Goal: Task Accomplishment & Management: Use online tool/utility

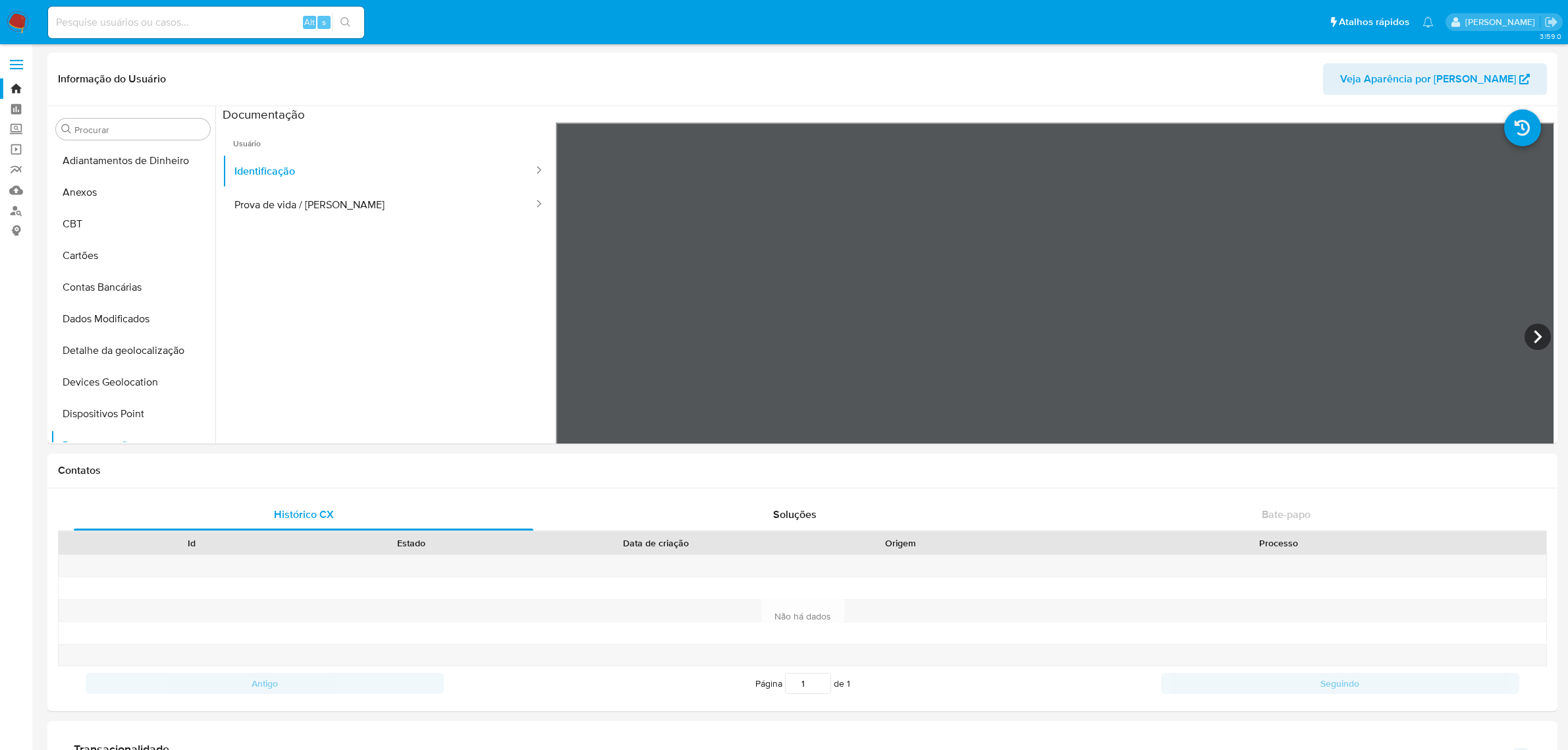
select select "10"
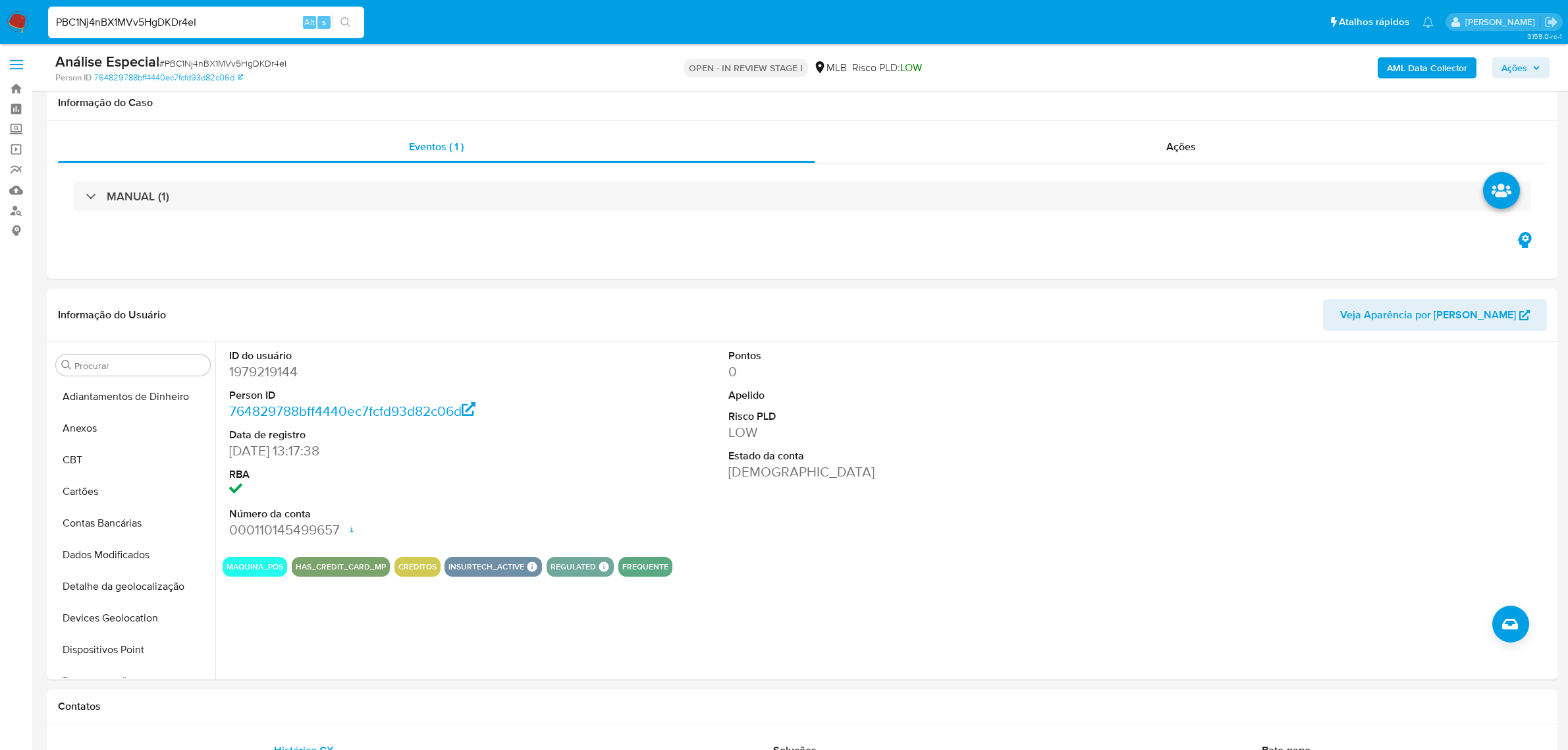
select select "10"
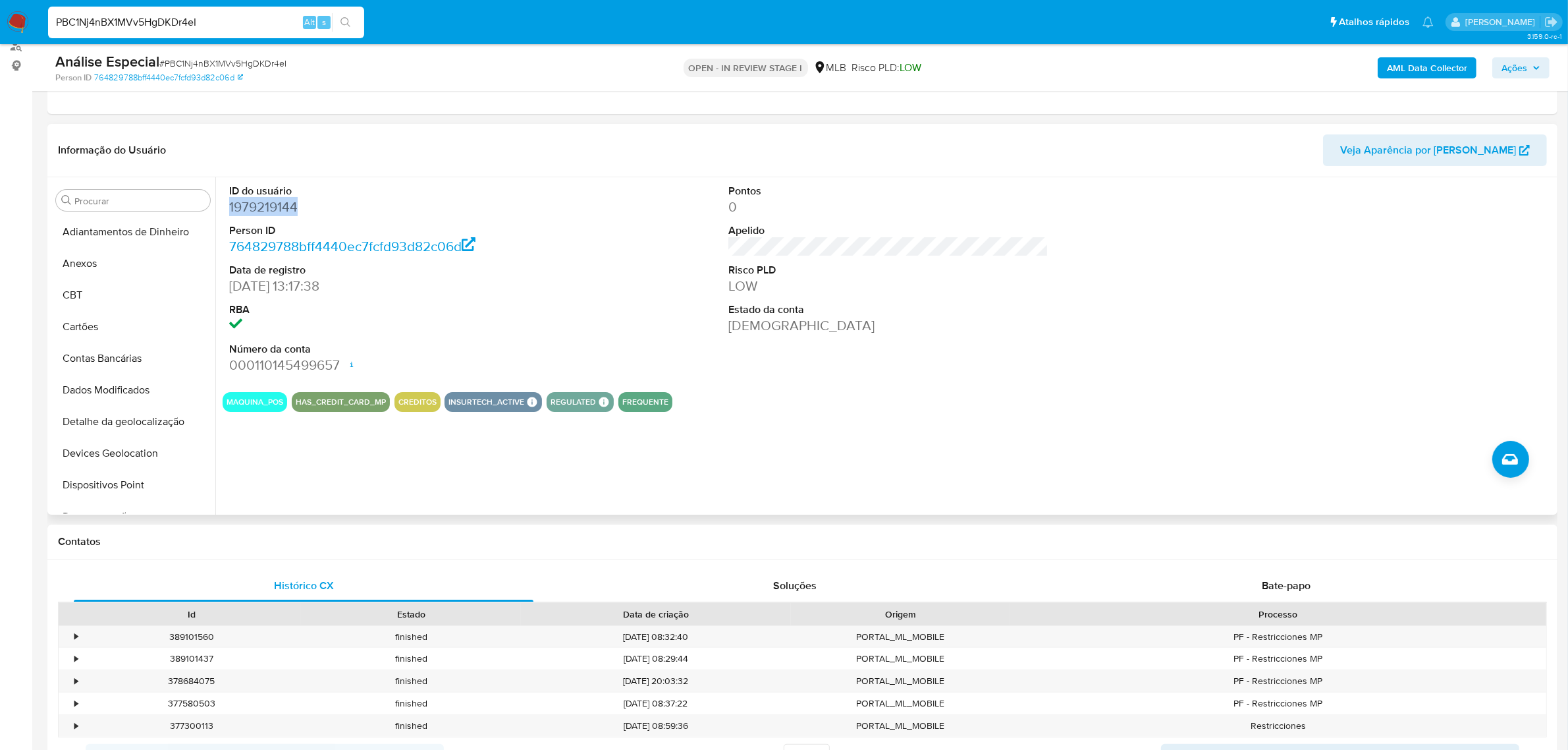
drag, startPoint x: 139, startPoint y: 261, endPoint x: 377, endPoint y: 199, distance: 245.9
click at [139, 261] on button "Anexos" at bounding box center [132, 264] width 165 height 32
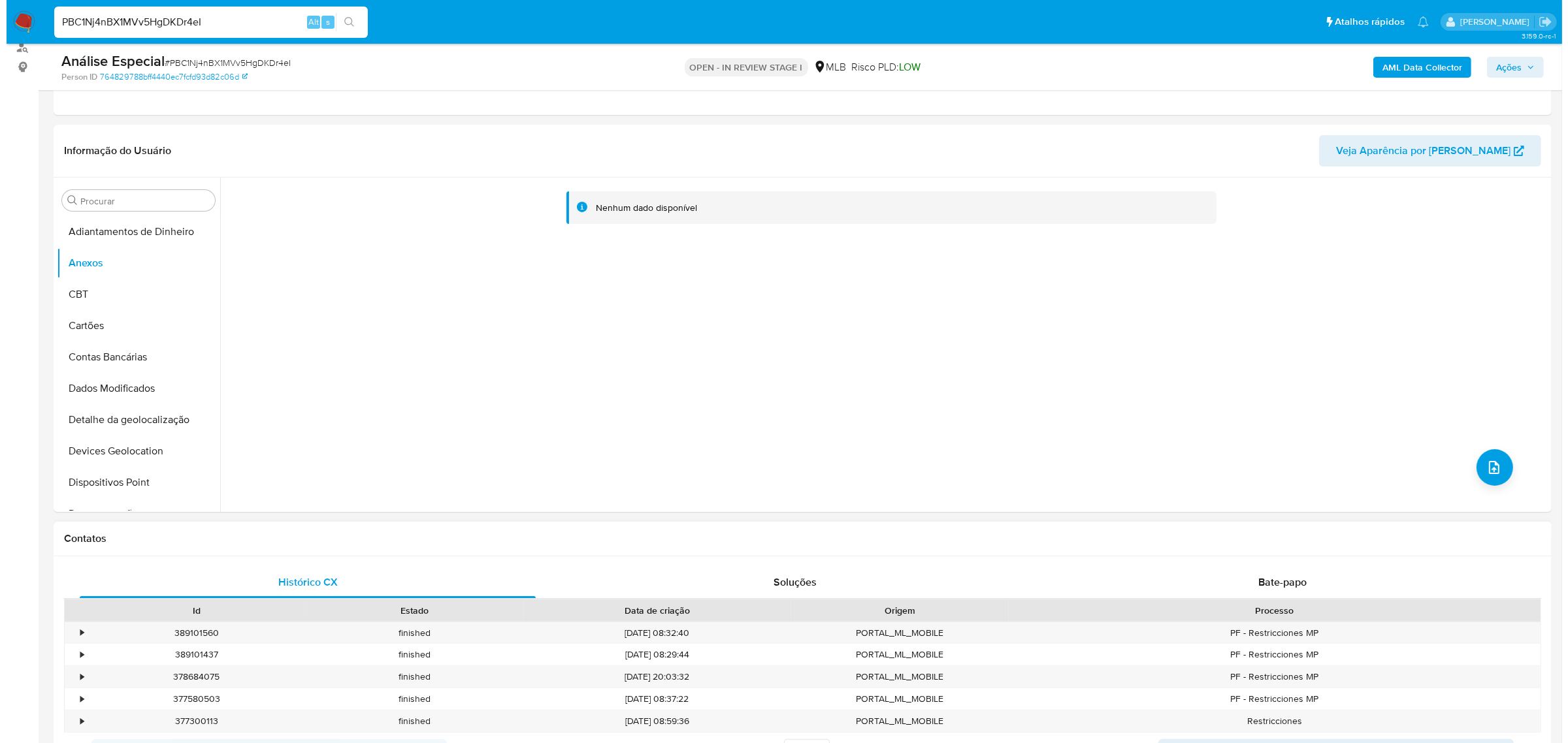
scroll to position [163, 0]
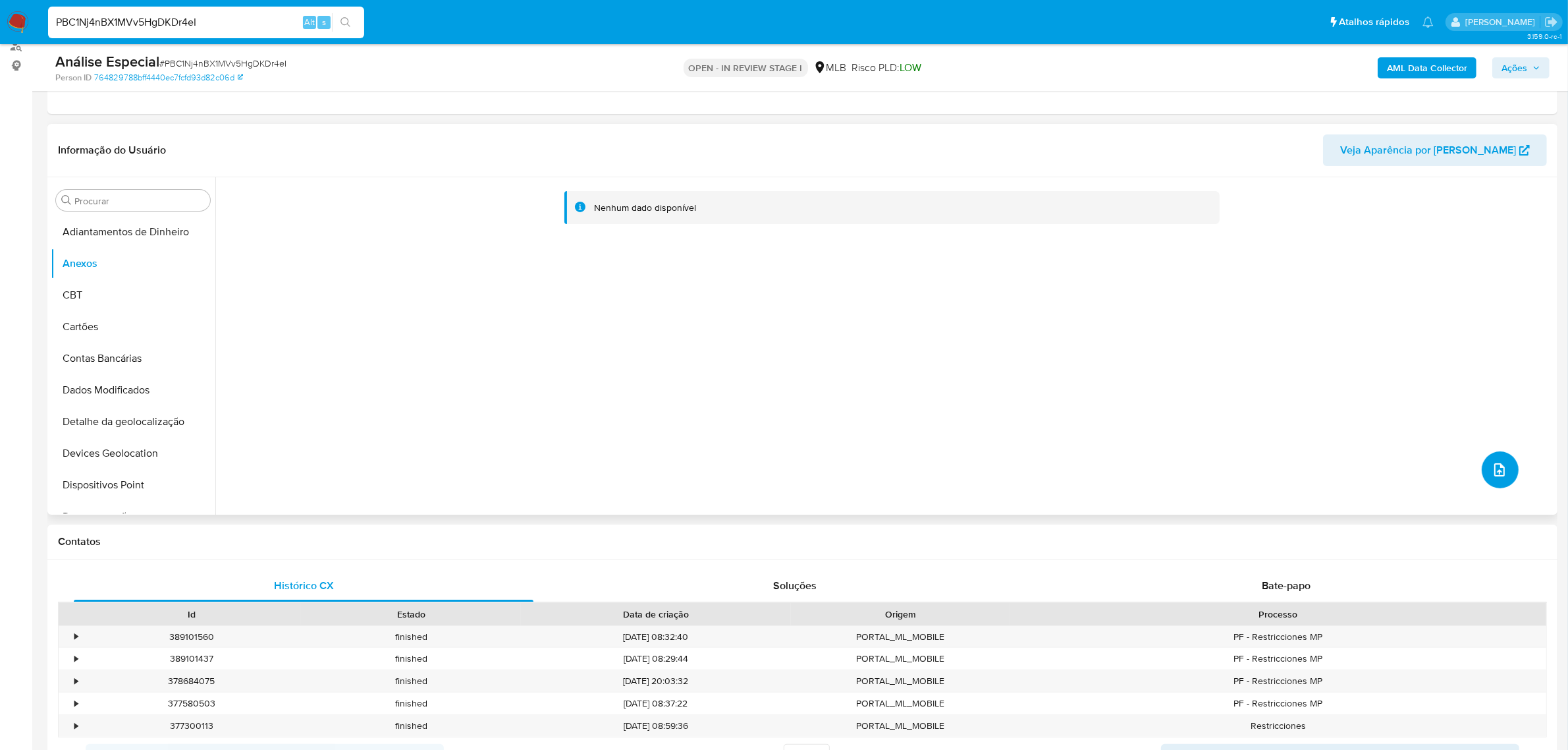
click at [1495, 470] on icon "upload-file" at bounding box center [1499, 470] width 16 height 16
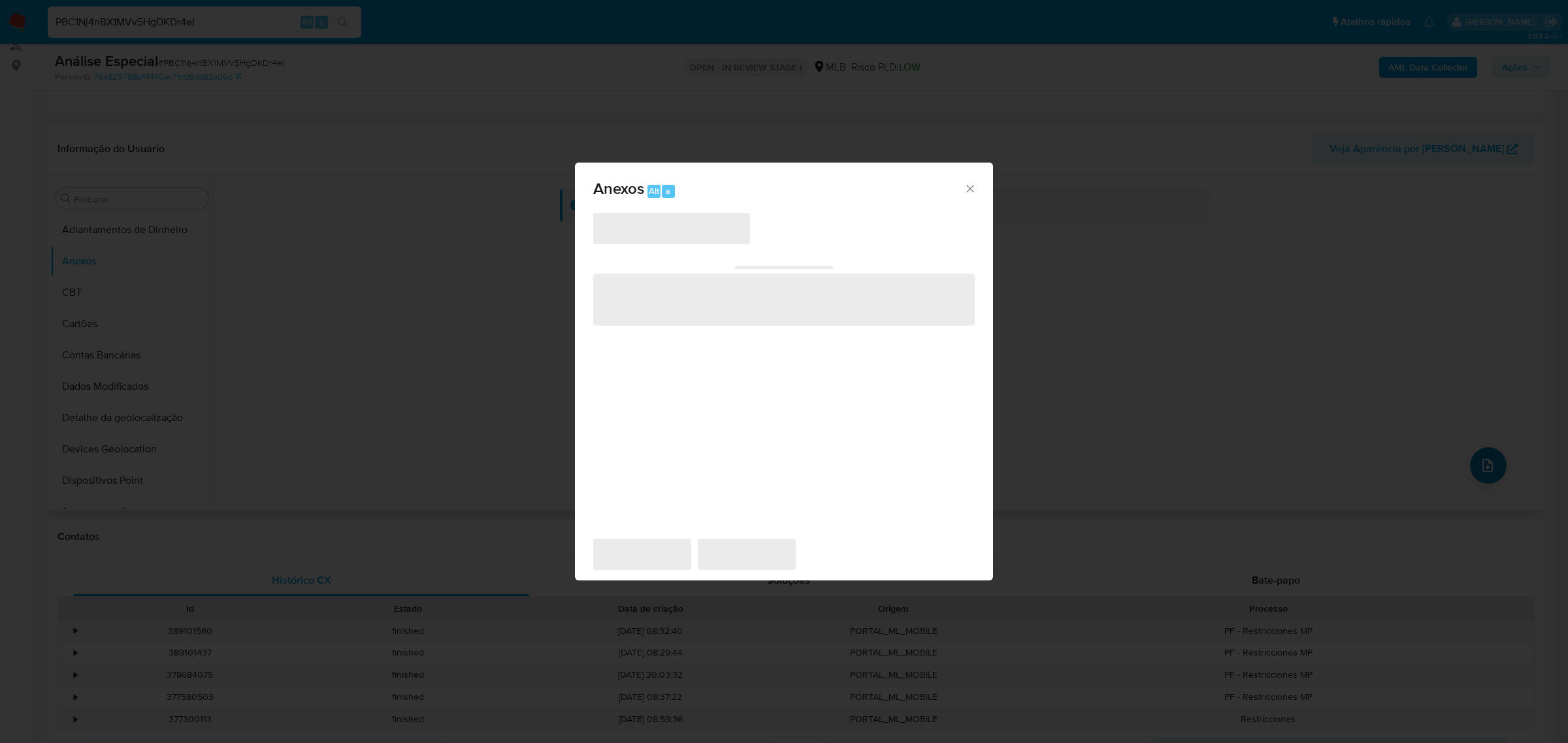
click at [1174, 446] on div "Anexos Alt a ‌ ‌ ‌ ‌ ‌" at bounding box center [784, 371] width 1568 height 743
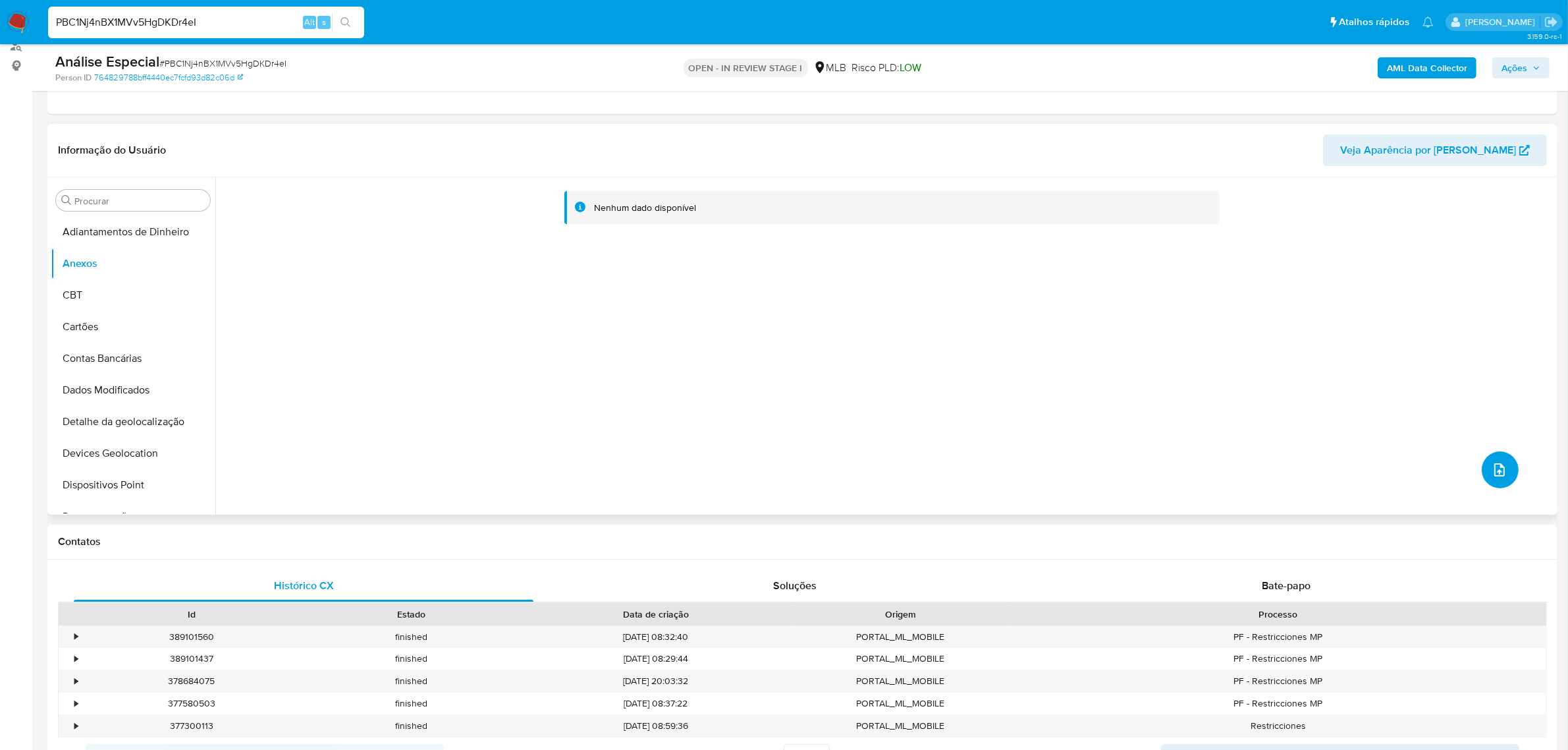
click at [1502, 471] on icon "upload-file" at bounding box center [1499, 470] width 16 height 16
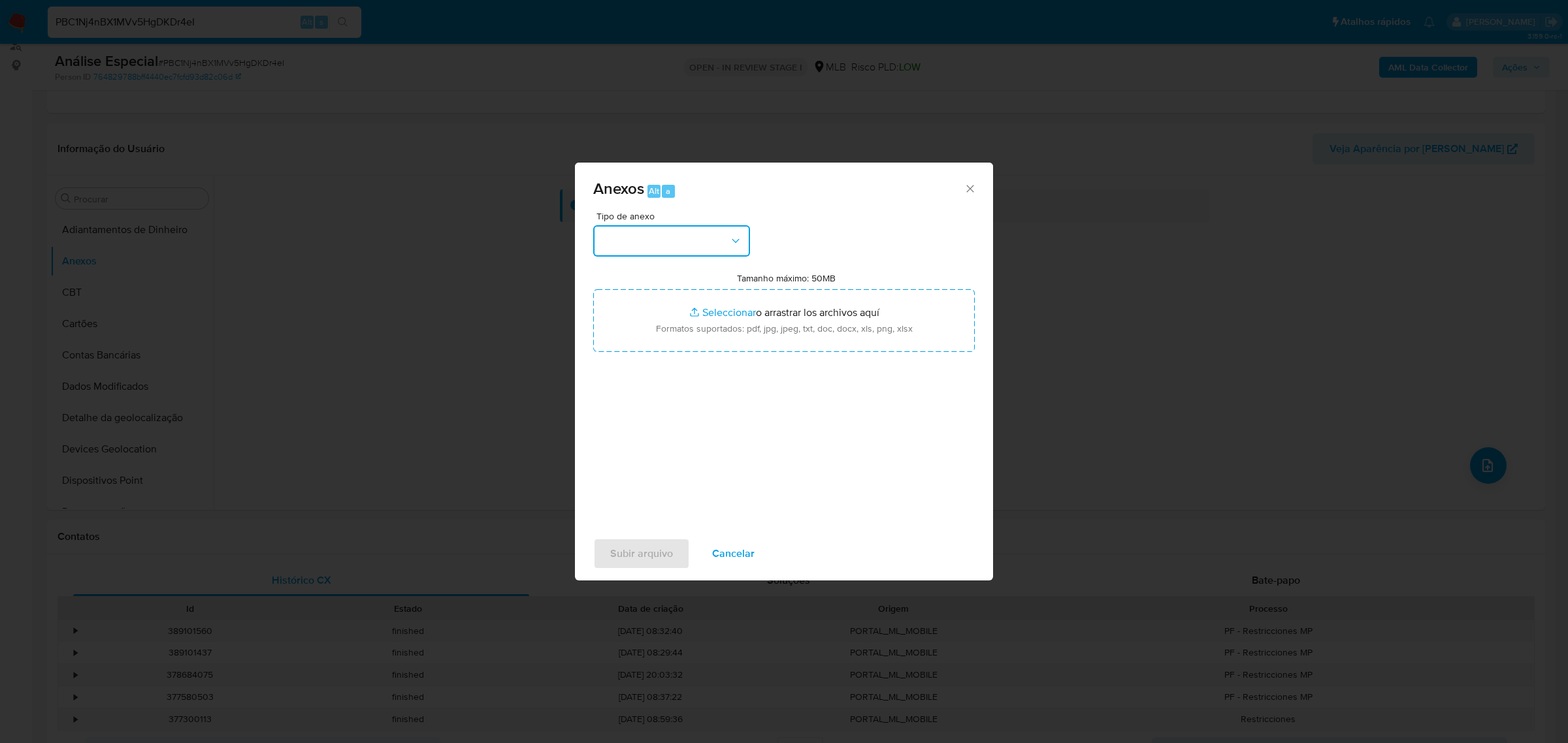
click at [686, 246] on button "button" at bounding box center [671, 241] width 157 height 31
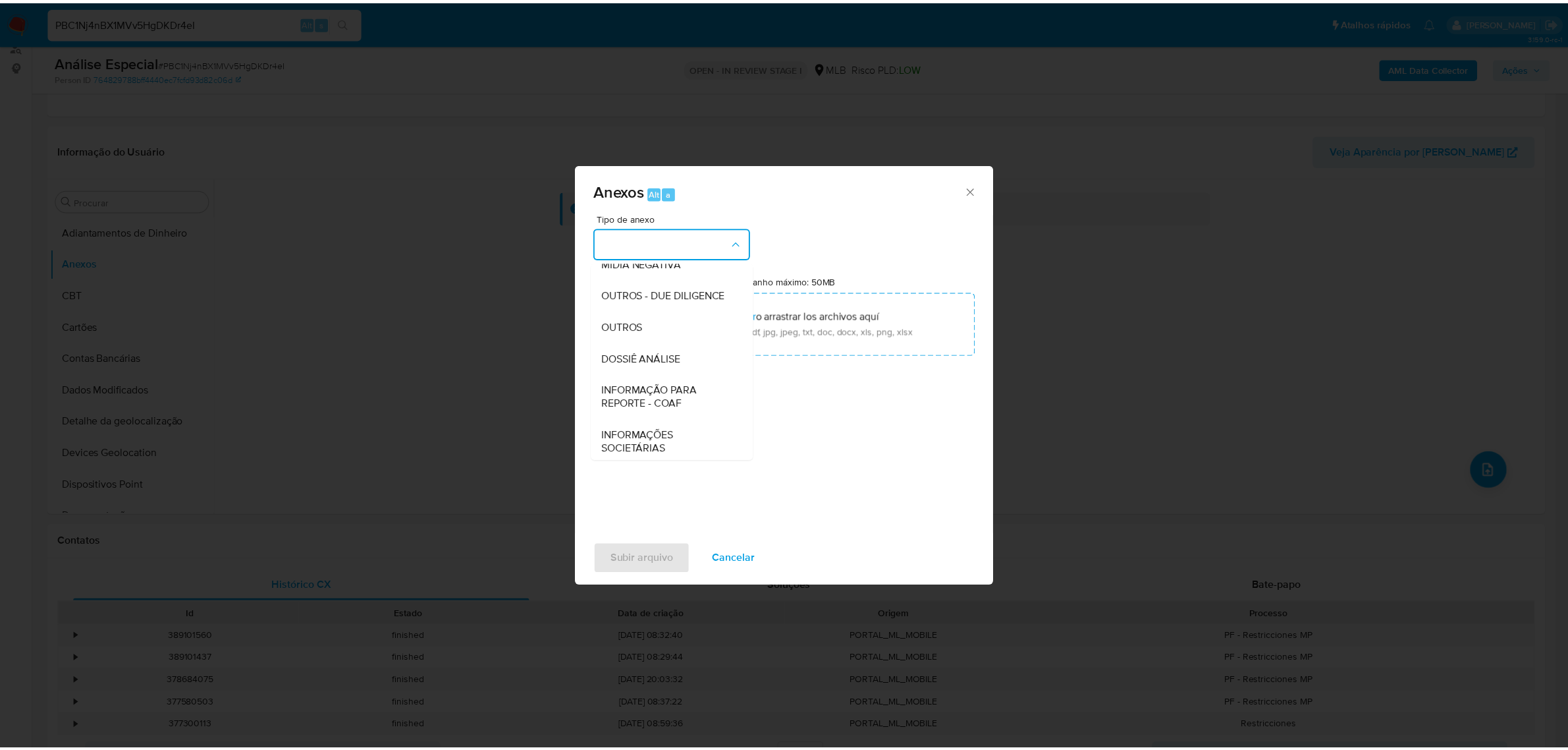
scroll to position [202, 0]
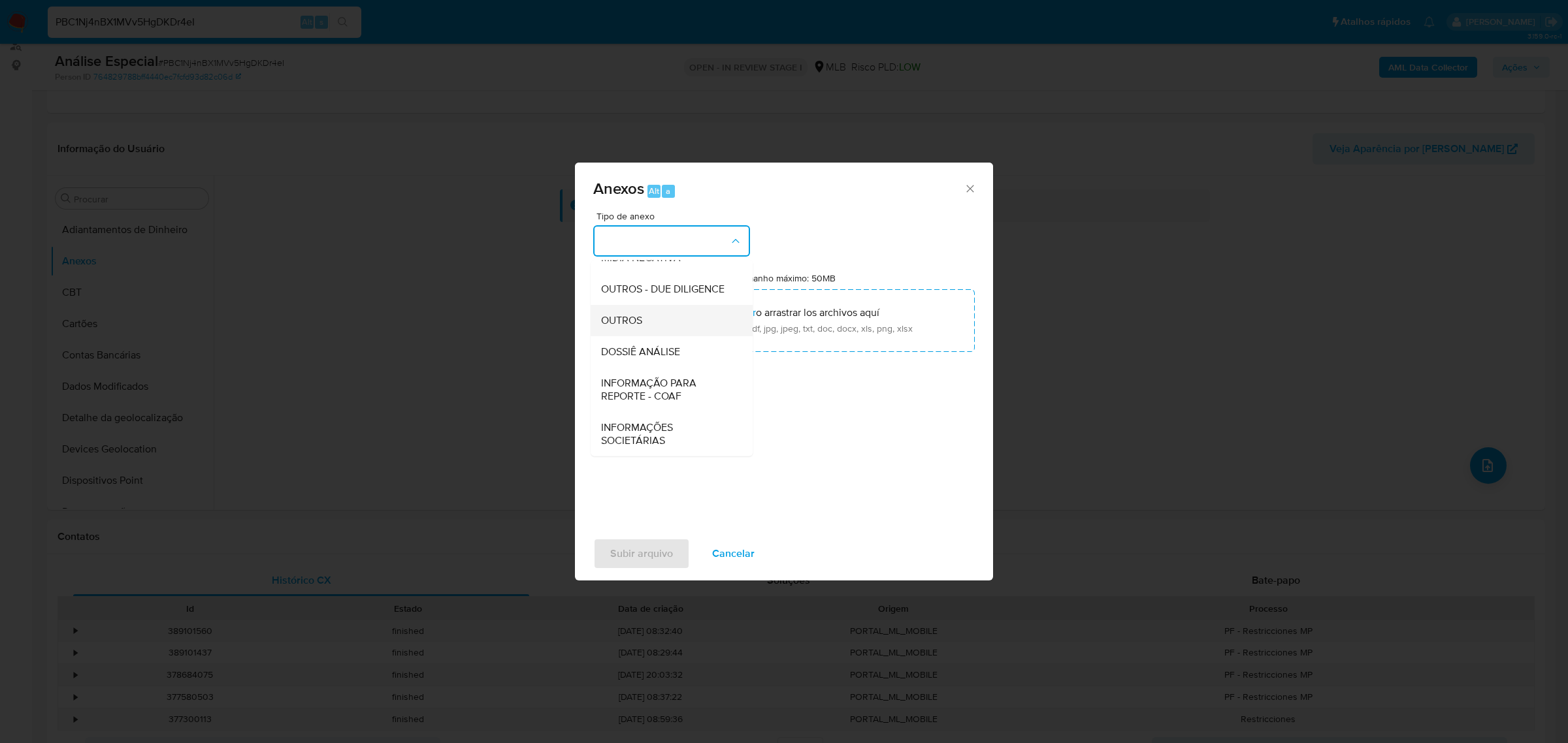
click at [694, 331] on div "OUTROS" at bounding box center [668, 320] width 133 height 31
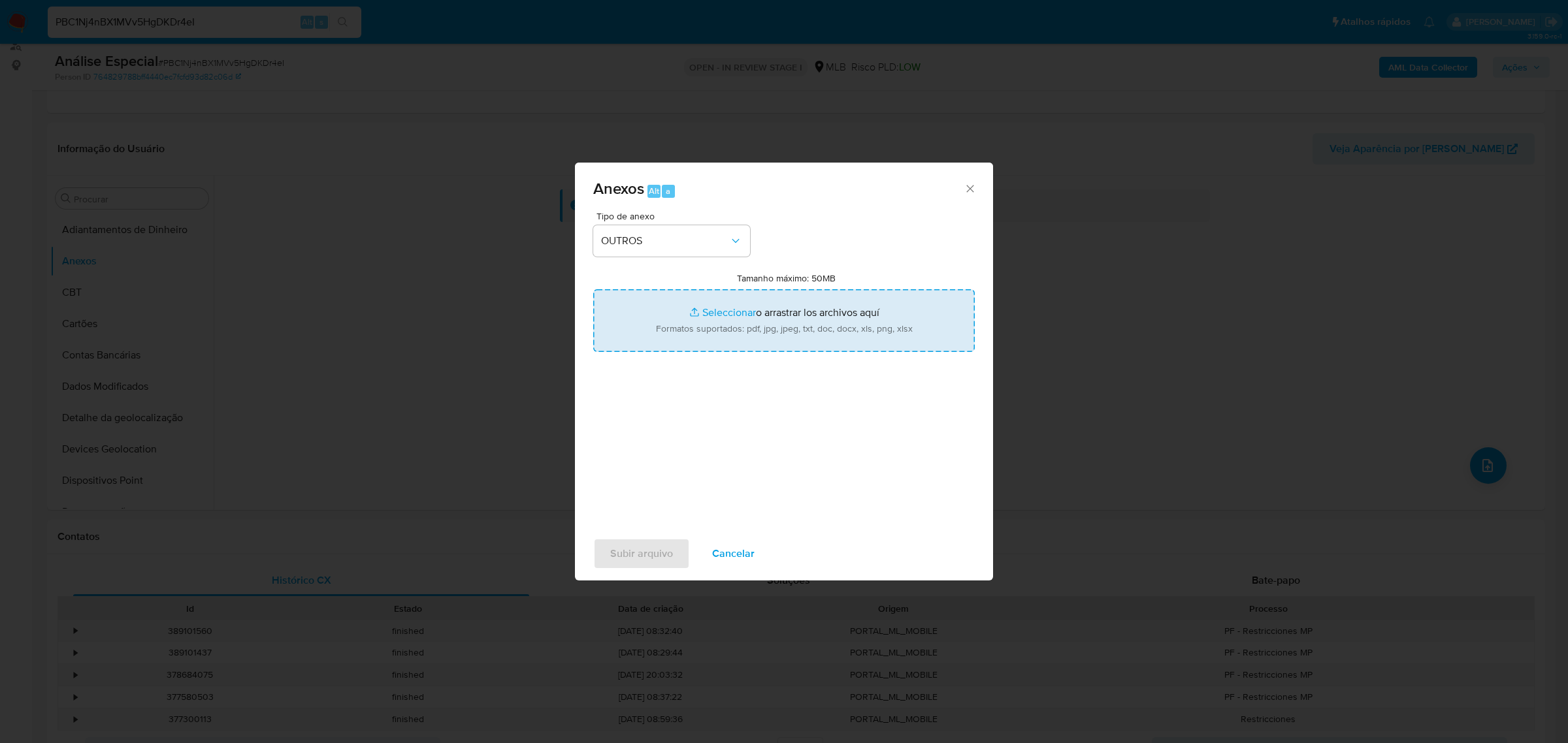
type input "C:\fakepath\Mulan 1979219144_2025_09_15_16_20_51 DAVIDE DA SILVA PEREIRA.pdf"
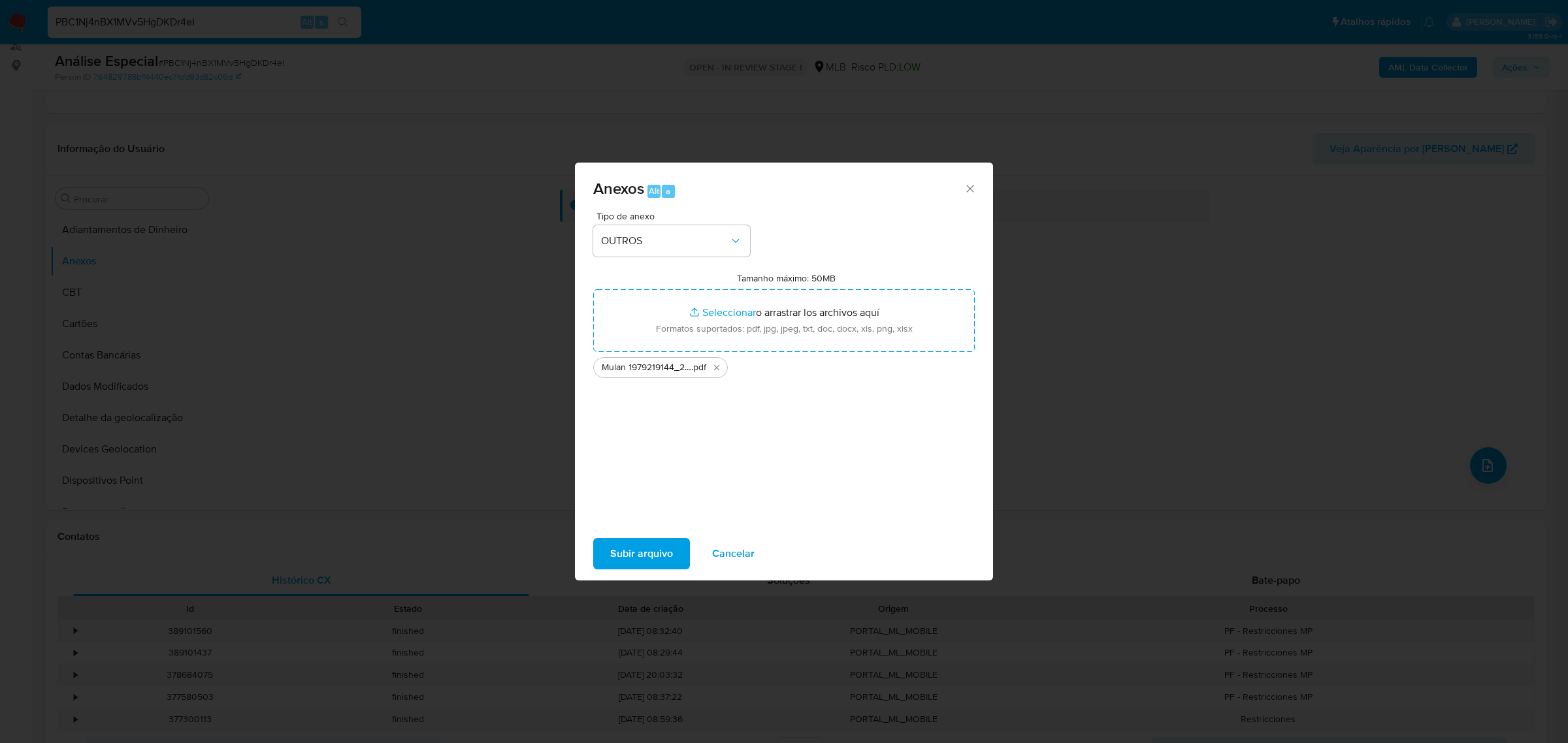
click at [670, 557] on span "Subir arquivo" at bounding box center [642, 553] width 63 height 29
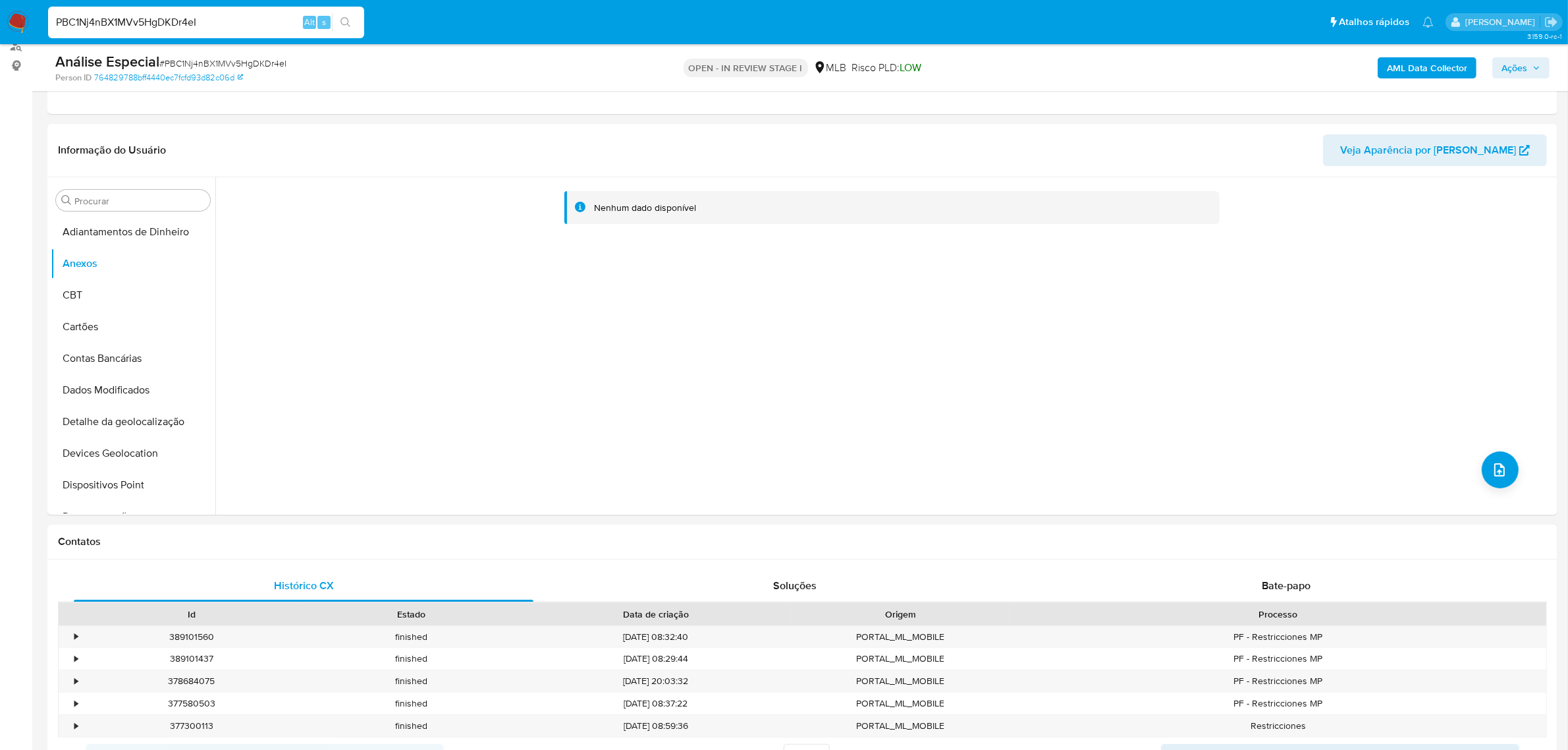
click at [1421, 76] on b "AML Data Collector" at bounding box center [1427, 68] width 80 height 21
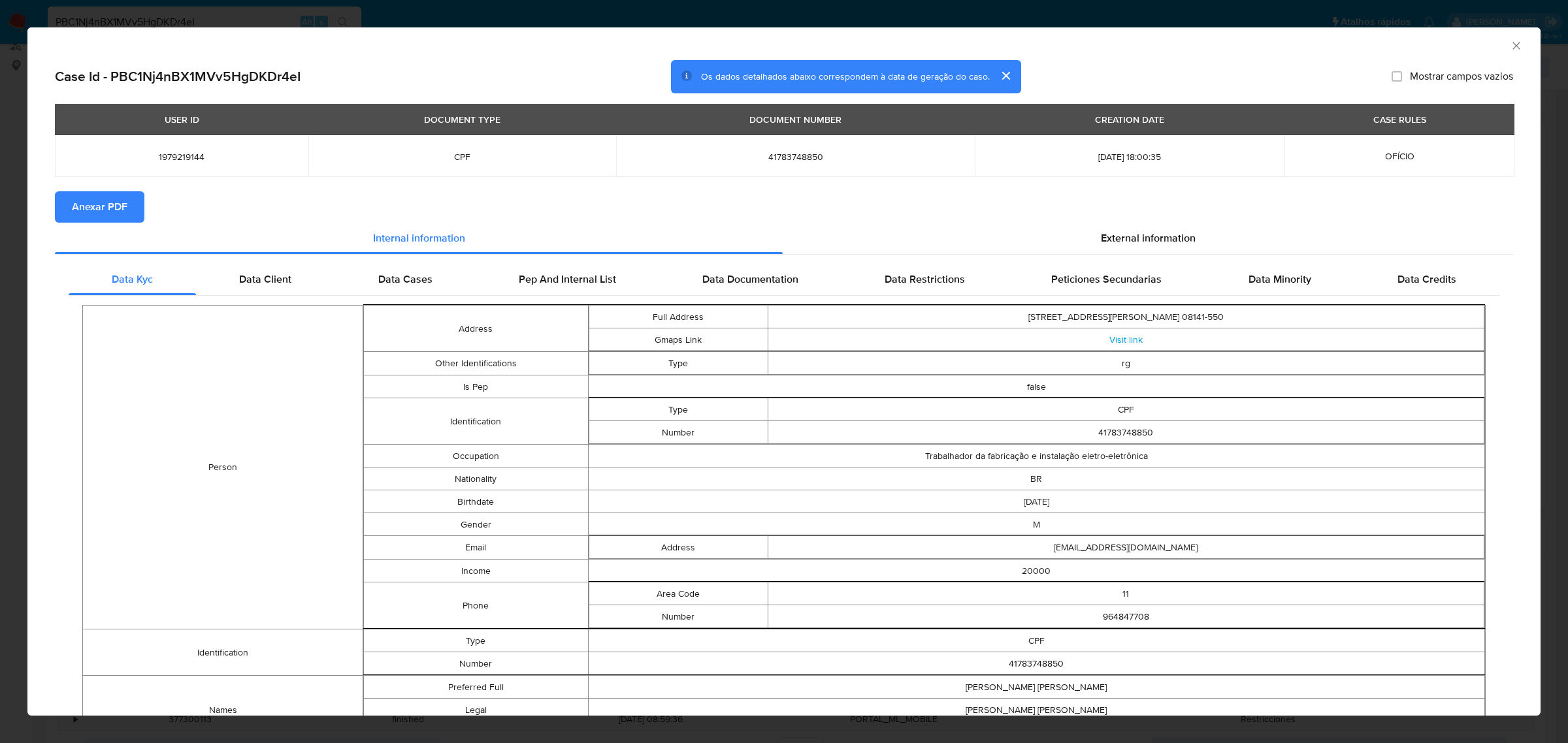
click at [95, 200] on span "Anexar PDF" at bounding box center [100, 207] width 55 height 29
click at [363, 19] on div "AML Data Collector Case Id - PBC1Nj4nBX1MVv5HgDKDr4eI Os dados detalhados abaix…" at bounding box center [784, 371] width 1568 height 743
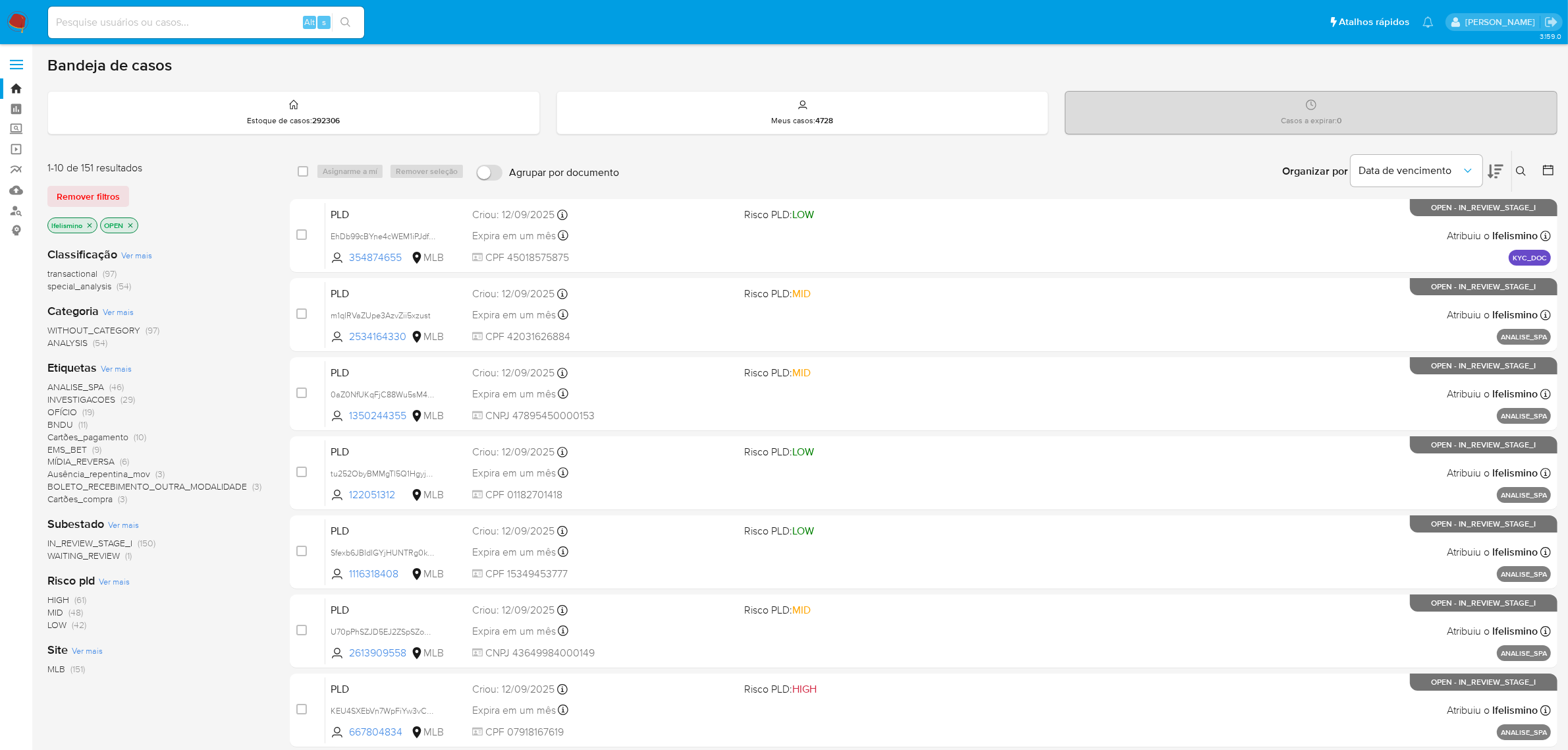
click at [216, 21] on input at bounding box center [207, 22] width 317 height 17
paste input "PqjNSkwsKQrtaZz9G4MVMKyC"
type input "PqjNSkwsKQrtaZz9G4MVMKyC"
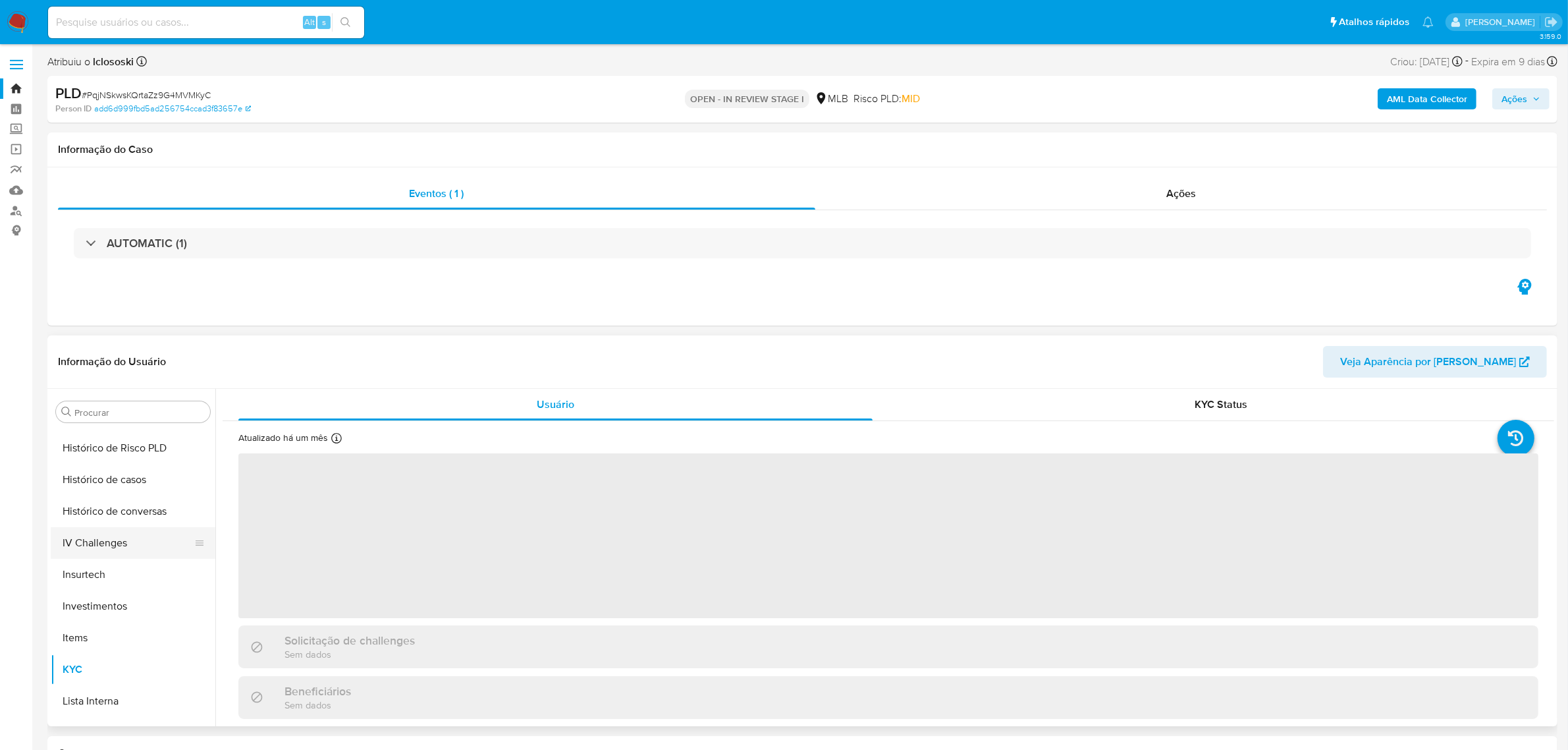
select select "10"
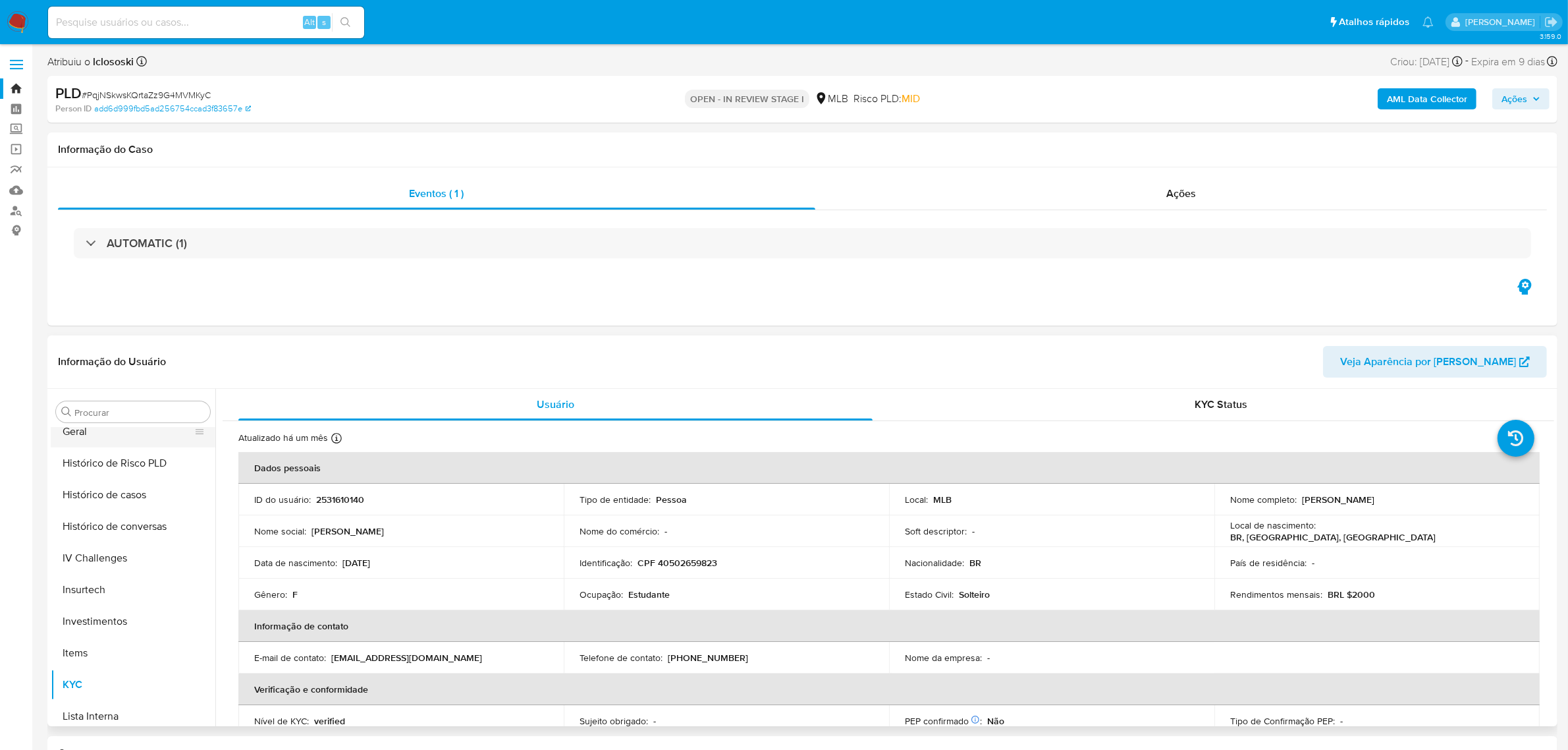
click at [111, 447] on button "Geral" at bounding box center [128, 431] width 155 height 32
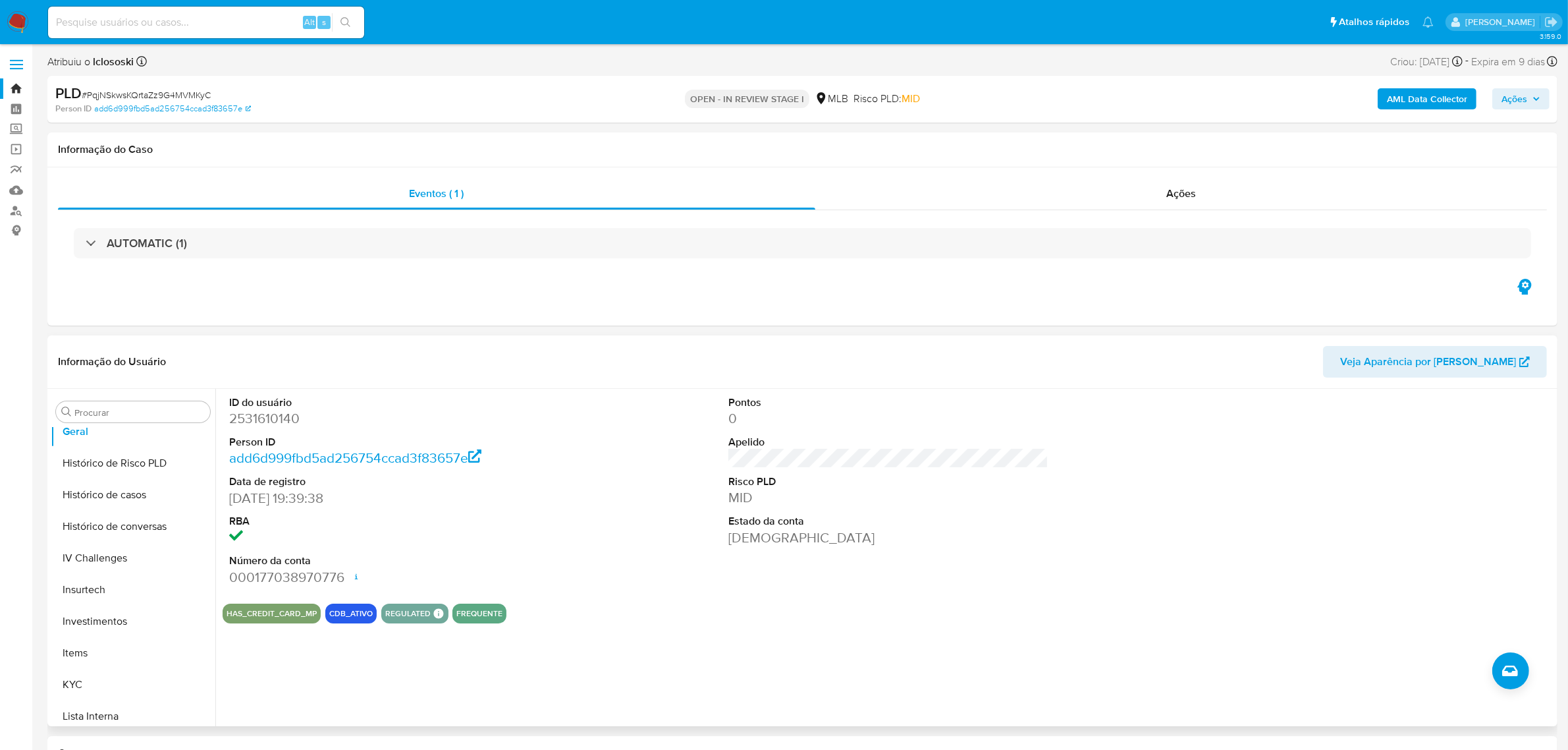
click at [246, 411] on dd "2531610140" at bounding box center [389, 418] width 320 height 19
copy dd "2531610140"
click at [97, 438] on button "Anexos" at bounding box center [128, 432] width 155 height 32
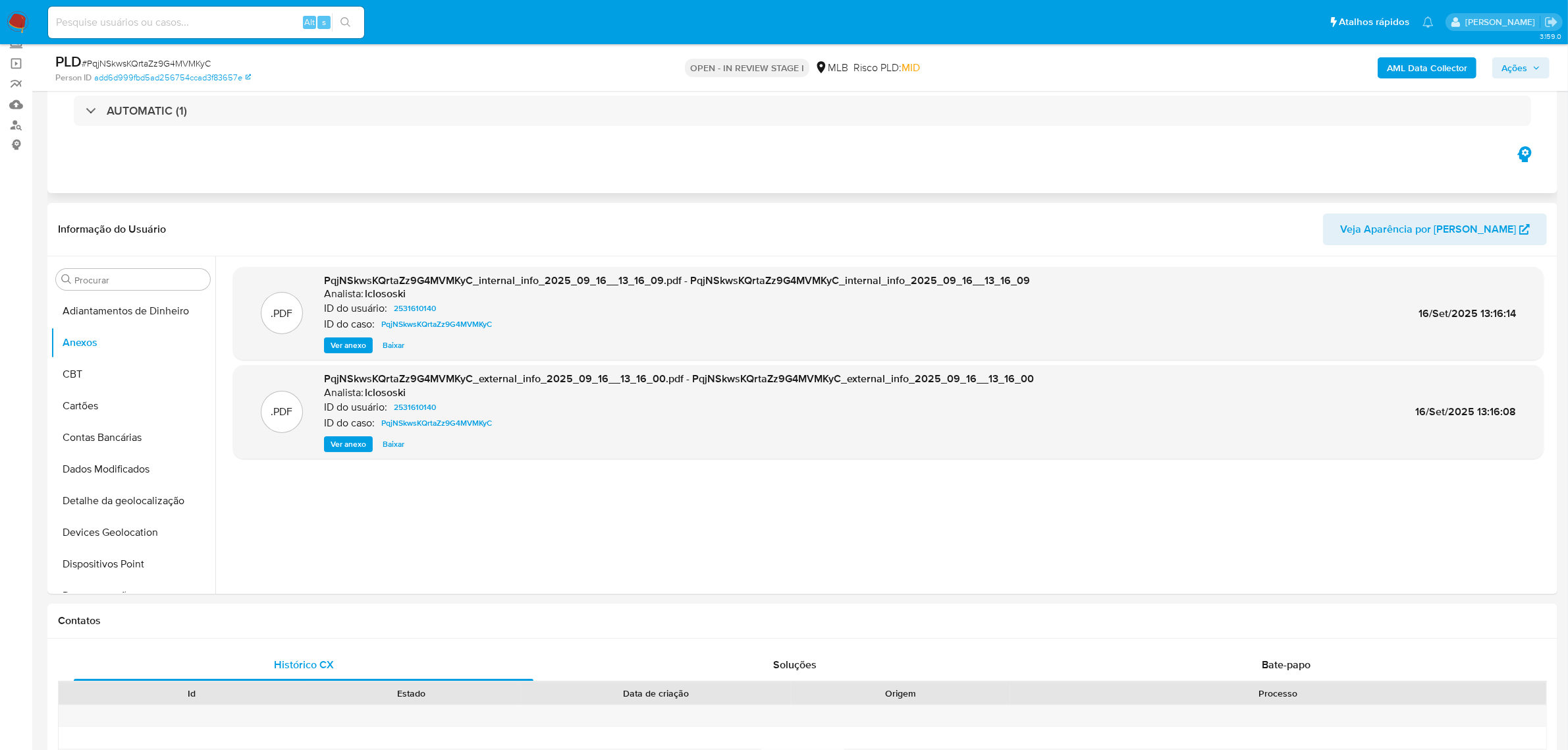
scroll to position [0, 0]
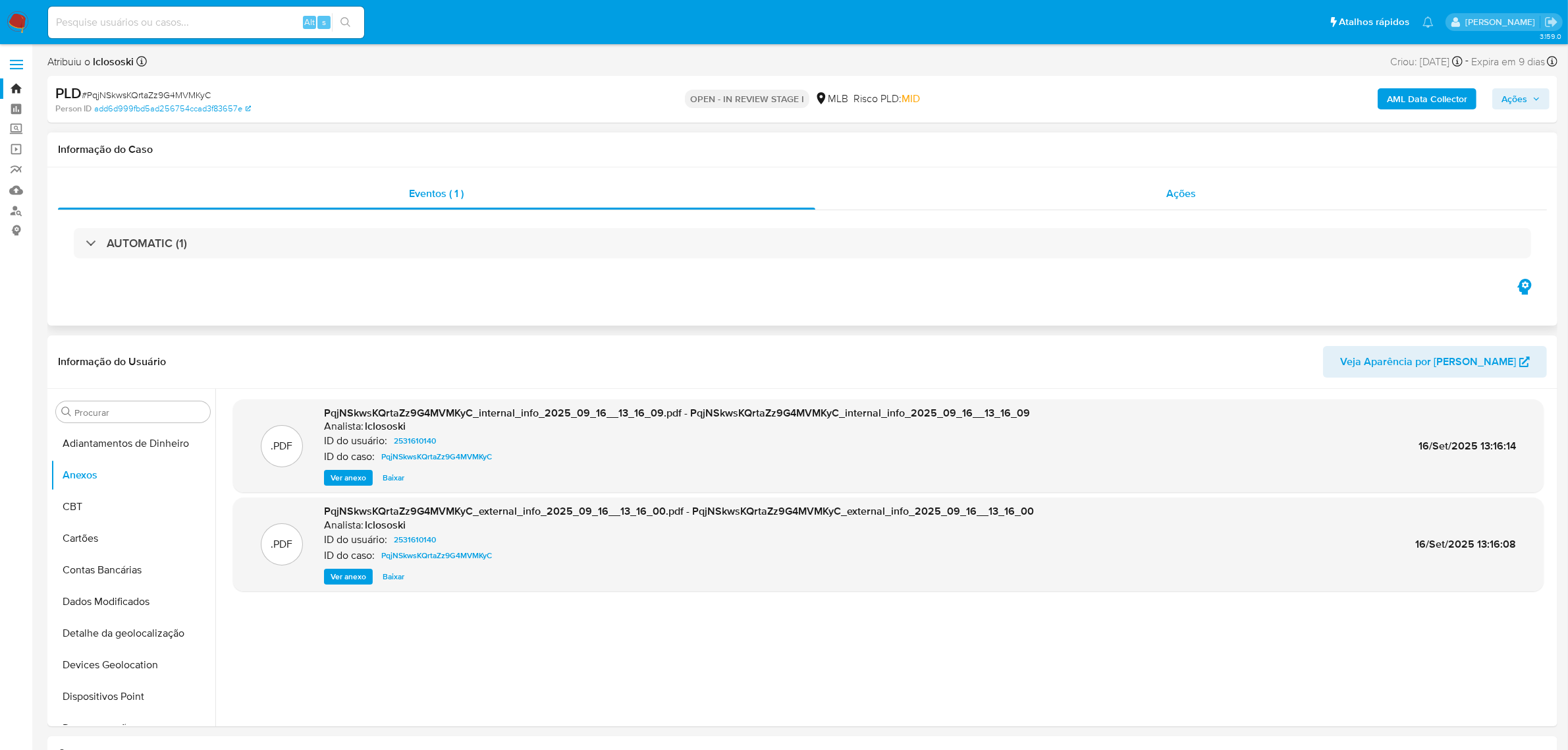
click at [1220, 189] on div "Ações" at bounding box center [1182, 194] width 733 height 32
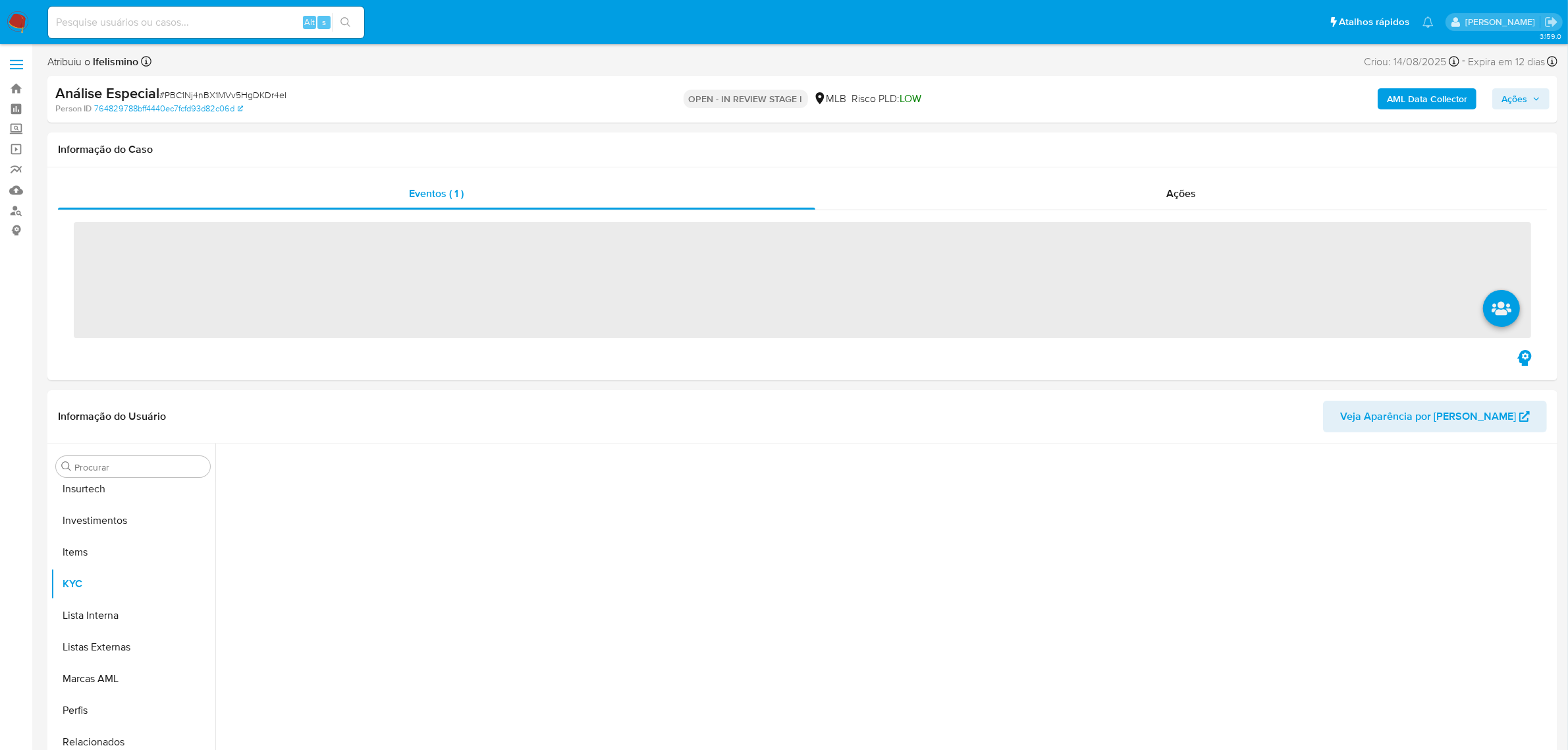
scroll to position [620, 0]
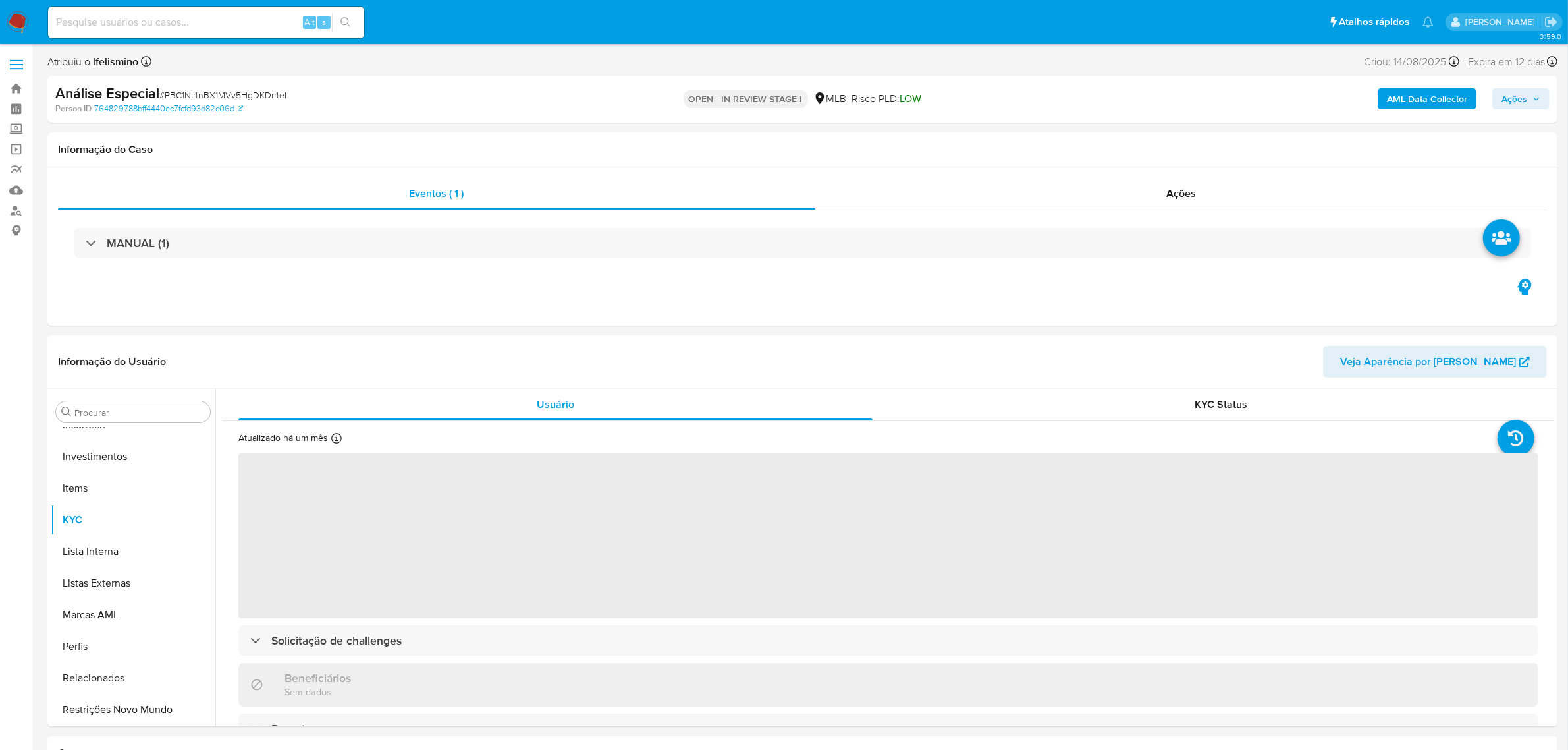
select select "10"
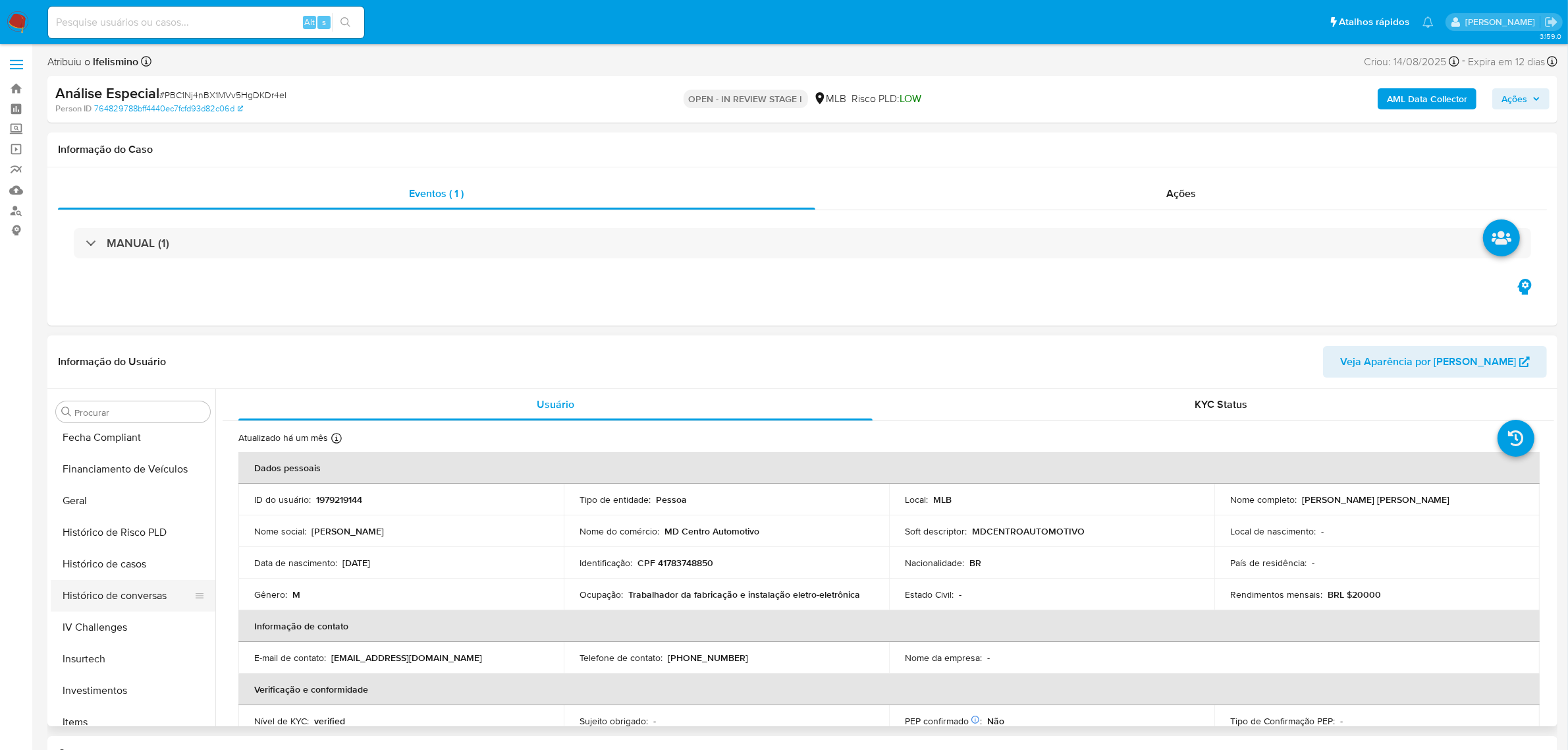
scroll to position [0, 0]
click at [136, 470] on button "Anexos" at bounding box center [128, 475] width 155 height 32
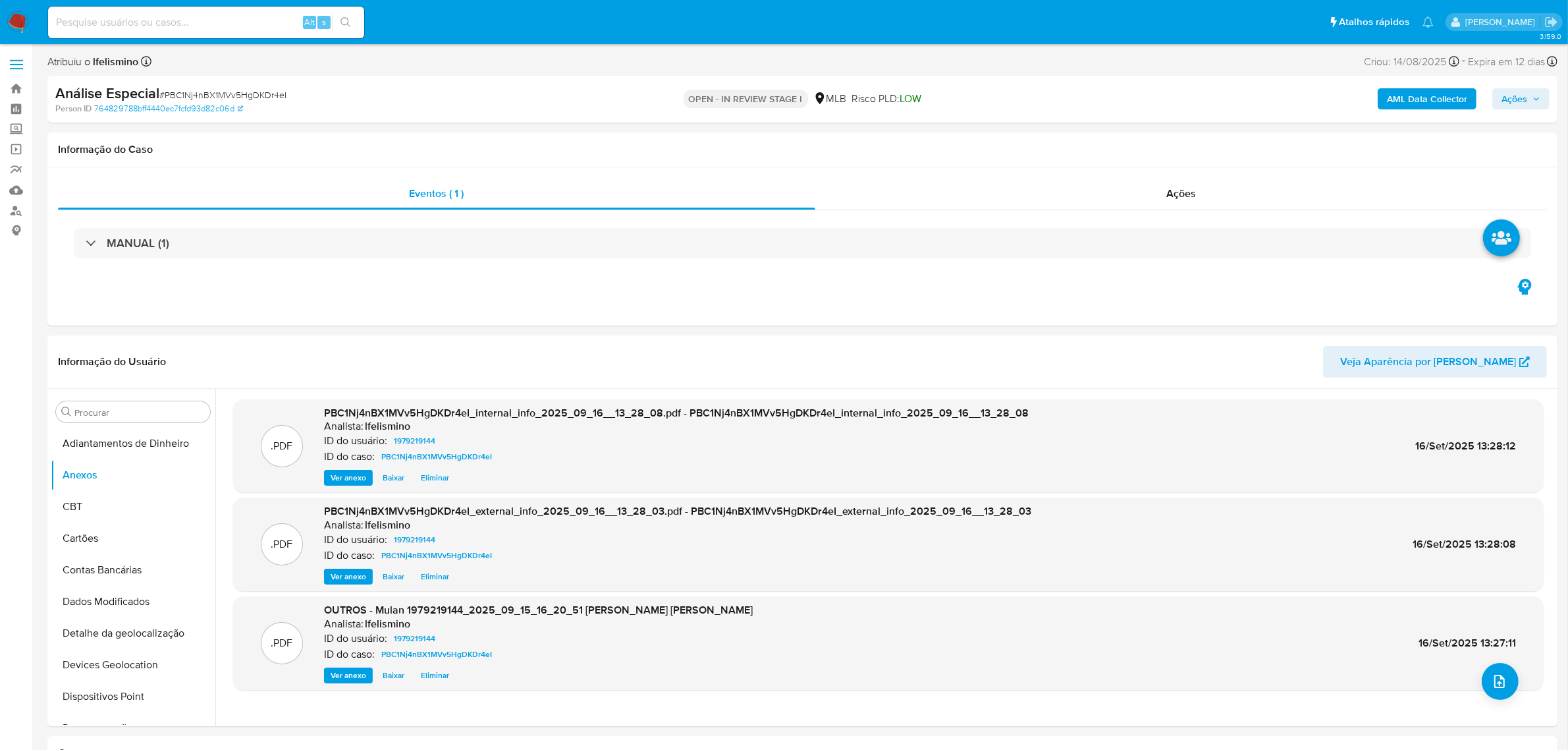
click at [196, 24] on input at bounding box center [207, 22] width 317 height 17
paste input "kFrvPqg6t0ZWhZPdtPD3BFL7"
type input "kFrvPqg6t0ZWhZPdtPD3BFL7"
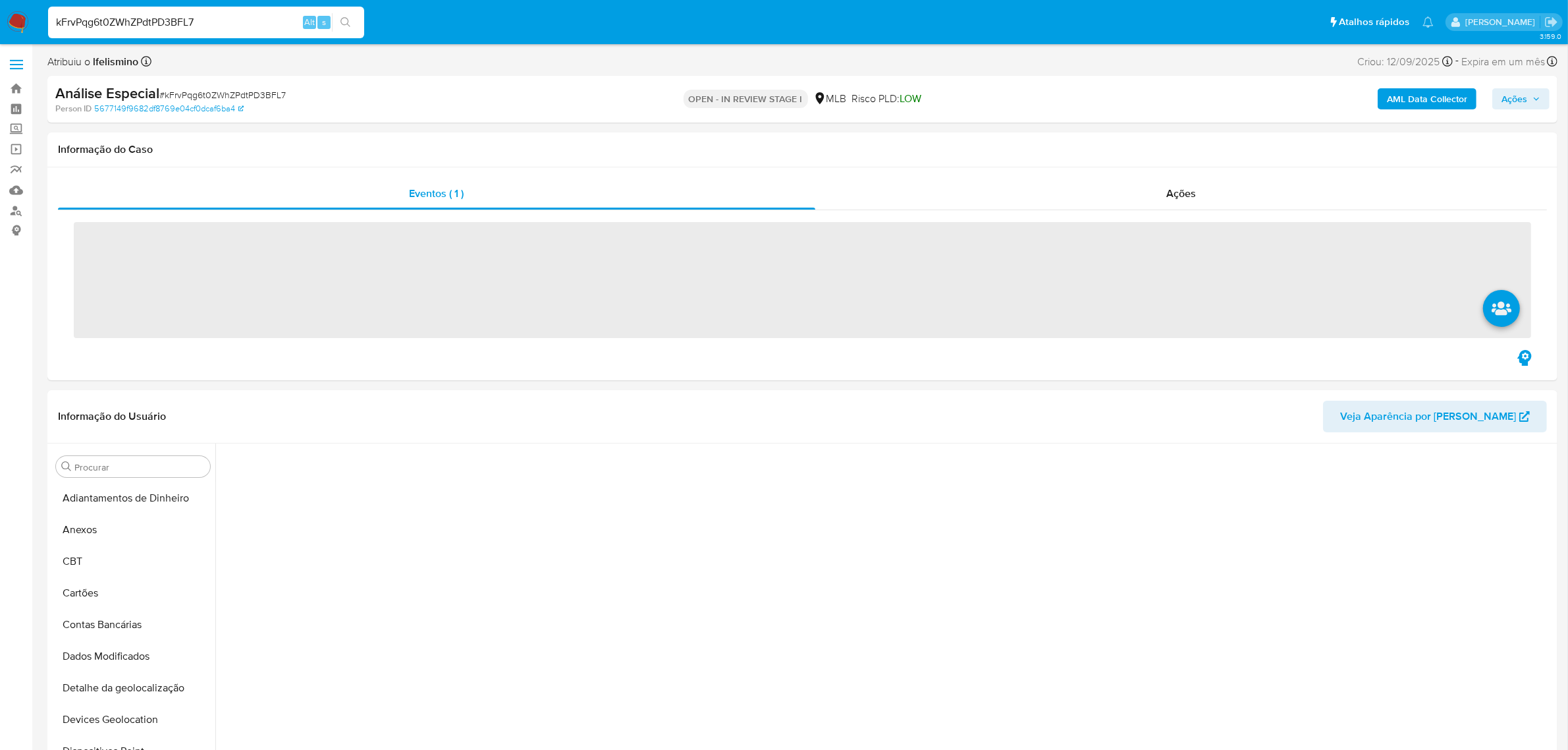
scroll to position [498, 0]
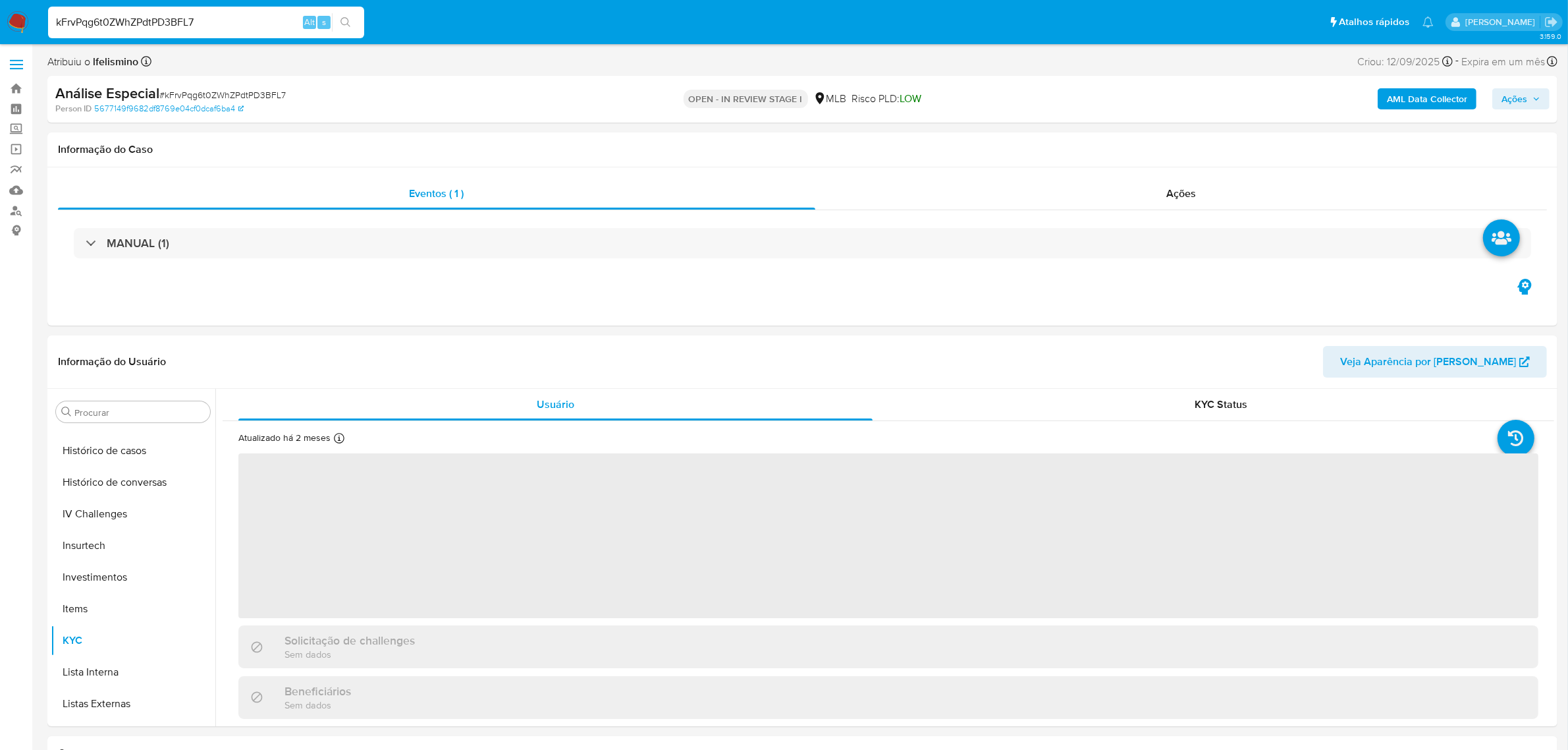
select select "10"
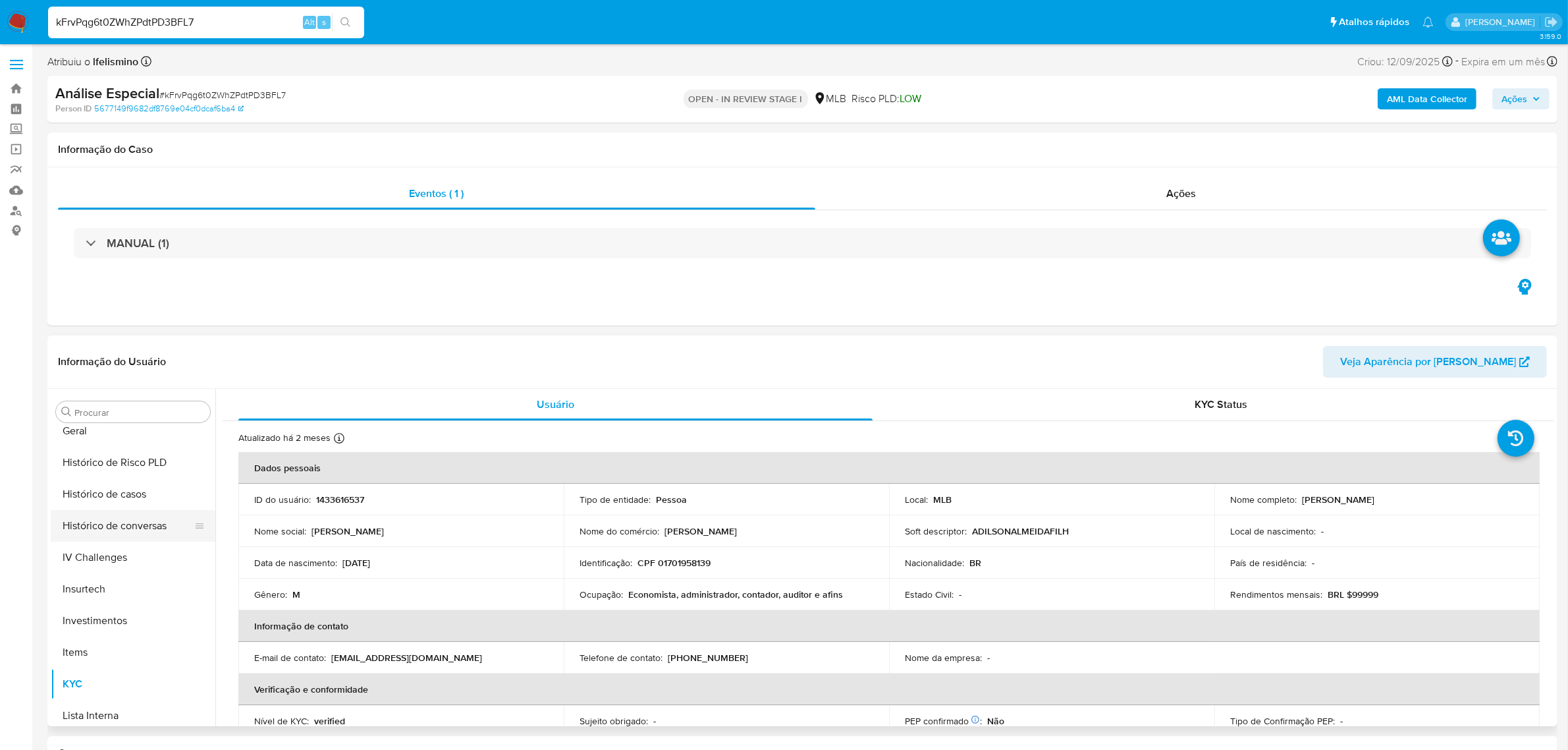
scroll to position [455, 0]
click at [119, 431] on button "Geral" at bounding box center [128, 431] width 155 height 32
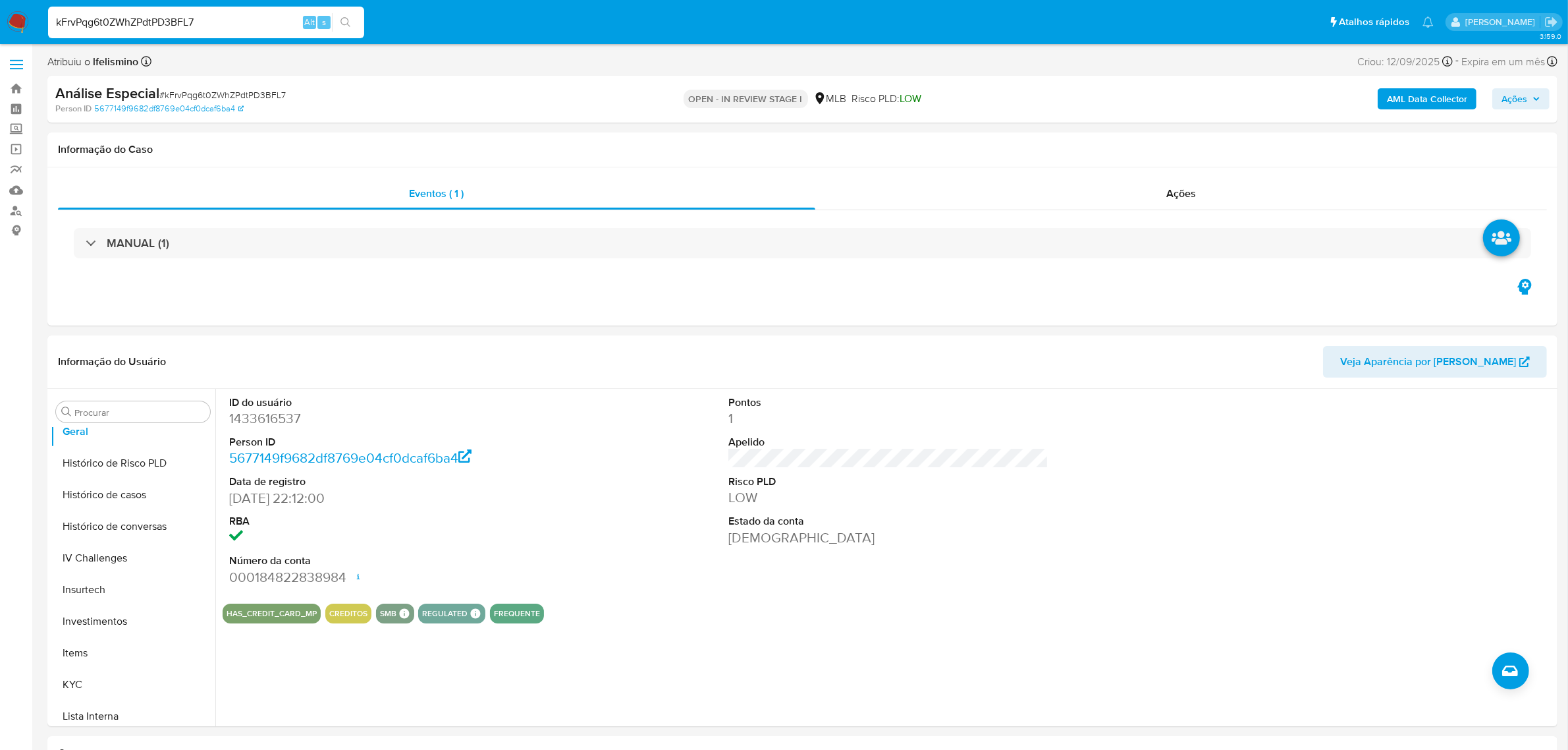
click at [122, 684] on button "KYC" at bounding box center [132, 685] width 165 height 32
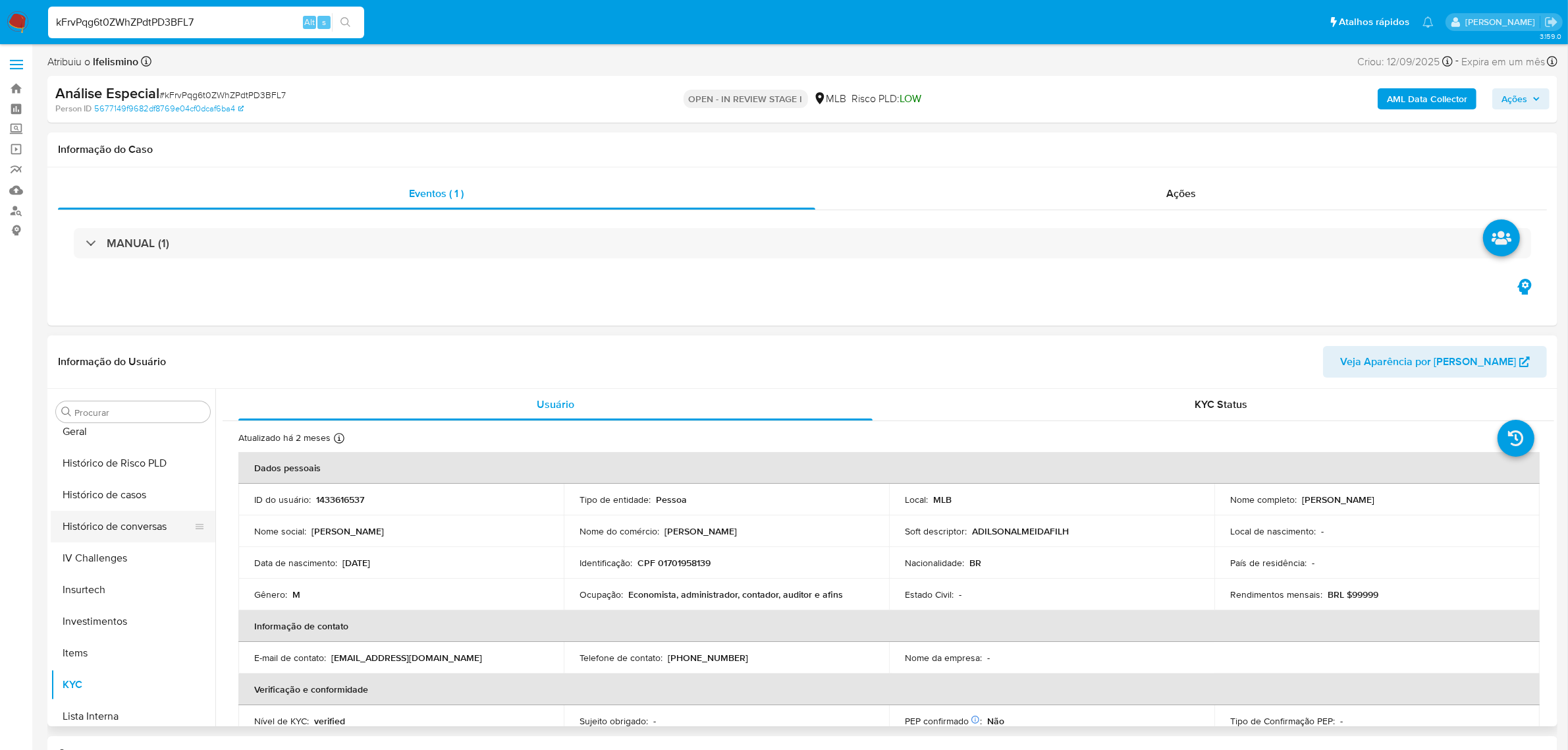
scroll to position [373, 0]
click at [131, 511] on button "Geral" at bounding box center [128, 514] width 155 height 32
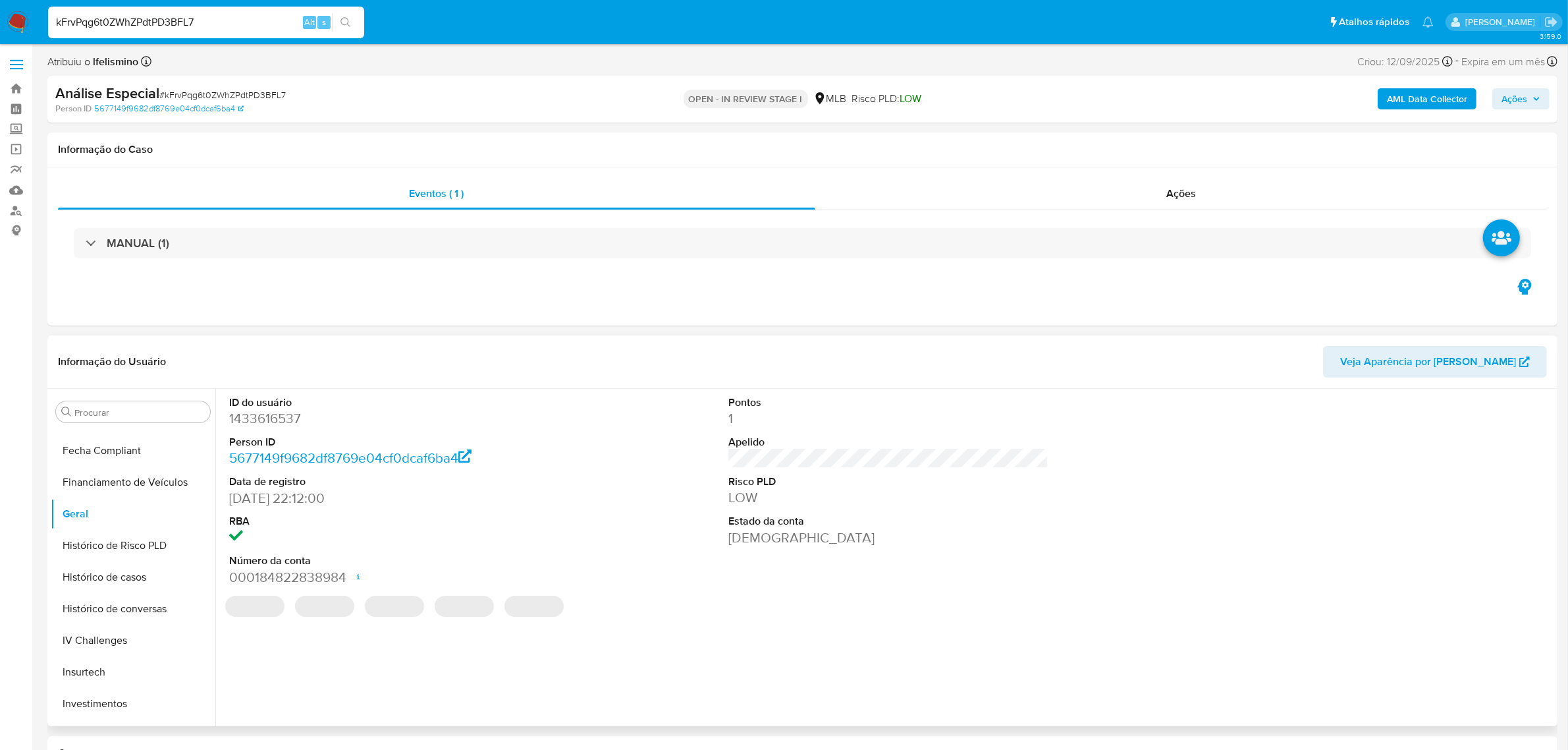
click at [282, 427] on dd "1433616537" at bounding box center [389, 418] width 320 height 19
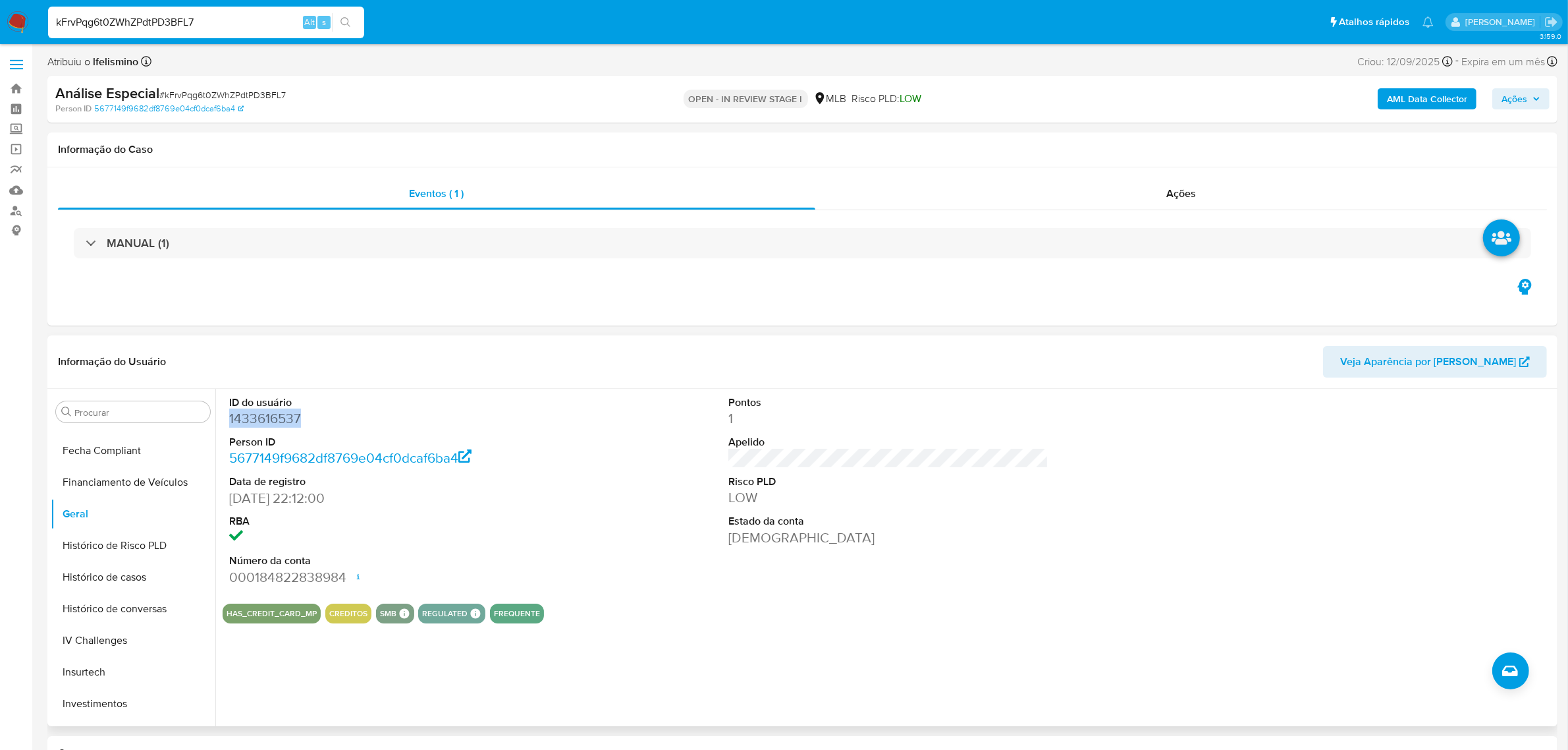
copy dd "1433616537"
click at [93, 639] on button "Perfis" at bounding box center [128, 647] width 155 height 32
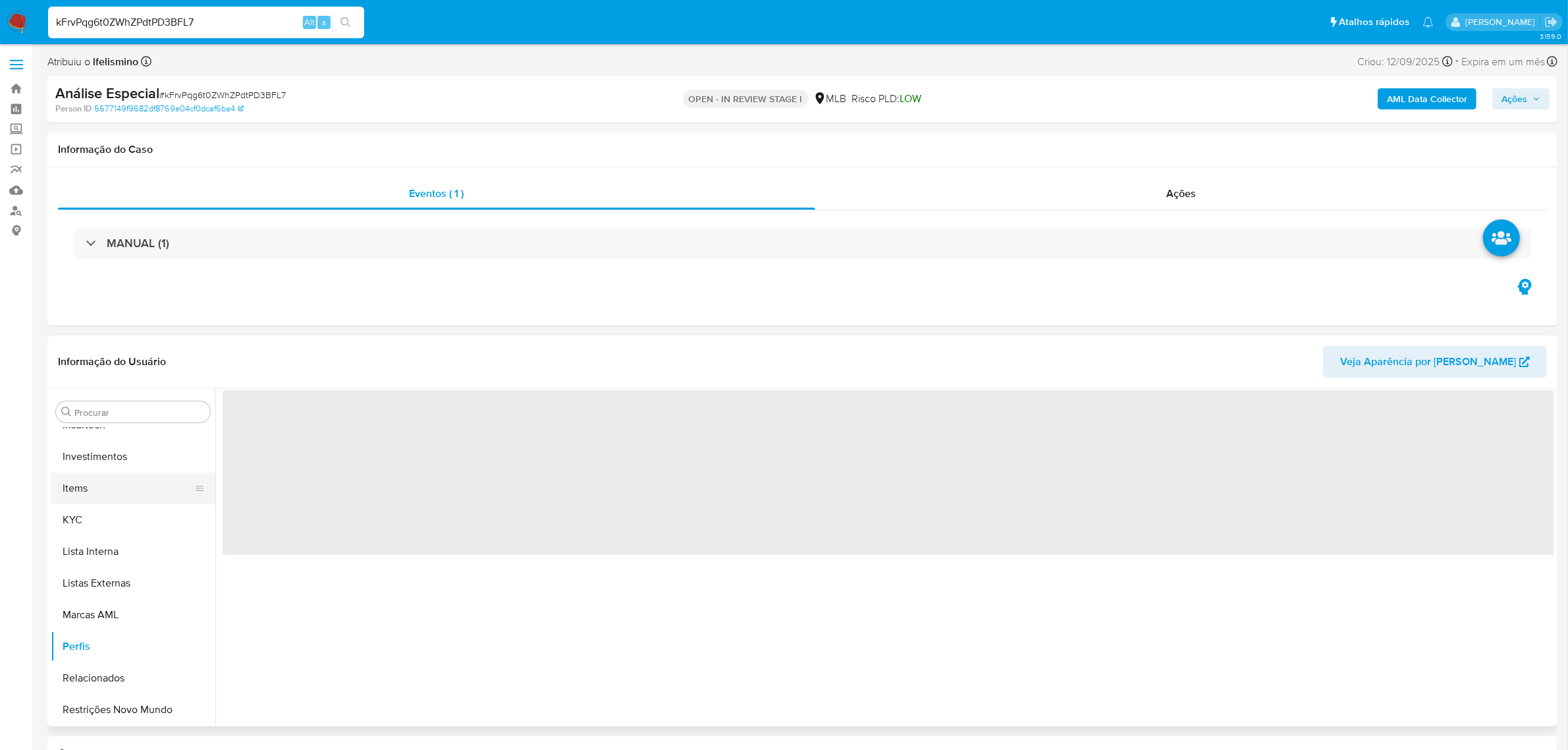
click at [90, 499] on button "Items" at bounding box center [128, 488] width 155 height 32
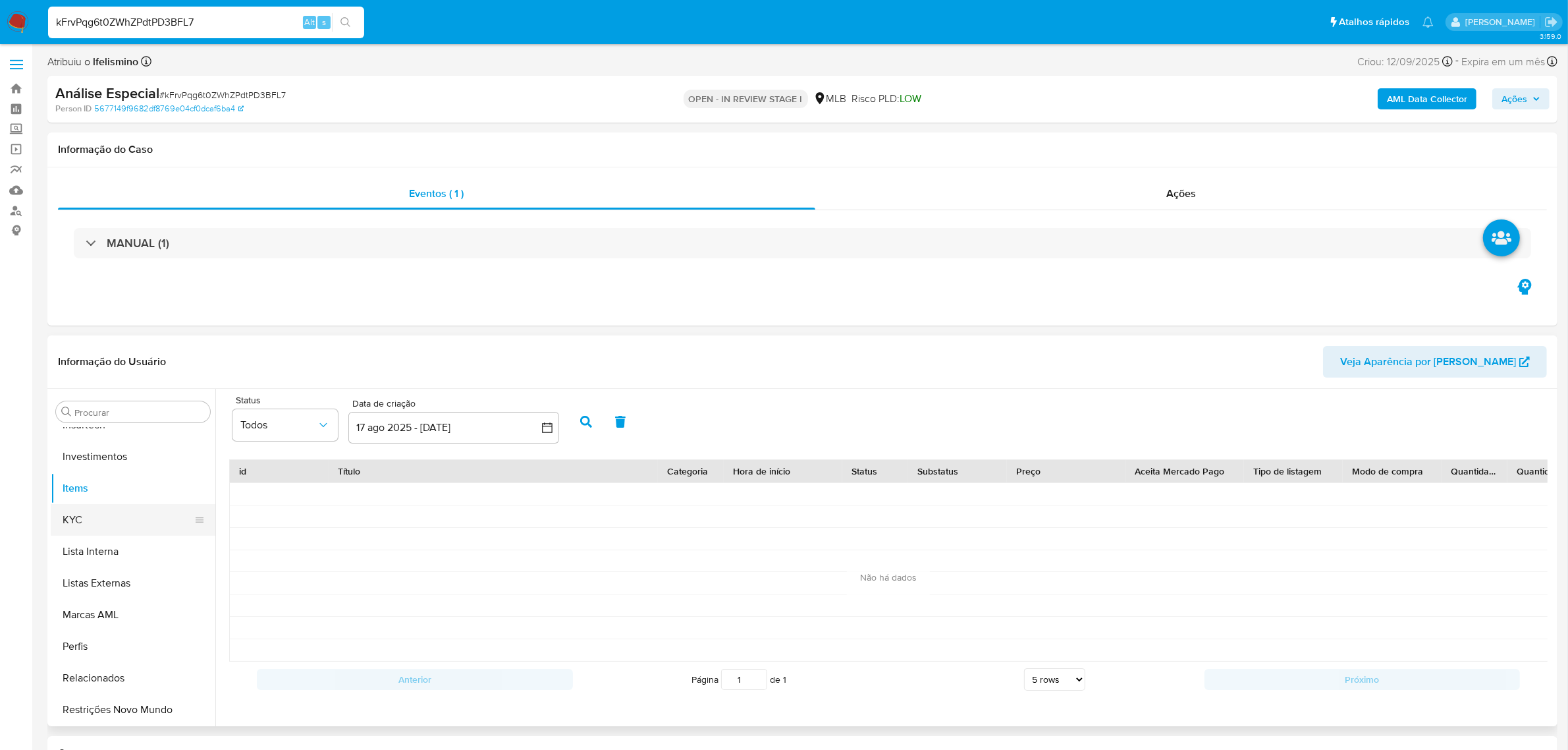
drag, startPoint x: 120, startPoint y: 510, endPoint x: 133, endPoint y: 514, distance: 13.6
click at [120, 509] on button "KYC" at bounding box center [128, 520] width 155 height 32
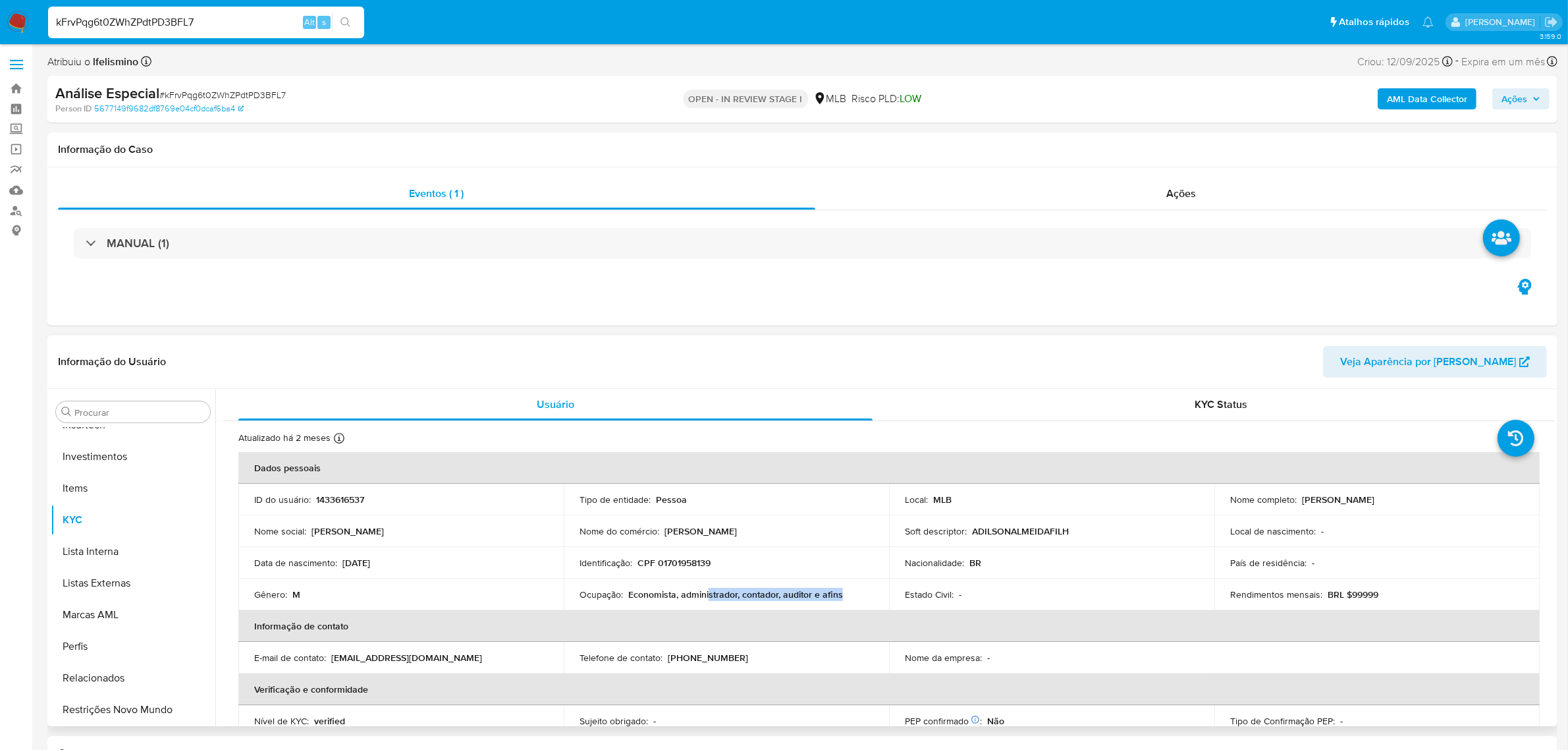
drag, startPoint x: 841, startPoint y: 593, endPoint x: 675, endPoint y: 532, distance: 176.9
click at [706, 595] on div "Ocupação : Economista, administrador, contador, auditor e afins" at bounding box center [725, 594] width 293 height 12
drag, startPoint x: 628, startPoint y: 593, endPoint x: 497, endPoint y: 593, distance: 131.0
click at [843, 597] on div "Ocupação : Economista, administrador, contador, auditor e afins" at bounding box center [725, 594] width 293 height 12
copy p "Economista, administrador, contador, auditor e afins"
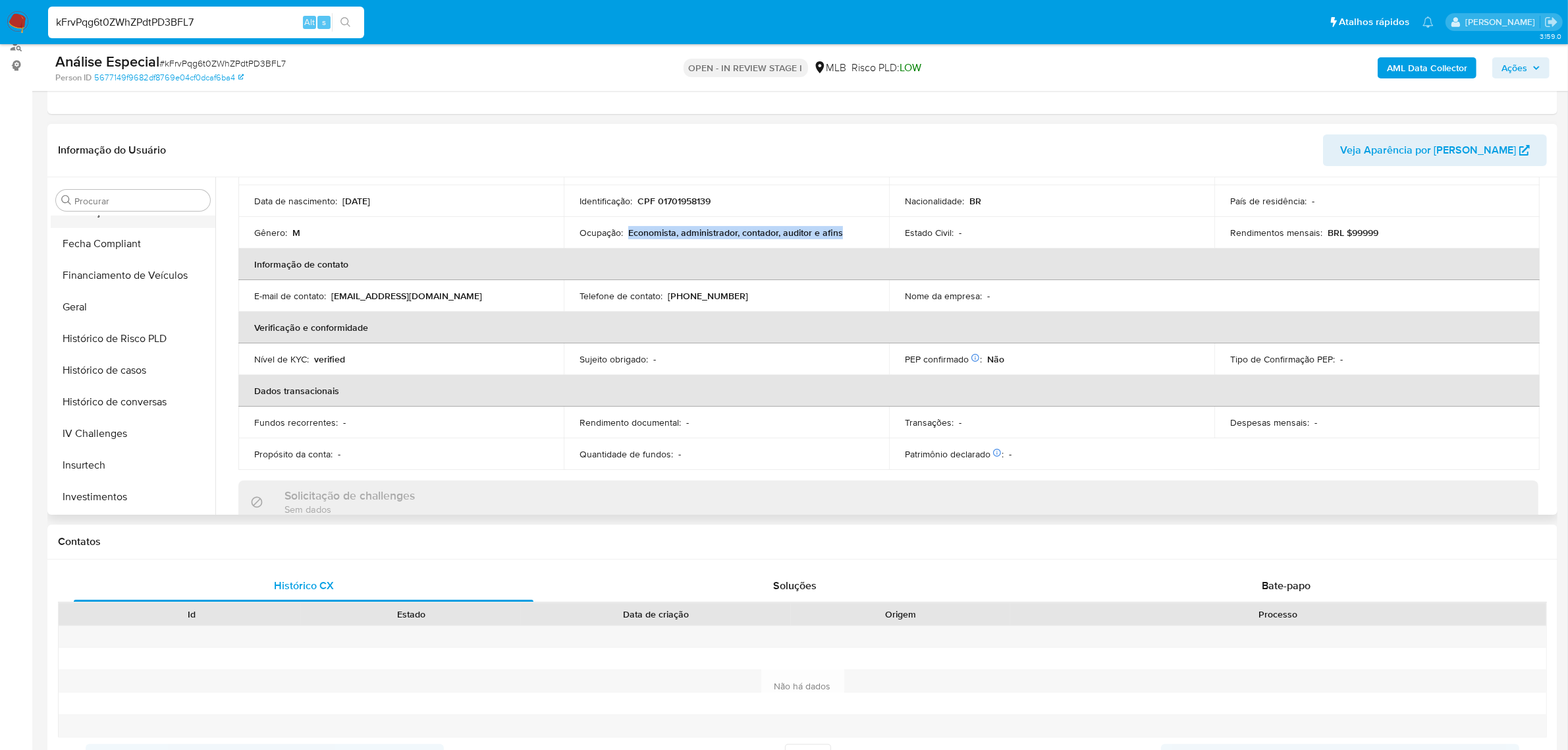
scroll to position [208, 0]
drag, startPoint x: 117, startPoint y: 476, endPoint x: 126, endPoint y: 463, distance: 15.8
click at [117, 478] on button "Geral" at bounding box center [128, 468] width 155 height 32
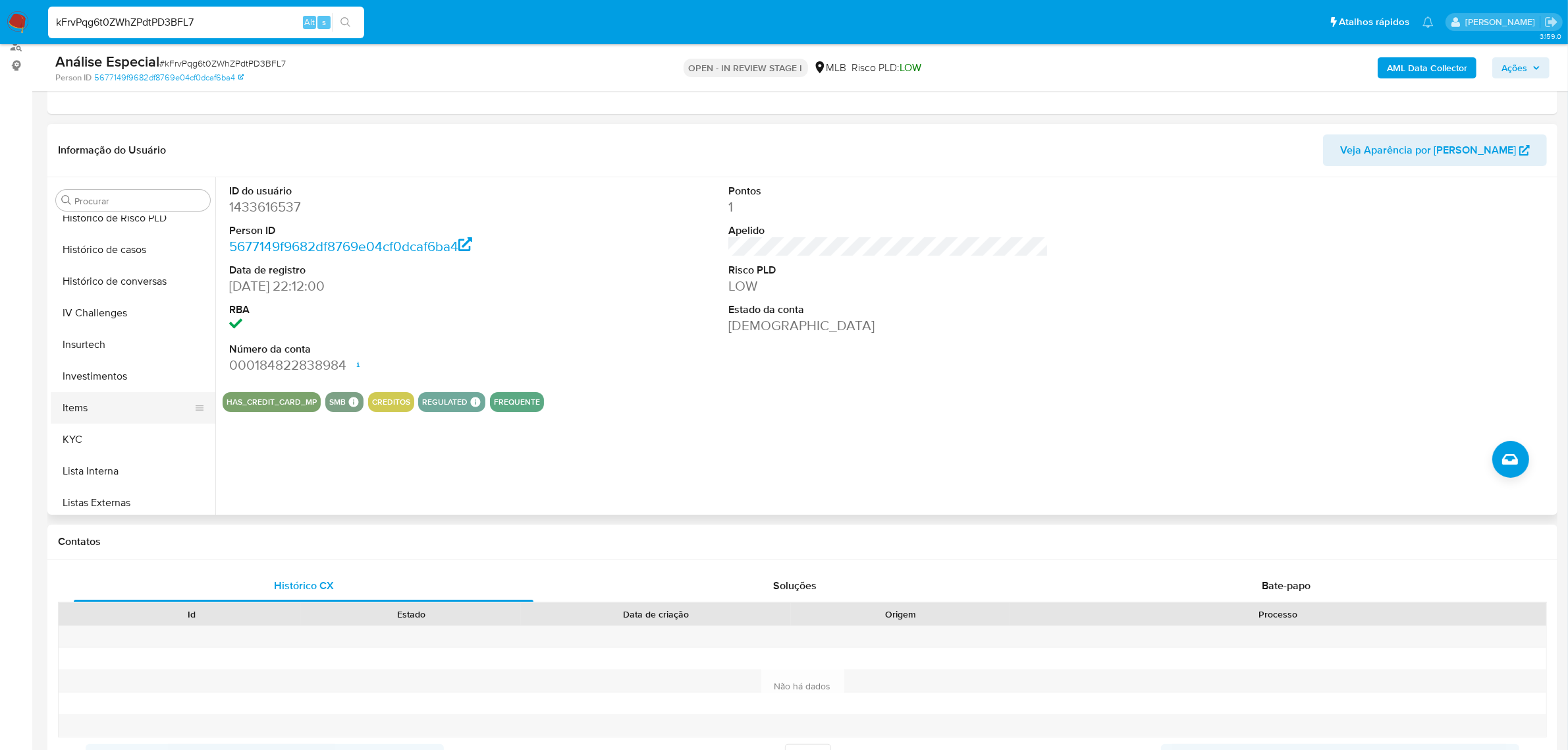
scroll to position [537, 0]
click at [86, 384] on button "KYC" at bounding box center [128, 390] width 155 height 32
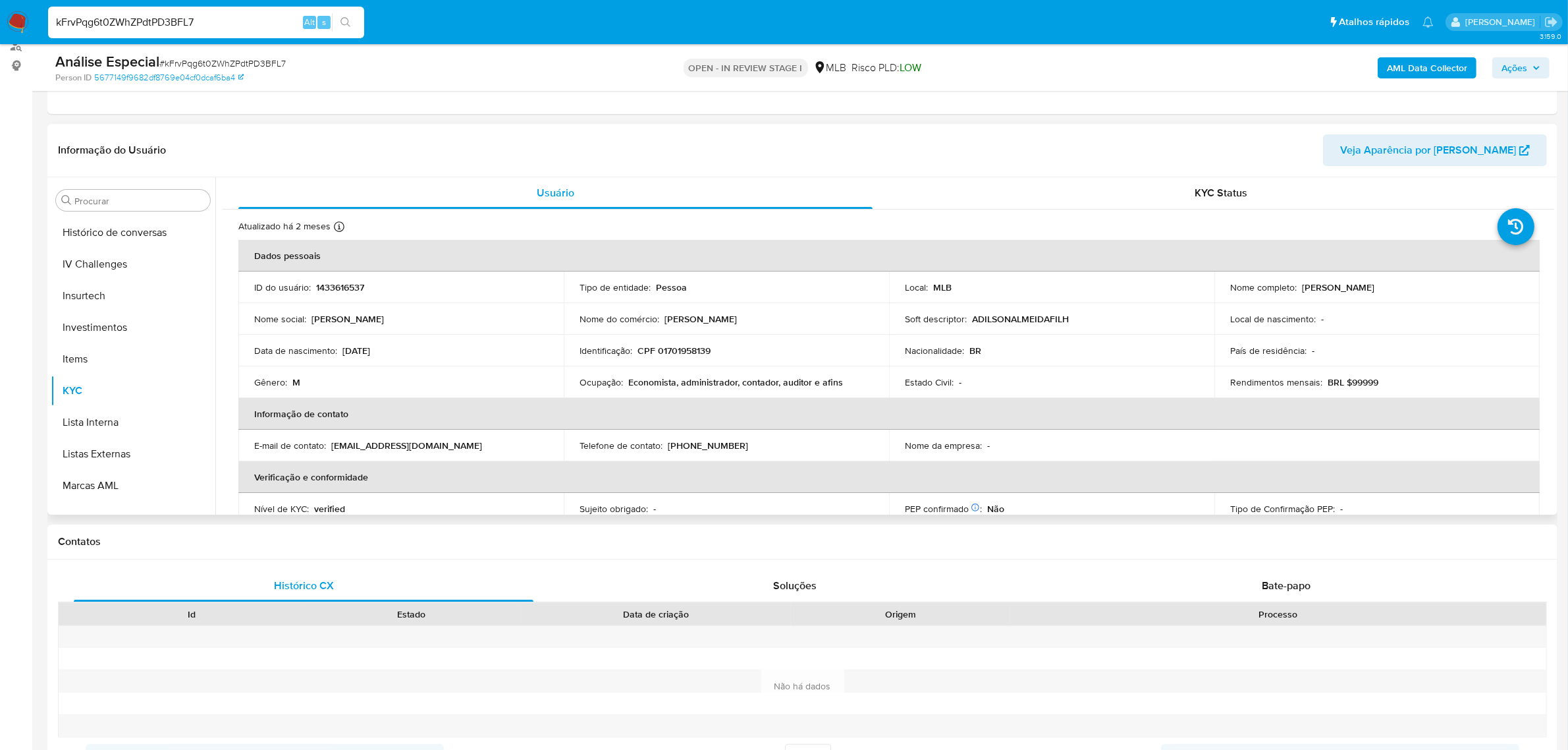
scroll to position [620, 0]
click at [142, 501] on button "Restrições Novo Mundo" at bounding box center [128, 498] width 155 height 32
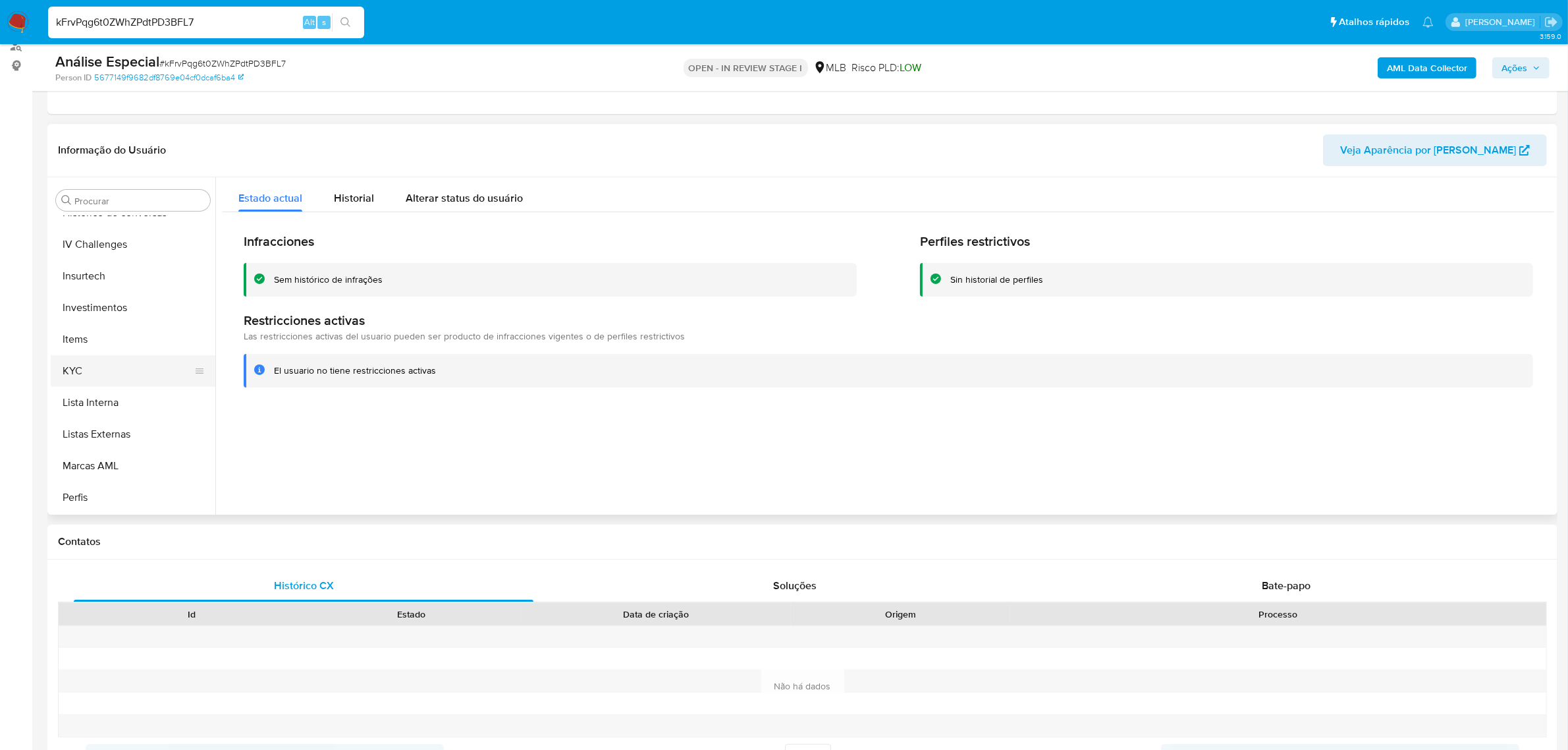
scroll to position [290, 0]
click at [142, 236] on button "Documentação" at bounding box center [128, 226] width 155 height 32
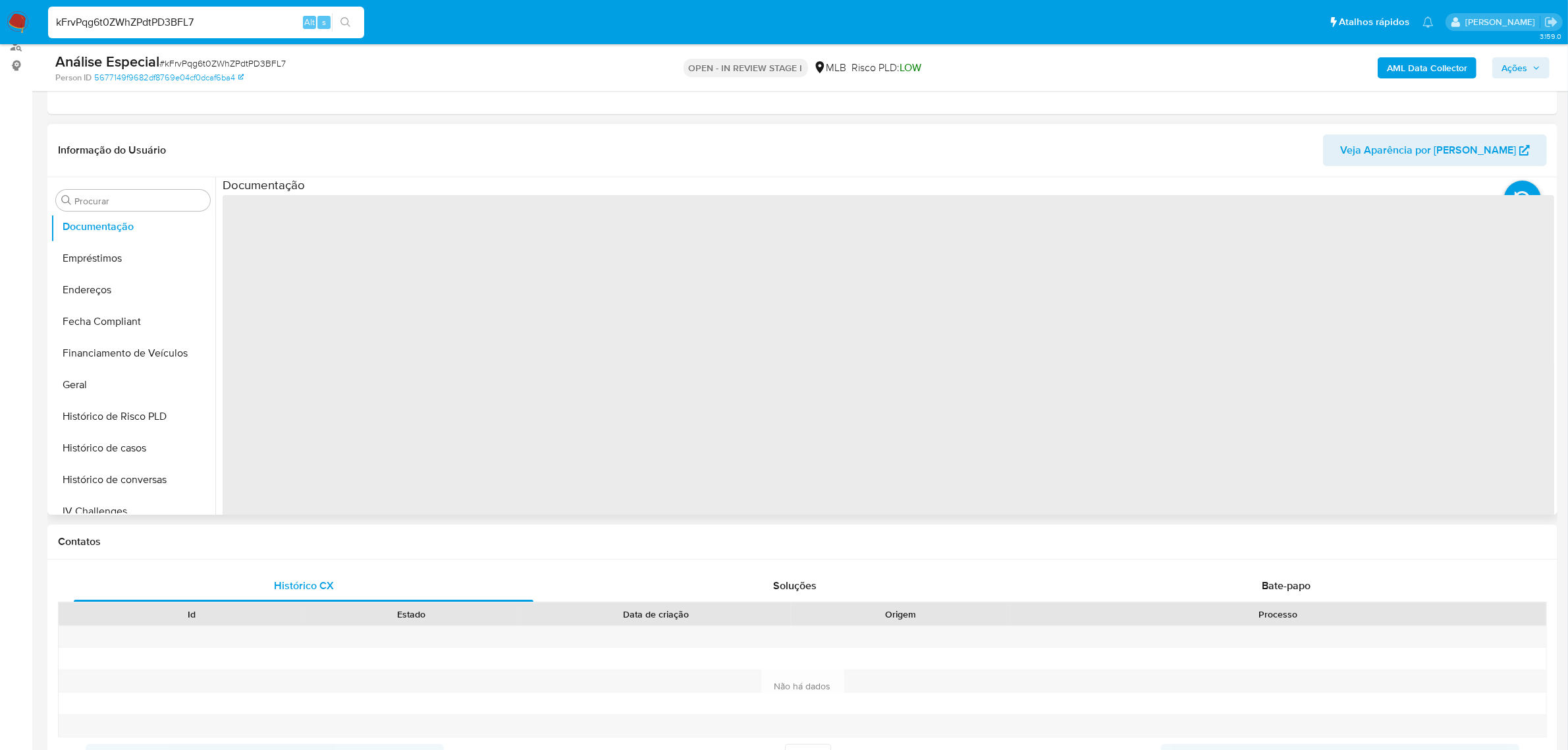
click at [288, 247] on span "‌" at bounding box center [888, 405] width 1331 height 422
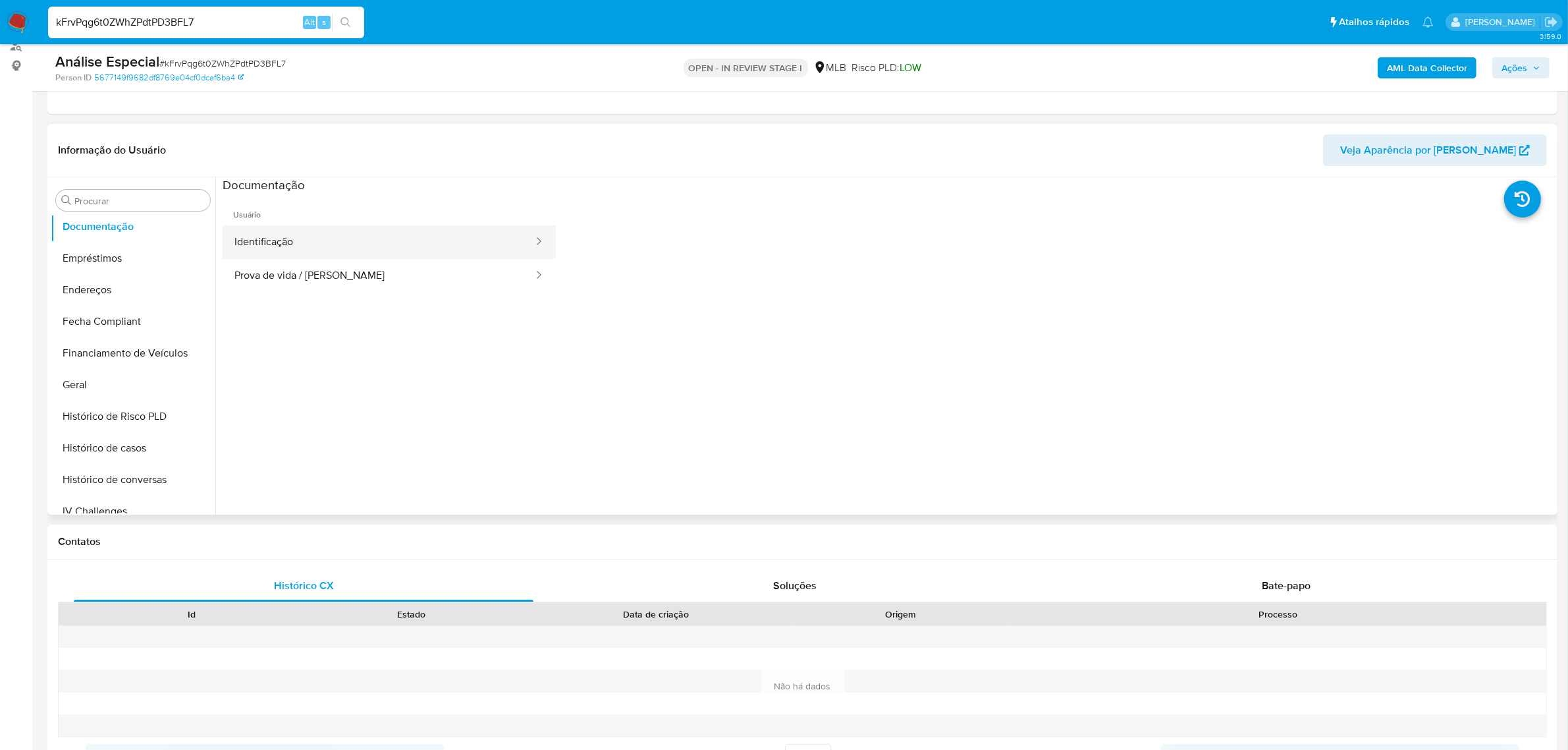
click at [293, 247] on button "Identificação" at bounding box center [378, 242] width 312 height 34
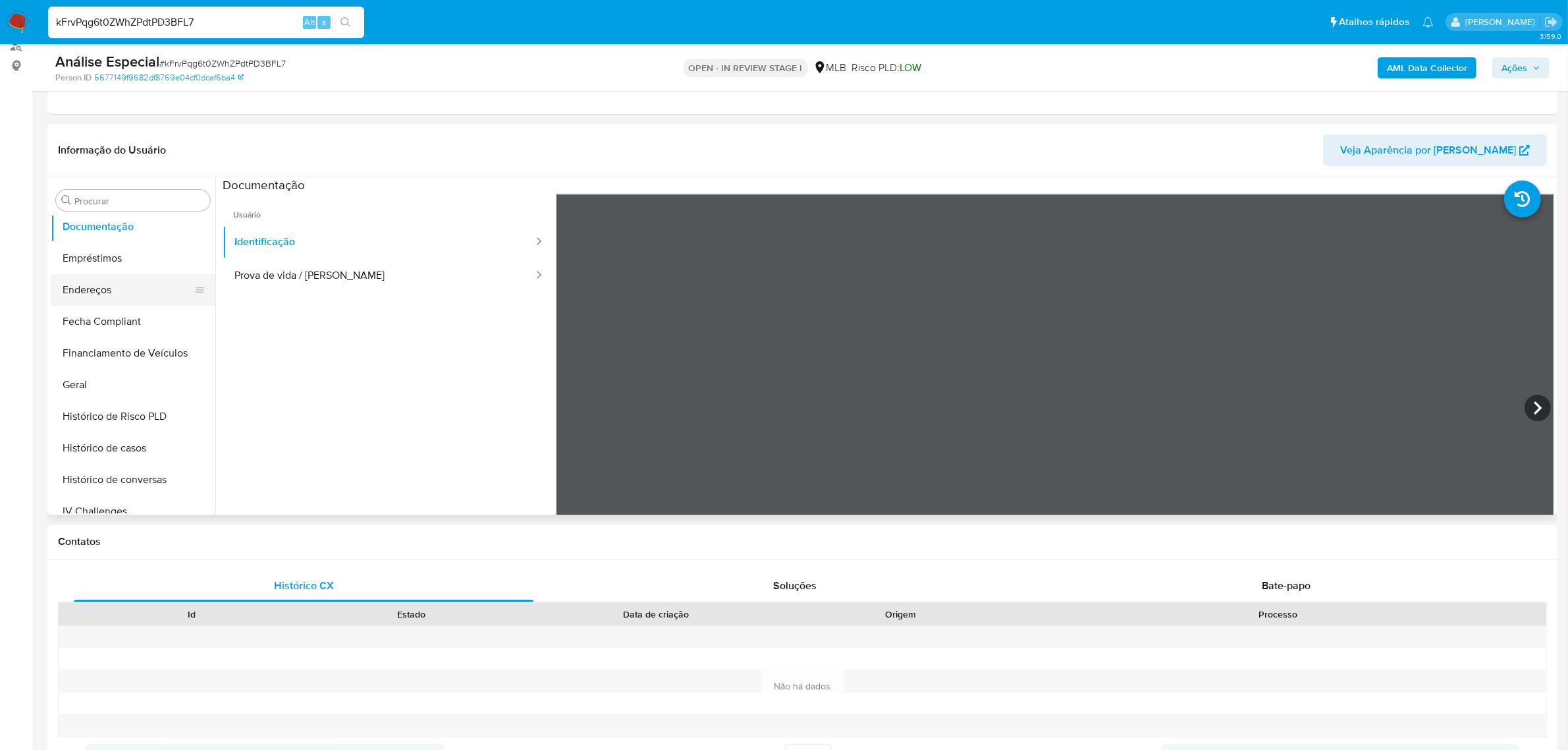
drag, startPoint x: 183, startPoint y: 312, endPoint x: 166, endPoint y: 304, distance: 18.8
click at [183, 312] on button "Fecha Compliant" at bounding box center [132, 321] width 165 height 32
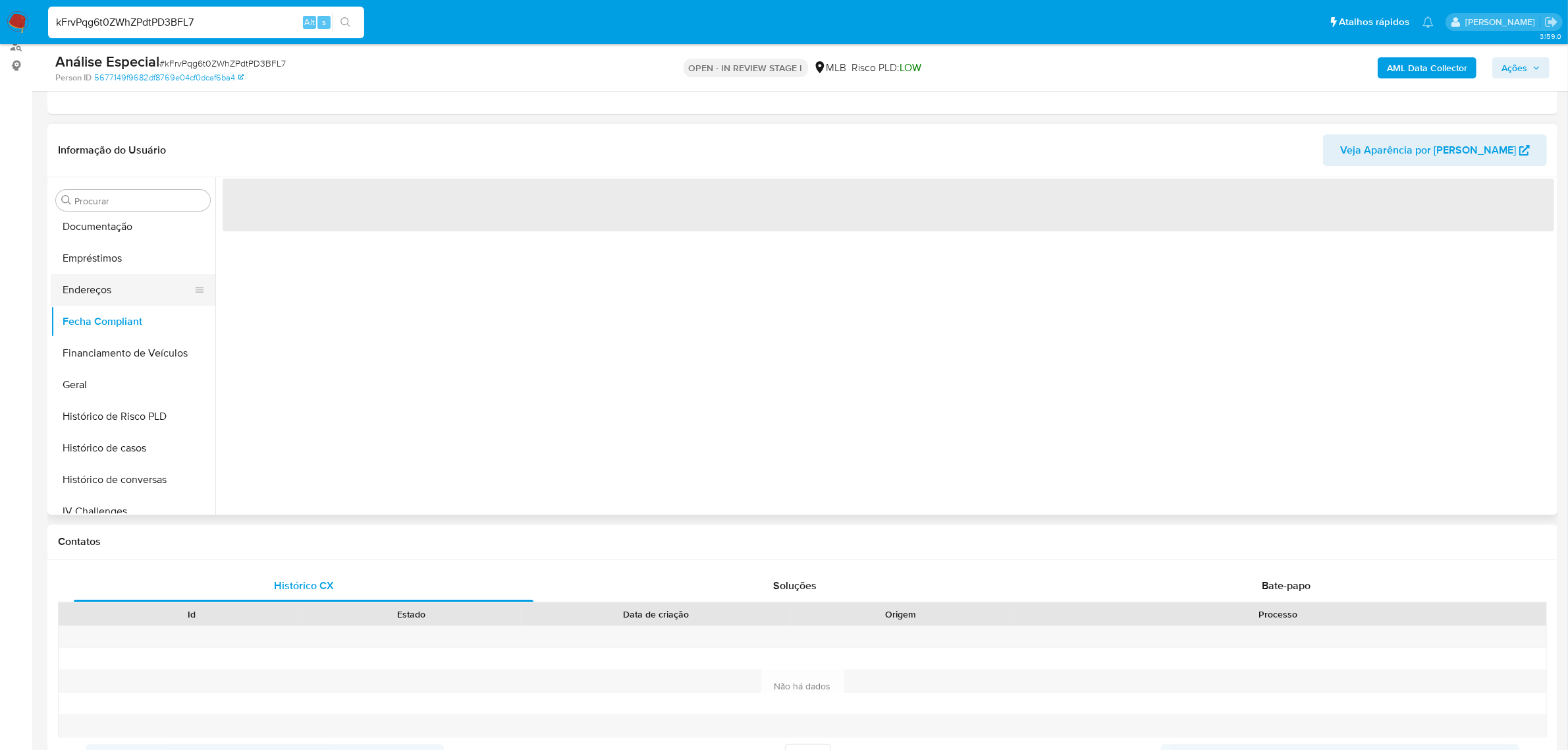
click at [141, 291] on button "Endereços" at bounding box center [128, 290] width 155 height 32
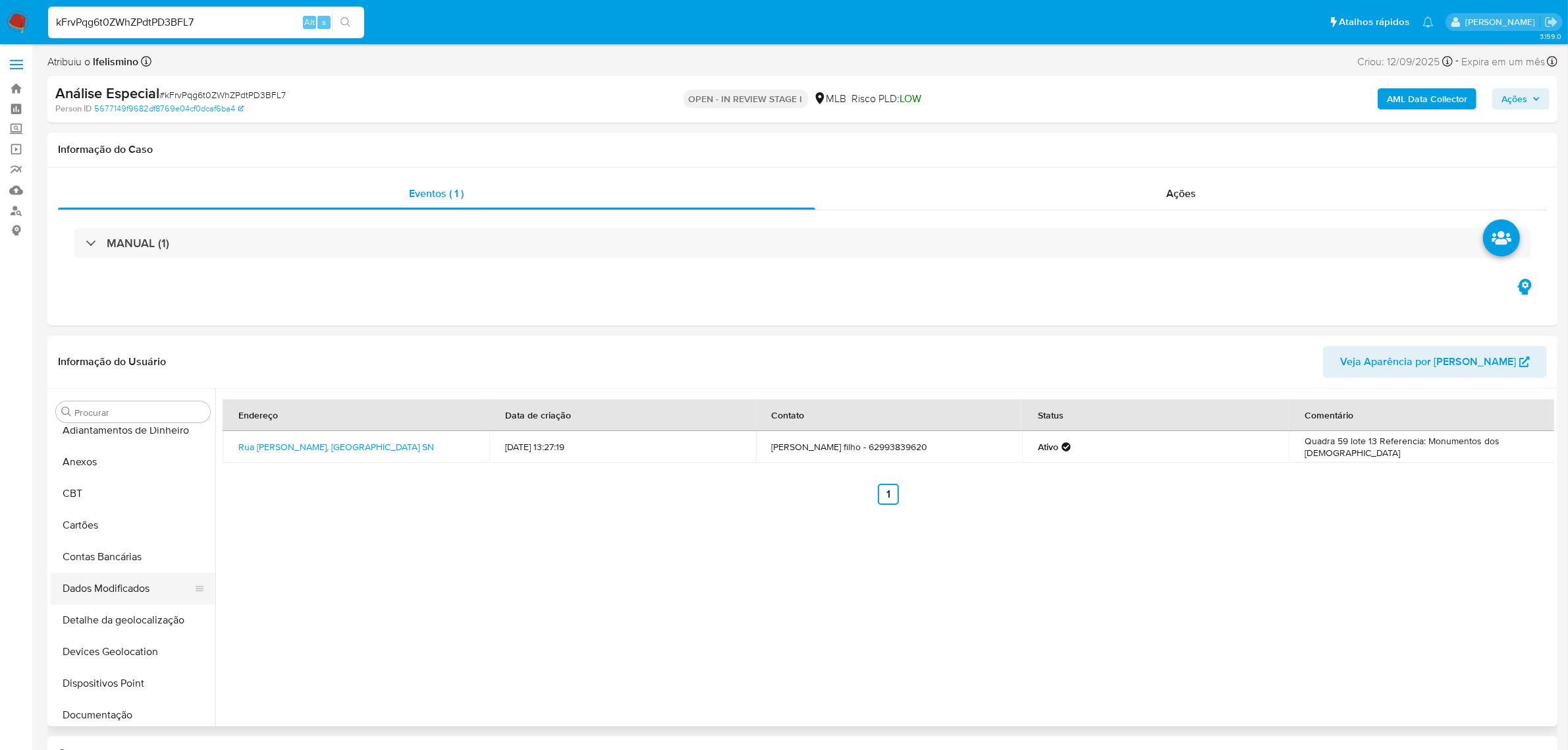
scroll to position [0, 0]
click at [148, 688] on button "Dispositivos Point" at bounding box center [128, 697] width 155 height 32
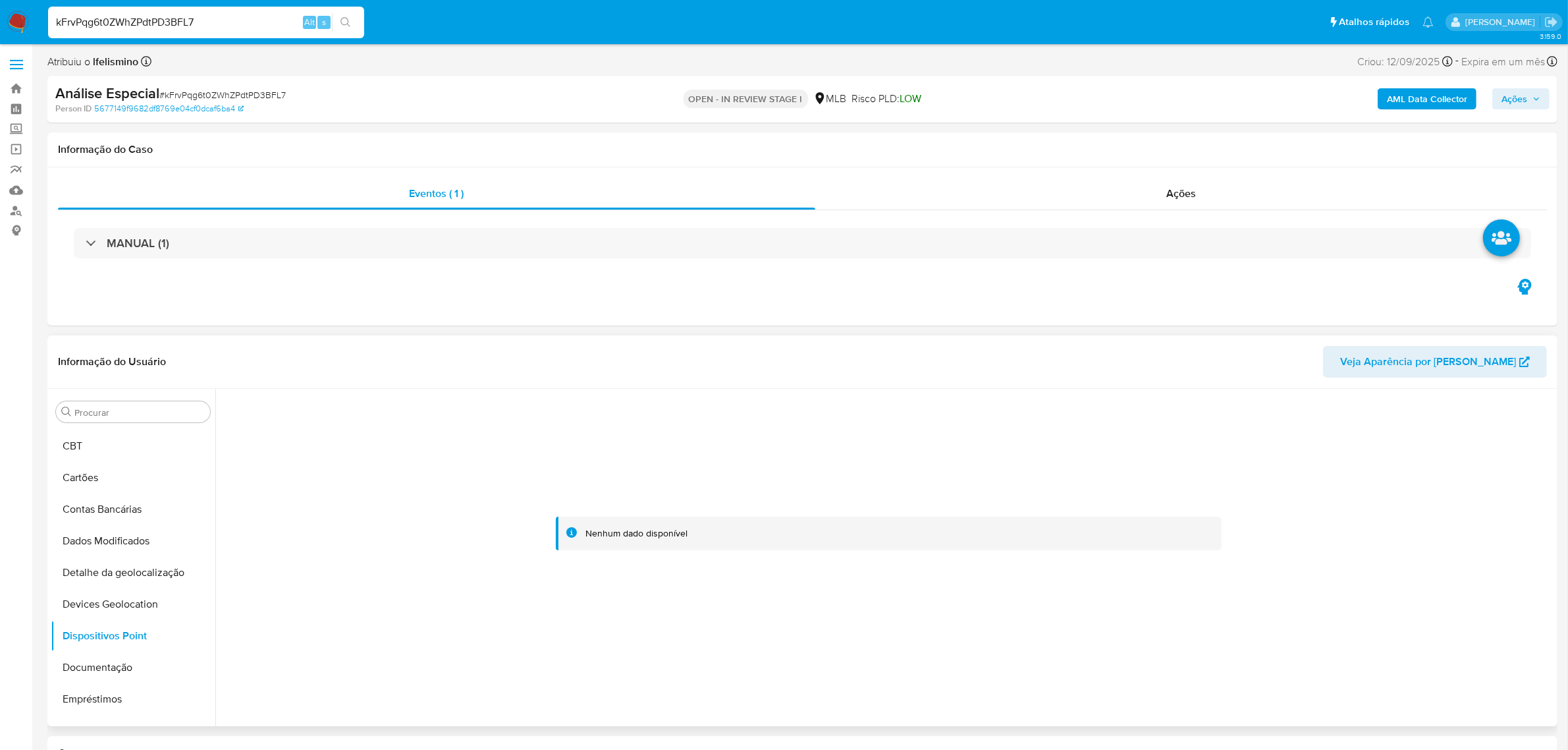
scroll to position [247, 0]
click at [105, 630] on button "Geral" at bounding box center [128, 639] width 155 height 32
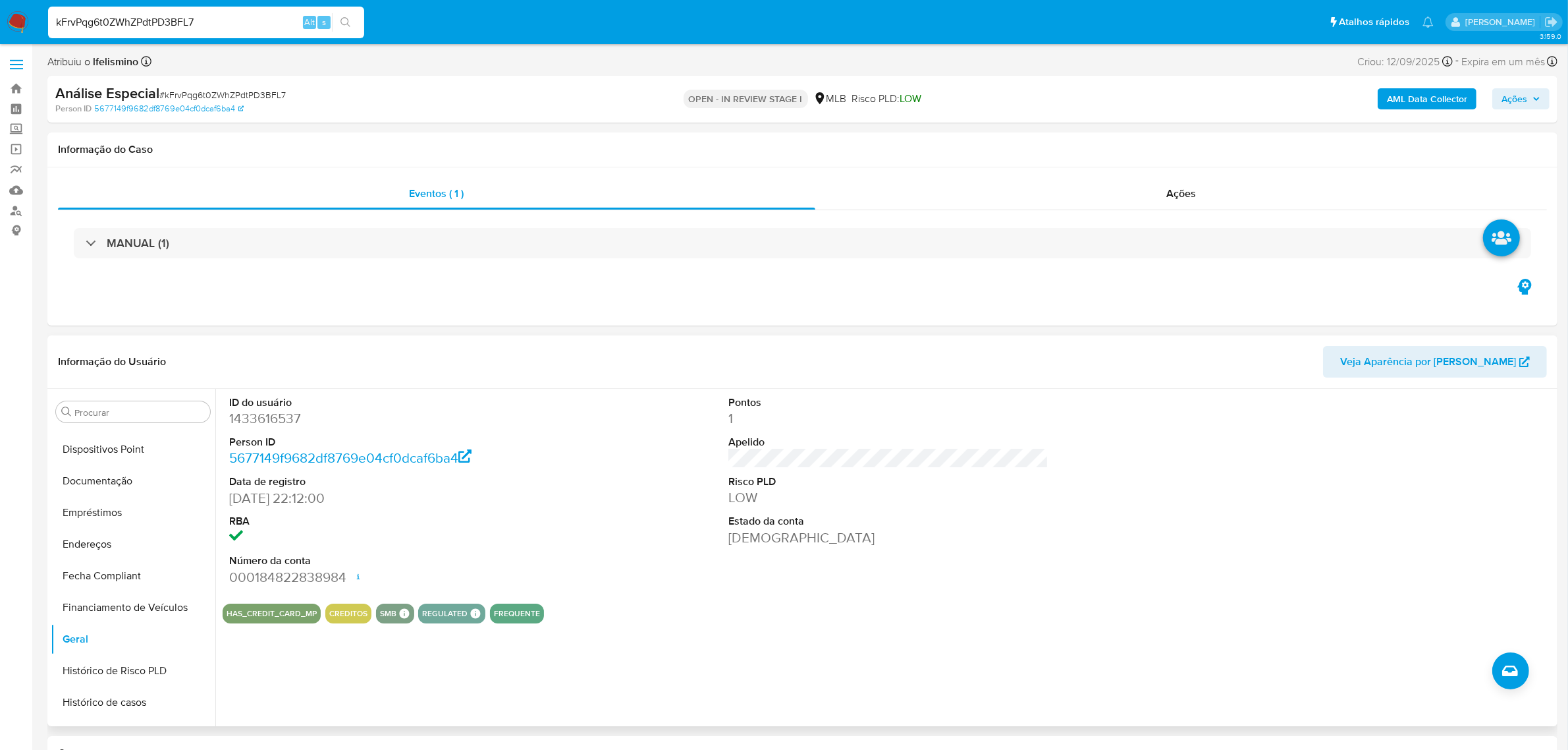
click at [296, 426] on dd "1433616537" at bounding box center [389, 418] width 320 height 19
copy dd "1433616537"
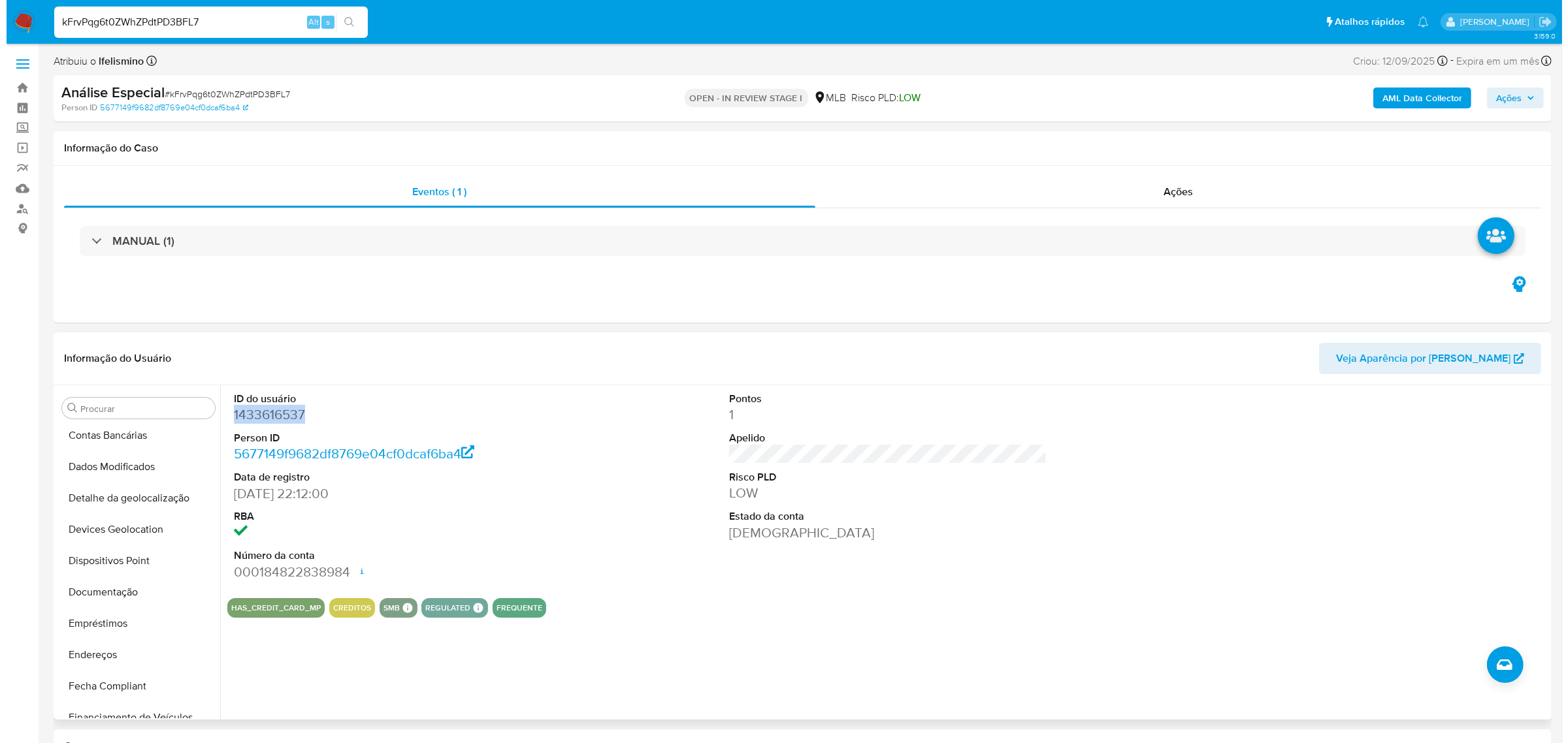
scroll to position [0, 0]
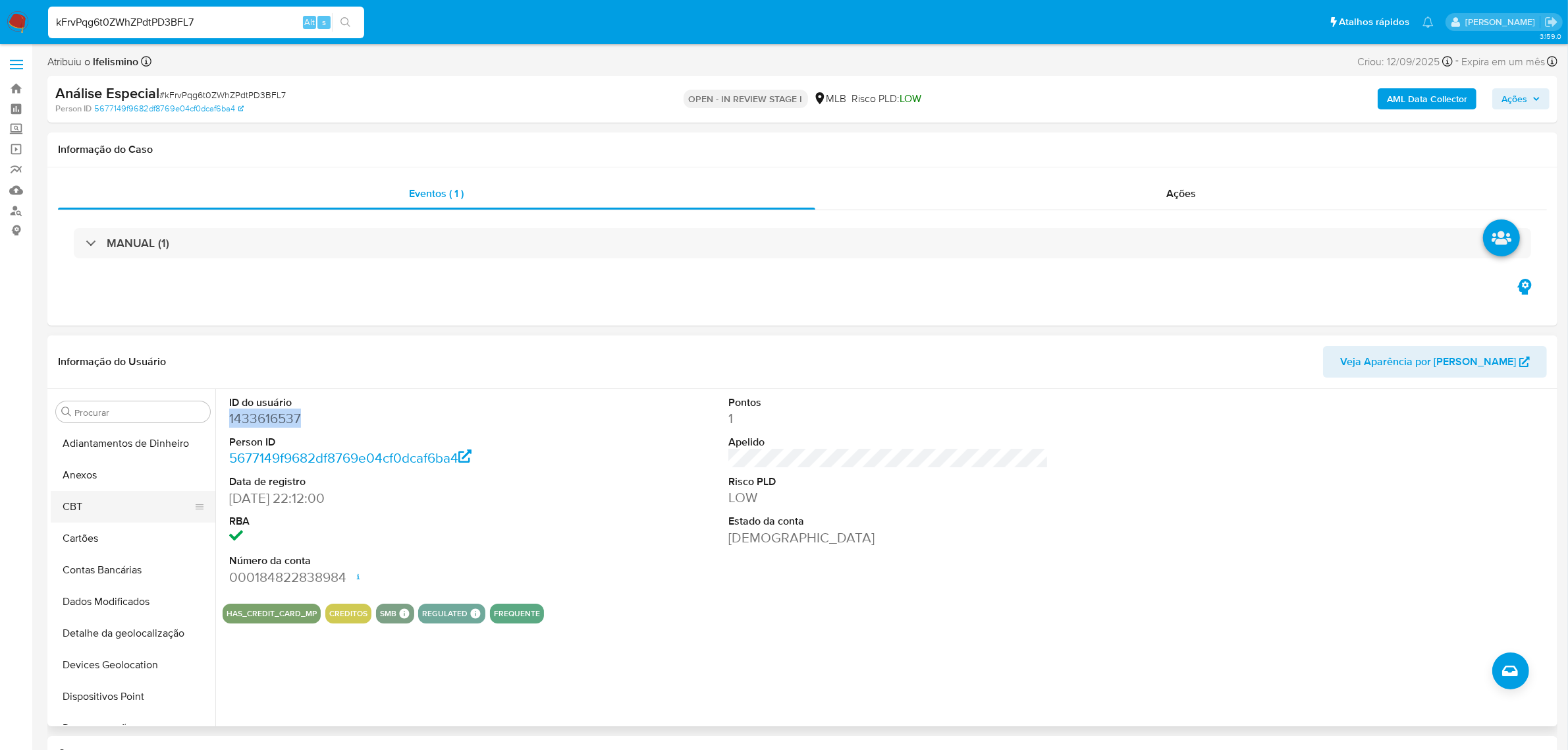
click at [116, 492] on button "CBT" at bounding box center [128, 507] width 155 height 32
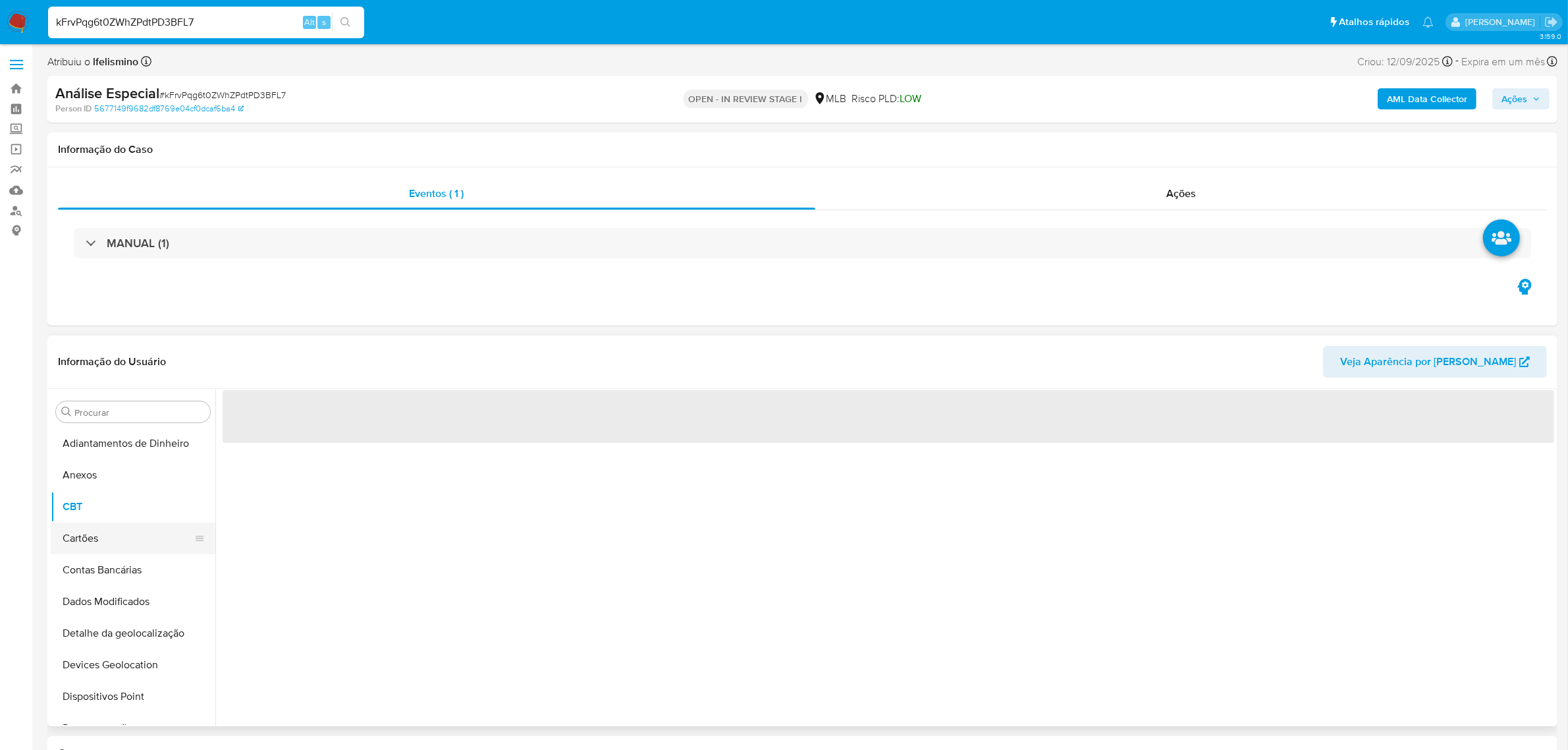
drag, startPoint x: 125, startPoint y: 479, endPoint x: 147, endPoint y: 533, distance: 58.3
click at [126, 478] on button "Anexos" at bounding box center [132, 475] width 165 height 32
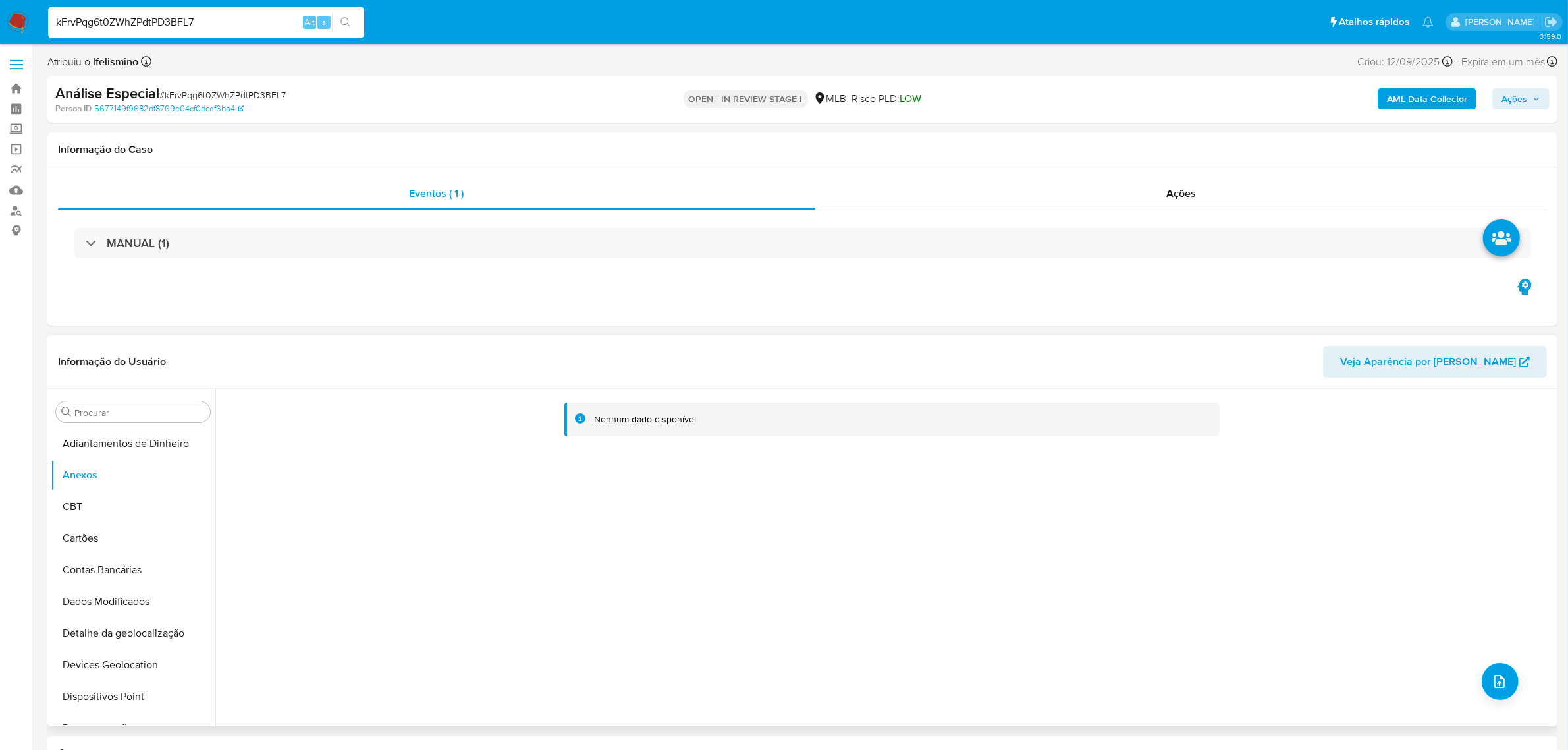
click at [1512, 692] on div "Nenhum dado disponível" at bounding box center [885, 557] width 1339 height 337
click at [1499, 686] on icon "upload-file" at bounding box center [1499, 681] width 10 height 13
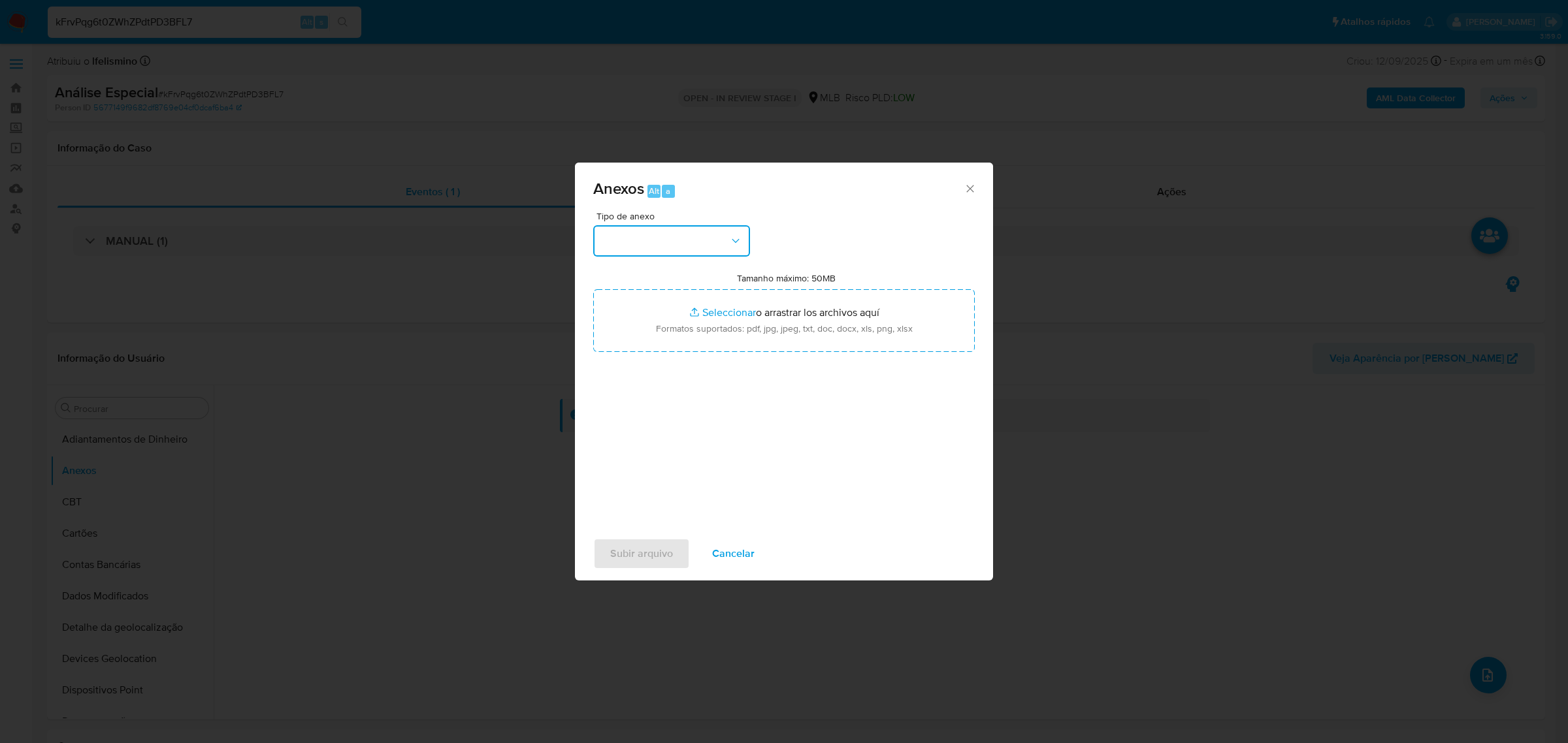
click at [683, 252] on button "button" at bounding box center [671, 241] width 157 height 31
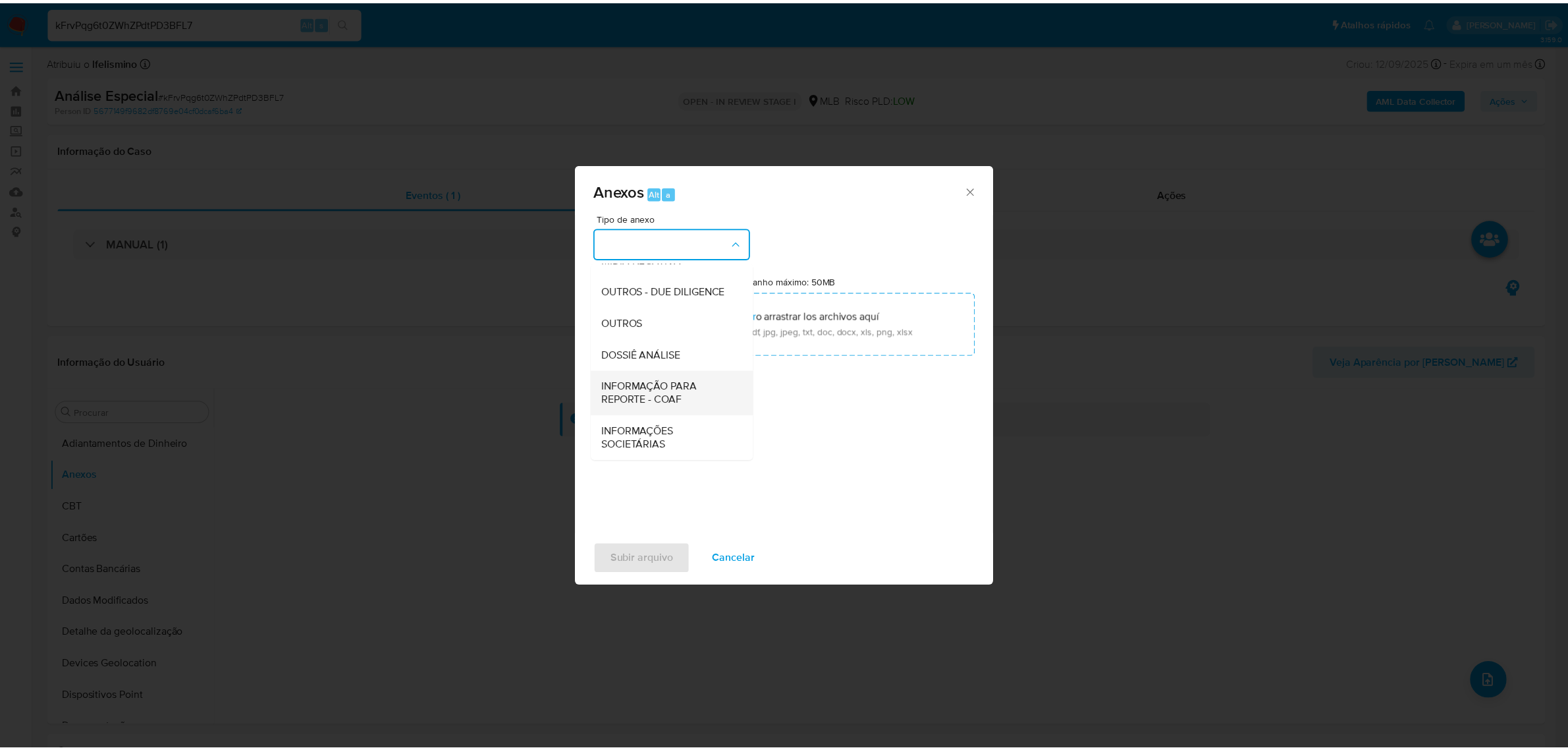
scroll to position [202, 0]
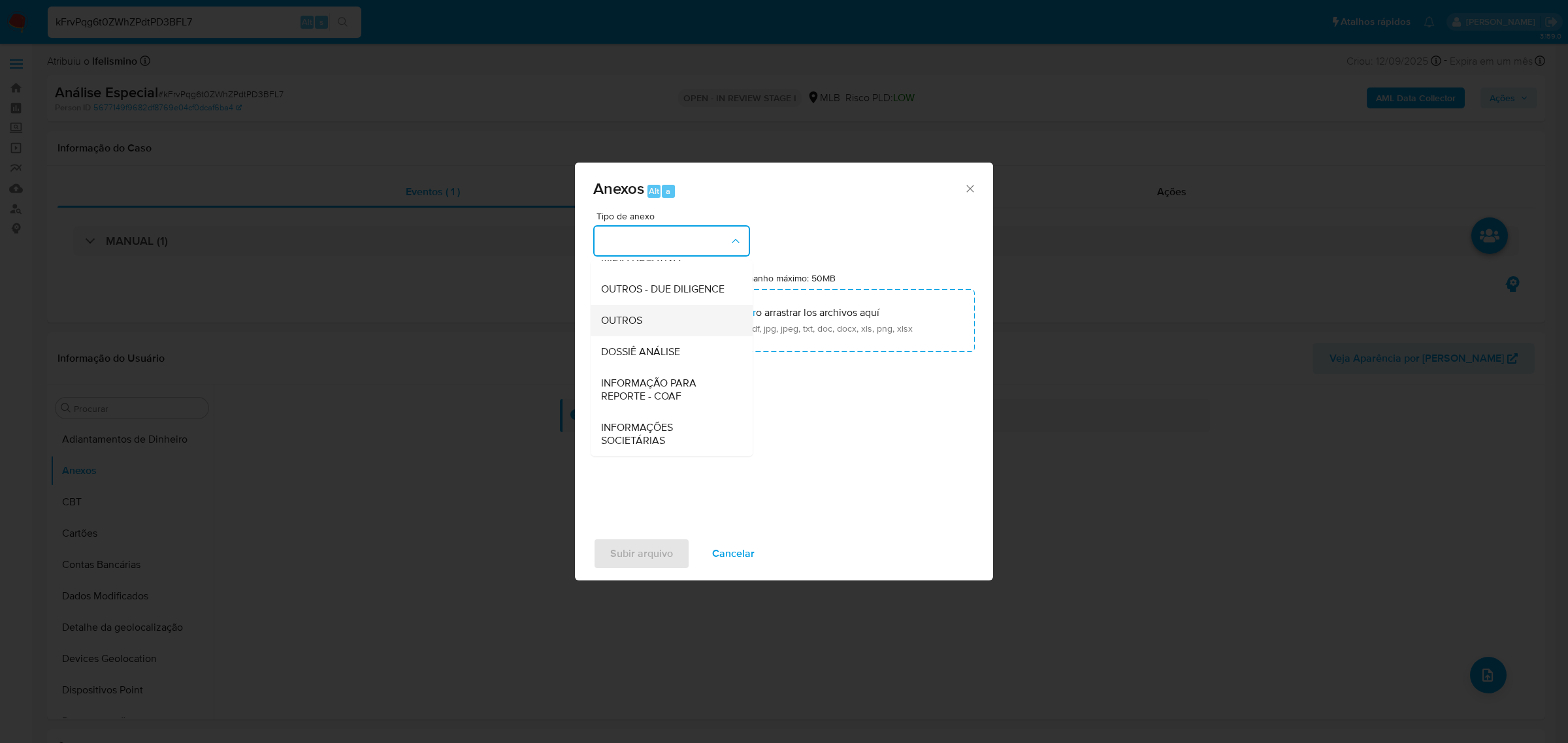
click at [673, 322] on div "OUTROS" at bounding box center [668, 320] width 133 height 31
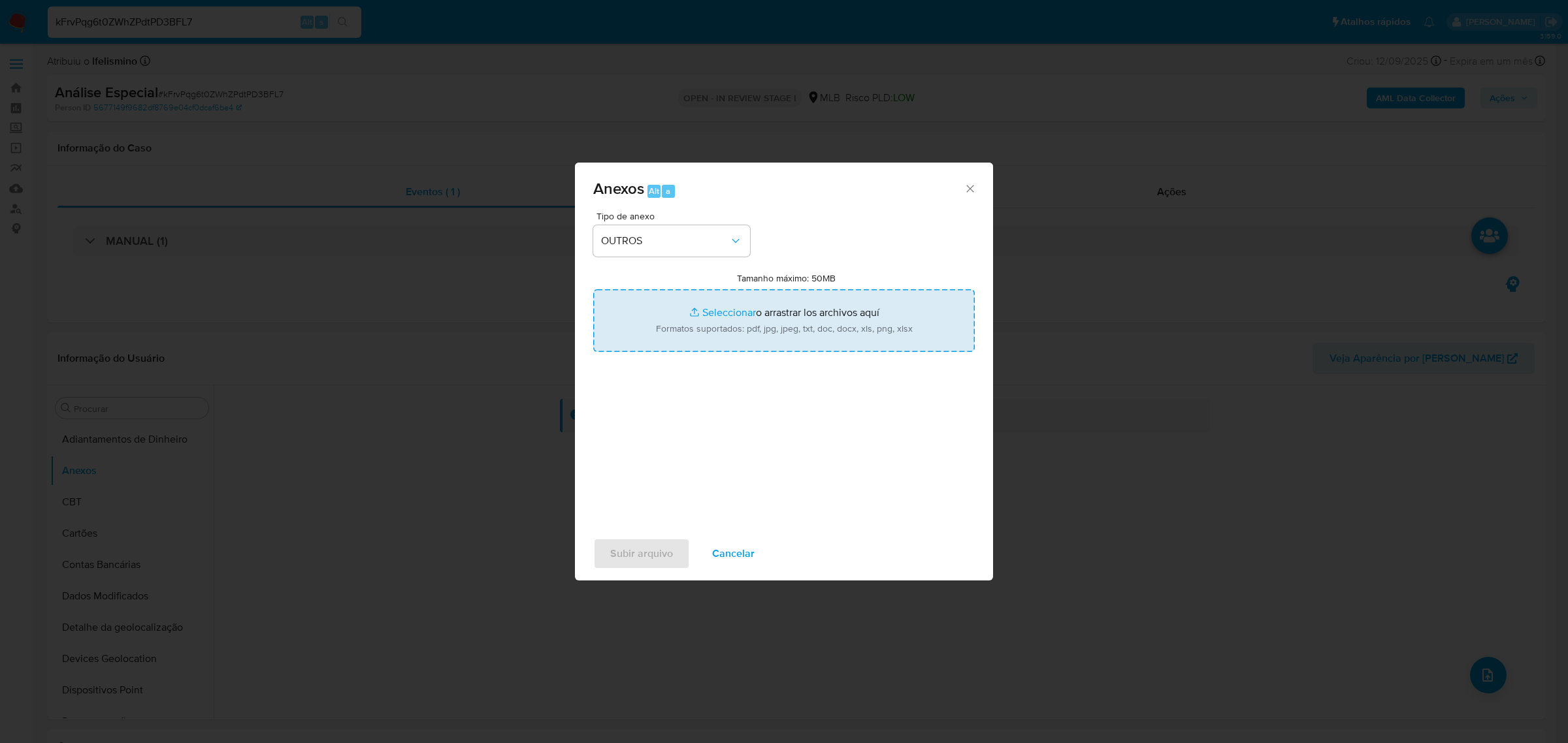
type input "C:\fakepath\Mulan 1433616537_2025_09_15_16_21_02 ADILSON ALMEIDA FILHO.pdf"
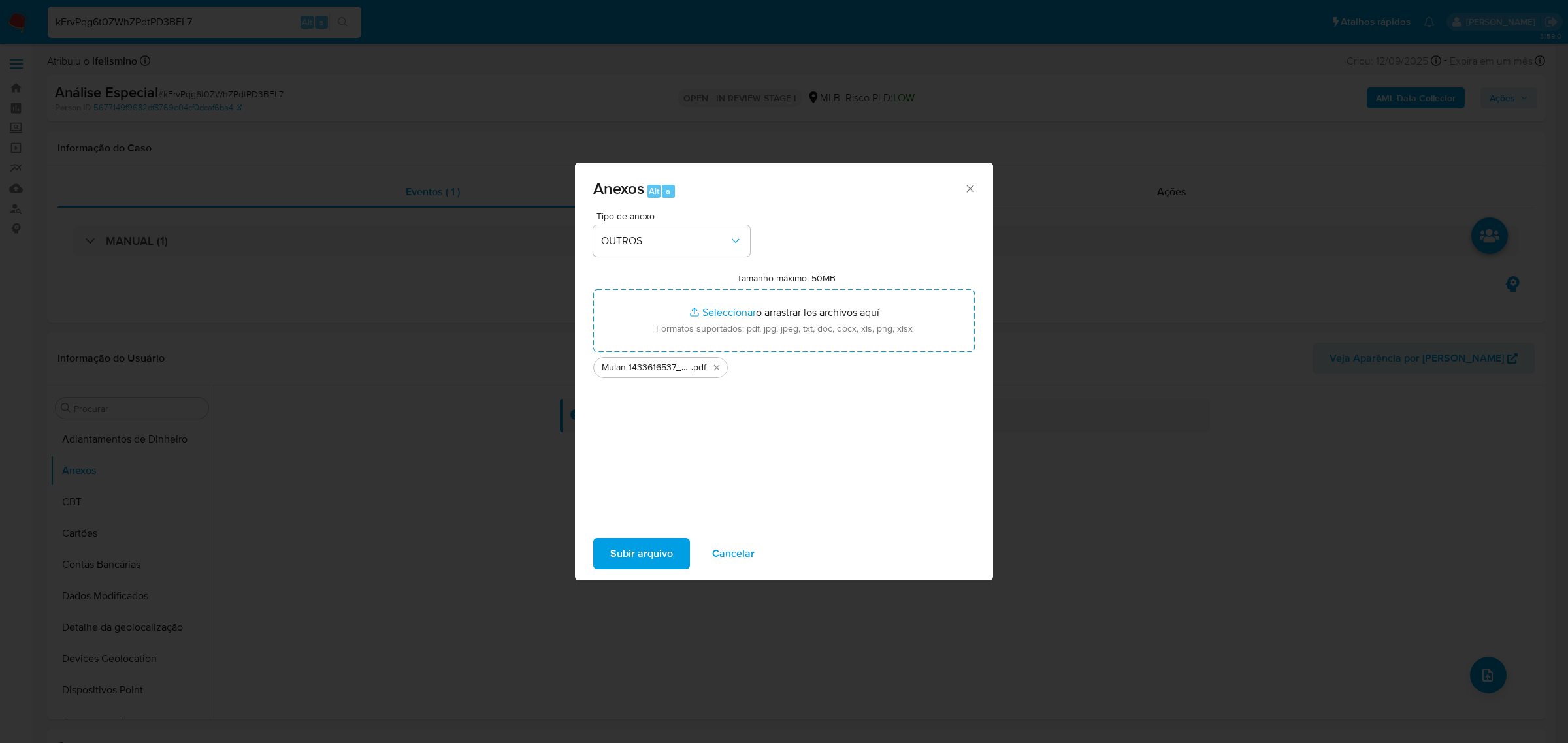
click at [652, 541] on span "Subir arquivo" at bounding box center [642, 553] width 63 height 29
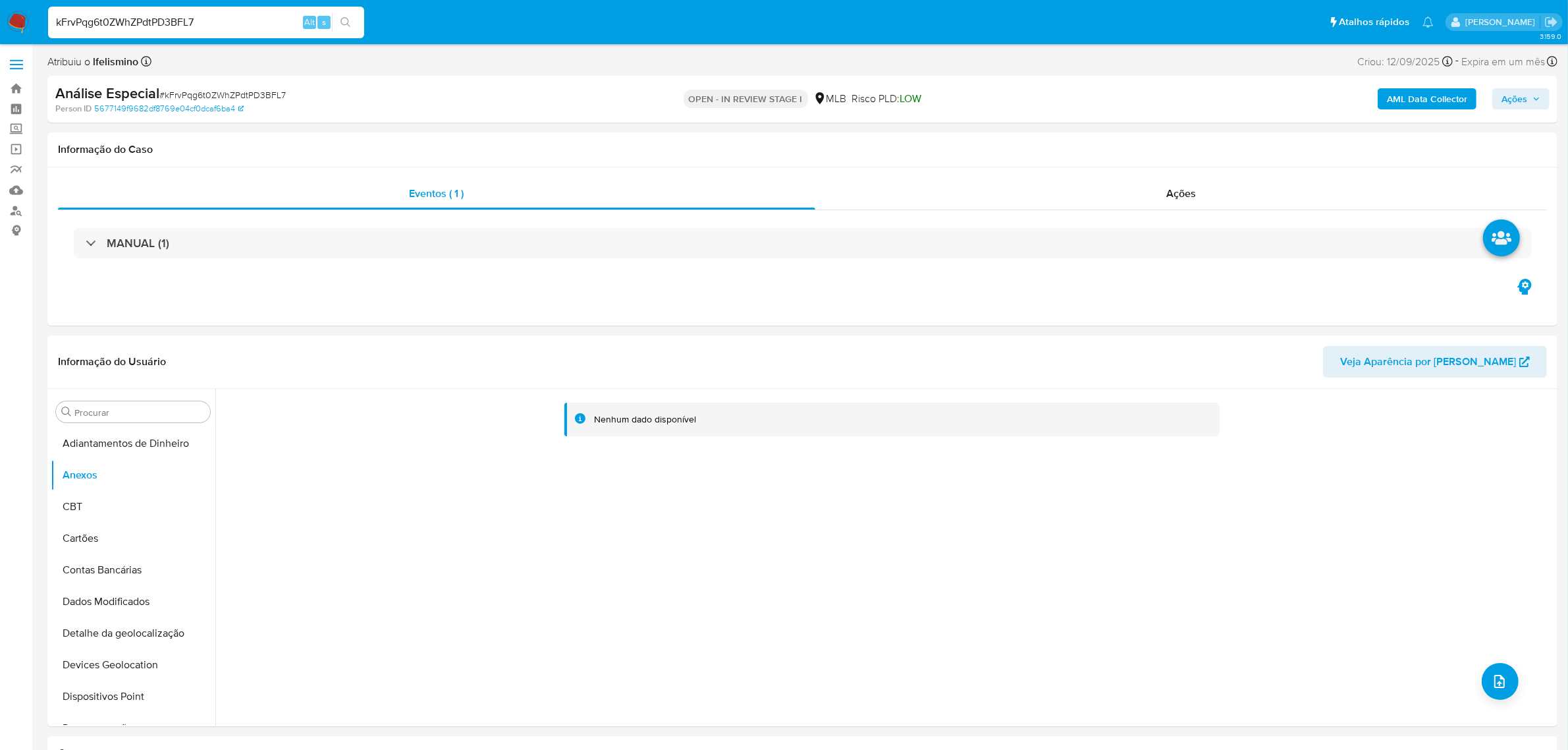
click at [1417, 114] on div "AML Data Collector Ações" at bounding box center [1302, 99] width 494 height 31
click at [1416, 99] on b "AML Data Collector" at bounding box center [1427, 99] width 80 height 21
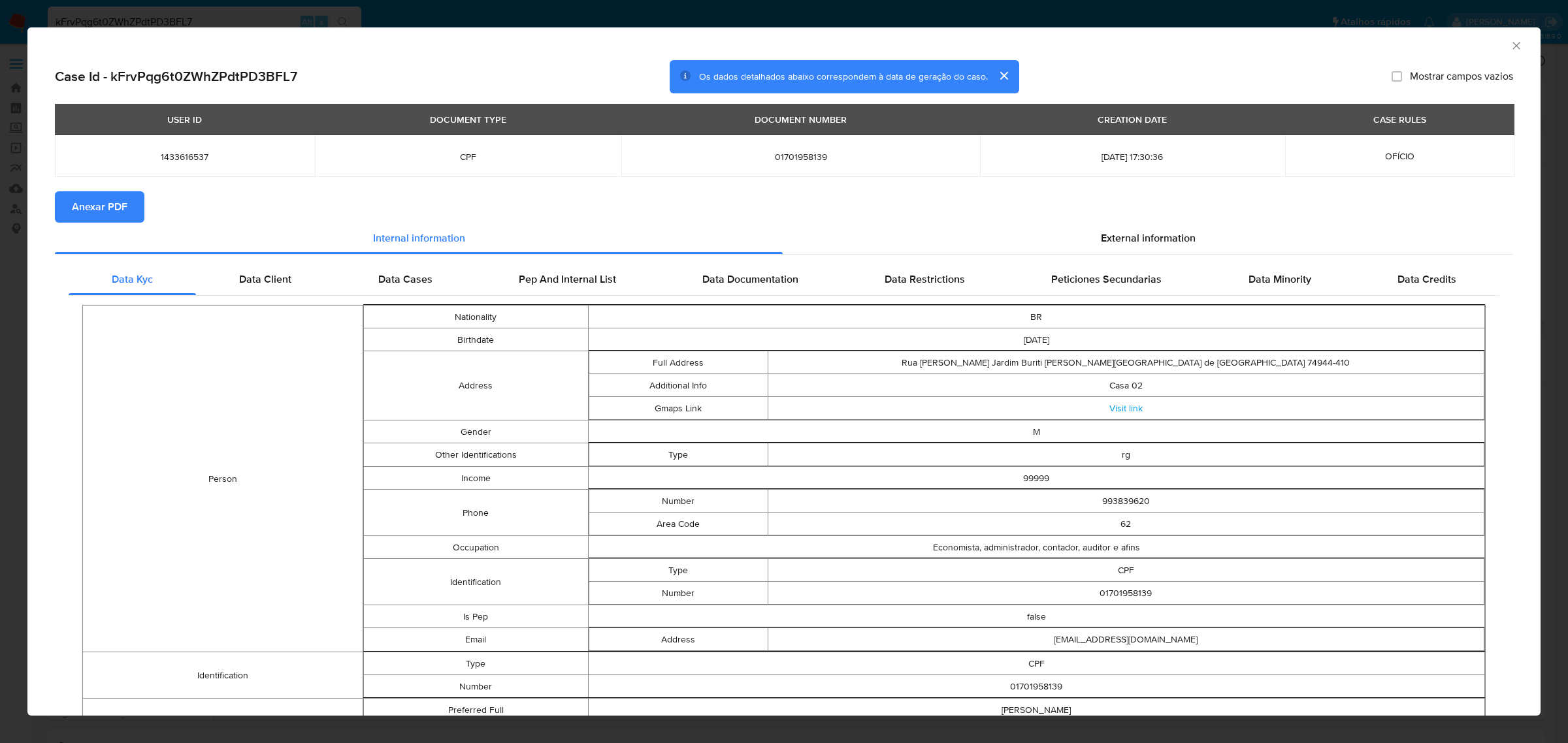
click at [63, 213] on button "Anexar PDF" at bounding box center [99, 207] width 90 height 31
click at [392, 13] on div "AML Data Collector Case Id - kFrvPqg6t0ZWhZPdtPD3BFL7 Os dados detalhados abaix…" at bounding box center [784, 371] width 1568 height 743
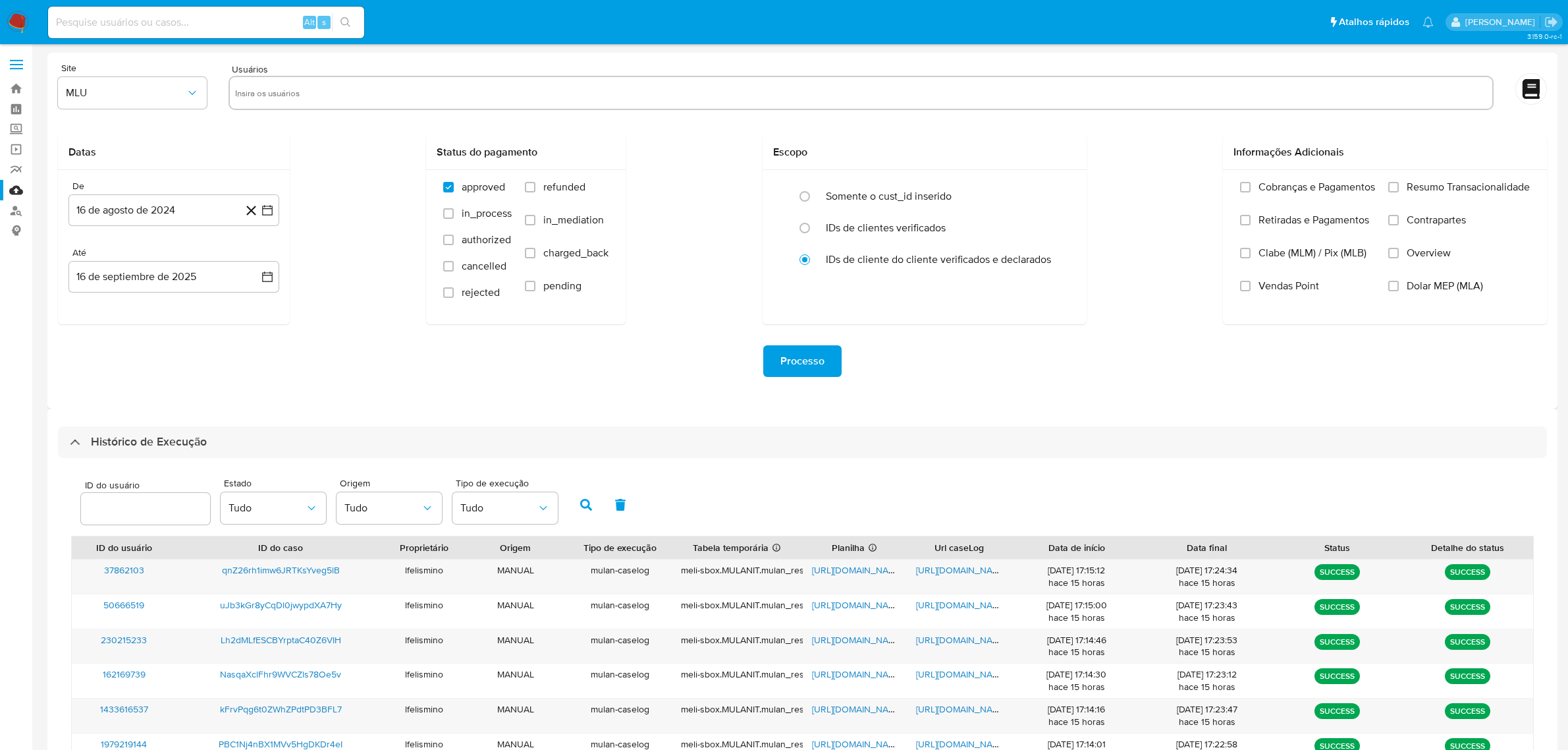
select select "10"
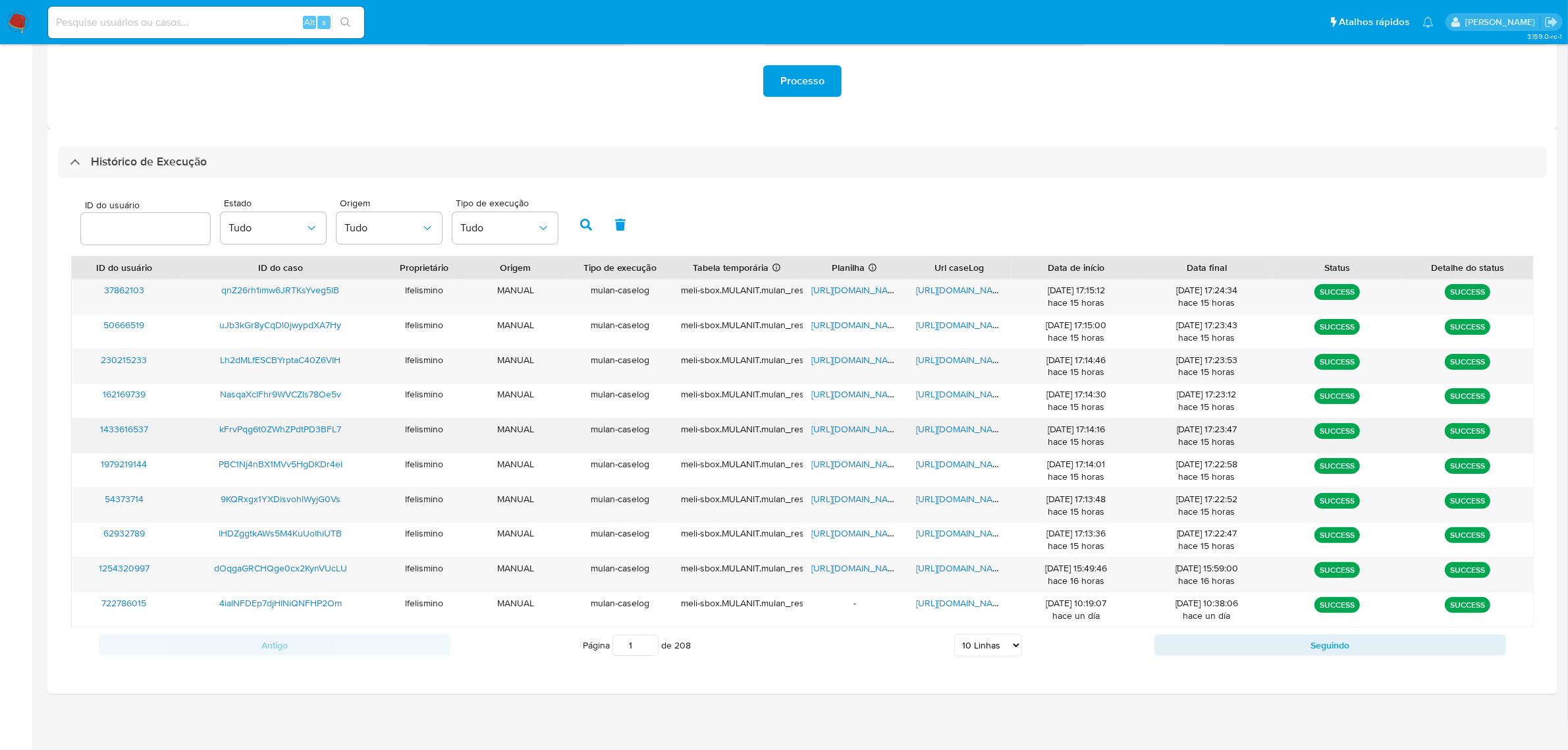
click at [947, 425] on span "https://docs.google.com/document/d/10RTcVV5Bsne0-OQ88b_lYDpmMMF2AylwuKVvNuEcXTI…" at bounding box center [962, 429] width 91 height 13
click at [864, 431] on span "https://docs.google.com/spreadsheets/d/1V-lF0XgblYlLETk1dpoE08NzCSKJWRK84_sbsV7…" at bounding box center [858, 429] width 91 height 13
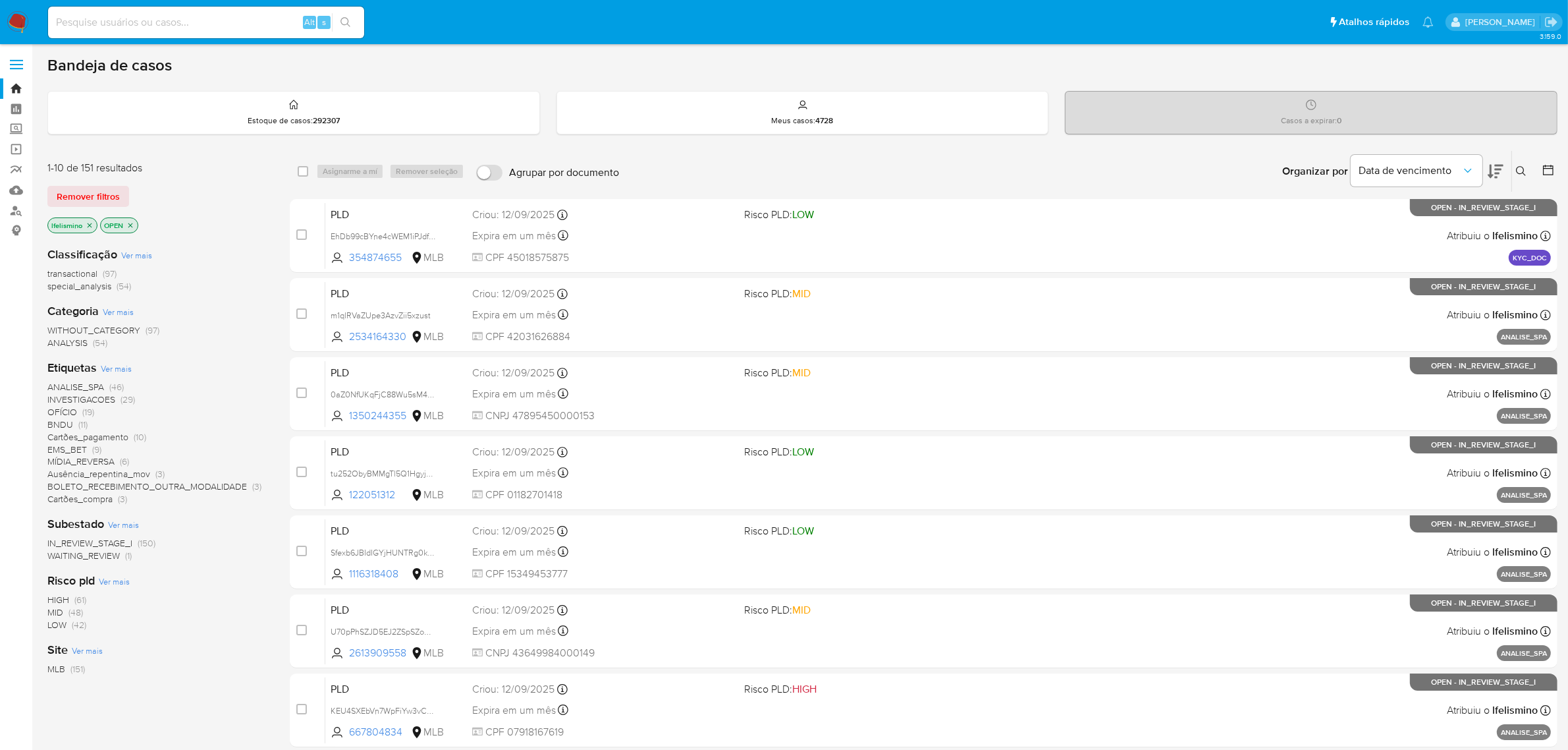
click at [244, 17] on input at bounding box center [207, 22] width 317 height 17
paste input "PqjNSkwsKQrtaZz9G4MVMKyC"
type input "PqjNSkwsKQrtaZz9G4MVMKyC"
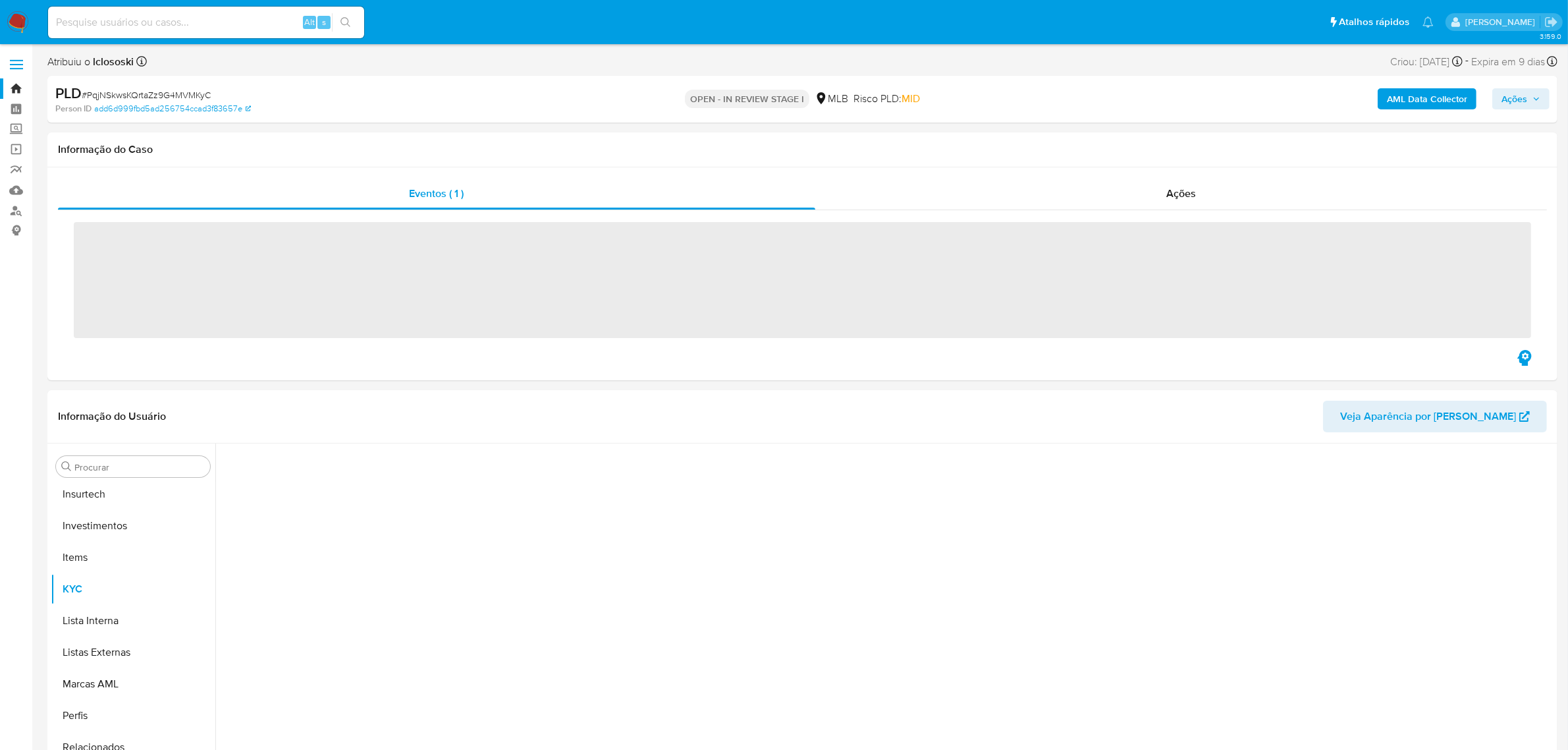
scroll to position [620, 0]
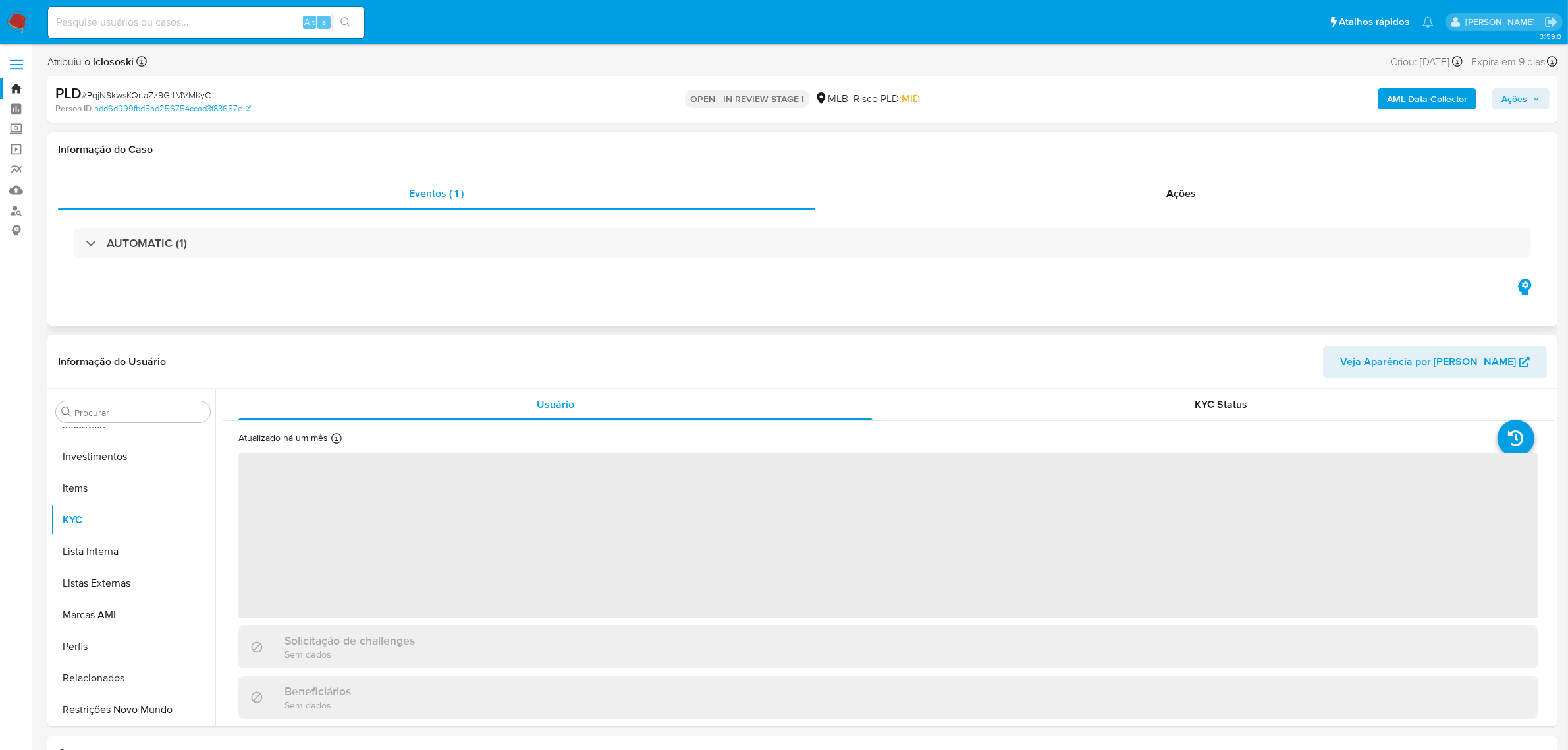
select select "10"
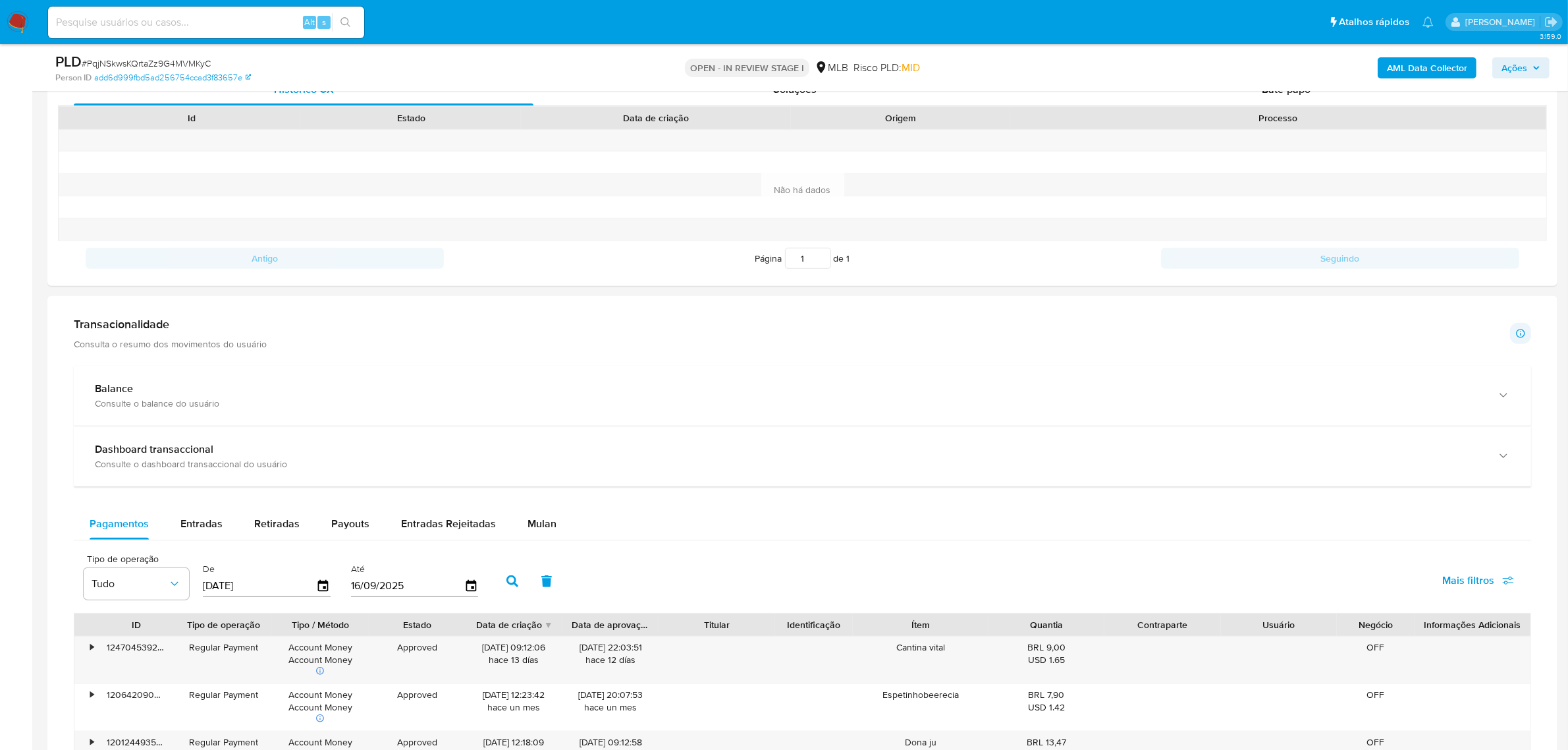
scroll to position [659, 0]
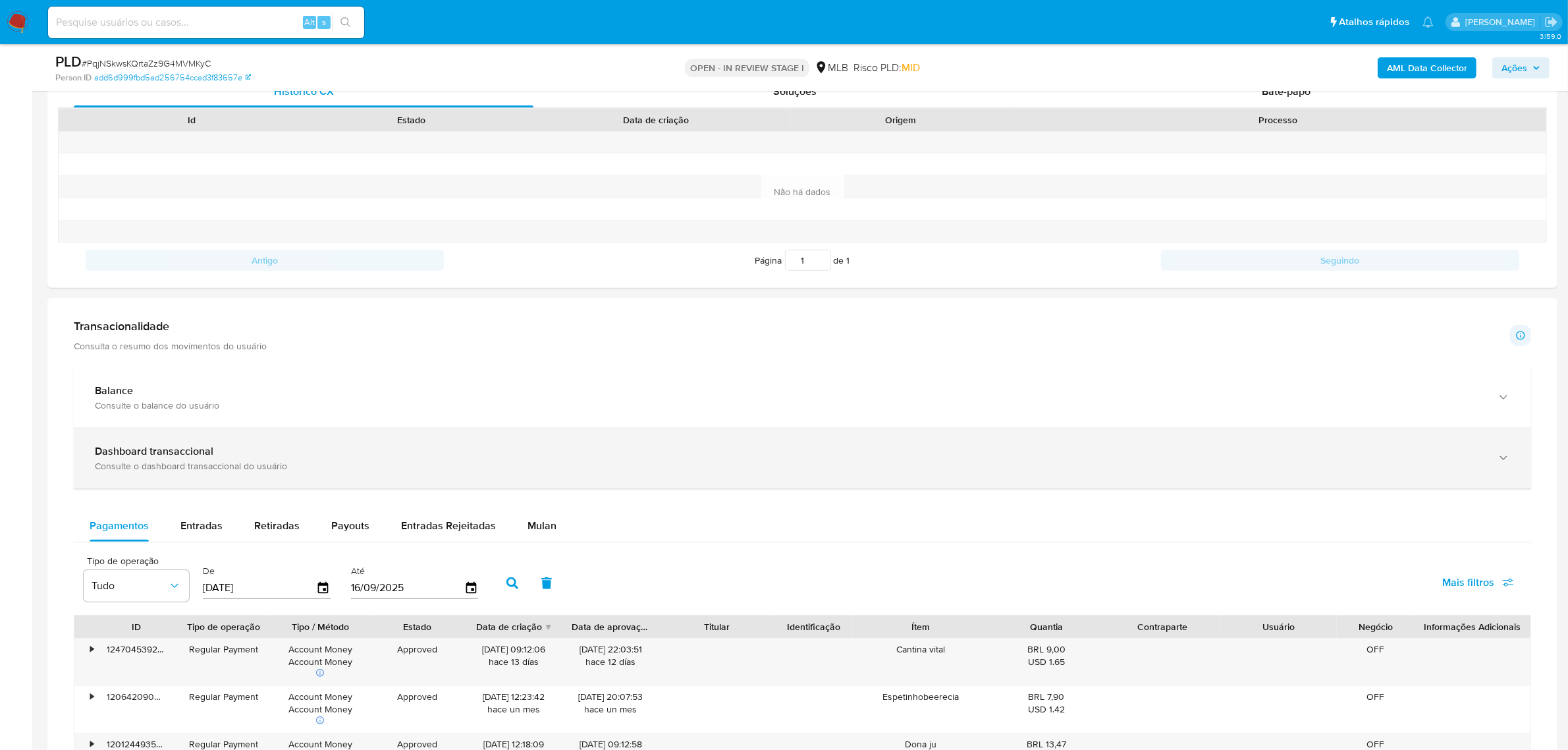
click at [334, 468] on div "Consulte o dashboard transaccional do usuário" at bounding box center [790, 466] width 1389 height 12
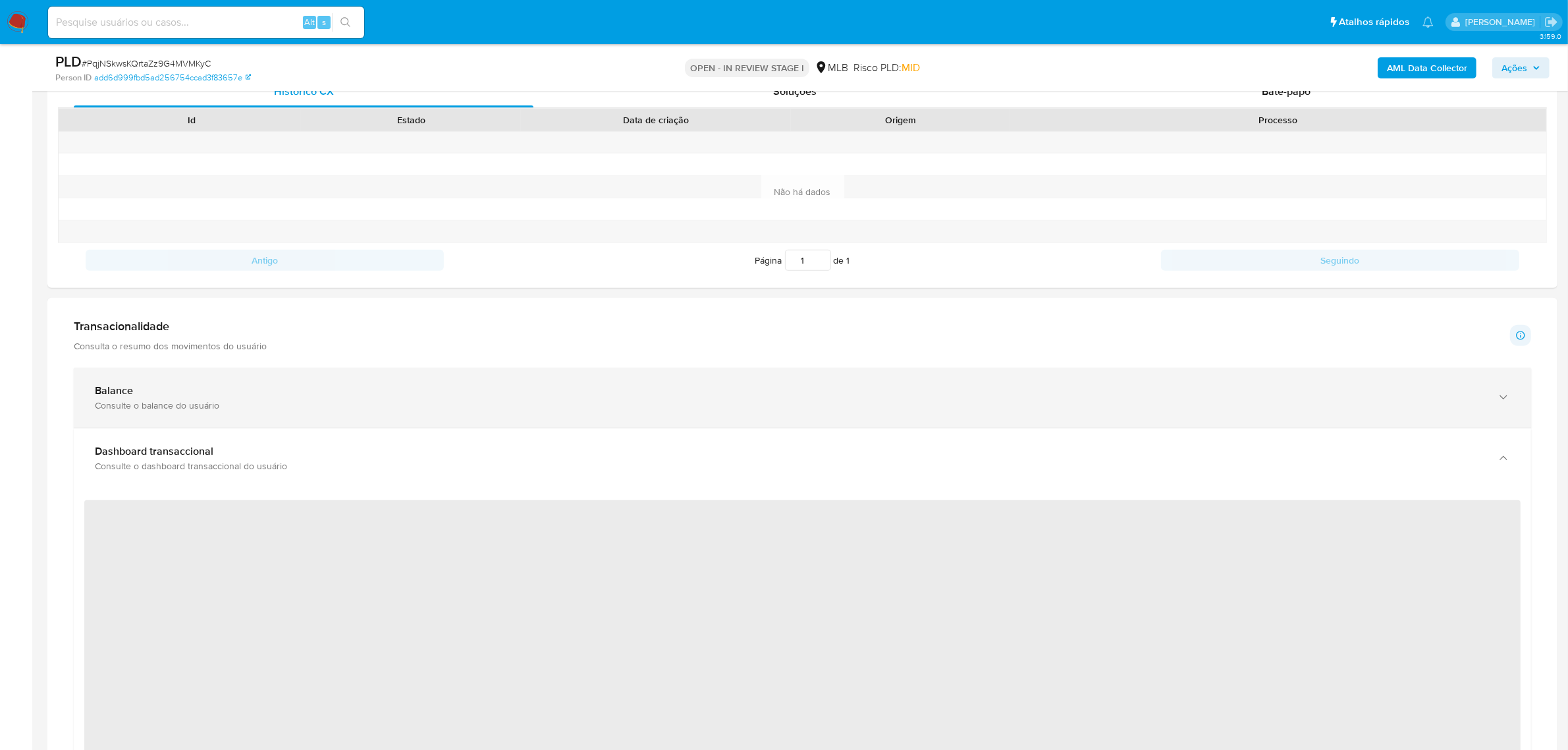
click at [422, 384] on div "Balance Consulte o balance do usuário" at bounding box center [802, 398] width 1457 height 60
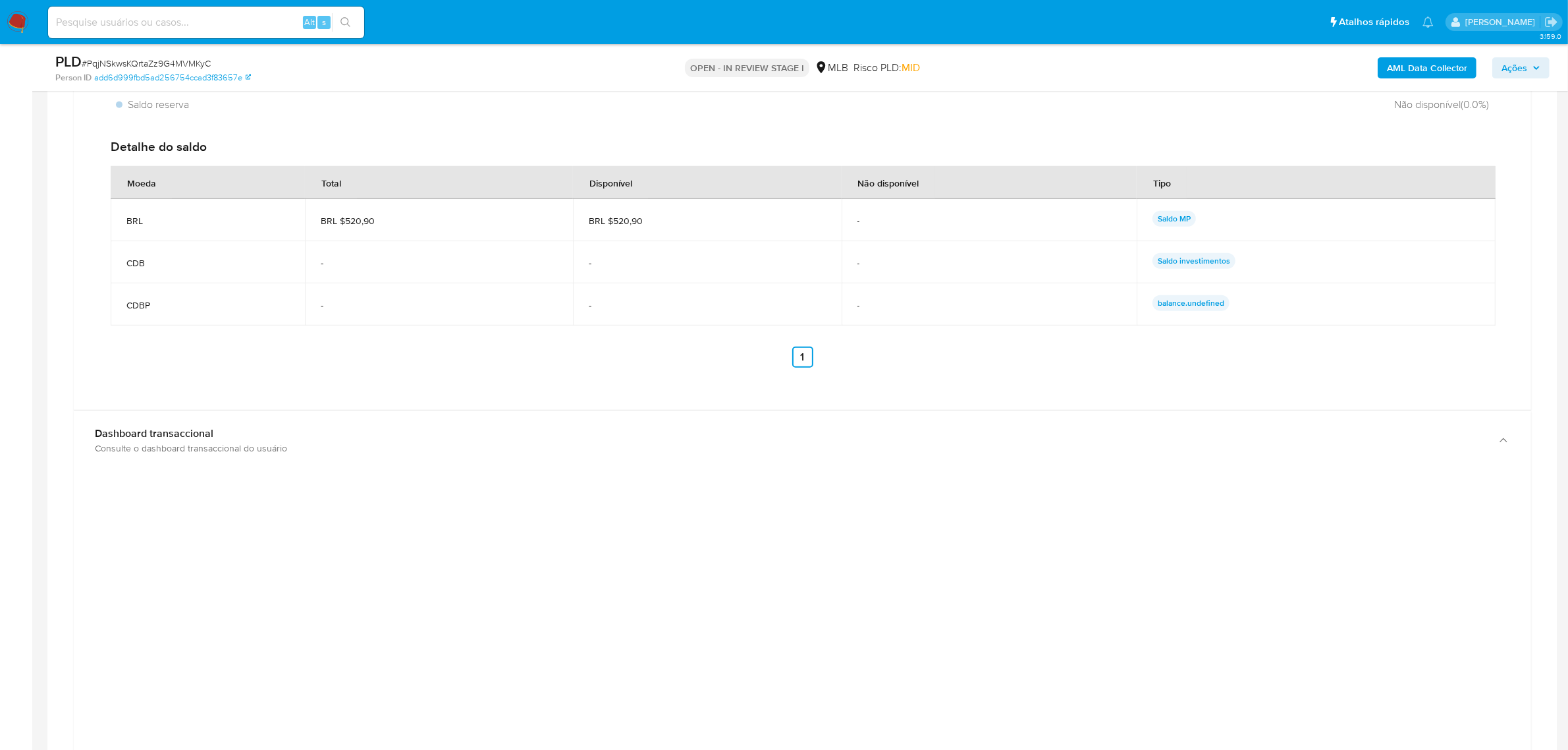
scroll to position [1235, 0]
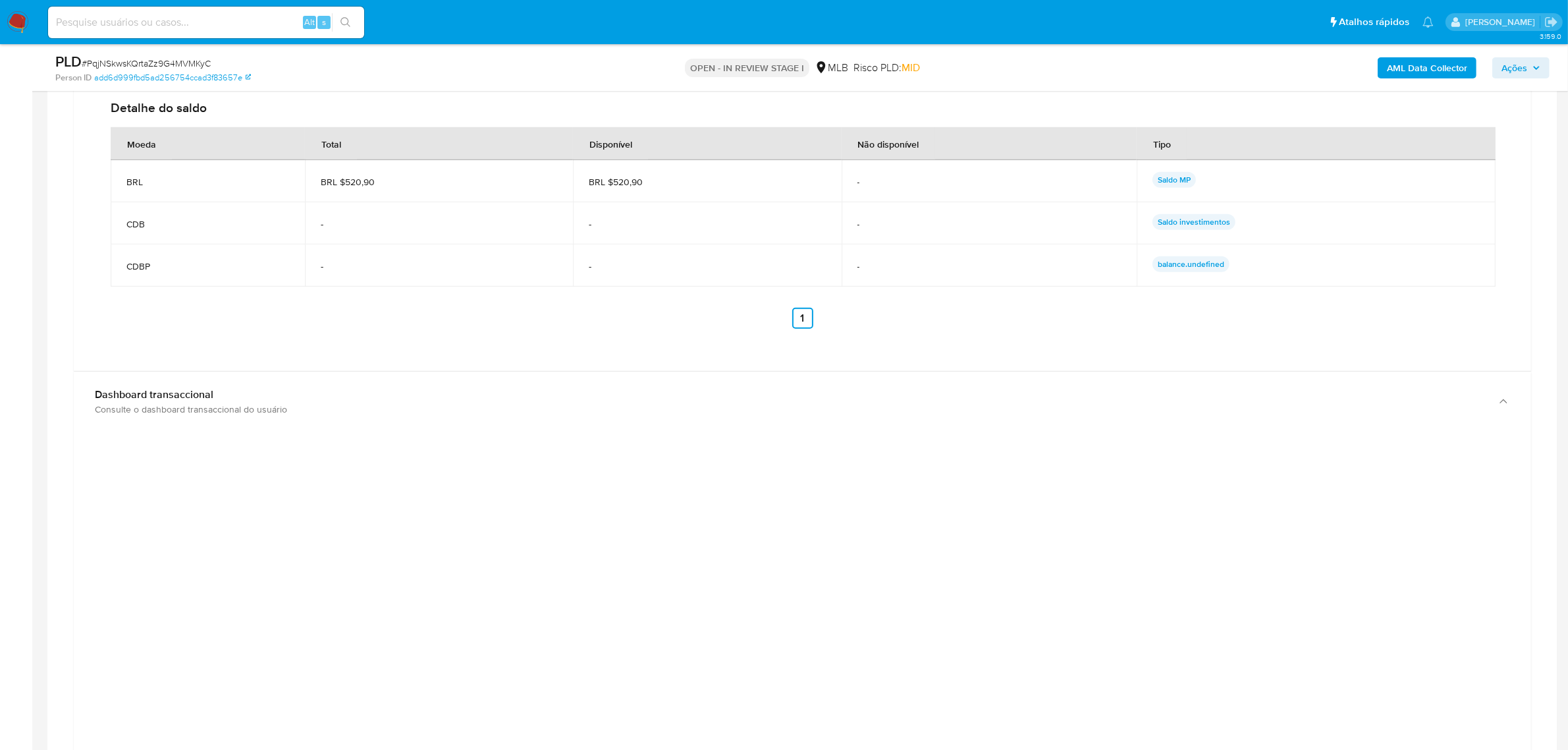
click at [1424, 547] on div at bounding box center [803, 739] width 1437 height 593
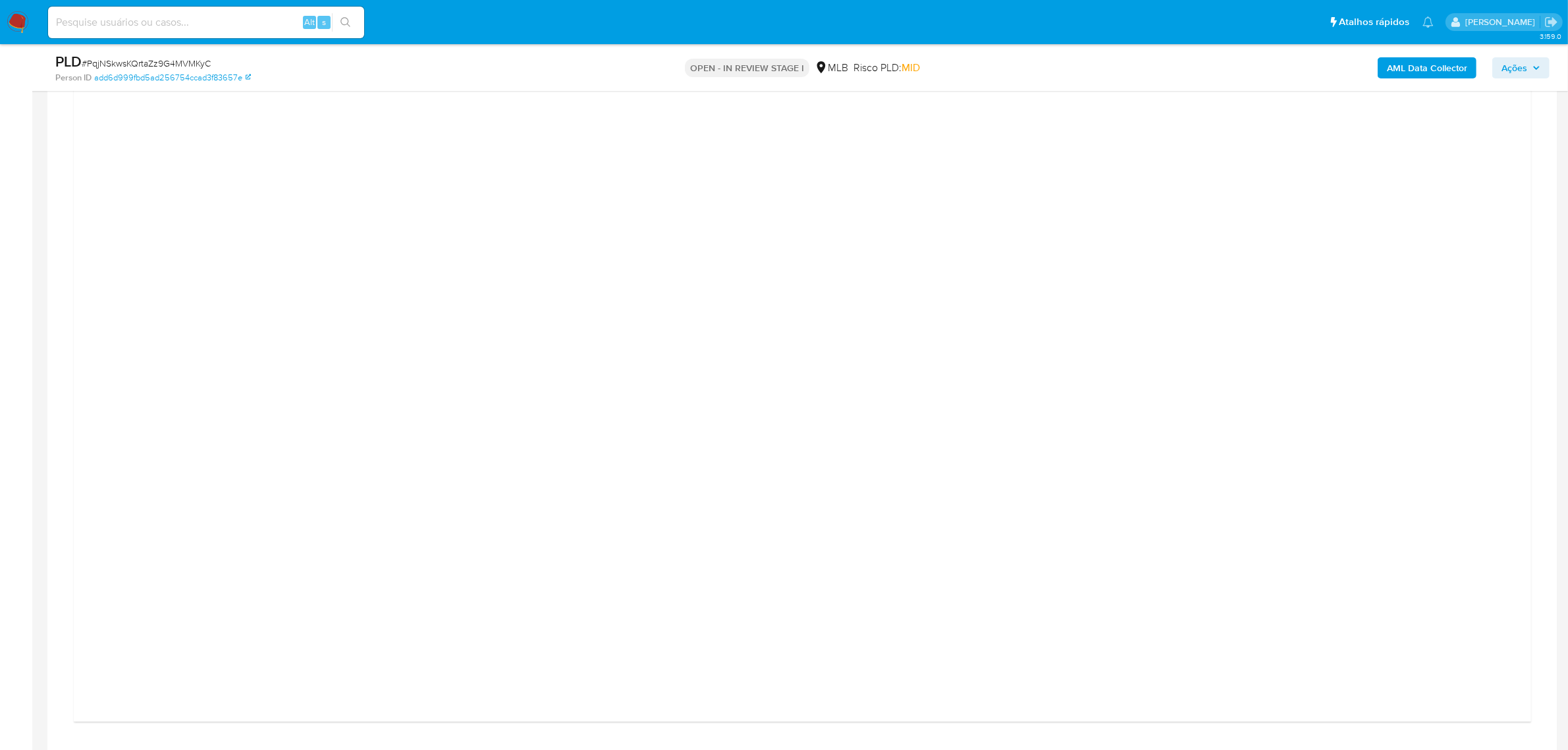
click at [294, 332] on div at bounding box center [803, 409] width 1437 height 593
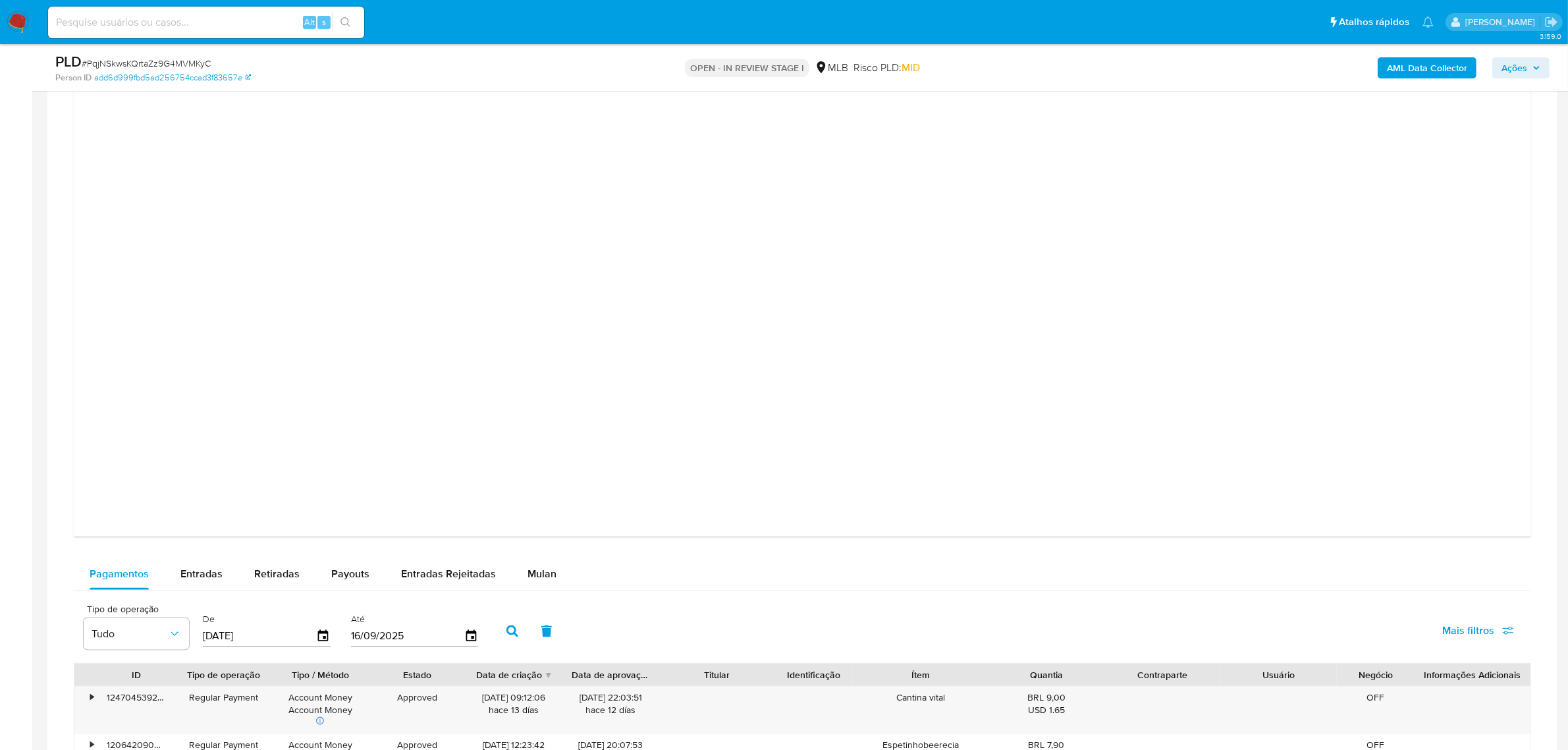
scroll to position [1812, 0]
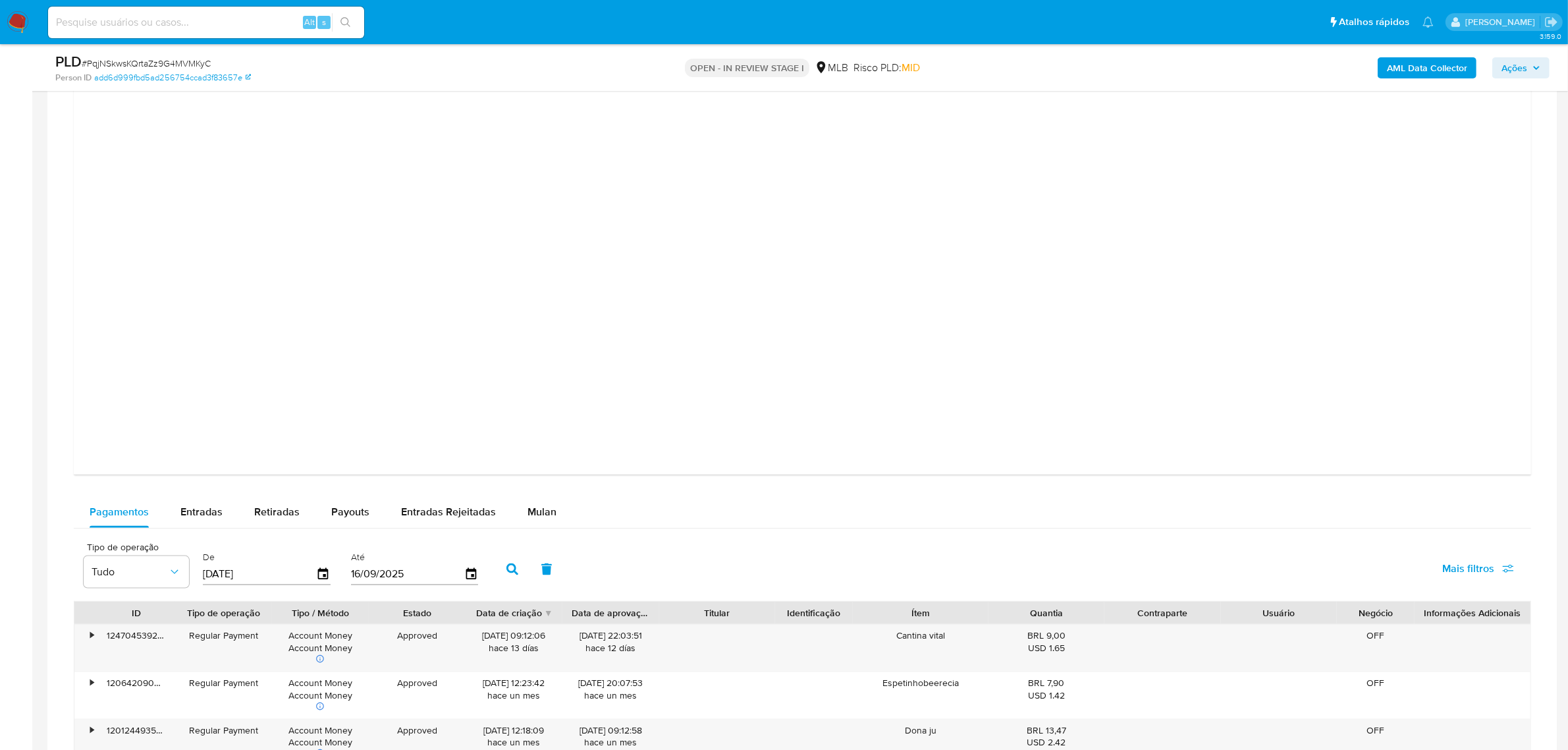
click at [1361, 361] on div at bounding box center [803, 162] width 1437 height 593
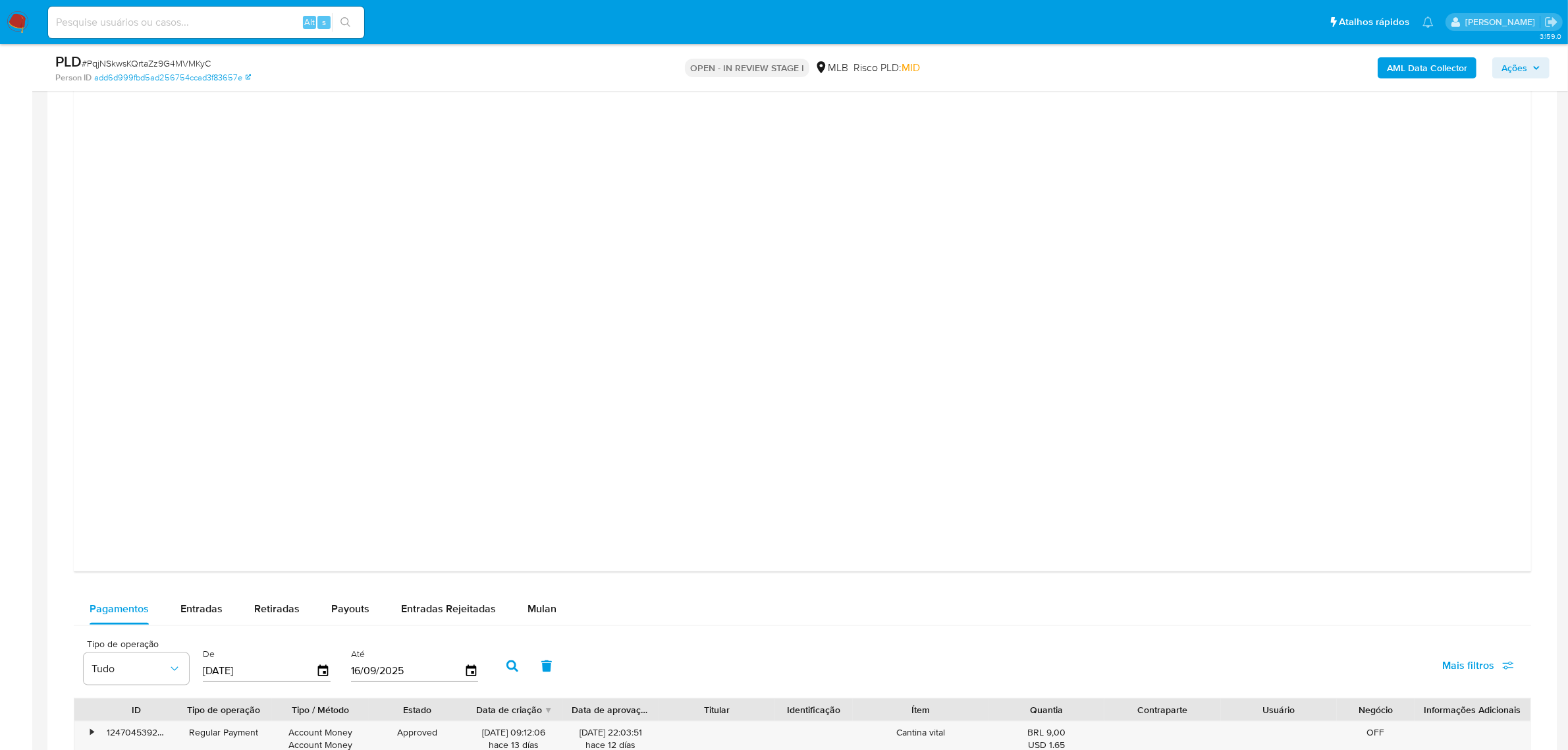
scroll to position [1565, 0]
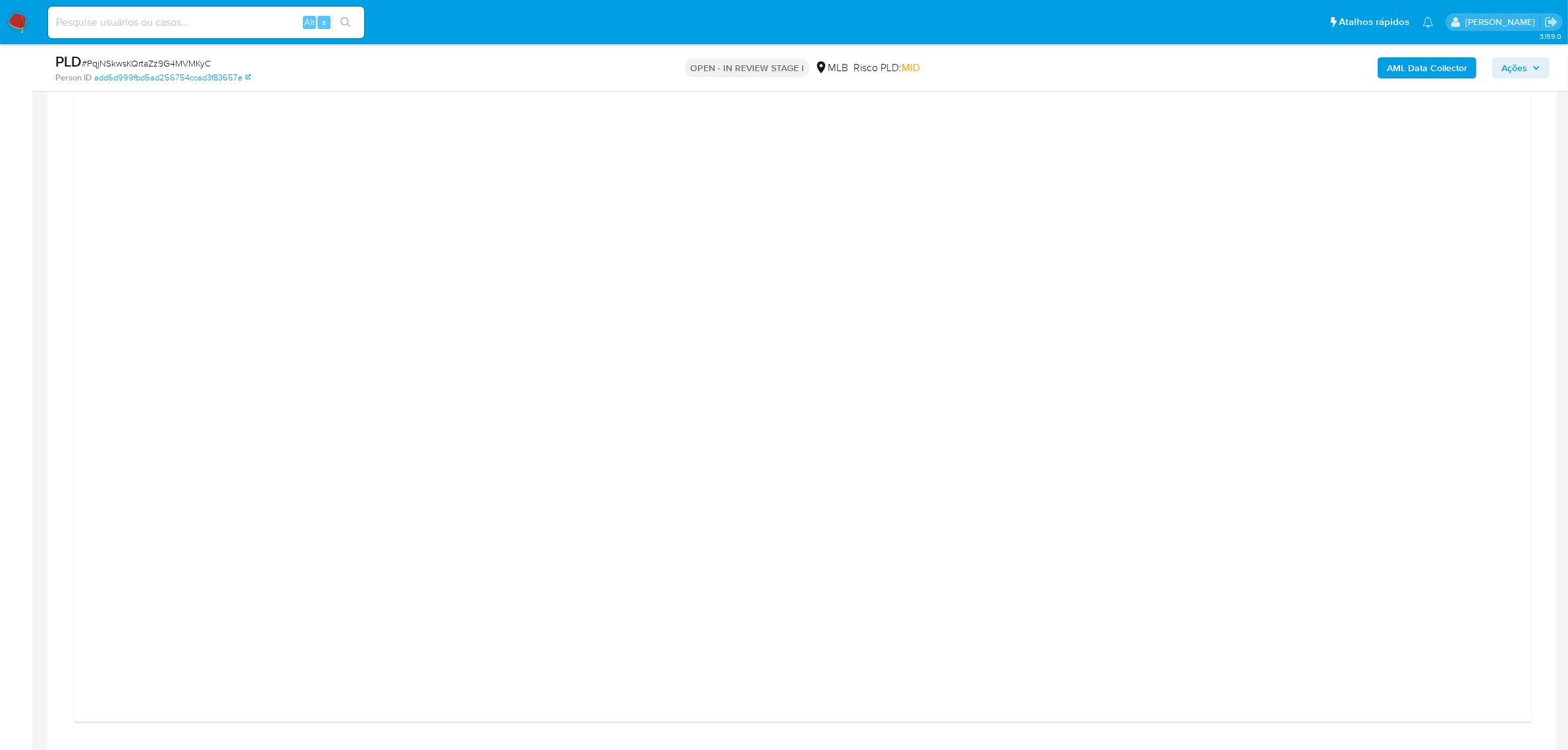
click at [1416, 189] on div at bounding box center [803, 409] width 1437 height 593
click at [1035, 101] on div "Dashboard transaccional Consulte o dashboard transaccional do usuário" at bounding box center [802, 72] width 1457 height 60
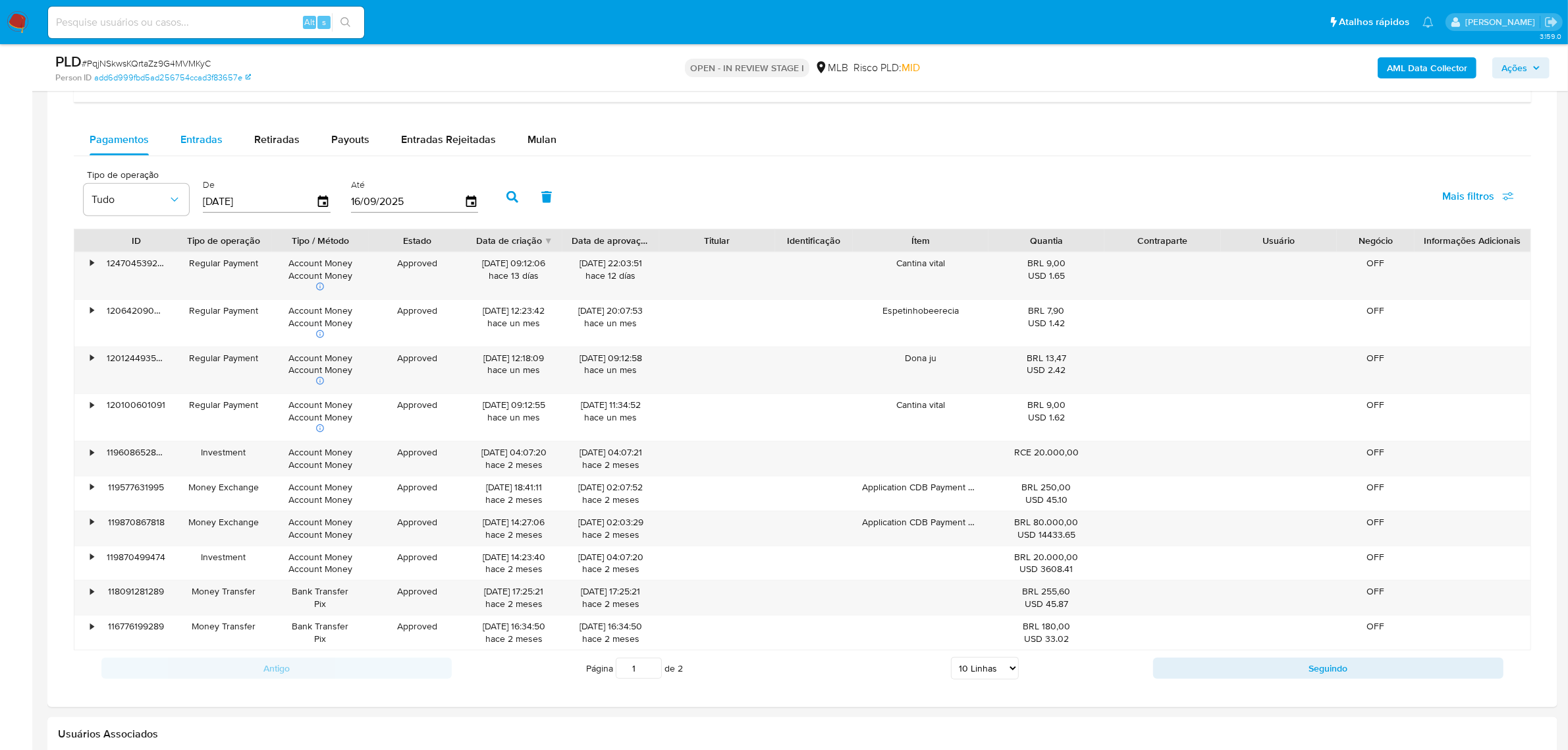
click at [191, 131] on div "Entradas" at bounding box center [201, 140] width 42 height 32
select select "10"
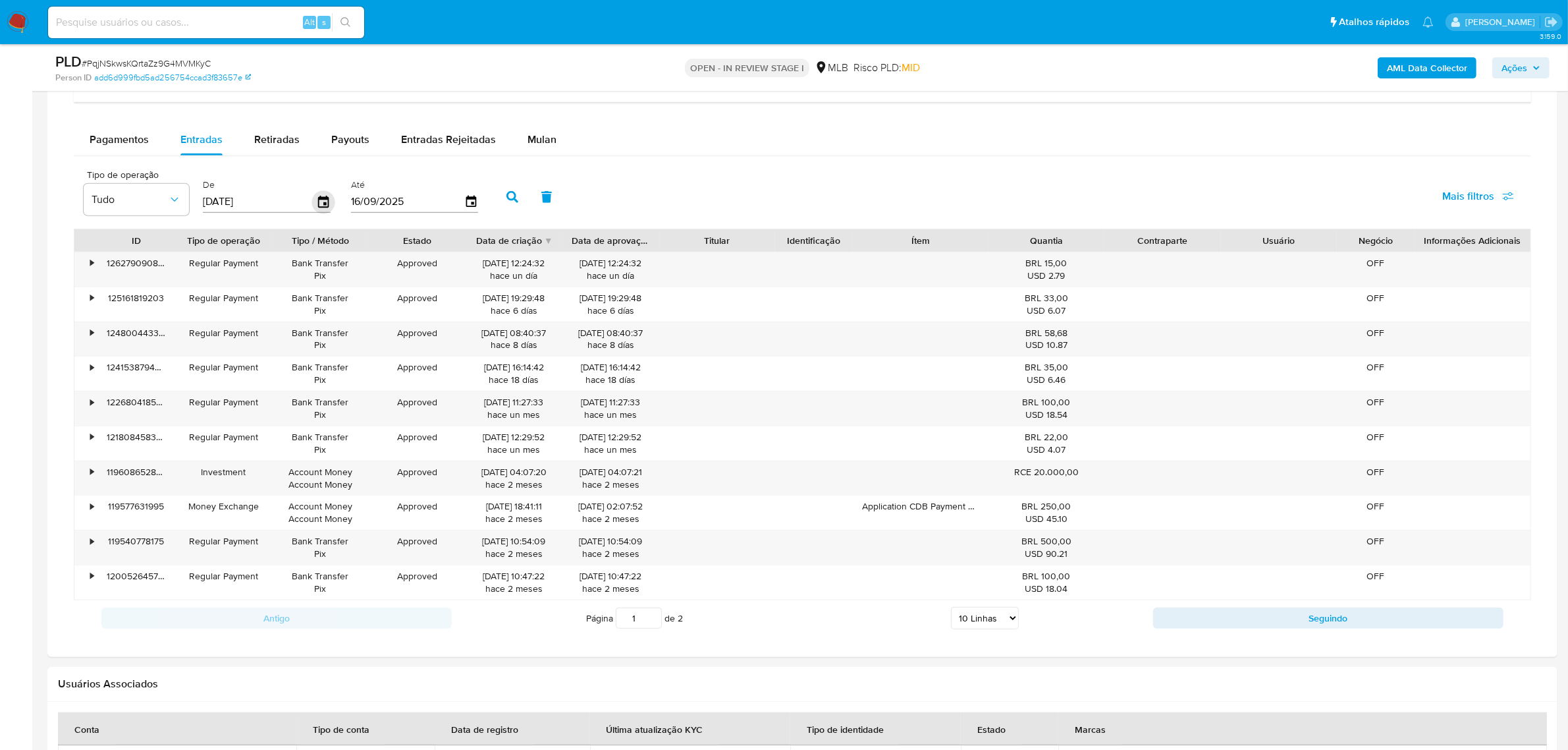
click at [324, 198] on icon "button" at bounding box center [323, 201] width 23 height 23
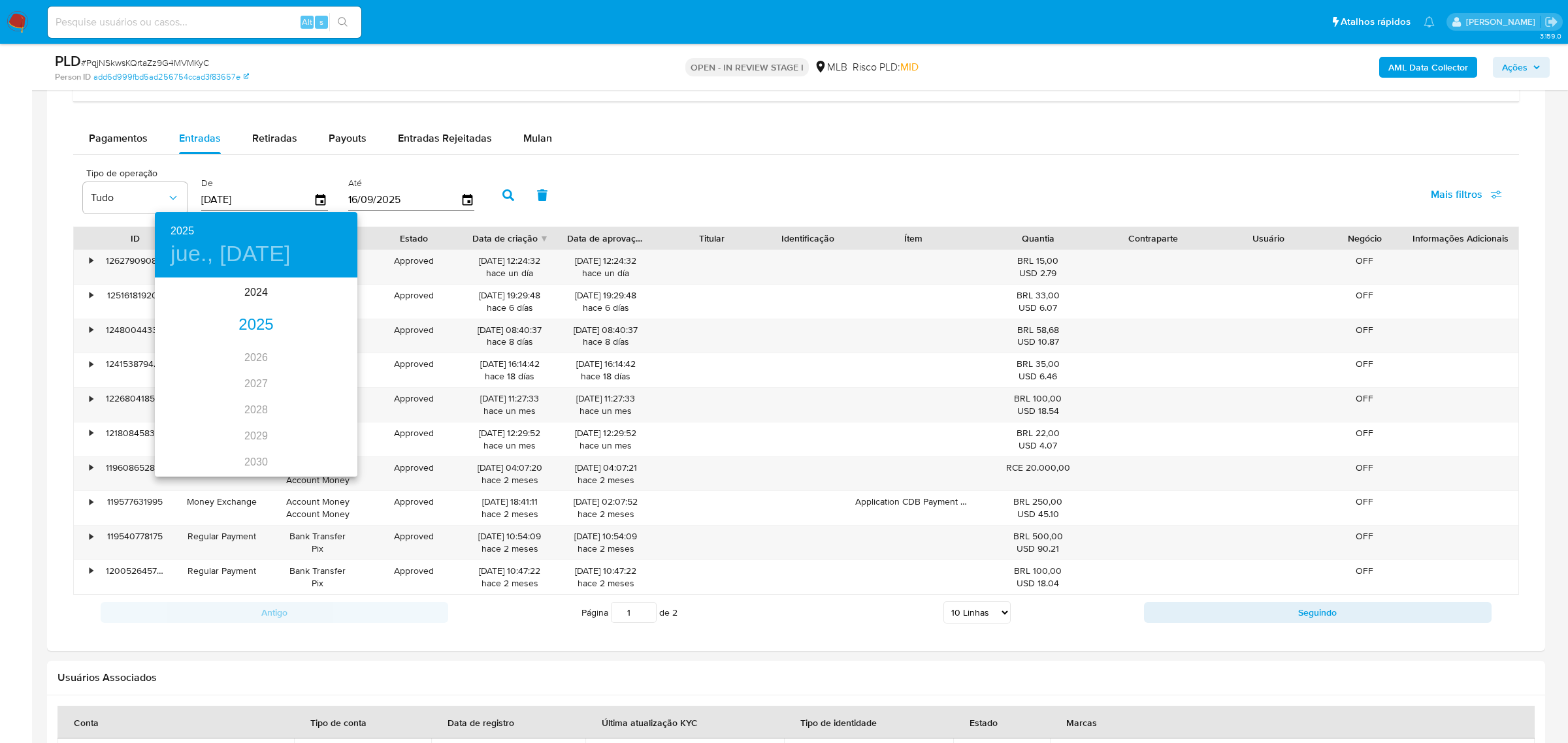
click at [256, 318] on div "2025" at bounding box center [256, 325] width 202 height 26
click at [184, 397] on div "jul." at bounding box center [188, 401] width 67 height 49
click at [198, 348] on span "1" at bounding box center [203, 347] width 23 height 13
type input "01/07/2025"
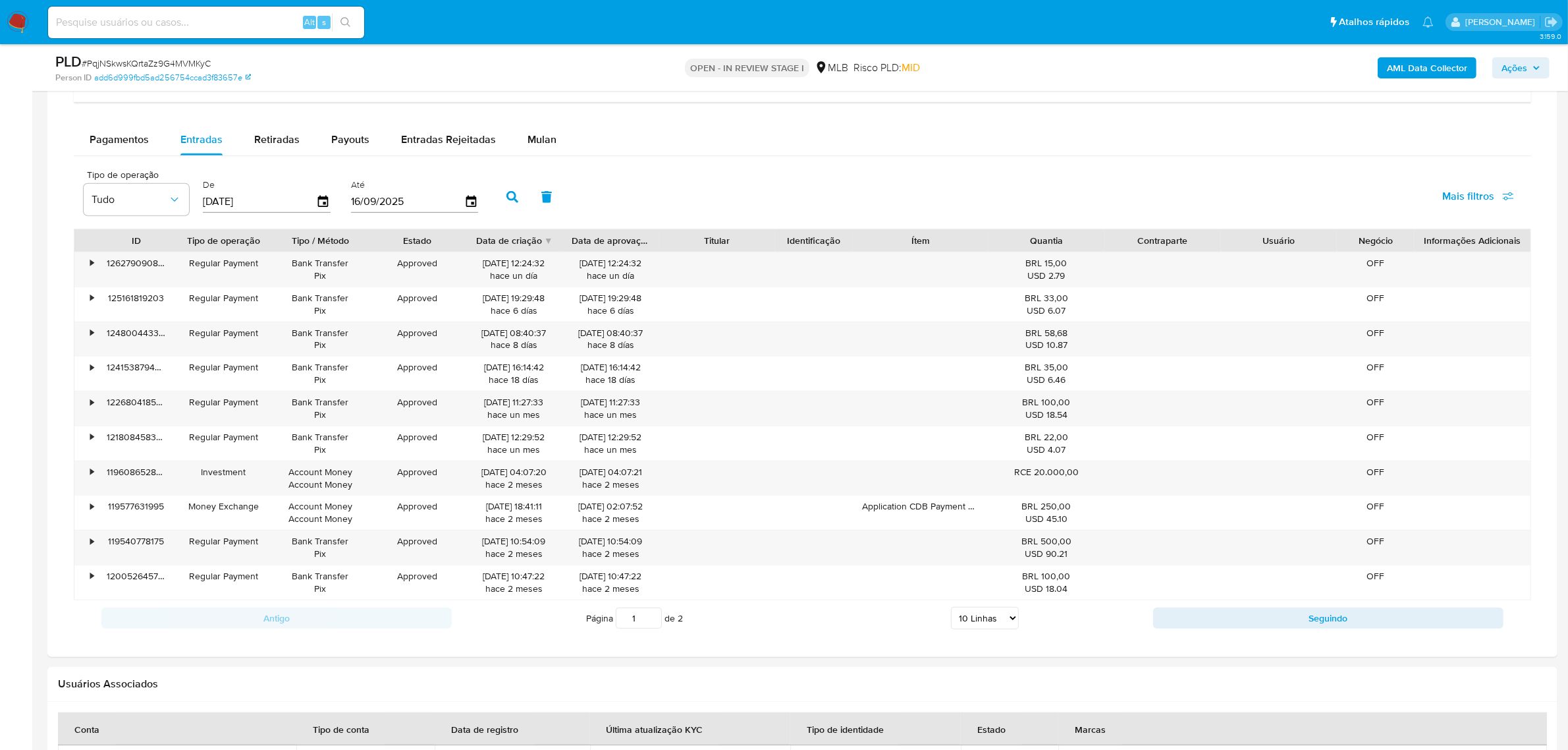
click at [496, 193] on button "button" at bounding box center [512, 198] width 34 height 32
drag, startPoint x: 984, startPoint y: 624, endPoint x: 982, endPoint y: 634, distance: 10.2
click at [984, 624] on select "5 Linhas 10 Linhas 20 Linhas 25 Linhas 50 Linhas 100 Linhas" at bounding box center [984, 618] width 68 height 22
select select "100"
click at [951, 610] on select "5 Linhas 10 Linhas 20 Linhas 25 Linhas 50 Linhas 100 Linhas" at bounding box center [984, 618] width 68 height 22
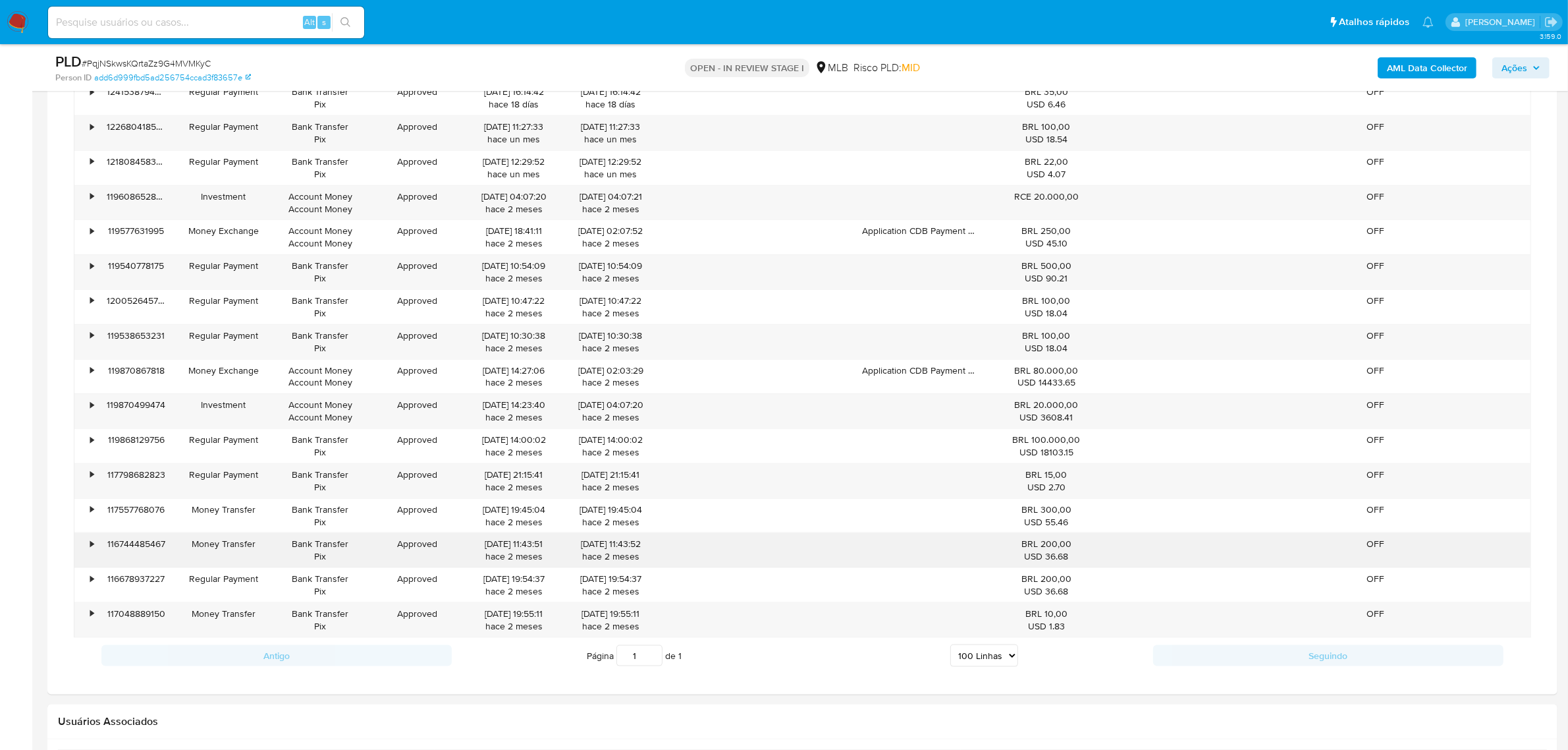
scroll to position [1812, 0]
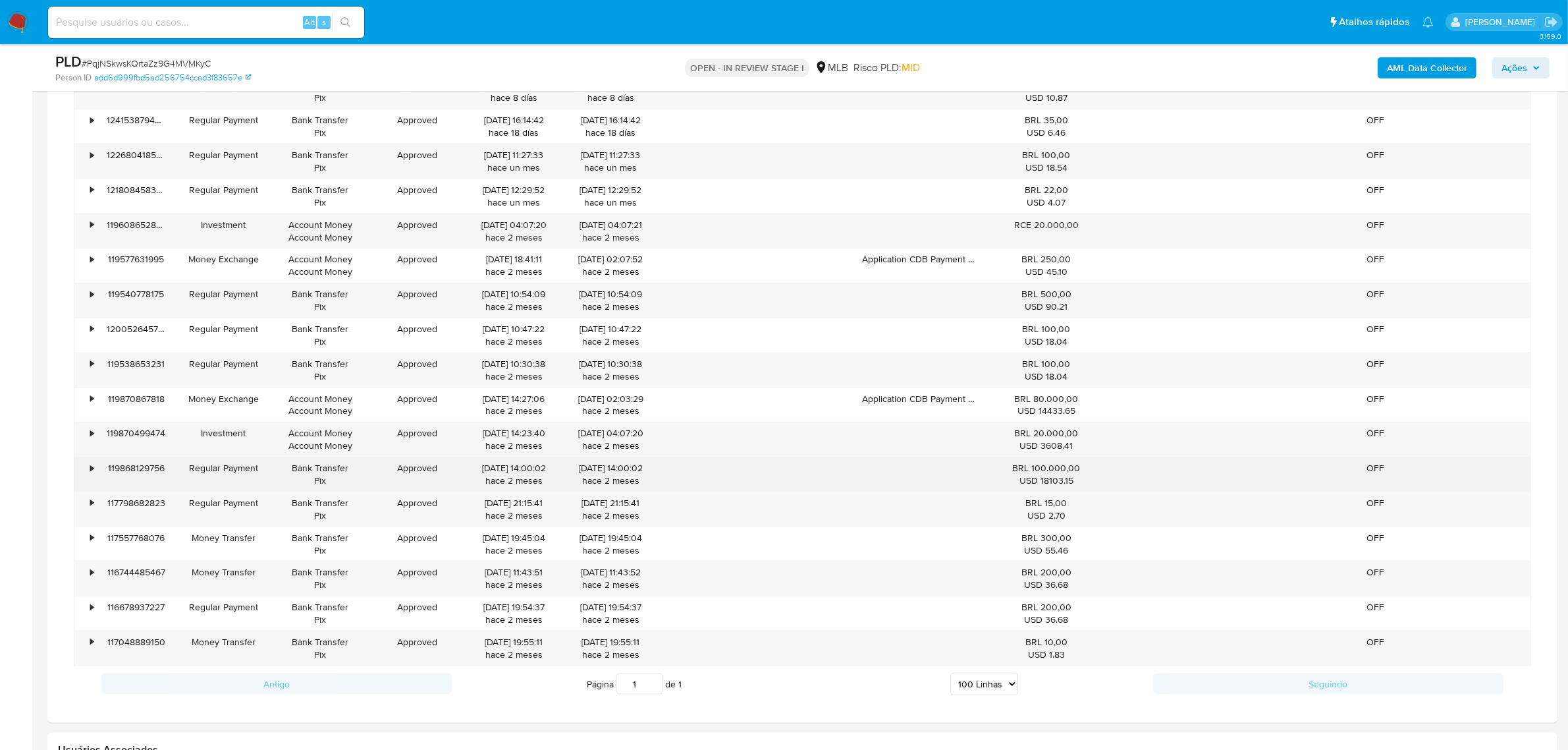
drag, startPoint x: 1034, startPoint y: 472, endPoint x: 1070, endPoint y: 468, distance: 36.2
click at [1070, 468] on div "BRL 100.000,00 USD 18103.15" at bounding box center [1047, 474] width 98 height 25
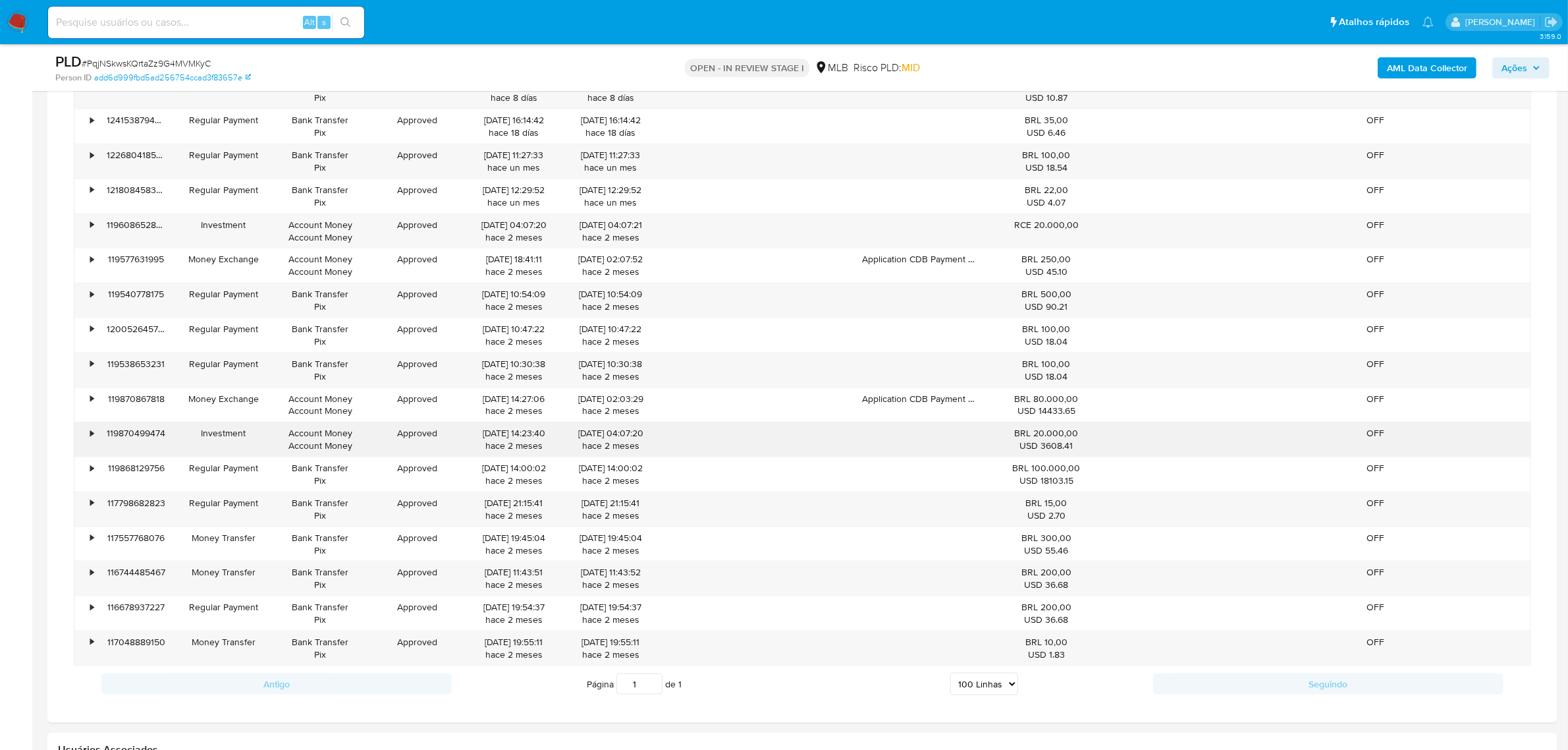
click at [1124, 433] on div "• 119870499474 Investment Account Money Account Money Approved 25/07/2025 14:23…" at bounding box center [803, 439] width 1456 height 34
click at [1045, 433] on div "BRL 20.000,00 USD 3608.41" at bounding box center [1047, 439] width 98 height 25
drag, startPoint x: 998, startPoint y: 441, endPoint x: 1075, endPoint y: 449, distance: 77.4
click at [1087, 442] on div "BRL 20.000,00 USD 3608.41" at bounding box center [1047, 439] width 98 height 25
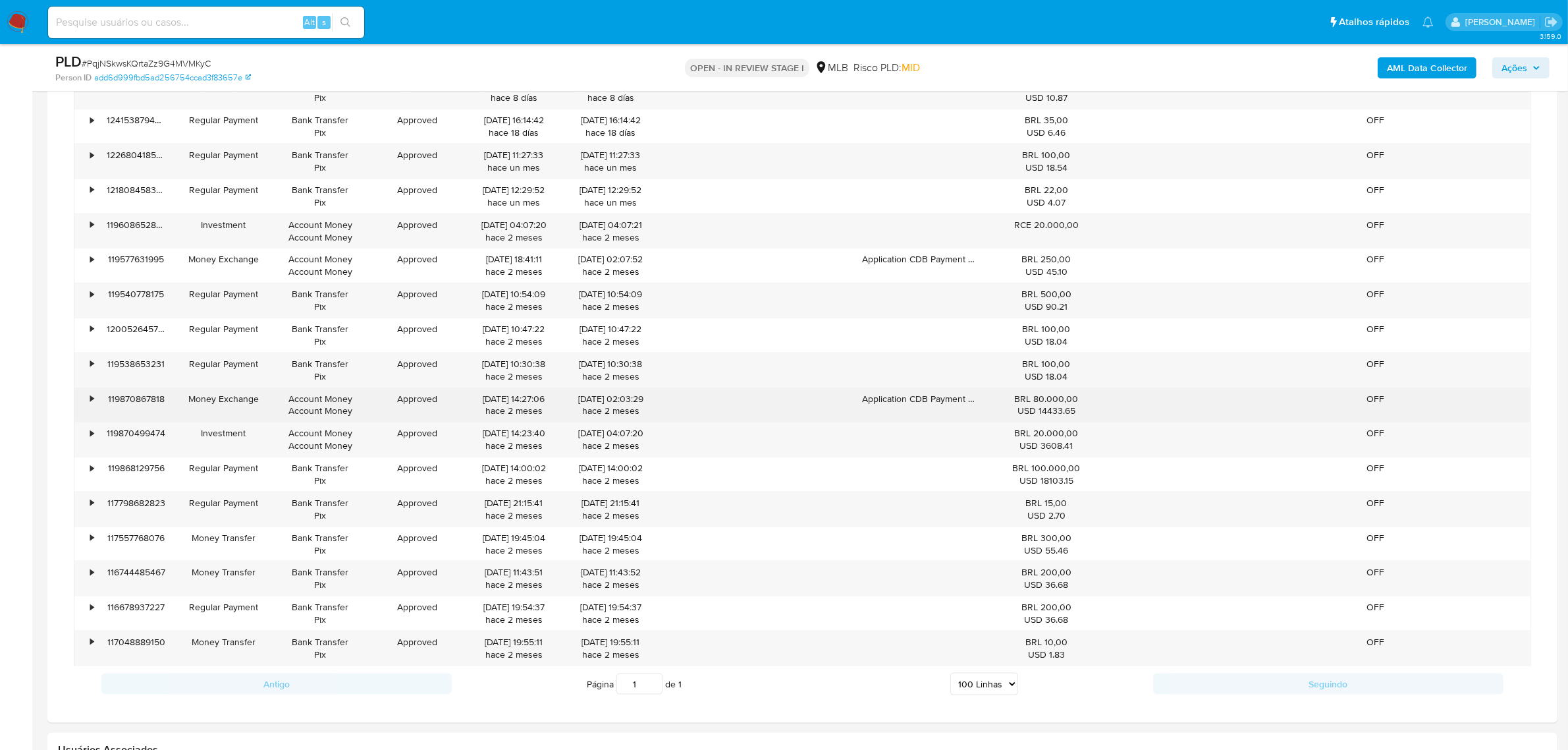
drag, startPoint x: 1009, startPoint y: 404, endPoint x: 1059, endPoint y: 400, distance: 50.2
click at [1059, 400] on div "BRL 80.000,00 USD 14433.65" at bounding box center [1047, 405] width 98 height 25
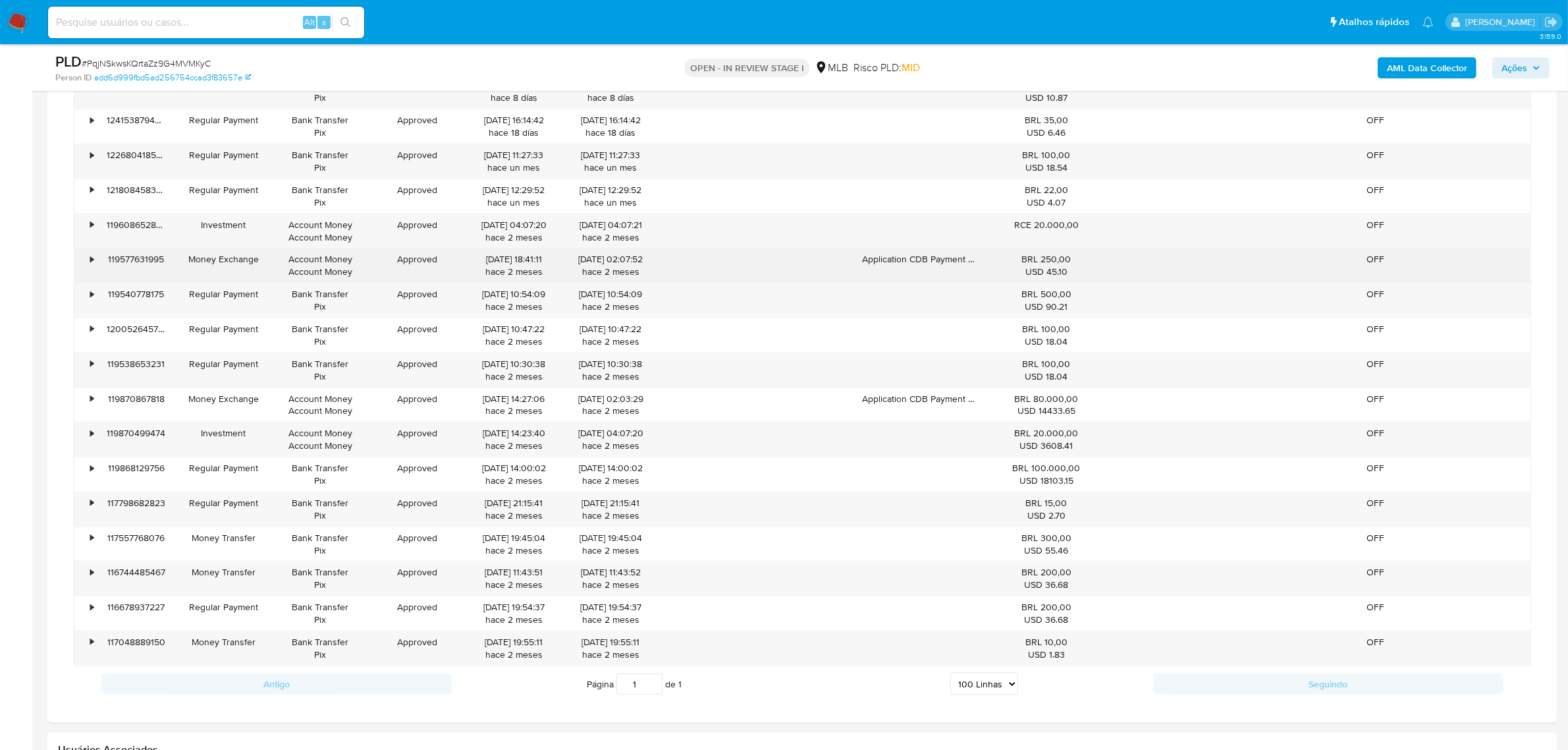
drag, startPoint x: 1027, startPoint y: 267, endPoint x: 1051, endPoint y: 267, distance: 24.0
click at [1051, 267] on div "BRL 250,00 USD 45.10" at bounding box center [1047, 266] width 98 height 25
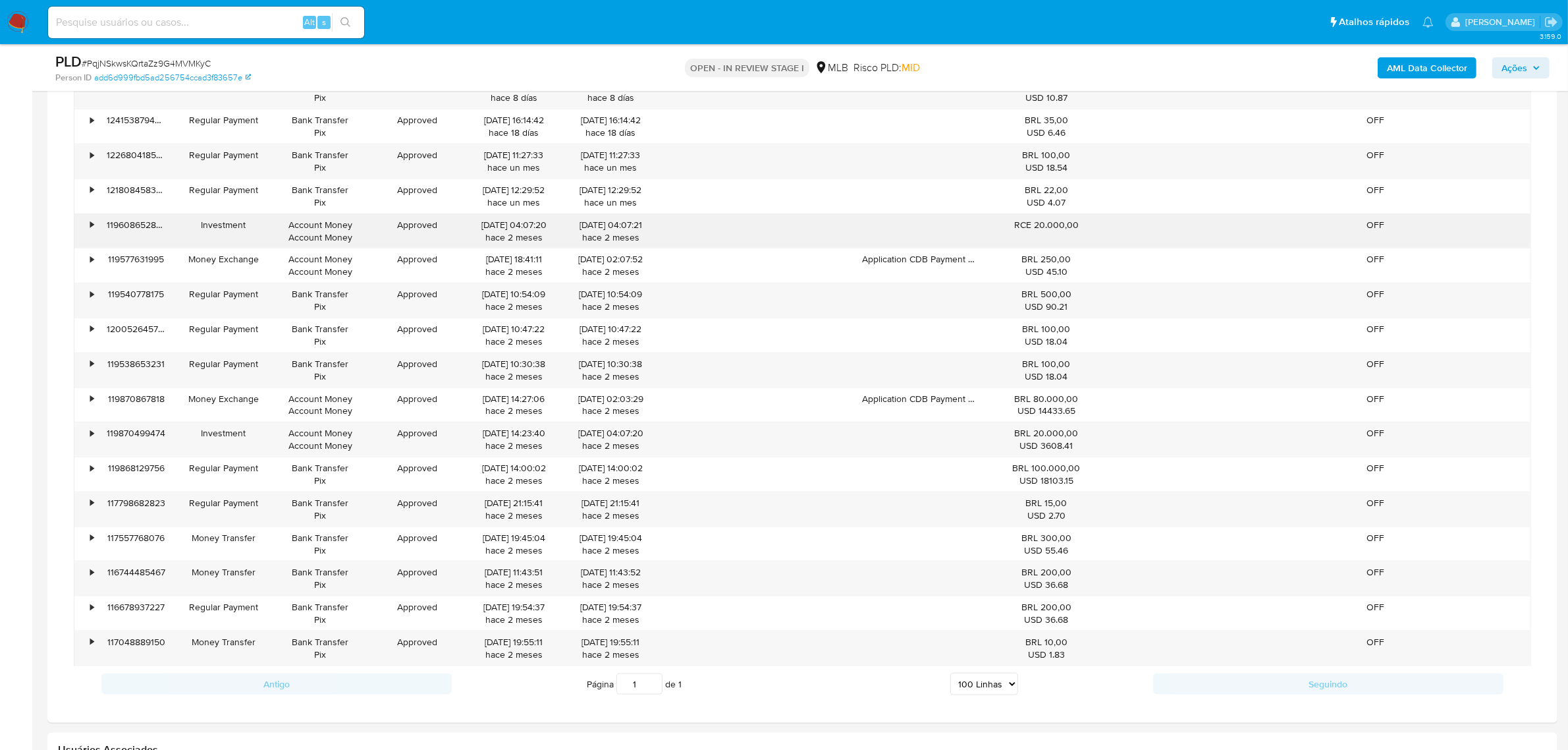
drag, startPoint x: 1013, startPoint y: 231, endPoint x: 1081, endPoint y: 228, distance: 68.1
click at [1081, 228] on div "RCE 20.000,00" at bounding box center [1047, 225] width 98 height 12
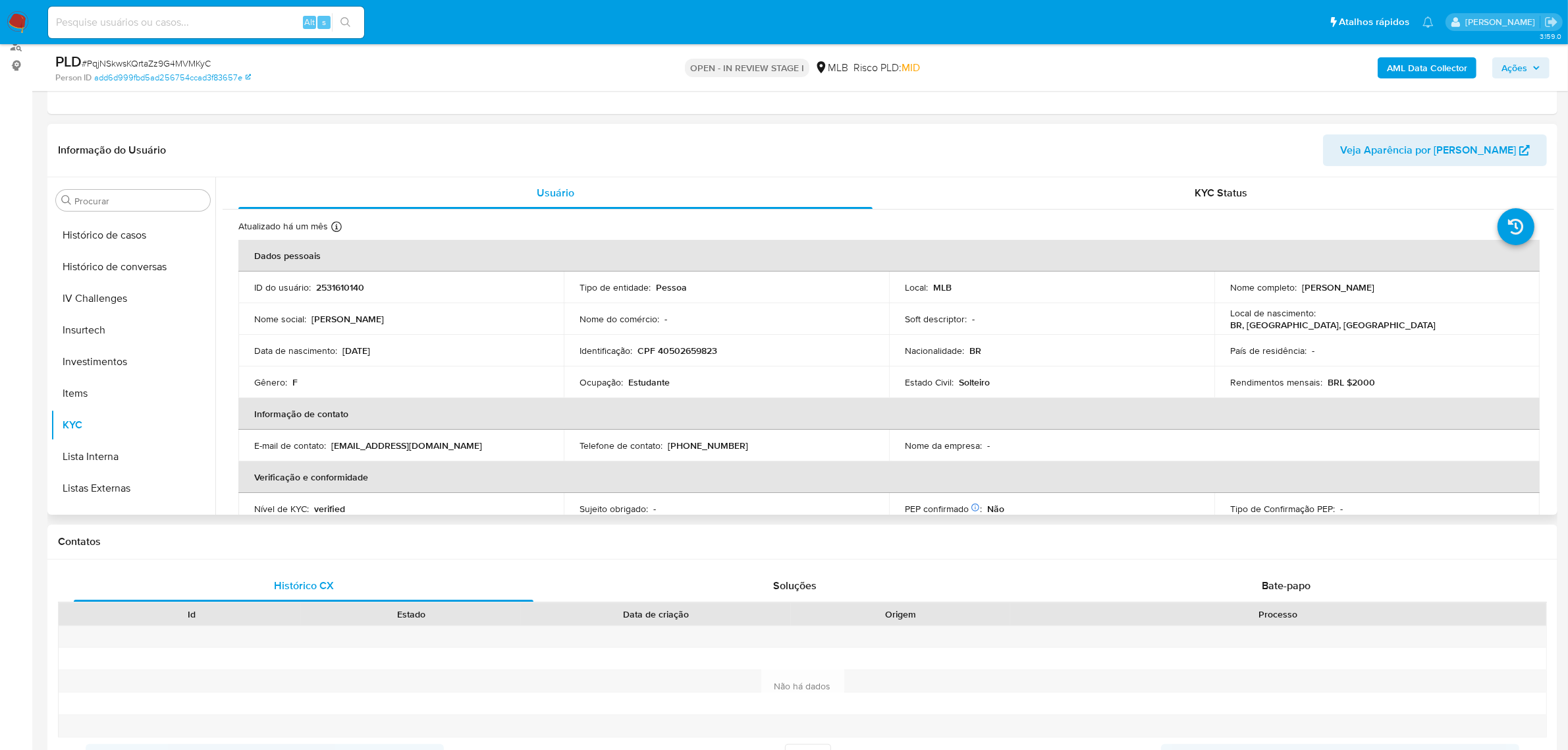
scroll to position [290, 0]
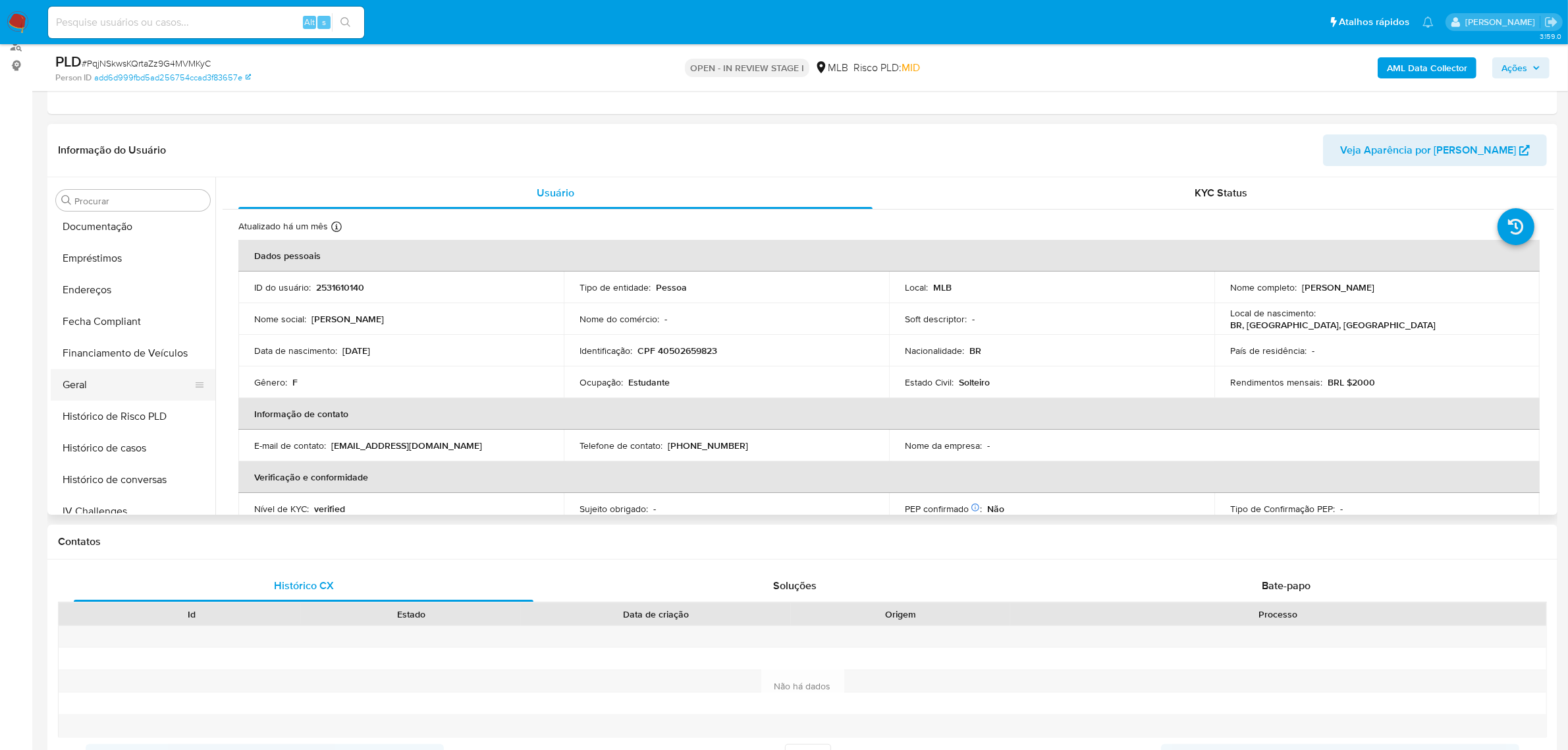
click at [109, 387] on button "Geral" at bounding box center [128, 385] width 155 height 32
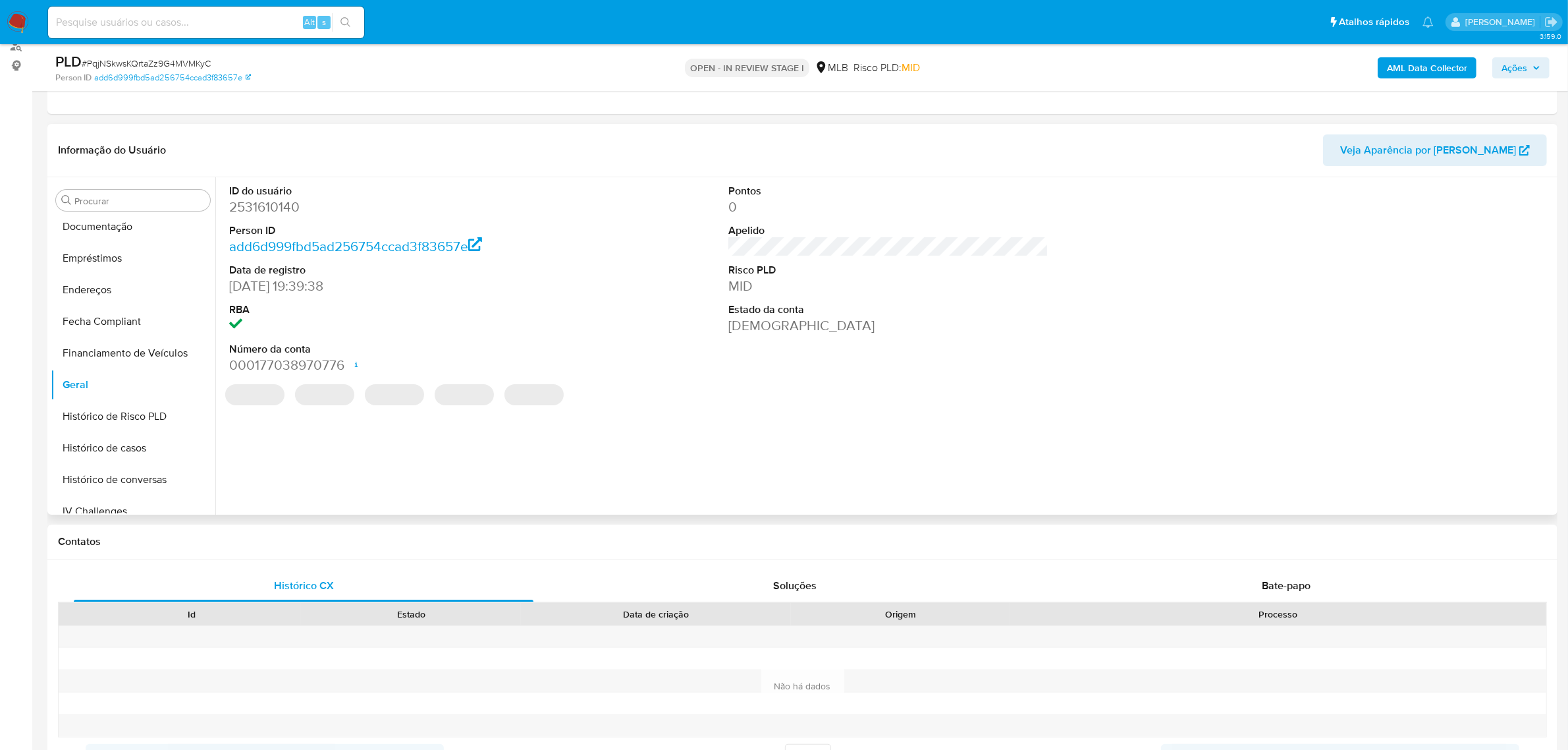
click at [267, 206] on dd "2531610140" at bounding box center [389, 207] width 320 height 19
copy dd "2531610140"
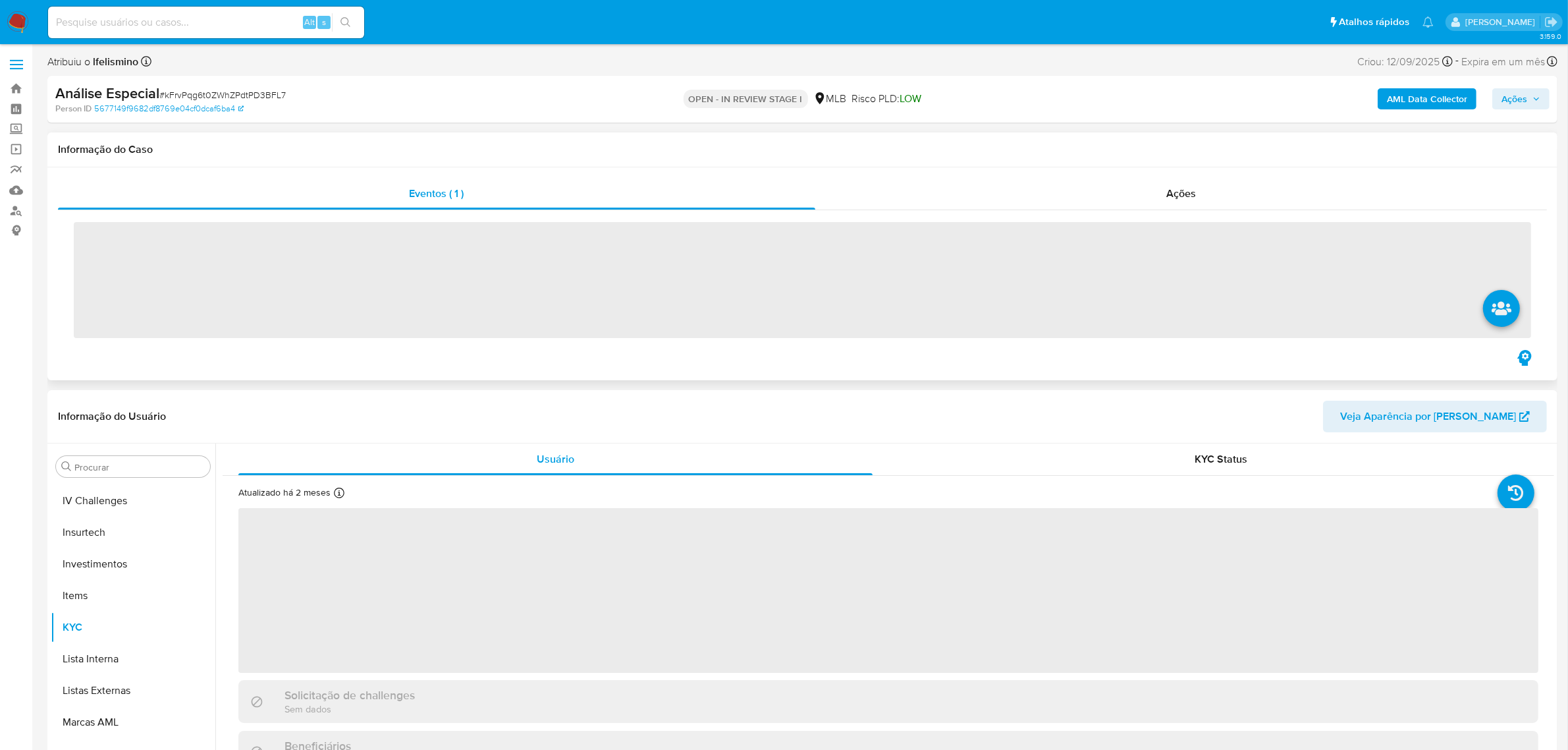
scroll to position [620, 0]
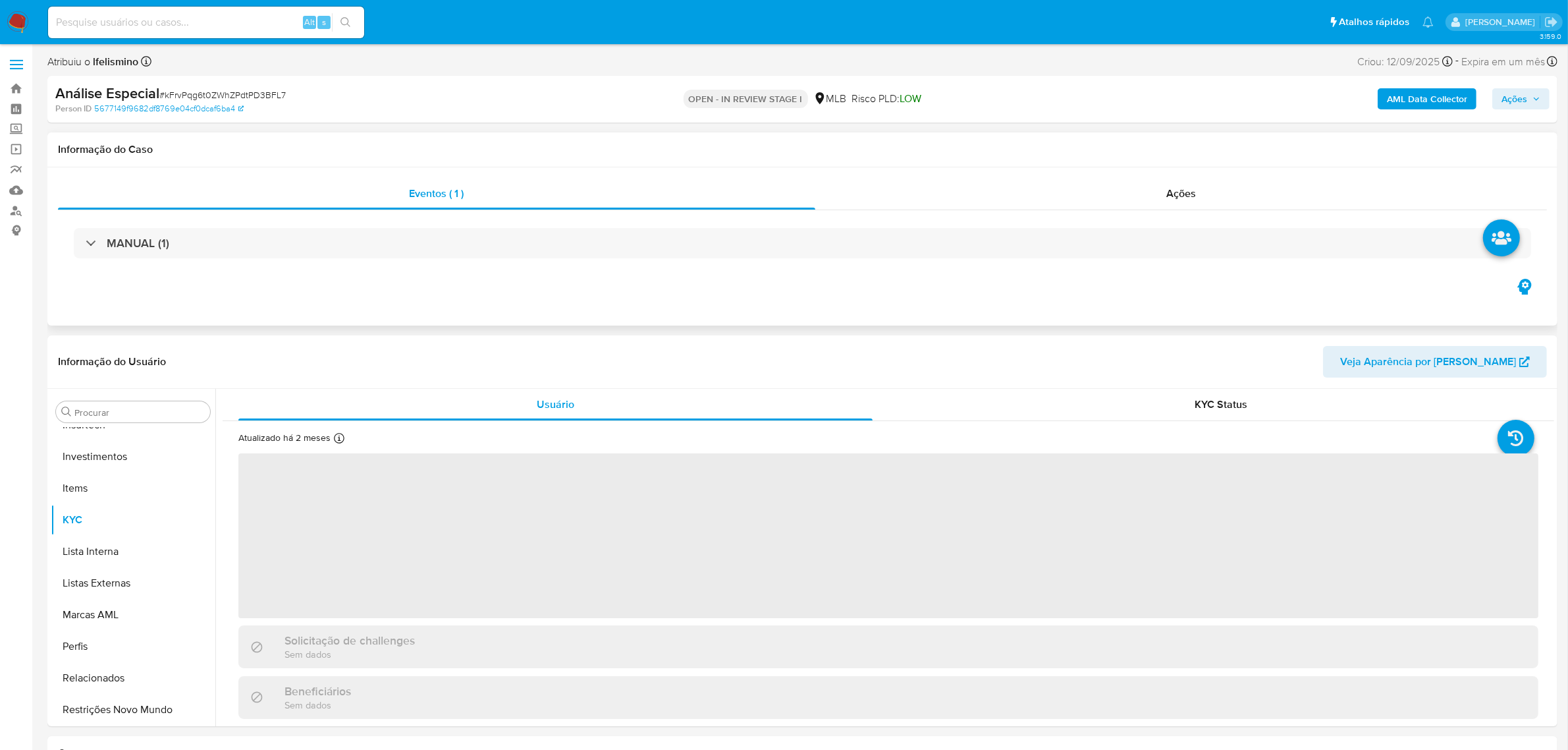
select select "10"
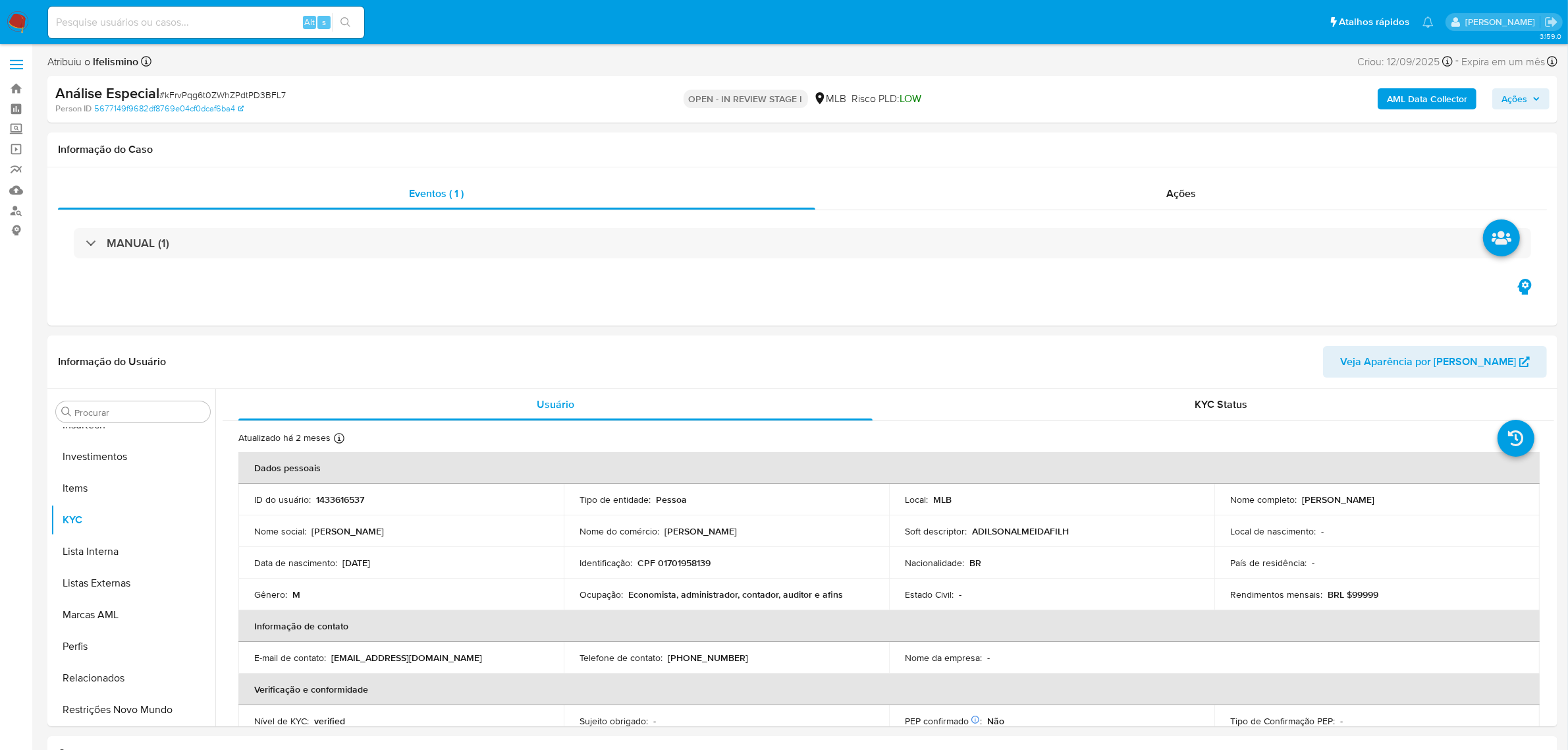
click at [237, 7] on div "Alt s" at bounding box center [207, 22] width 317 height 32
drag, startPoint x: 205, startPoint y: 28, endPoint x: 212, endPoint y: 27, distance: 7.1
click at [209, 28] on input at bounding box center [207, 22] width 317 height 17
paste input "NasqaXclFhr9WVCZls78Oe5v"
type input "NasqaXclFhr9WVCZls78Oe5v"
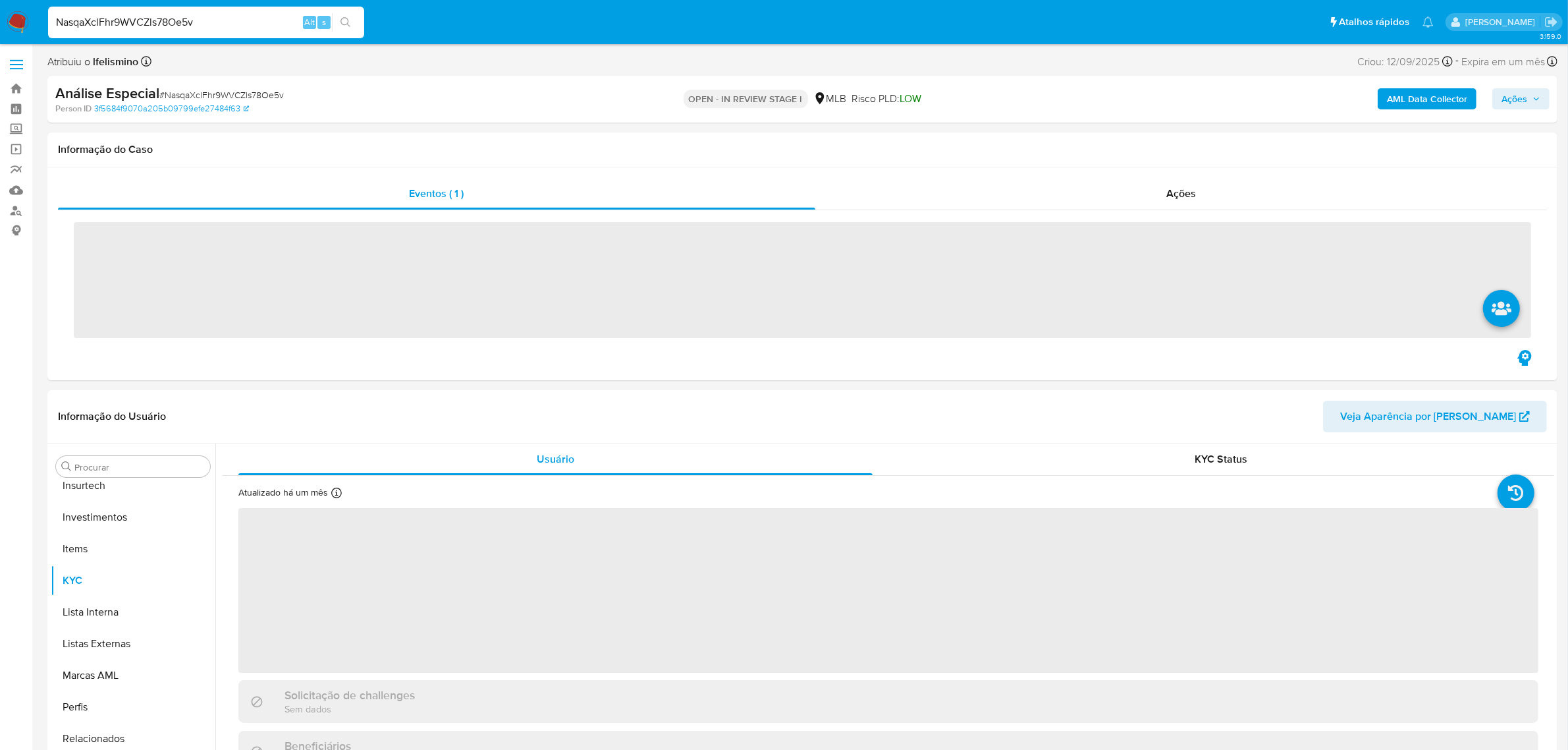
scroll to position [620, 0]
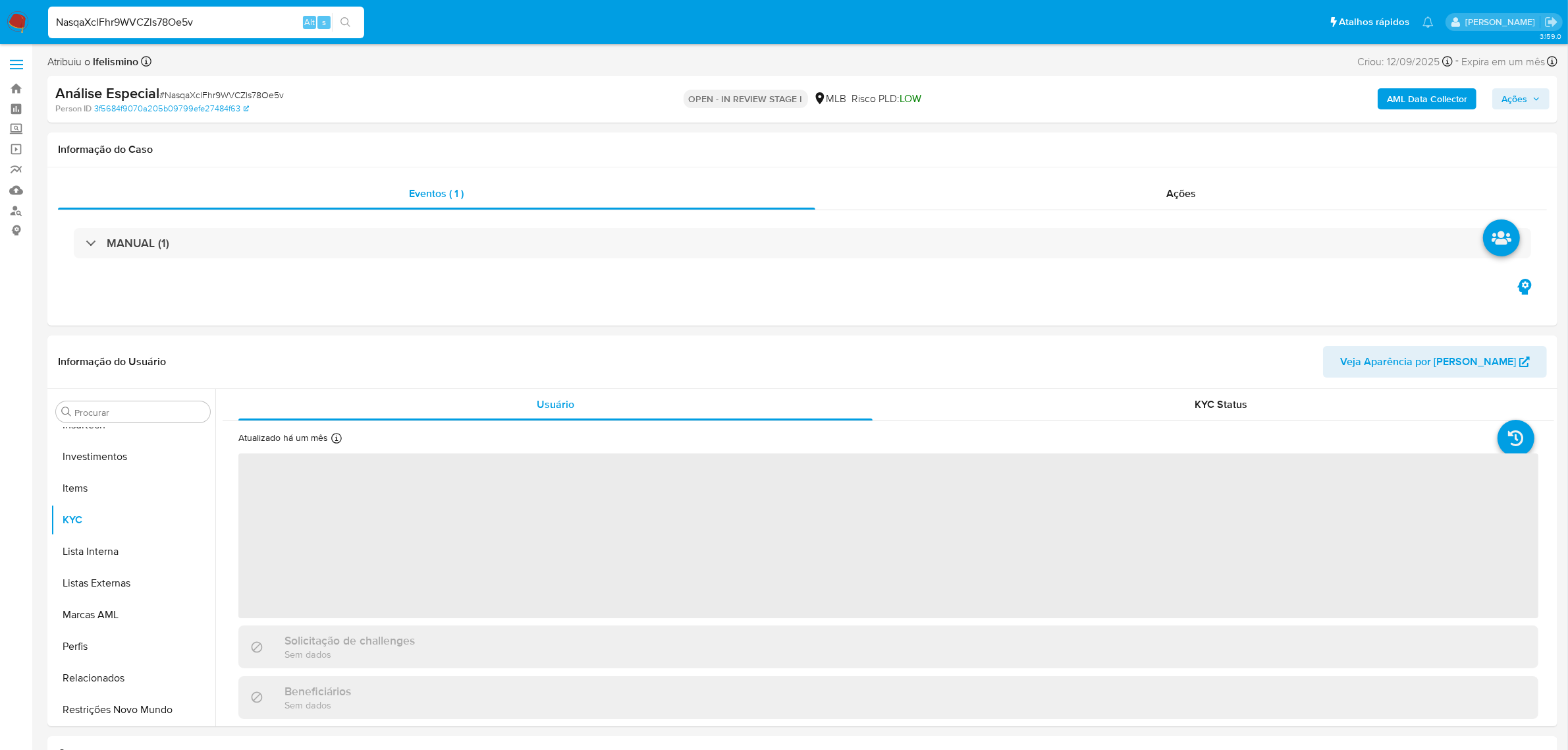
select select "10"
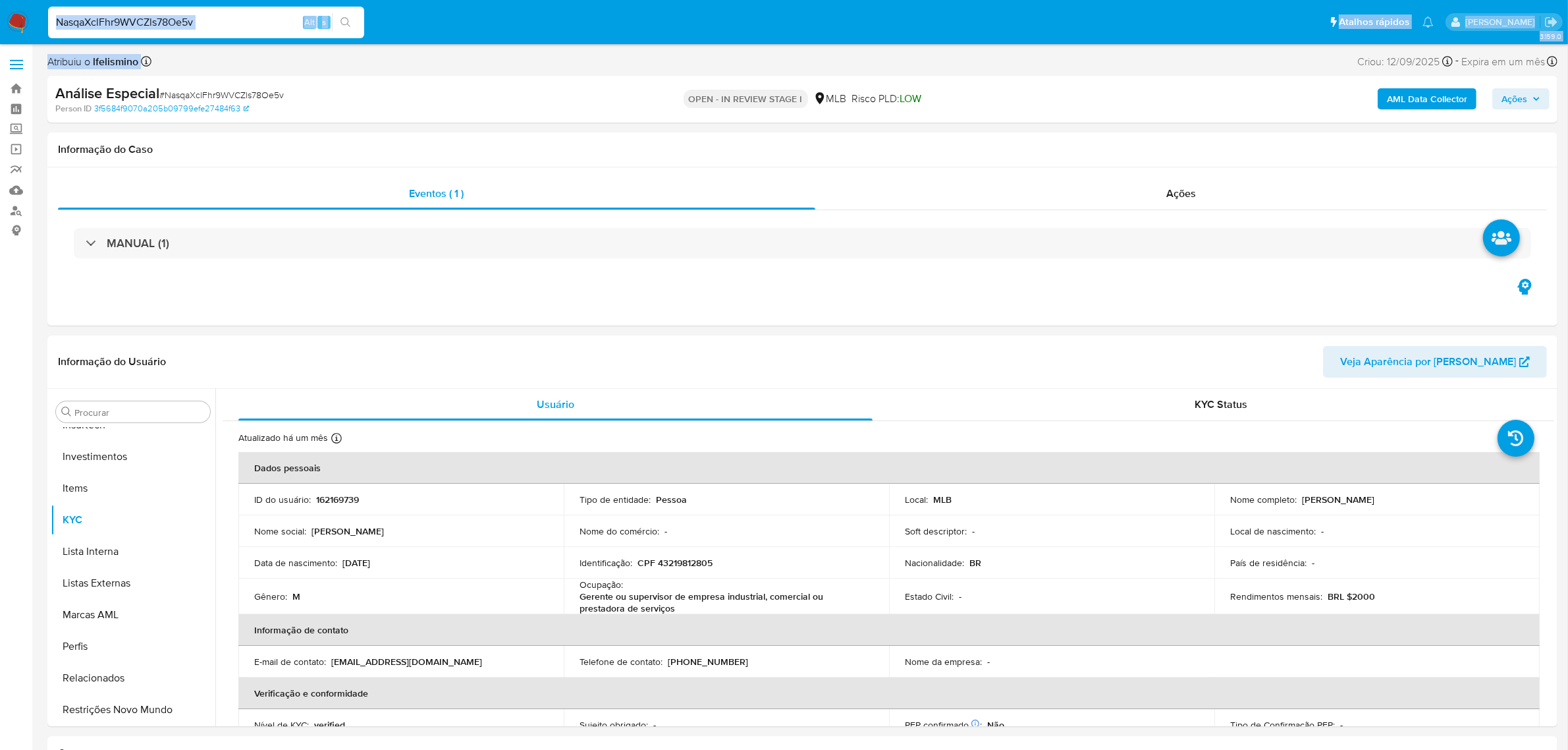
drag, startPoint x: 1046, startPoint y: -39, endPoint x: 406, endPoint y: 20, distance: 642.7
click at [613, 7] on ul "Pausado Ver notificaciones NasqaXclFhr9WVCZls78Oe5v Alt s Atalhos rápidos Presi…" at bounding box center [741, 21] width 1399 height 33
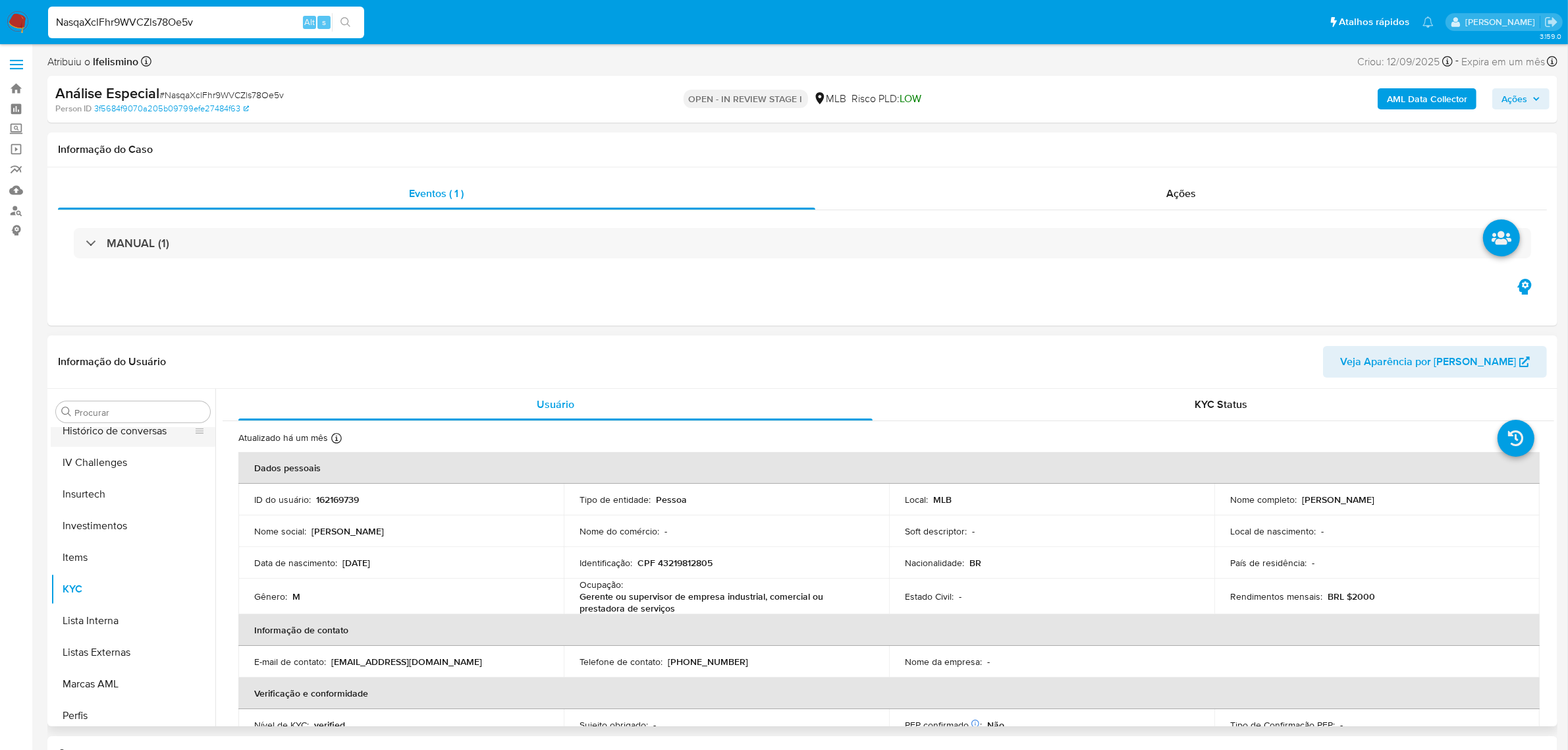
scroll to position [455, 0]
click at [136, 447] on button "Geral" at bounding box center [128, 431] width 155 height 32
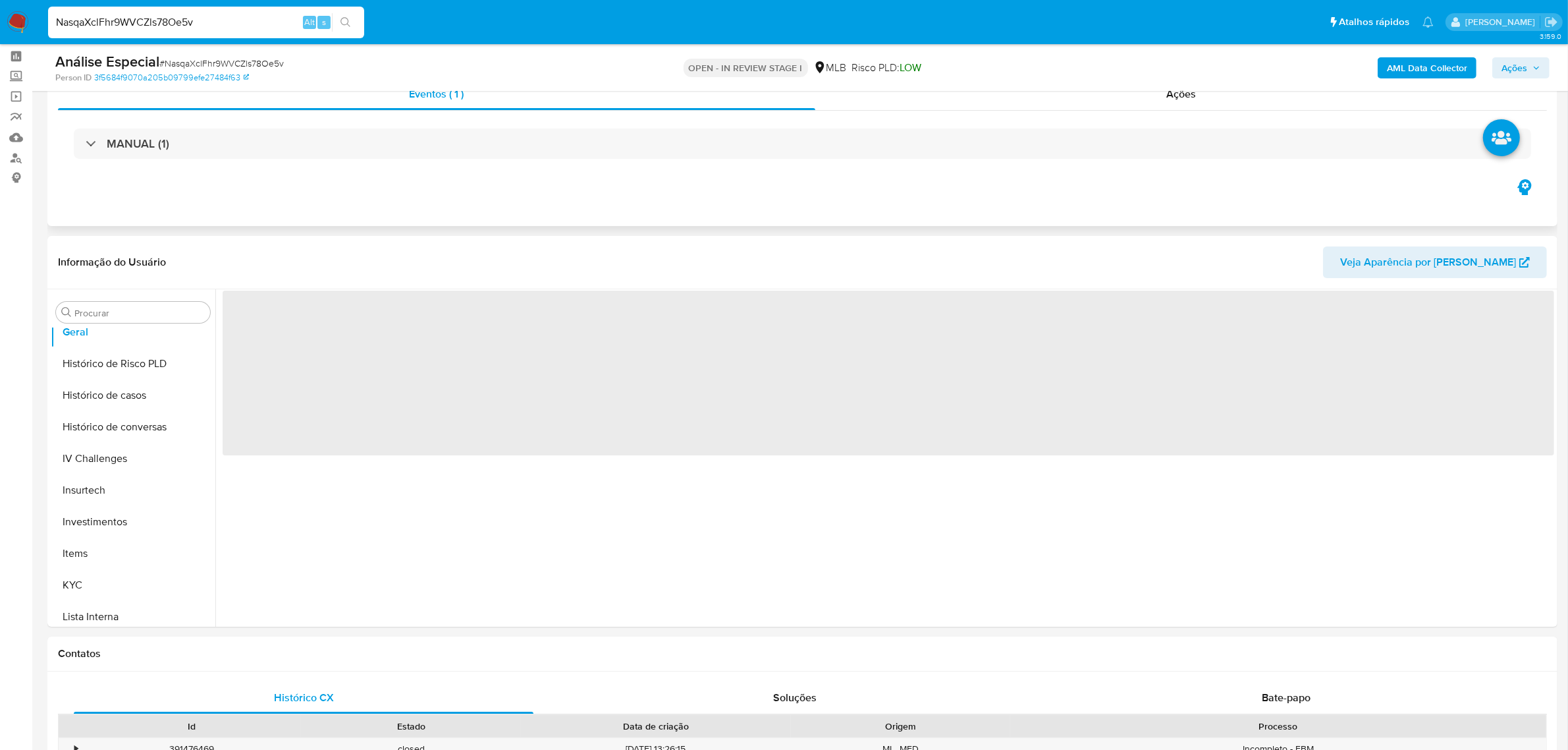
scroll to position [82, 0]
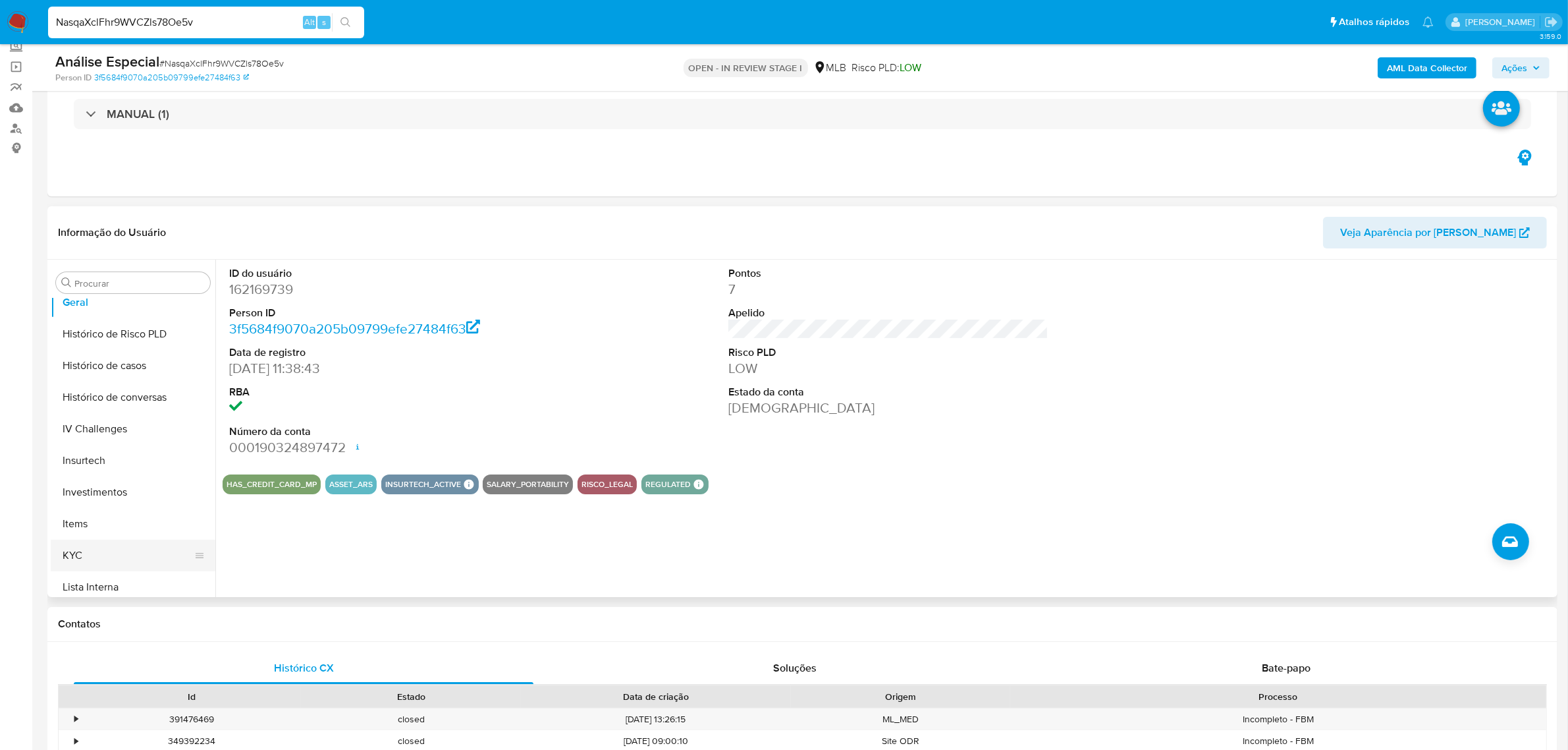
click at [61, 552] on button "KYC" at bounding box center [128, 555] width 155 height 32
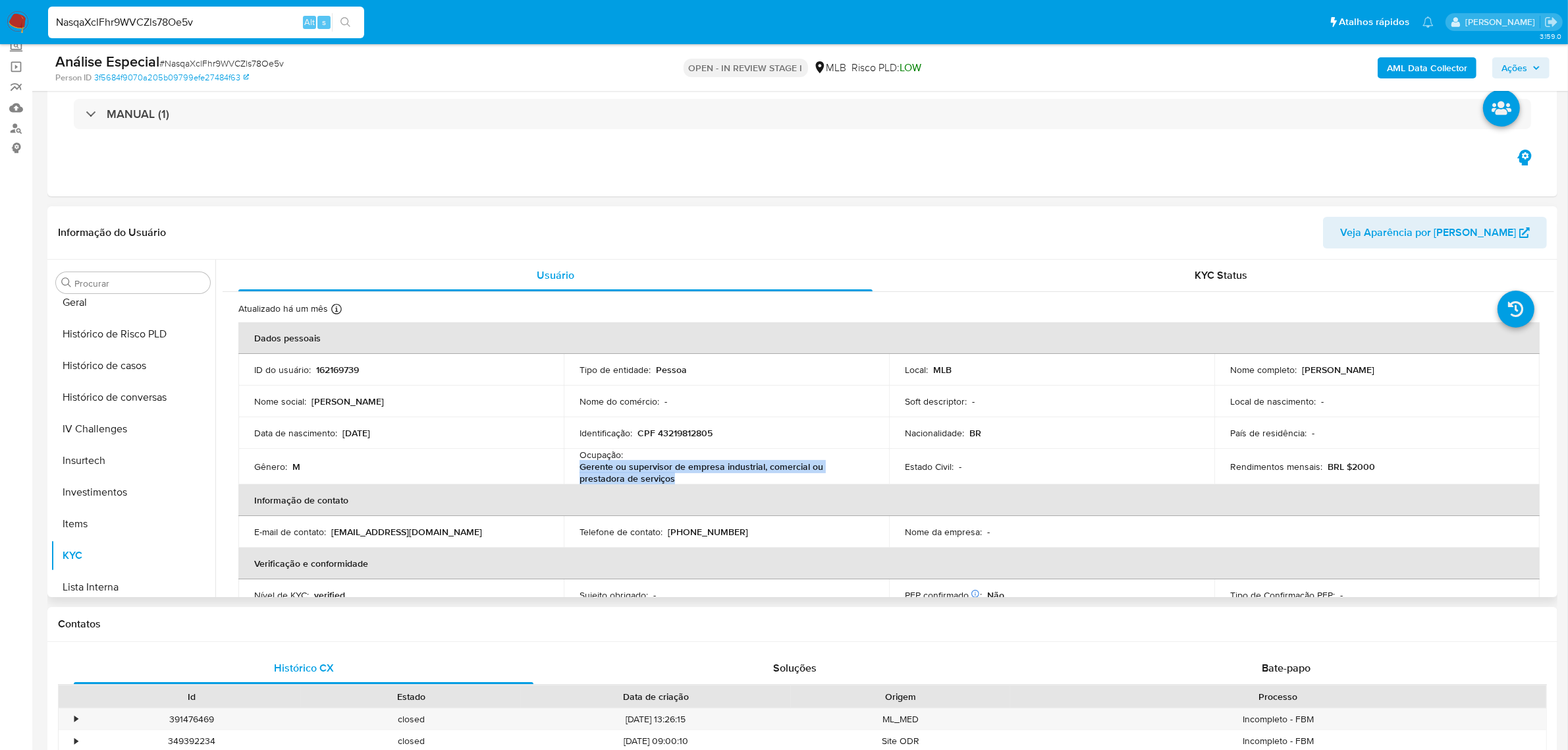
drag, startPoint x: 542, startPoint y: 459, endPoint x: 572, endPoint y: 469, distance: 31.6
click at [572, 469] on td "Ocupação : Gerente ou supervisor de empresa industrial, comercial ou prestadora…" at bounding box center [725, 467] width 325 height 35
copy p "Gerente ou supervisor de empresa industrial, comercial ou prestadora de serviços"
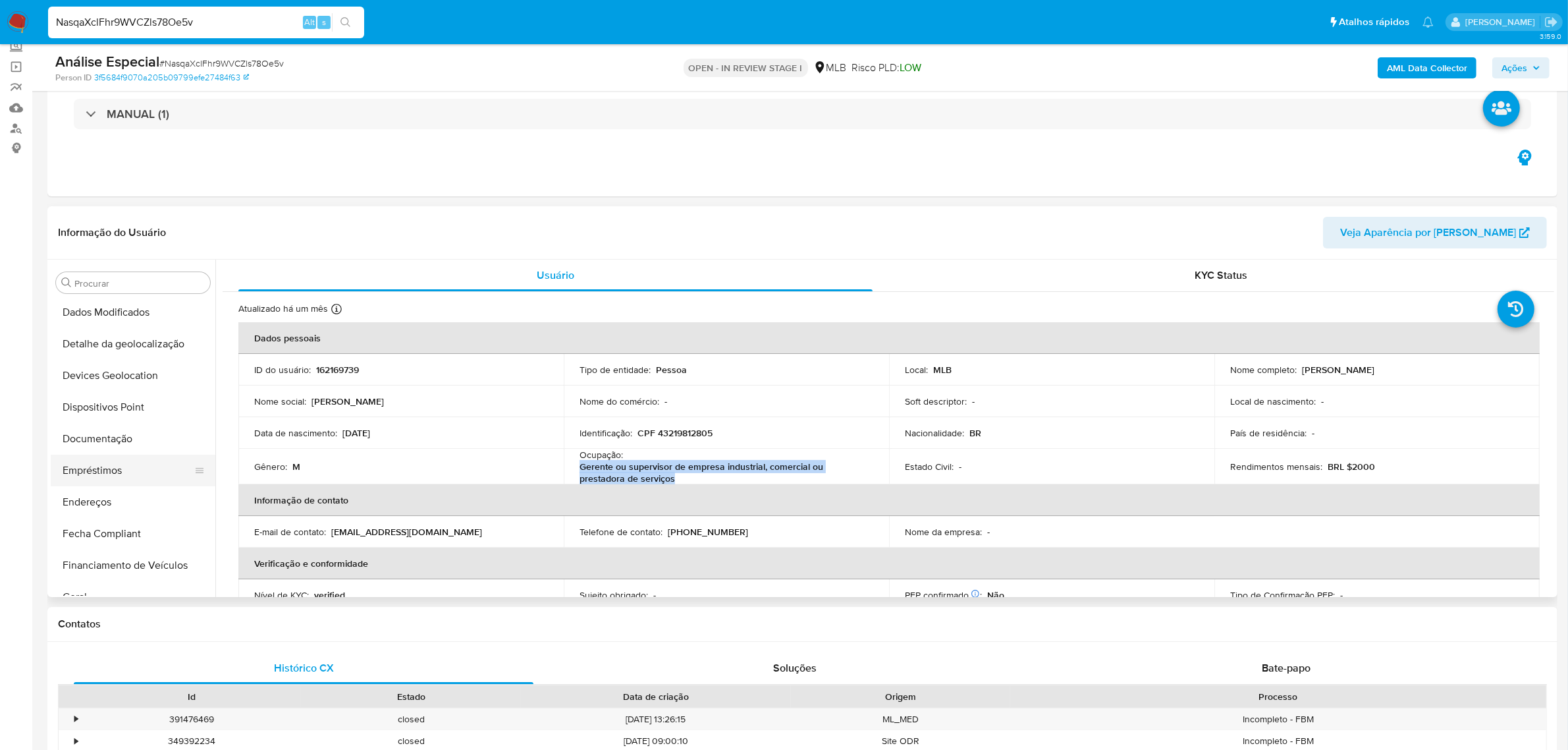
scroll to position [165, 0]
click at [147, 445] on button "Documentação" at bounding box center [128, 434] width 155 height 32
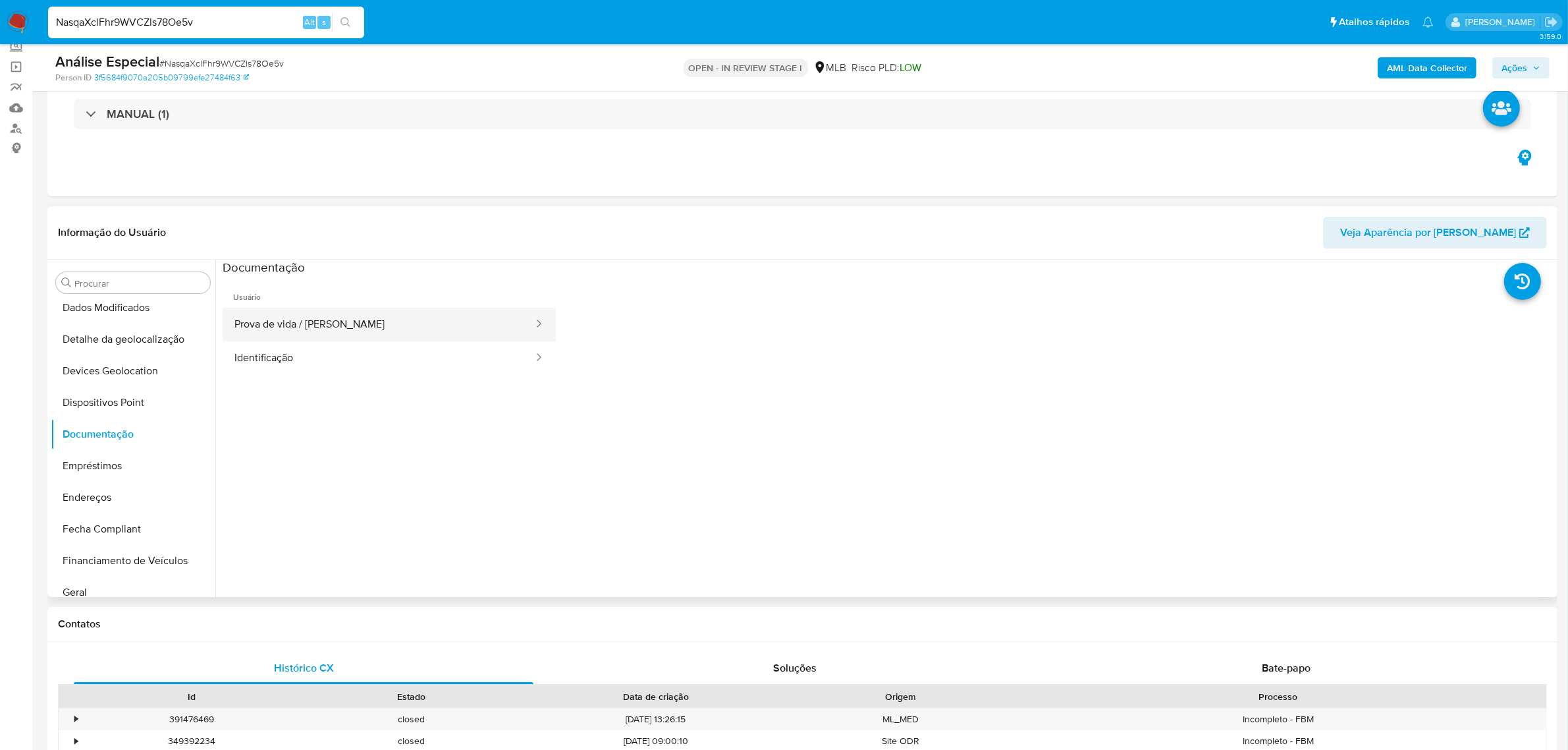
click at [333, 320] on button "Prova de vida / [PERSON_NAME]" at bounding box center [378, 324] width 312 height 34
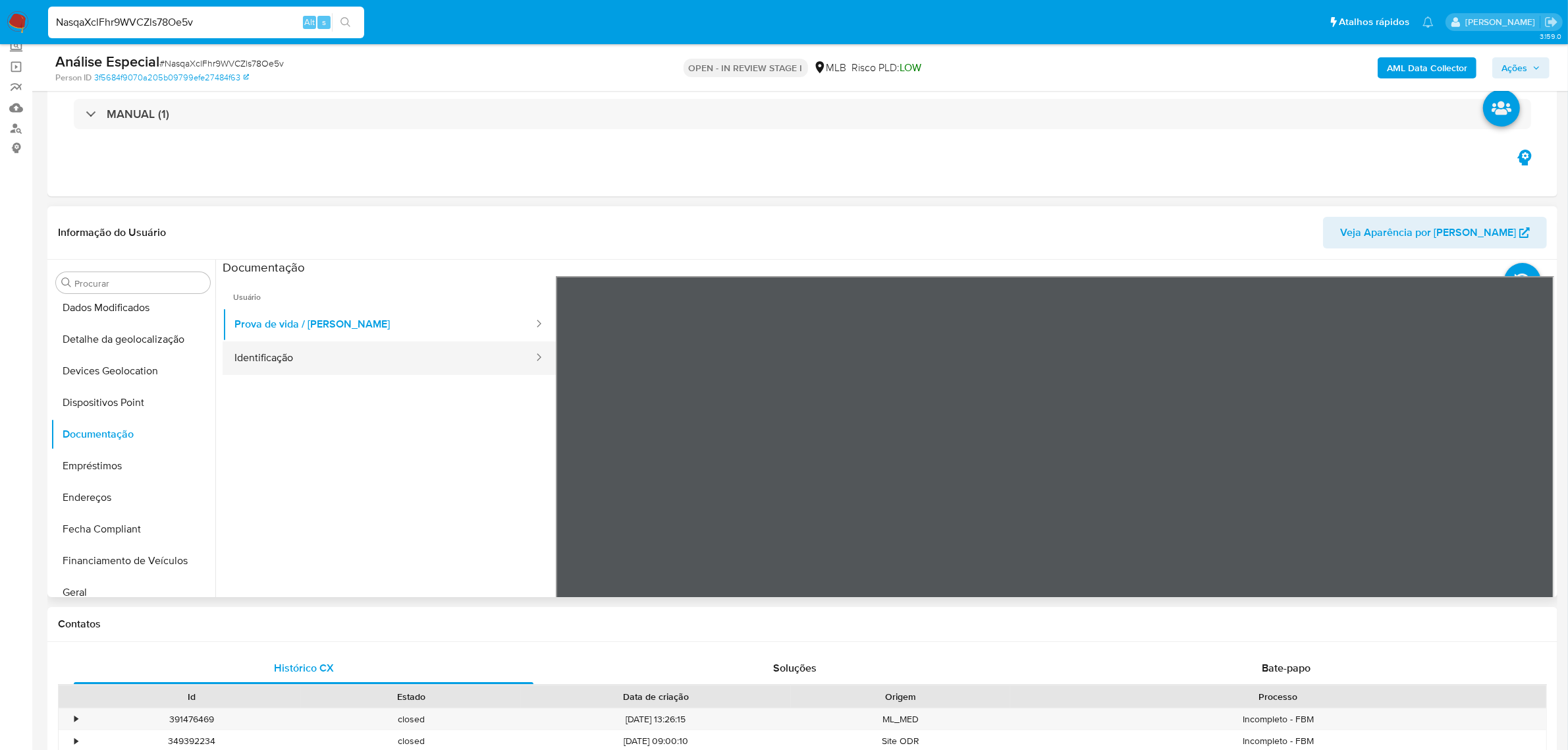
click at [344, 353] on button "Identificação" at bounding box center [378, 358] width 312 height 34
click at [346, 330] on button "Prova de vida / [PERSON_NAME]" at bounding box center [378, 324] width 312 height 34
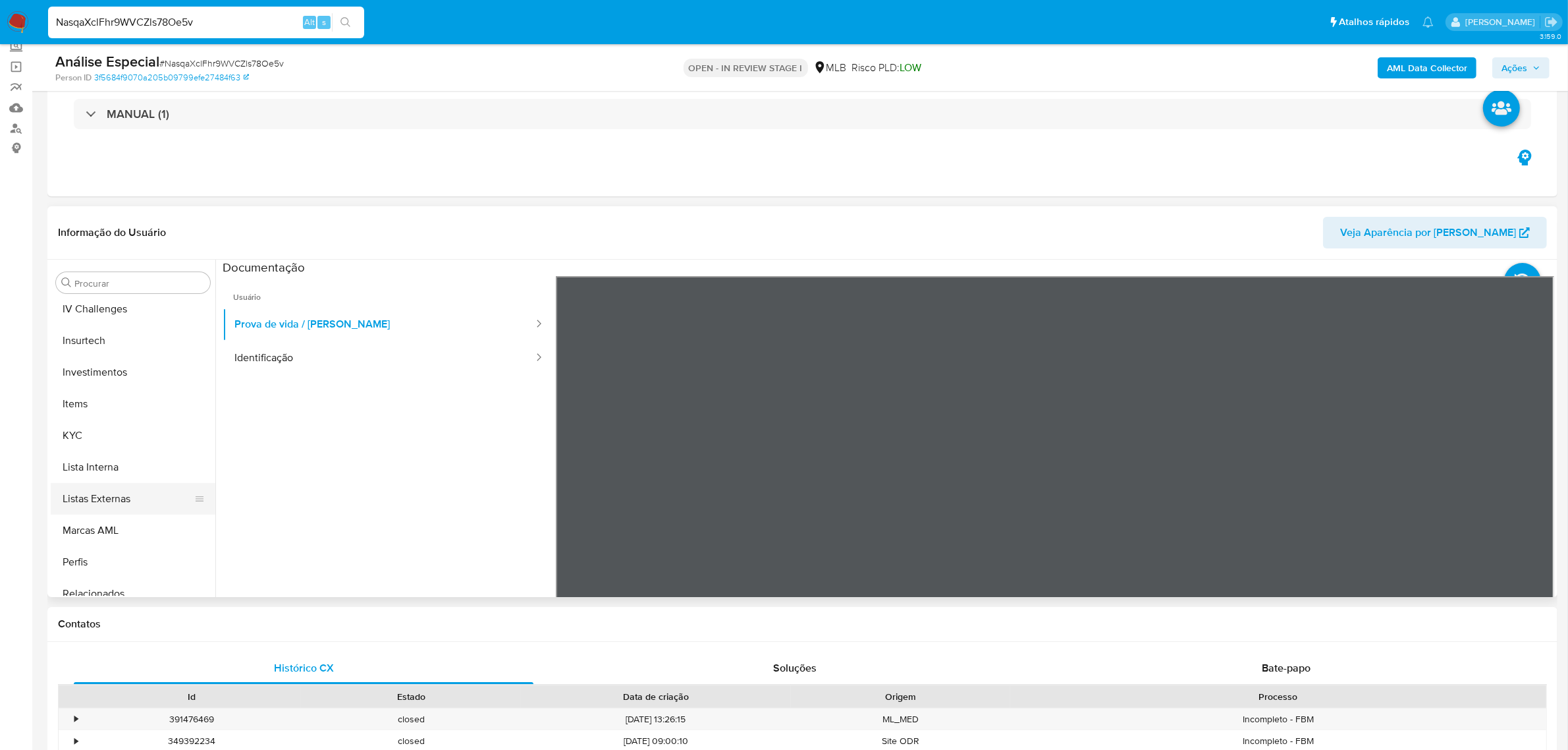
scroll to position [620, 0]
click at [117, 390] on button "KYC" at bounding box center [128, 390] width 155 height 32
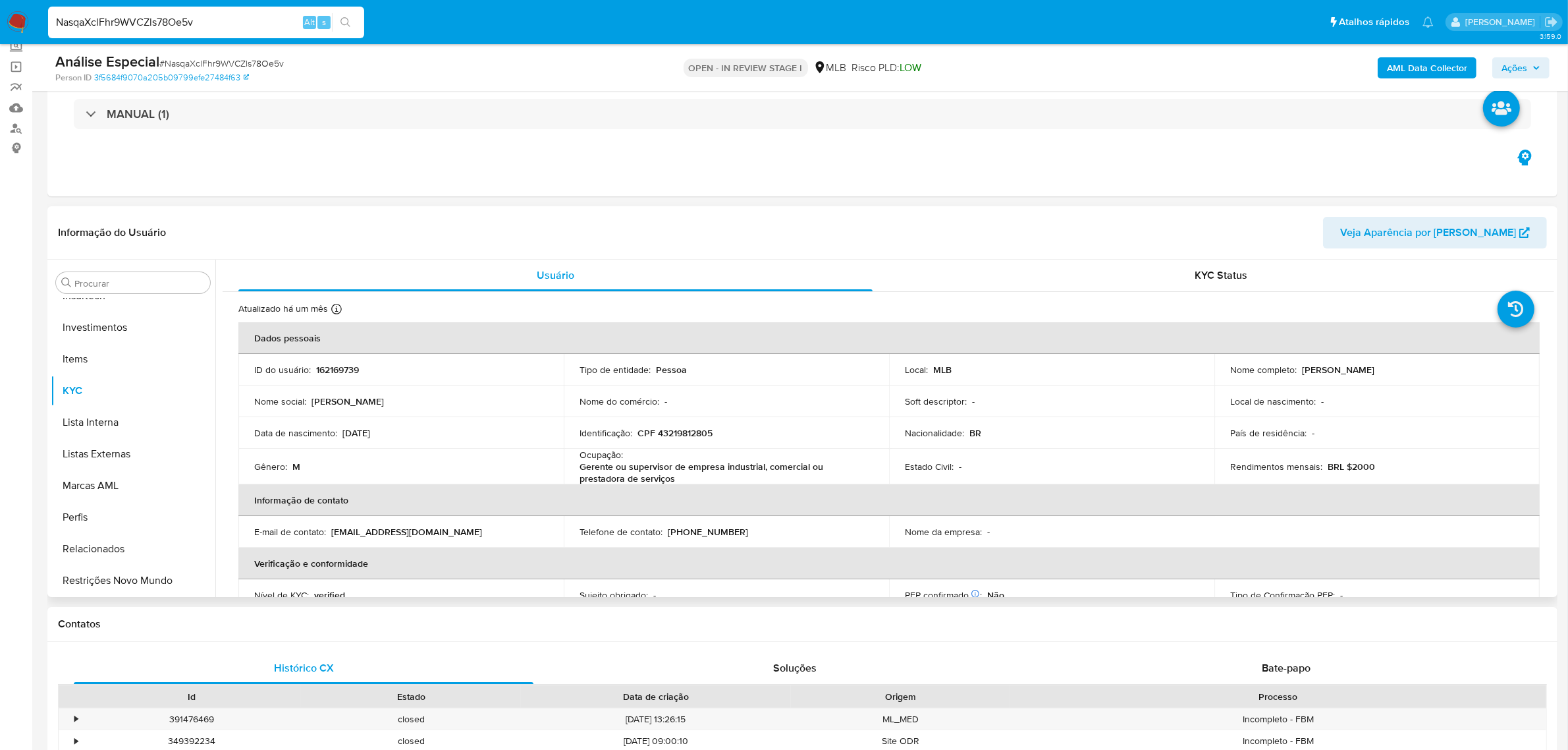
scroll to position [0, 0]
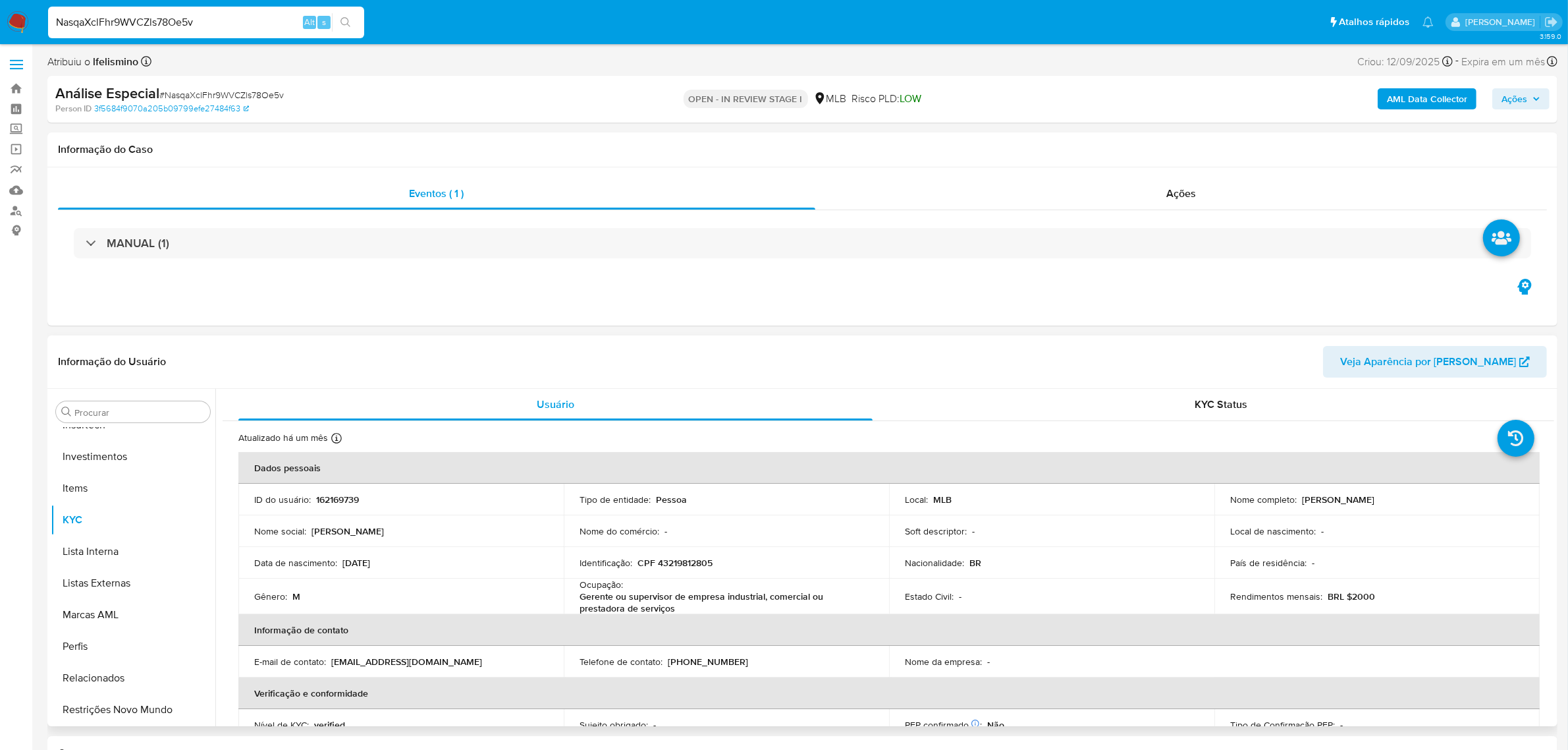
click at [688, 564] on p "CPF 43219812805" at bounding box center [675, 563] width 75 height 12
copy p "43219812805"
click at [132, 431] on button "Geral" at bounding box center [128, 431] width 155 height 32
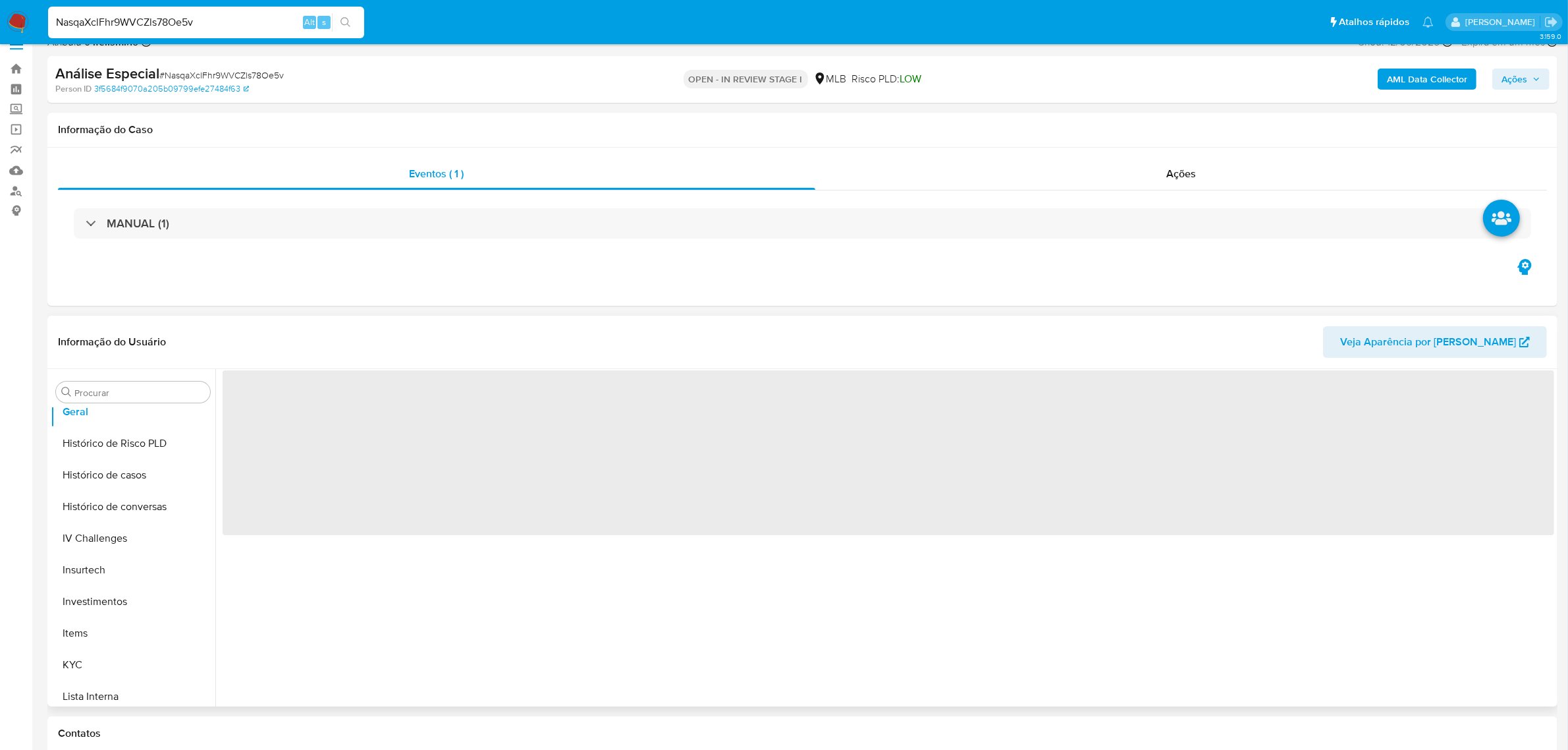
scroll to position [82, 0]
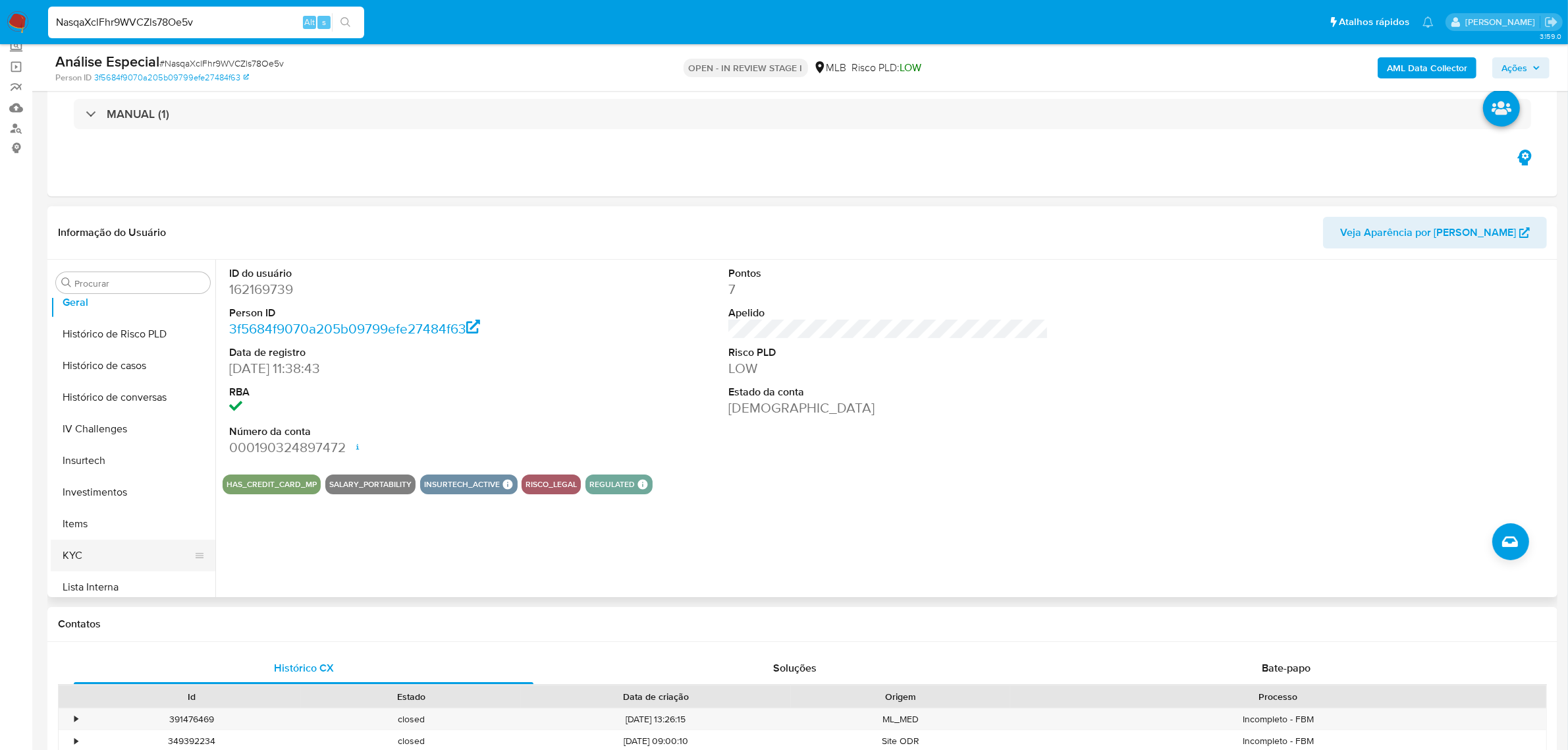
click at [106, 554] on button "KYC" at bounding box center [128, 555] width 155 height 32
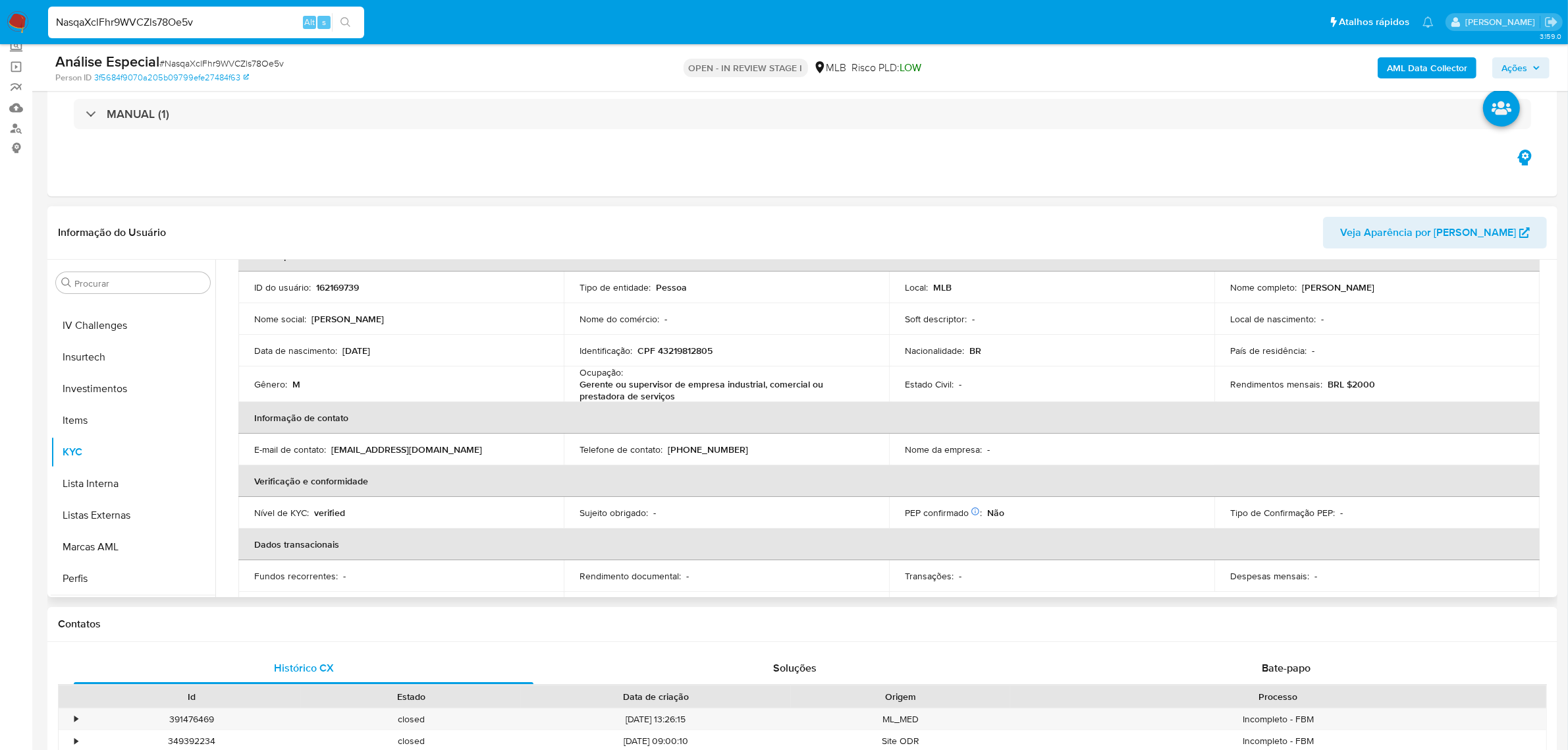
scroll to position [620, 0]
drag, startPoint x: 129, startPoint y: 570, endPoint x: 34, endPoint y: 551, distance: 96.9
click at [129, 570] on button "Restrições Novo Mundo" at bounding box center [132, 580] width 165 height 32
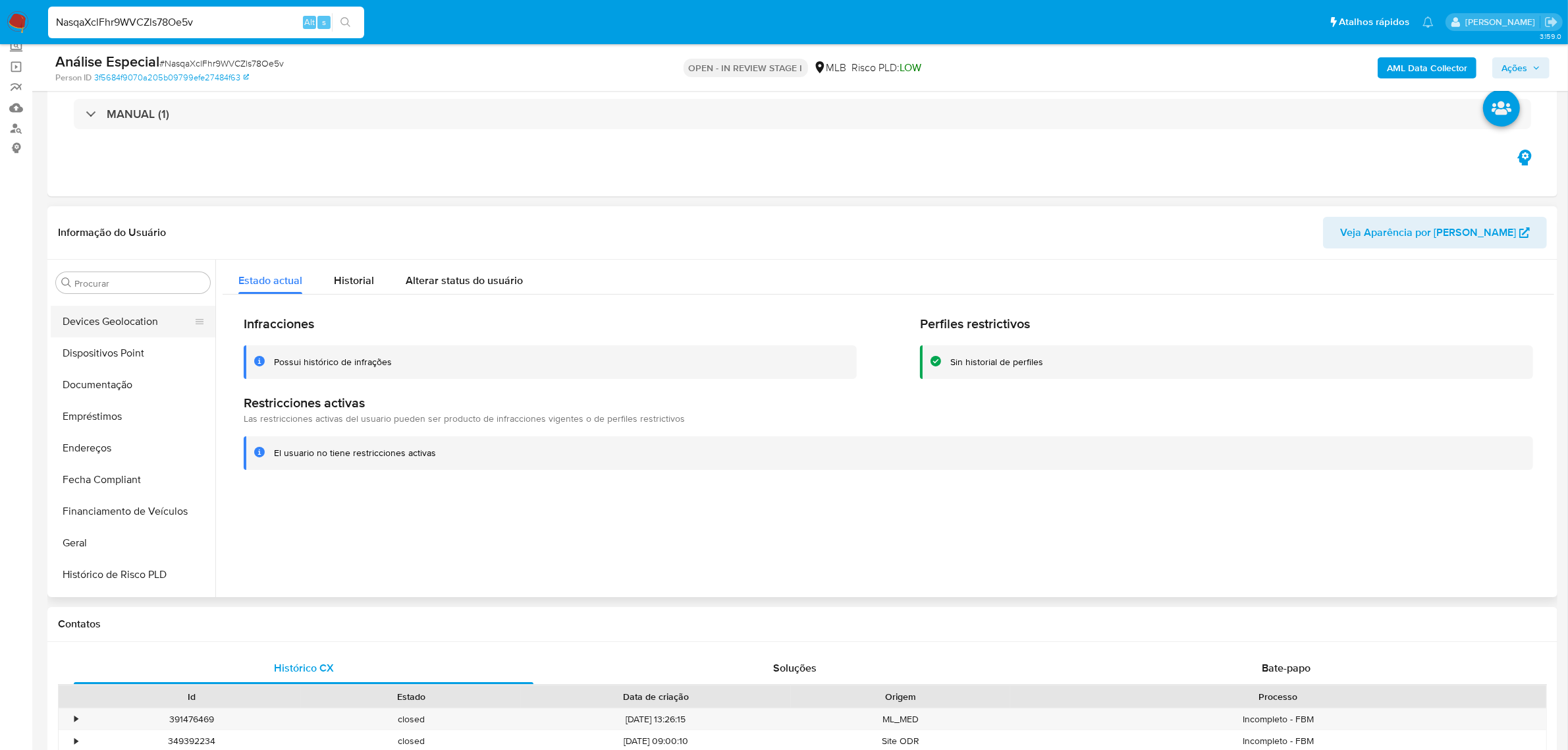
scroll to position [208, 0]
drag, startPoint x: 136, startPoint y: 388, endPoint x: 158, endPoint y: 375, distance: 25.6
click at [136, 389] on button "Documentação" at bounding box center [128, 391] width 155 height 32
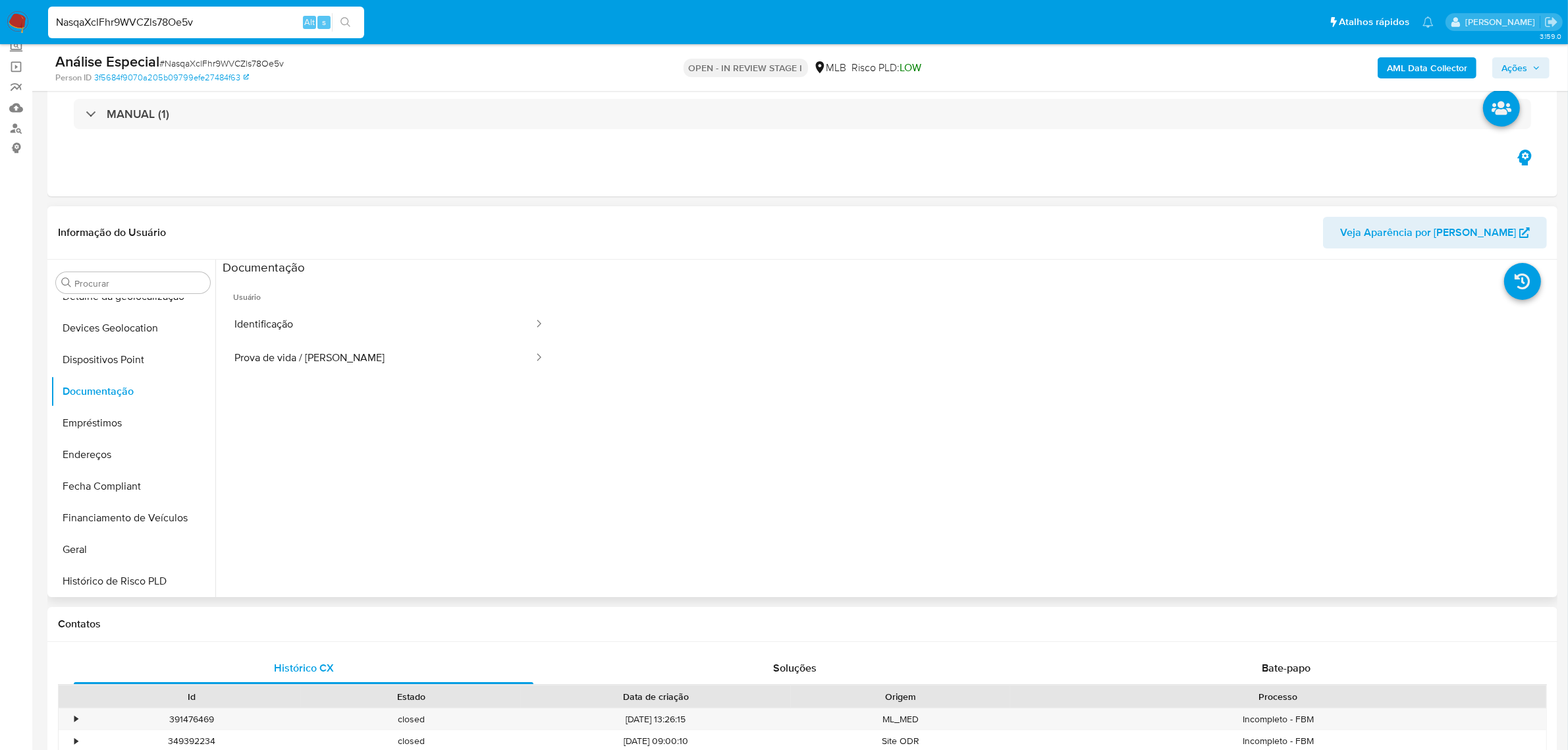
click at [326, 307] on span "Usuário" at bounding box center [389, 292] width 333 height 32
click at [377, 346] on button "Prova de vida / [PERSON_NAME]" at bounding box center [378, 358] width 312 height 34
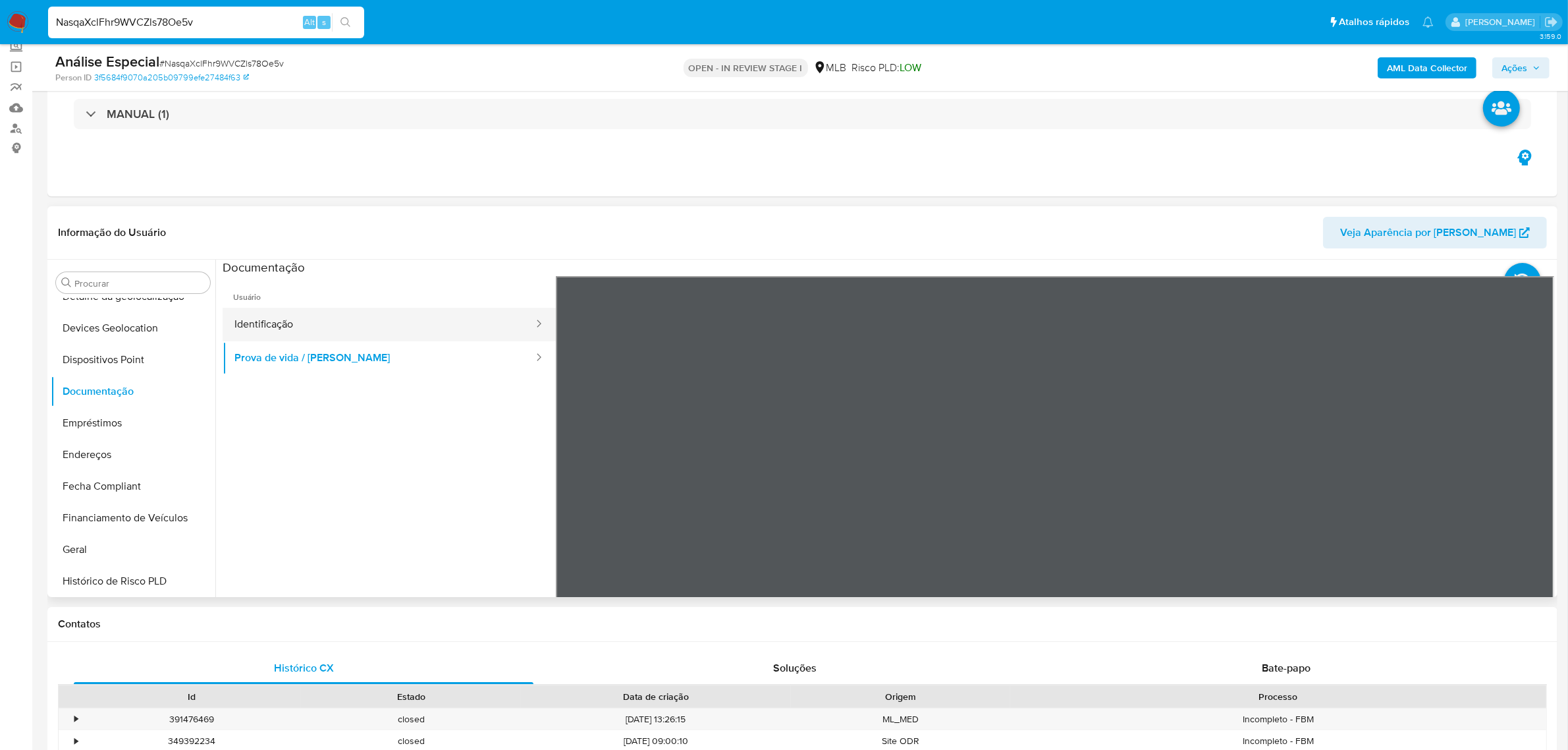
click at [388, 334] on button "Identificação" at bounding box center [378, 324] width 312 height 34
click at [305, 363] on button "Prova de vida / [PERSON_NAME]" at bounding box center [378, 358] width 312 height 34
click at [167, 360] on button "Dispositivos Point" at bounding box center [128, 360] width 155 height 32
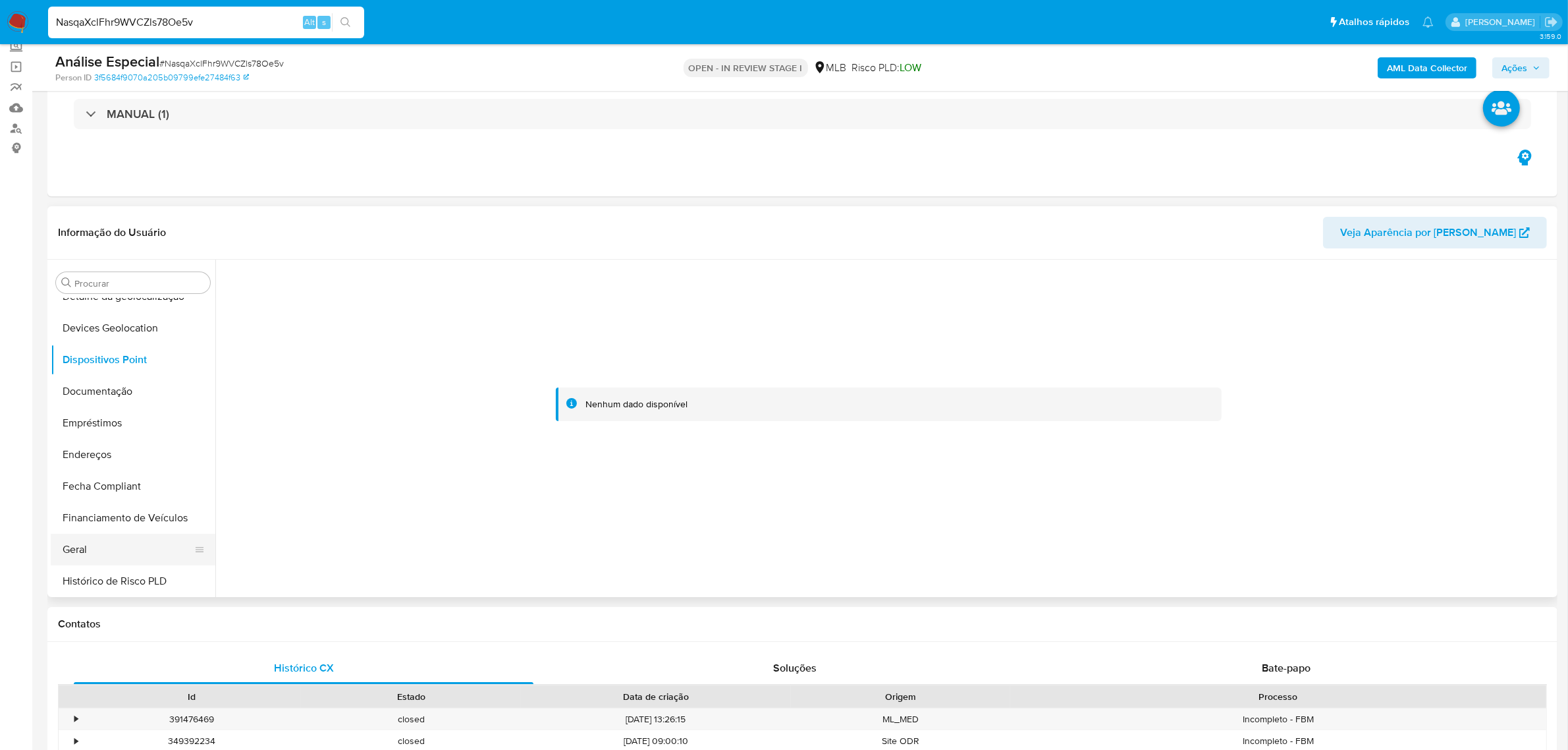
click at [119, 549] on button "Geral" at bounding box center [128, 550] width 155 height 32
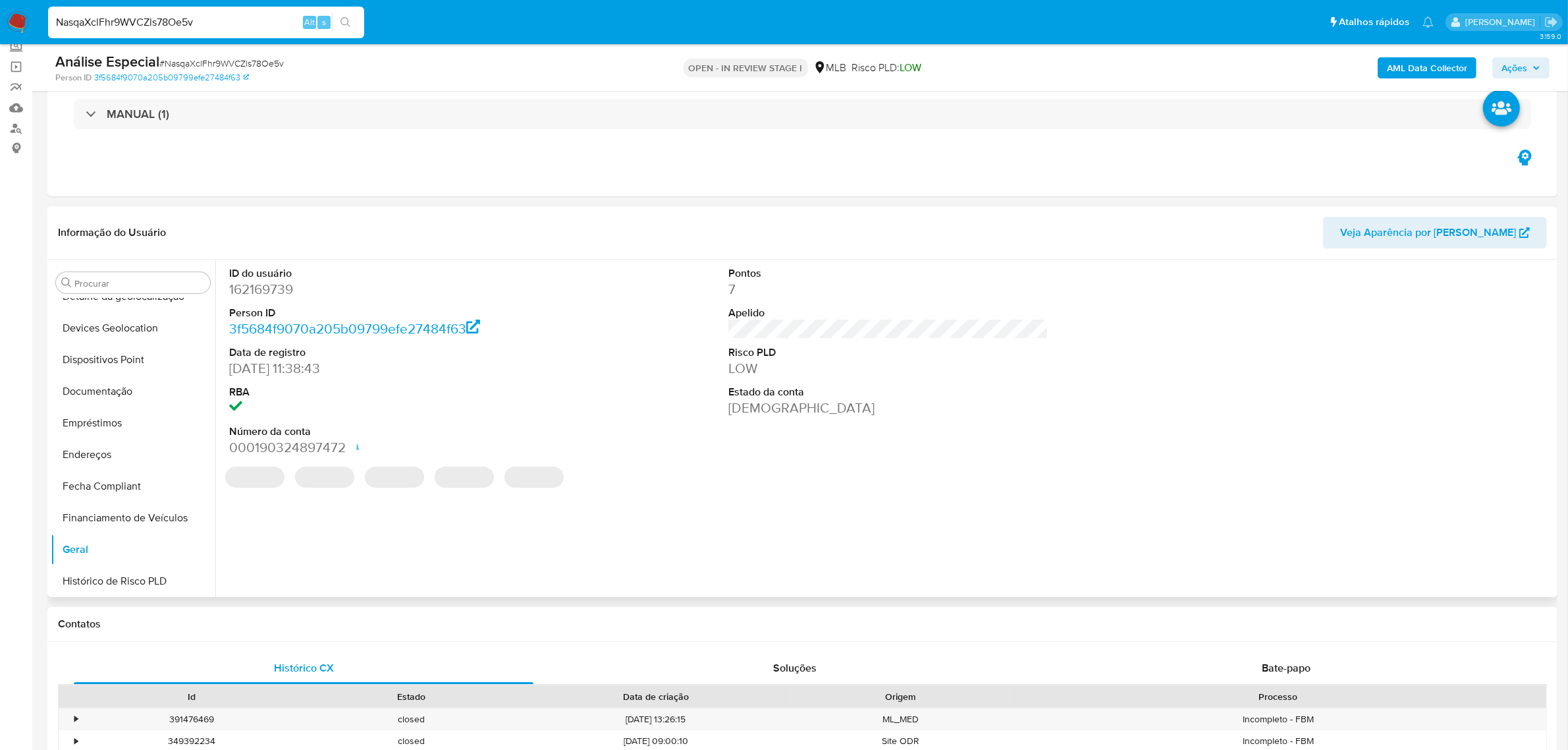
click at [285, 298] on dd "162169739" at bounding box center [389, 290] width 320 height 19
copy dd "162169739"
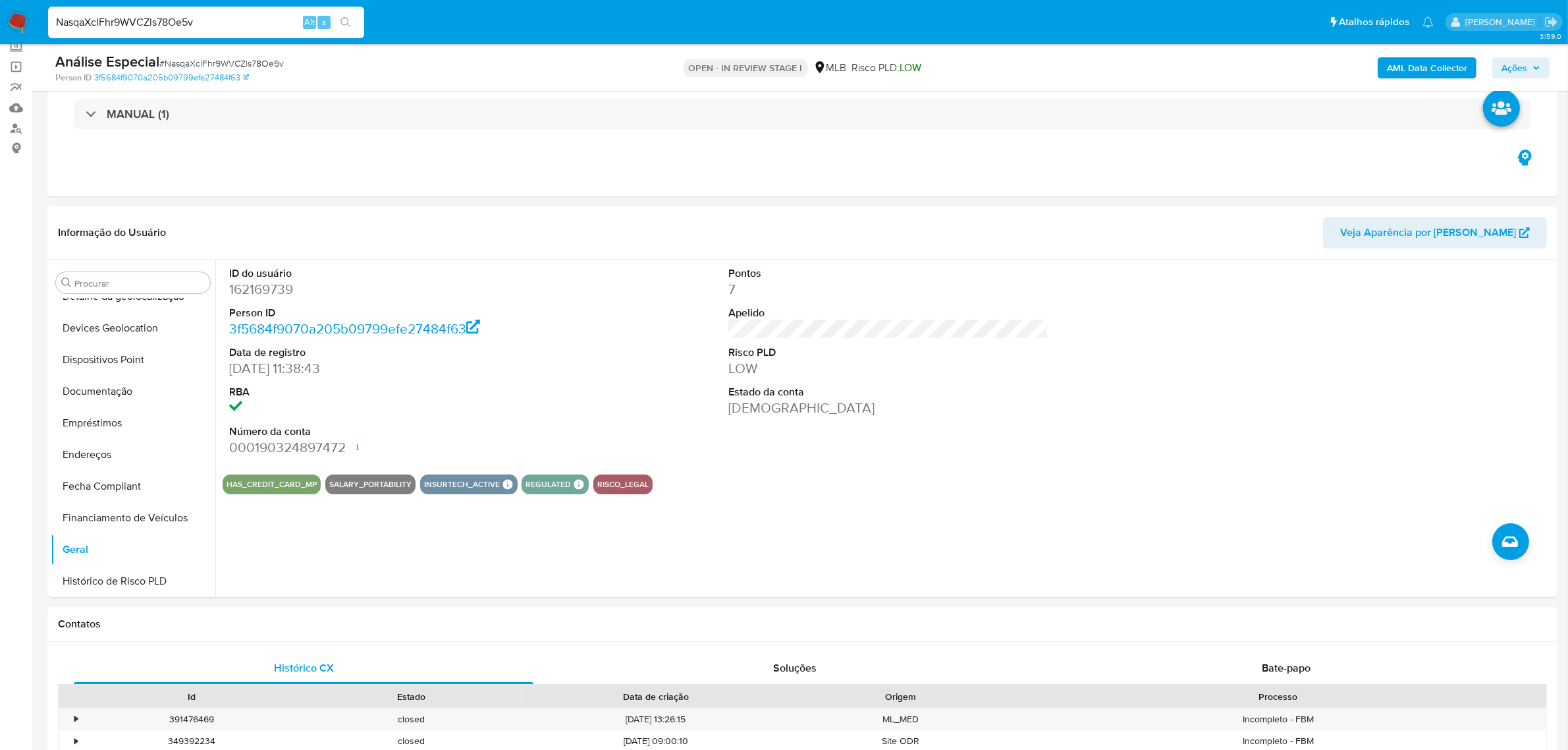
click at [176, 23] on input "NasqaXclFhr9WVCZls78Oe5v" at bounding box center [207, 22] width 317 height 17
paste input "kFrvPqg6t0ZWhZPdtPD3BFL7"
type input "kFrvPqg6t0ZWhZPdtPD3BFL7"
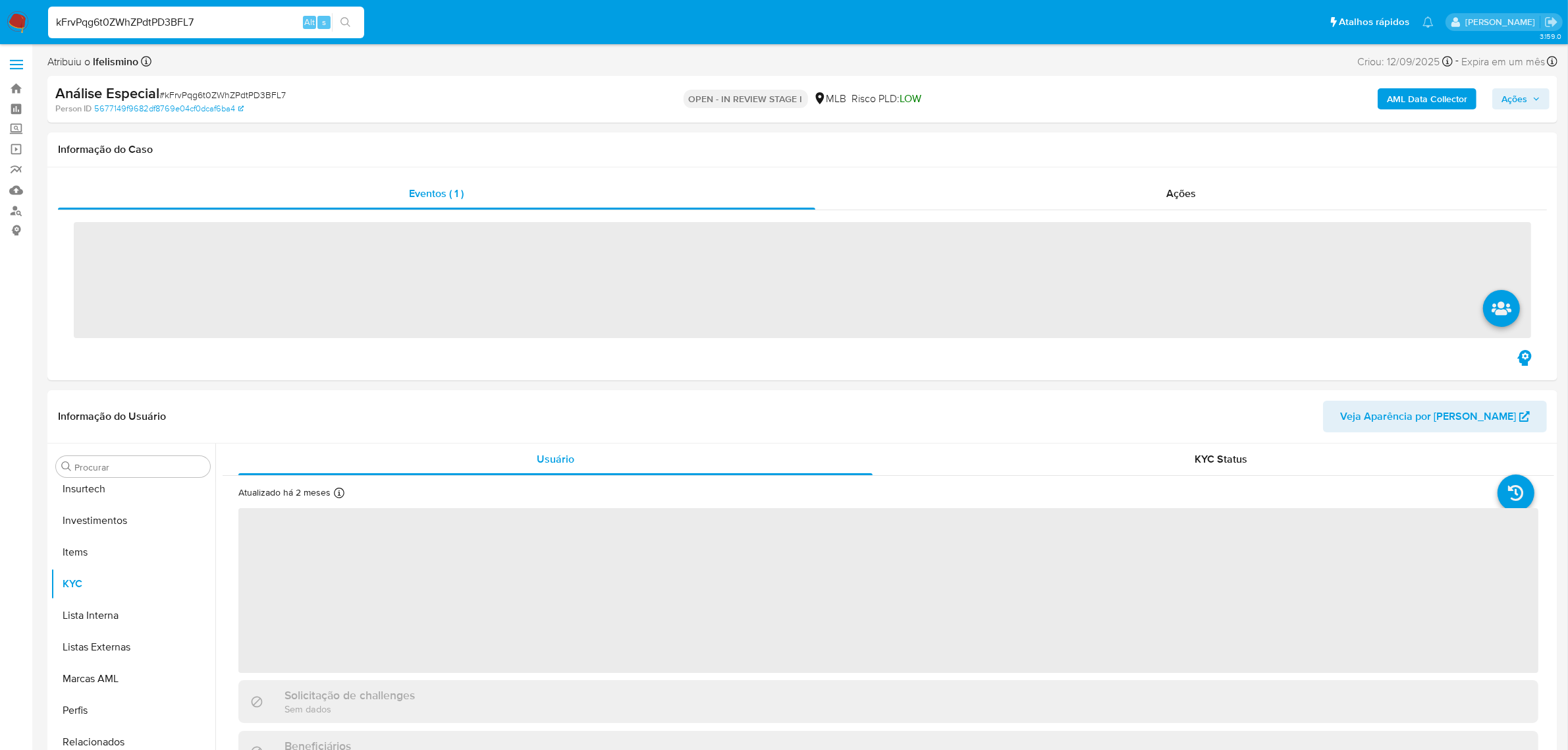
scroll to position [620, 0]
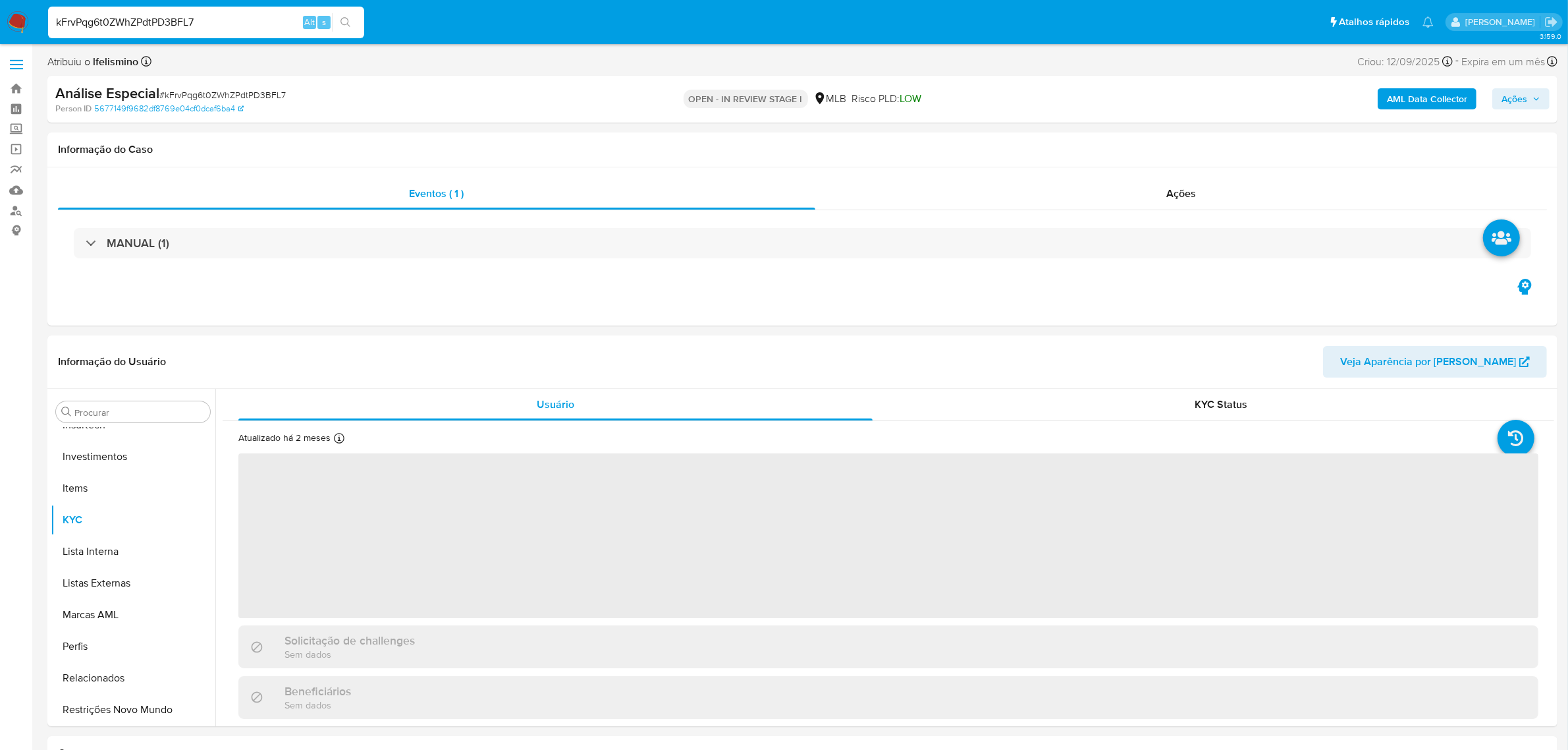
select select "10"
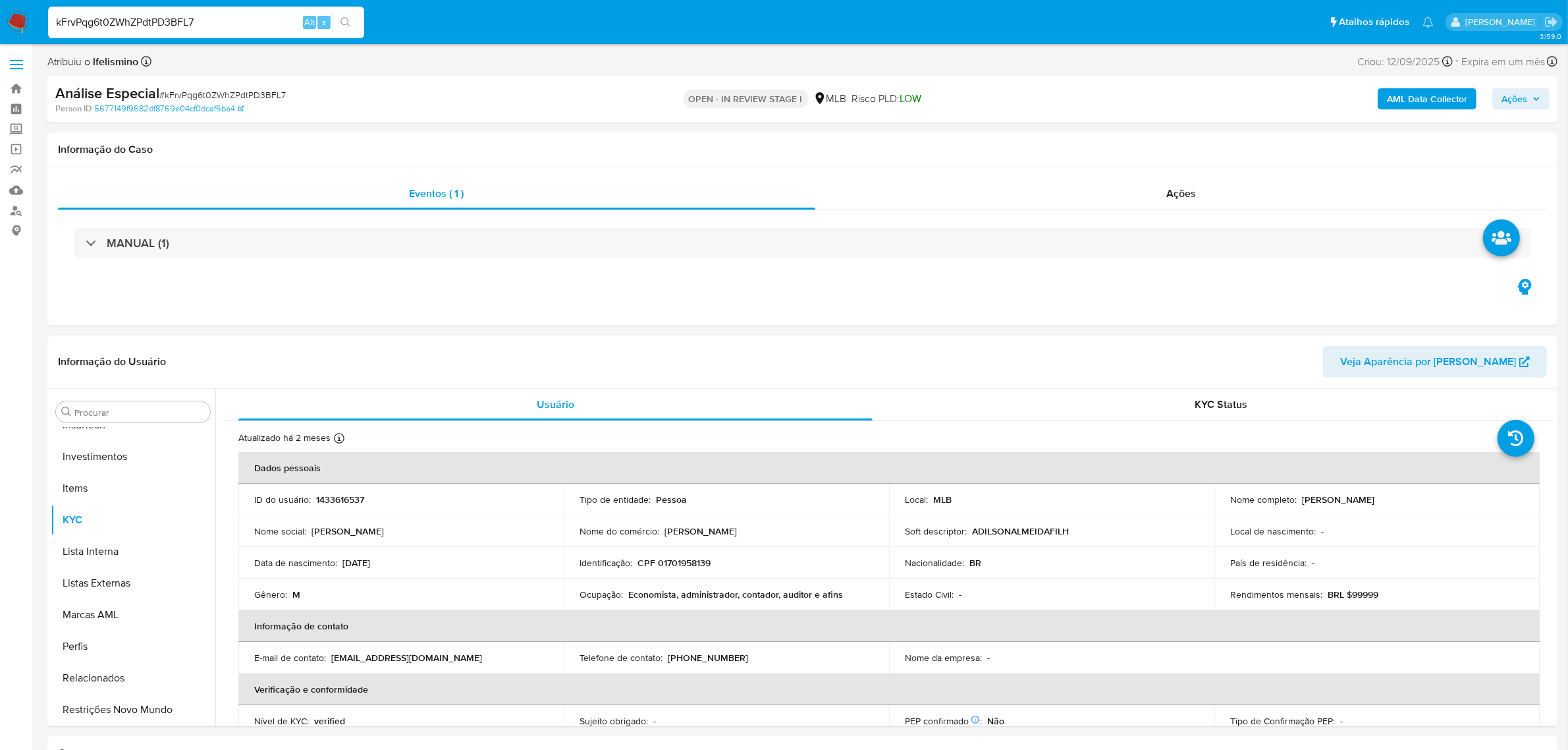
click at [199, 23] on input "kFrvPqg6t0ZWhZPdtPD3BFL7" at bounding box center [207, 22] width 317 height 17
paste input "tgQlOb8W1bIUqORLDjYhMwSp"
type input "tgQlOb8W1bIUqORLDjYhMwSp"
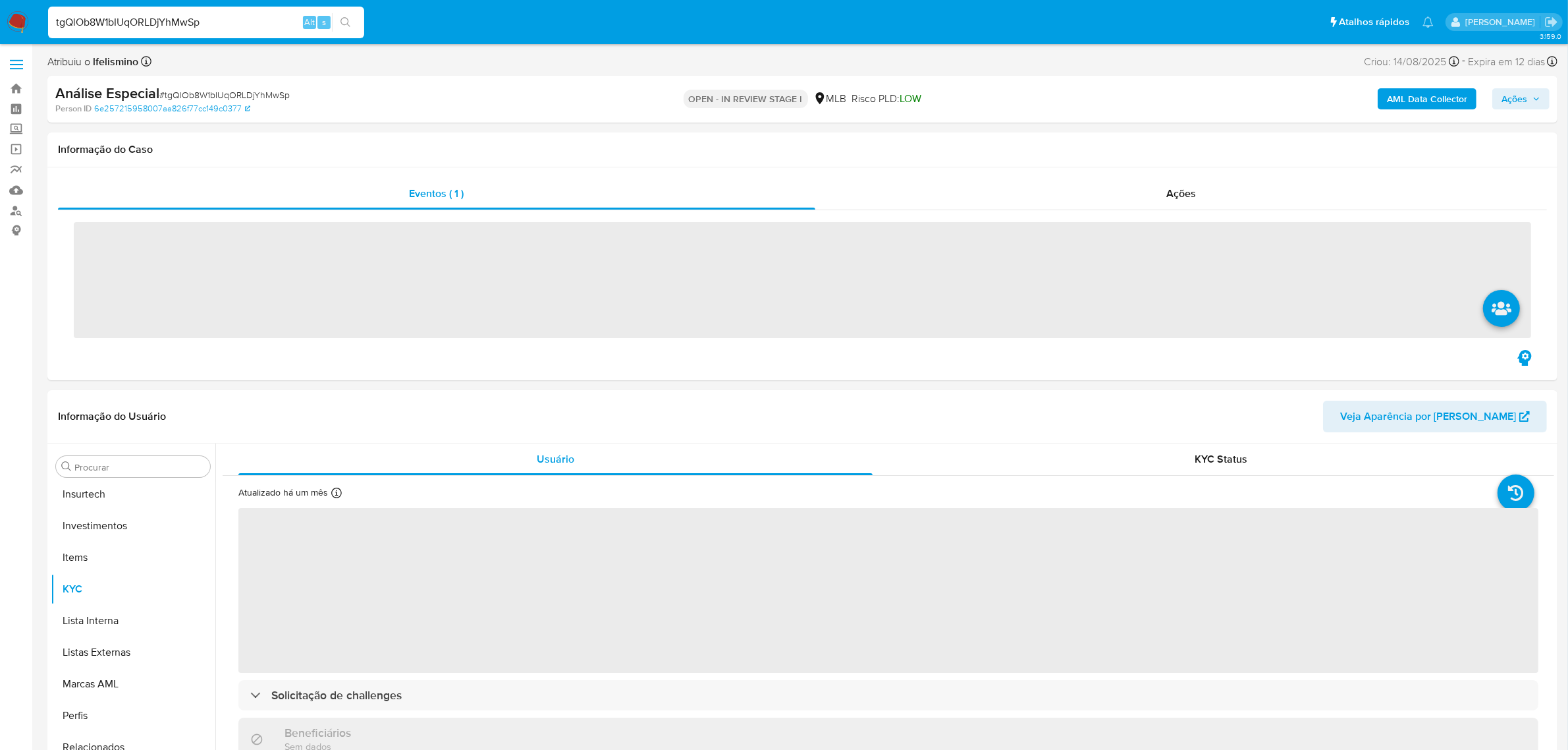
scroll to position [620, 0]
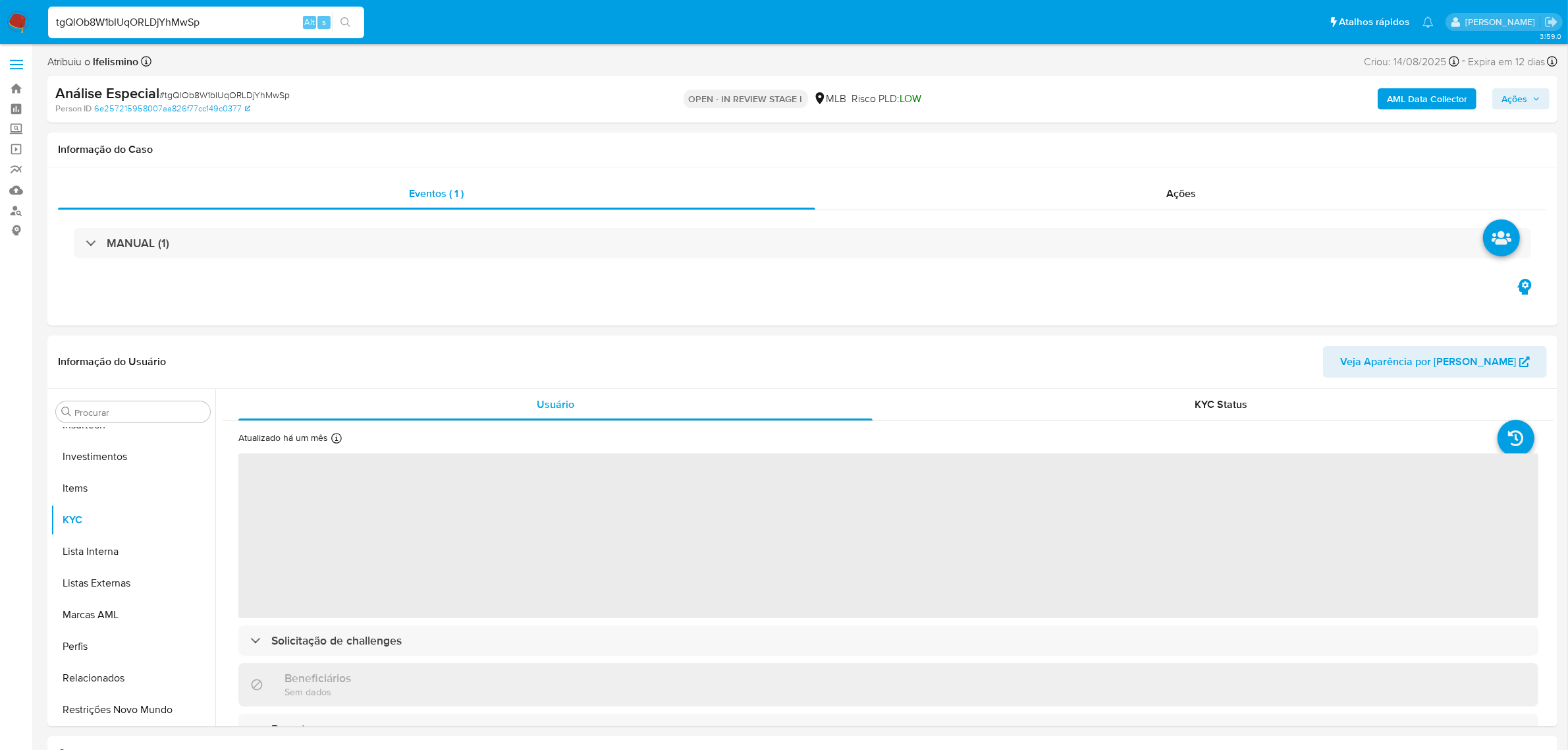
select select "10"
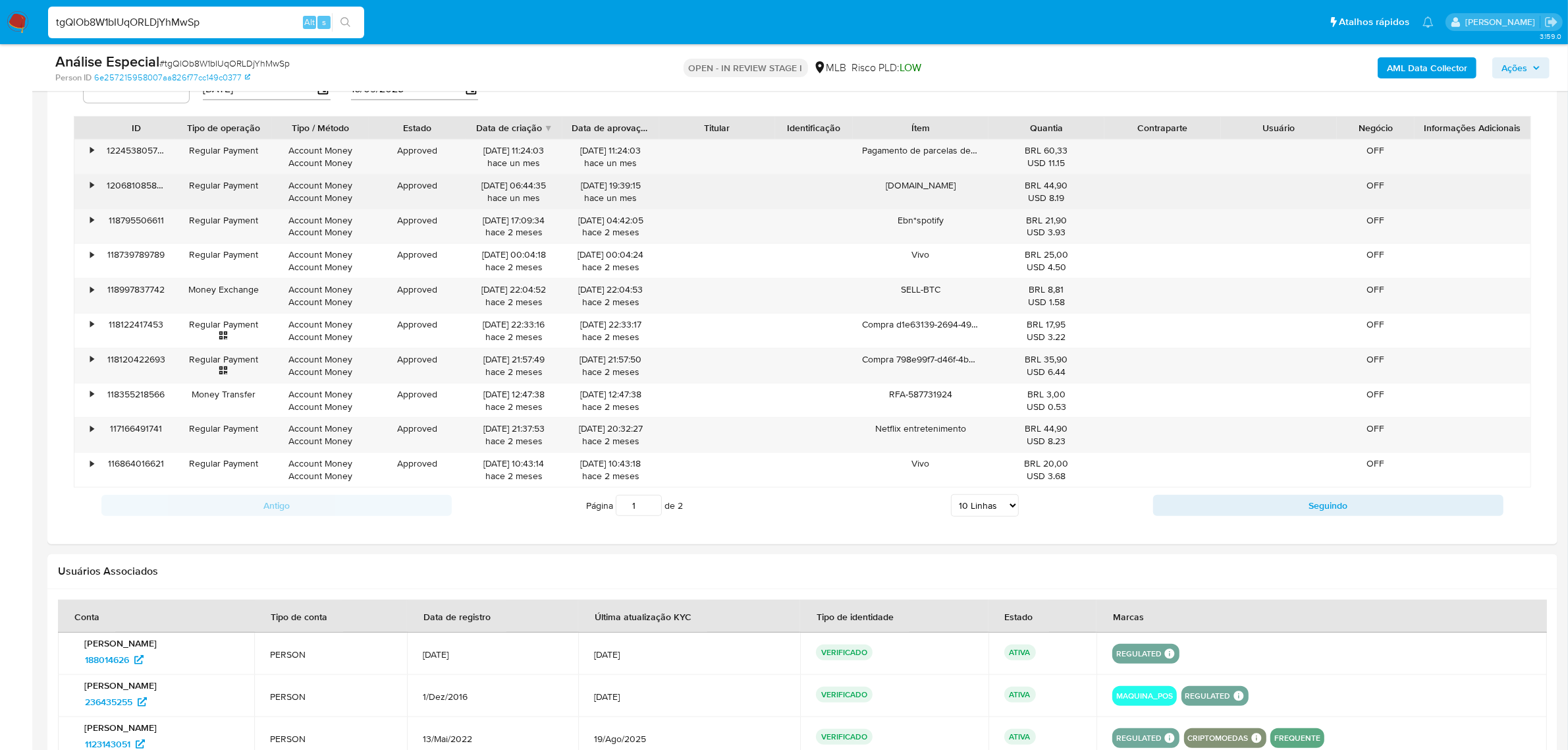
scroll to position [1070, 0]
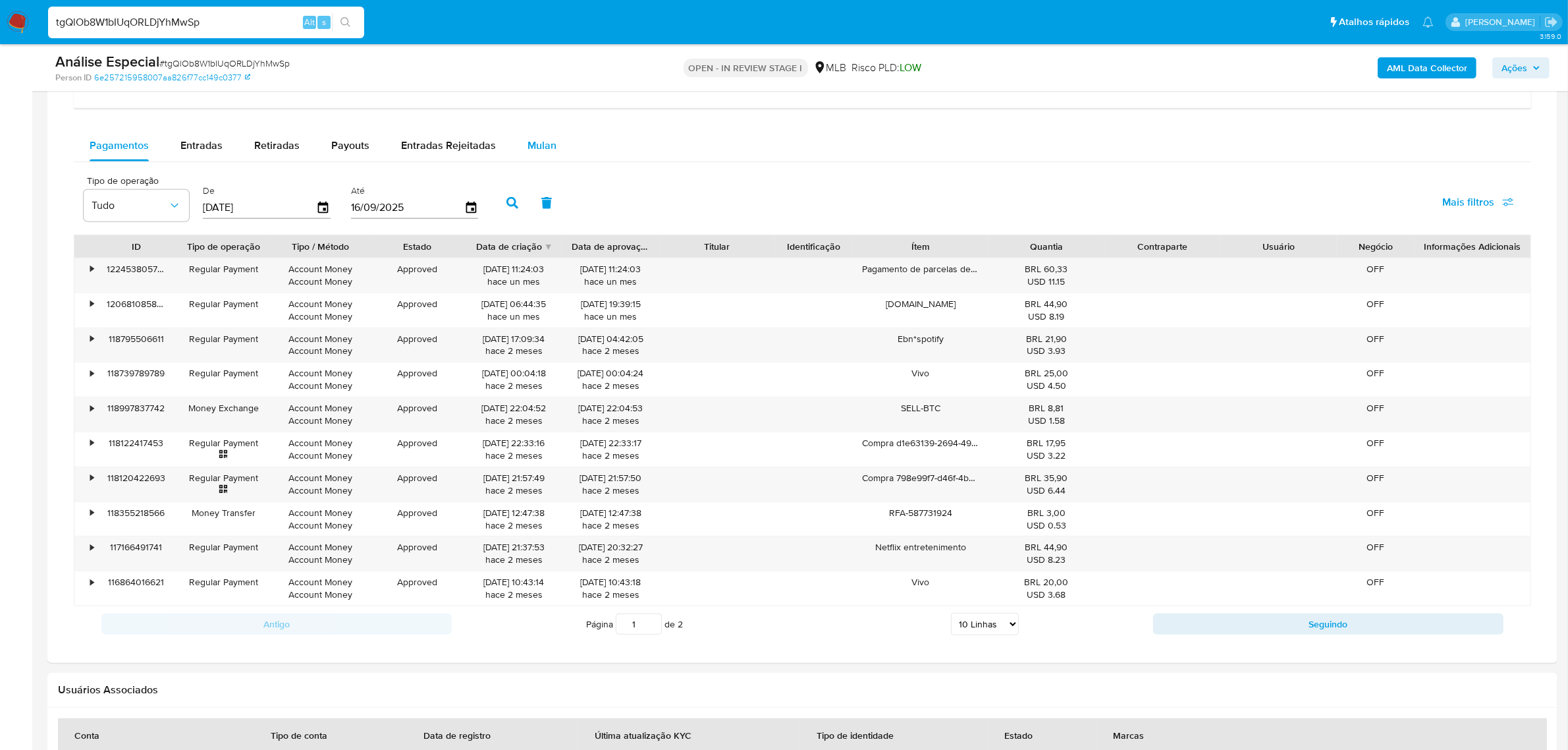
click at [545, 152] on span "Mulan" at bounding box center [542, 145] width 29 height 15
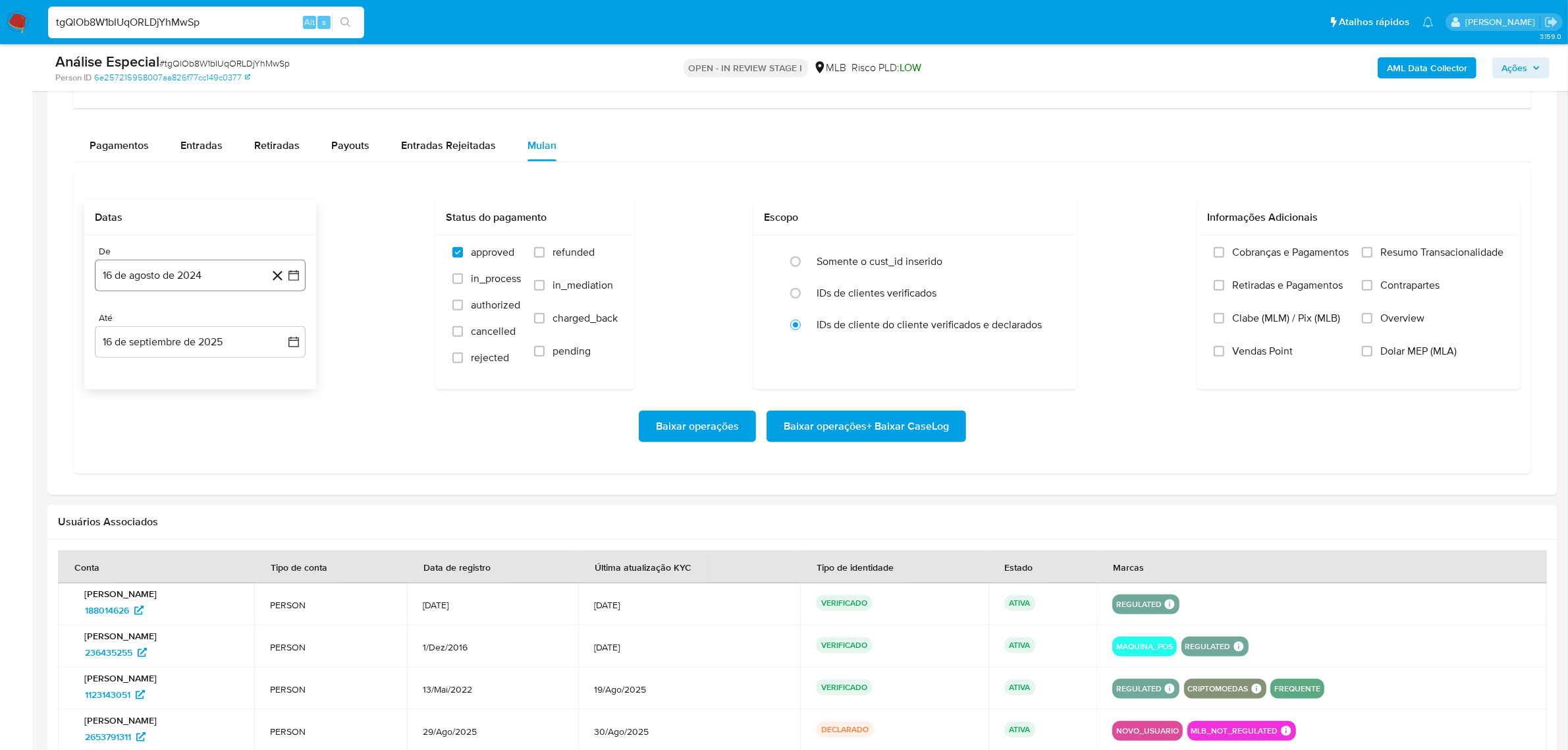
click at [185, 271] on button "16 de agosto de 2024" at bounding box center [200, 276] width 210 height 32
click at [204, 328] on span "agosto 2024" at bounding box center [194, 323] width 60 height 13
click at [281, 330] on icon "Año siguiente" at bounding box center [278, 322] width 16 height 16
click at [115, 327] on icon "Año anterior" at bounding box center [118, 322] width 16 height 16
click at [195, 453] on button "ago" at bounding box center [199, 444] width 37 height 21
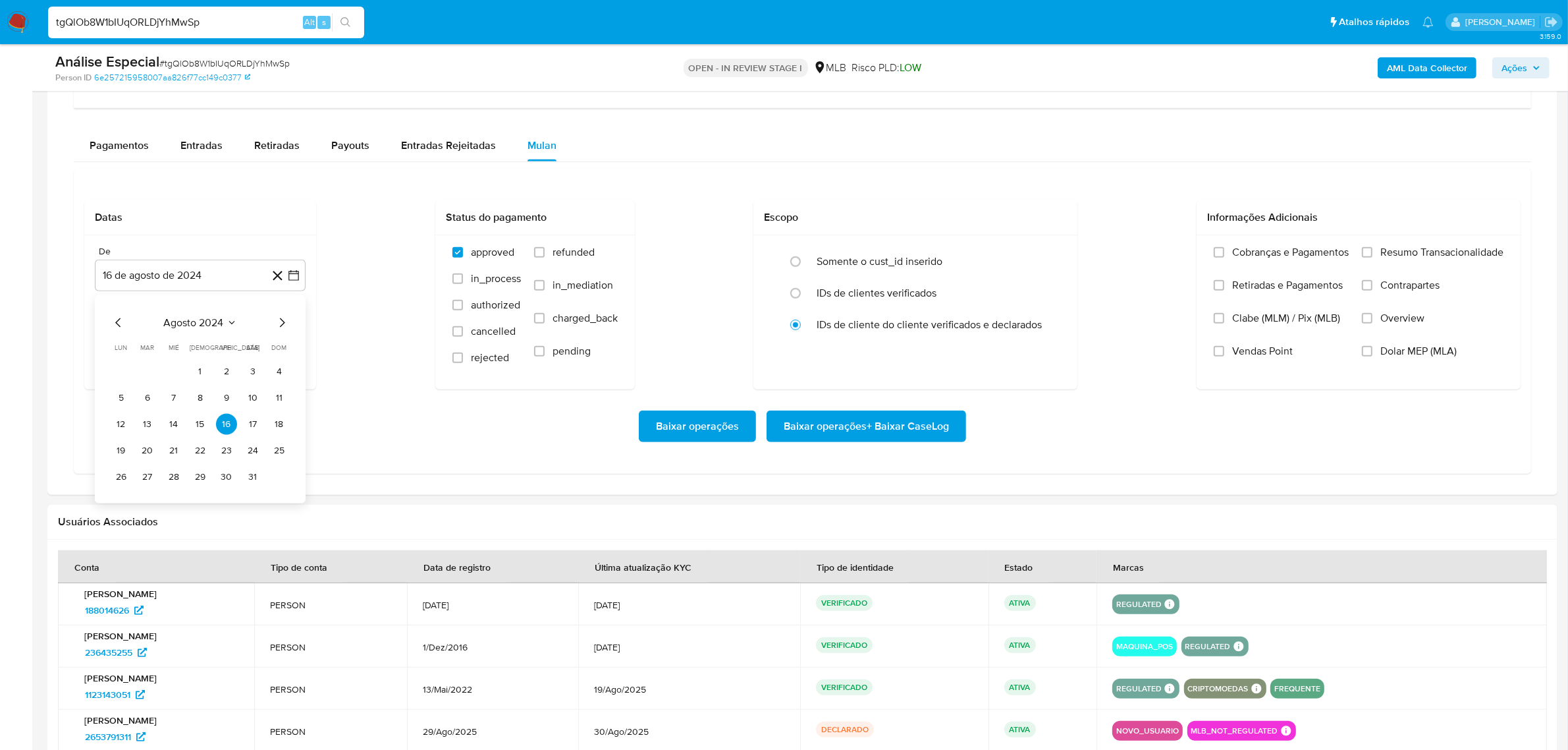
drag, startPoint x: 201, startPoint y: 379, endPoint x: 314, endPoint y: 393, distance: 113.9
click at [201, 377] on button "1" at bounding box center [200, 372] width 21 height 21
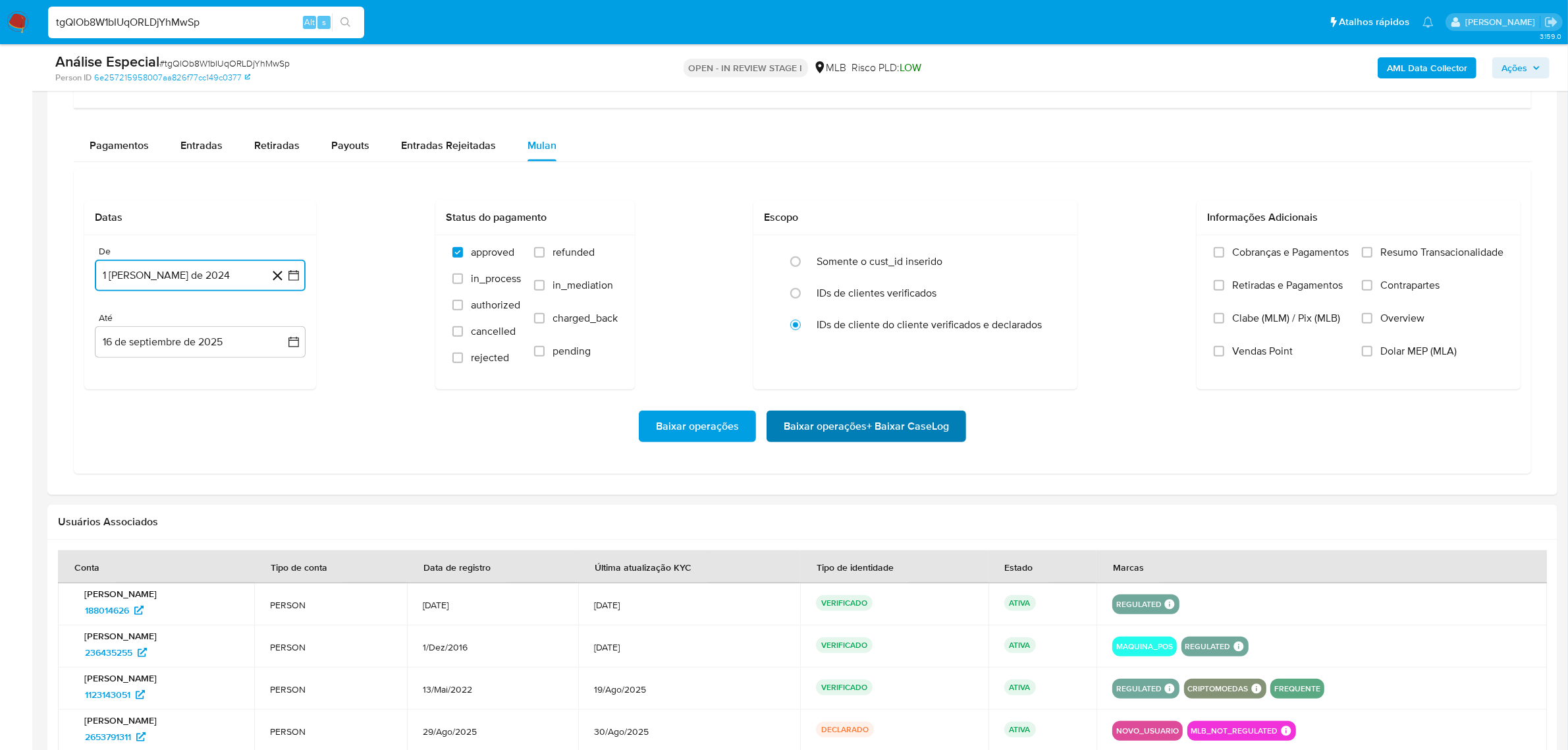
click at [871, 423] on span "Baixar operações + Baixar CaseLog" at bounding box center [867, 426] width 166 height 29
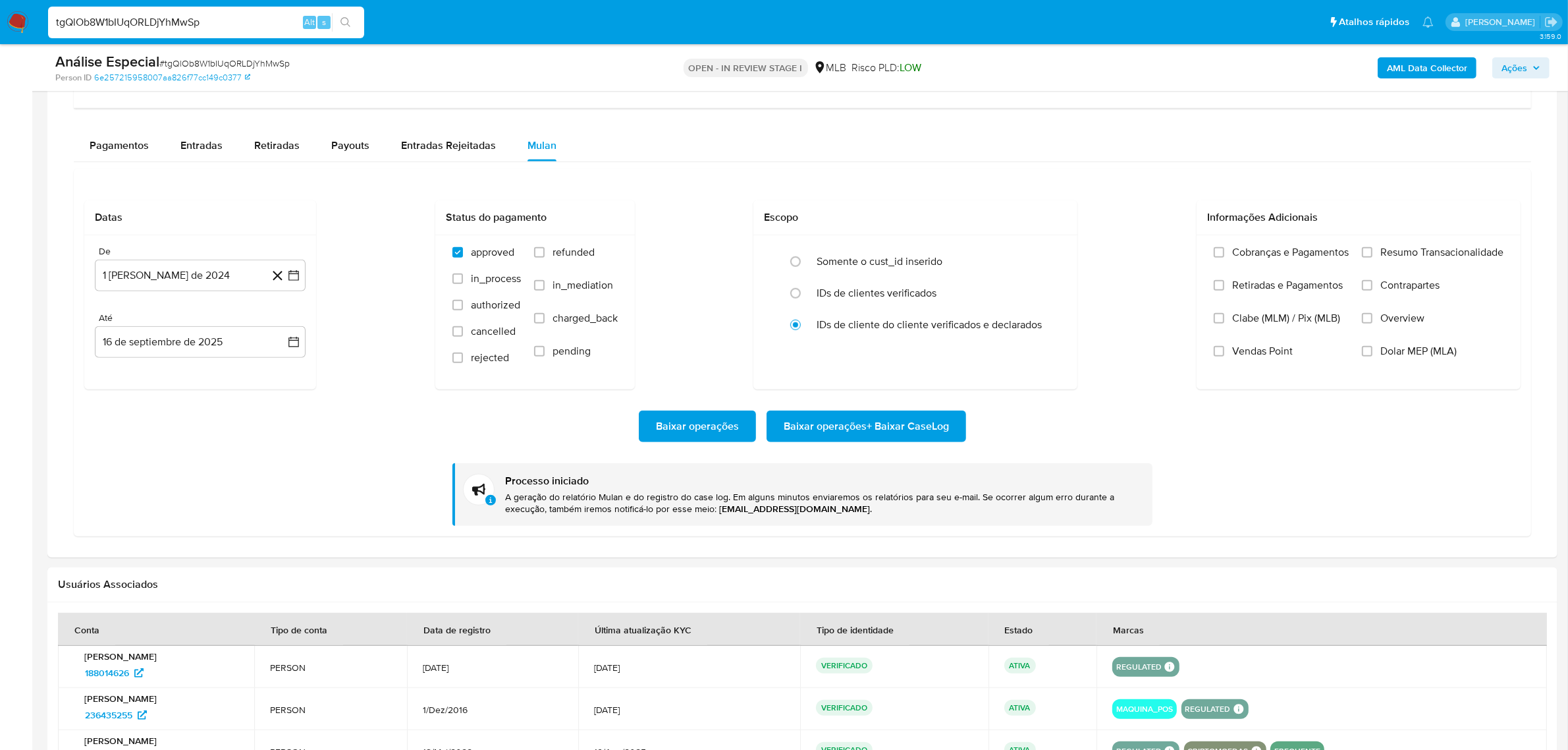
click at [195, 27] on input "tgQlOb8W1bIUqORLDjYhMwSp" at bounding box center [207, 22] width 317 height 17
click at [195, 26] on input "tgQlOb8W1bIUqORLDjYhMwSp" at bounding box center [207, 22] width 317 height 17
paste input "pNRkgnfL1ZxVT7QGNygd9CiG"
type input "pNRkgnfL1ZxVT7QGNygd9CiG"
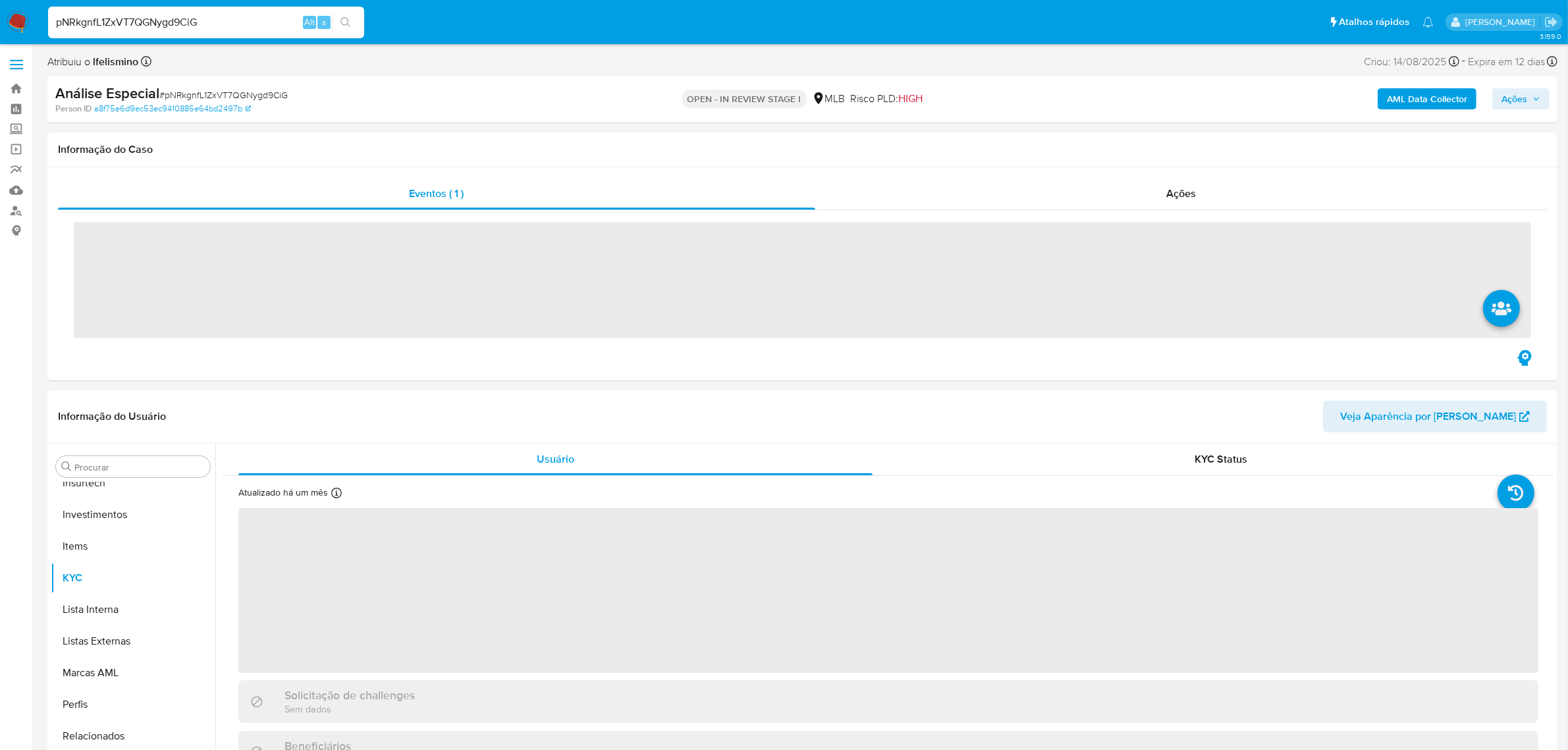
scroll to position [620, 0]
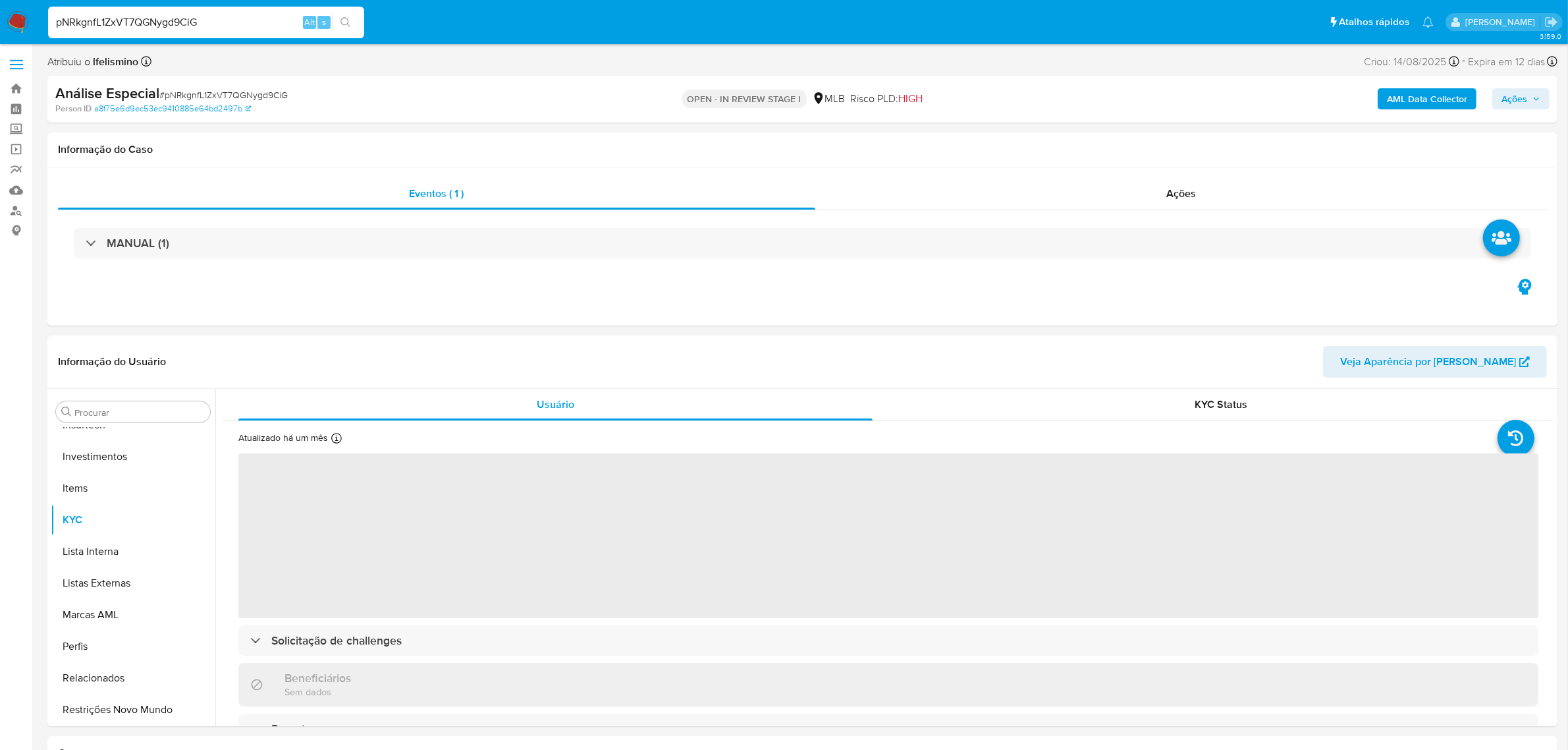
select select "10"
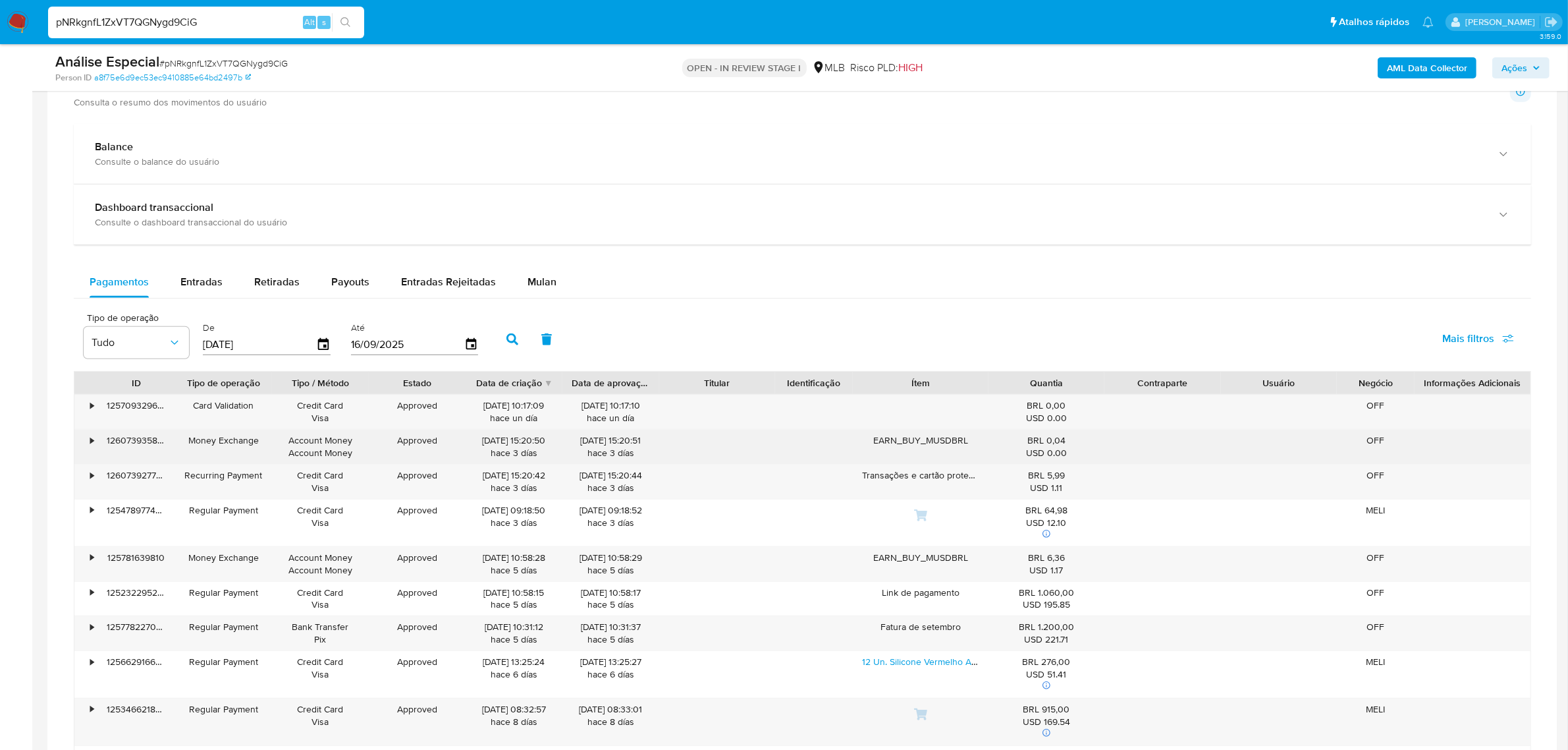
scroll to position [907, 0]
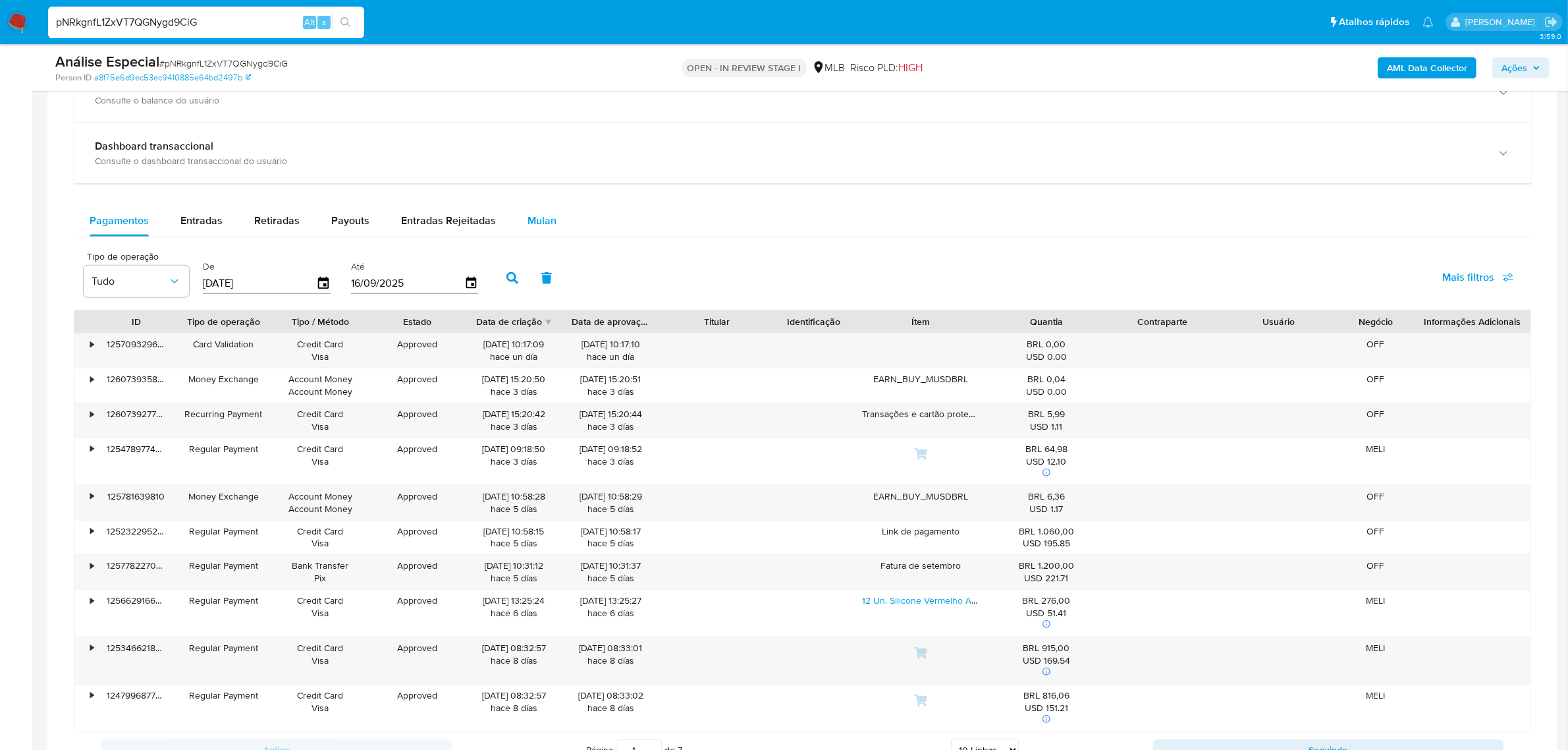
click at [534, 226] on span "Mulan" at bounding box center [542, 220] width 29 height 15
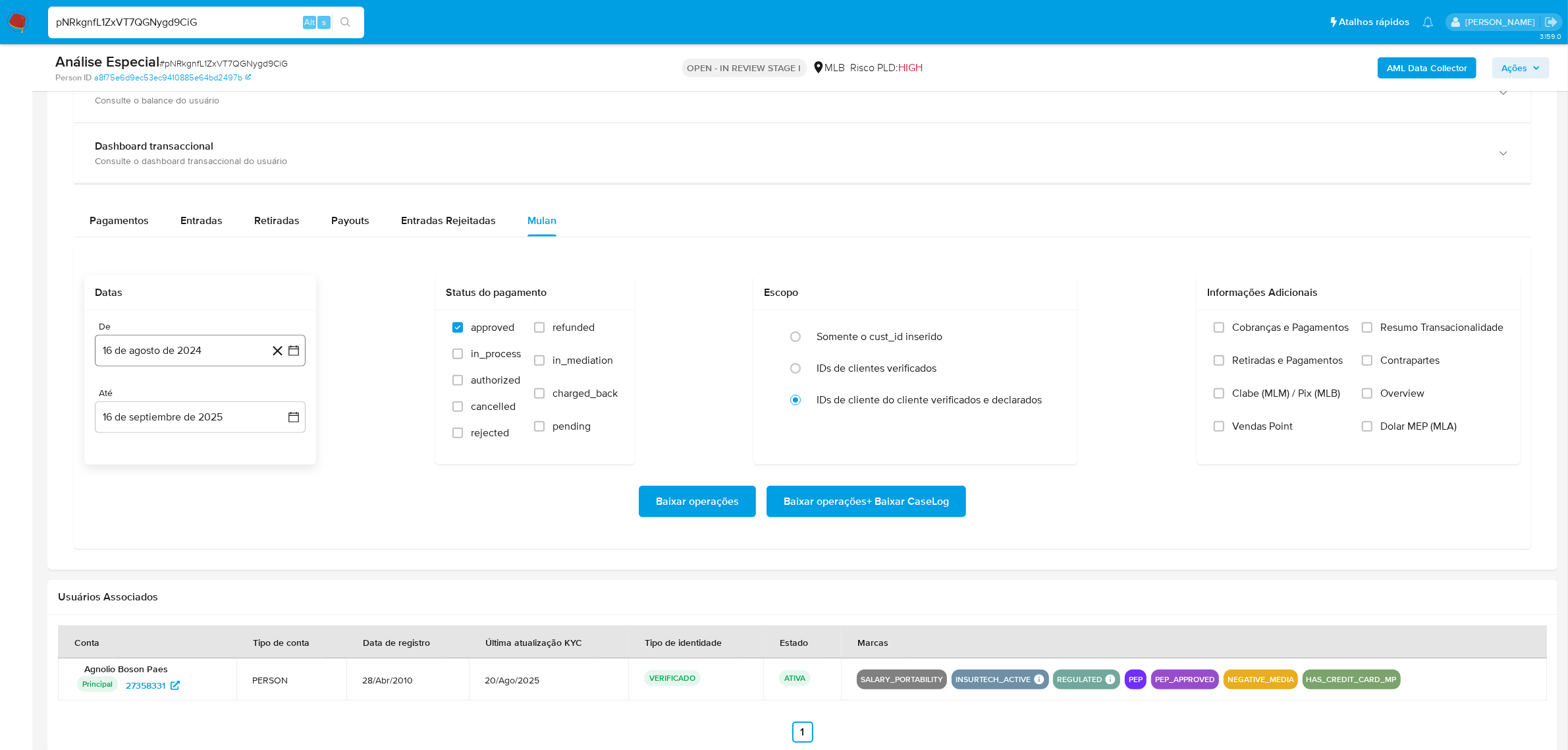
click at [193, 355] on button "16 de agosto de 2024" at bounding box center [200, 350] width 210 height 32
click at [196, 402] on span "agosto 2024" at bounding box center [194, 398] width 60 height 13
click at [277, 401] on icon "Año siguiente" at bounding box center [278, 398] width 16 height 16
click at [114, 402] on icon "Año anterior" at bounding box center [118, 398] width 16 height 16
click at [150, 557] on button "oct" at bounding box center [142, 556] width 37 height 21
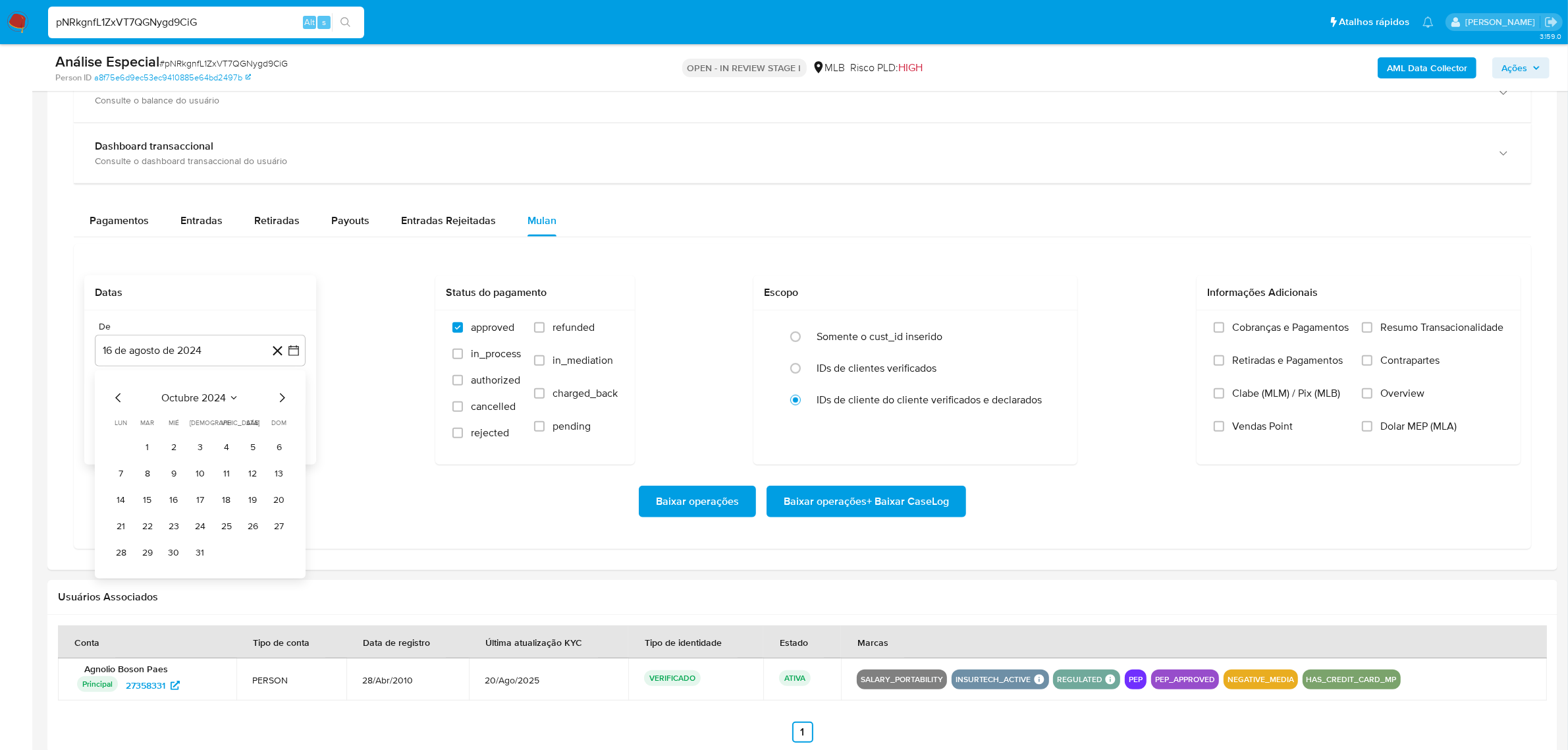
click at [177, 400] on span "octubre 2024" at bounding box center [193, 398] width 64 height 13
click at [210, 522] on button "ago" at bounding box center [199, 520] width 37 height 21
click at [205, 450] on button "1" at bounding box center [200, 446] width 21 height 21
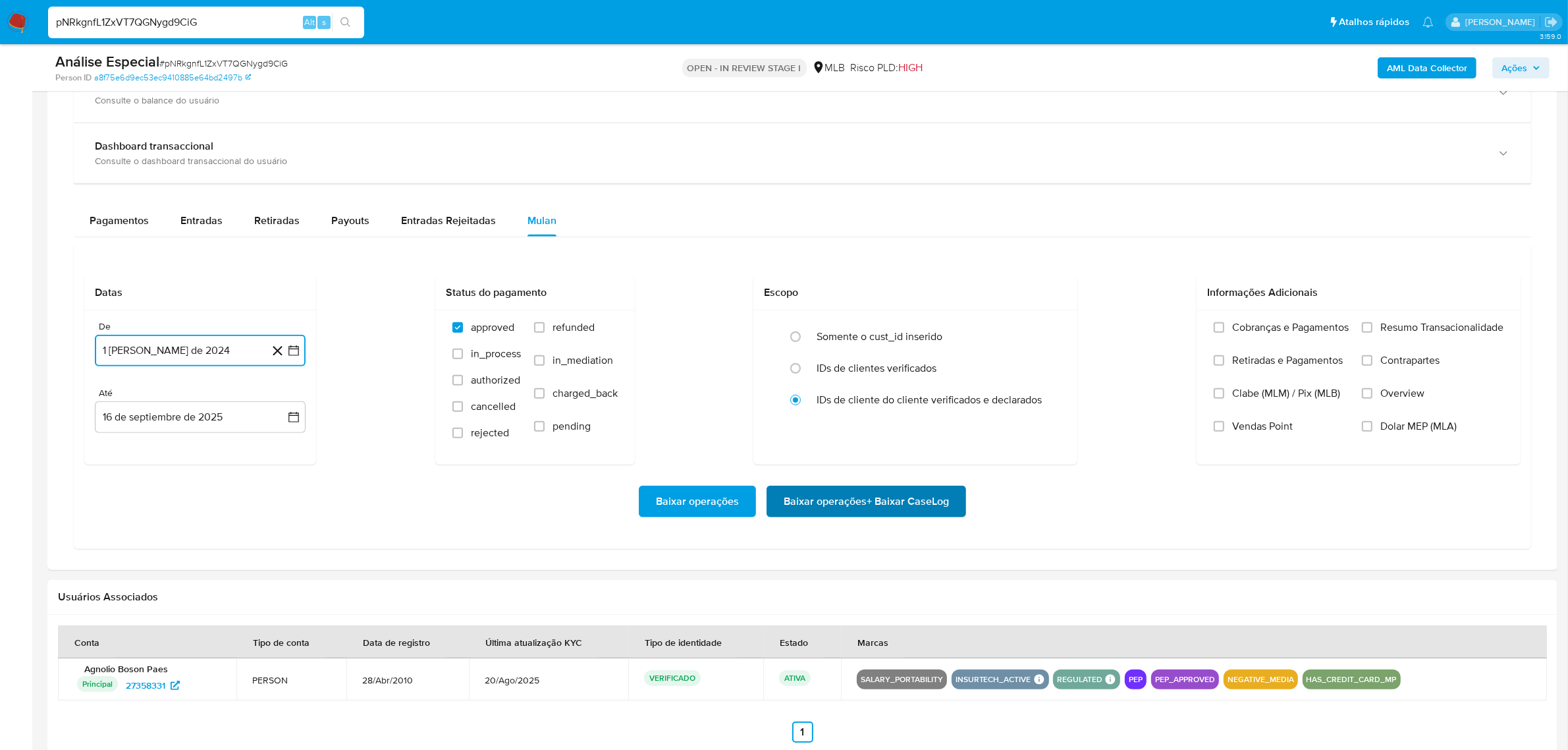
click at [844, 498] on span "Baixar operações + Baixar CaseLog" at bounding box center [867, 501] width 166 height 29
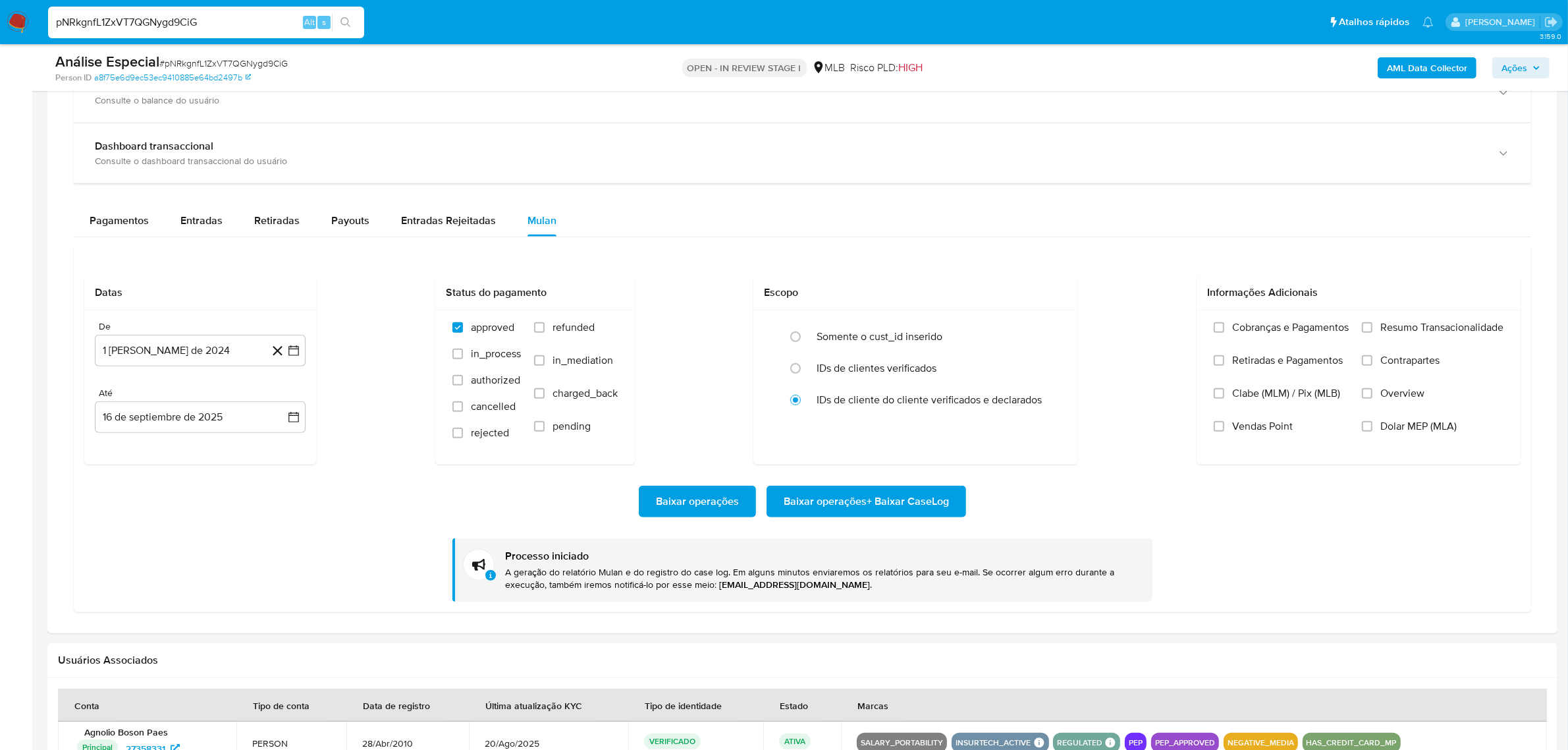
click at [153, 21] on input "pNRkgnfL1ZxVT7QGNygd9CiG" at bounding box center [207, 22] width 317 height 17
drag, startPoint x: 153, startPoint y: 21, endPoint x: 159, endPoint y: 34, distance: 14.3
click at [154, 20] on input "pNRkgnfL1ZxVT7QGNygd9CiG" at bounding box center [207, 22] width 317 height 17
paste input "okiyp8qzBZagFFTjSzb5u39o"
type input "okiyp8qzBZagFFTjSzb5u39o"
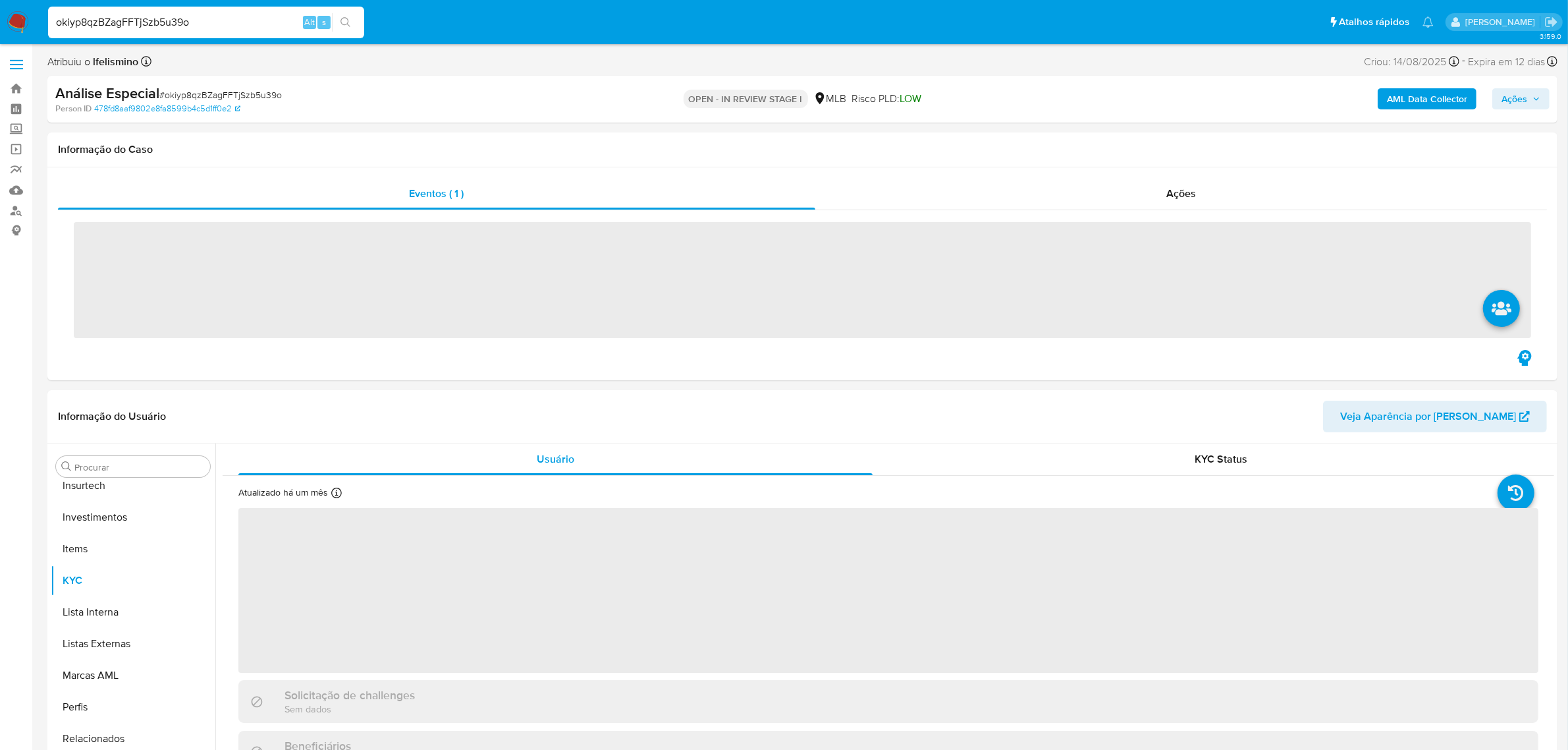
scroll to position [620, 0]
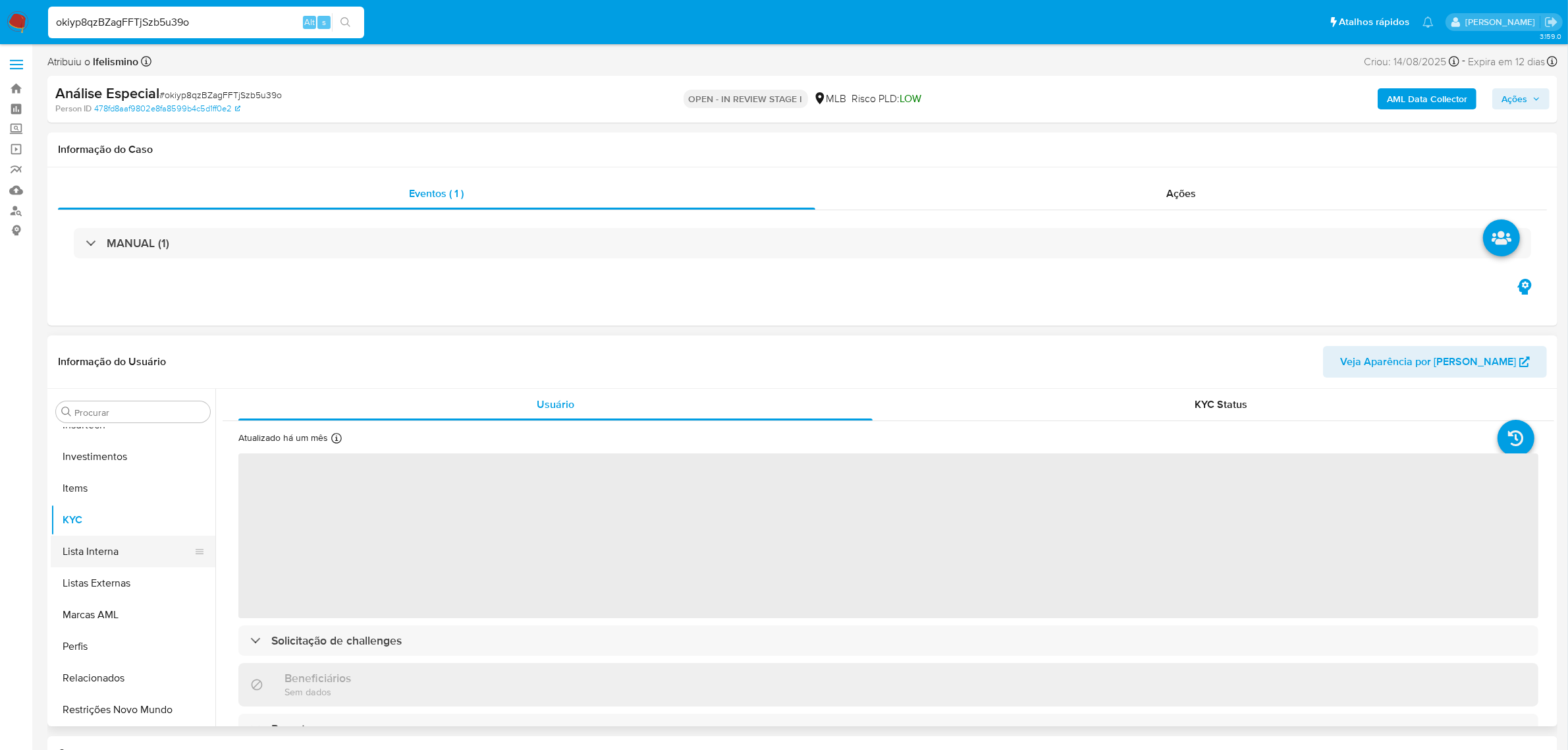
select select "10"
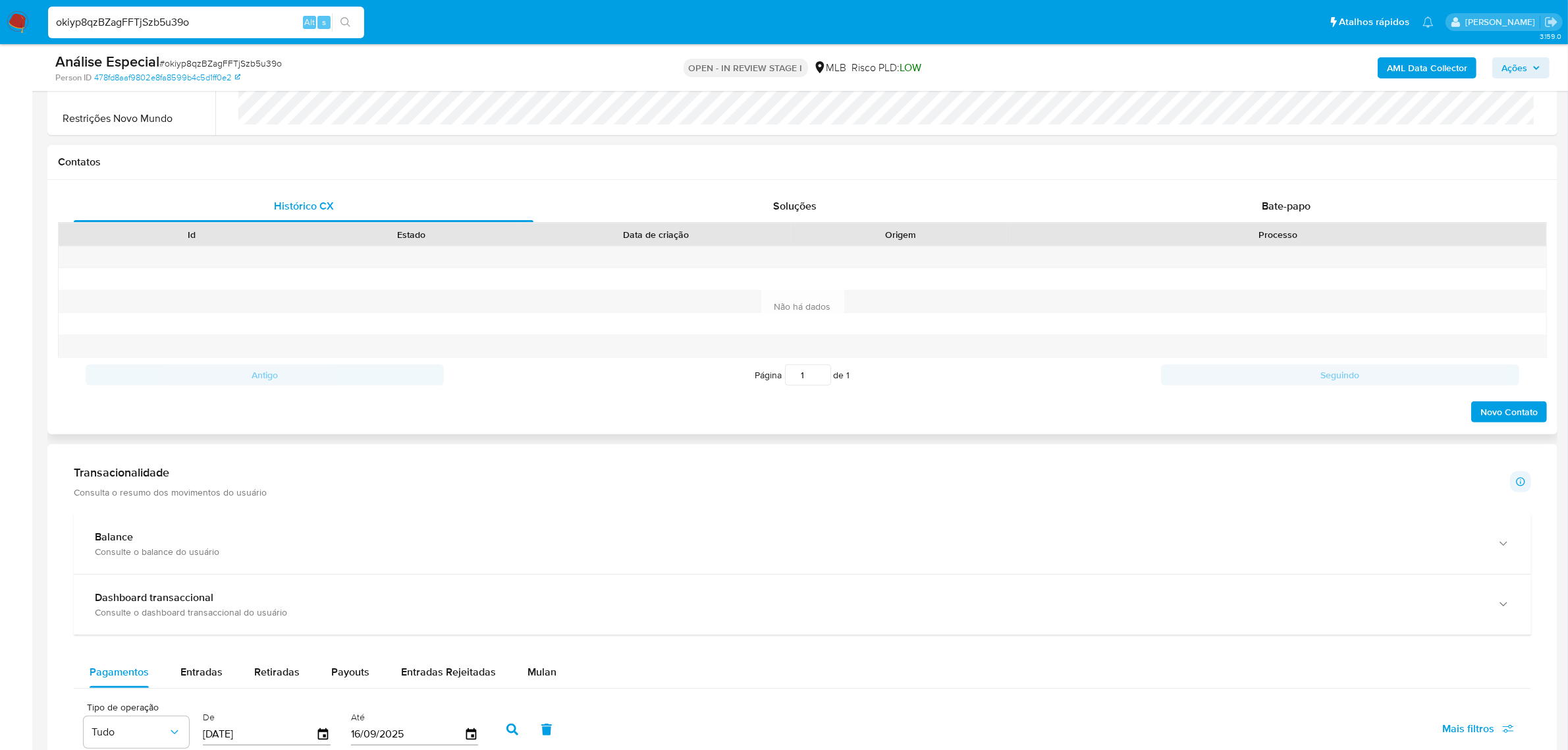
scroll to position [659, 0]
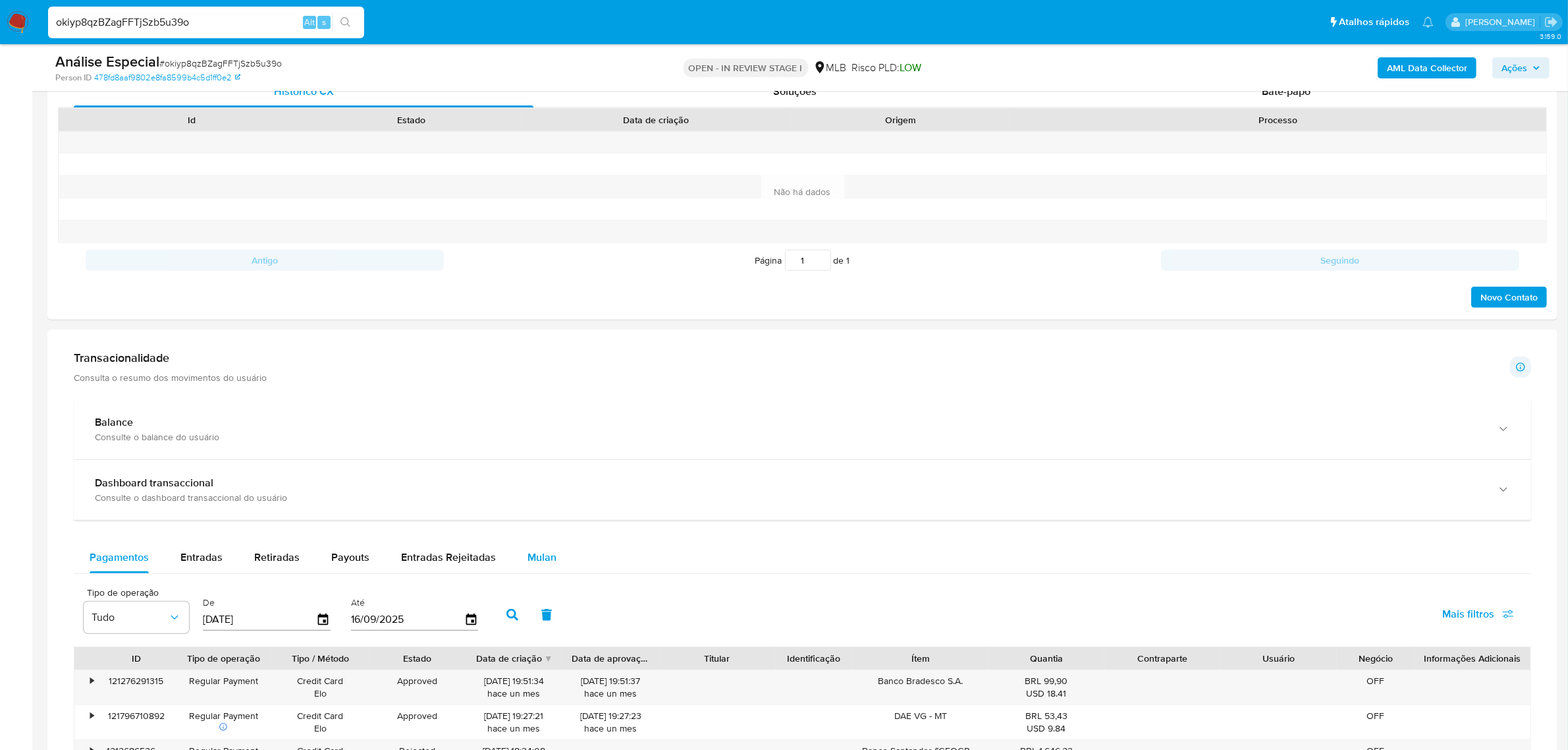
drag, startPoint x: 544, startPoint y: 540, endPoint x: 545, endPoint y: 566, distance: 26.0
click at [544, 544] on div "Balance Consulte o balance do usuário Dashboard transaccional Consulte o dashbo…" at bounding box center [802, 727] width 1457 height 655
click at [547, 572] on div "Mulan" at bounding box center [542, 557] width 29 height 32
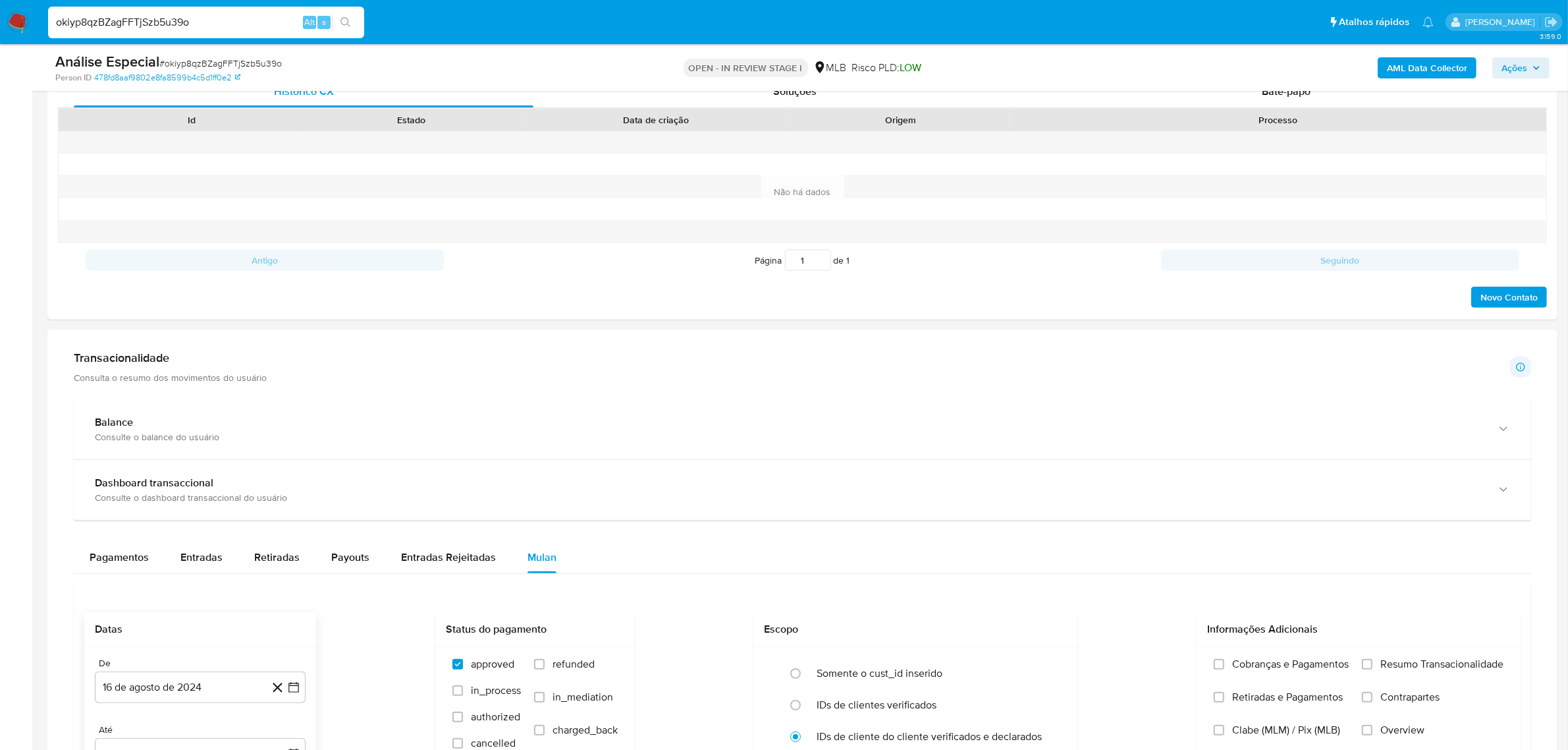
drag, startPoint x: 227, startPoint y: 683, endPoint x: 234, endPoint y: 671, distance: 13.9
click at [227, 684] on button "16 de agosto de 2024" at bounding box center [200, 688] width 210 height 32
click at [201, 487] on span "agosto 2024" at bounding box center [194, 487] width 60 height 13
click at [199, 603] on button "ago" at bounding box center [199, 593] width 37 height 21
click at [201, 541] on button "1" at bounding box center [200, 536] width 21 height 21
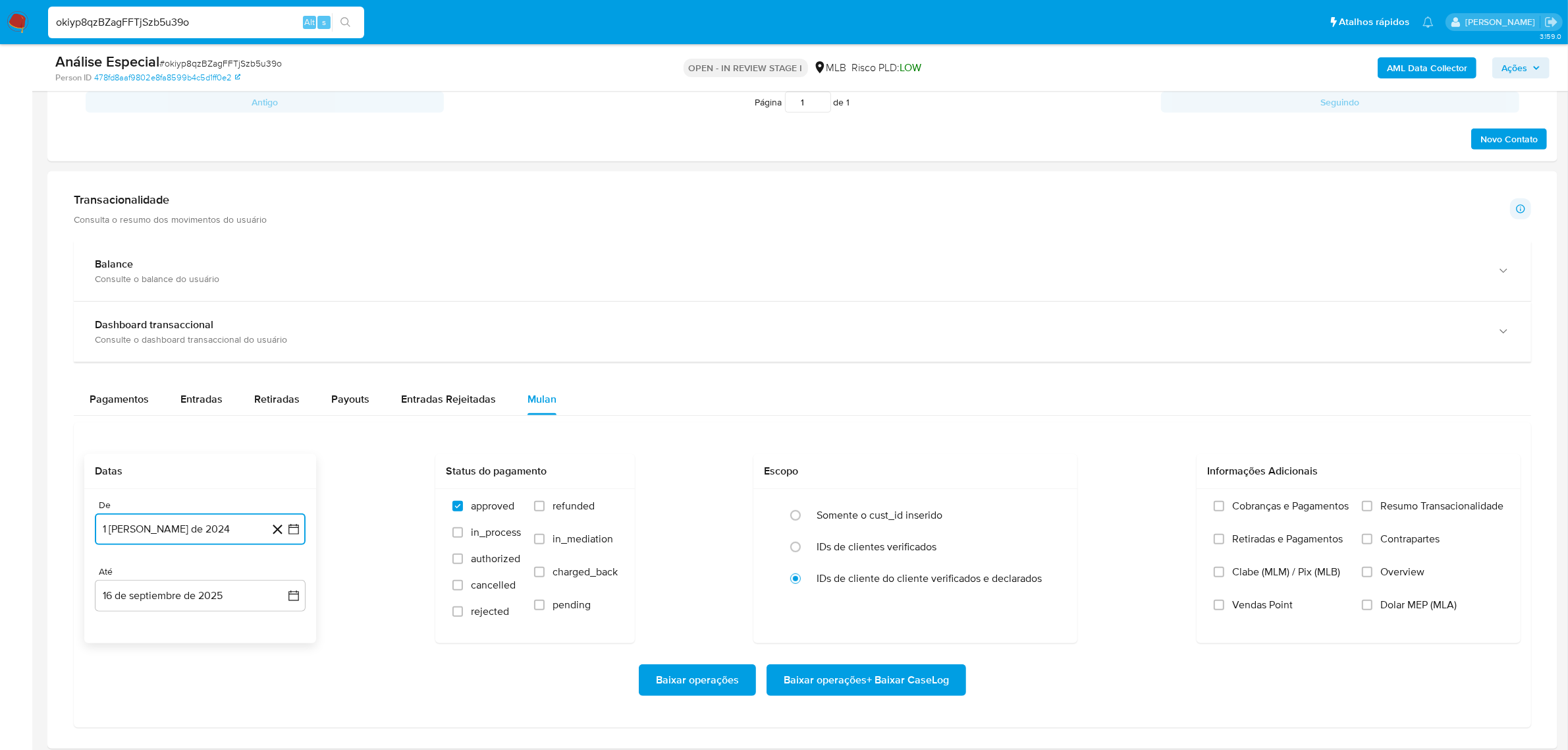
scroll to position [824, 0]
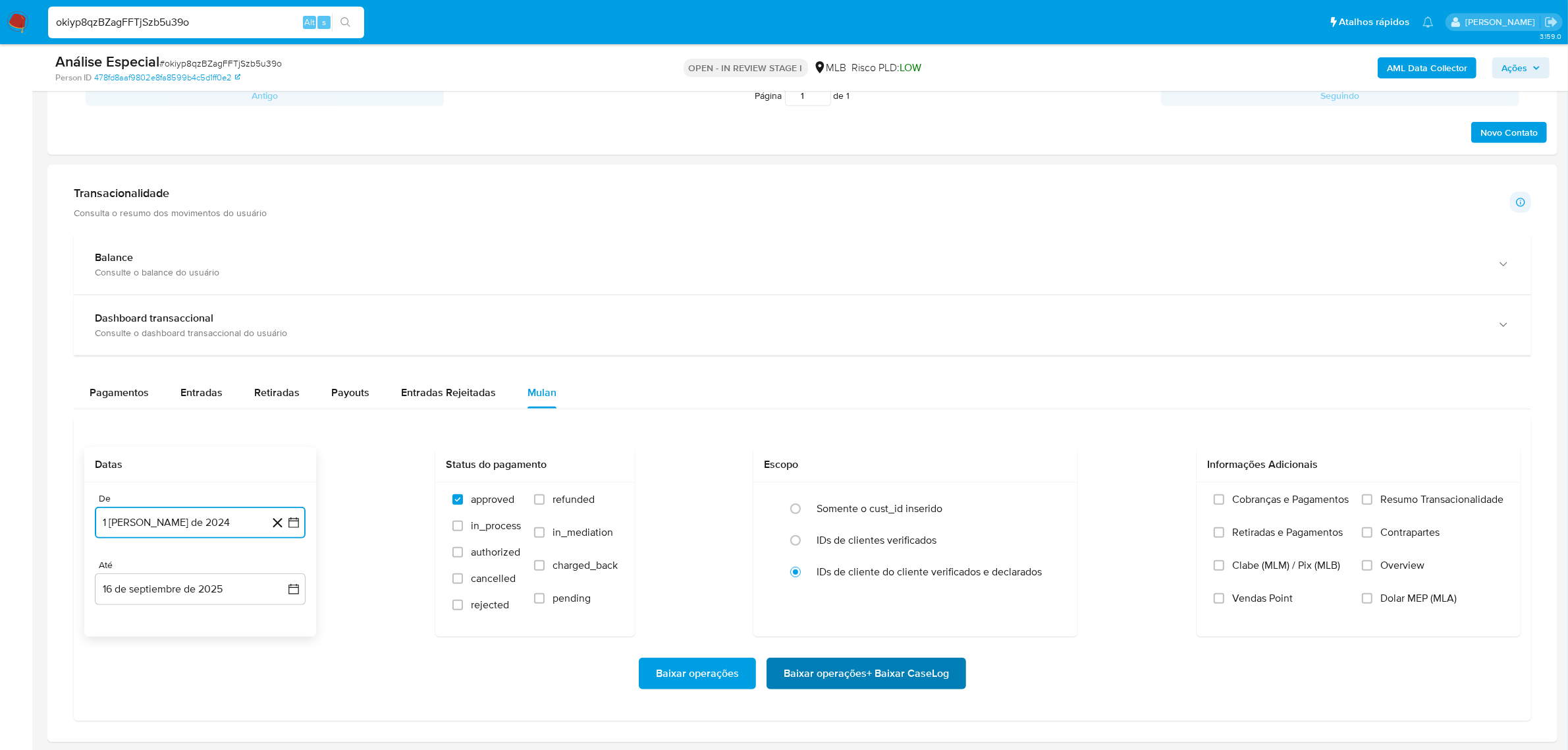
click at [843, 670] on span "Baixar operações + Baixar CaseLog" at bounding box center [867, 673] width 166 height 29
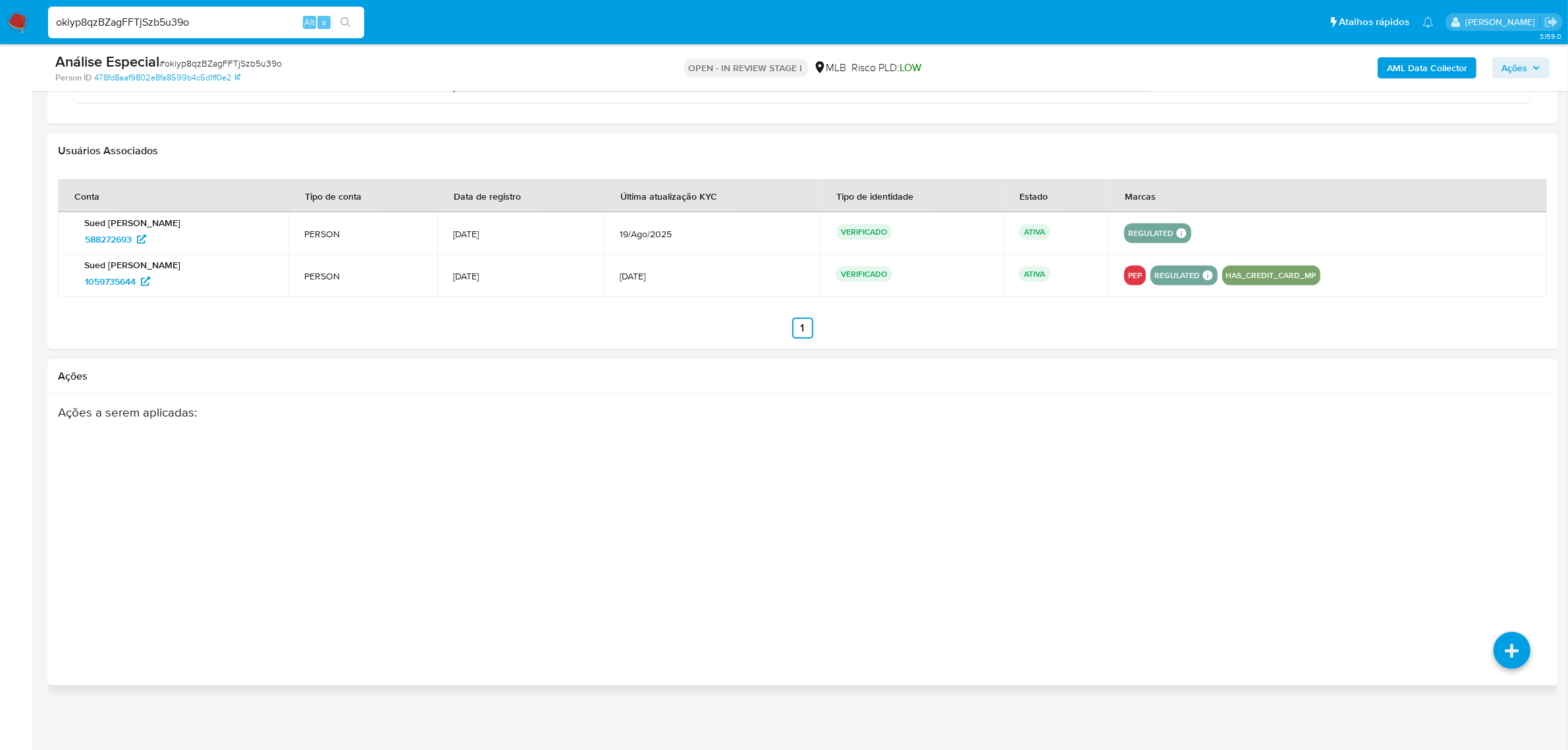
scroll to position [1507, 0]
click at [248, 21] on input "okiyp8qzBZagFFTjSzb5u39o" at bounding box center [207, 22] width 317 height 17
paste input "NasqaXclFhr9WVCZls78Oe5v"
type input "NasqaXclFhr9WVCZls78Oe5v"
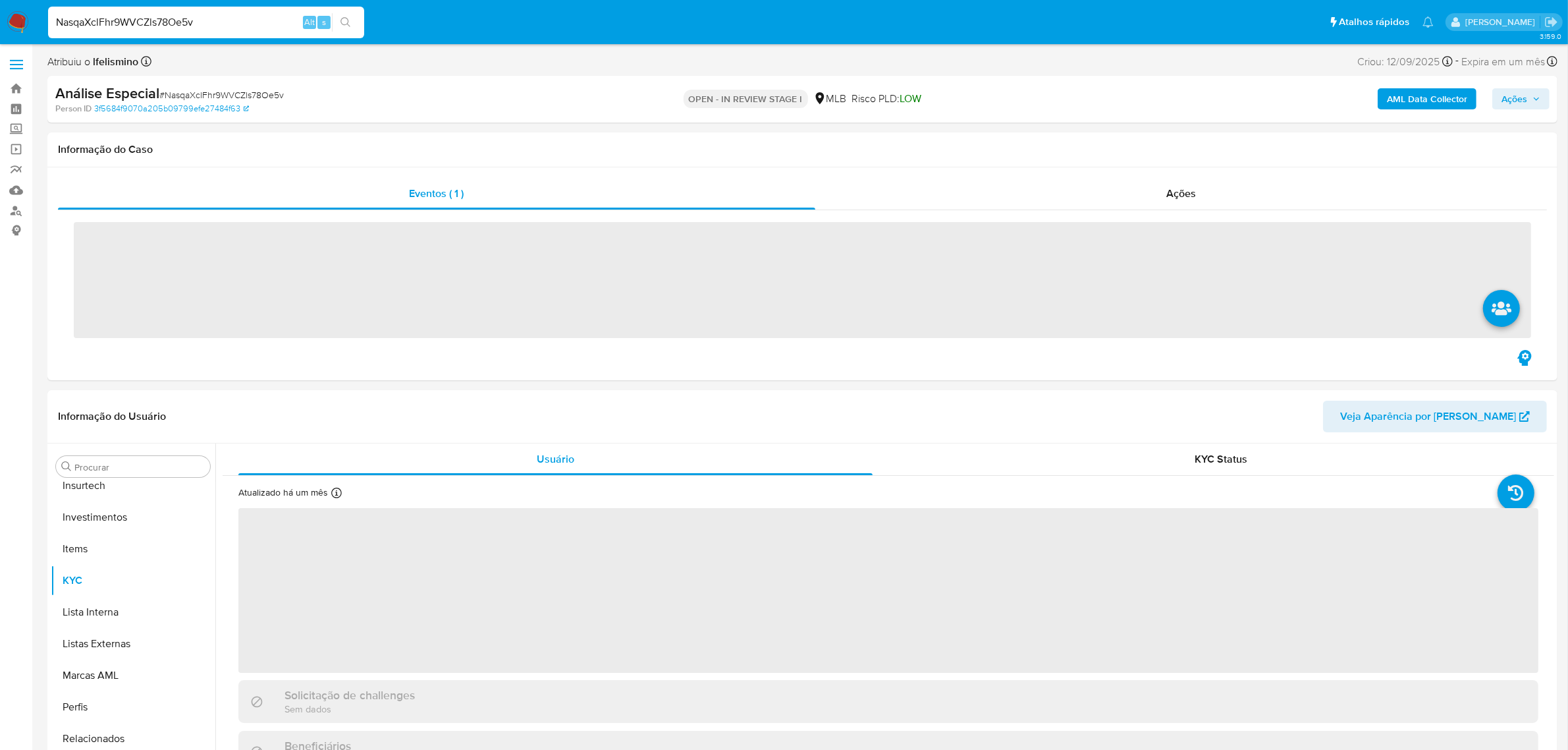
scroll to position [620, 0]
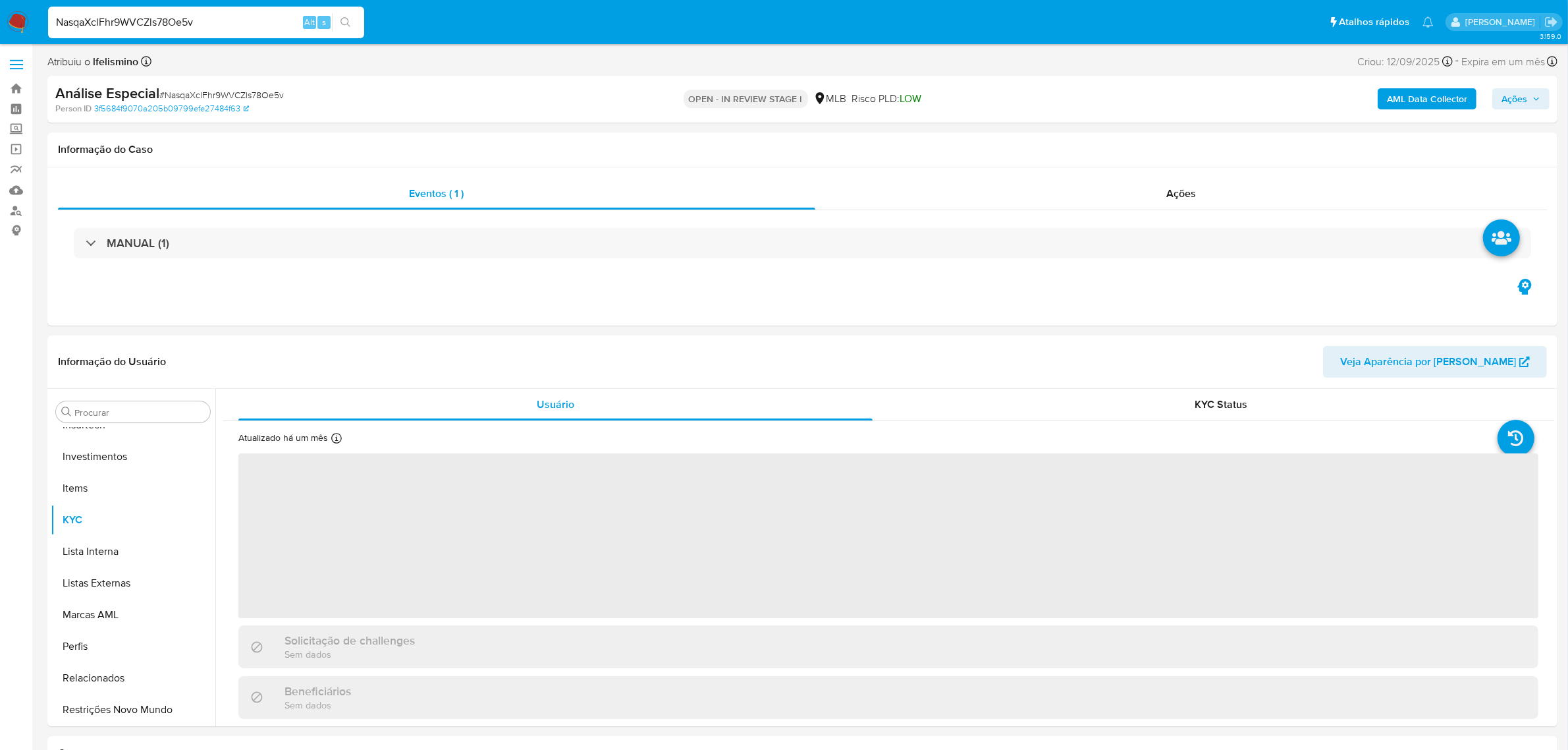
select select "10"
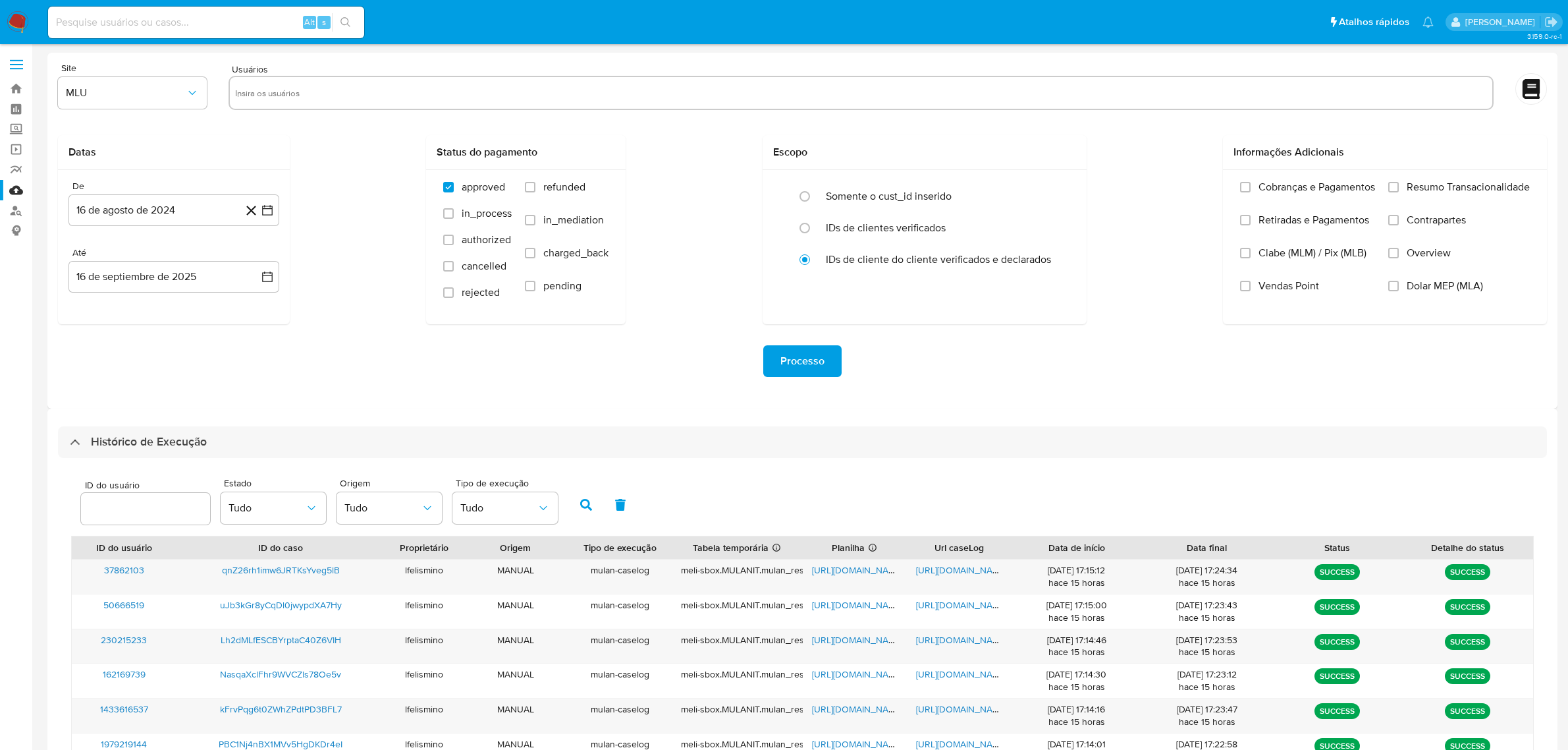
select select "10"
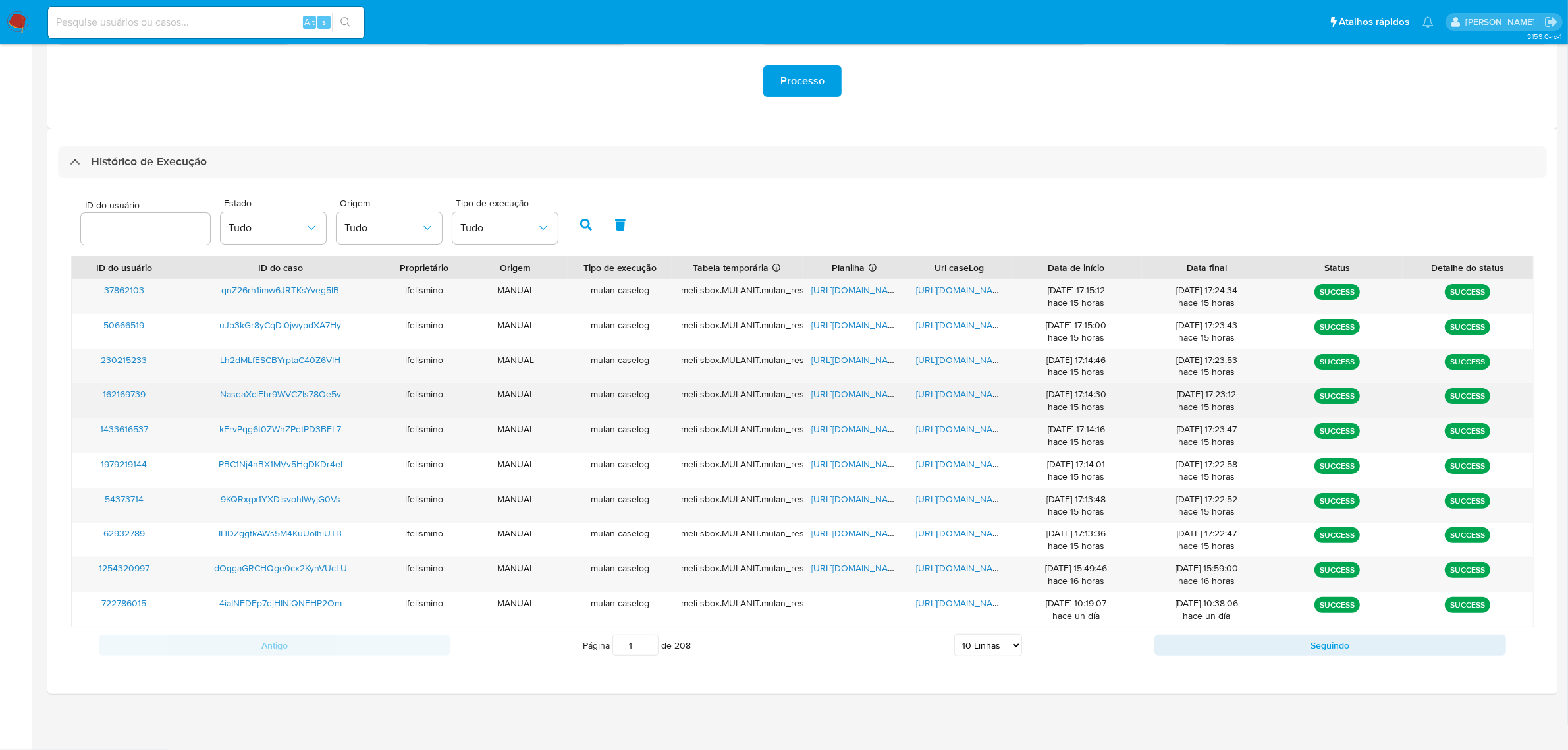
click at [975, 389] on span "[URL][DOMAIN_NAME]" at bounding box center [962, 394] width 91 height 13
click at [845, 392] on span "[URL][DOMAIN_NAME]" at bounding box center [858, 394] width 91 height 13
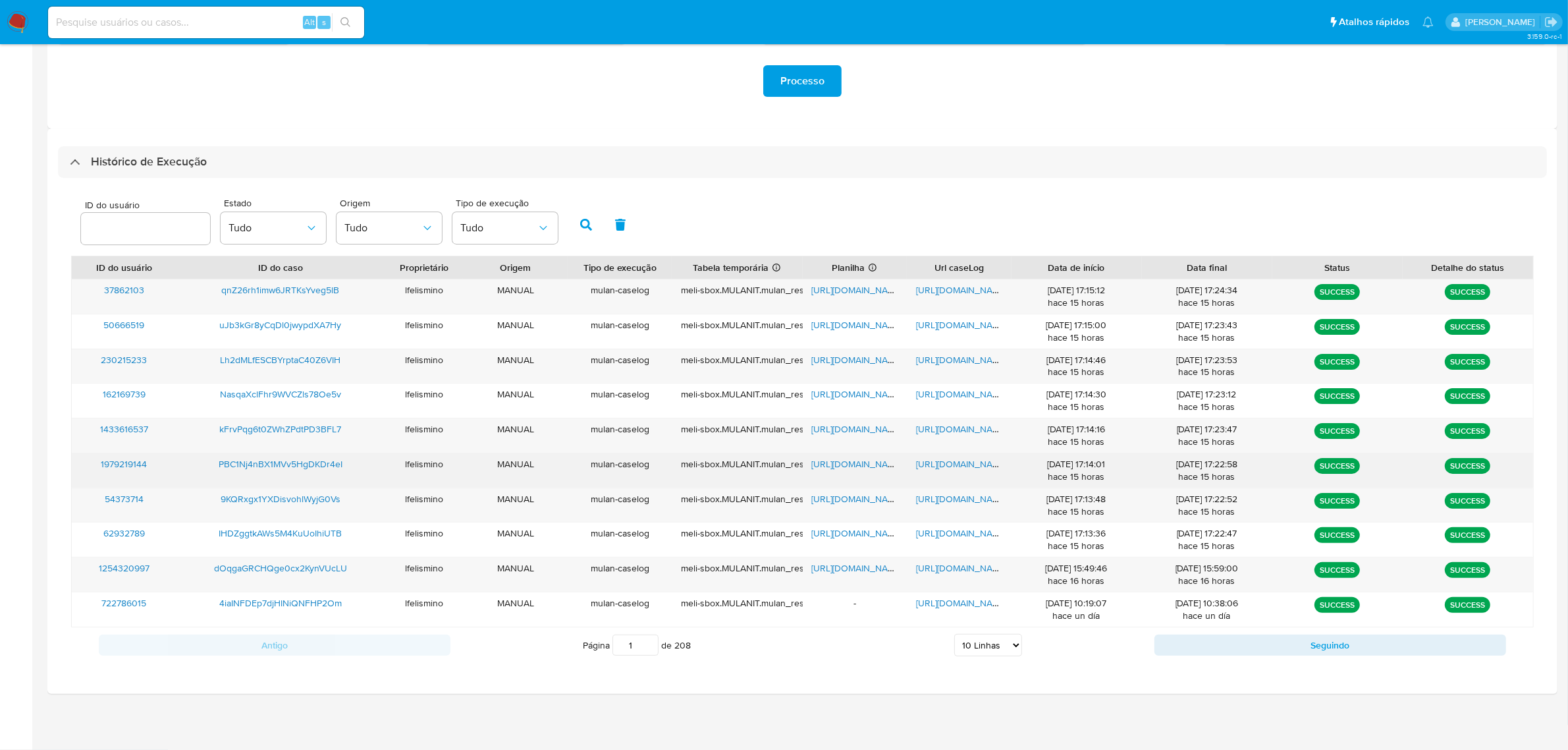
click at [976, 470] on span "[URL][DOMAIN_NAME]" at bounding box center [962, 464] width 91 height 13
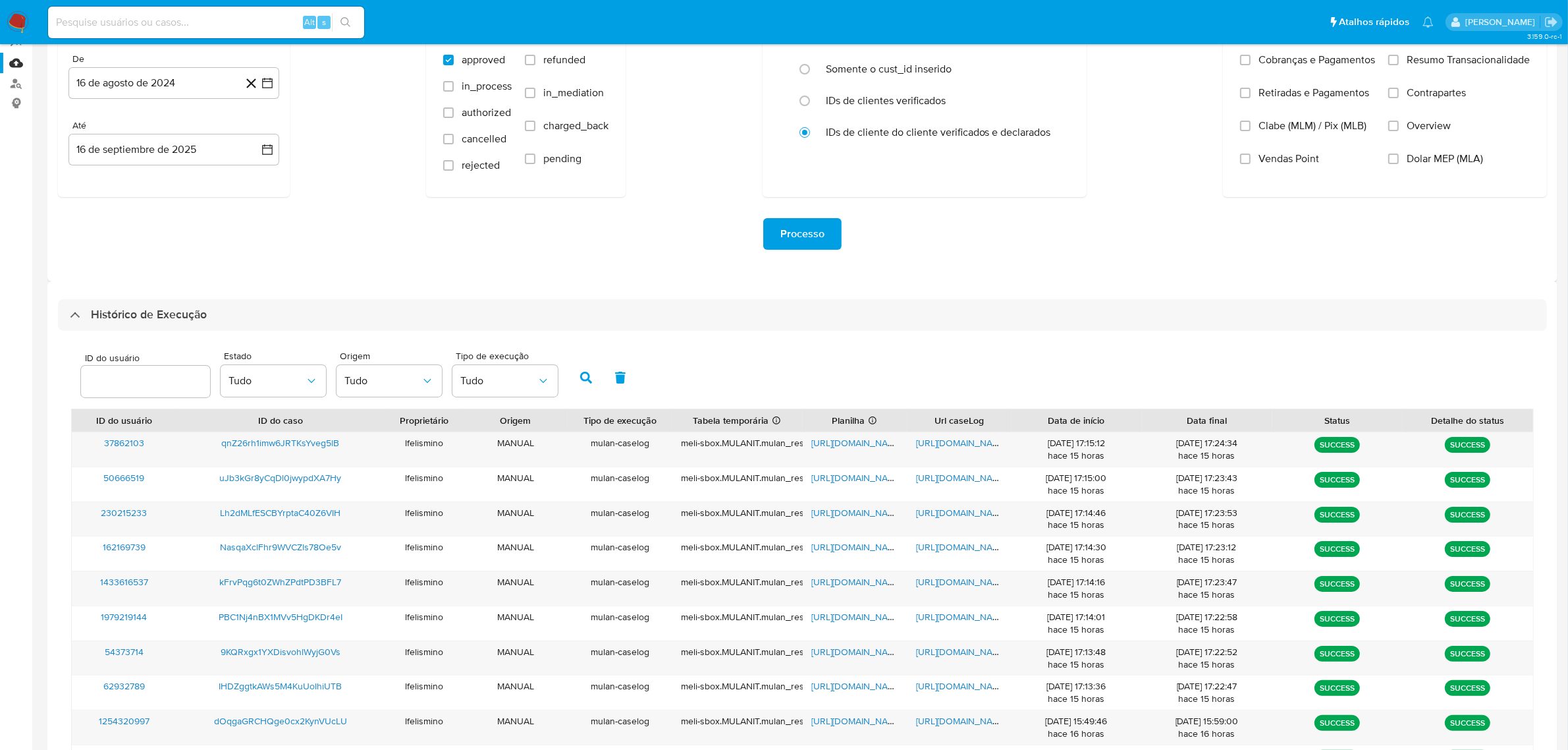
scroll to position [0, 0]
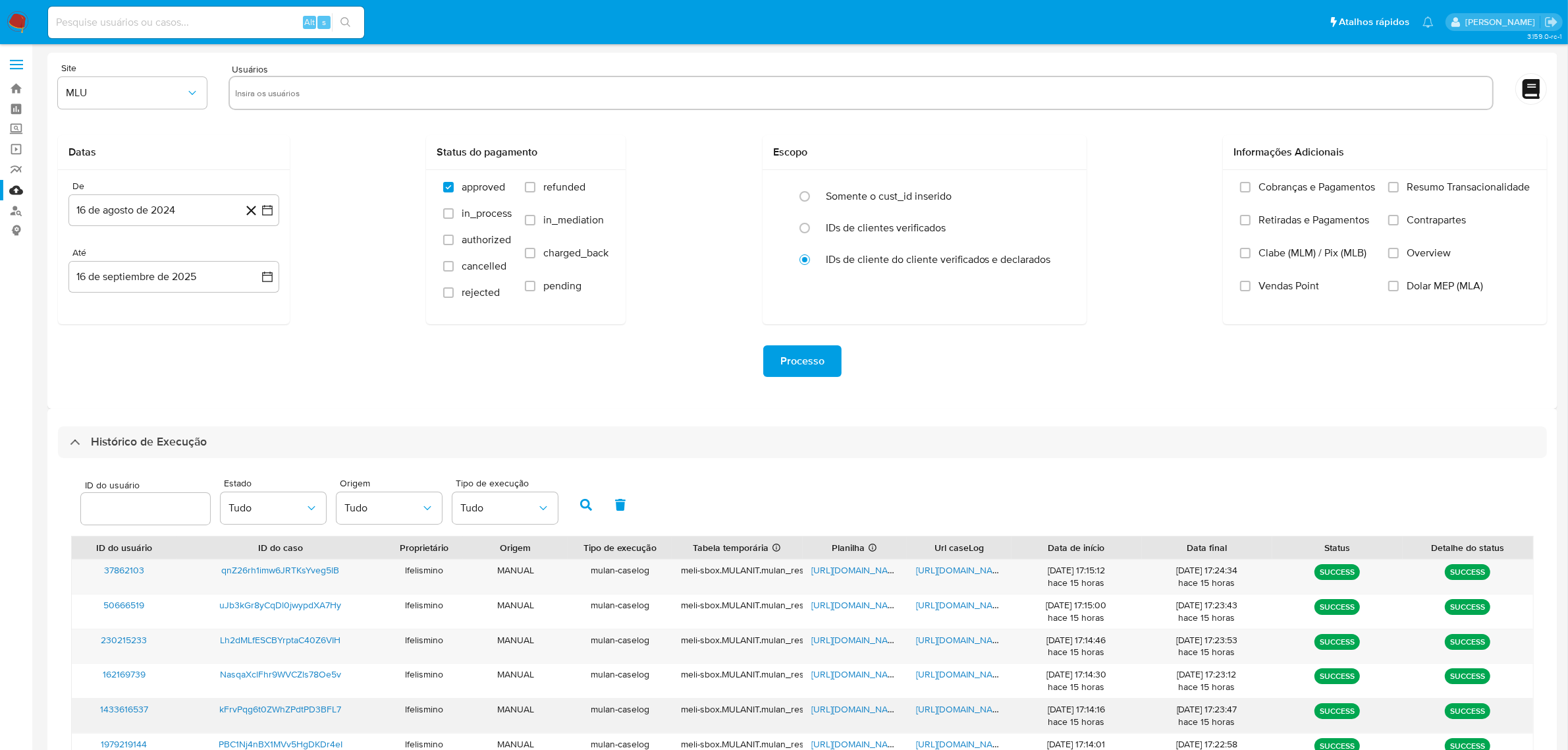
click at [932, 712] on span "[URL][DOMAIN_NAME]" at bounding box center [962, 709] width 91 height 13
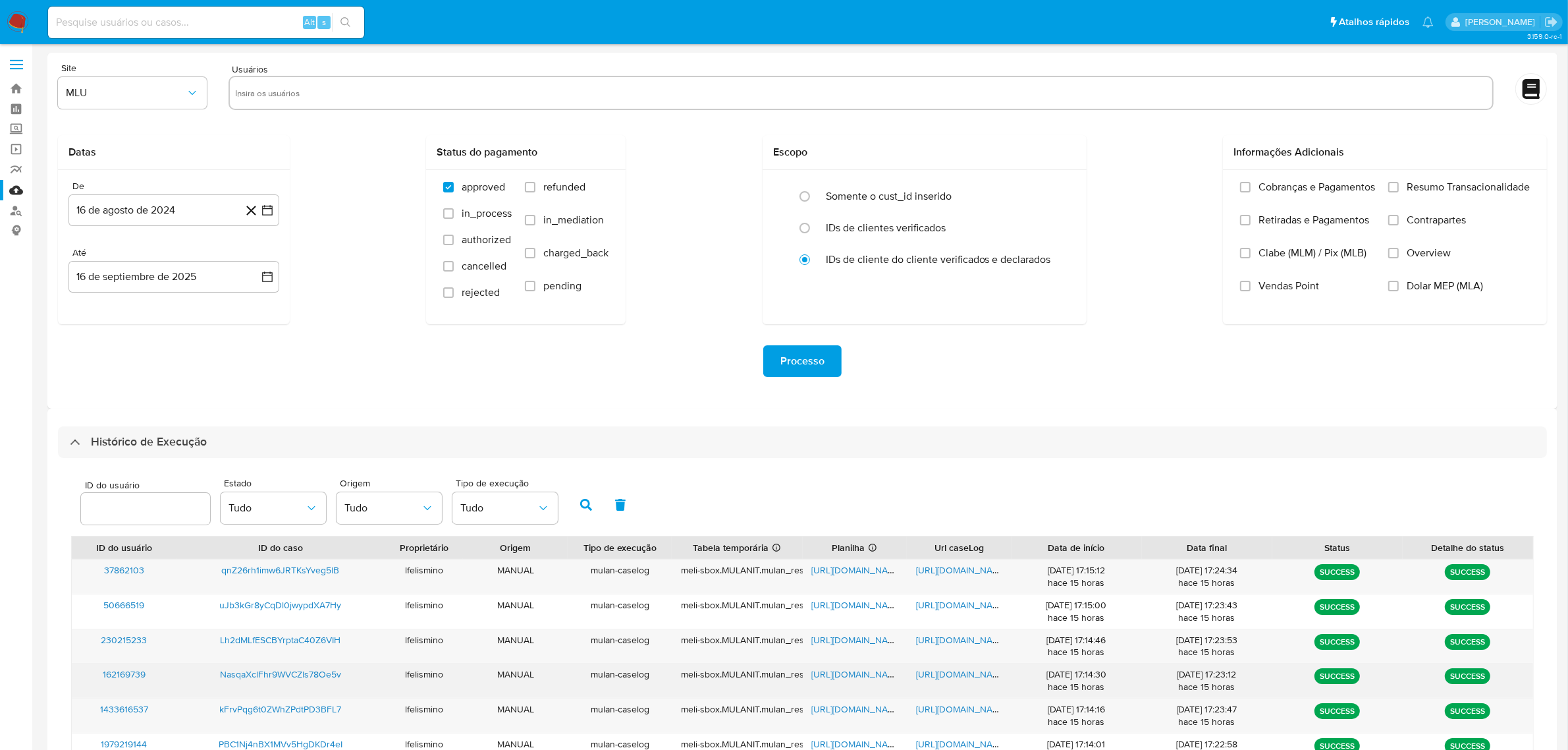
click at [964, 670] on span "[URL][DOMAIN_NAME]" at bounding box center [962, 675] width 91 height 13
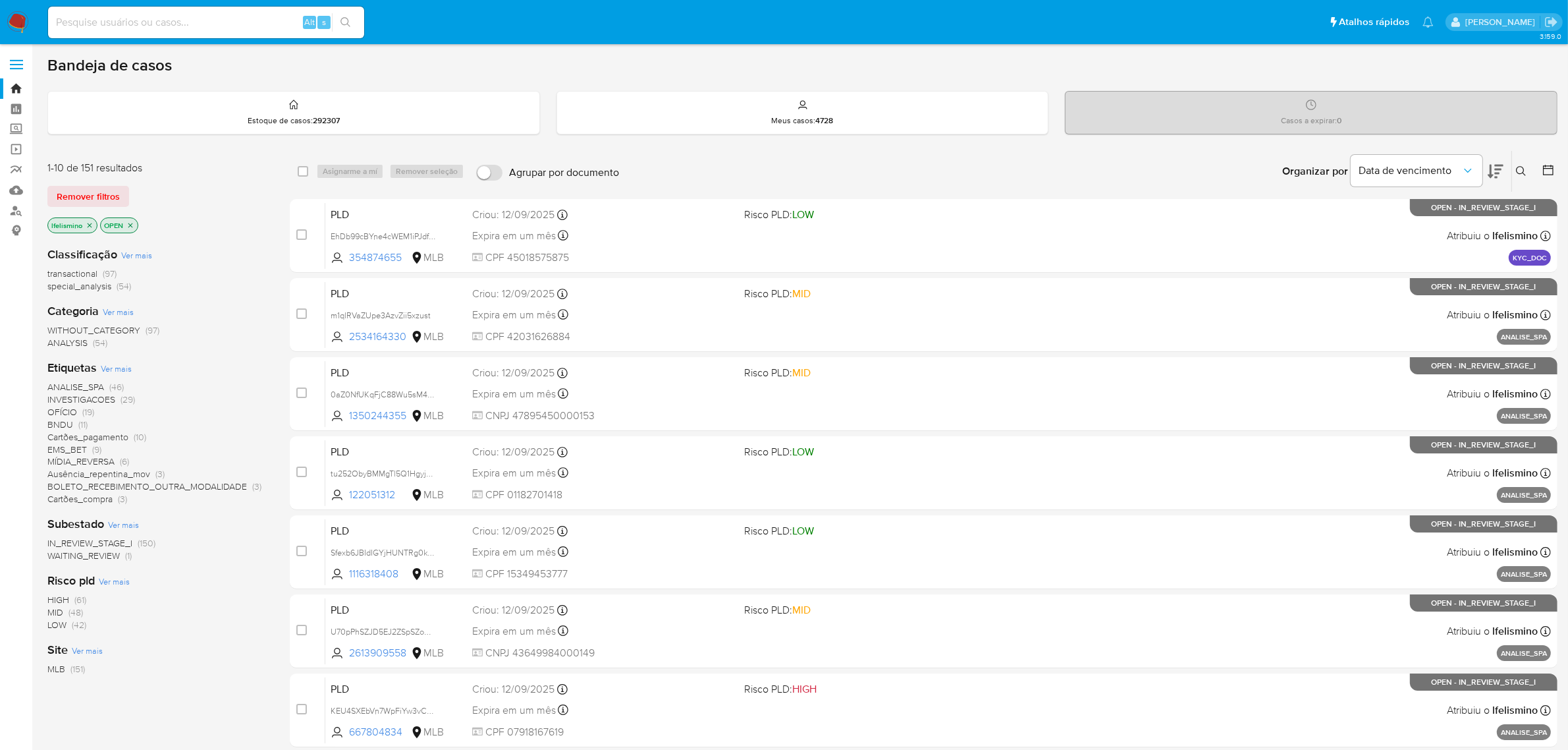
click at [1500, 170] on icon at bounding box center [1495, 170] width 16 height 16
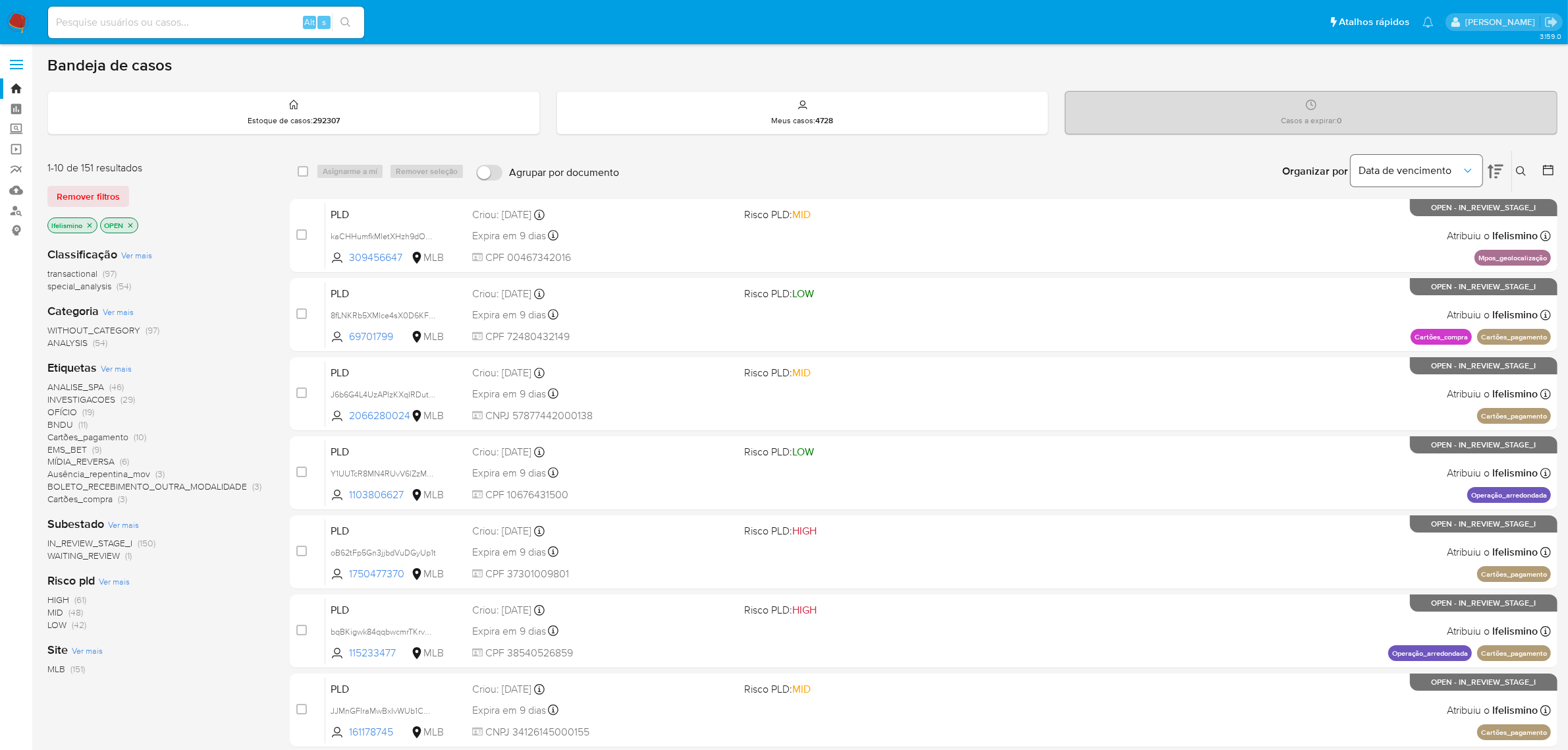
drag, startPoint x: 1394, startPoint y: 170, endPoint x: 1401, endPoint y: 174, distance: 8.1
click at [1394, 170] on span "Data de vencimento" at bounding box center [1410, 170] width 102 height 13
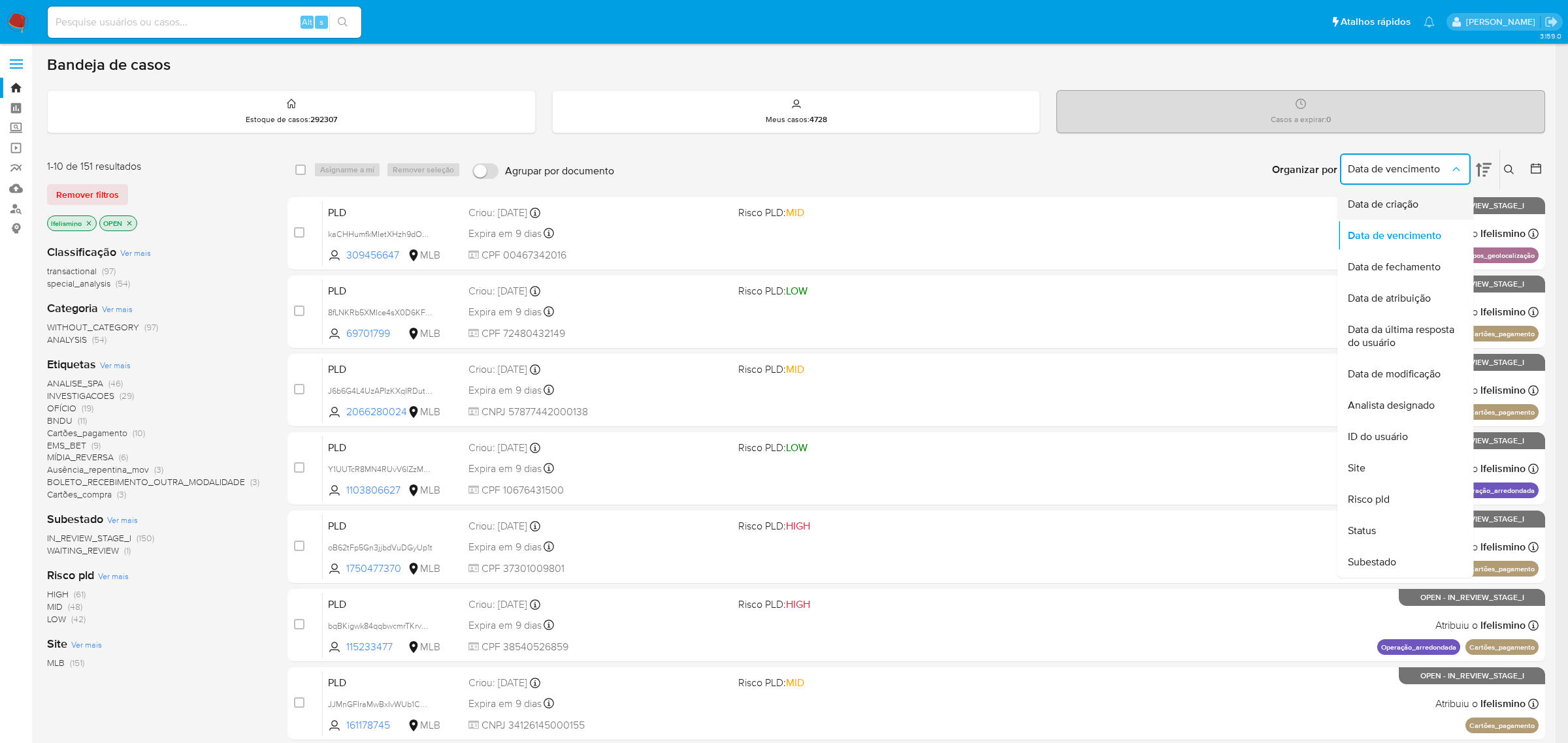
click at [1428, 204] on div "Data de criação" at bounding box center [1401, 204] width 107 height 31
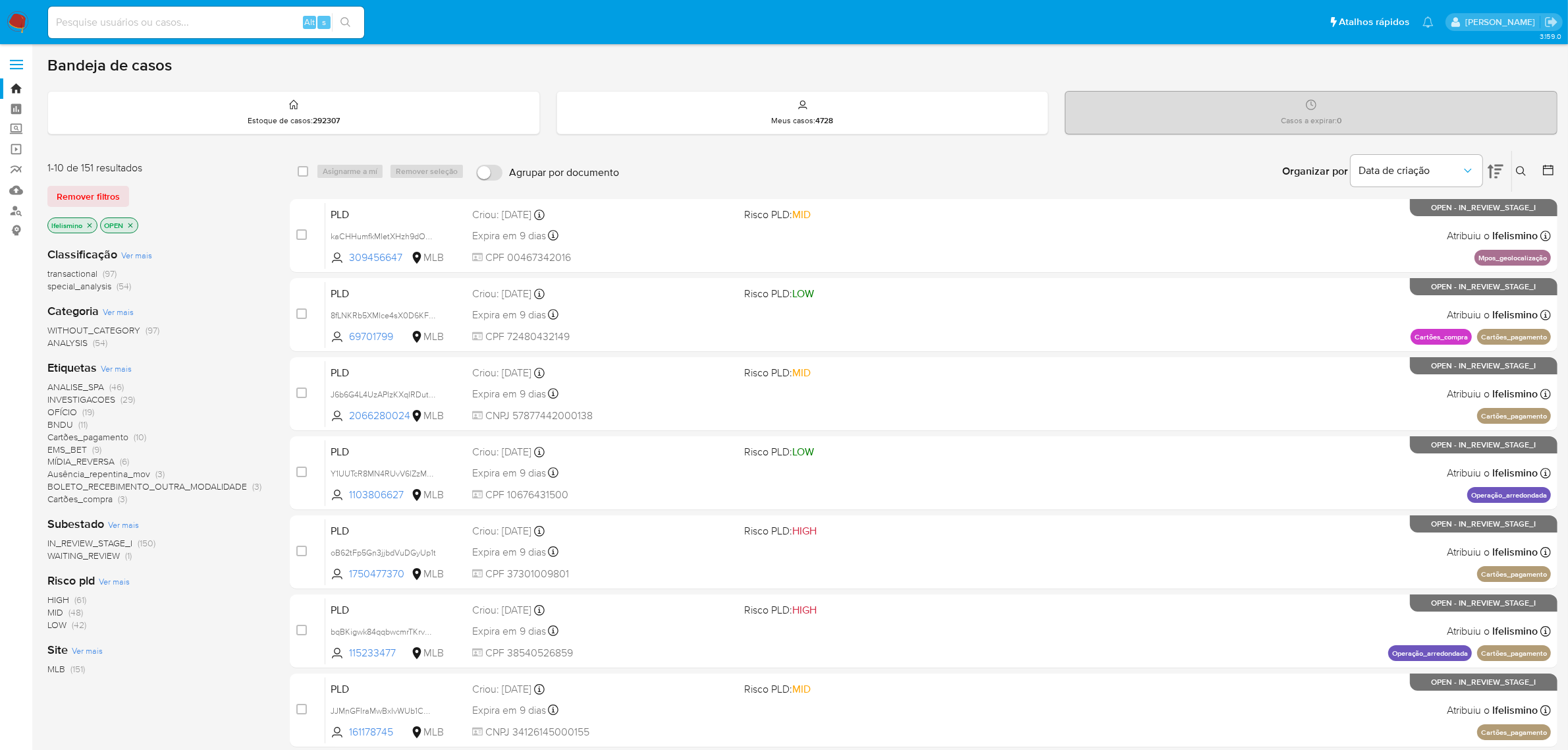
click at [1513, 168] on button at bounding box center [1522, 170] width 21 height 16
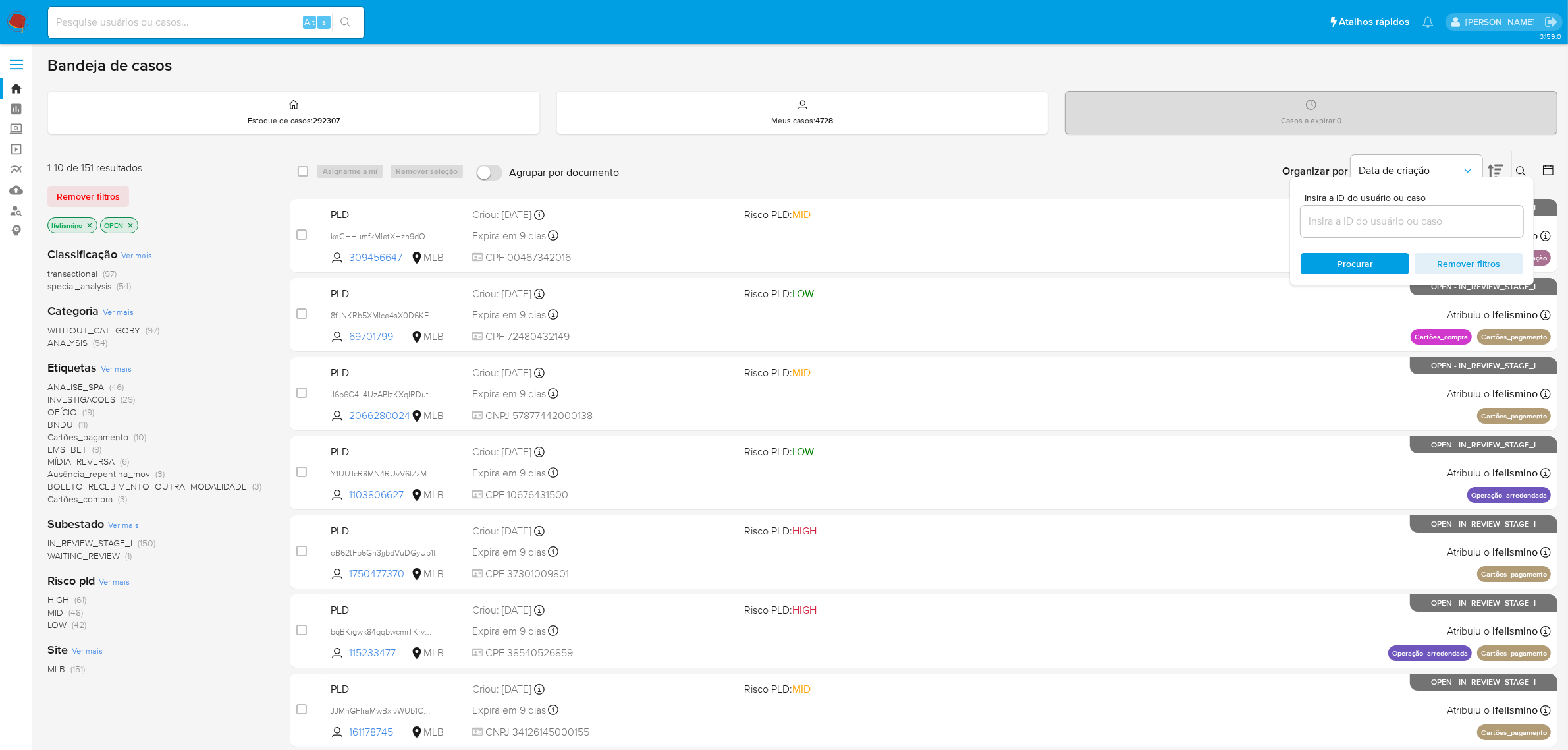
drag, startPoint x: 1513, startPoint y: 168, endPoint x: 1522, endPoint y: 165, distance: 9.5
click at [1520, 165] on button at bounding box center [1522, 170] width 21 height 16
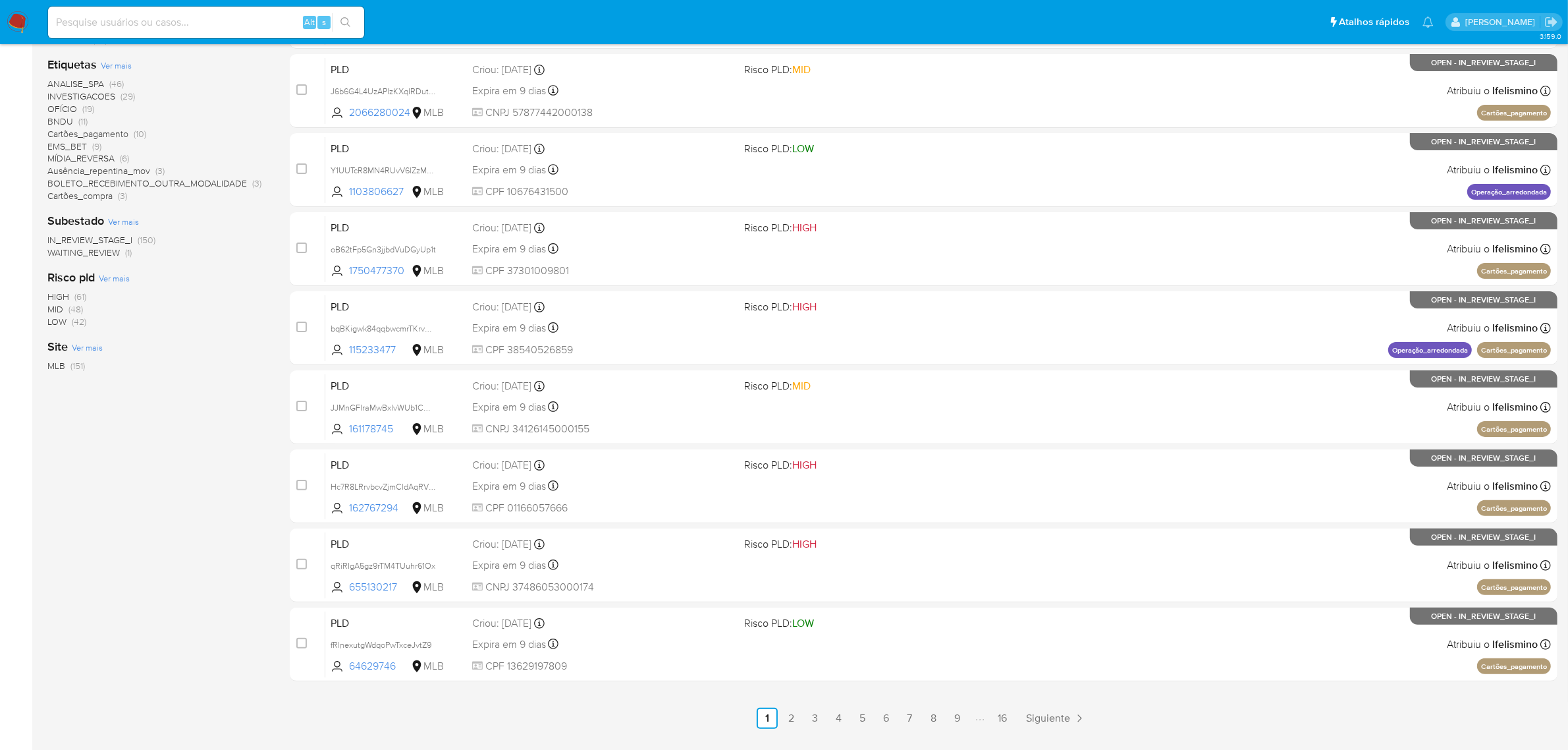
scroll to position [336, 0]
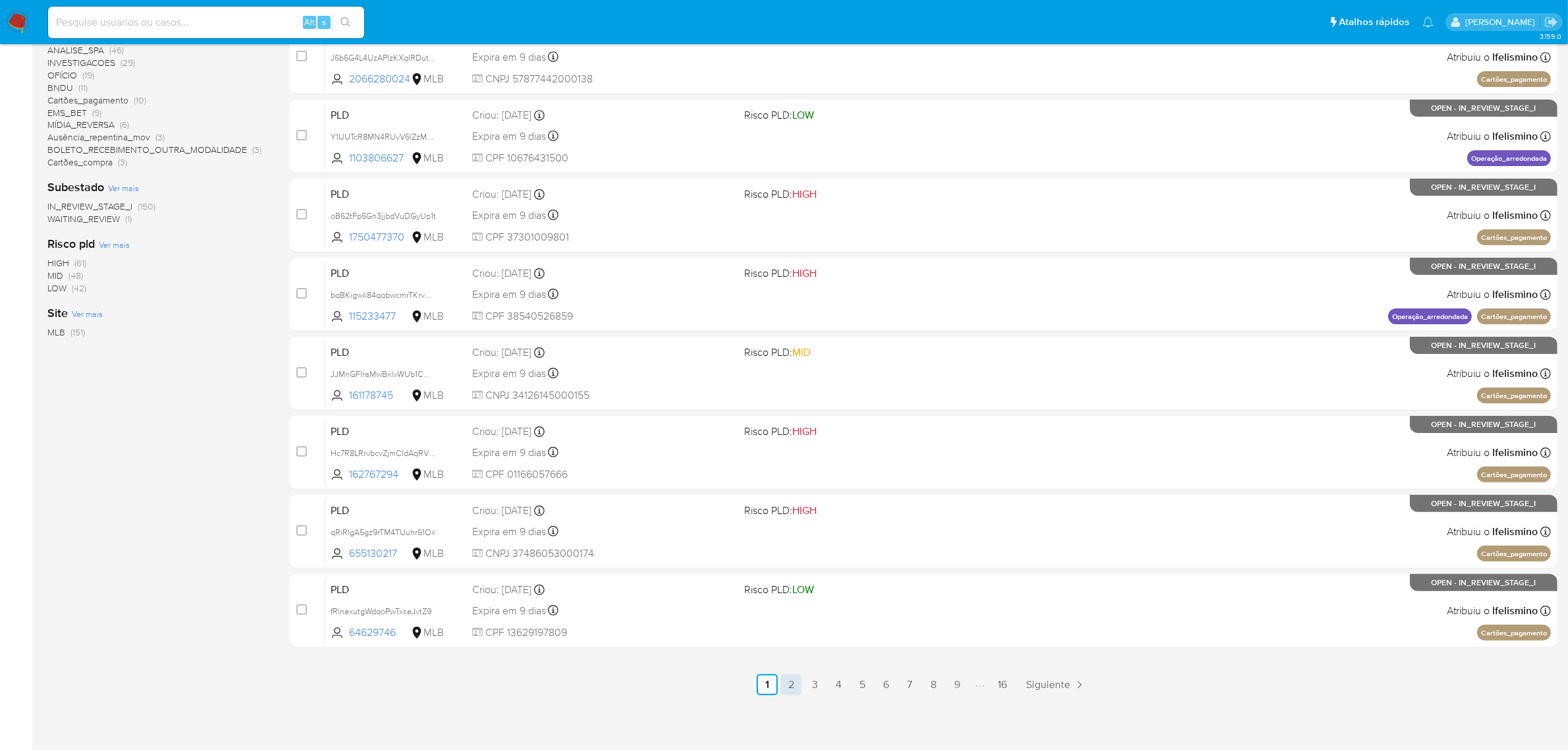
click at [793, 689] on link "2" at bounding box center [791, 685] width 21 height 21
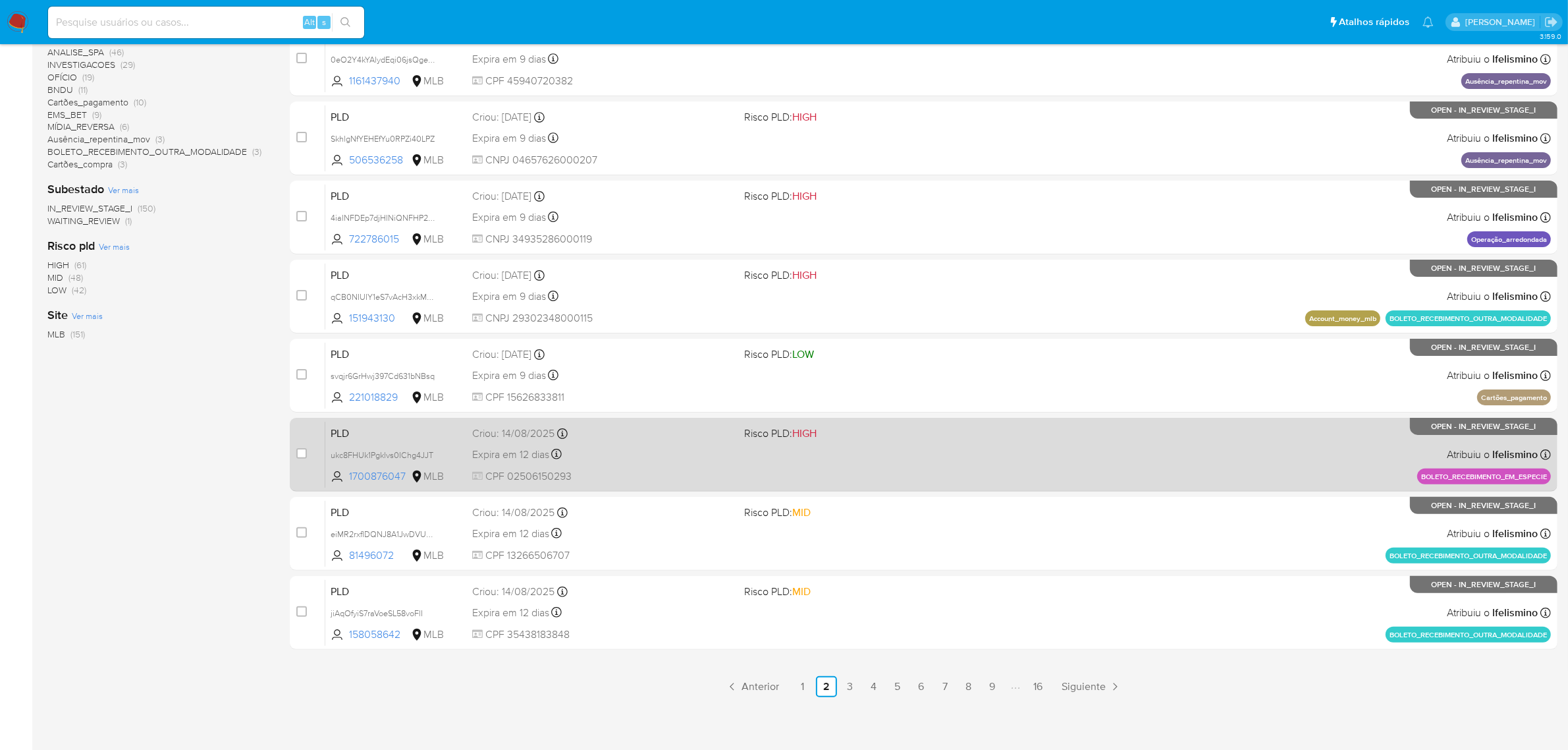
scroll to position [336, 0]
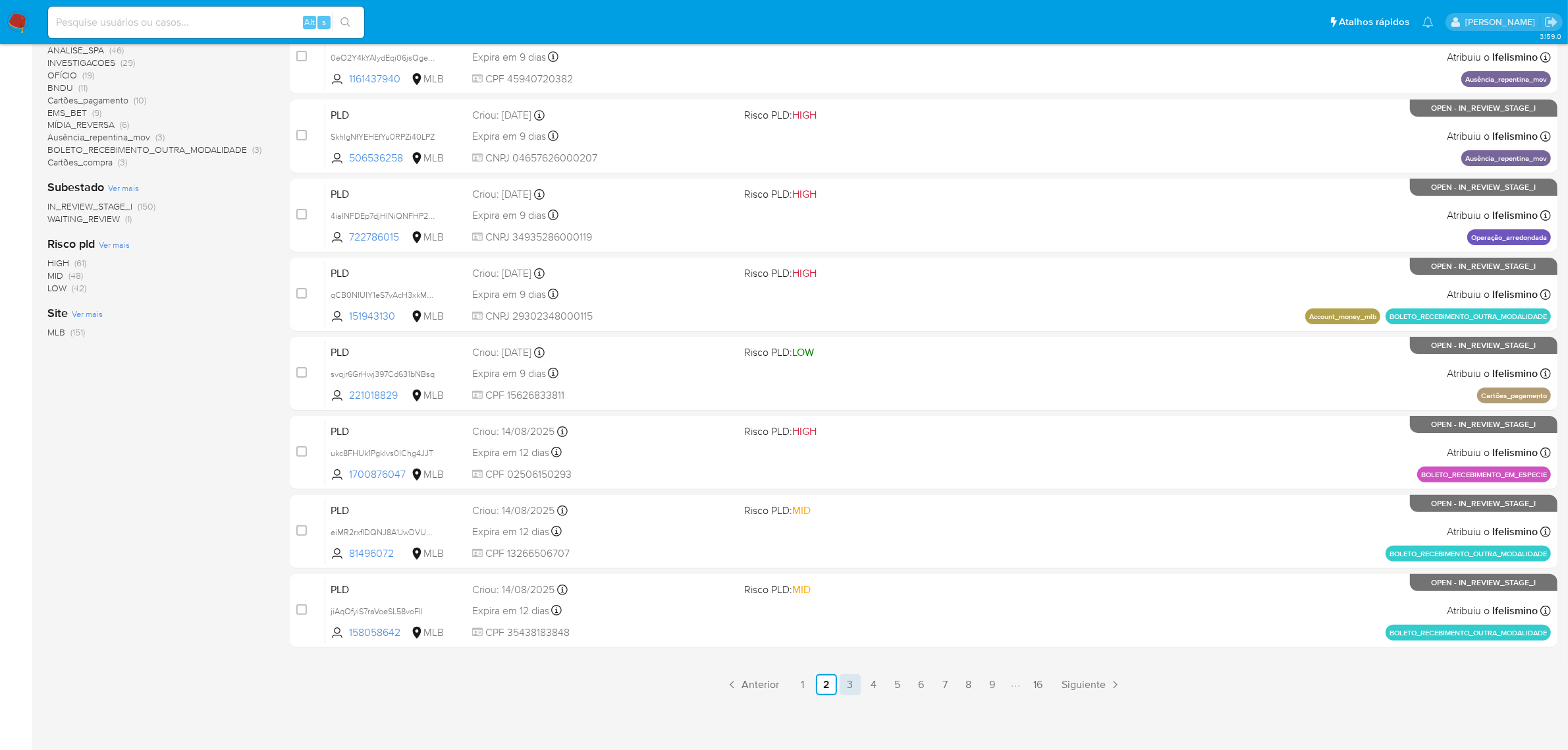
click at [850, 683] on link "3" at bounding box center [850, 685] width 21 height 21
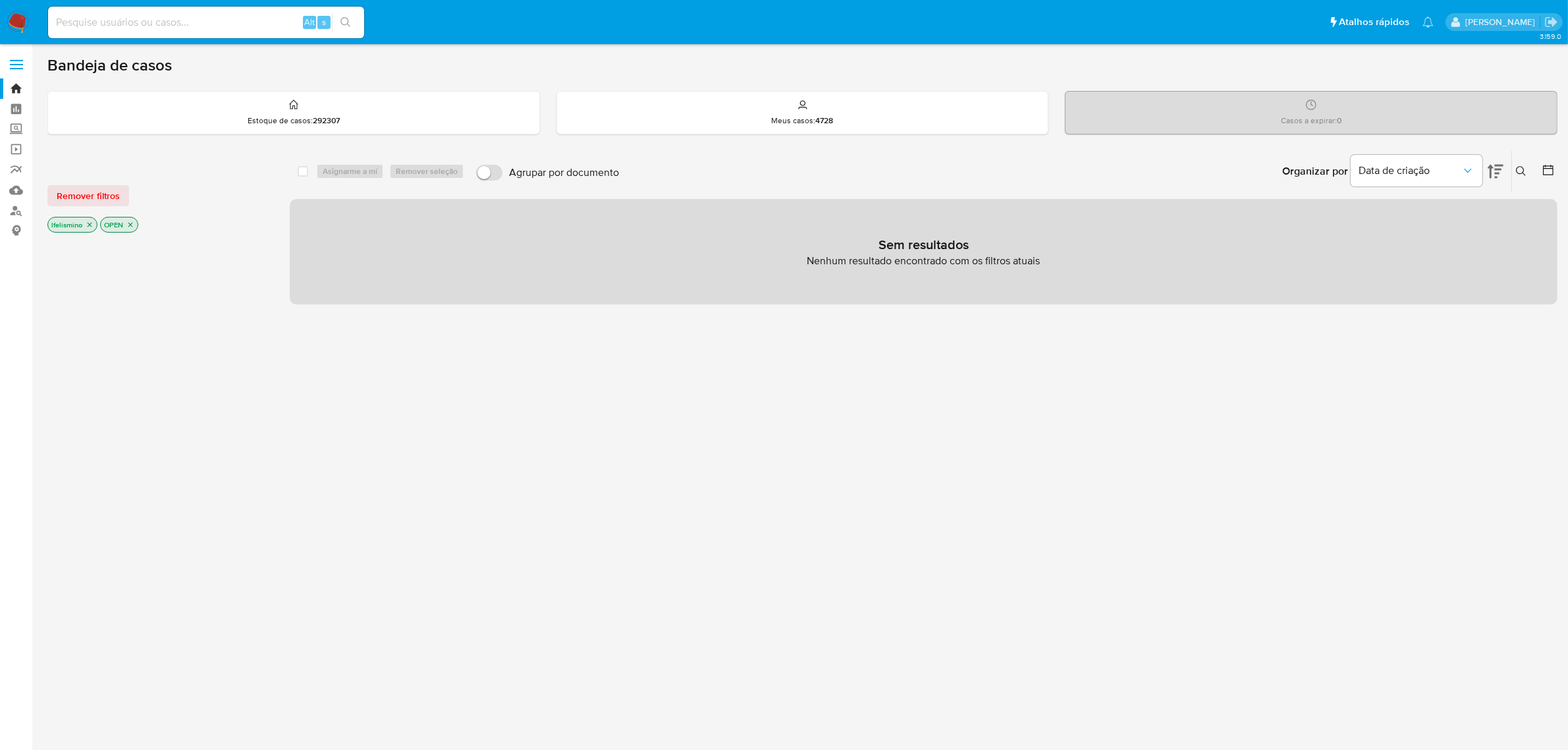
click at [7, 20] on img at bounding box center [18, 22] width 22 height 22
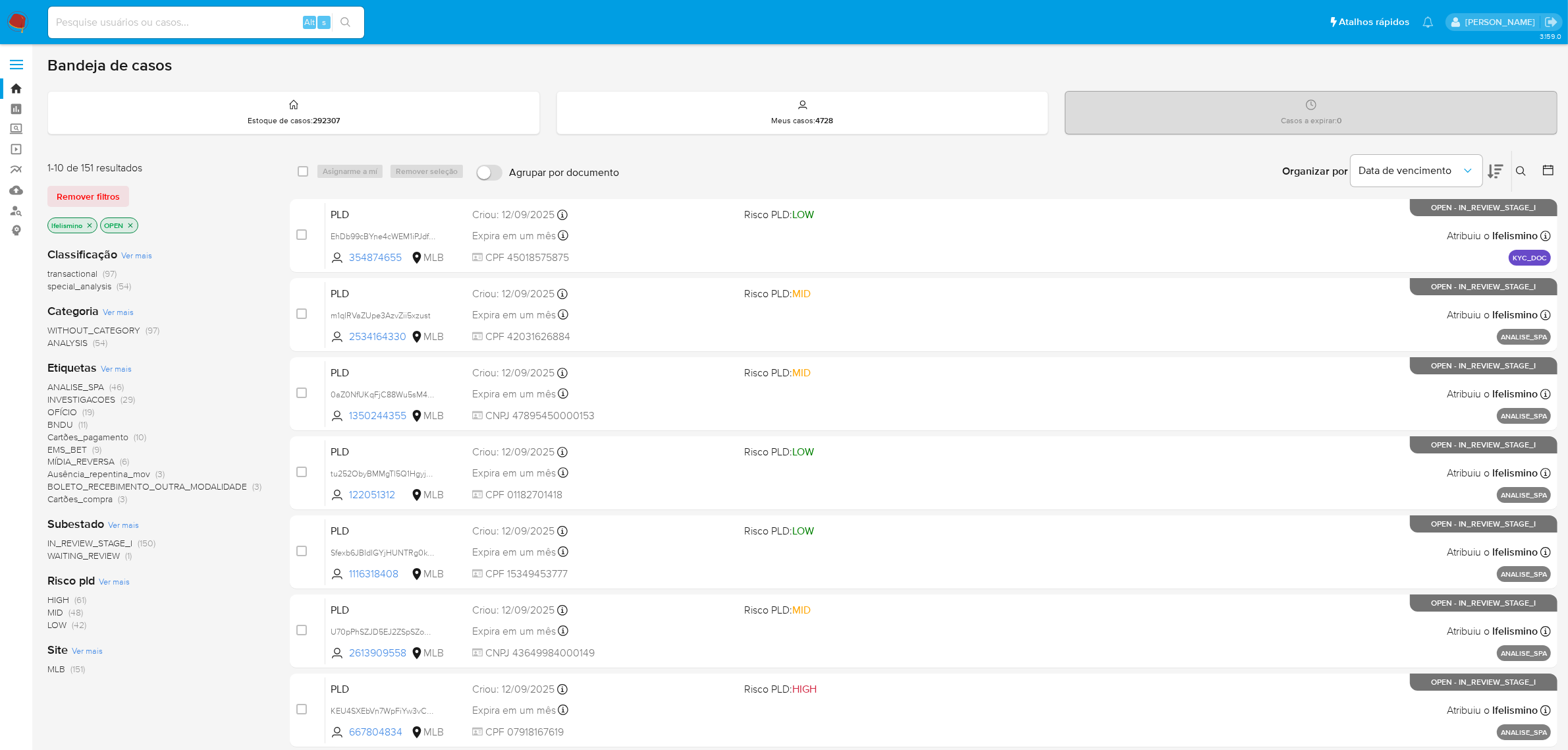
click at [83, 463] on span "MÍDIA_REVERSA" at bounding box center [81, 461] width 67 height 13
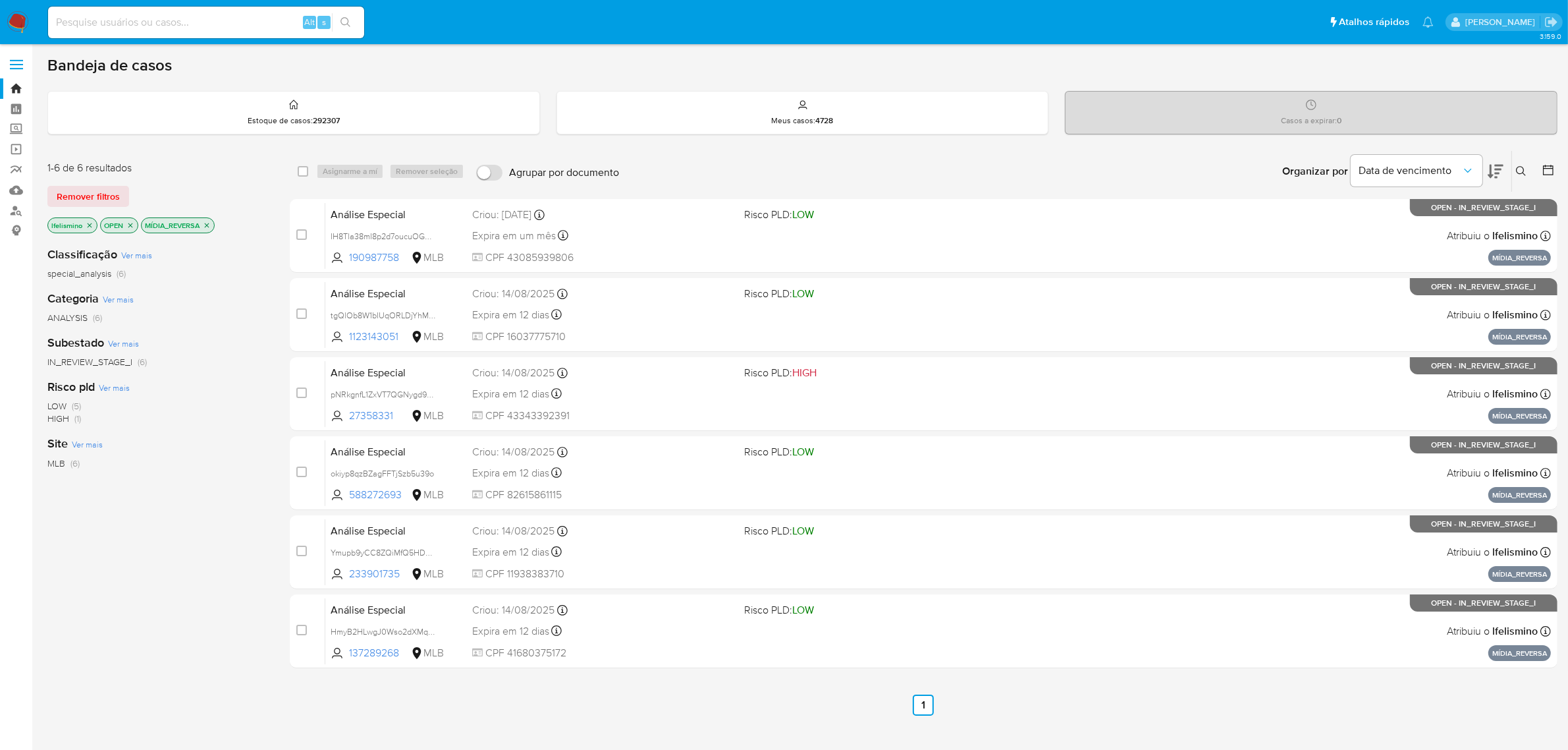
click at [210, 223] on icon "close-filter" at bounding box center [207, 225] width 7 height 7
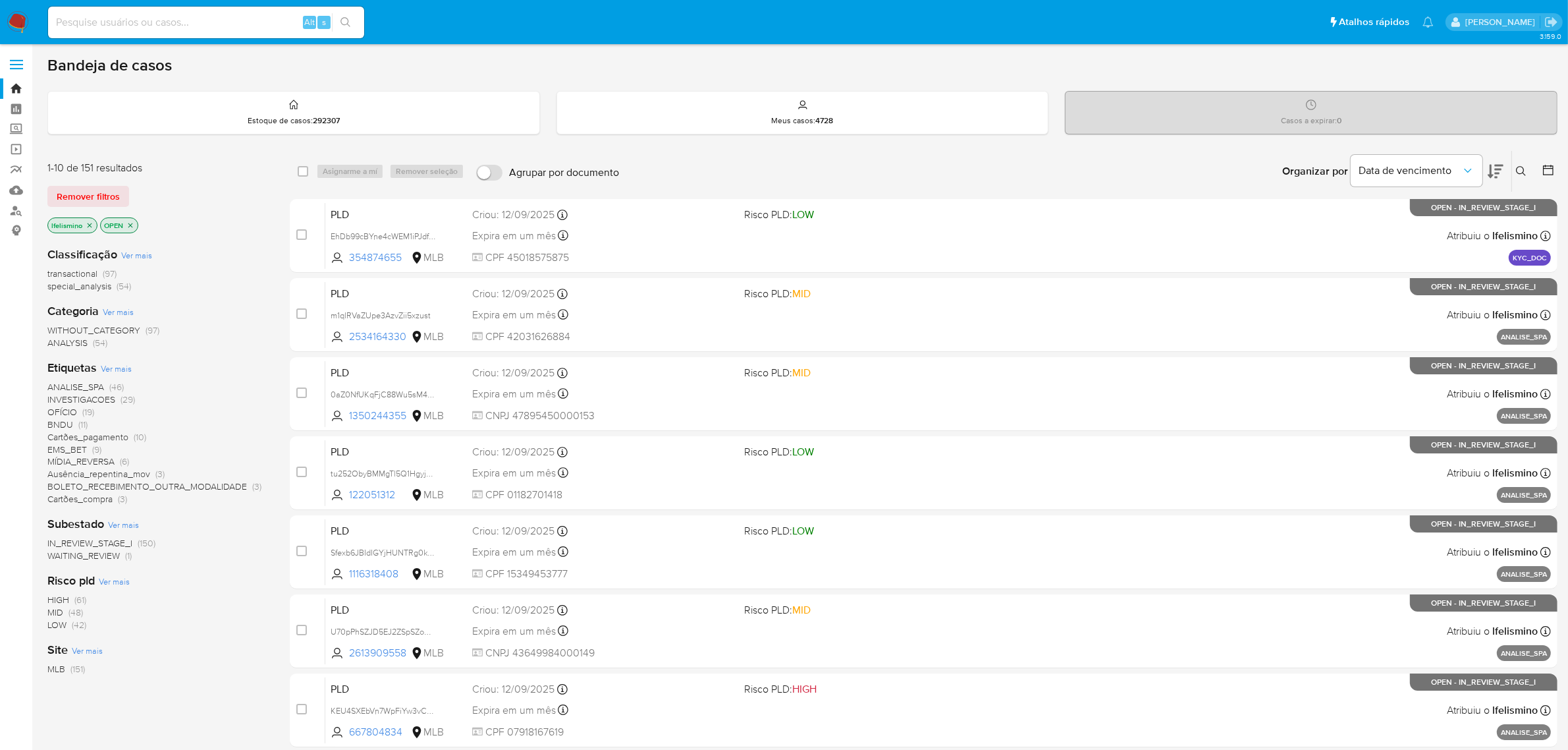
click at [88, 458] on span "MÍDIA_REVERSA" at bounding box center [81, 461] width 67 height 13
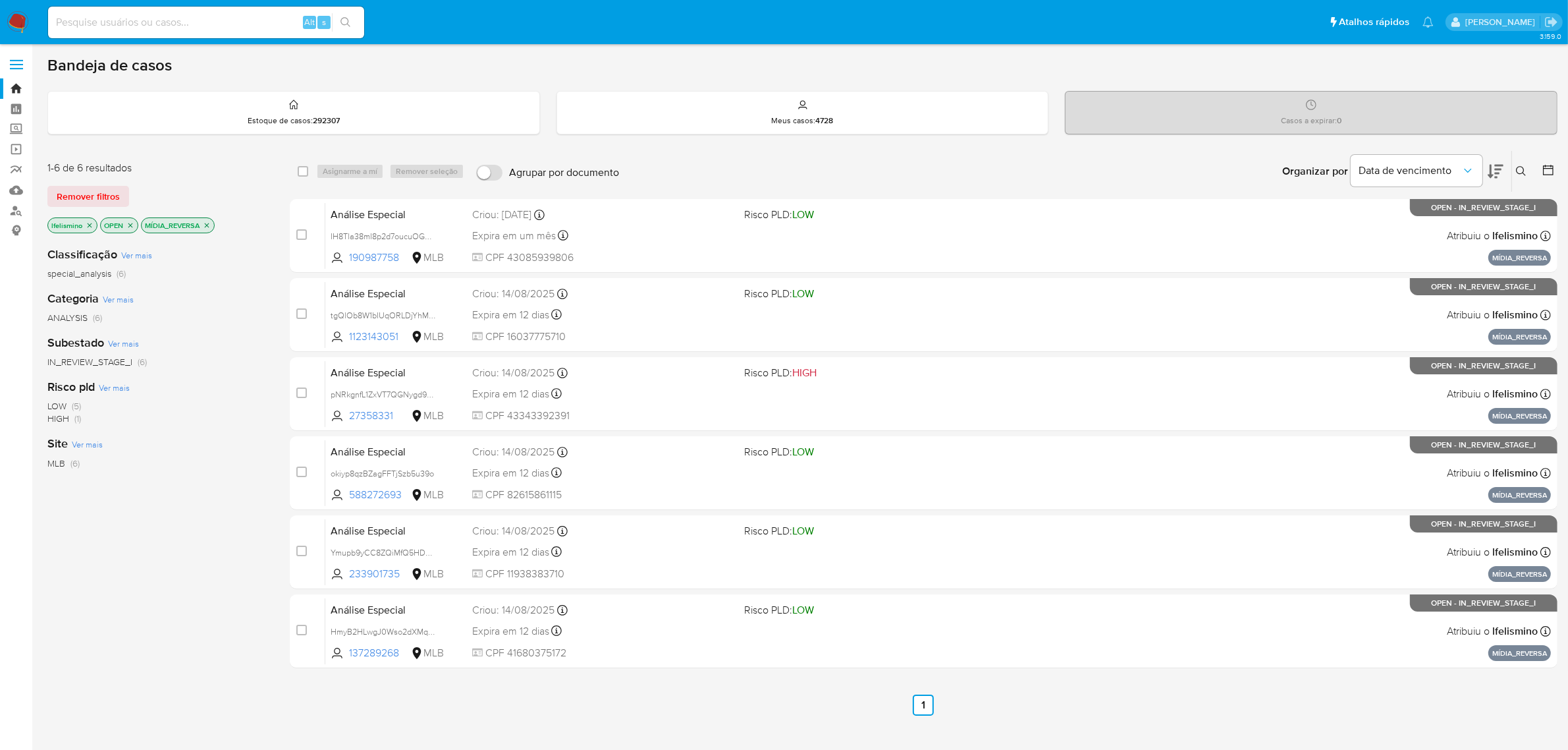
drag, startPoint x: 405, startPoint y: 315, endPoint x: 47, endPoint y: 436, distance: 377.9
click at [405, 315] on span "tgQlOb8W1bIUqORLDjYhMwSp" at bounding box center [387, 315] width 114 height 15
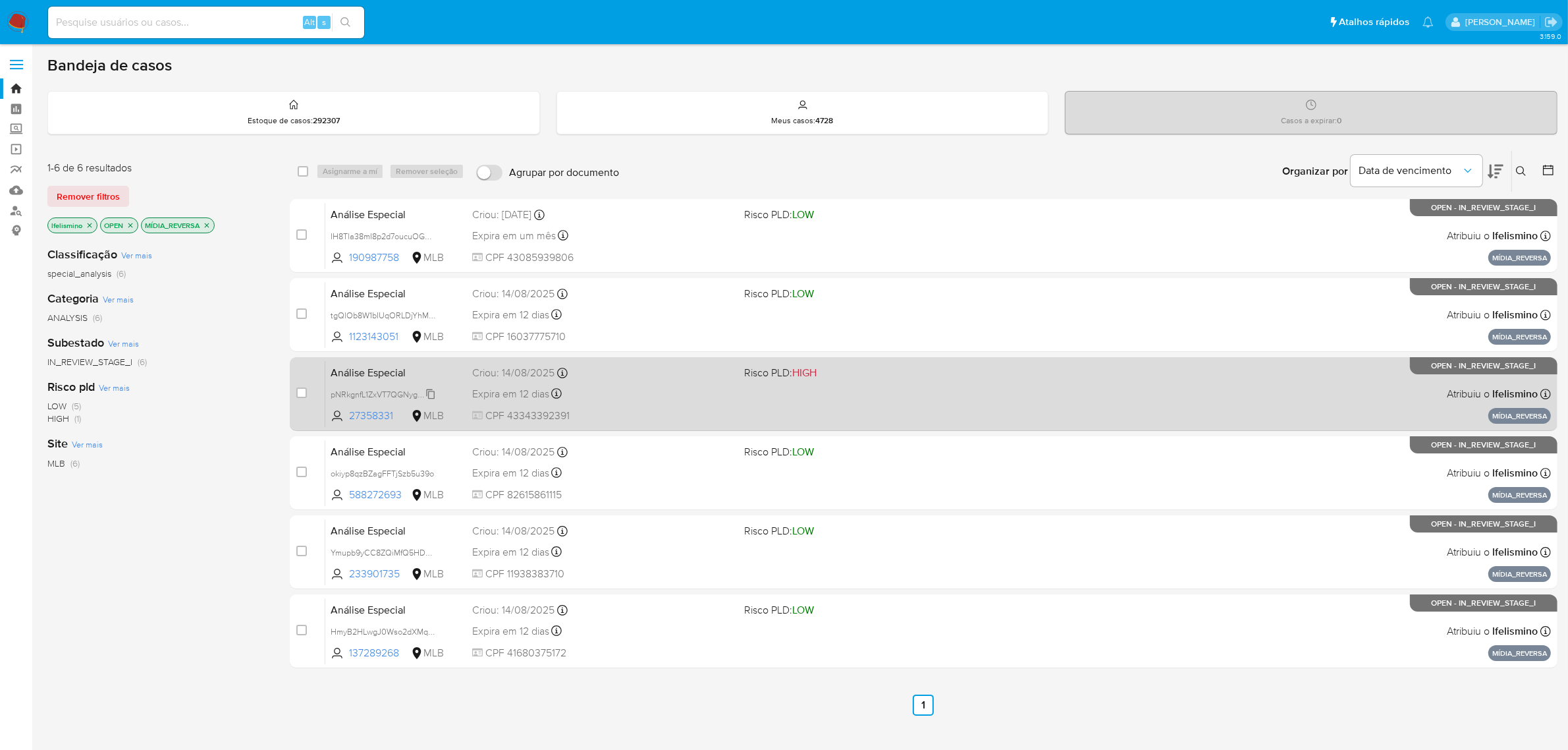
click at [371, 398] on span "pNRkgnfL1ZxVT7QGNygd9CiG" at bounding box center [385, 394] width 110 height 15
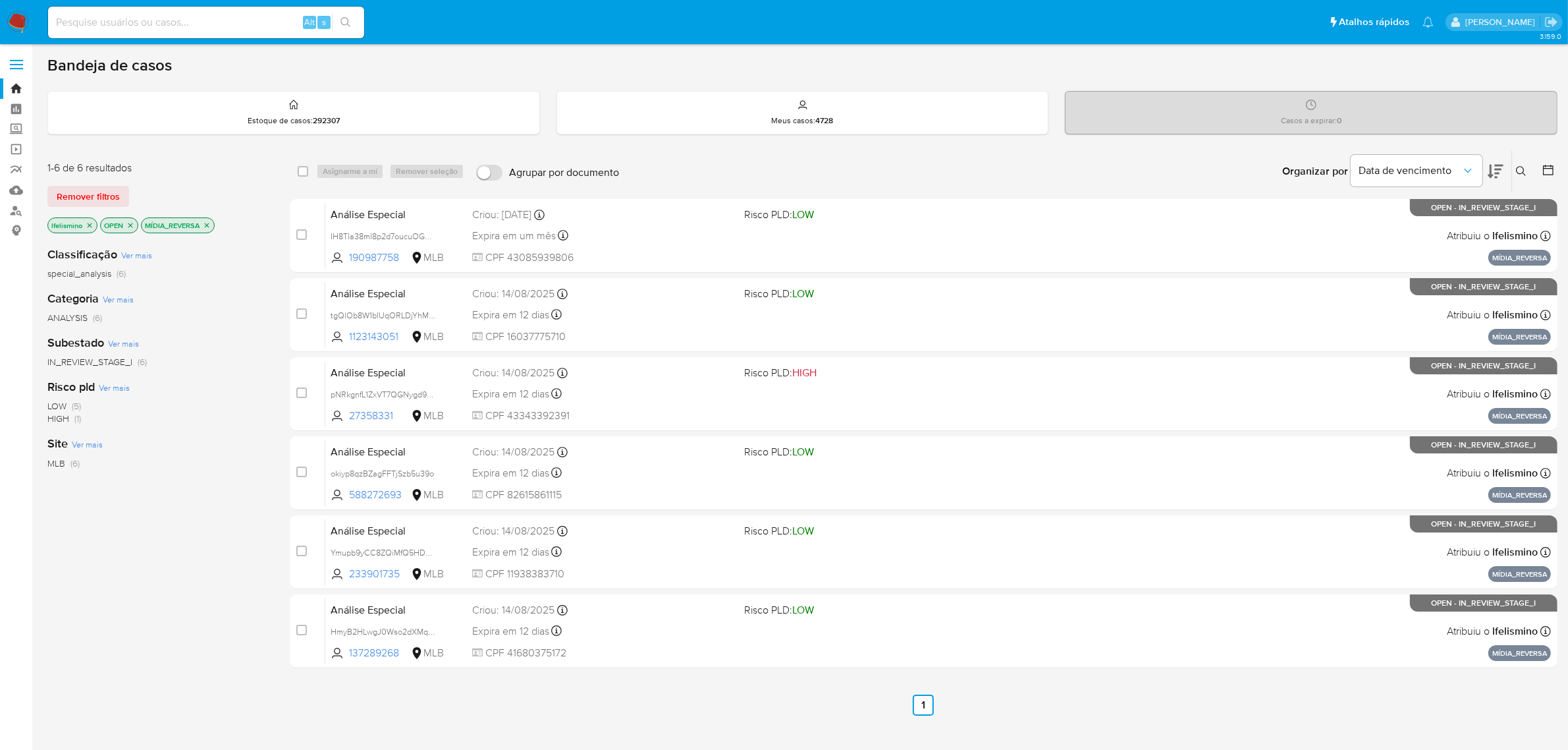
drag, startPoint x: 362, startPoint y: 470, endPoint x: 73, endPoint y: 512, distance: 292.0
click at [362, 470] on span "okiyp8qzBZagFFTjSzb5u39o" at bounding box center [382, 473] width 103 height 12
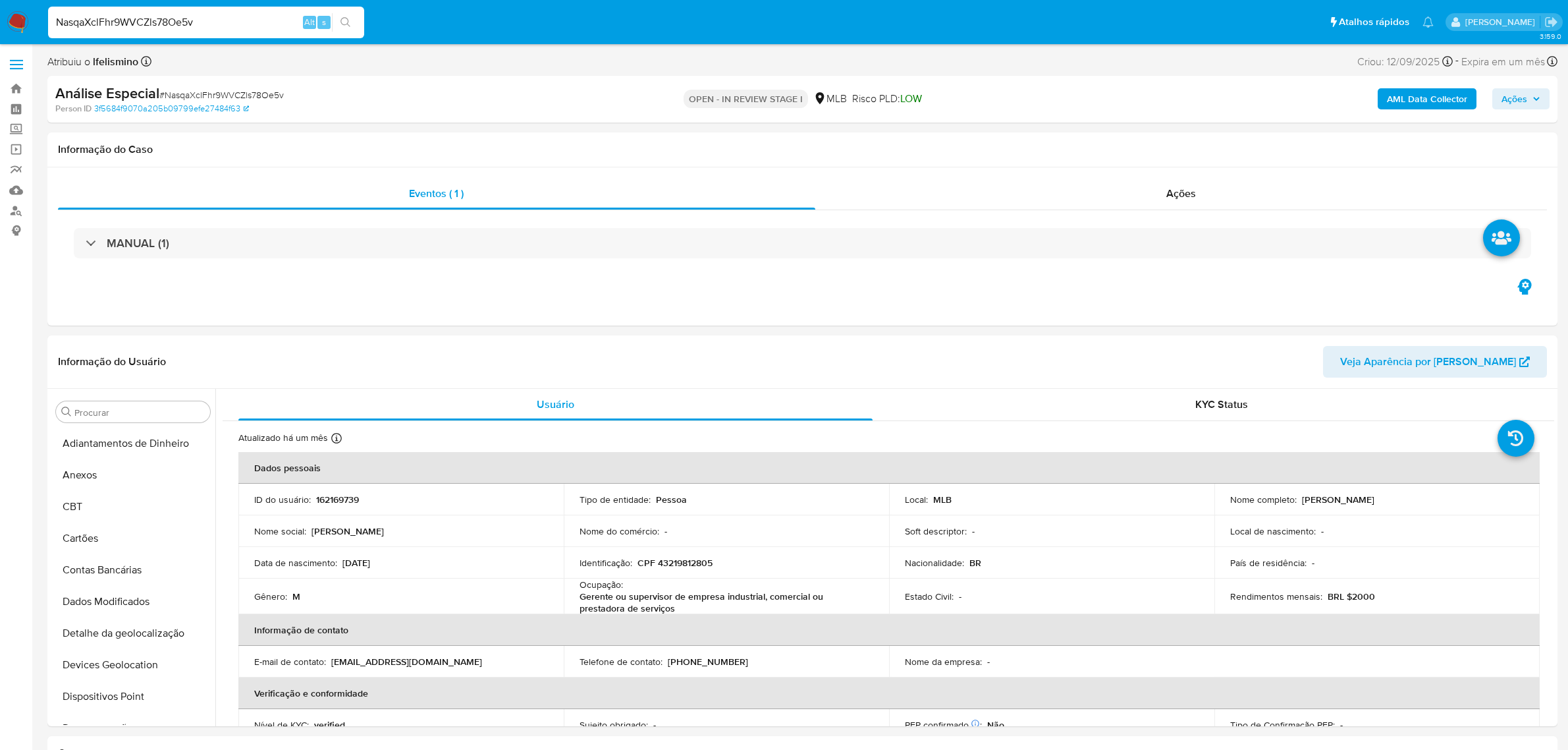
select select "10"
click at [134, 478] on button "Anexos" at bounding box center [128, 475] width 155 height 32
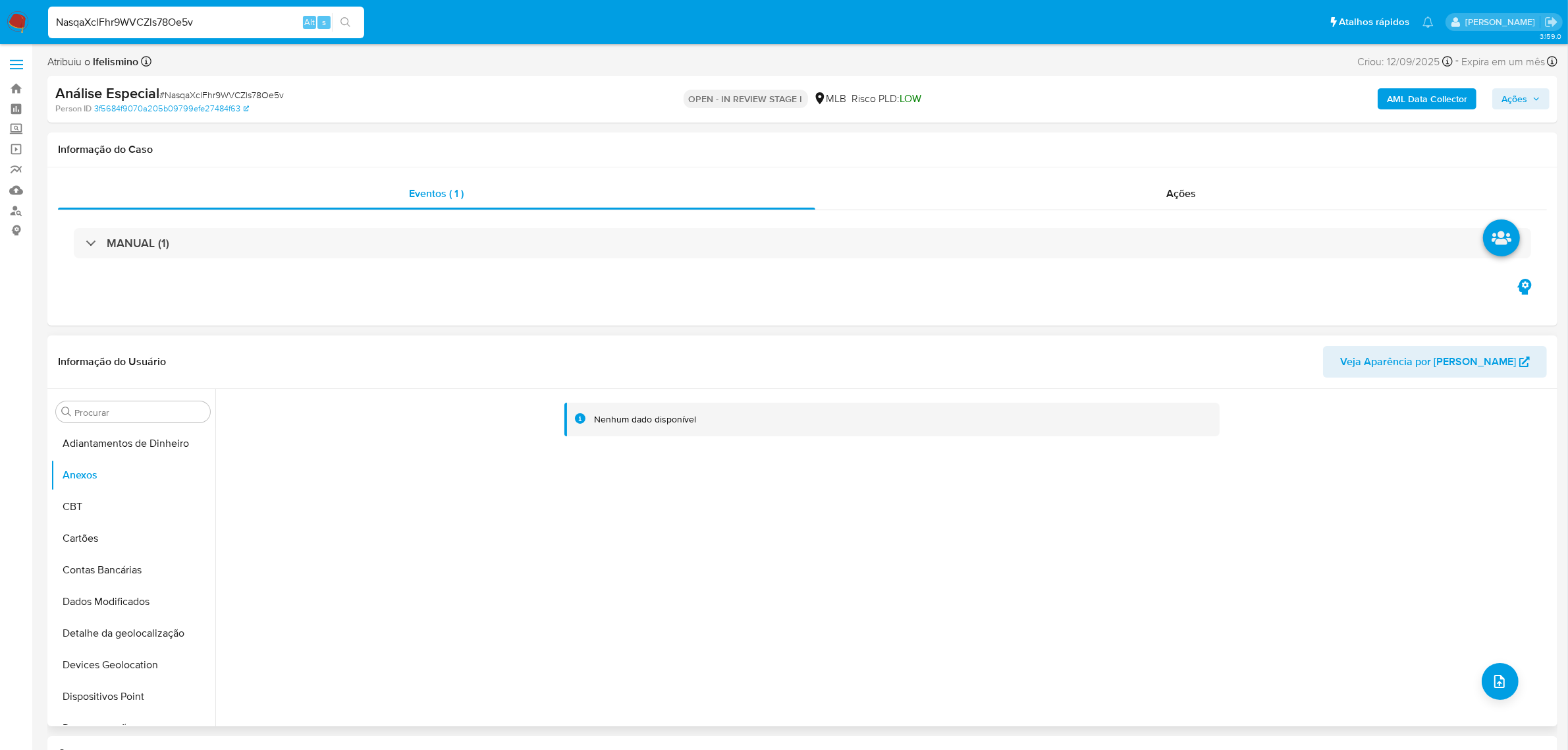
click at [1476, 693] on div "Nenhum dado disponível" at bounding box center [885, 557] width 1339 height 337
click at [1494, 679] on icon "upload-file" at bounding box center [1499, 681] width 16 height 16
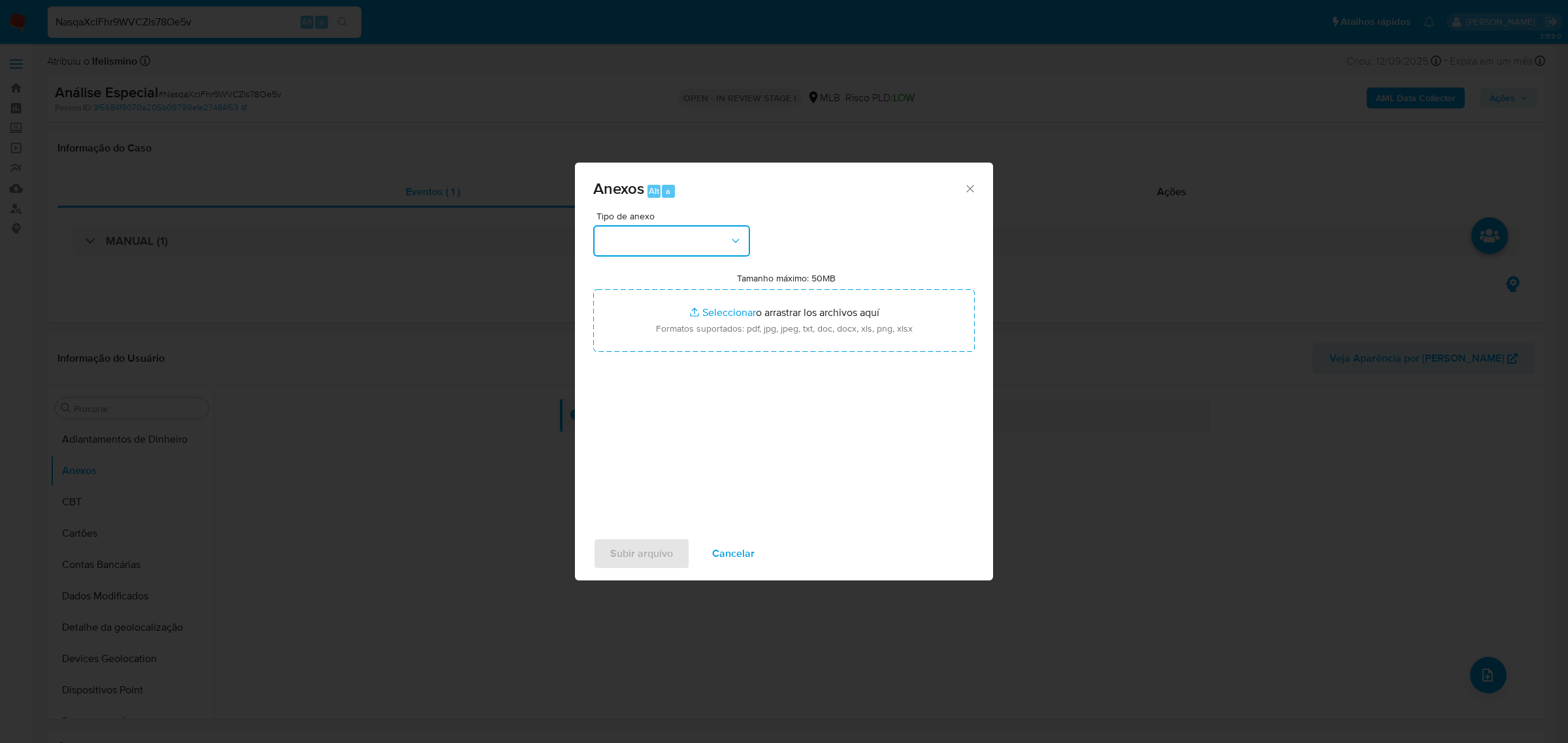
click at [669, 246] on button "button" at bounding box center [671, 241] width 157 height 31
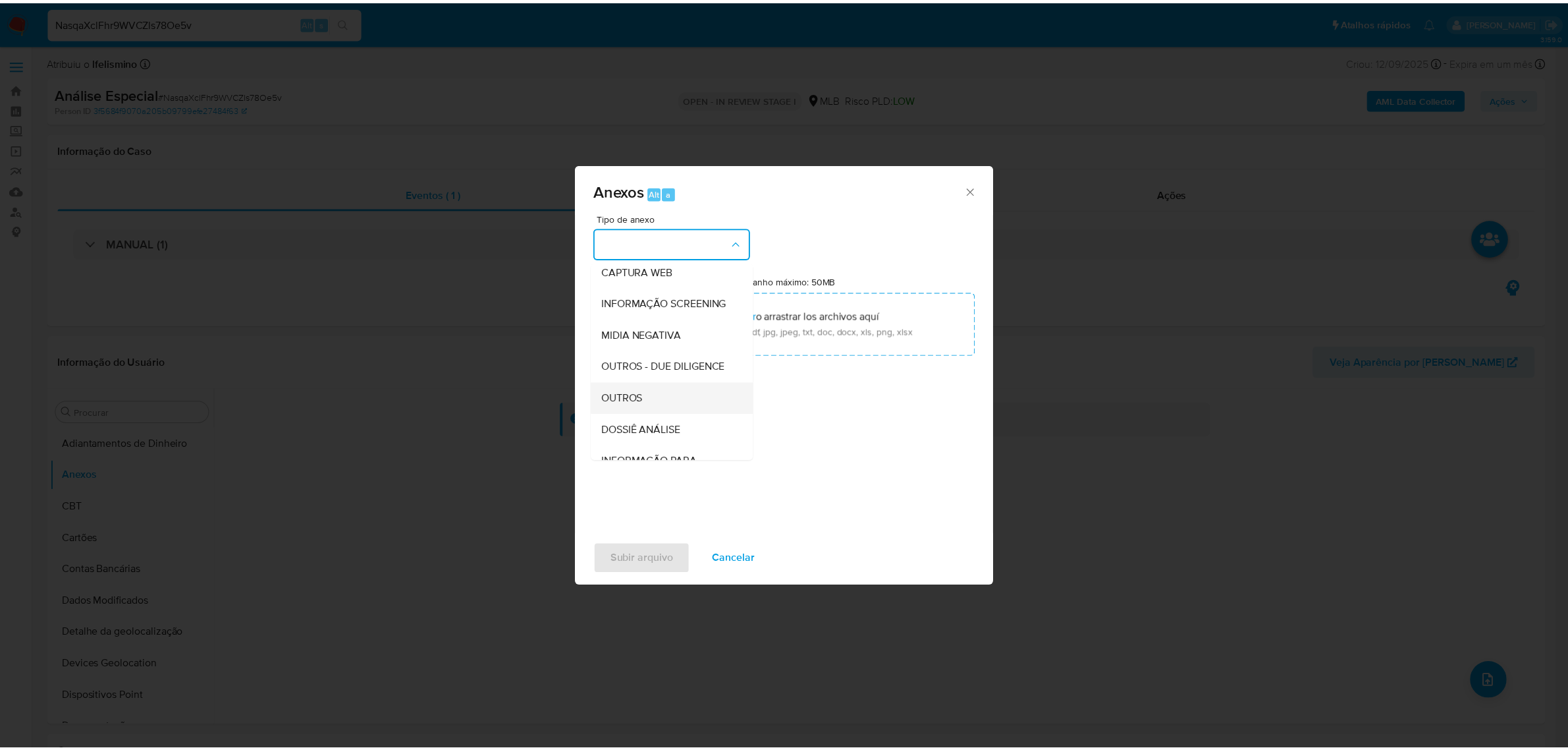
scroll to position [202, 0]
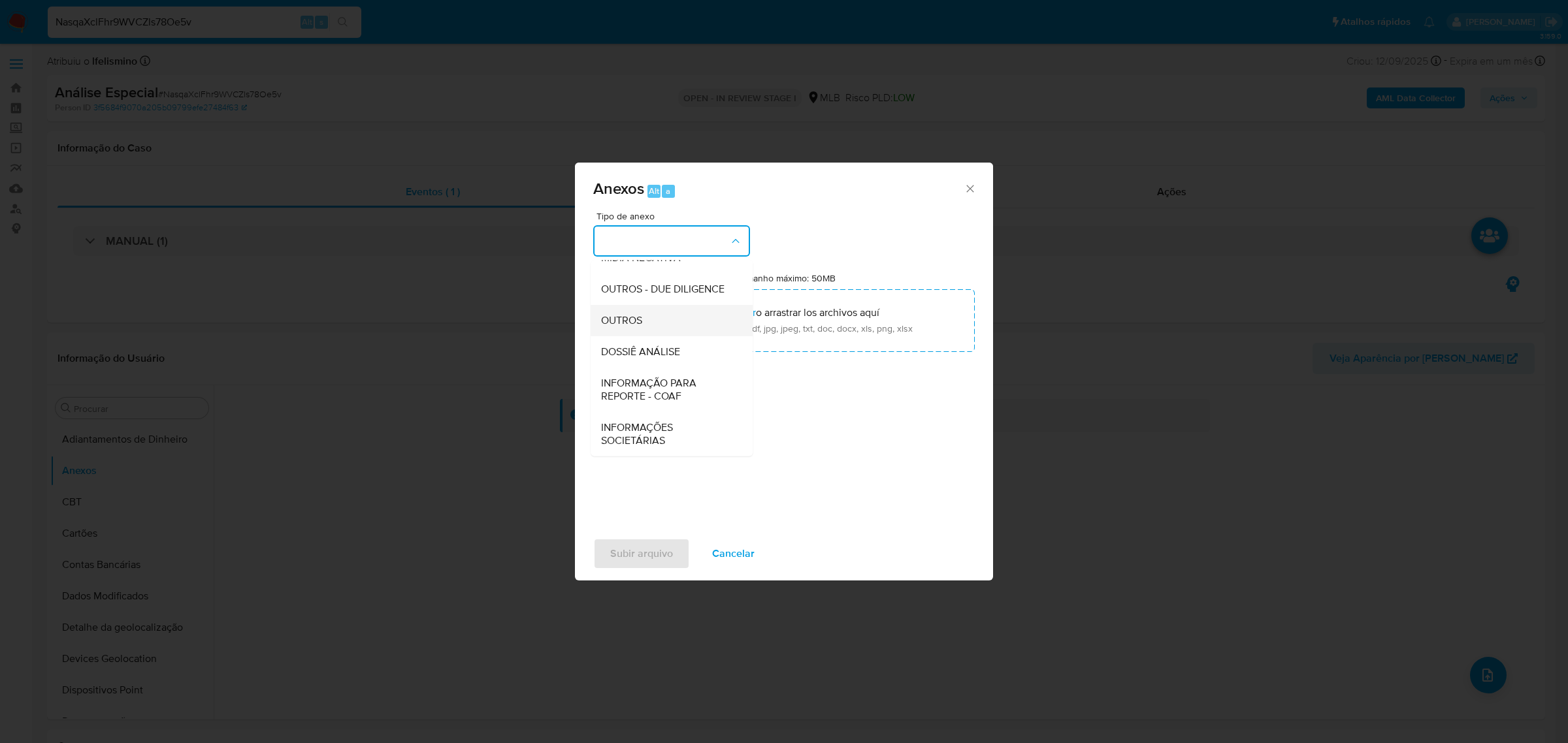
click at [633, 316] on span "OUTROS" at bounding box center [621, 320] width 42 height 13
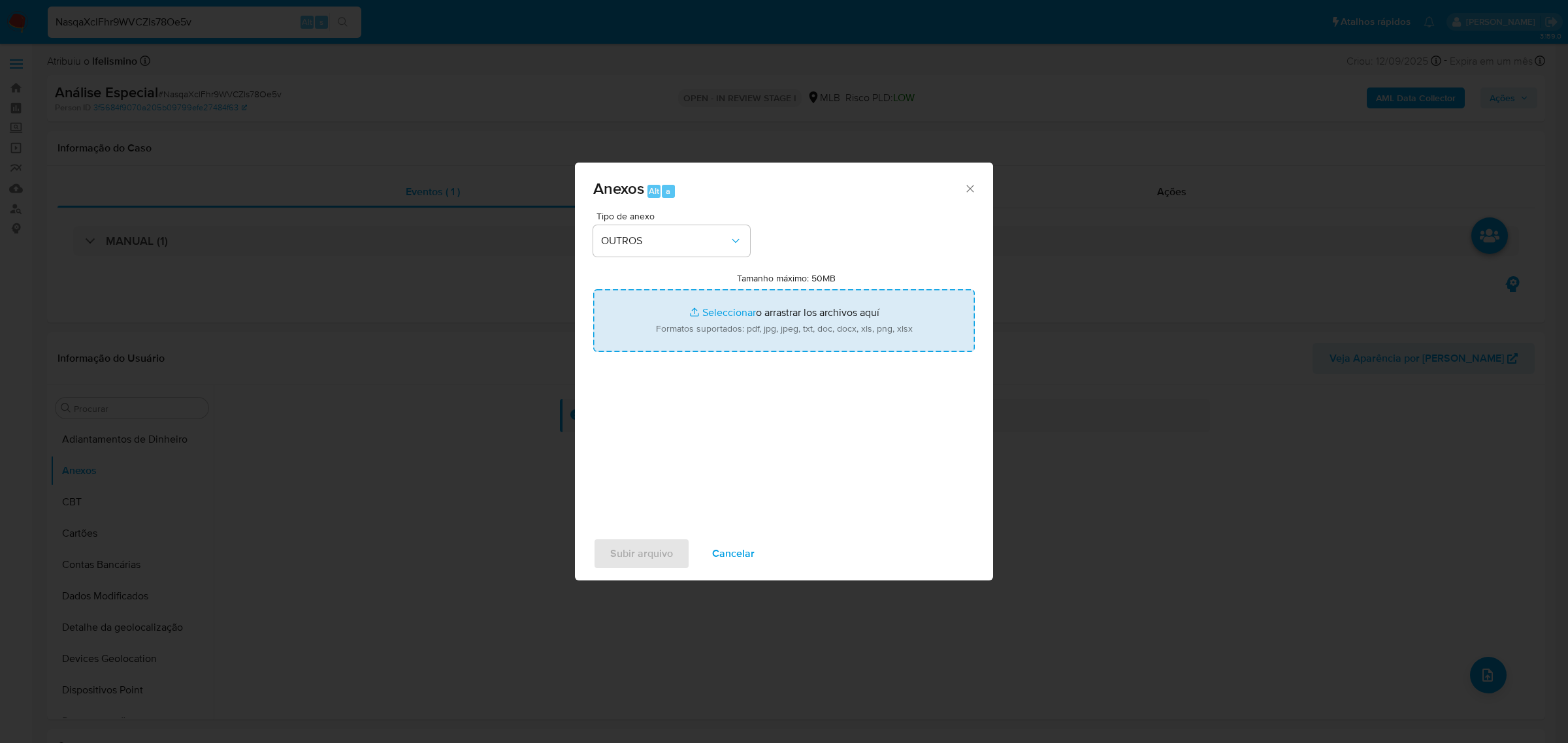
type input "C:\fakepath\Mulan 162169739_2025_09_15_16_20_44Diego [PERSON_NAME] .pdf"
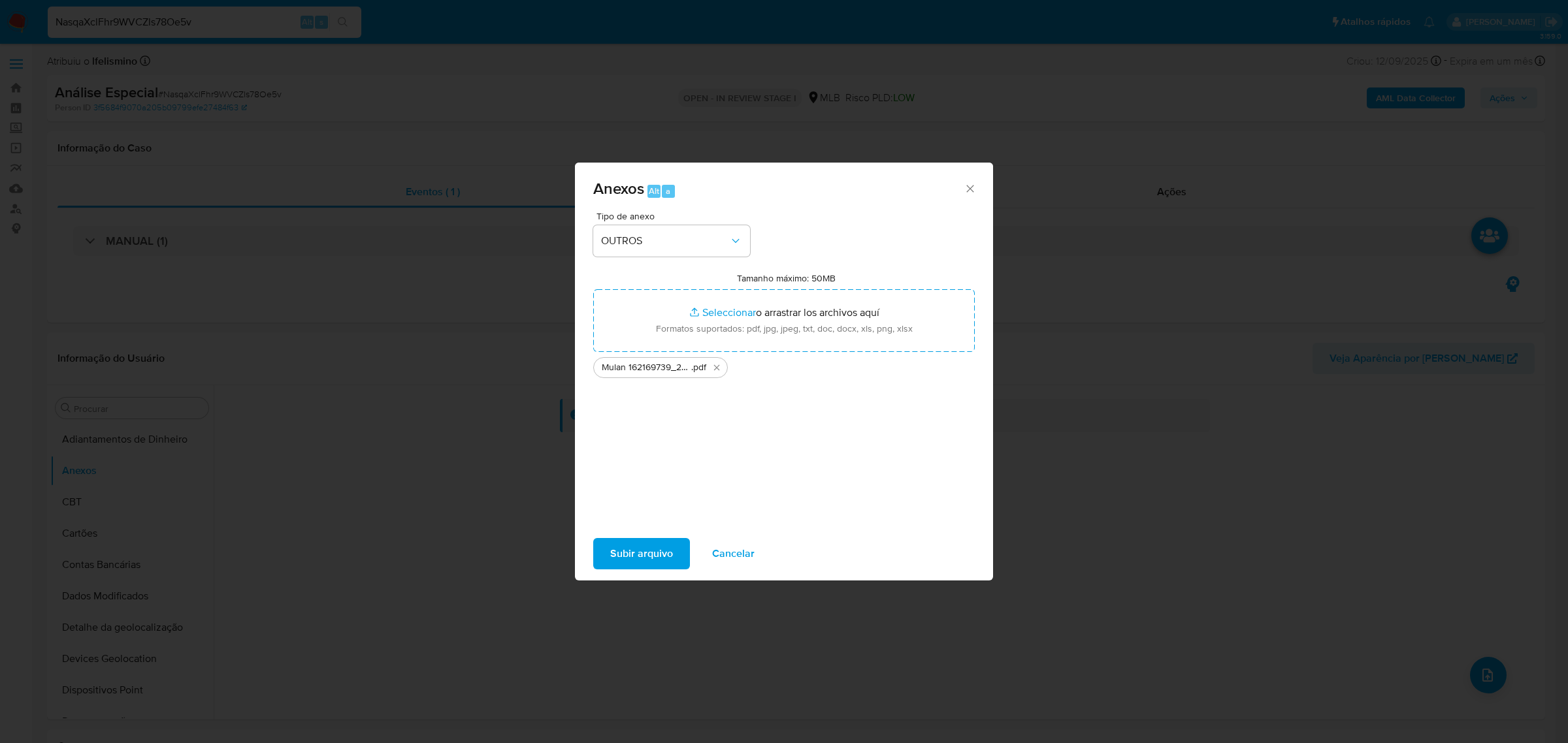
click at [655, 552] on span "Subir arquivo" at bounding box center [642, 553] width 63 height 29
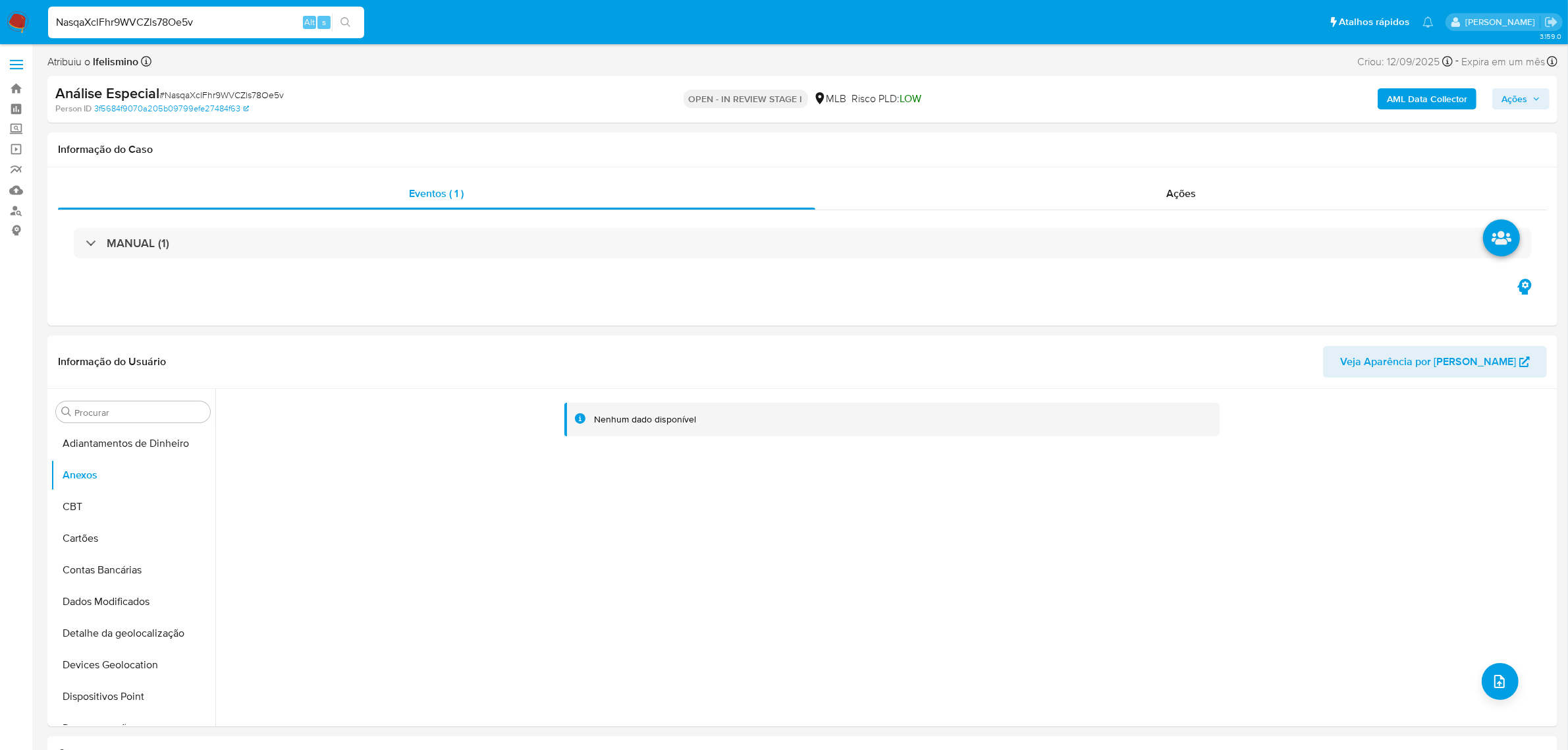
click at [1401, 103] on b "AML Data Collector" at bounding box center [1427, 99] width 80 height 21
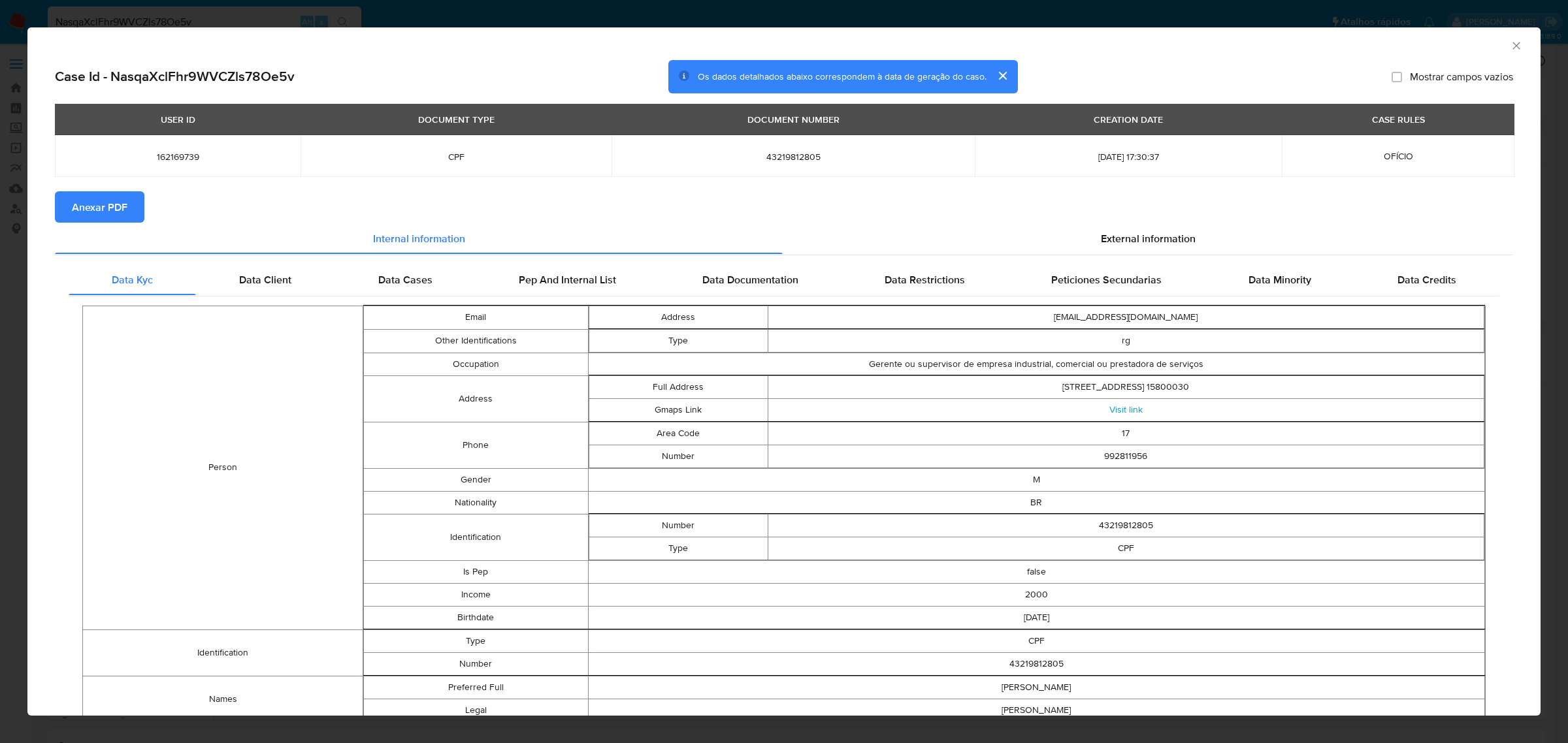
click at [105, 201] on span "Anexar PDF" at bounding box center [100, 207] width 55 height 29
click at [87, 15] on div "AML Data Collector Case Id - NasqaXclFhr9WVCZls78Oe5v Os dados detalhados abaix…" at bounding box center [784, 371] width 1568 height 743
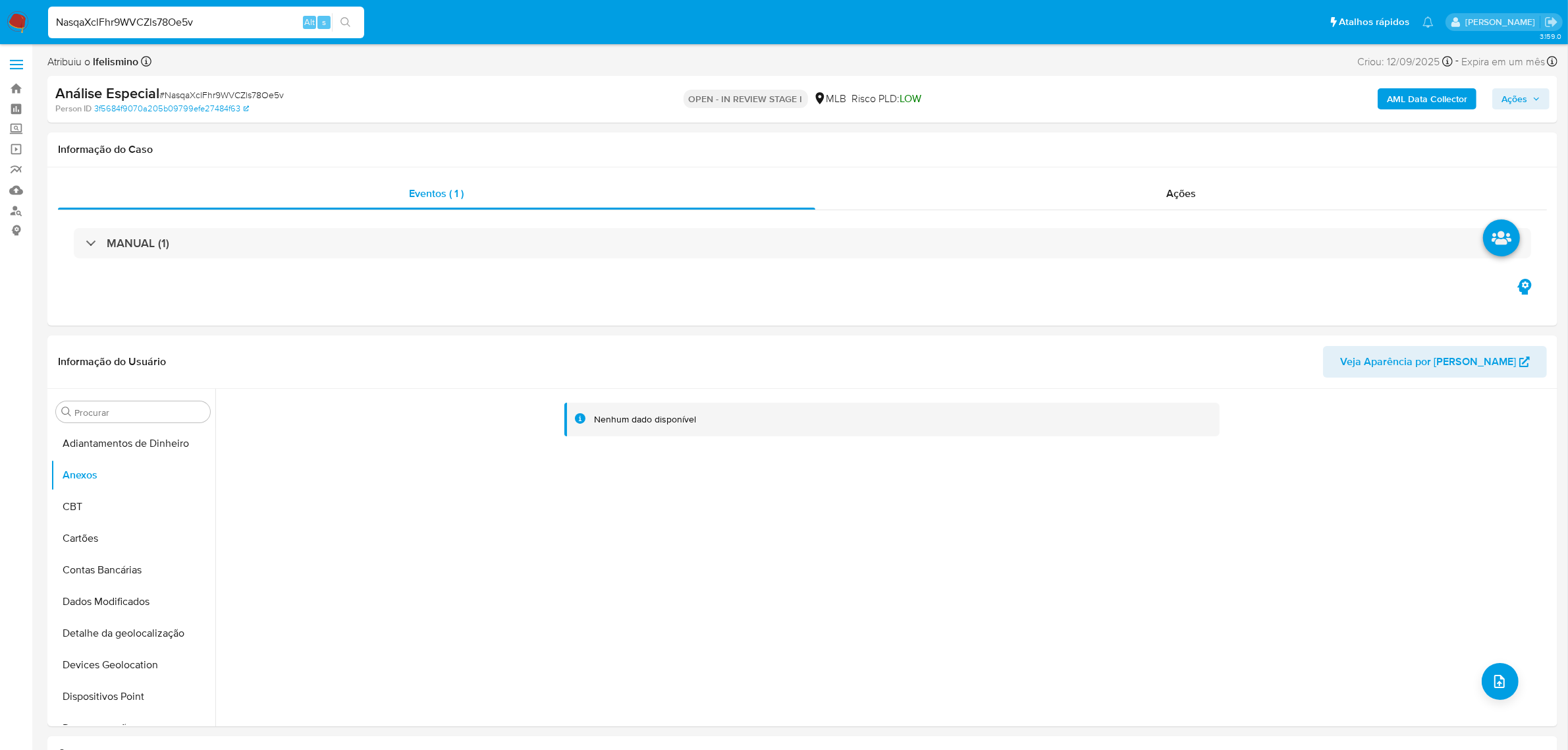
click at [173, 24] on input "NasqaXclFhr9WVCZls78Oe5v" at bounding box center [207, 22] width 317 height 17
drag, startPoint x: 173, startPoint y: 24, endPoint x: 133, endPoint y: 15, distance: 41.0
click at [172, 24] on input "NasqaXclFhr9WVCZls78Oe5v" at bounding box center [207, 22] width 317 height 17
paste input "IHDZggtkAWs5M4KuUoIhiUTB"
type input "IHDZggtkAWs5M4KuUoIhiUTB"
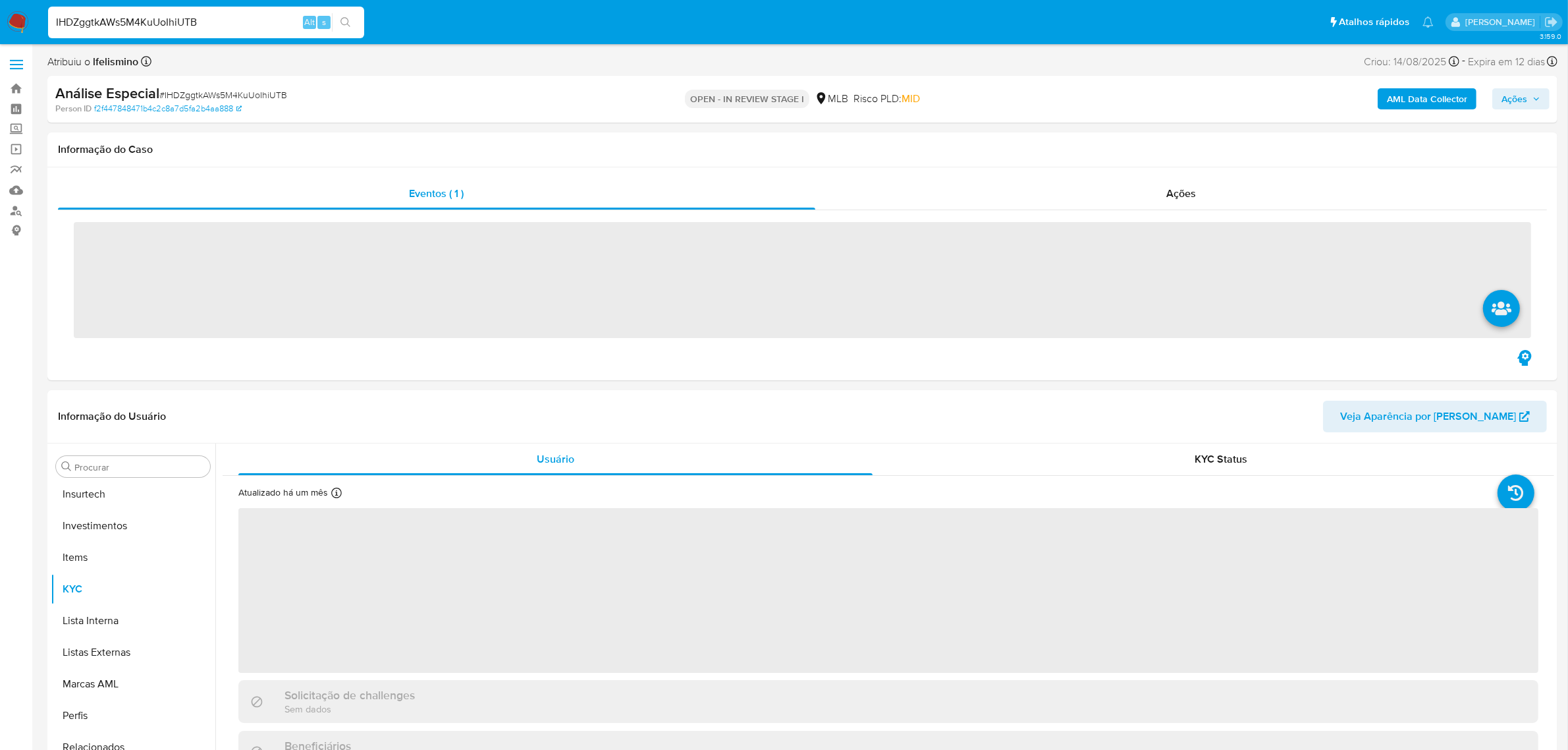
scroll to position [620, 0]
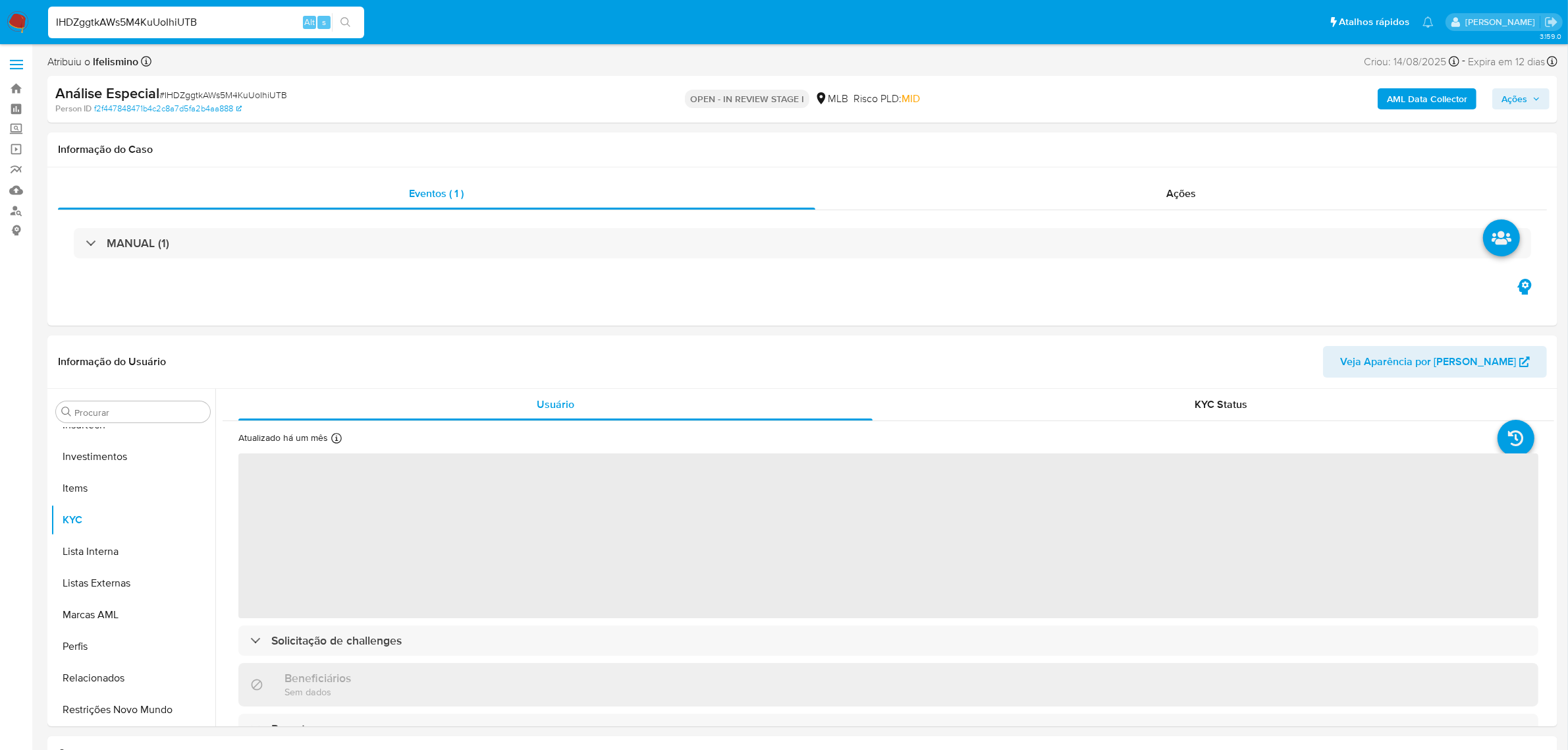
select select "10"
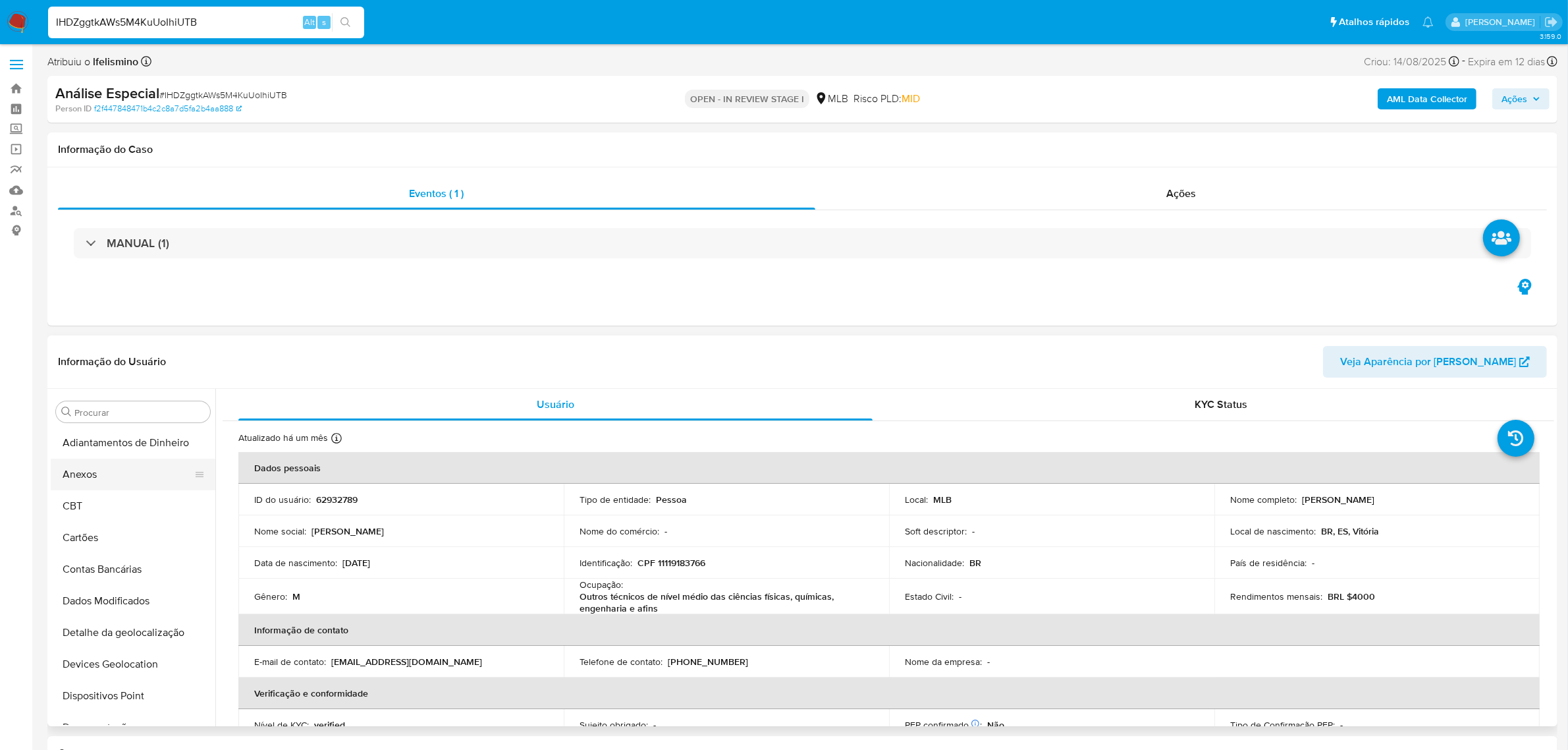
scroll to position [0, 0]
click at [111, 487] on button "Anexos" at bounding box center [128, 475] width 155 height 32
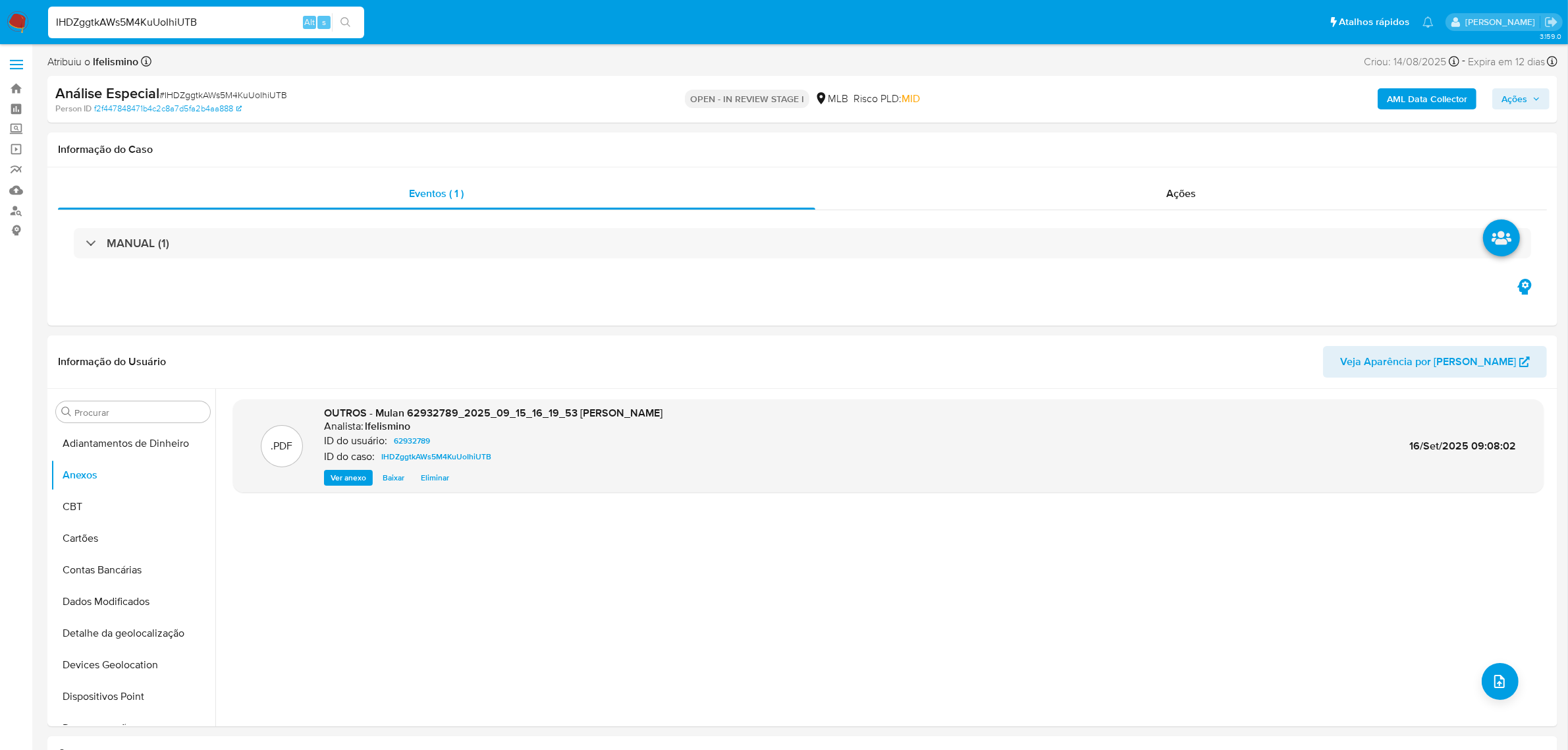
click at [1413, 107] on b "AML Data Collector" at bounding box center [1427, 99] width 80 height 21
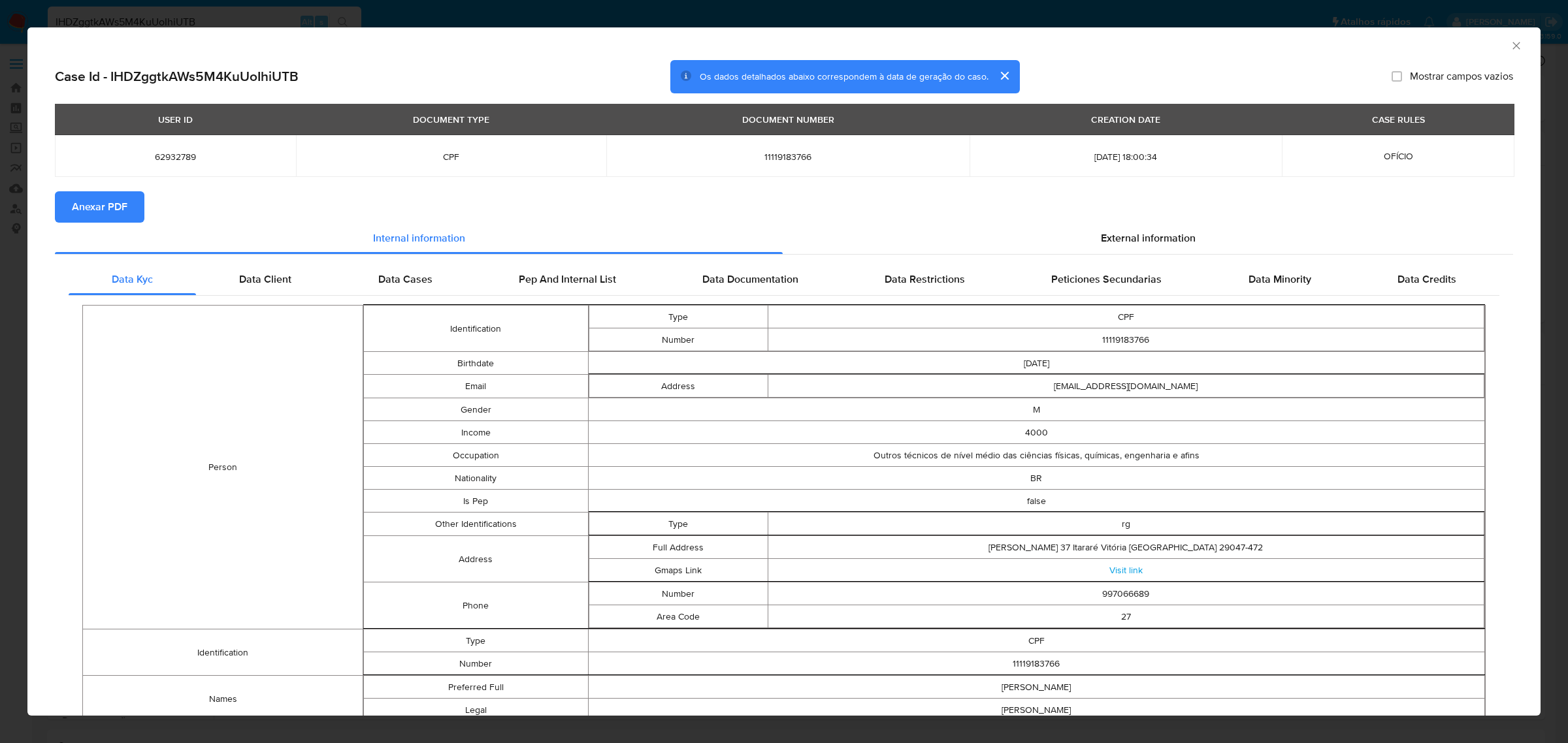
click at [118, 208] on span "Anexar PDF" at bounding box center [100, 207] width 55 height 29
click at [547, 15] on div "AML Data Collector Case Id - IHDZggtkAWs5M4KuUoIhiUTB Os dados detalhados abaix…" at bounding box center [784, 371] width 1568 height 743
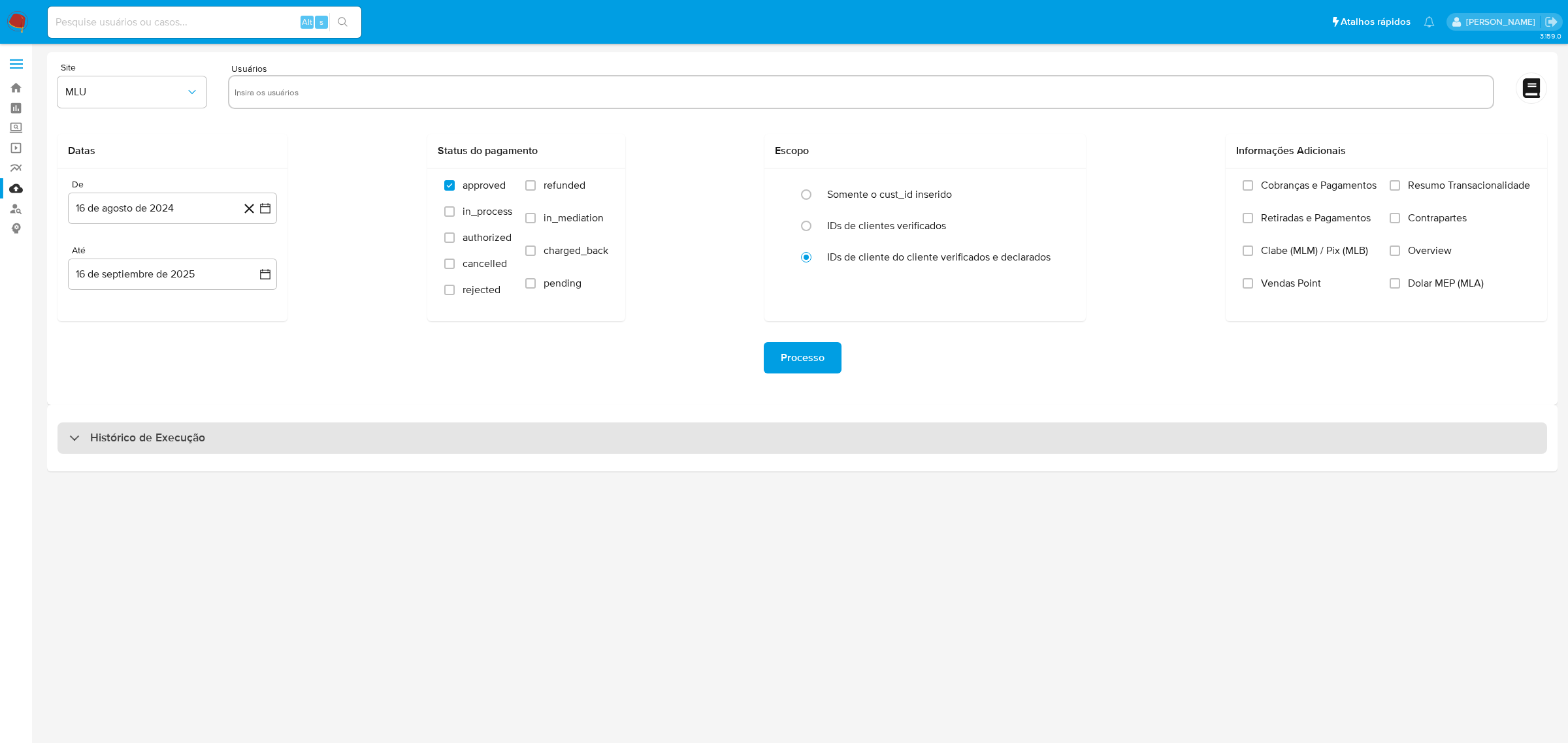
click at [780, 429] on div "Histórico de Execução" at bounding box center [802, 438] width 1490 height 31
select select "10"
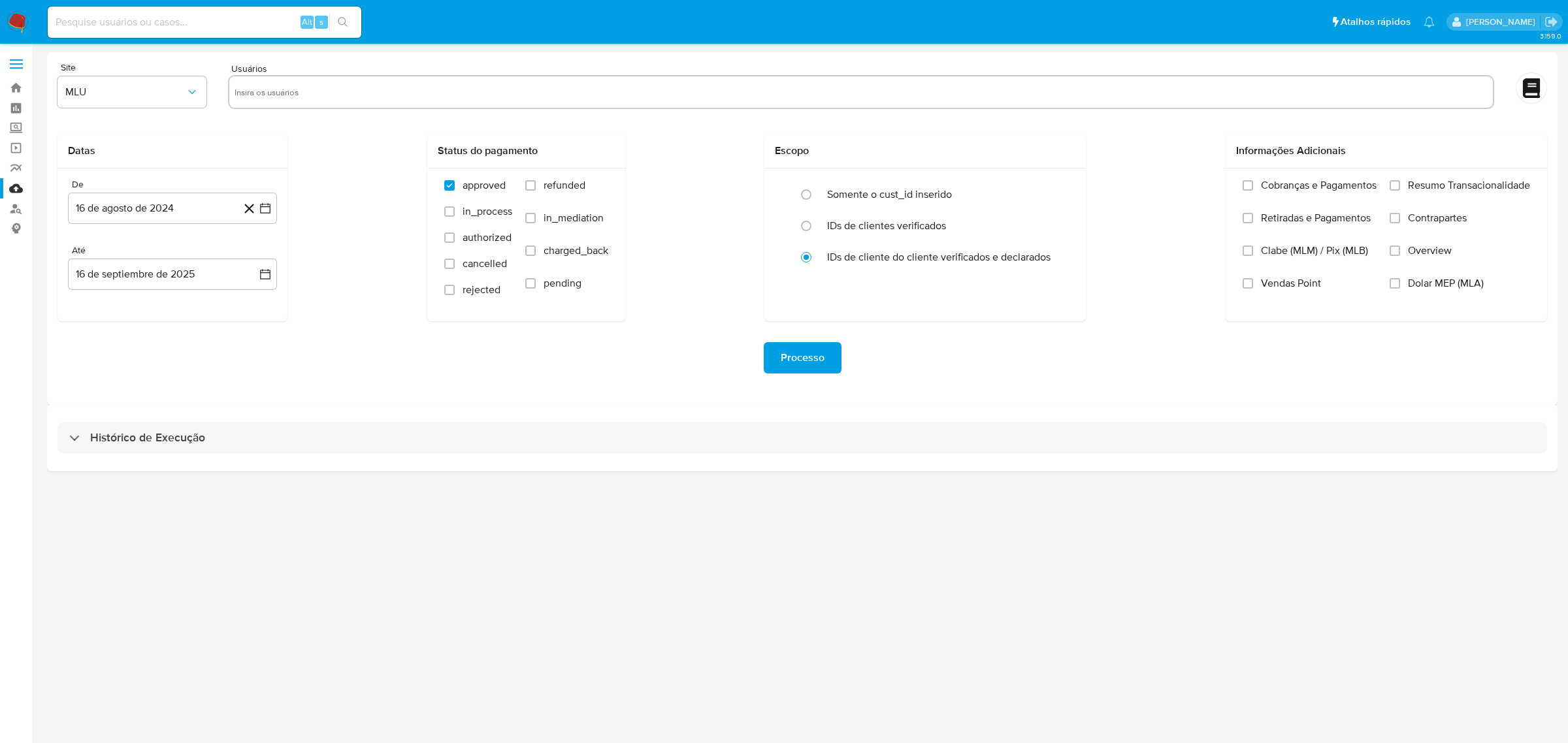
click at [501, 416] on div "Histórico de Execução" at bounding box center [802, 438] width 1510 height 66
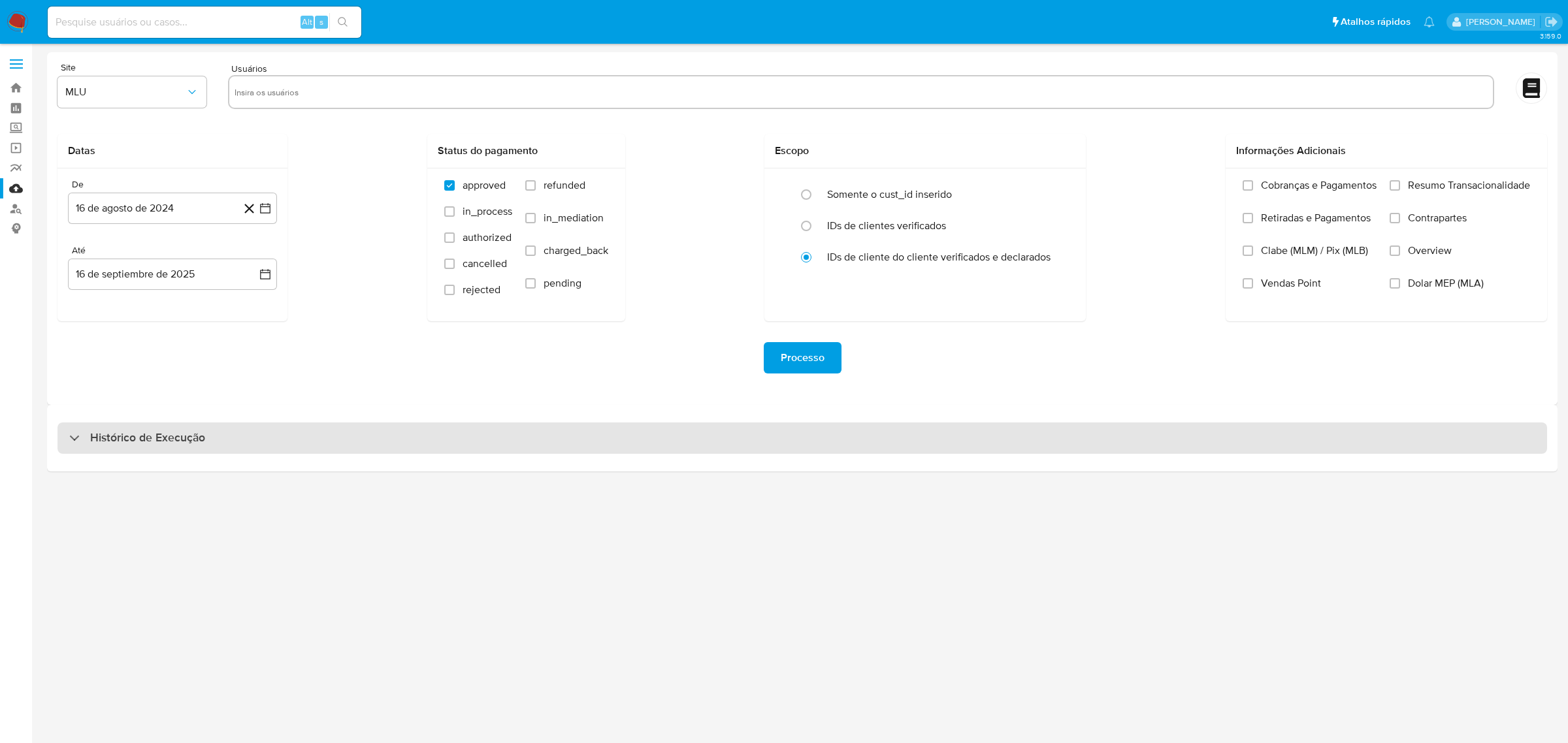
click at [484, 436] on div "Histórico de Execução" at bounding box center [802, 438] width 1490 height 31
select select "10"
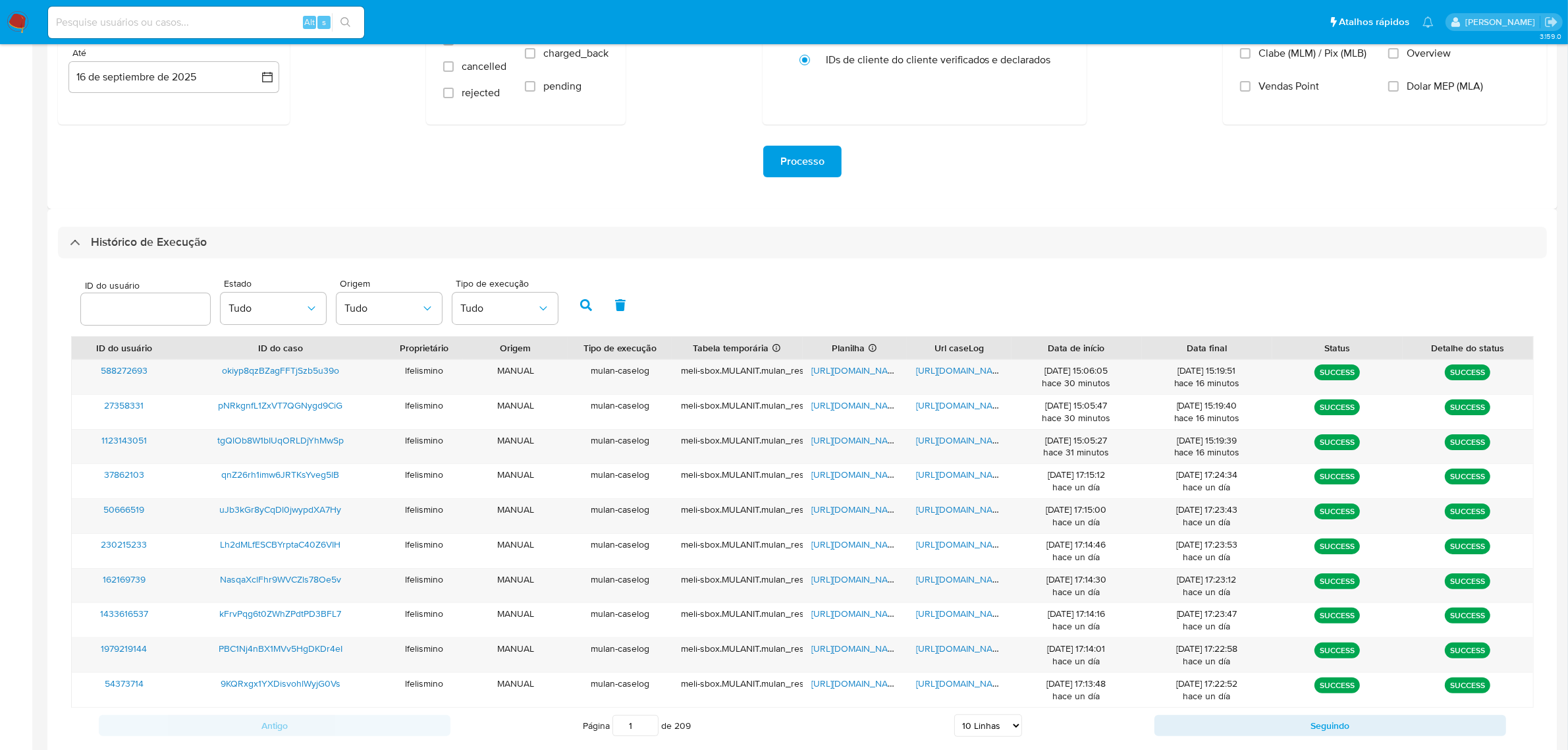
scroll to position [247, 0]
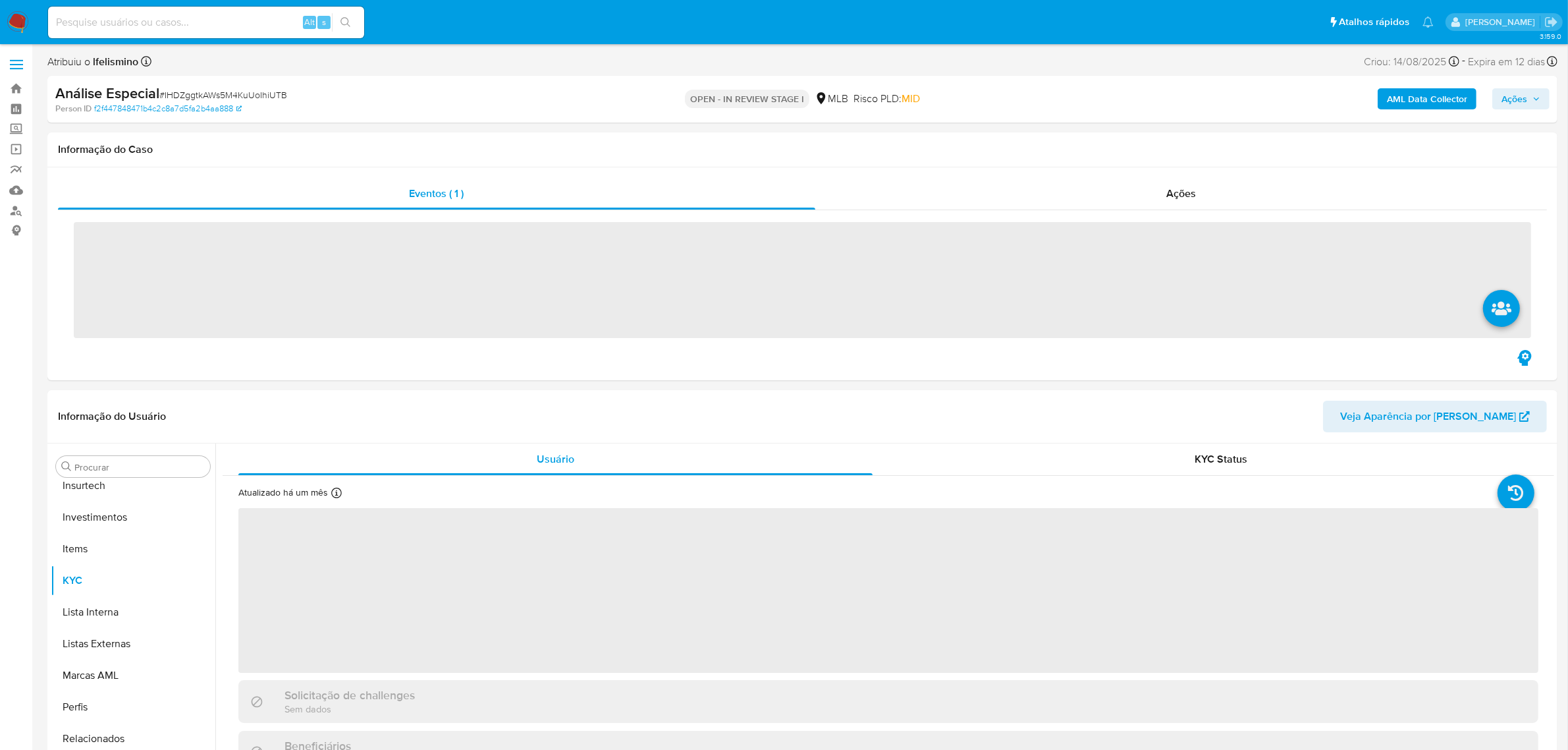
scroll to position [620, 0]
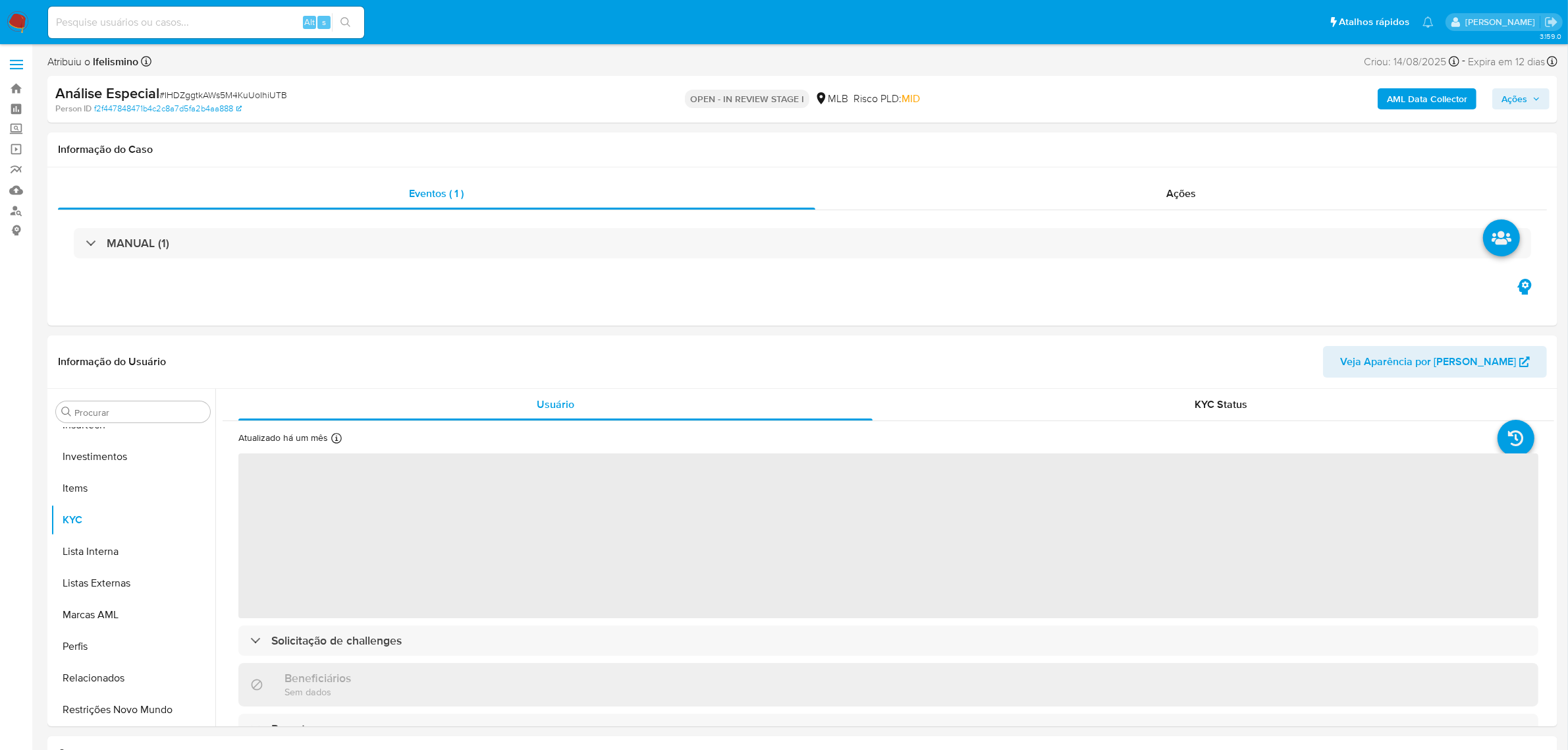
select select "10"
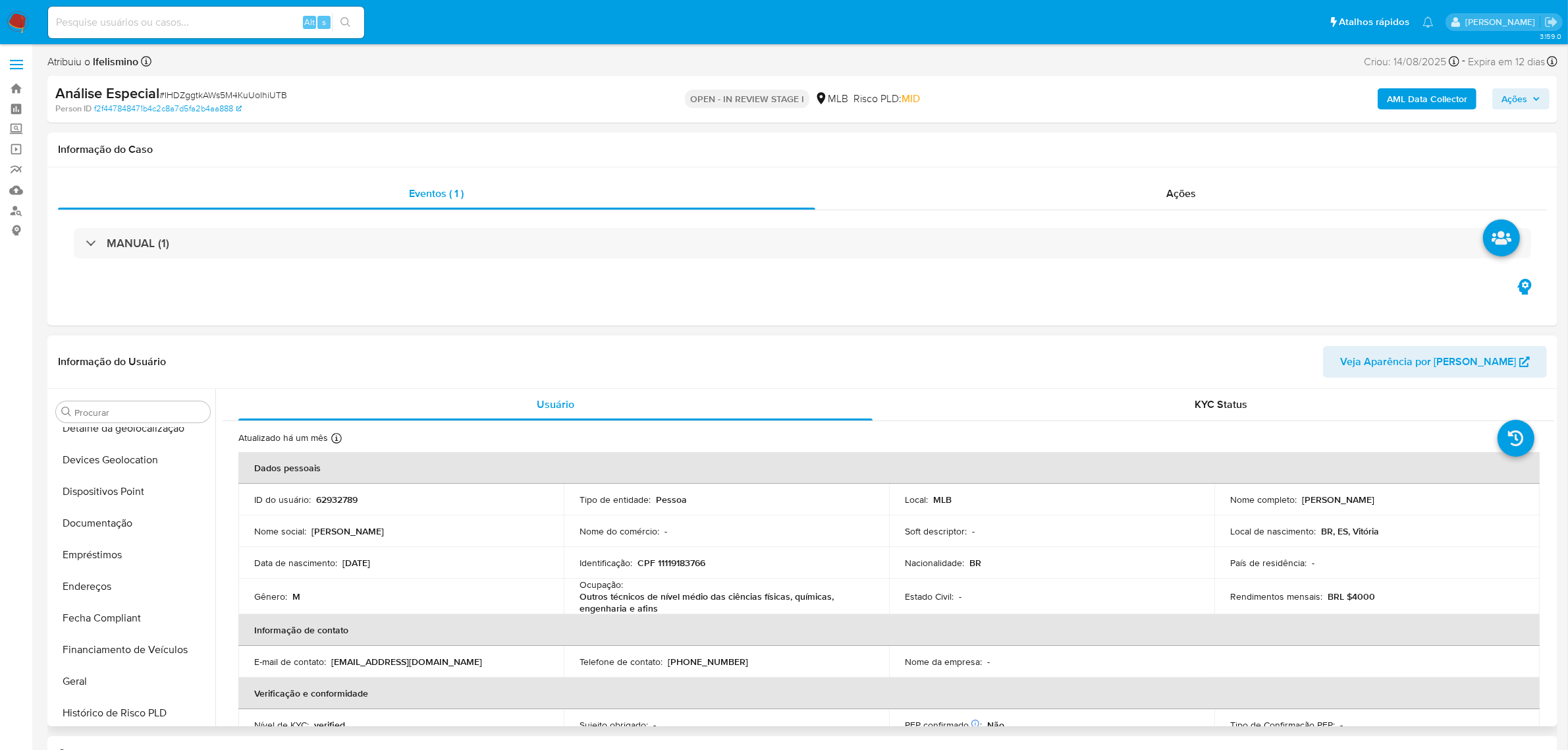
scroll to position [0, 0]
click at [116, 498] on button "CBT" at bounding box center [128, 507] width 155 height 32
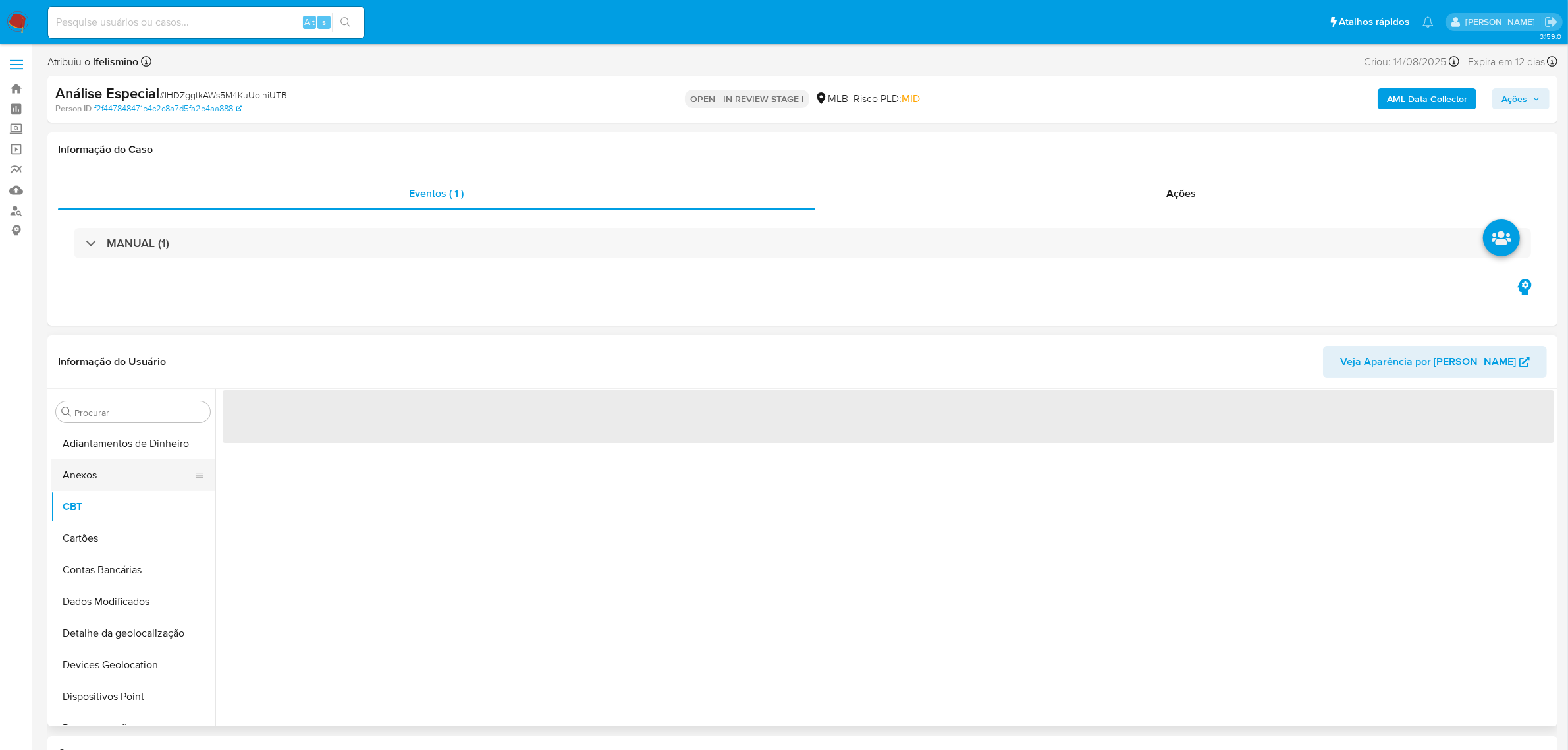
click at [130, 479] on button "Anexos" at bounding box center [128, 475] width 155 height 32
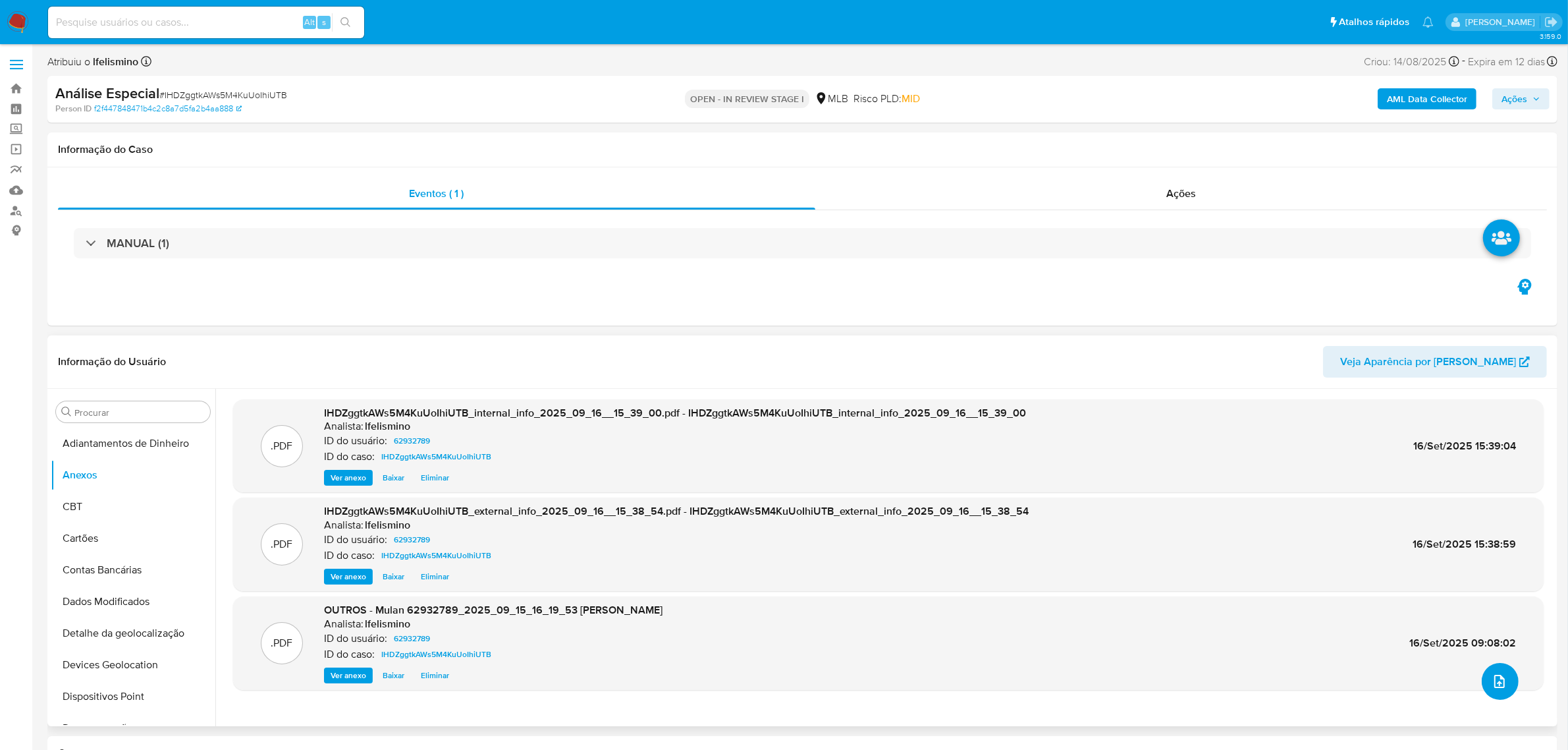
click at [1497, 692] on button "upload-file" at bounding box center [1501, 682] width 37 height 37
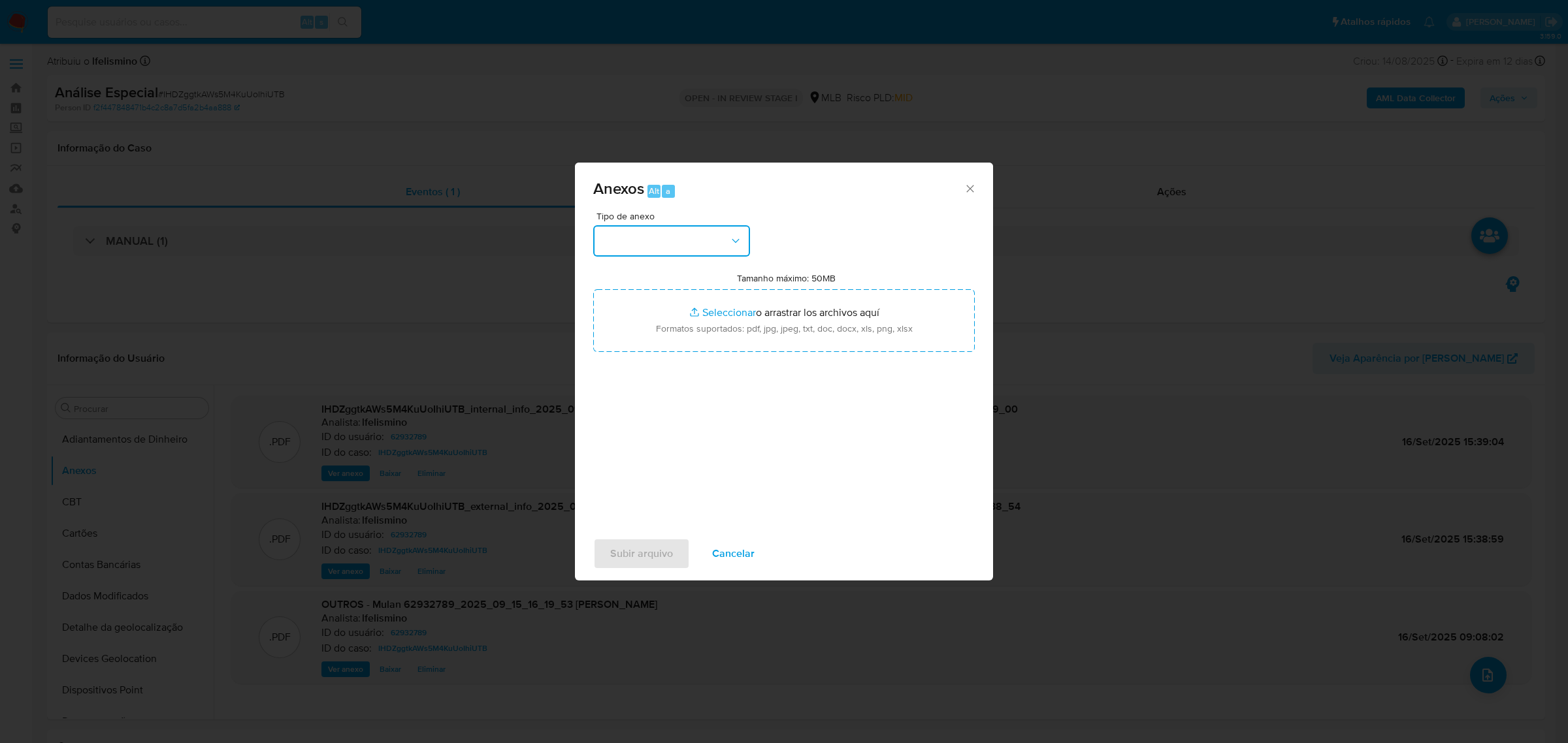
click at [695, 242] on button "button" at bounding box center [671, 241] width 157 height 31
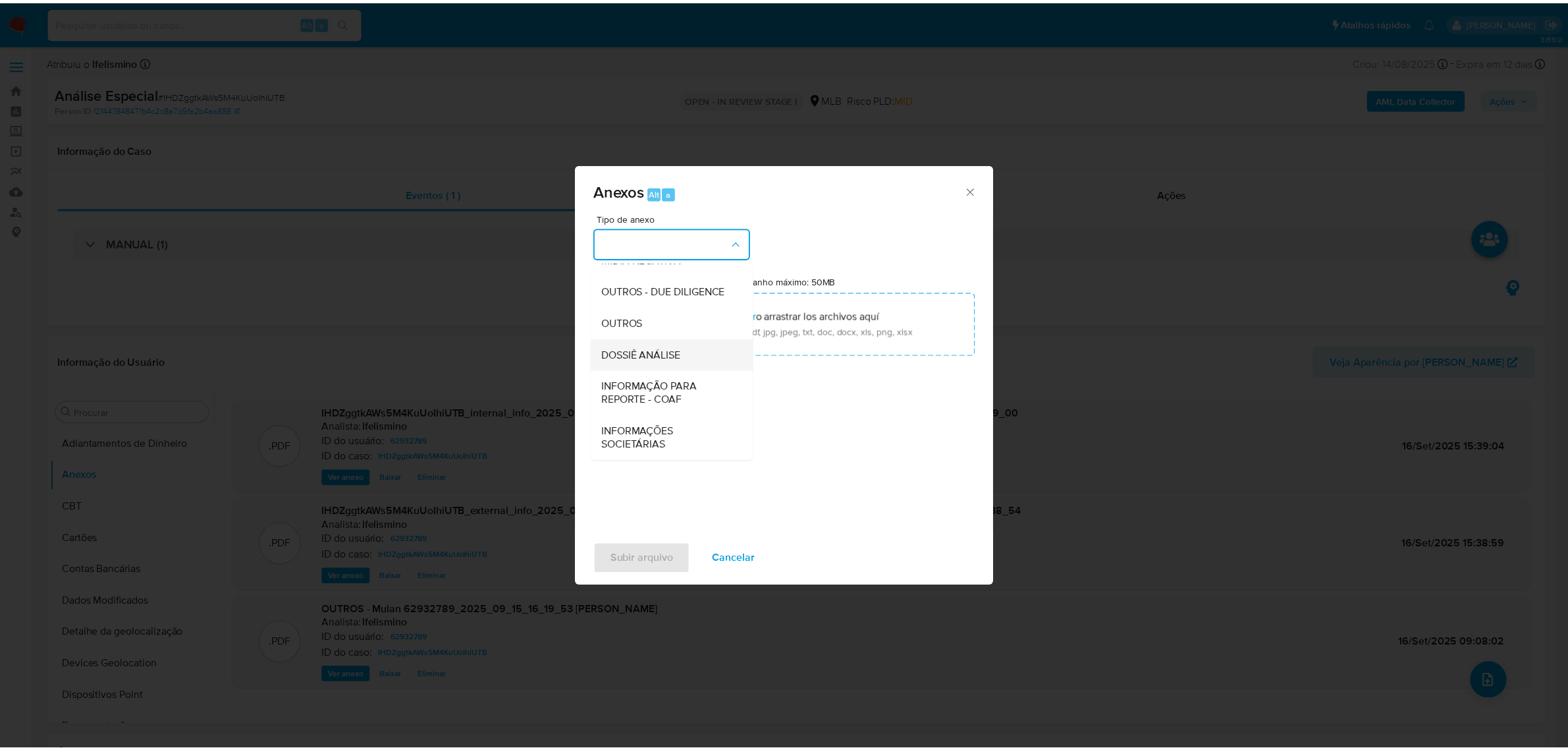
scroll to position [202, 0]
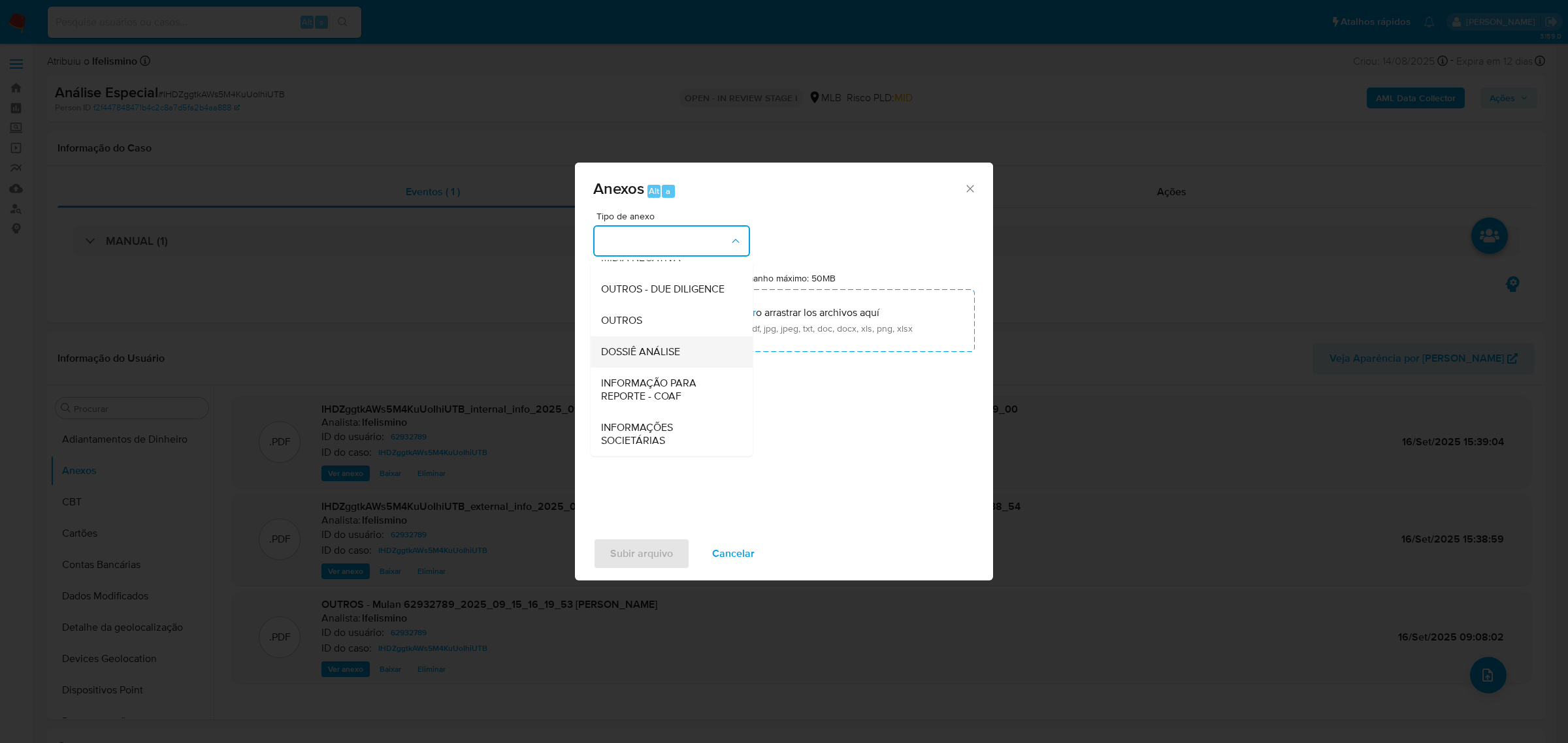
click at [657, 352] on span "DOSSIÊ ANÁLISE" at bounding box center [641, 351] width 79 height 13
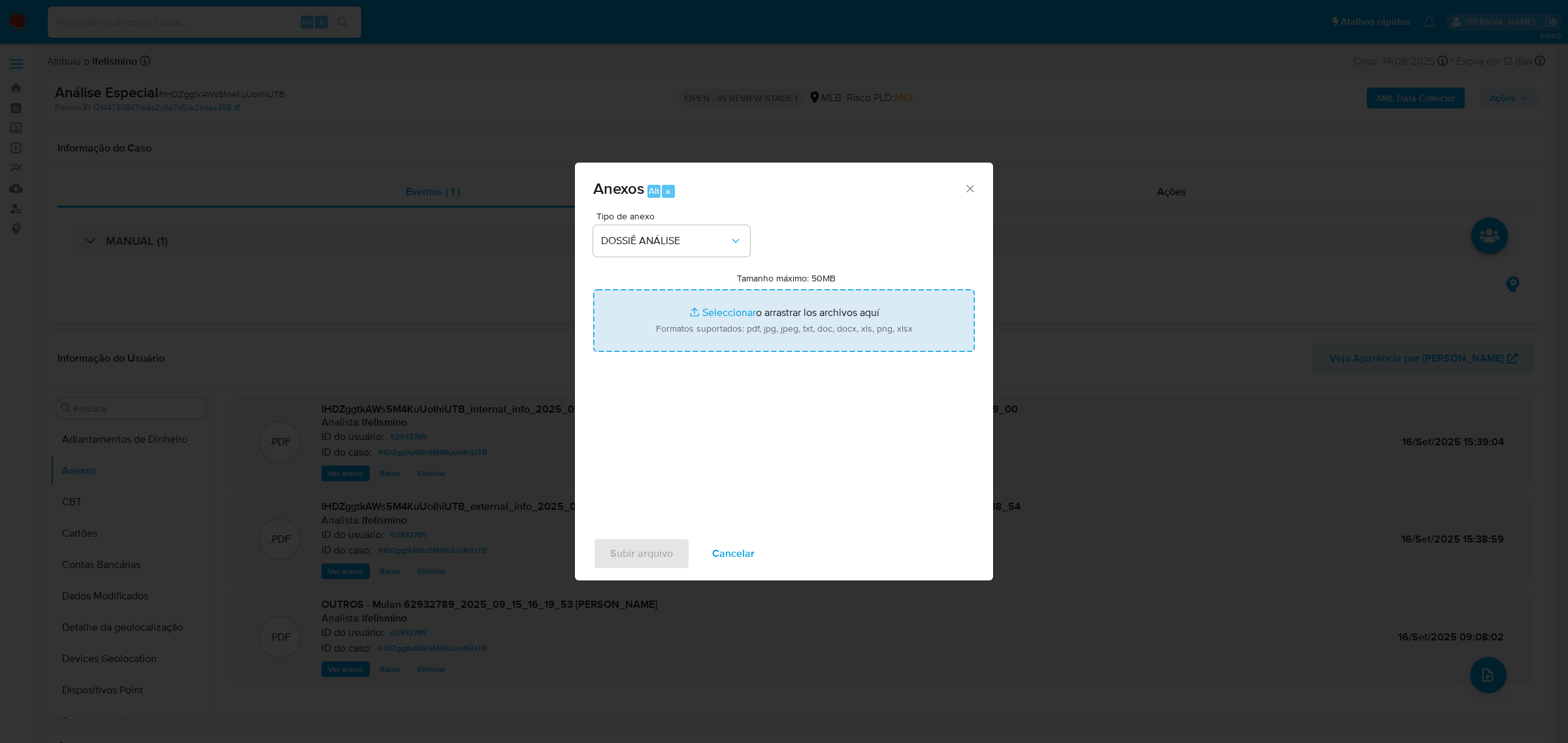
type input "C:\fakepath\SAR - CPF 11119183766 - SANDRO FRIGINI.pdf"
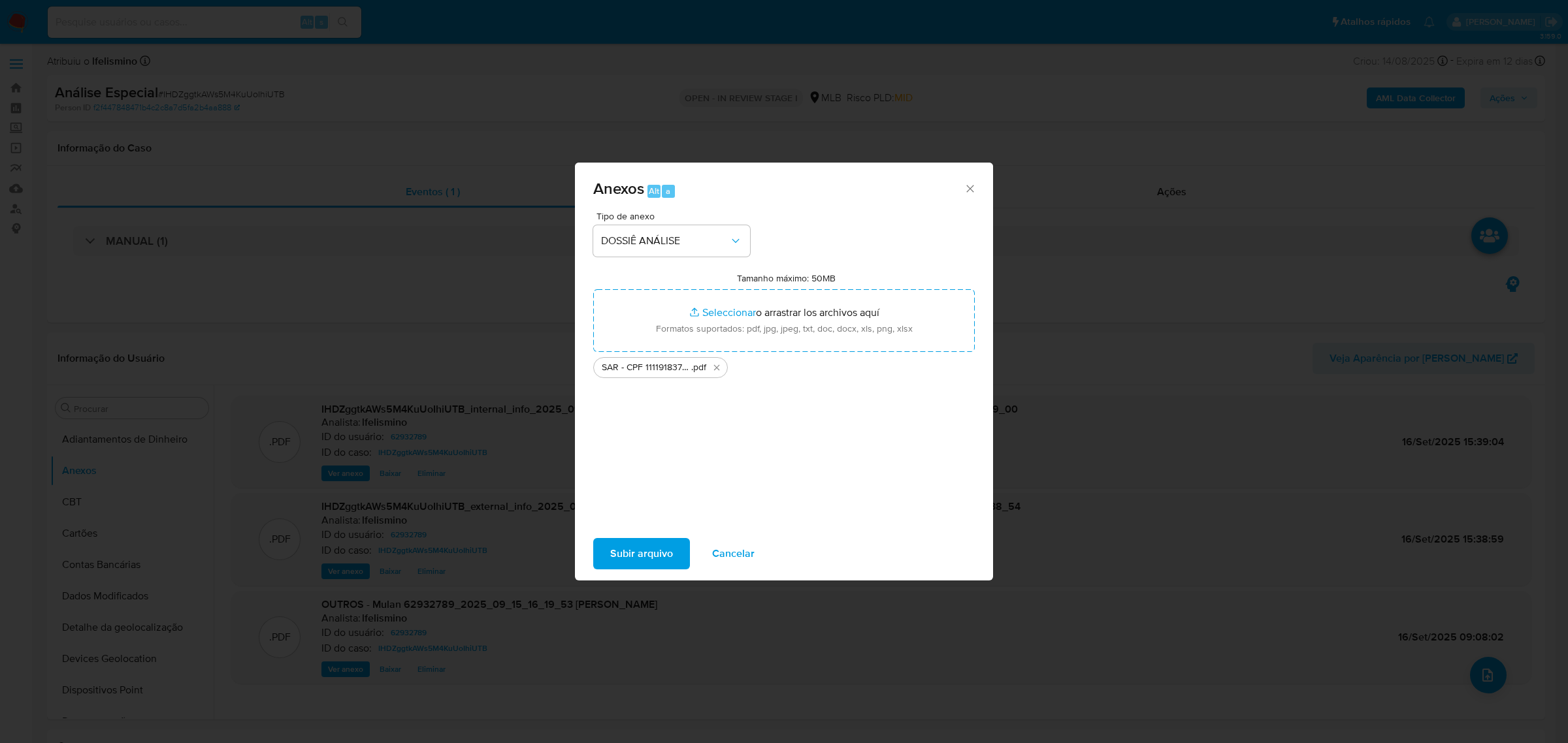
click at [646, 552] on span "Subir arquivo" at bounding box center [642, 553] width 63 height 29
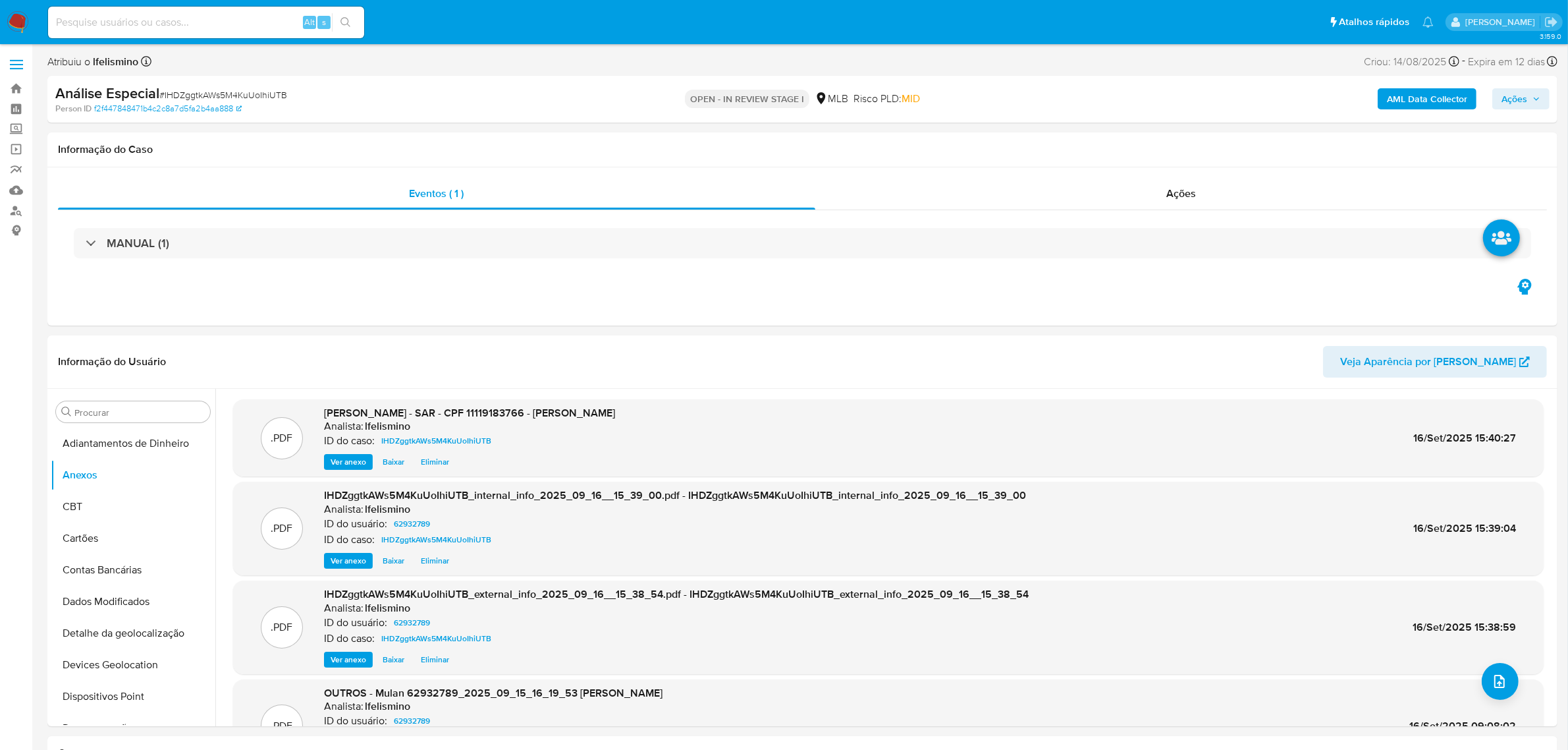
click at [1529, 100] on span "Ações" at bounding box center [1521, 99] width 39 height 19
click at [1103, 150] on div "Resolução do caso Alt r" at bounding box center [1154, 141] width 120 height 34
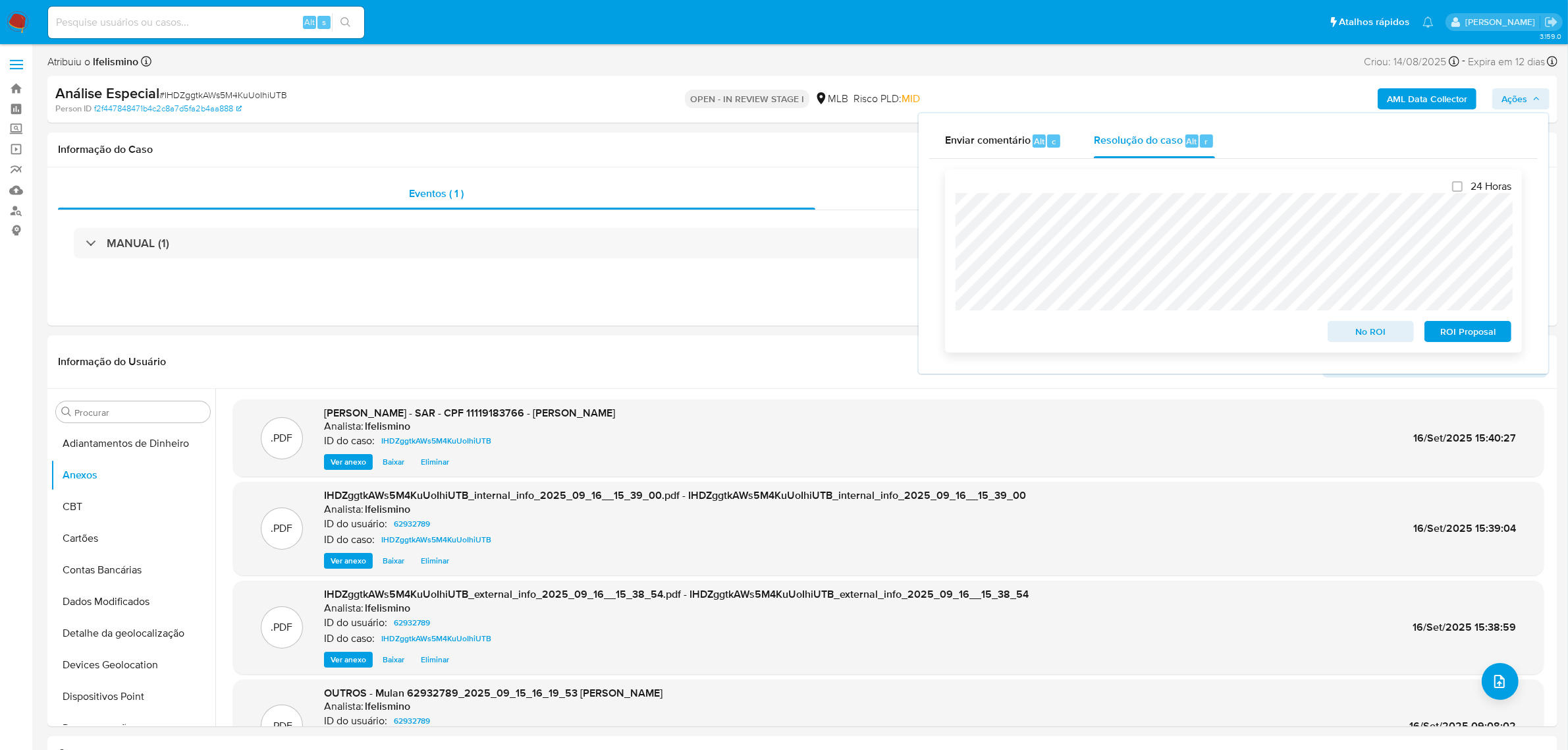
click at [1451, 334] on span "ROI Proposal" at bounding box center [1468, 332] width 69 height 19
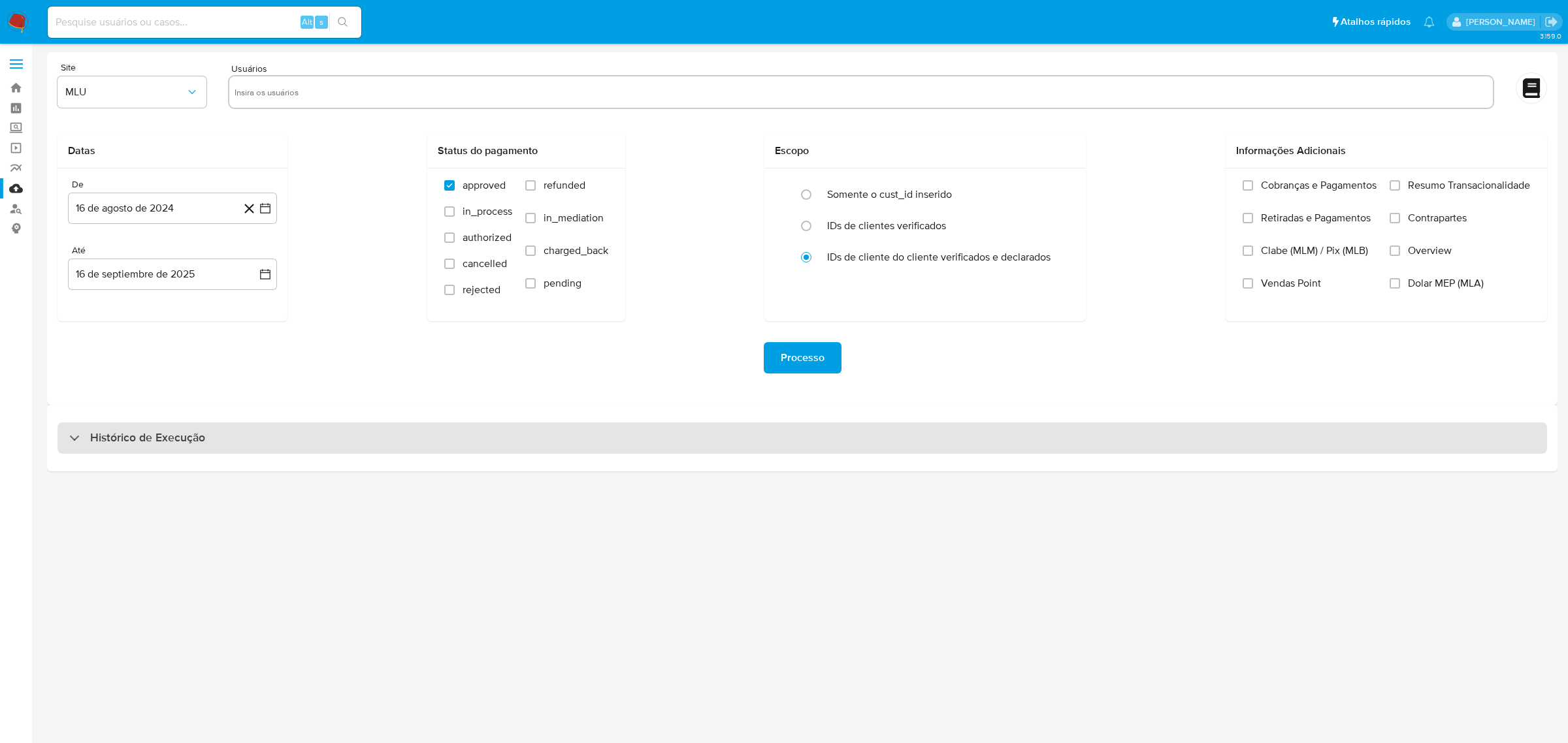
click at [582, 449] on div "Histórico de Execução" at bounding box center [802, 438] width 1490 height 31
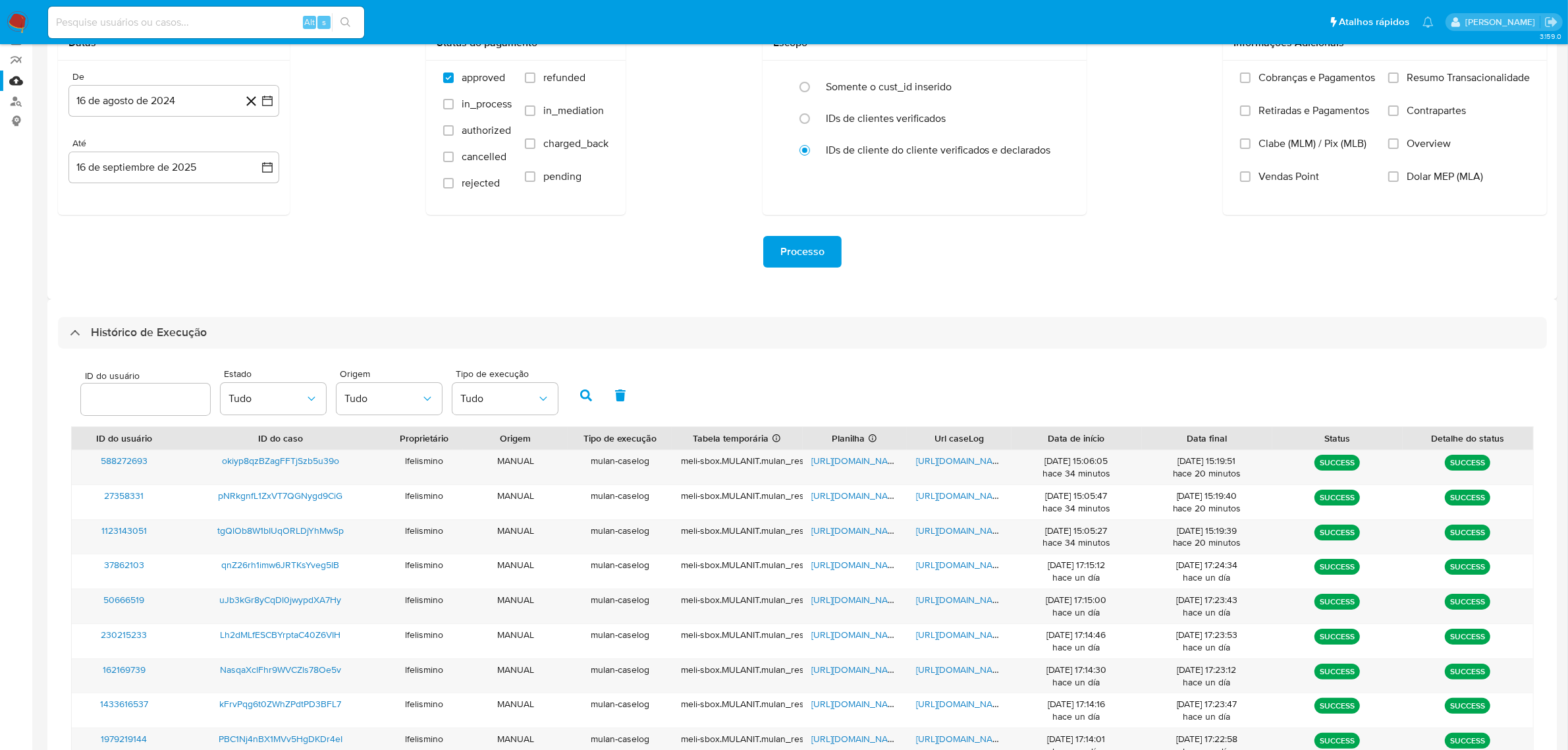
scroll to position [247, 0]
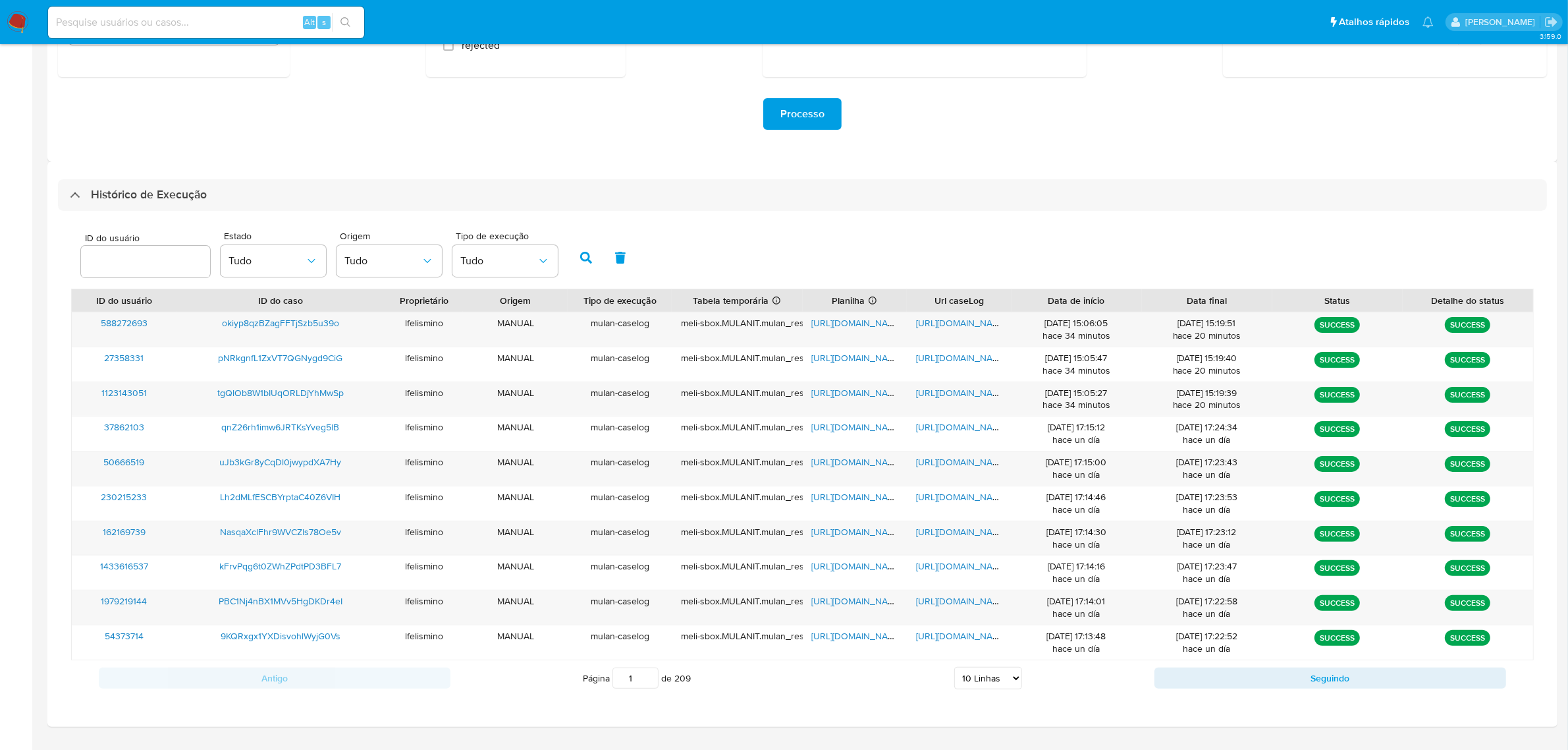
drag, startPoint x: 999, startPoint y: 682, endPoint x: 996, endPoint y: 670, distance: 12.4
click at [999, 682] on select "5 Linhas 10 Linhas 20 Linhas 25 Linhas 50 Linhas 100 Linhas" at bounding box center [988, 678] width 68 height 22
select select "25"
click at [954, 668] on select "5 Linhas 10 Linhas 20 Linhas 25 Linhas 50 Linhas 100 Linhas" at bounding box center [988, 678] width 68 height 22
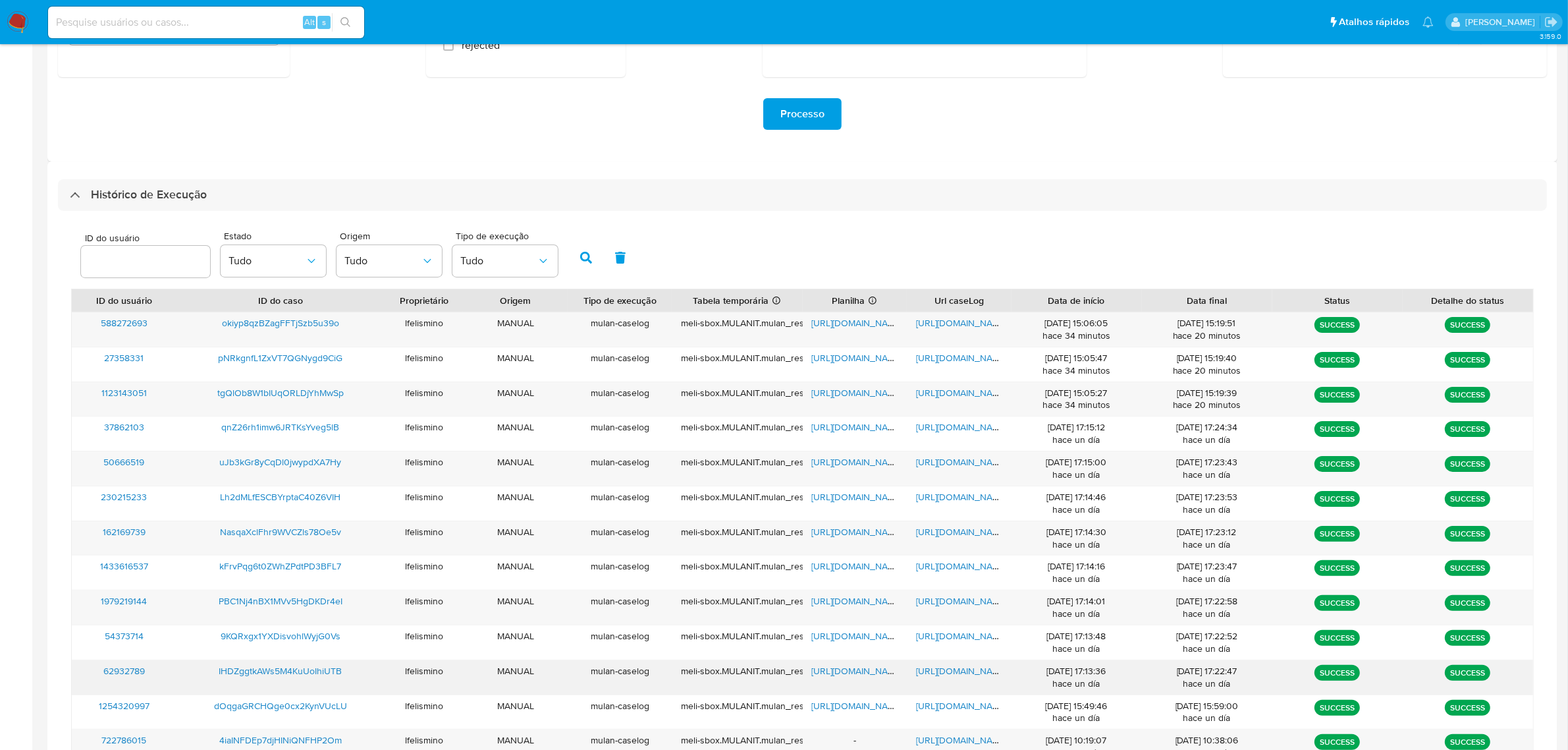
click at [953, 676] on span "[URL][DOMAIN_NAME]" at bounding box center [962, 671] width 91 height 13
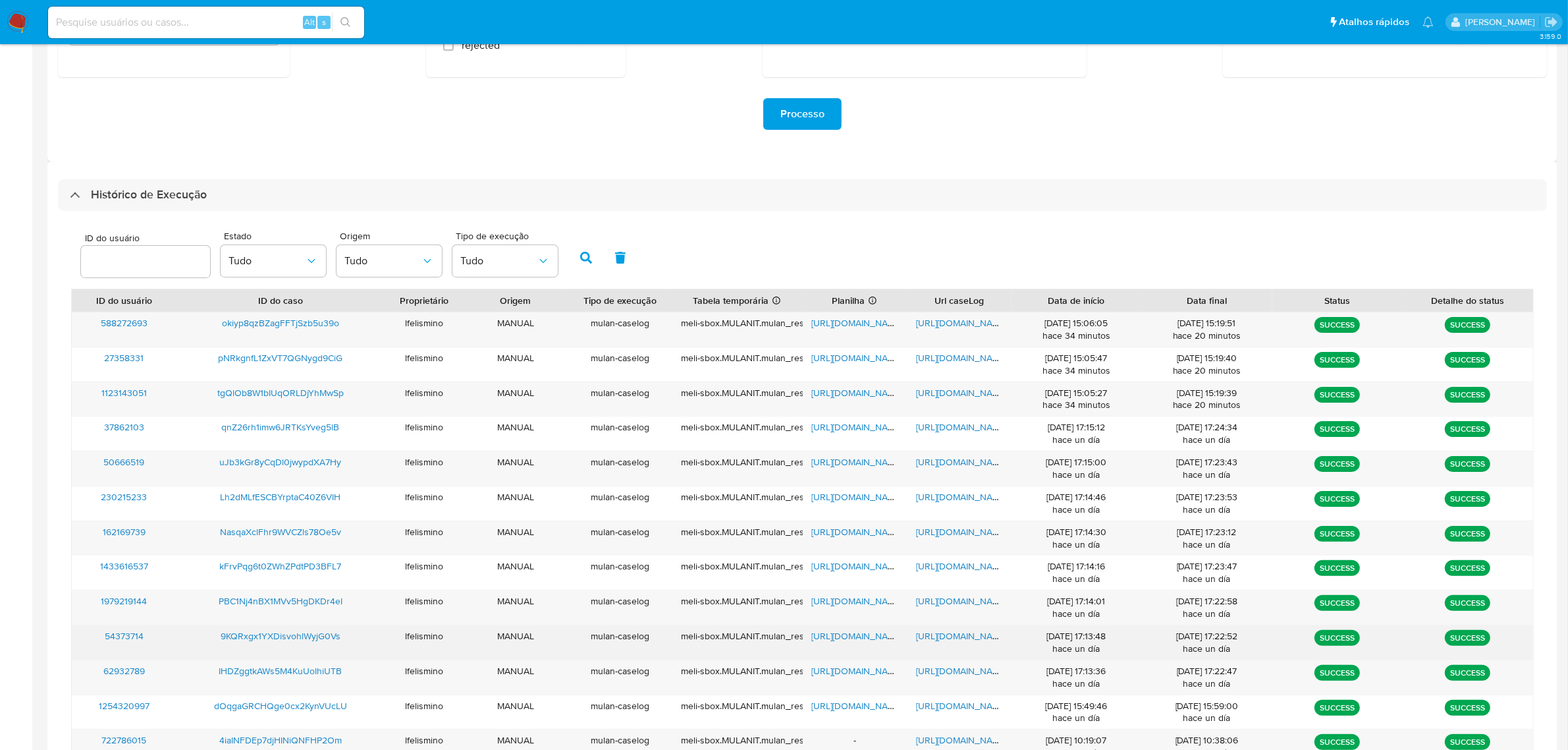
click at [985, 641] on span "[URL][DOMAIN_NAME]" at bounding box center [962, 636] width 91 height 13
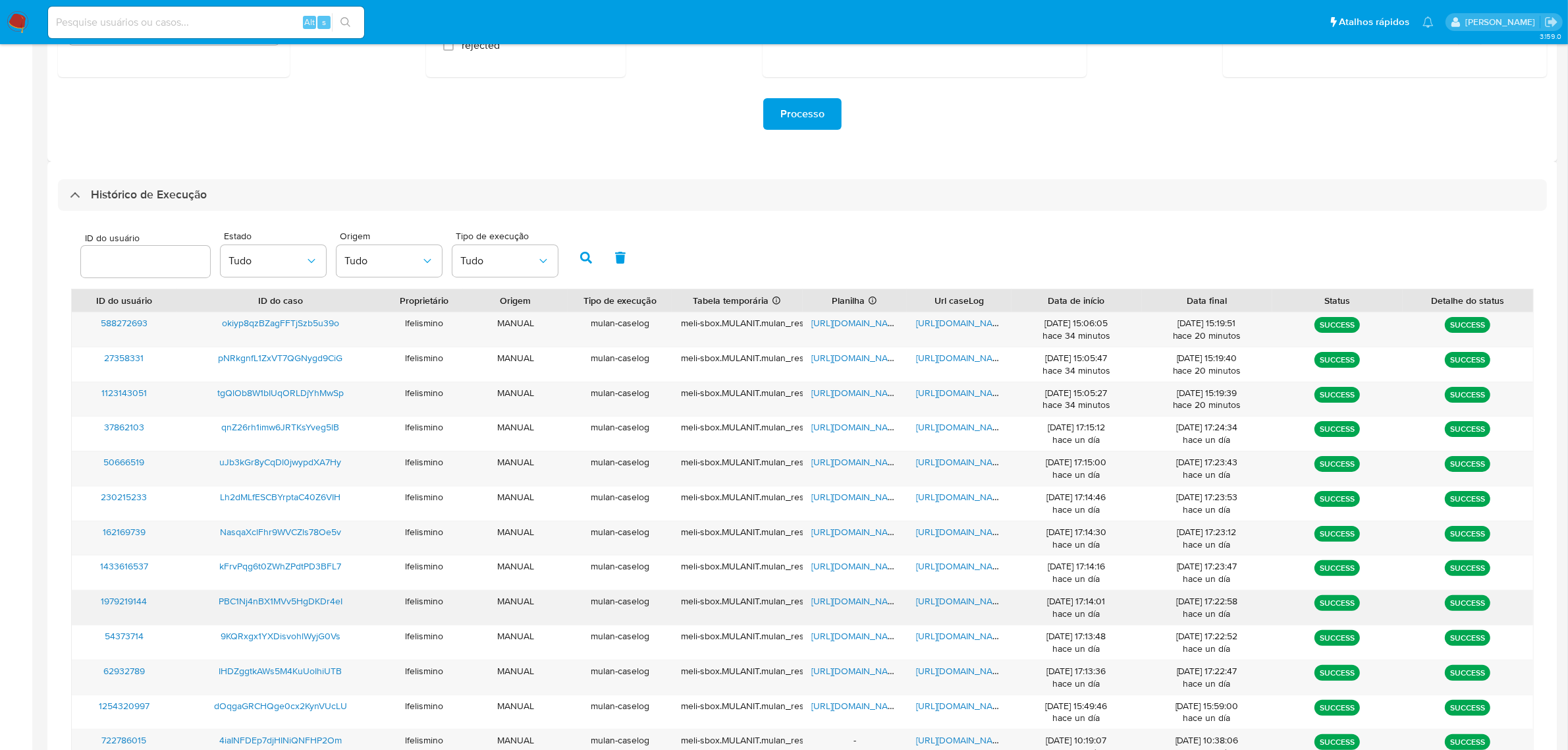
click at [923, 604] on span "[URL][DOMAIN_NAME]" at bounding box center [962, 601] width 91 height 13
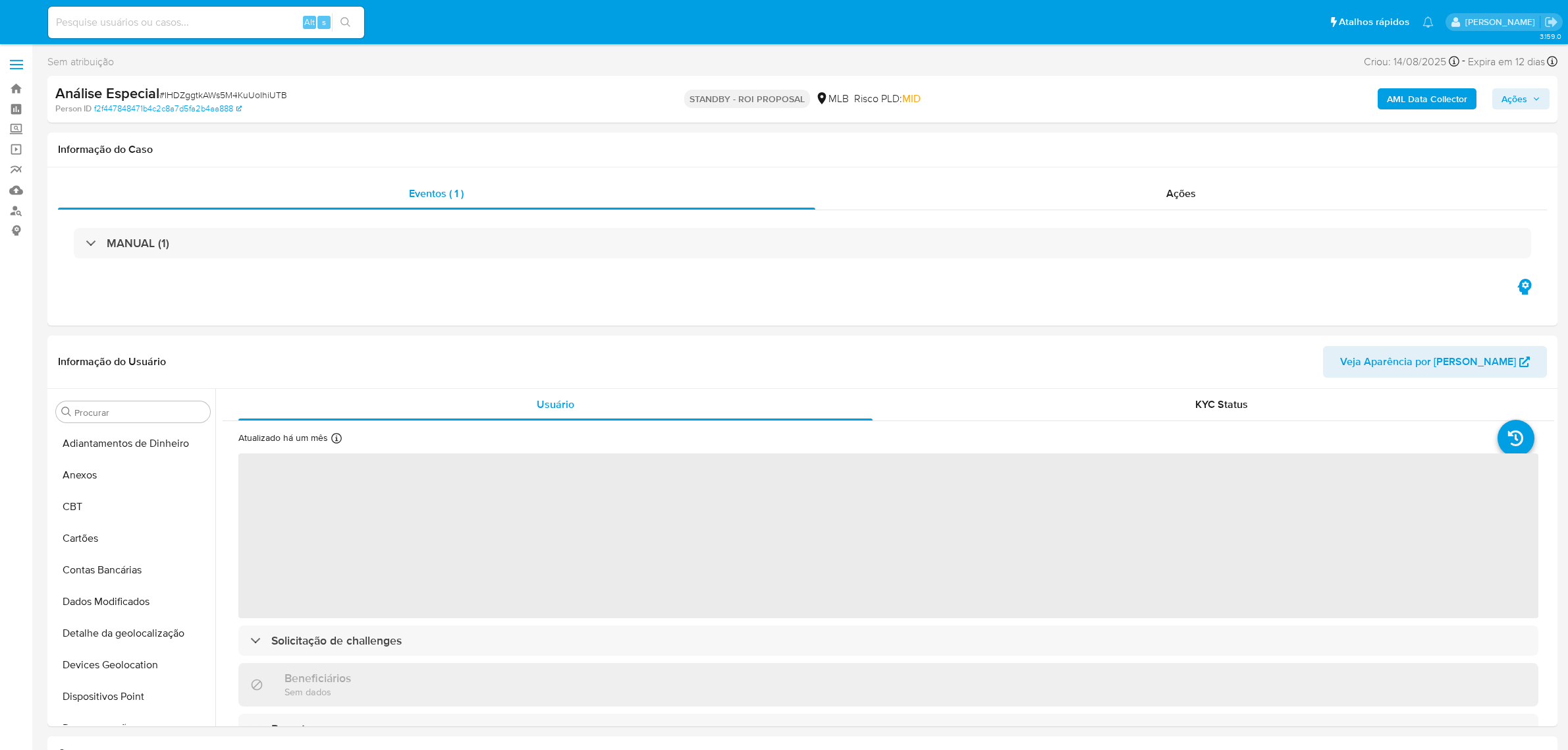
select select "10"
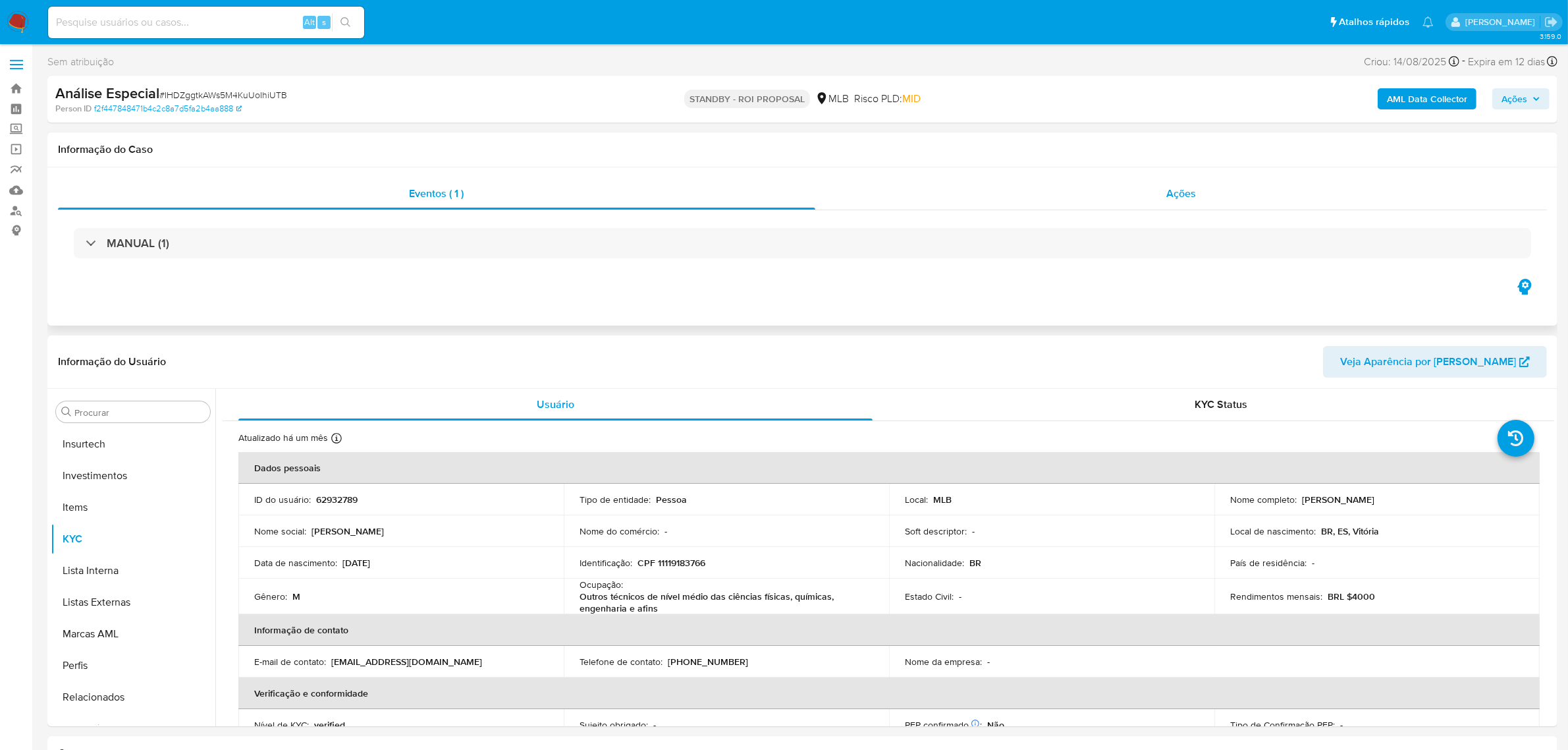
scroll to position [620, 0]
click at [221, 31] on input at bounding box center [207, 22] width 317 height 17
paste input "9KQRxgx1YXDisvohlWyjG0Vs"
type input "9KQRxgx1YXDisvohlWyjG0Vs"
drag, startPoint x: 336, startPoint y: 18, endPoint x: 330, endPoint y: 6, distance: 13.4
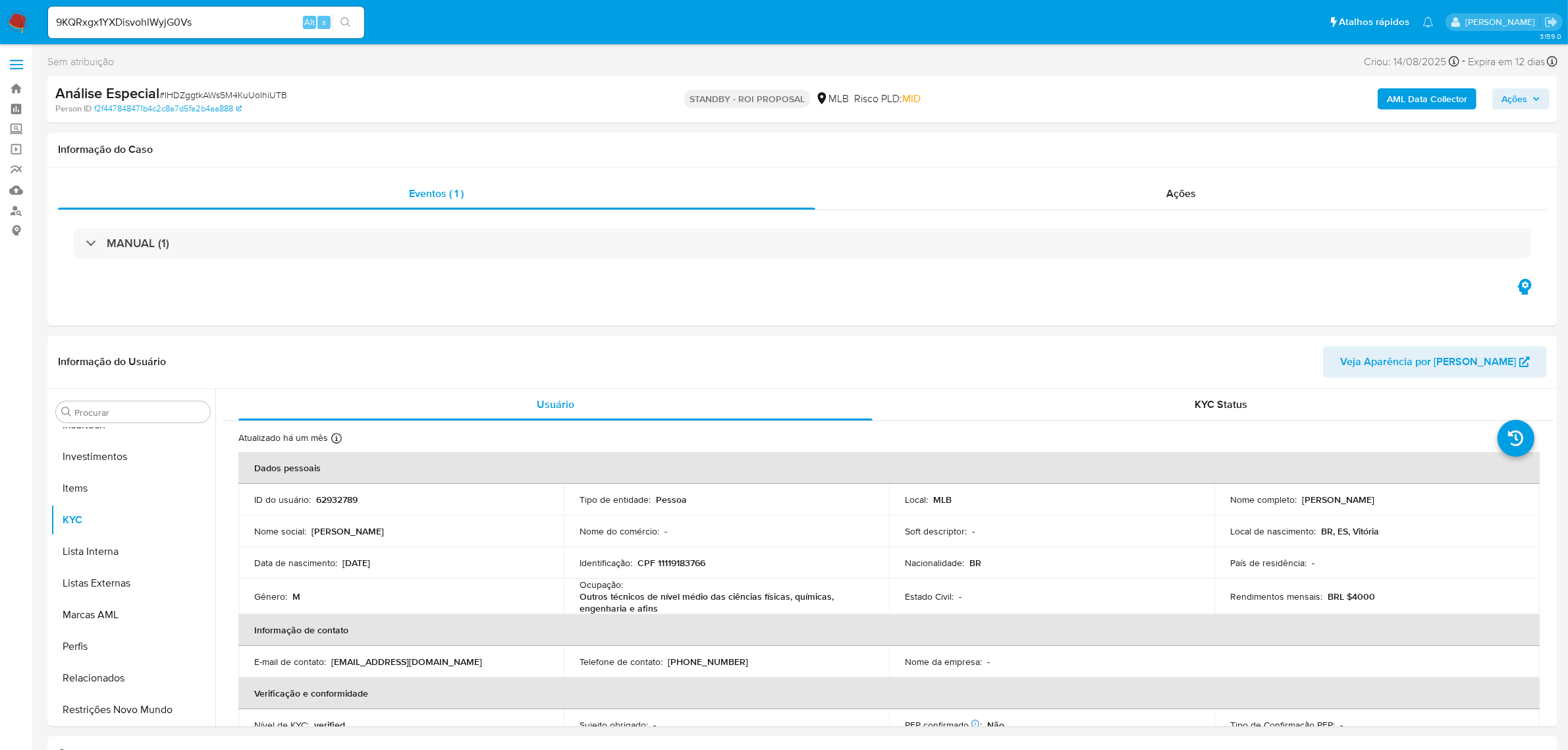
click at [340, 15] on button "search-icon" at bounding box center [345, 22] width 27 height 19
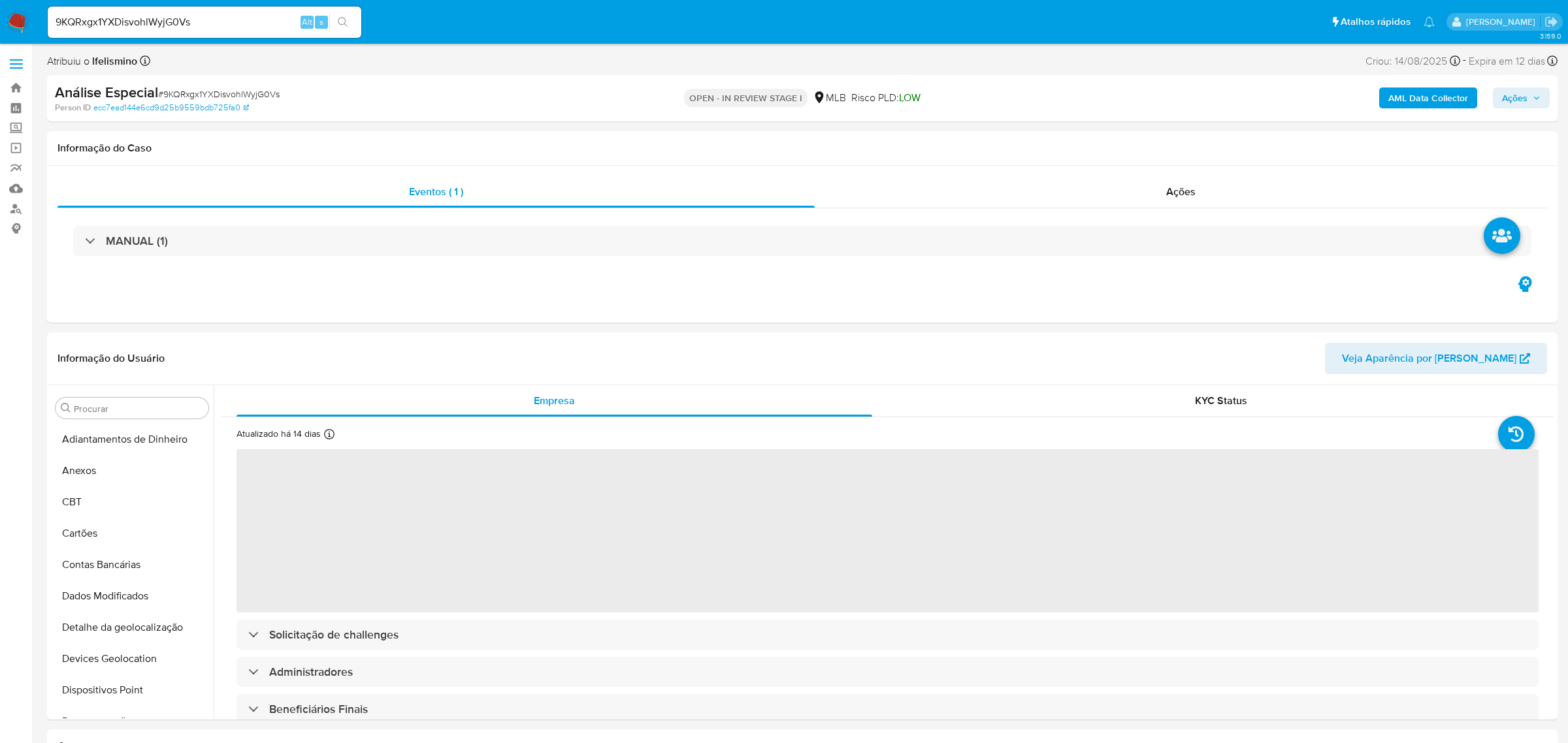
select select "10"
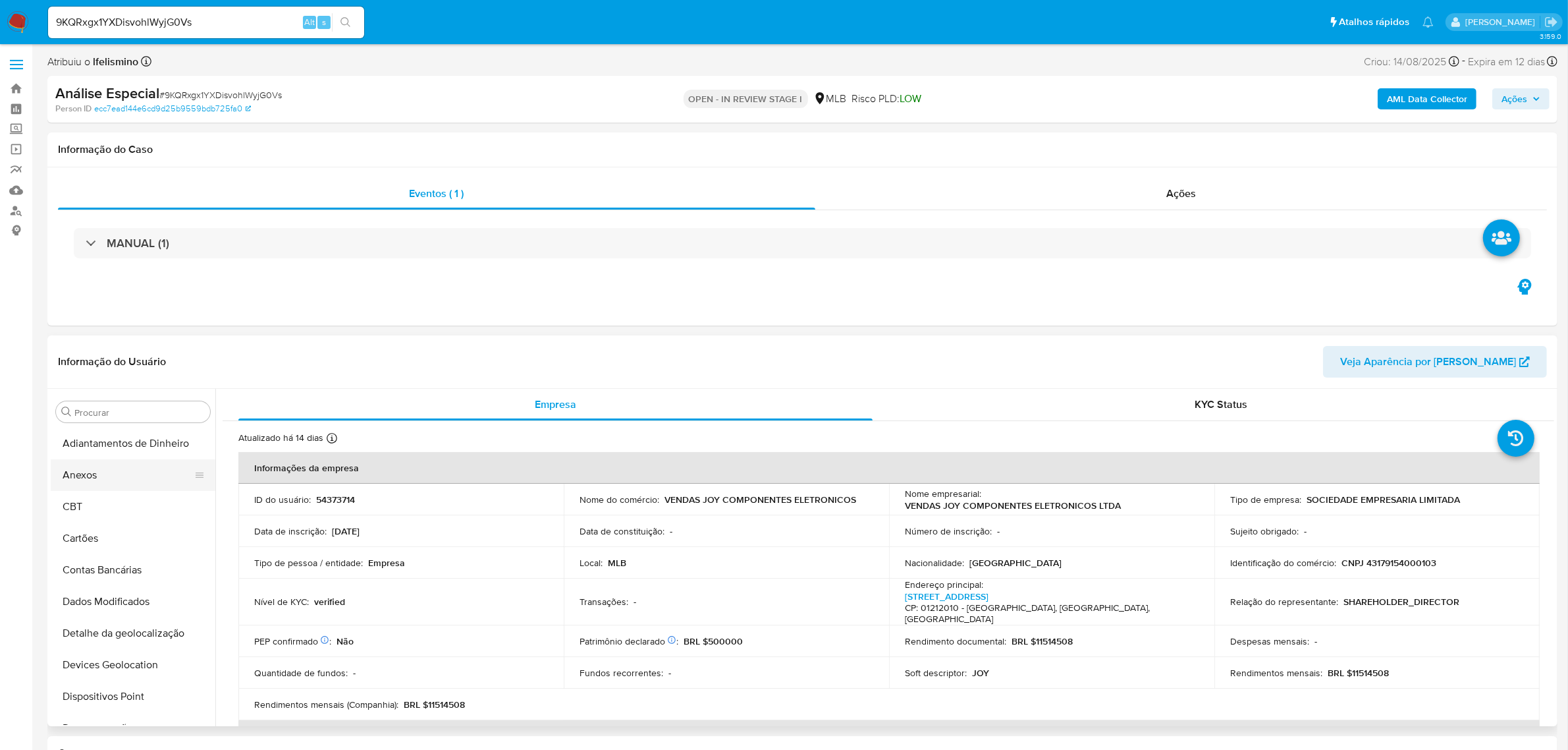
click at [101, 489] on button "Anexos" at bounding box center [128, 475] width 155 height 32
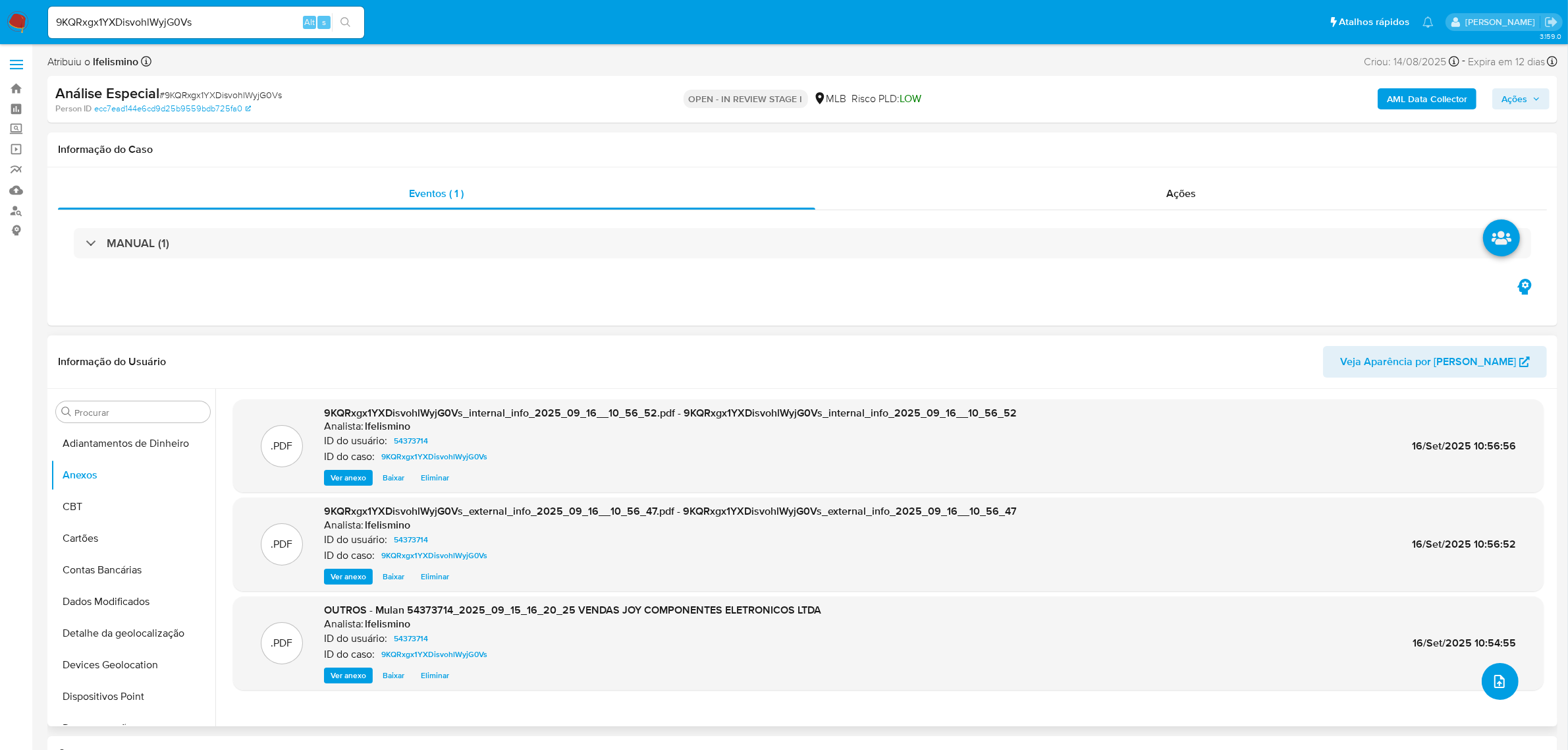
click at [1494, 676] on icon "upload-file" at bounding box center [1499, 681] width 10 height 13
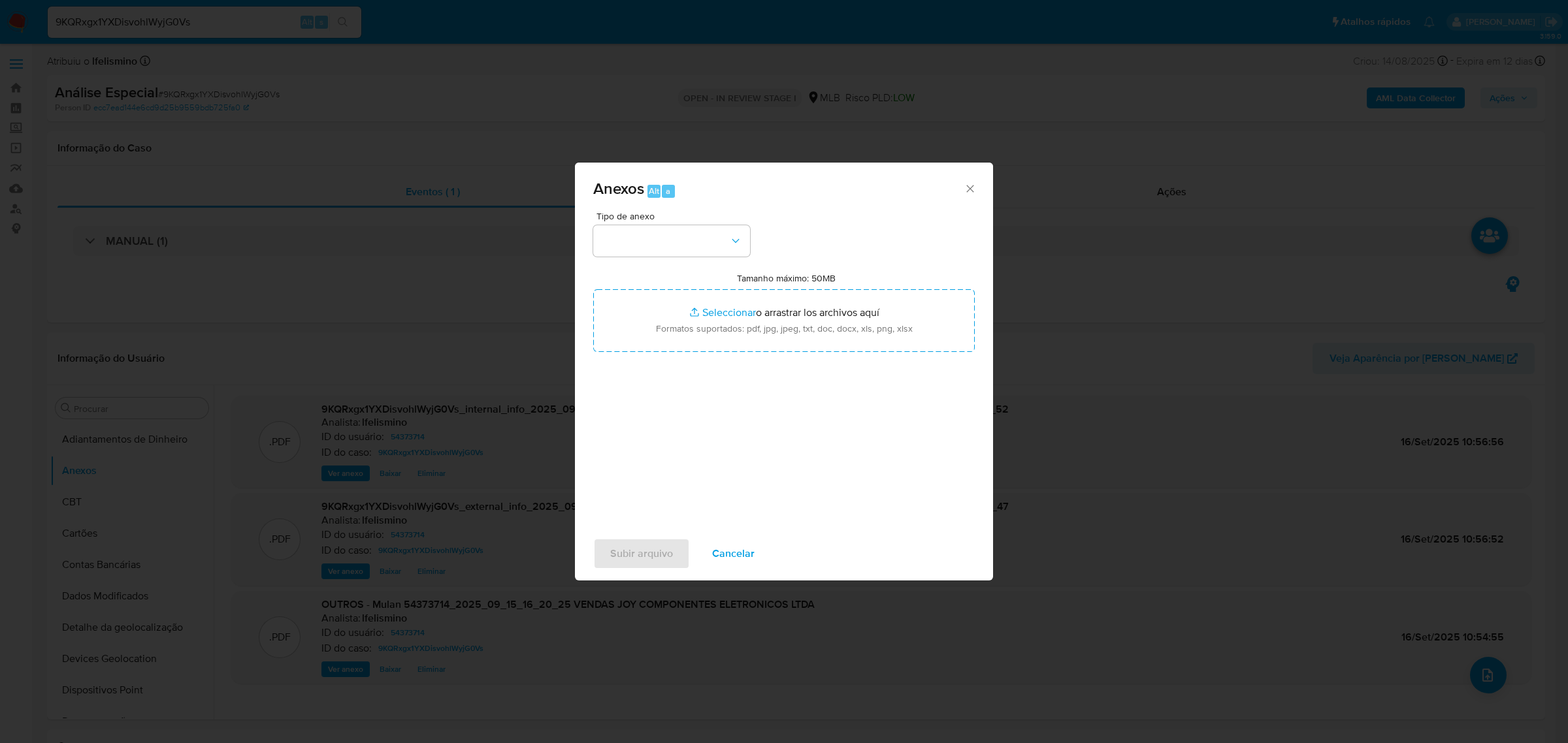
click at [688, 216] on span "Tipo de anexo" at bounding box center [675, 216] width 157 height 9
click at [684, 246] on button "button" at bounding box center [671, 241] width 157 height 31
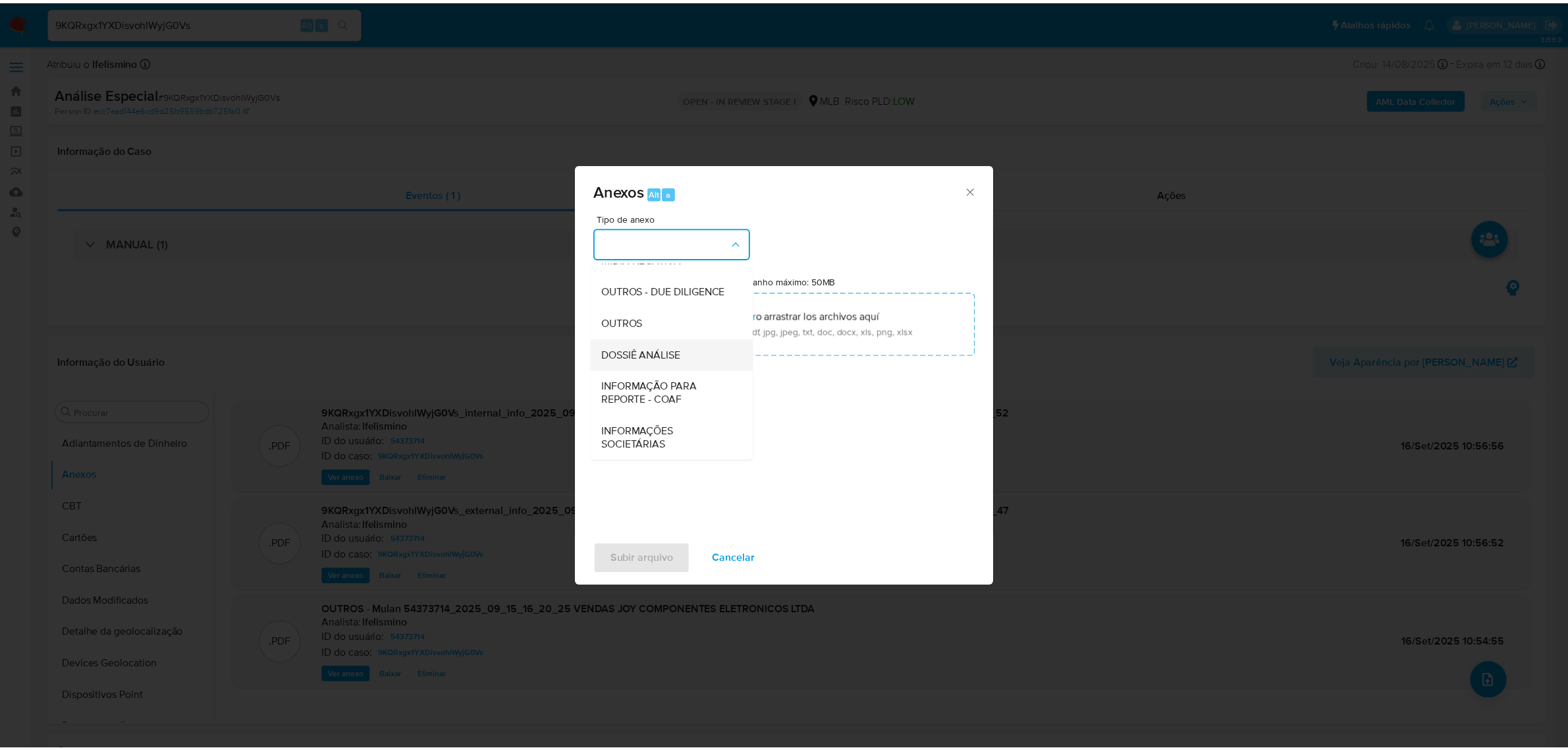
scroll to position [202, 0]
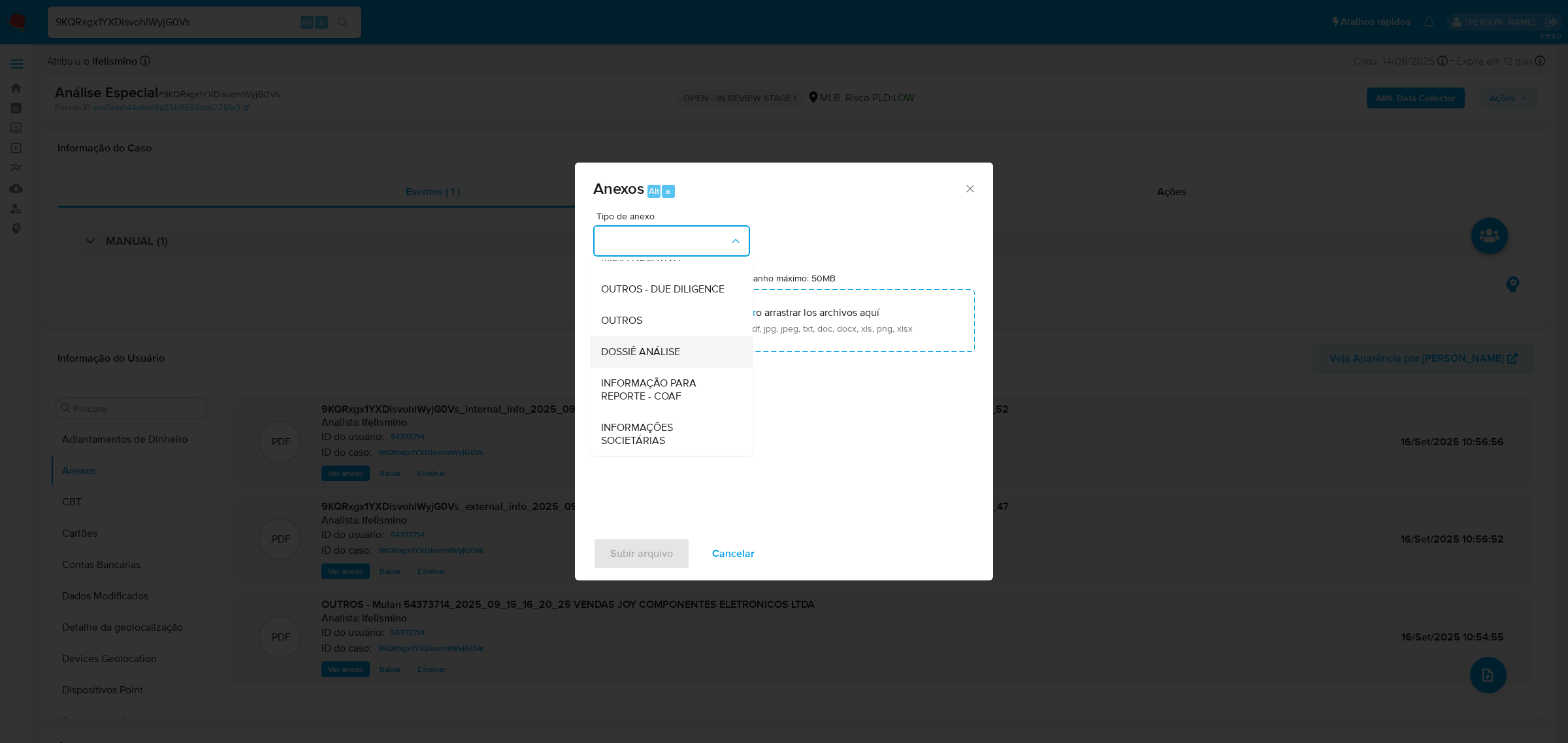
click at [664, 353] on span "DOSSIÊ ANÁLISE" at bounding box center [641, 351] width 79 height 13
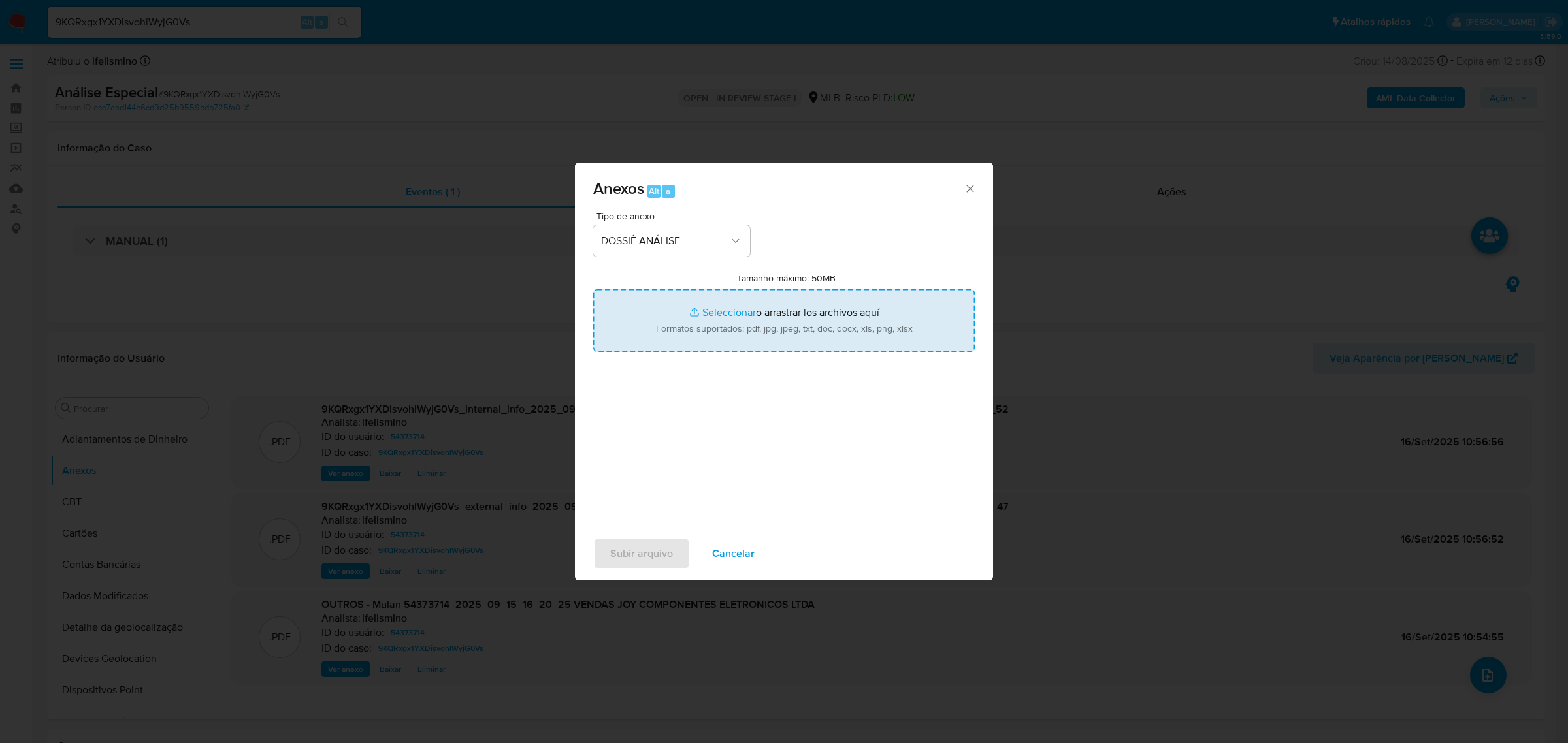
type input "C:\fakepath\SAR - CNPJ 43179154000103 - VENDAS JOY COMPONENTES ELETRÔNICOS LTDA…"
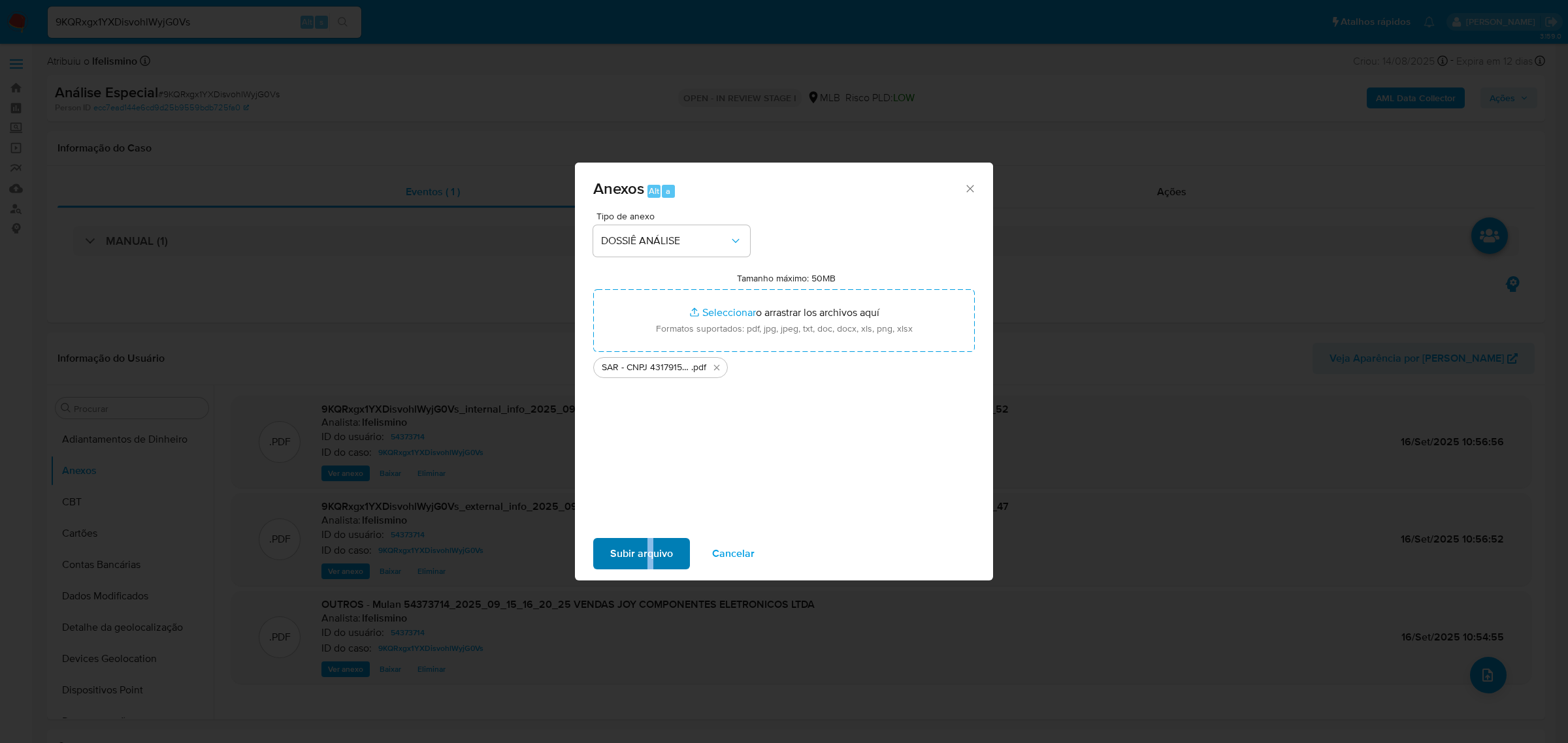
drag, startPoint x: 645, startPoint y: 537, endPoint x: 624, endPoint y: 547, distance: 23.3
click at [642, 540] on div "Subir arquivo Cancelar" at bounding box center [783, 554] width 418 height 50
click at [624, 550] on span "Subir arquivo" at bounding box center [642, 553] width 63 height 29
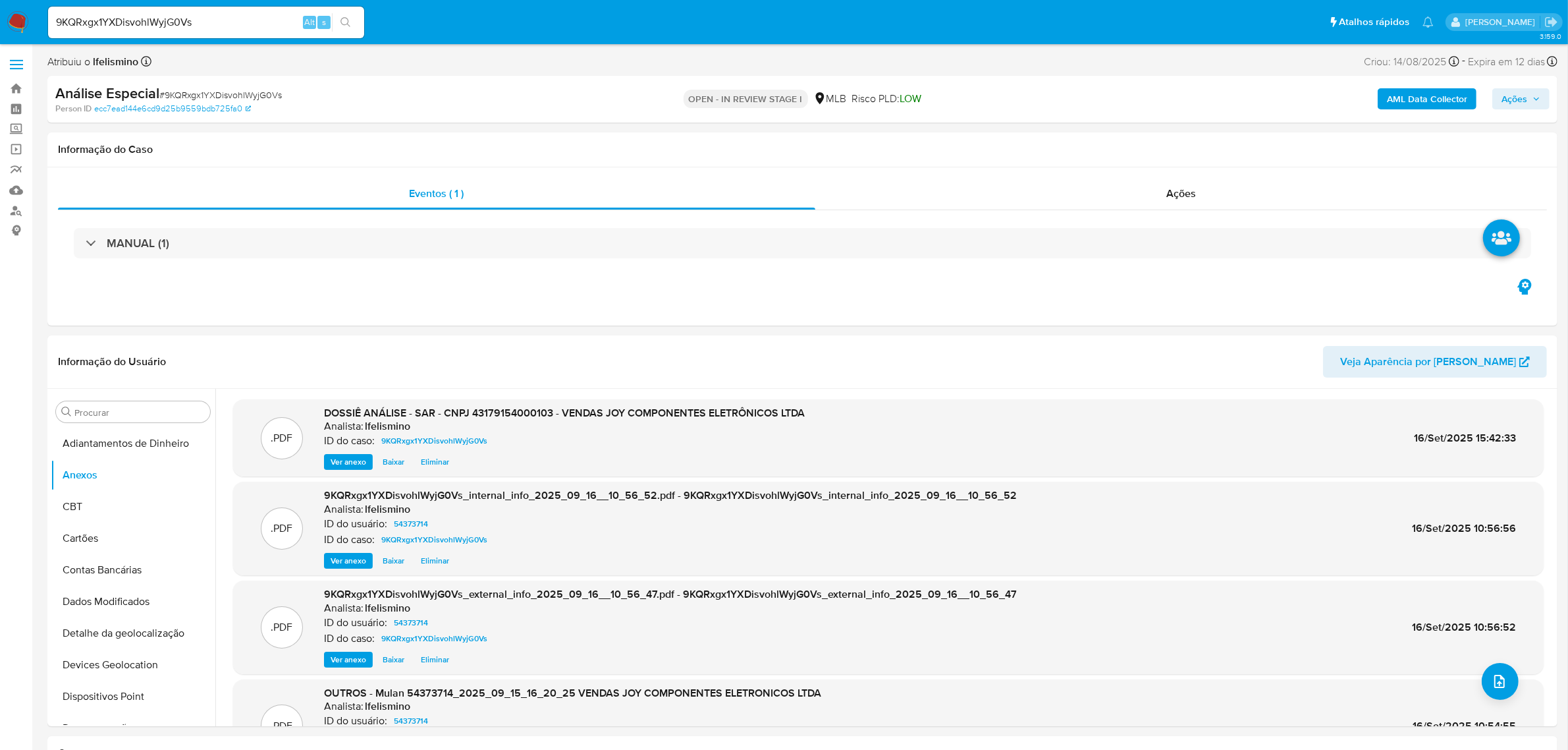
click at [1521, 101] on span "Ações" at bounding box center [1515, 99] width 26 height 21
click at [1153, 150] on div "Resolução do caso Alt r" at bounding box center [1154, 141] width 120 height 34
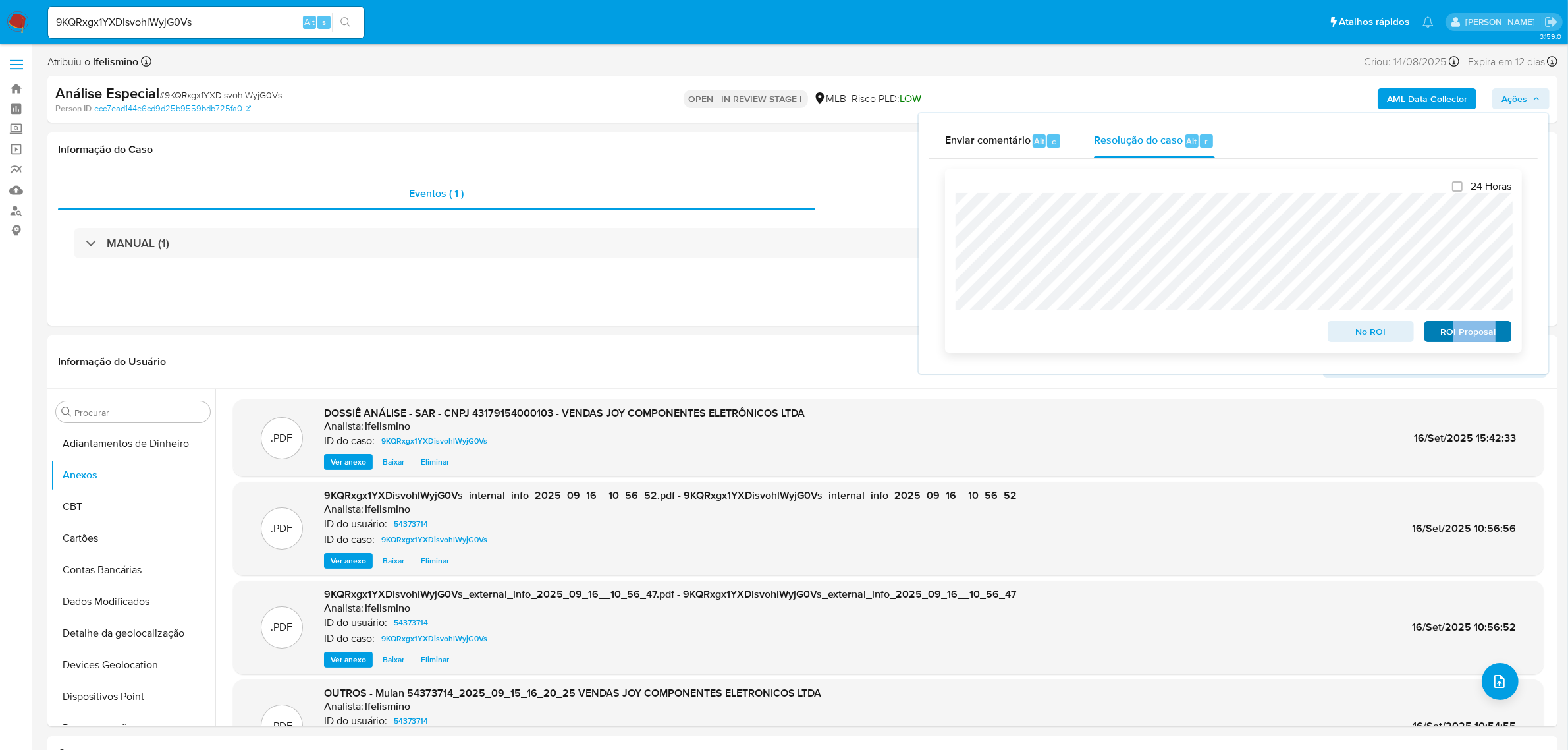
drag, startPoint x: 1453, startPoint y: 345, endPoint x: 1430, endPoint y: 338, distance: 24.0
click at [1453, 344] on div "24 Horas No ROI ROI Proposal" at bounding box center [1234, 261] width 577 height 184
click at [1457, 341] on span "ROI Proposal" at bounding box center [1468, 332] width 69 height 19
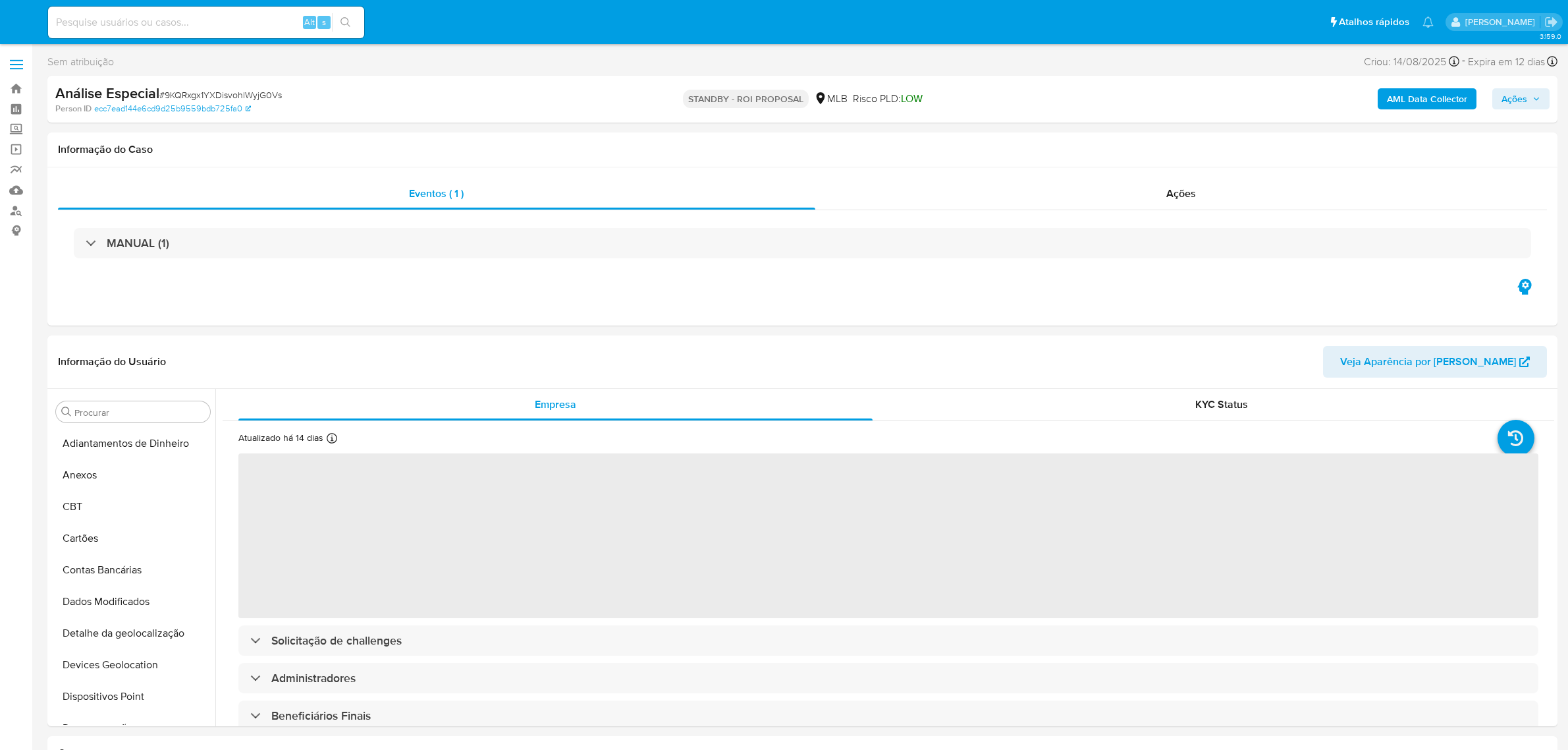
select select "10"
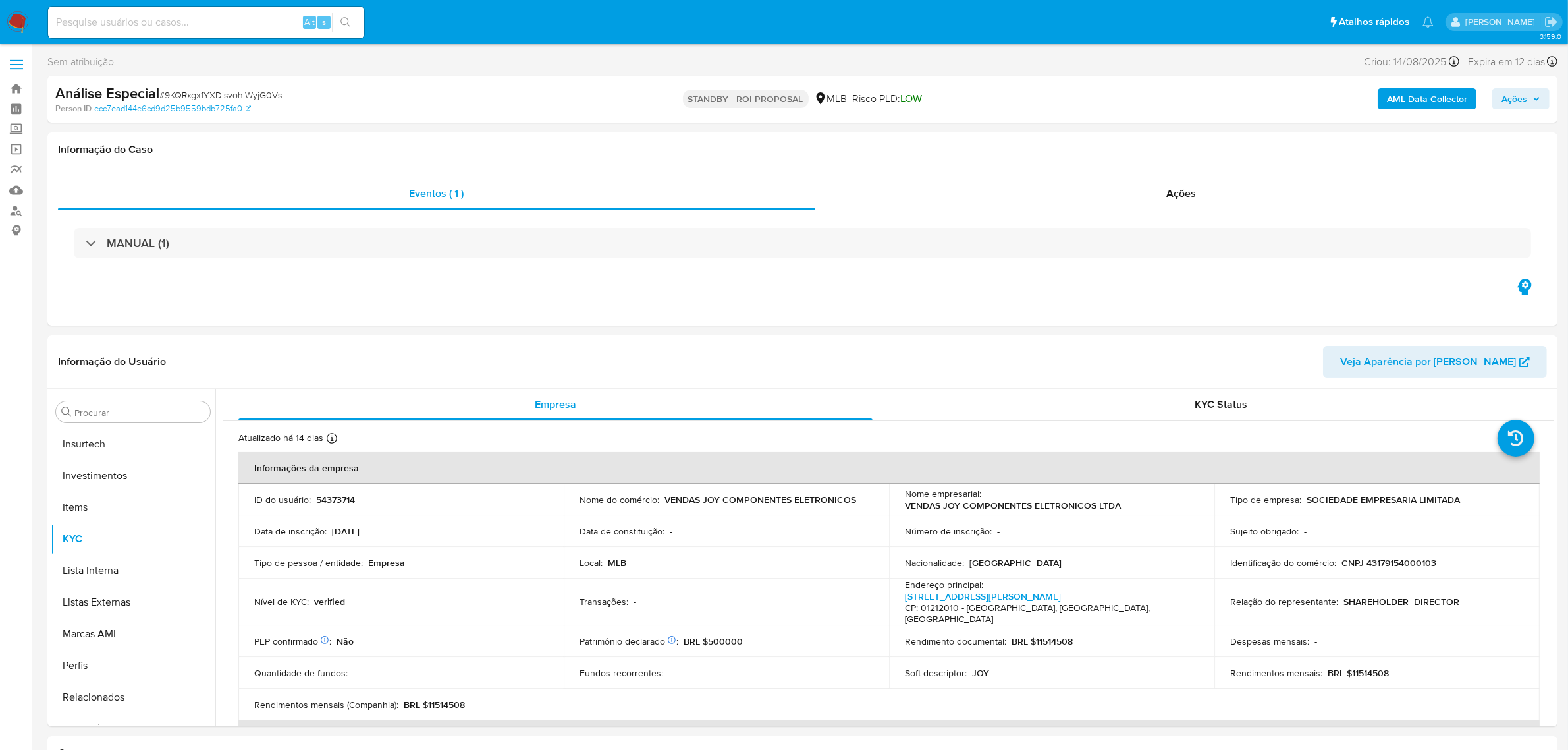
scroll to position [620, 0]
click at [227, 21] on input at bounding box center [207, 22] width 317 height 17
paste input "PBC1Nj4nBX1MVv5HgDKDr4eI"
type input "PBC1Nj4nBX1MVv5HgDKDr4eI"
drag, startPoint x: 349, startPoint y: 27, endPoint x: 259, endPoint y: 1, distance: 93.7
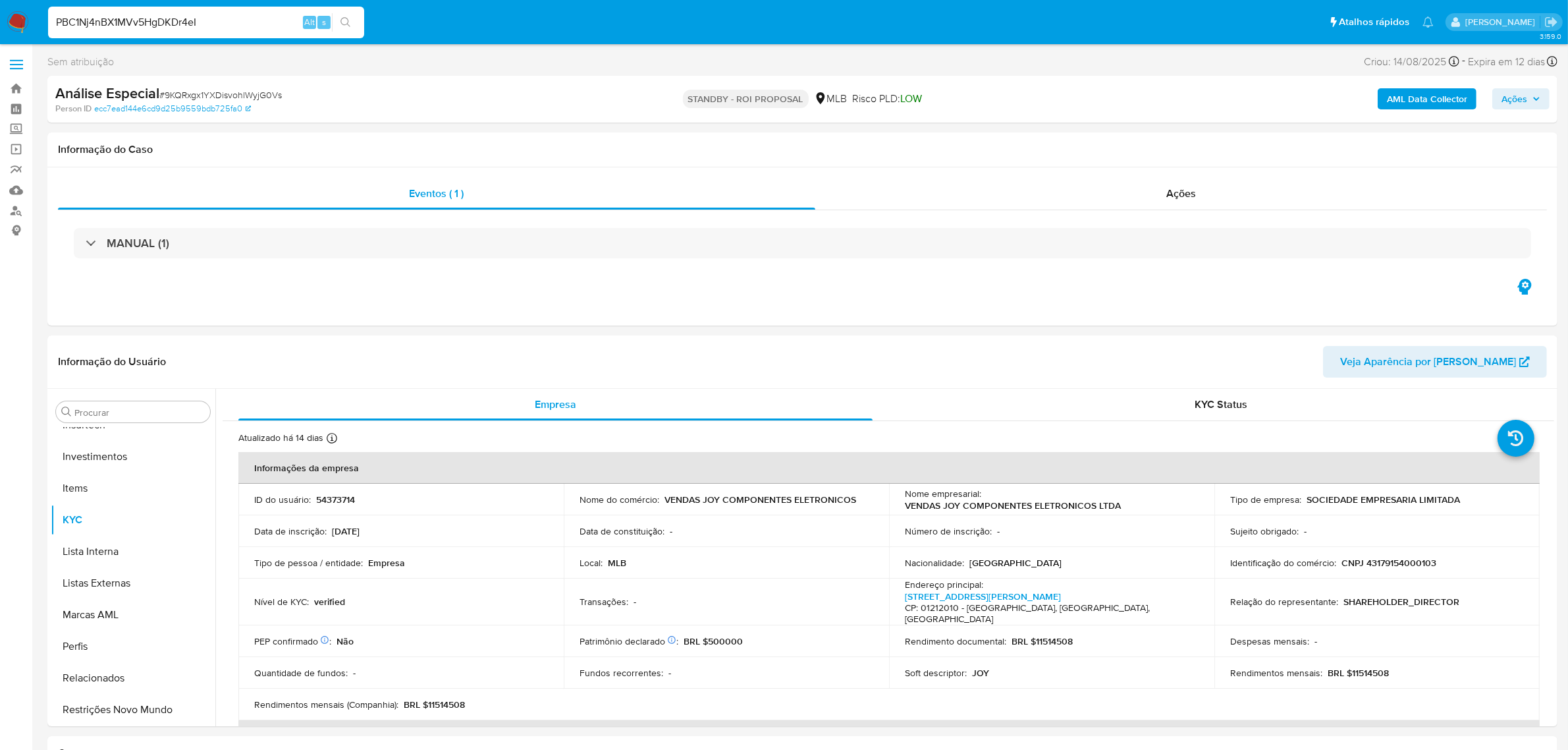
click at [349, 26] on icon "search-icon" at bounding box center [345, 21] width 10 height 10
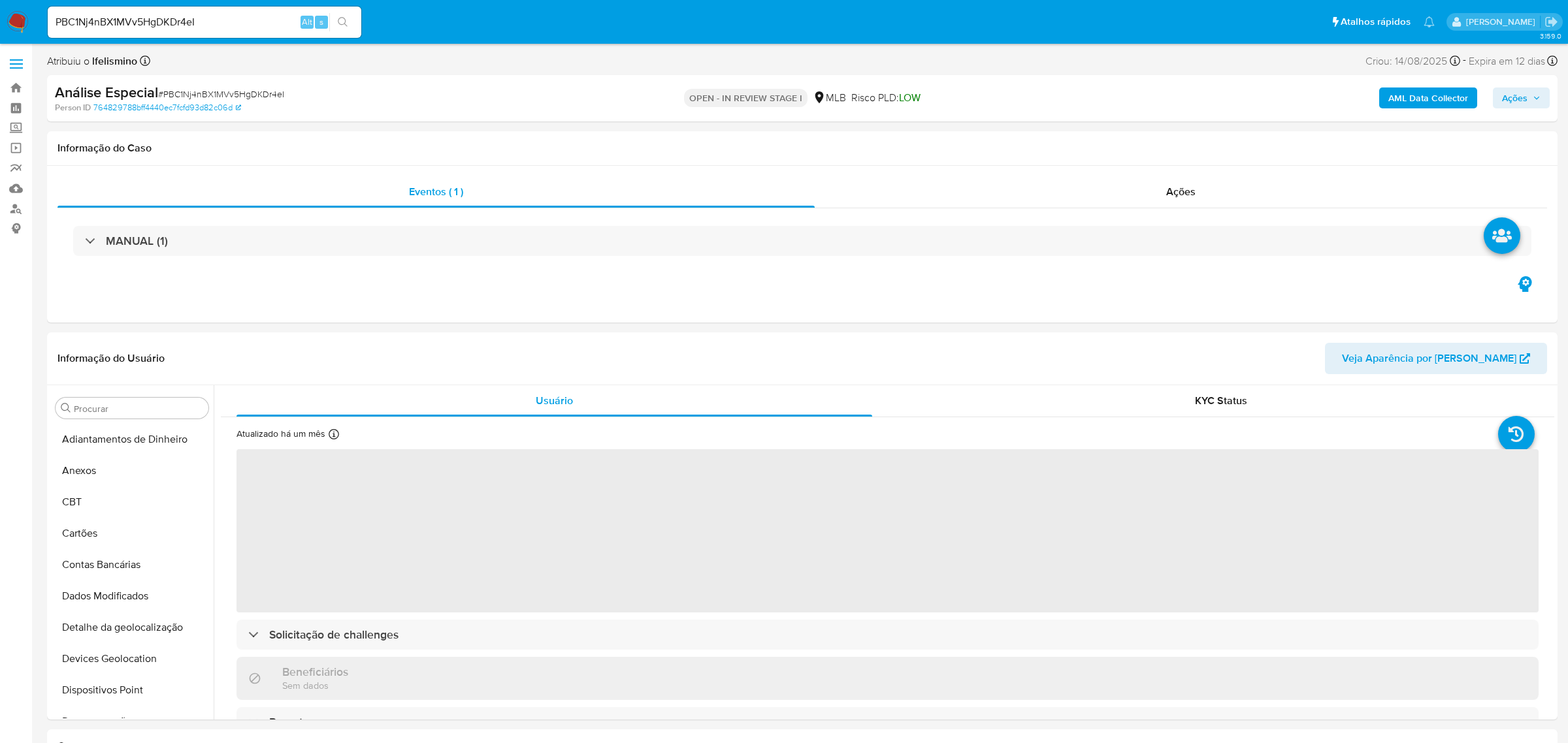
select select "10"
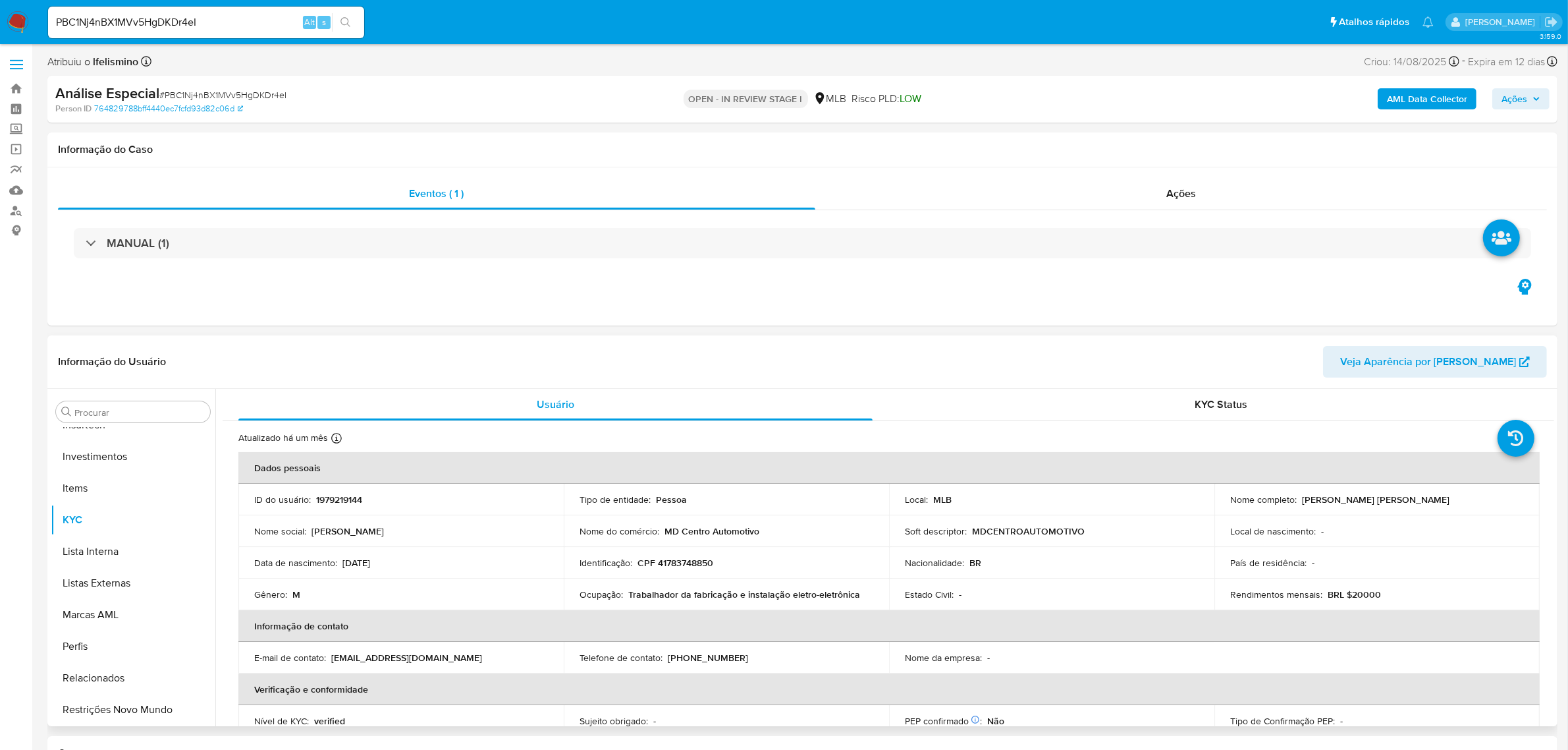
scroll to position [2, 0]
drag, startPoint x: 134, startPoint y: 558, endPoint x: 150, endPoint y: 551, distance: 17.5
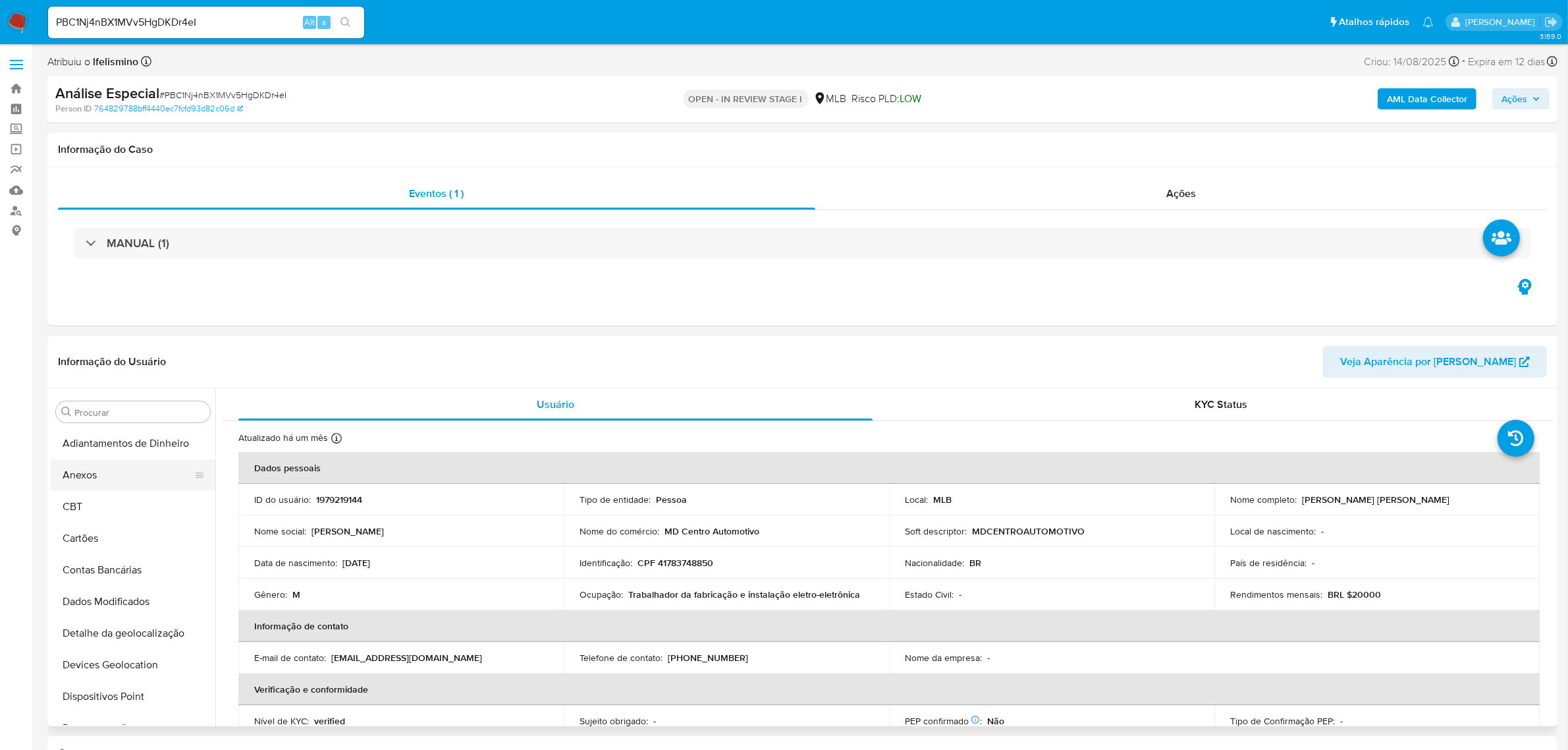
drag, startPoint x: 150, startPoint y: 551, endPoint x: 101, endPoint y: 484, distance: 83.0
click at [85, 485] on button "Anexos" at bounding box center [128, 475] width 155 height 32
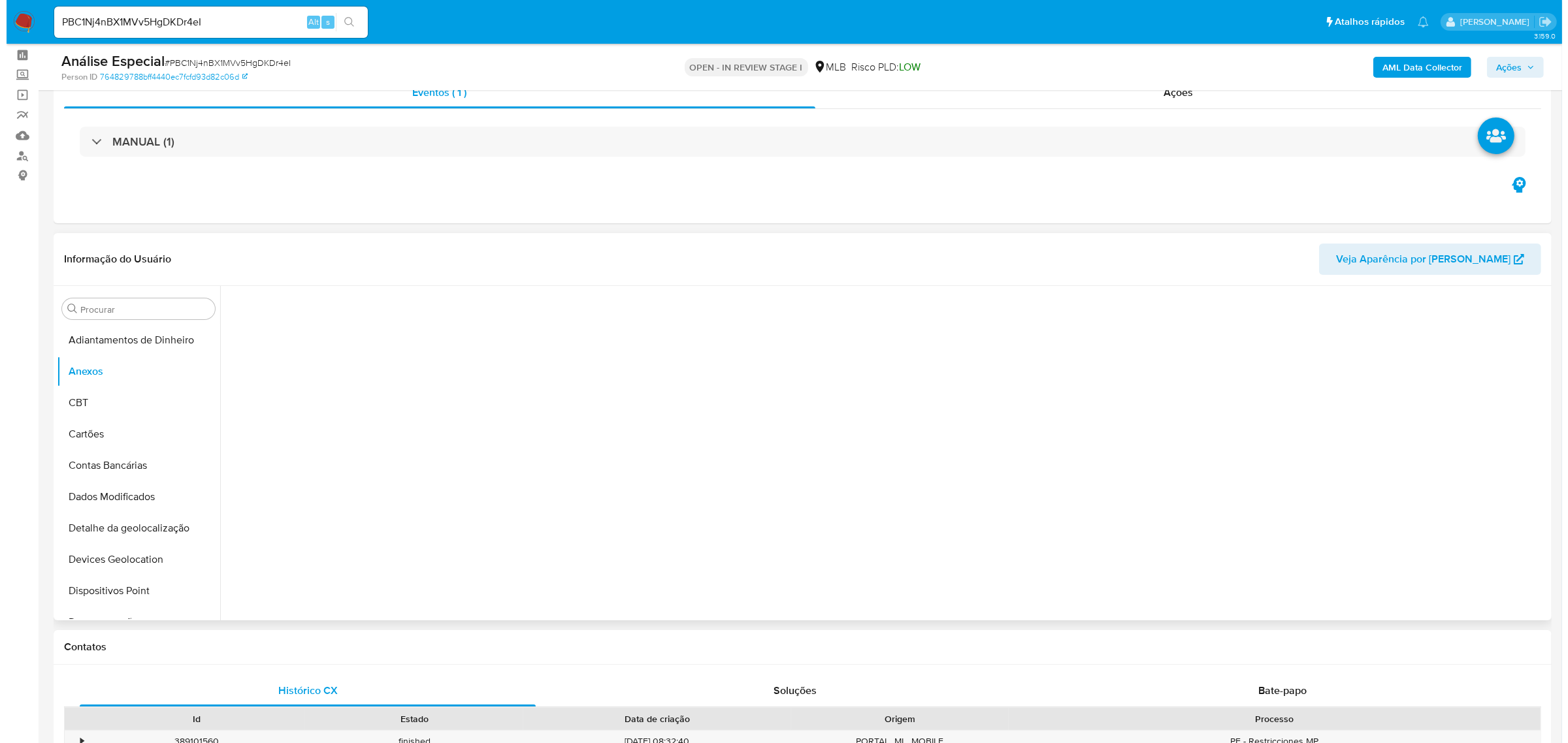
scroll to position [81, 0]
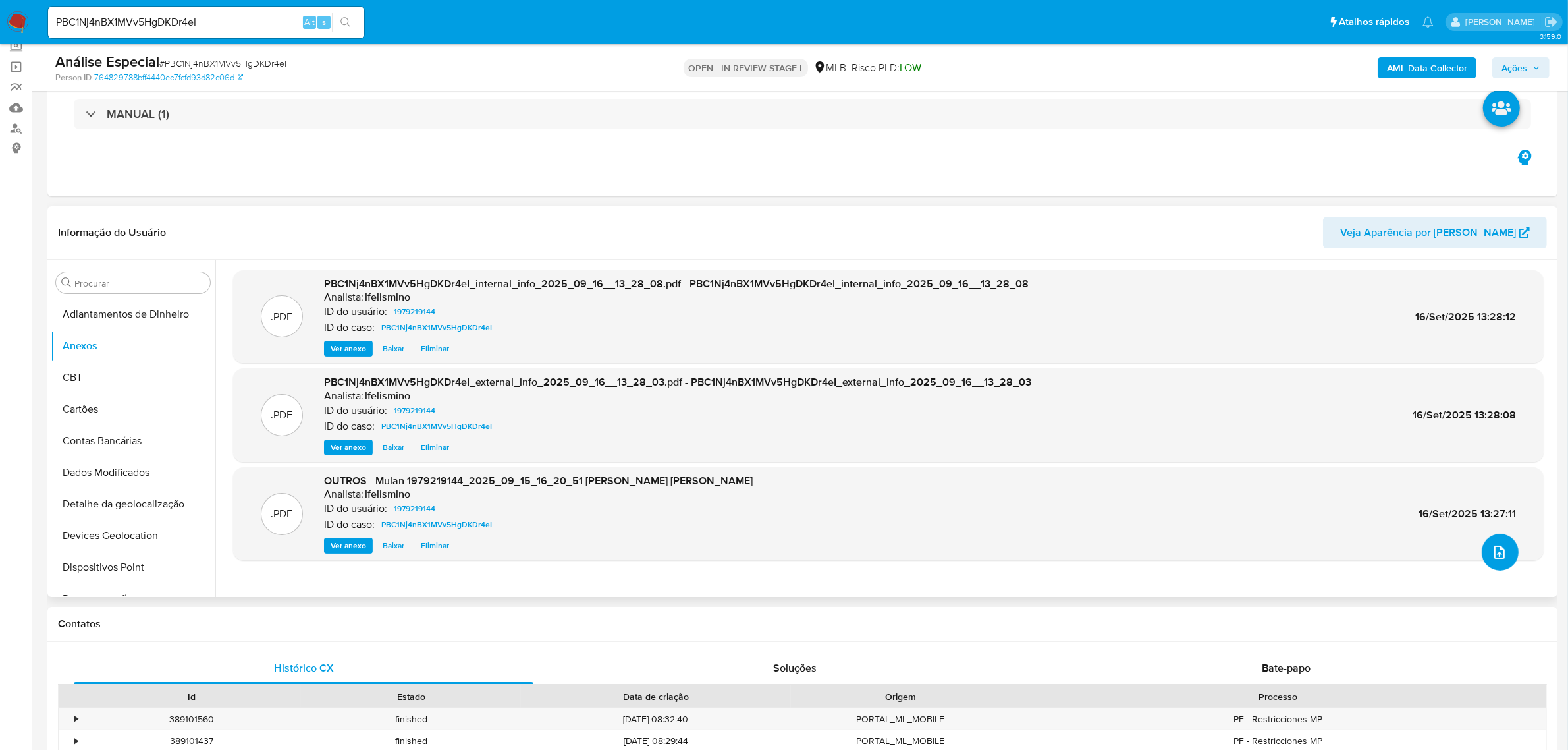
click at [1490, 544] on button "upload-file" at bounding box center [1501, 552] width 37 height 37
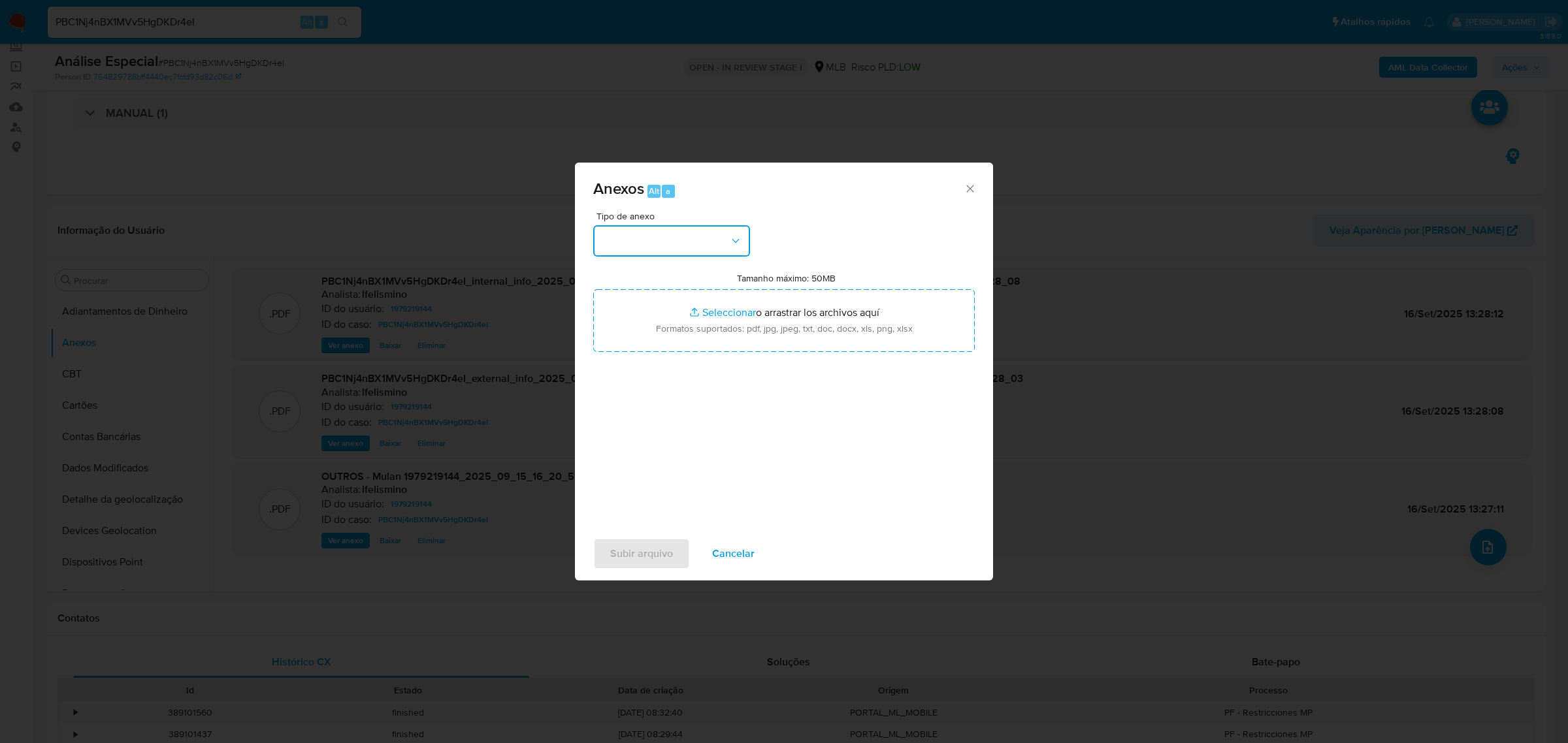
click at [681, 244] on button "button" at bounding box center [671, 241] width 157 height 31
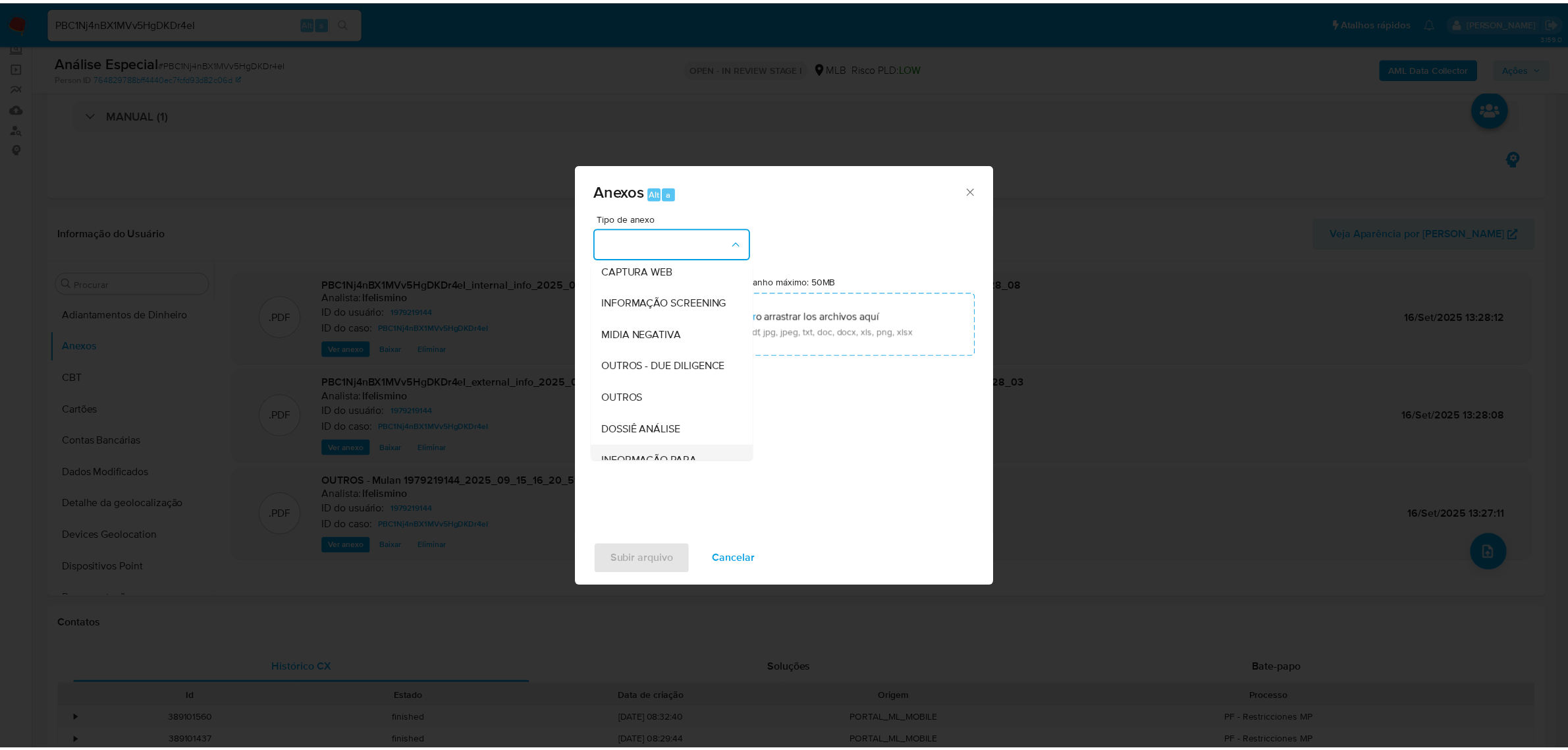
scroll to position [202, 0]
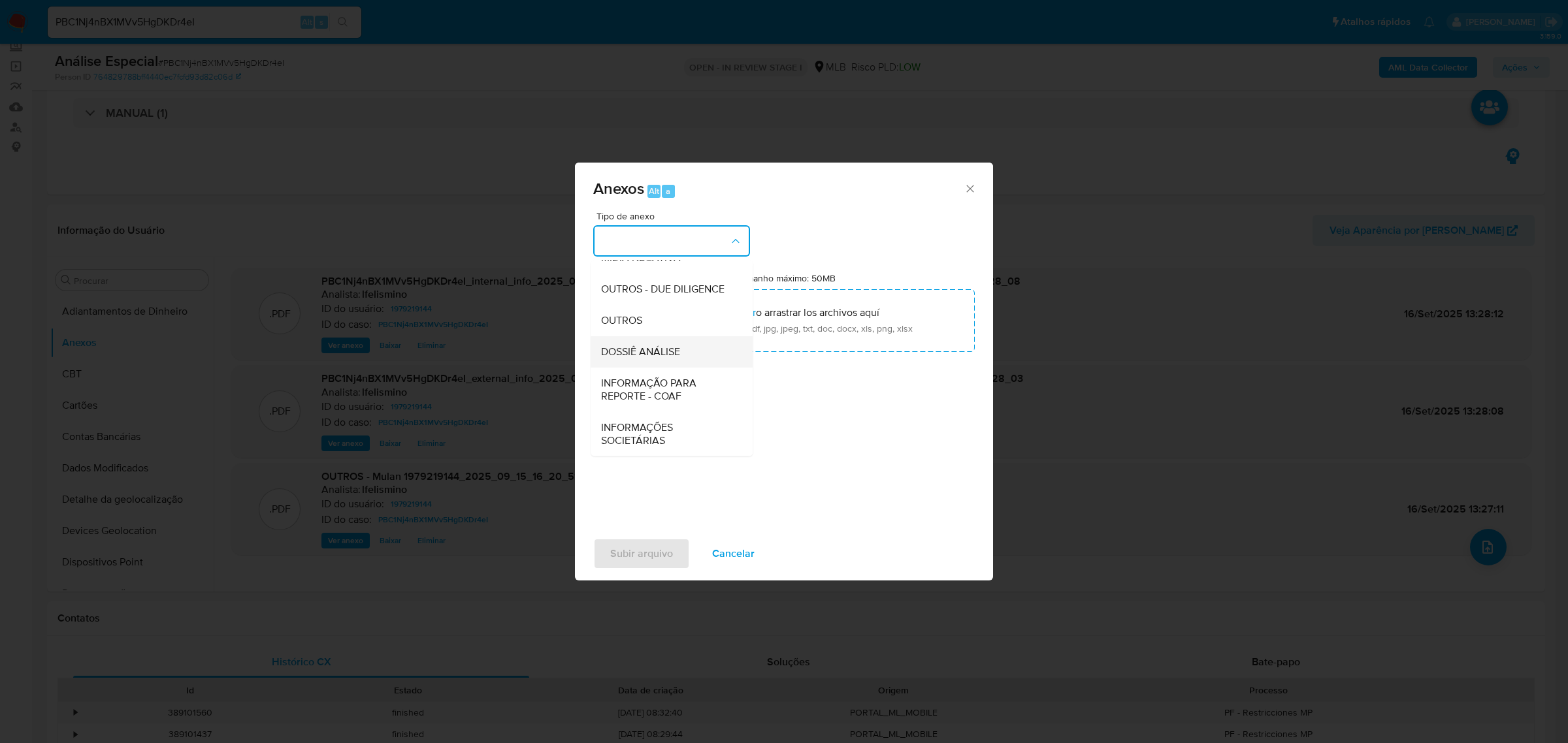
click at [678, 354] on span "DOSSIÊ ANÁLISE" at bounding box center [641, 351] width 79 height 13
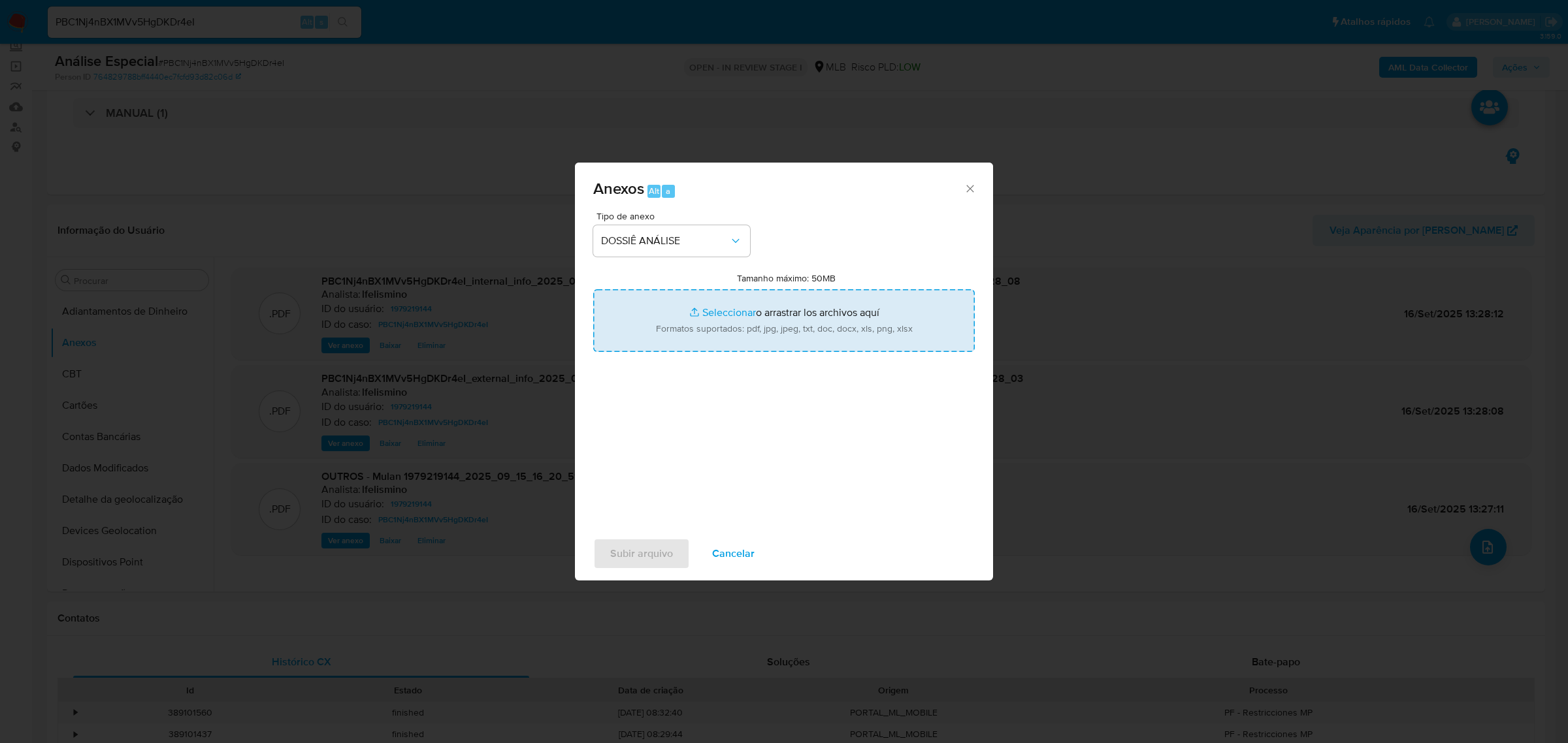
type input "C:\fakepath\SAR - CPF 41783748850 - DAVIDE DA SILVA PEREIRA.pdf"
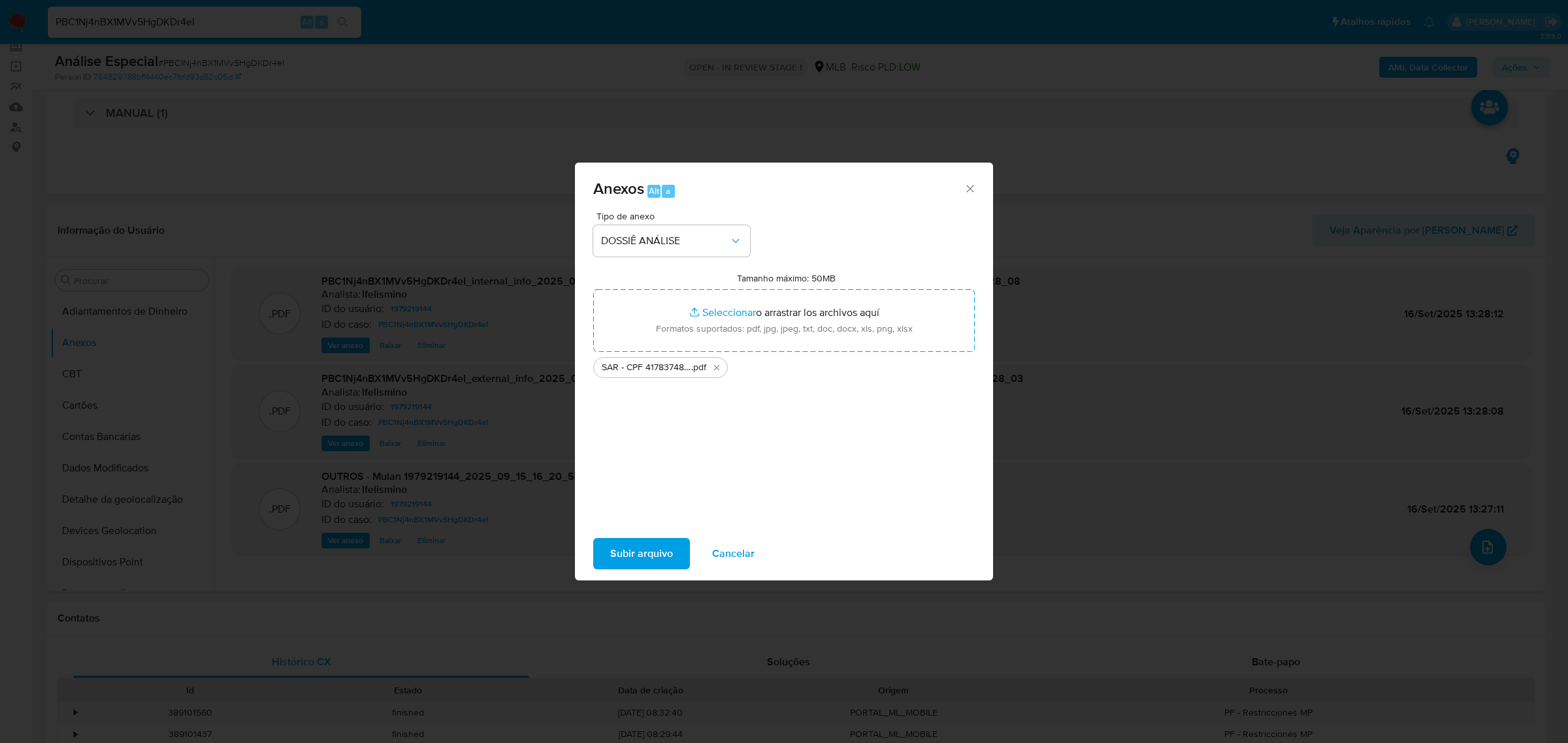
click at [652, 557] on span "Subir arquivo" at bounding box center [642, 553] width 63 height 29
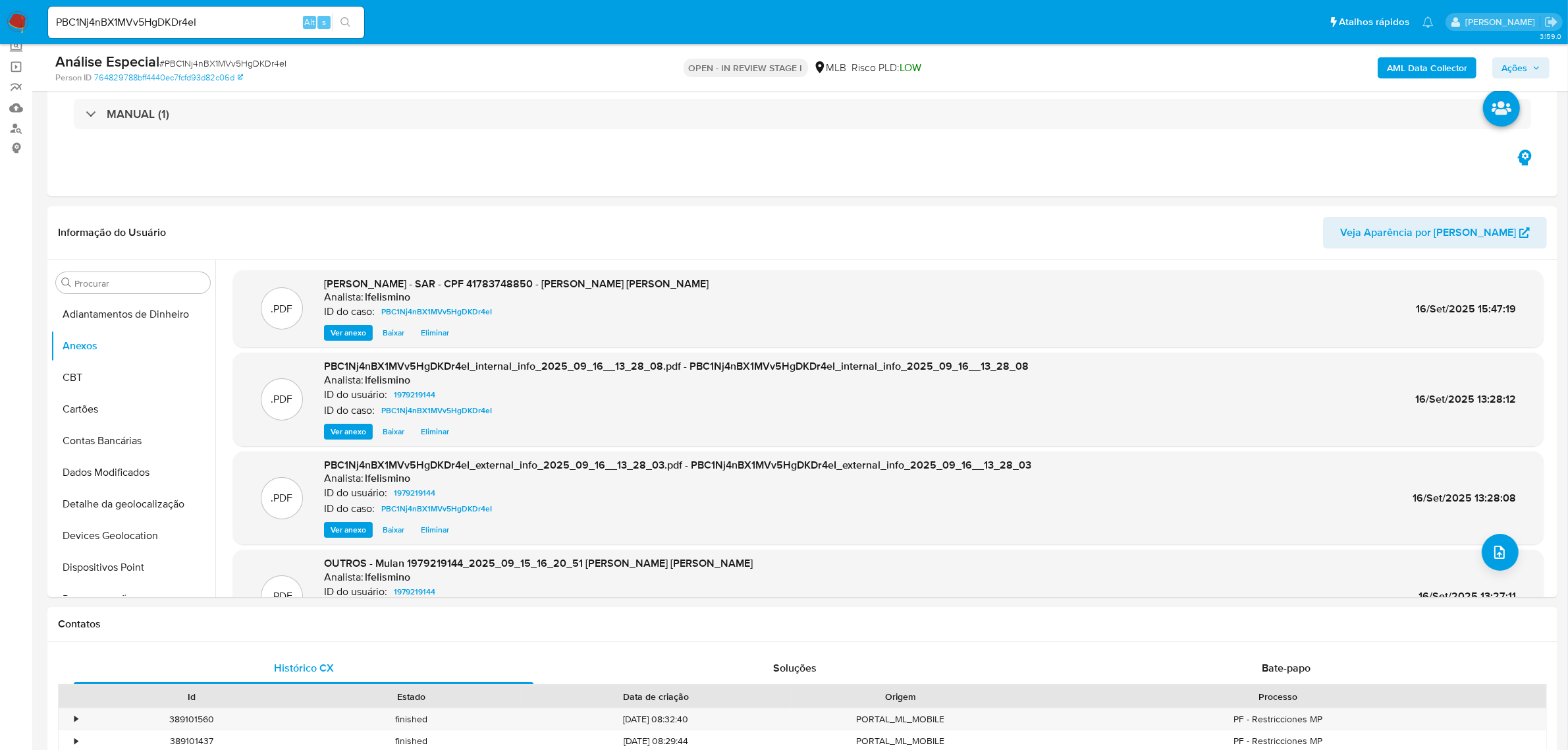
click at [1529, 75] on span "Ações" at bounding box center [1521, 68] width 39 height 19
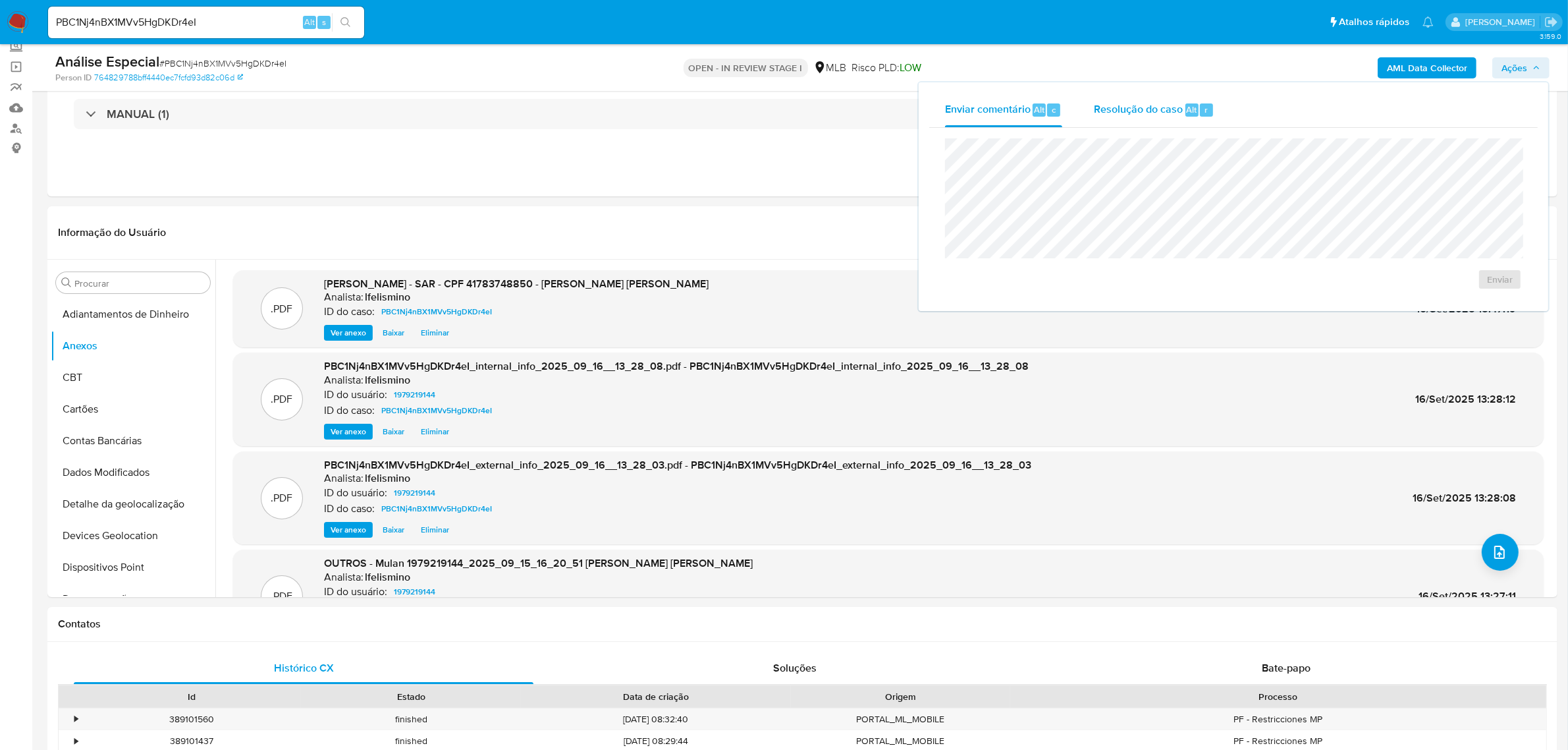
click at [1168, 112] on span "Resolução do caso" at bounding box center [1138, 109] width 88 height 15
click at [1444, 305] on span "ROI Proposal" at bounding box center [1468, 301] width 69 height 19
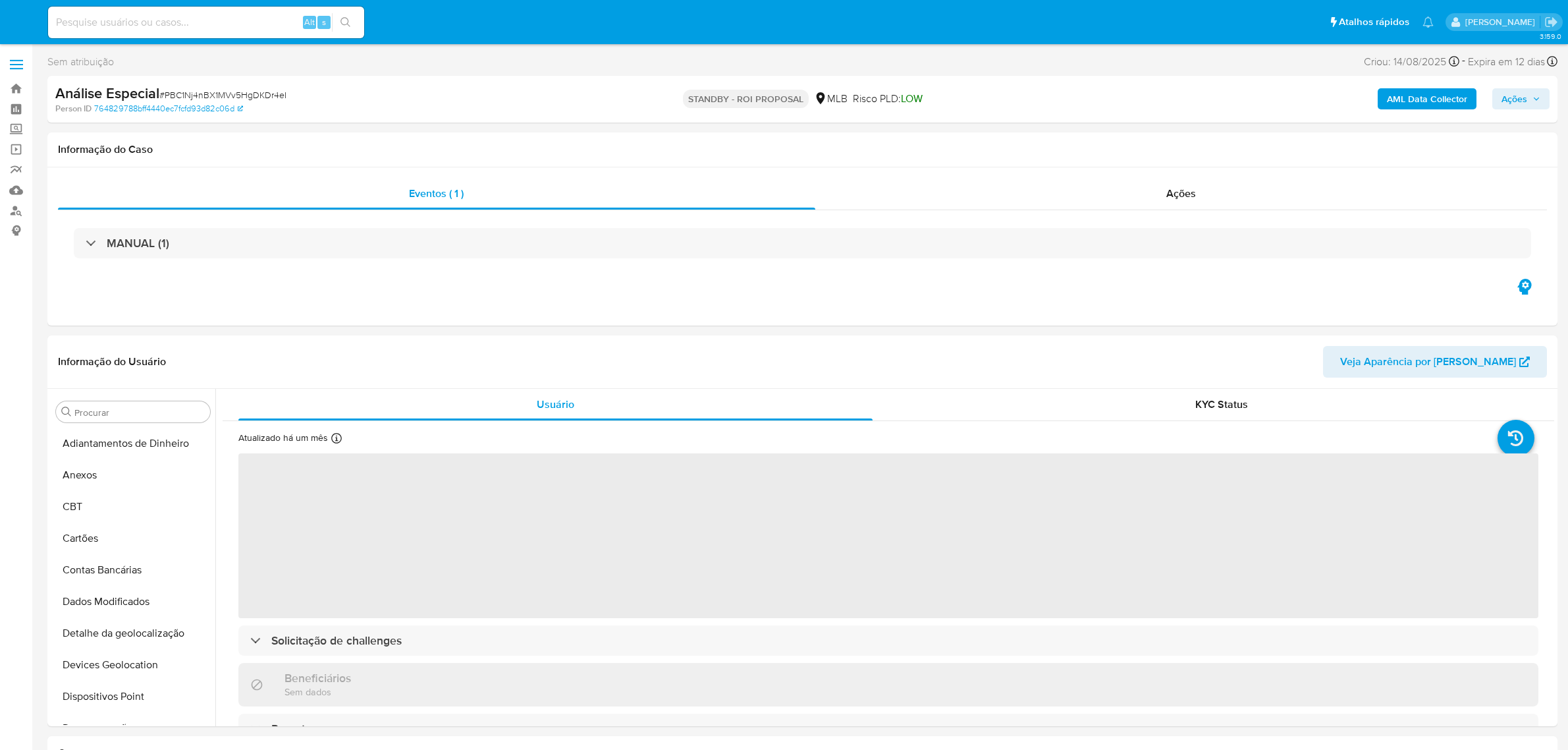
select select "10"
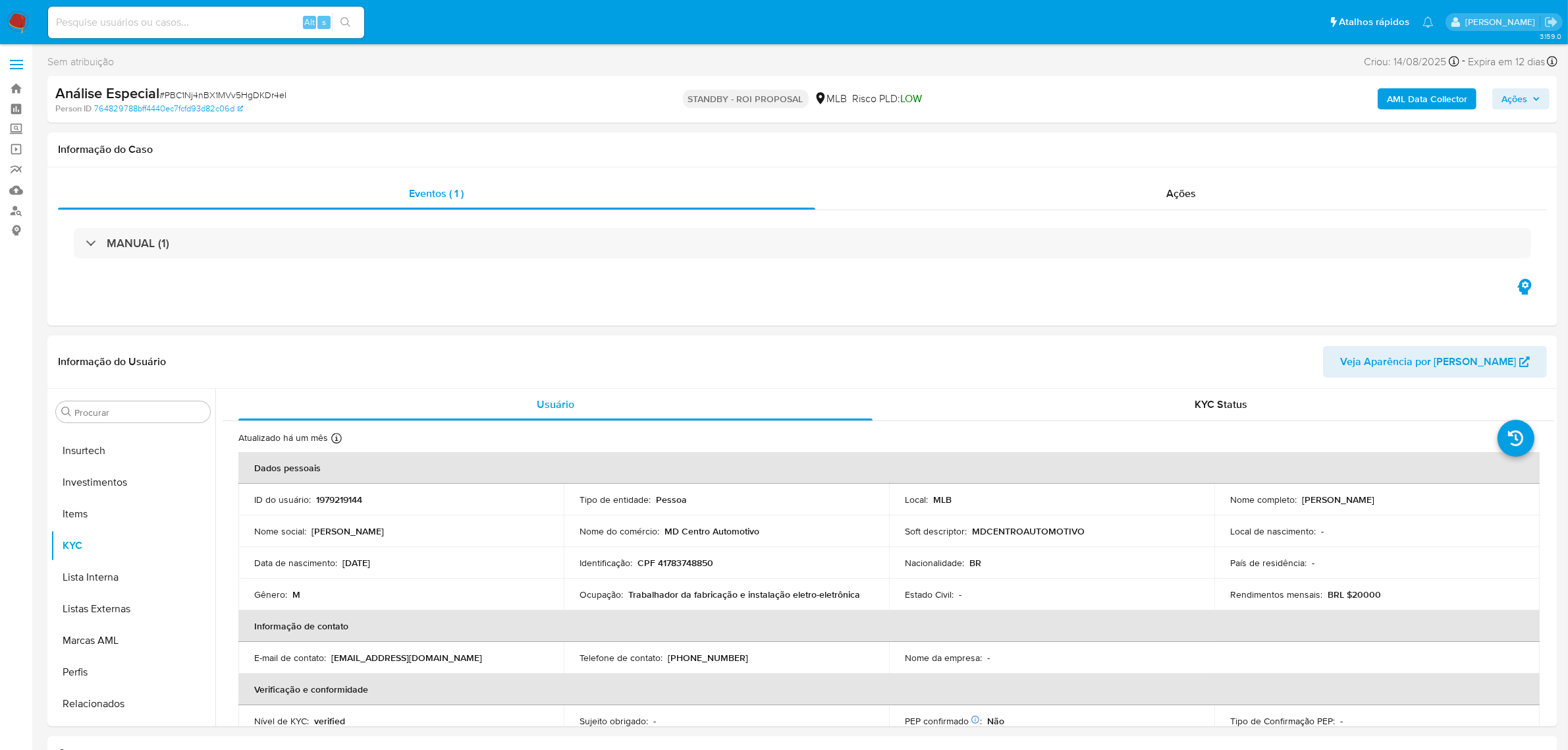
scroll to position [620, 0]
click at [120, 15] on input at bounding box center [207, 22] width 317 height 17
paste input "tgQlOb8W1bIUqORLDjYhMwSp"
type input "tgQlOb8W1bIUqORLDjYhMwSp"
click at [341, 11] on div "tgQlOb8W1bIUqORLDjYhMwSp Alt s" at bounding box center [207, 22] width 317 height 32
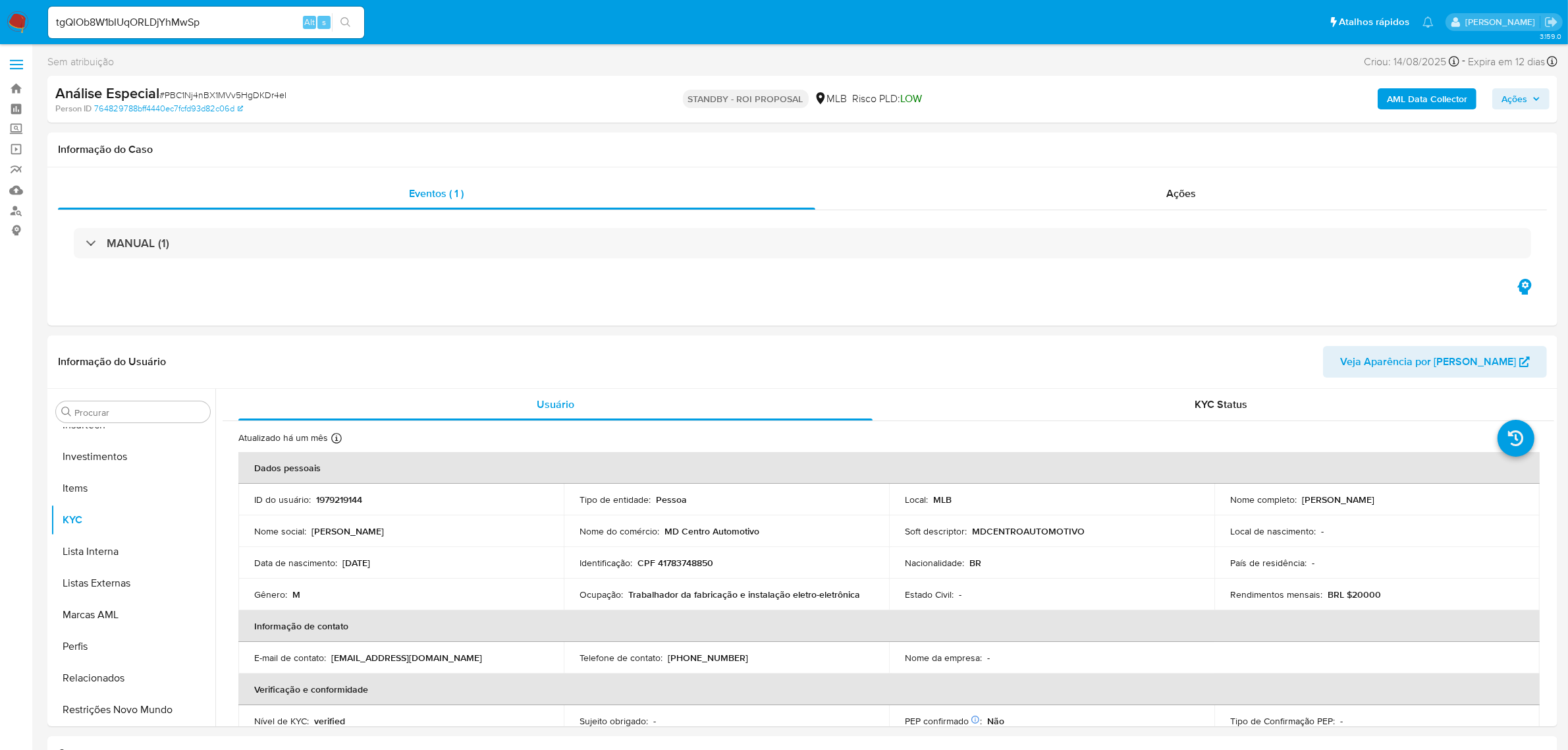
click at [341, 17] on icon "search-icon" at bounding box center [345, 21] width 10 height 10
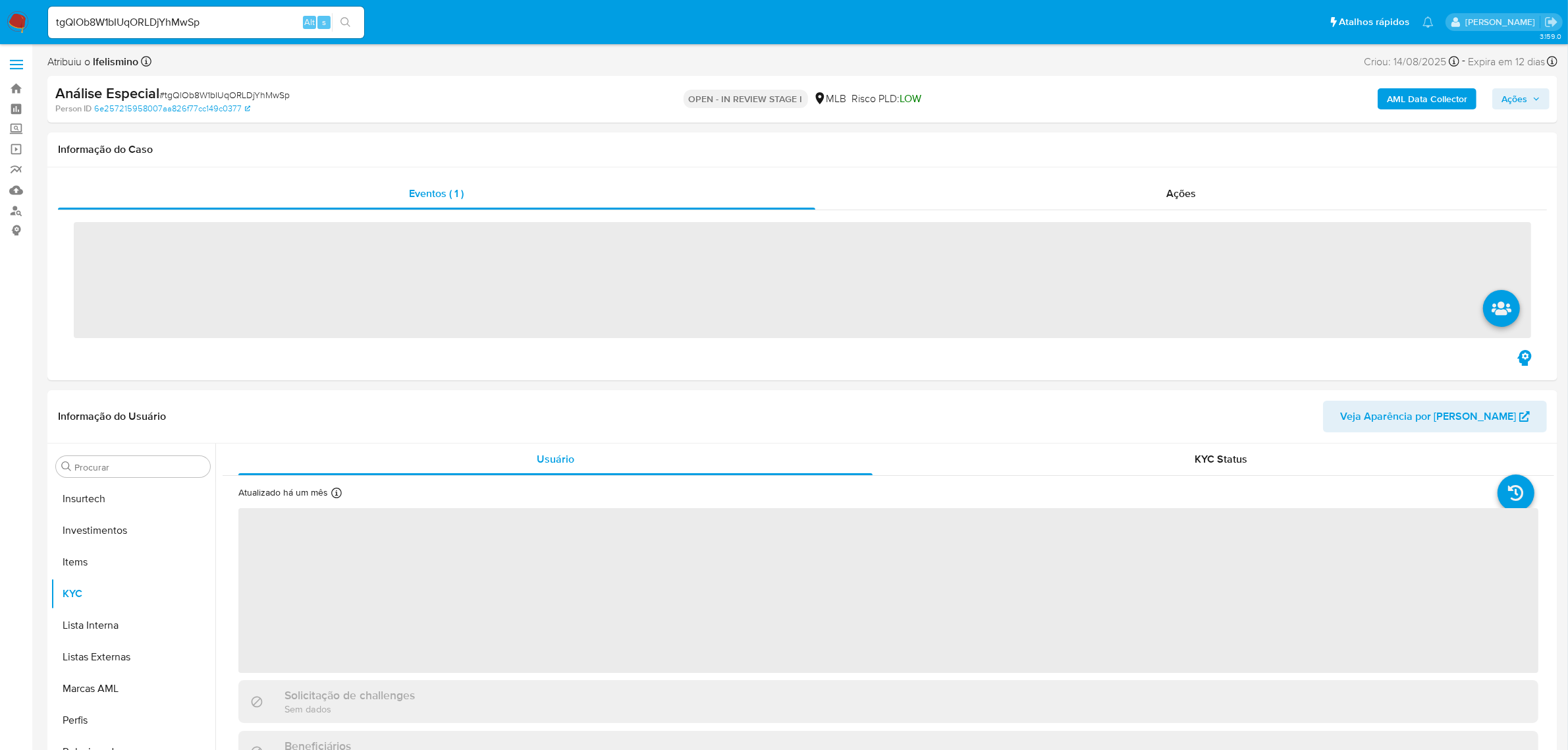
scroll to position [620, 0]
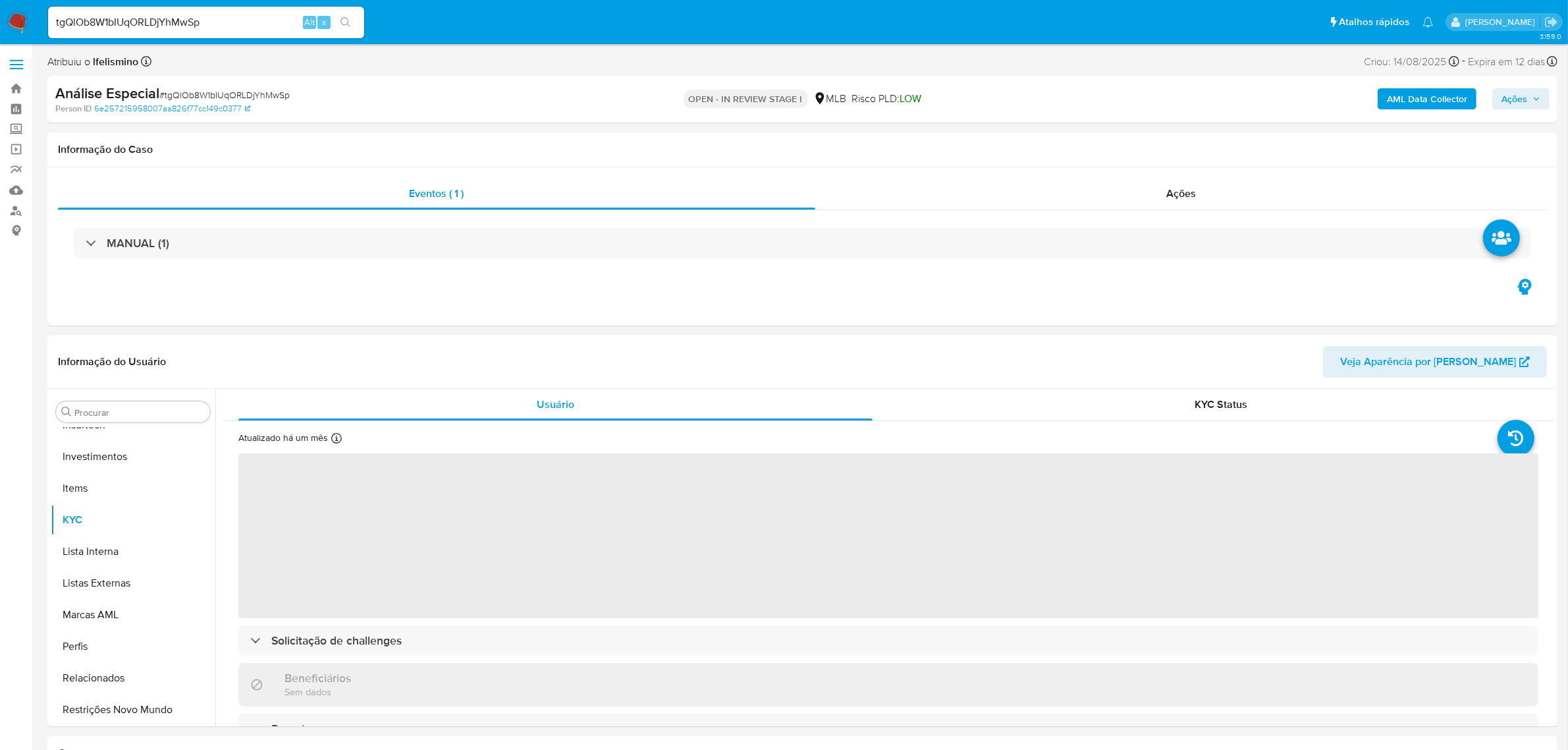
select select "10"
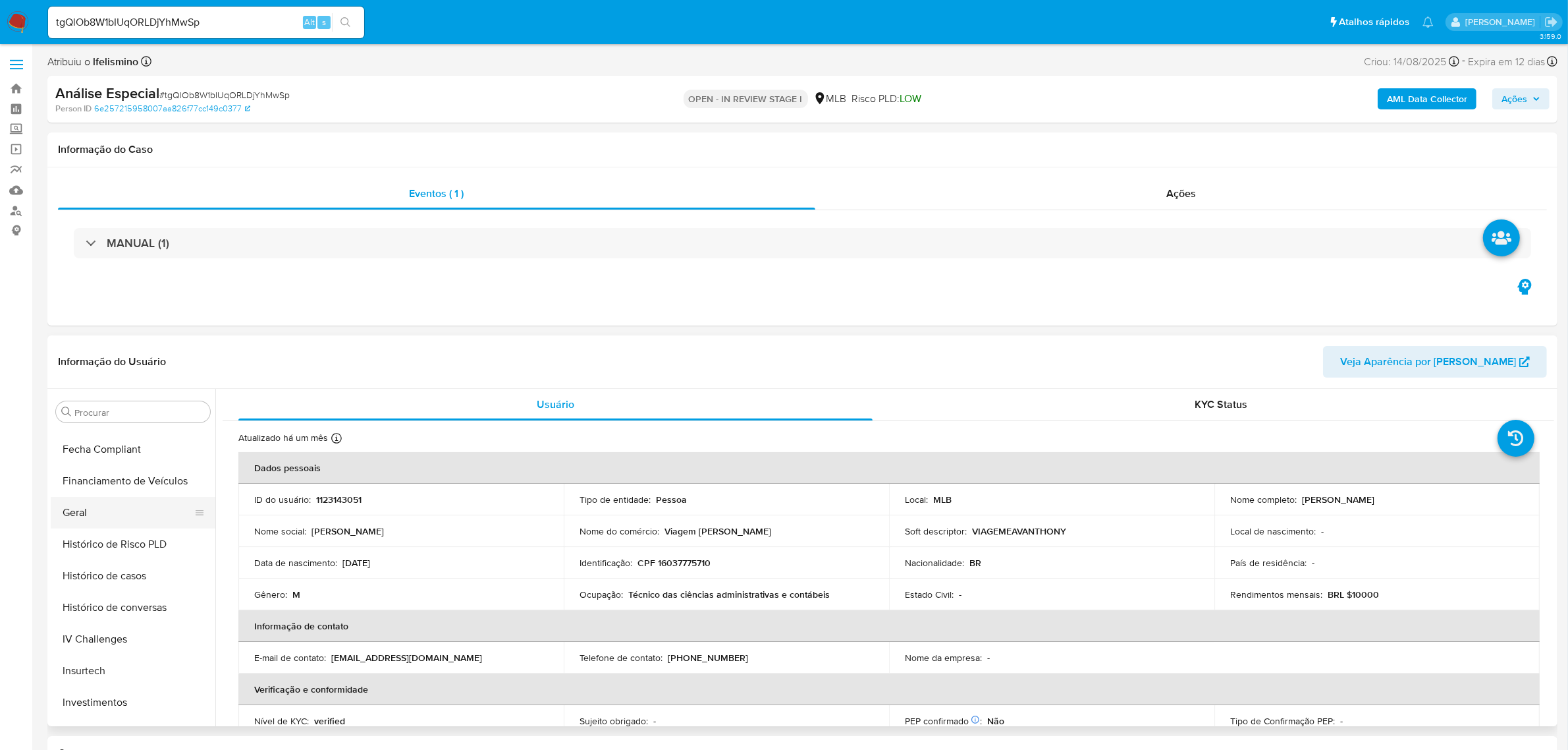
scroll to position [373, 0]
click at [102, 518] on button "Geral" at bounding box center [128, 514] width 155 height 32
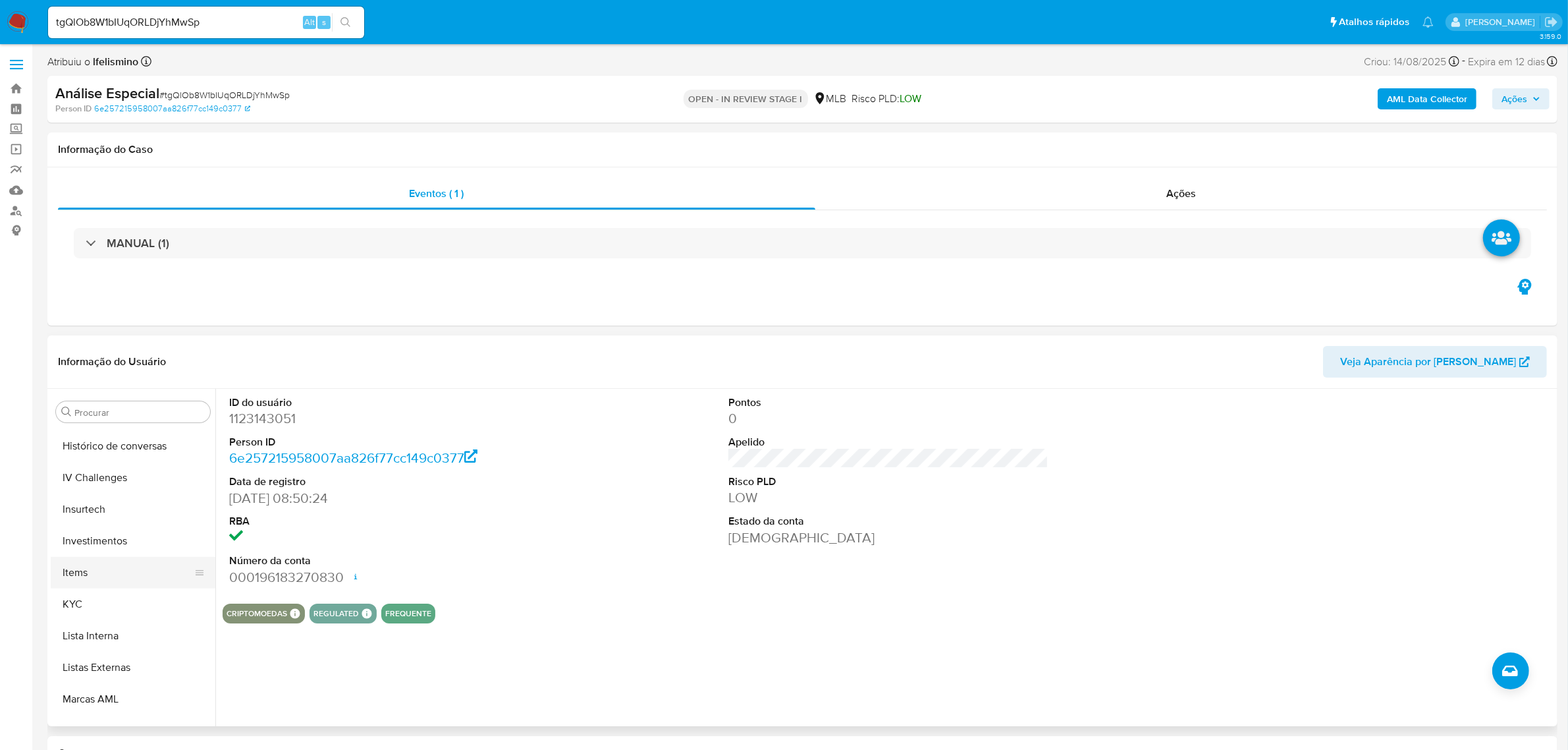
scroll to position [537, 0]
click at [98, 605] on button "KYC" at bounding box center [128, 603] width 155 height 32
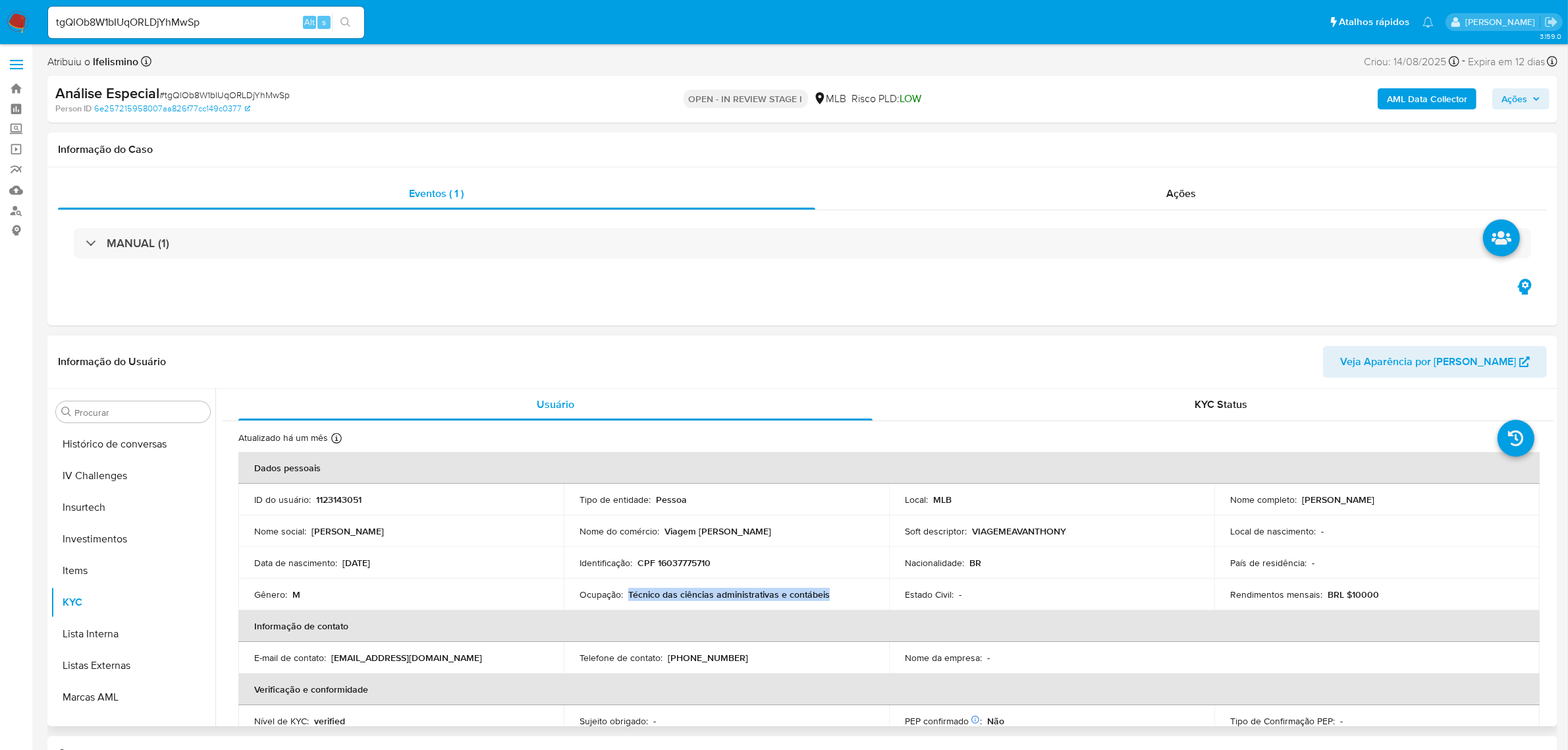
drag, startPoint x: 833, startPoint y: 598, endPoint x: 625, endPoint y: 598, distance: 208.0
click at [627, 598] on div "Ocupação : Técnico das ciências administrativas e contábeis" at bounding box center [725, 594] width 293 height 12
copy p "Técnico das ciências administrativas e contábeis"
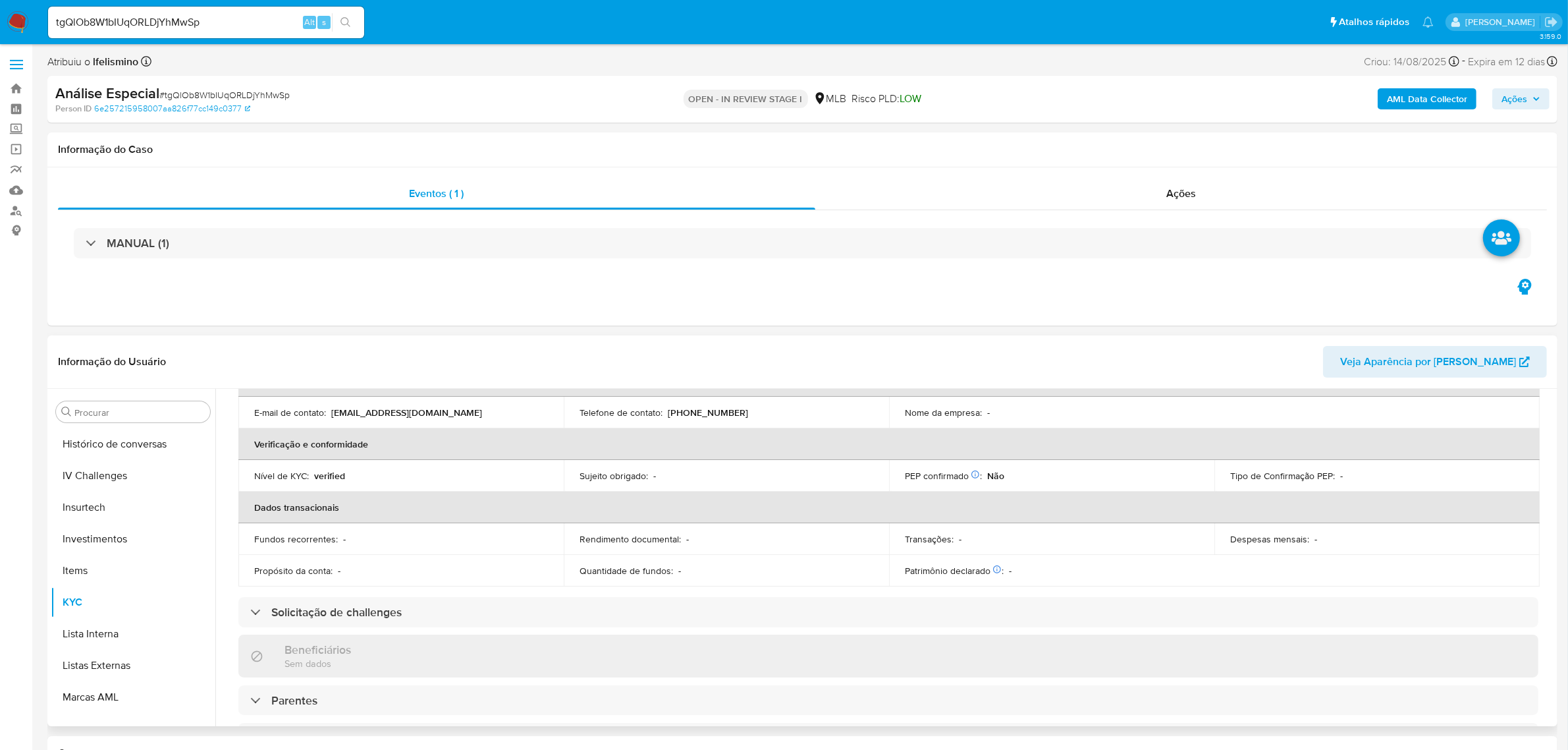
scroll to position [247, 0]
click at [176, 417] on input "Procurar" at bounding box center [140, 412] width 130 height 12
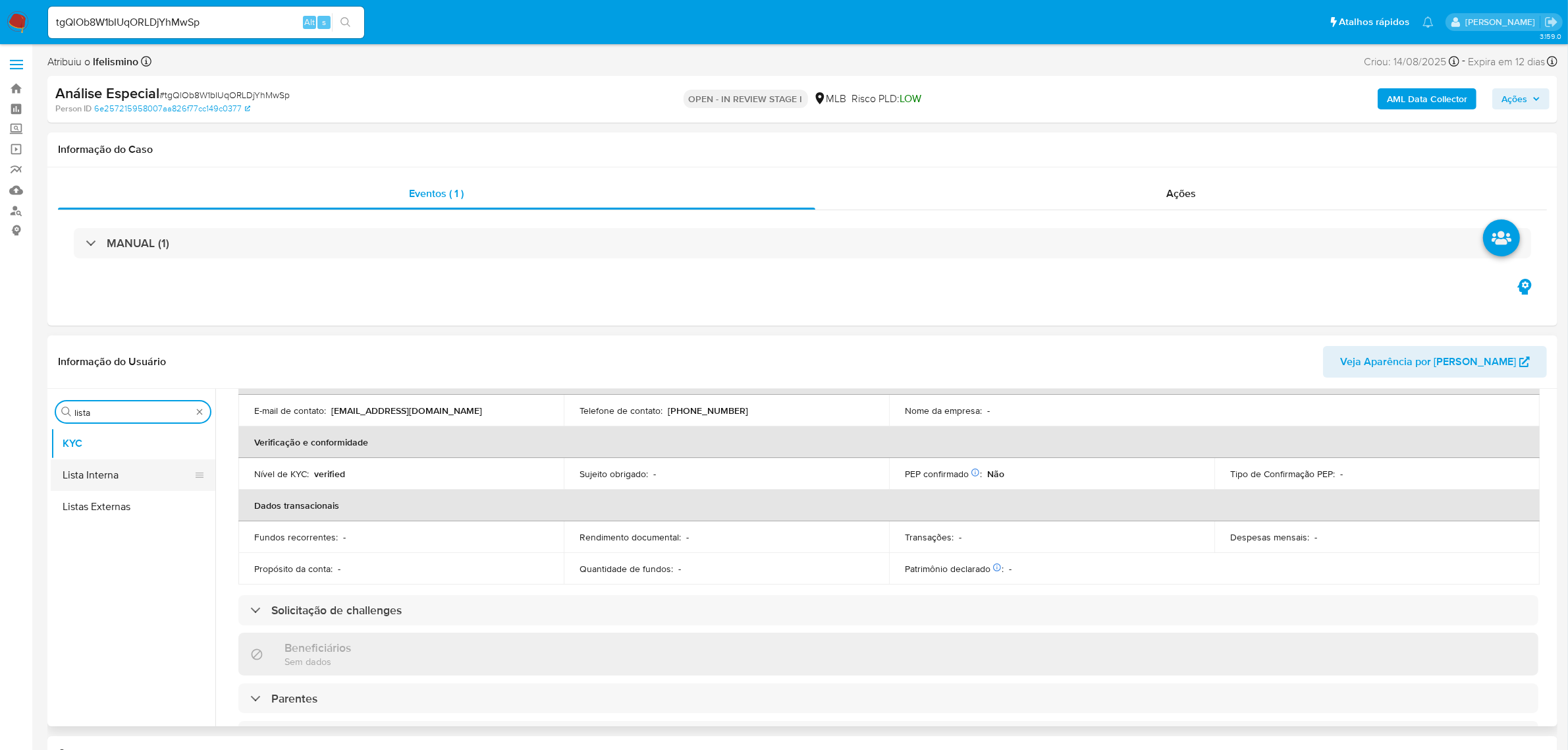
type input "lista"
click at [99, 470] on button "Lista Interna" at bounding box center [128, 475] width 155 height 32
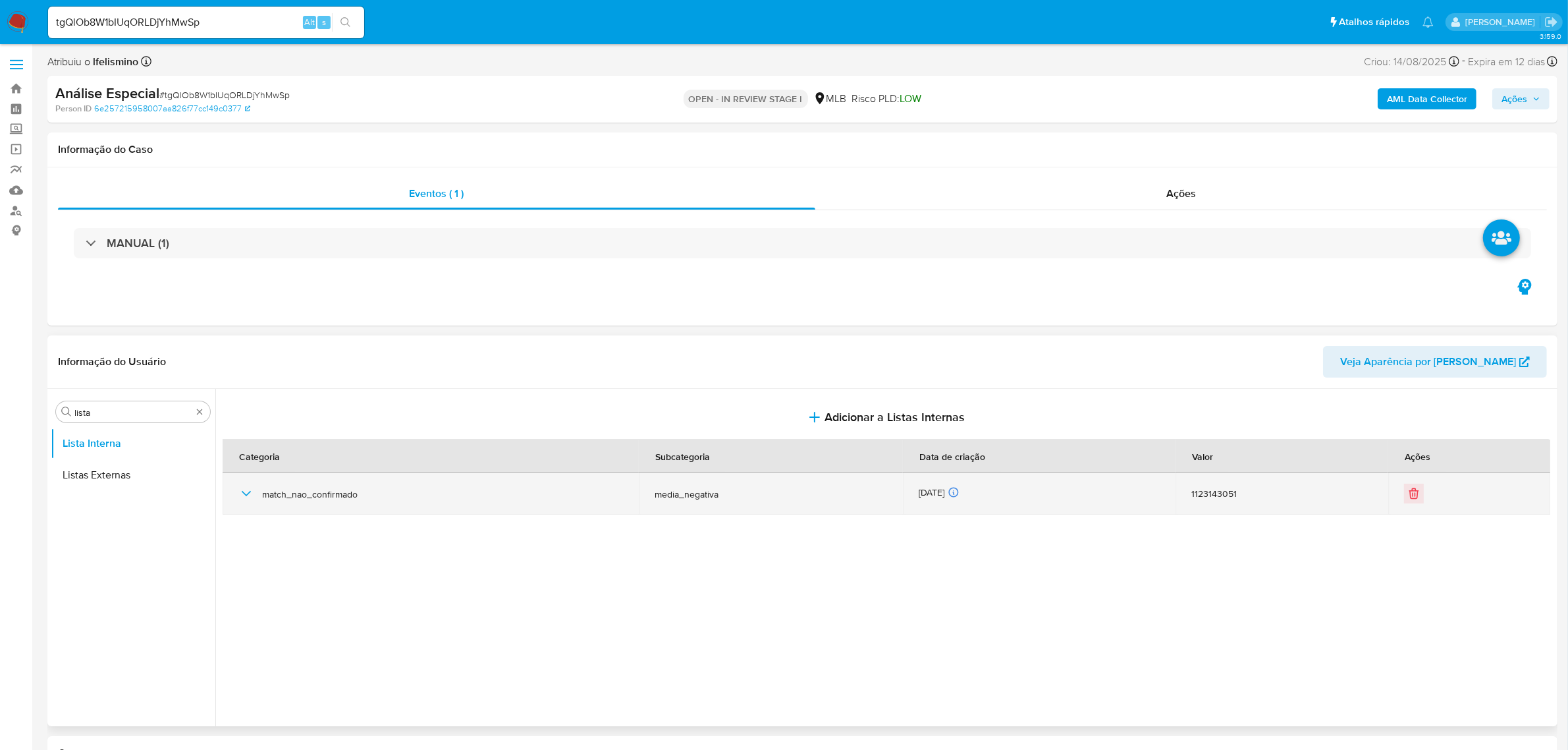
click at [238, 497] on icon "button" at bounding box center [246, 493] width 16 height 16
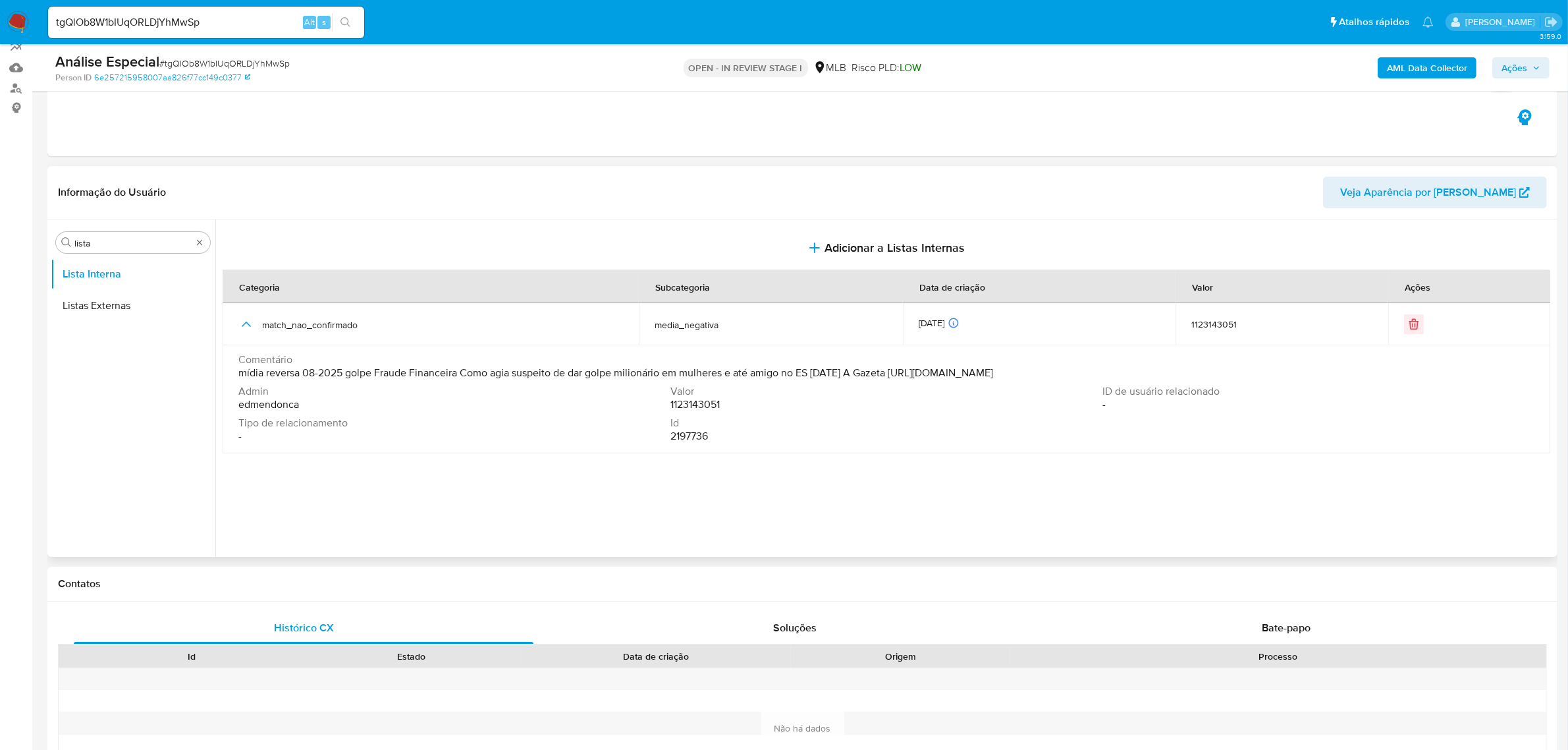
scroll to position [165, 0]
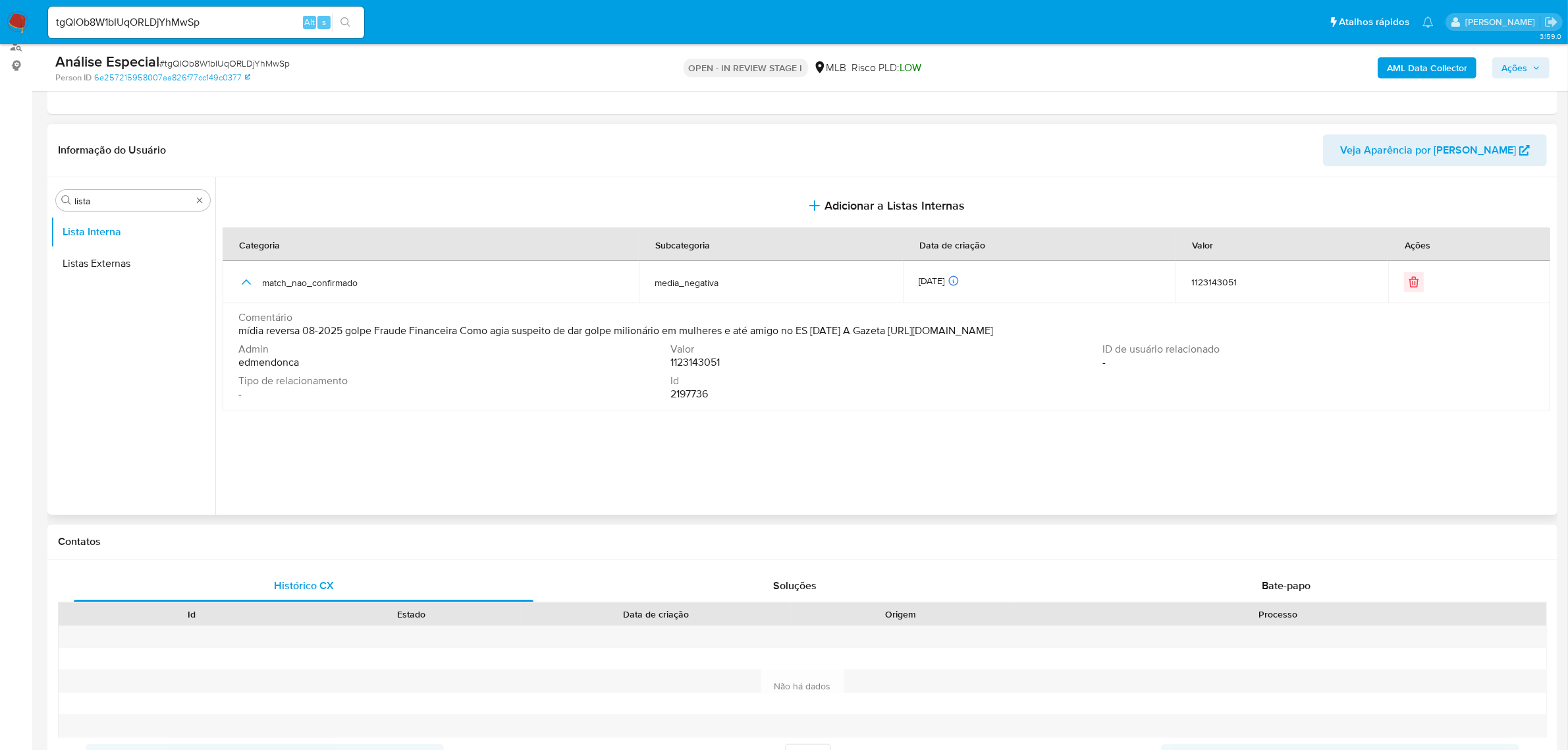
drag, startPoint x: 919, startPoint y: 328, endPoint x: 1250, endPoint y: 330, distance: 331.0
click at [994, 330] on span "mídia reversa 08-2025 golpe Fraude Financeira Como agia suspeito de dar golpe m…" at bounding box center [615, 331] width 755 height 13
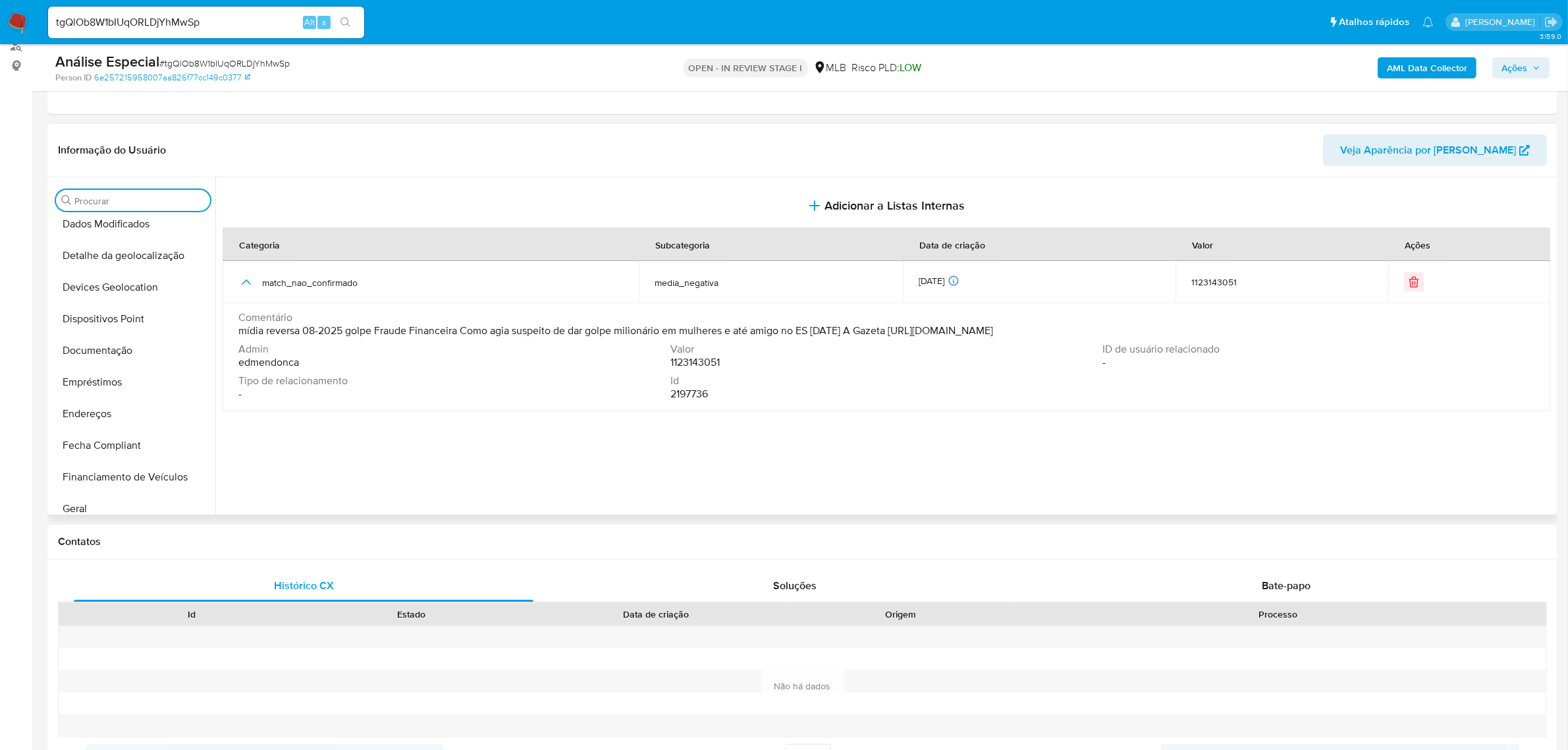
scroll to position [495, 0]
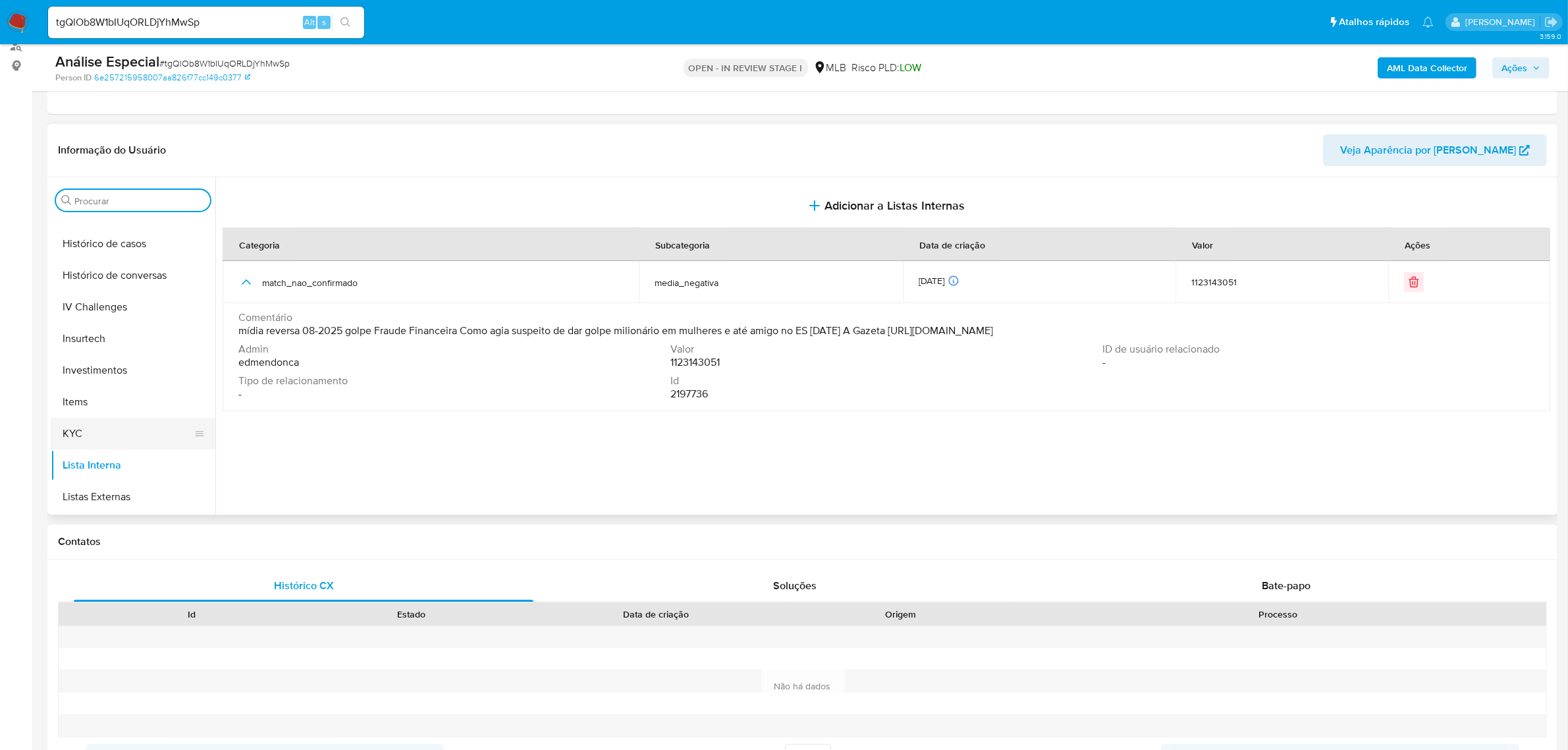
click at [104, 429] on button "KYC" at bounding box center [128, 433] width 155 height 32
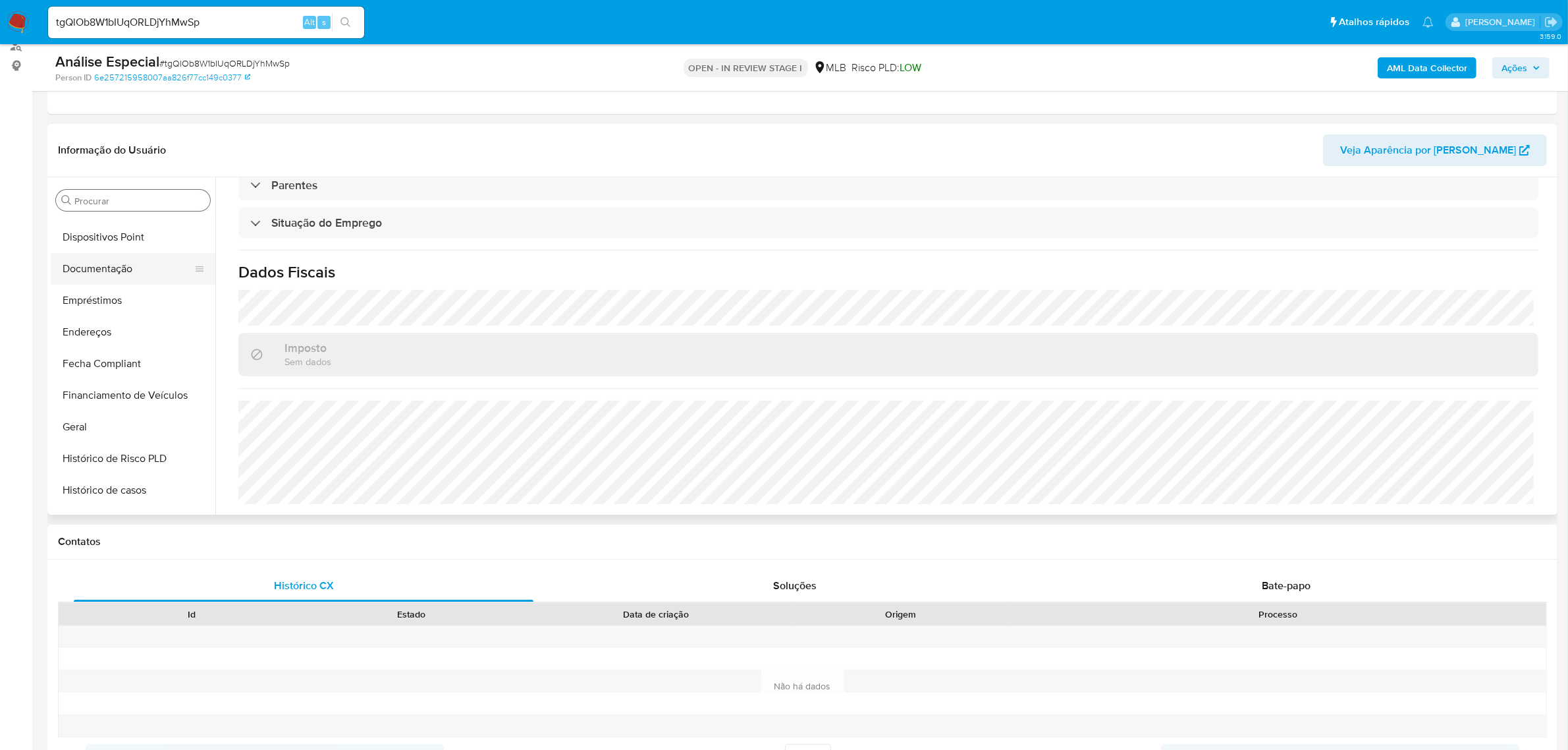
scroll to position [247, 0]
click at [137, 255] on button "Documentação" at bounding box center [128, 269] width 155 height 32
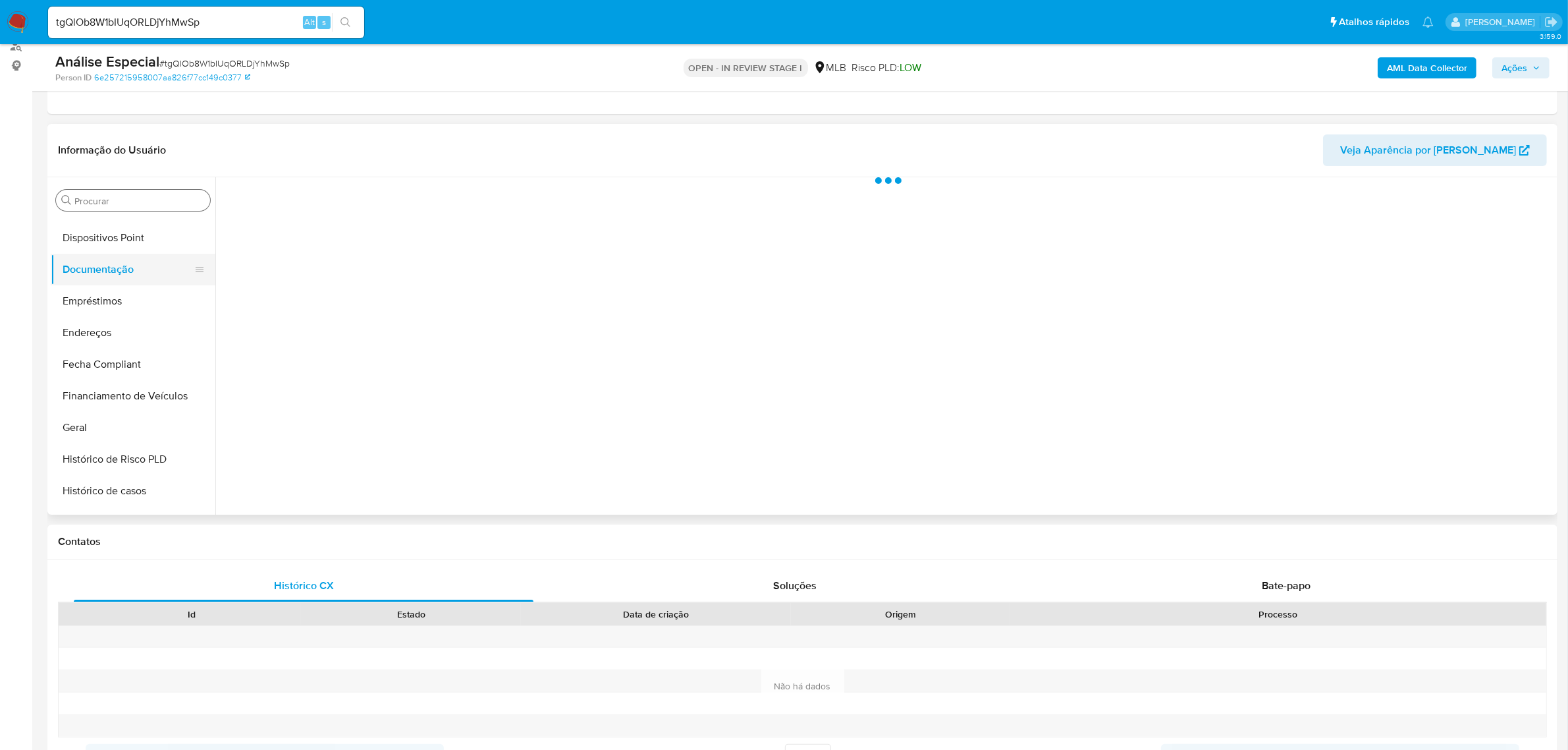
scroll to position [0, 0]
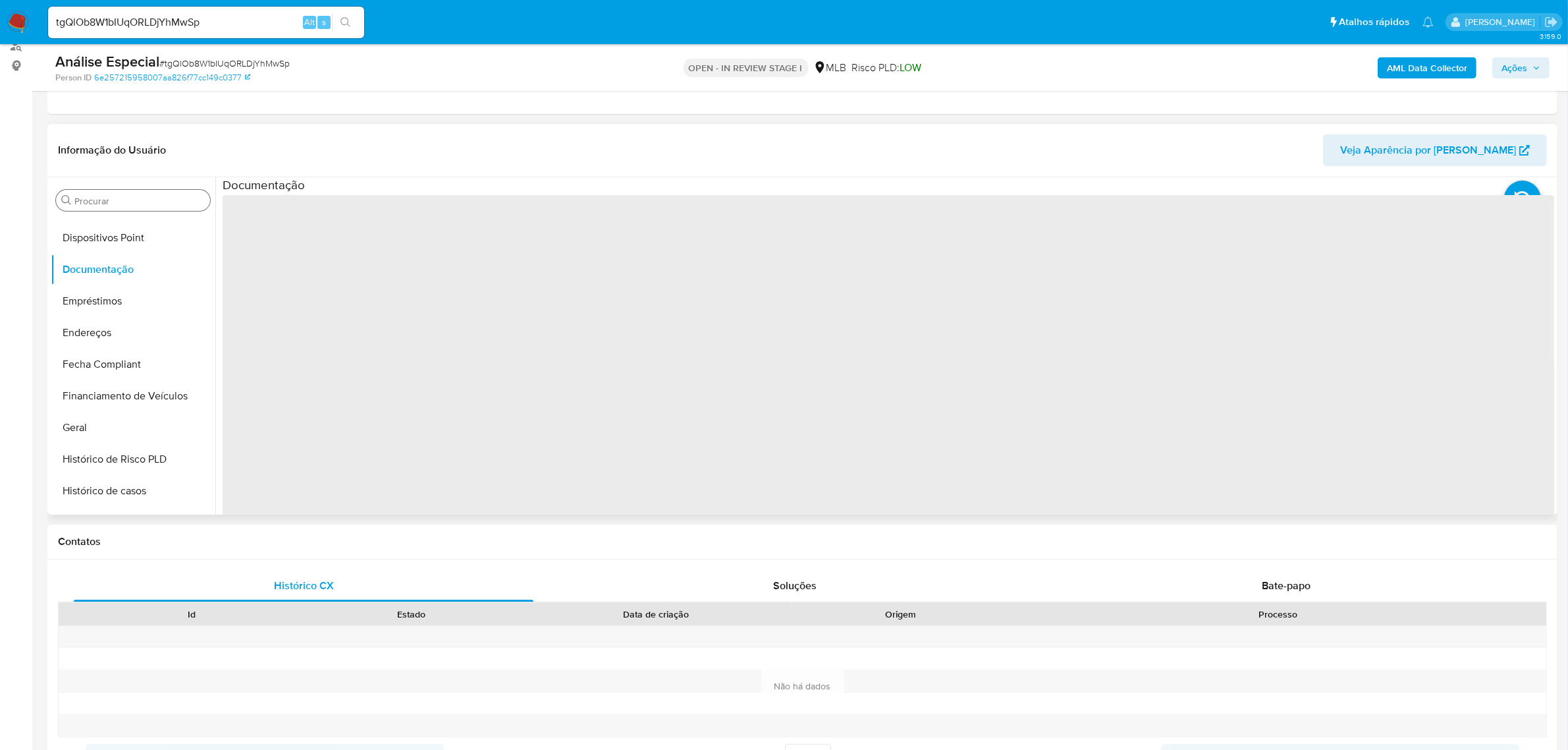
click at [396, 228] on span "‌" at bounding box center [888, 405] width 1331 height 422
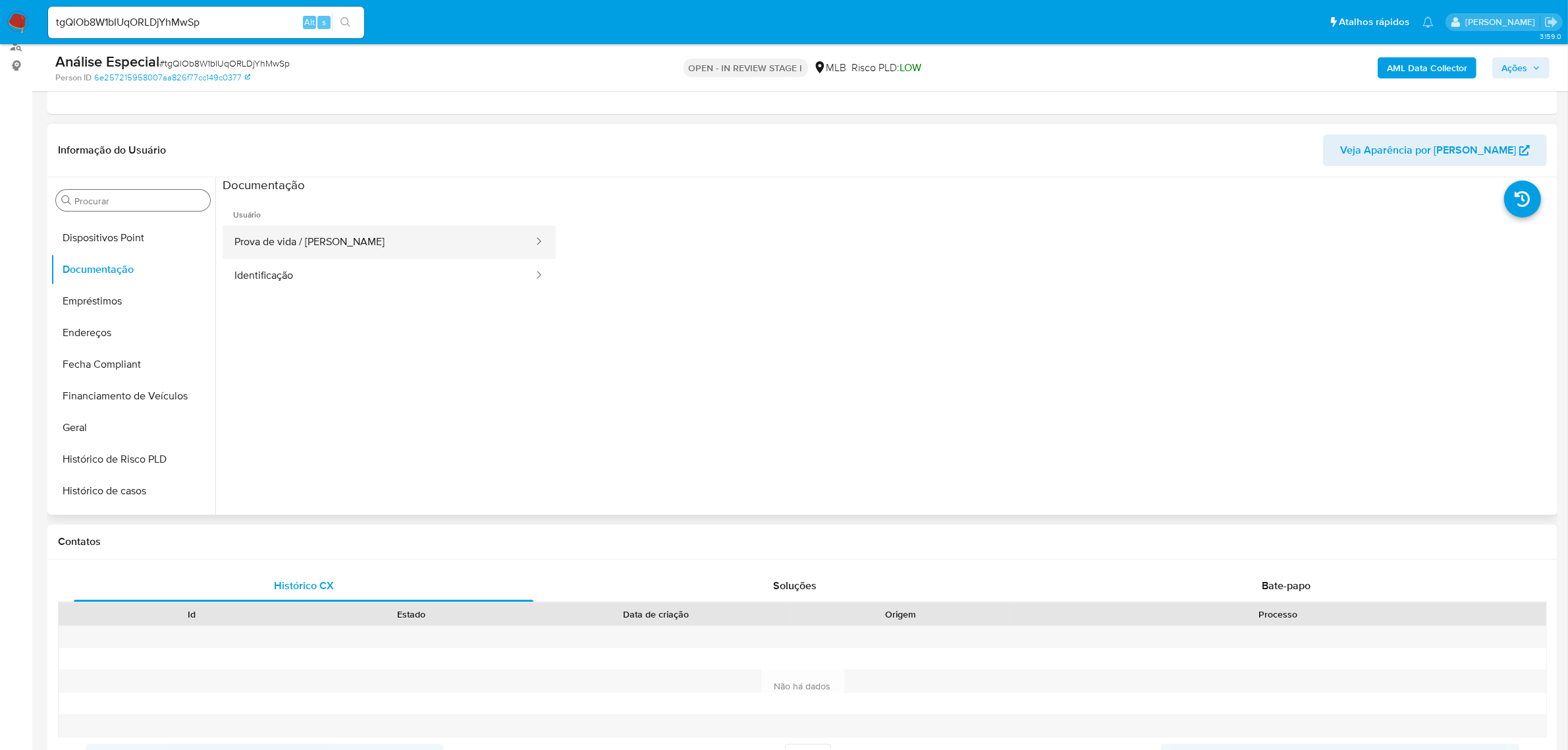
click at [397, 241] on button "Prova de vida / Selfie" at bounding box center [378, 242] width 312 height 34
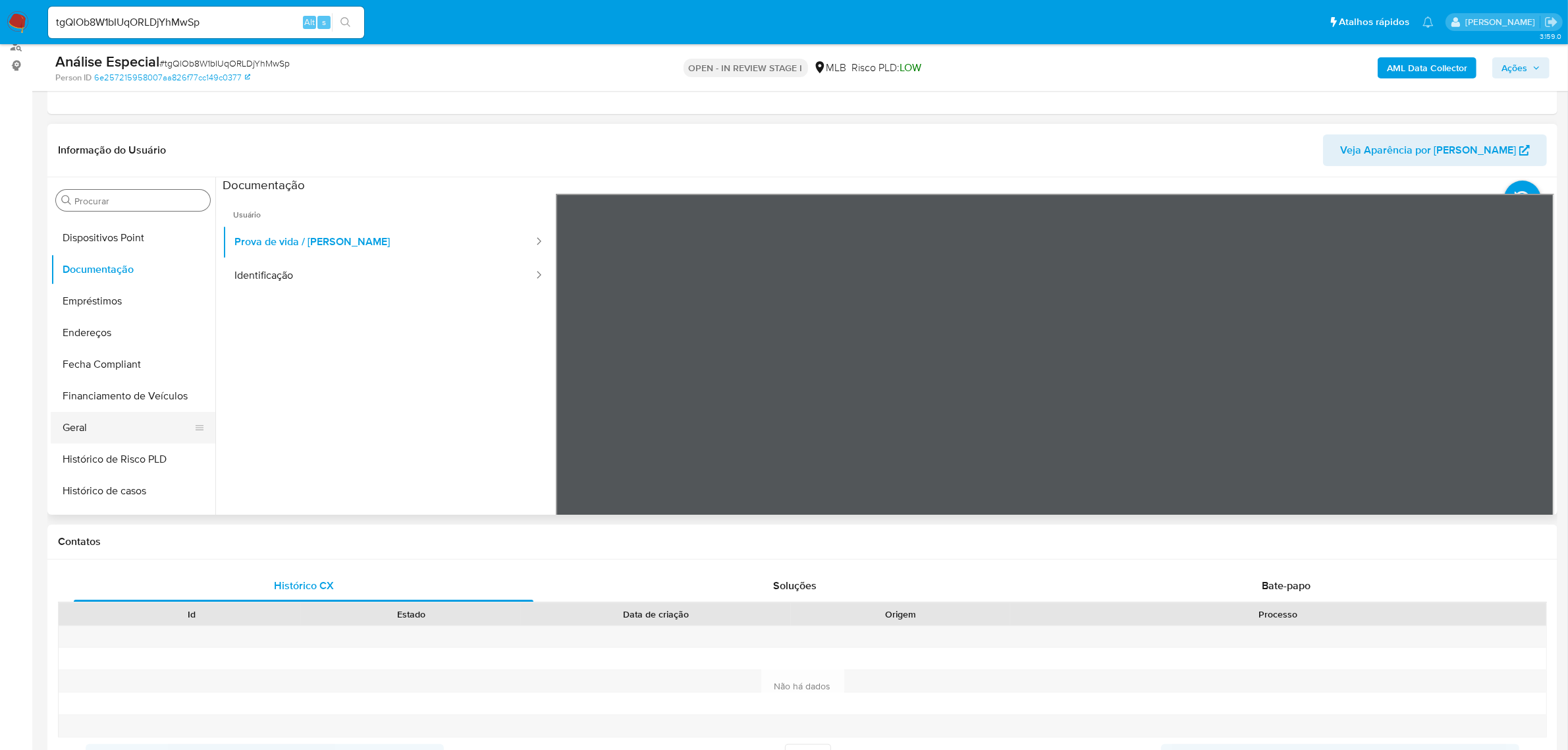
click at [71, 426] on button "Geral" at bounding box center [128, 428] width 155 height 32
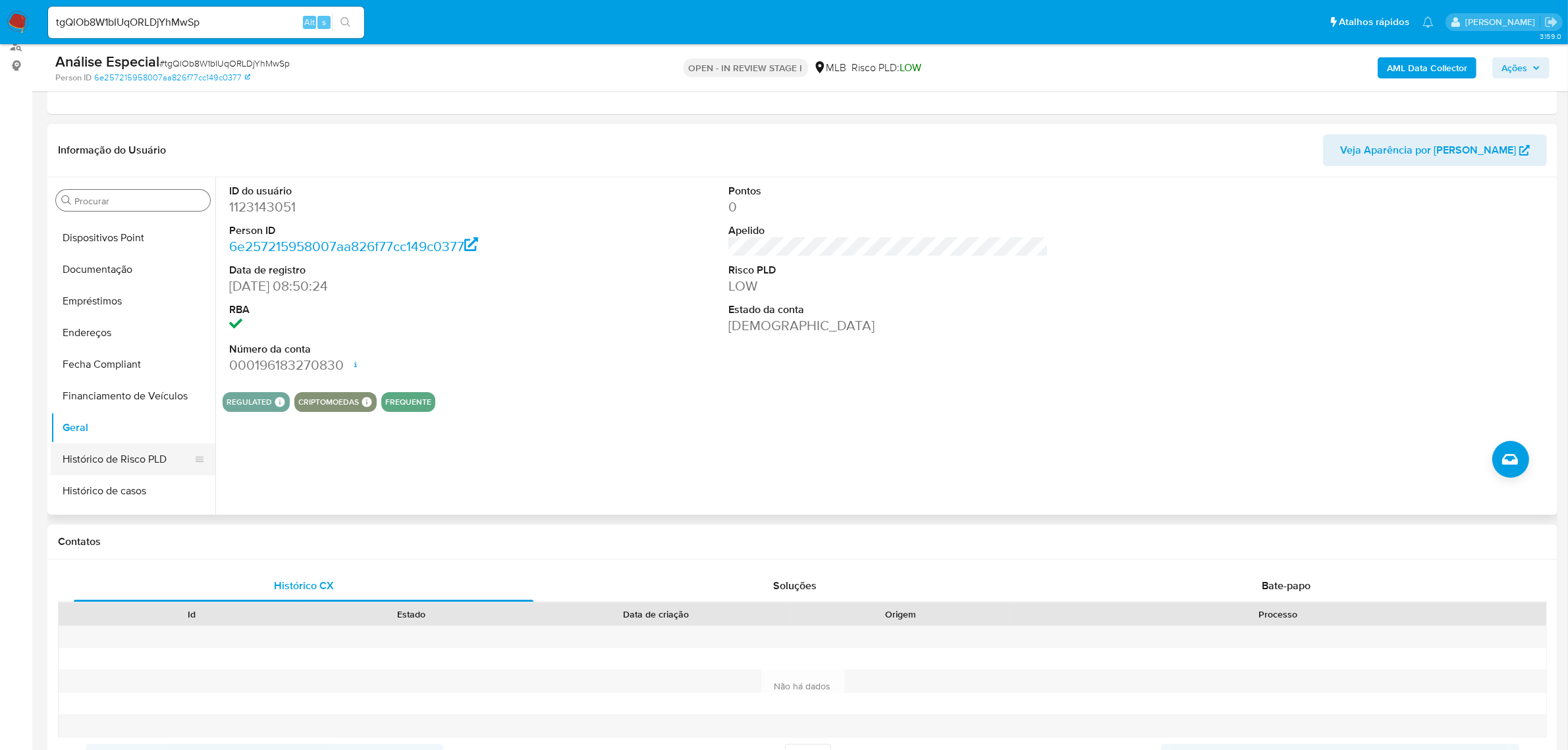
scroll to position [495, 0]
click at [97, 440] on button "KYC" at bounding box center [128, 433] width 155 height 32
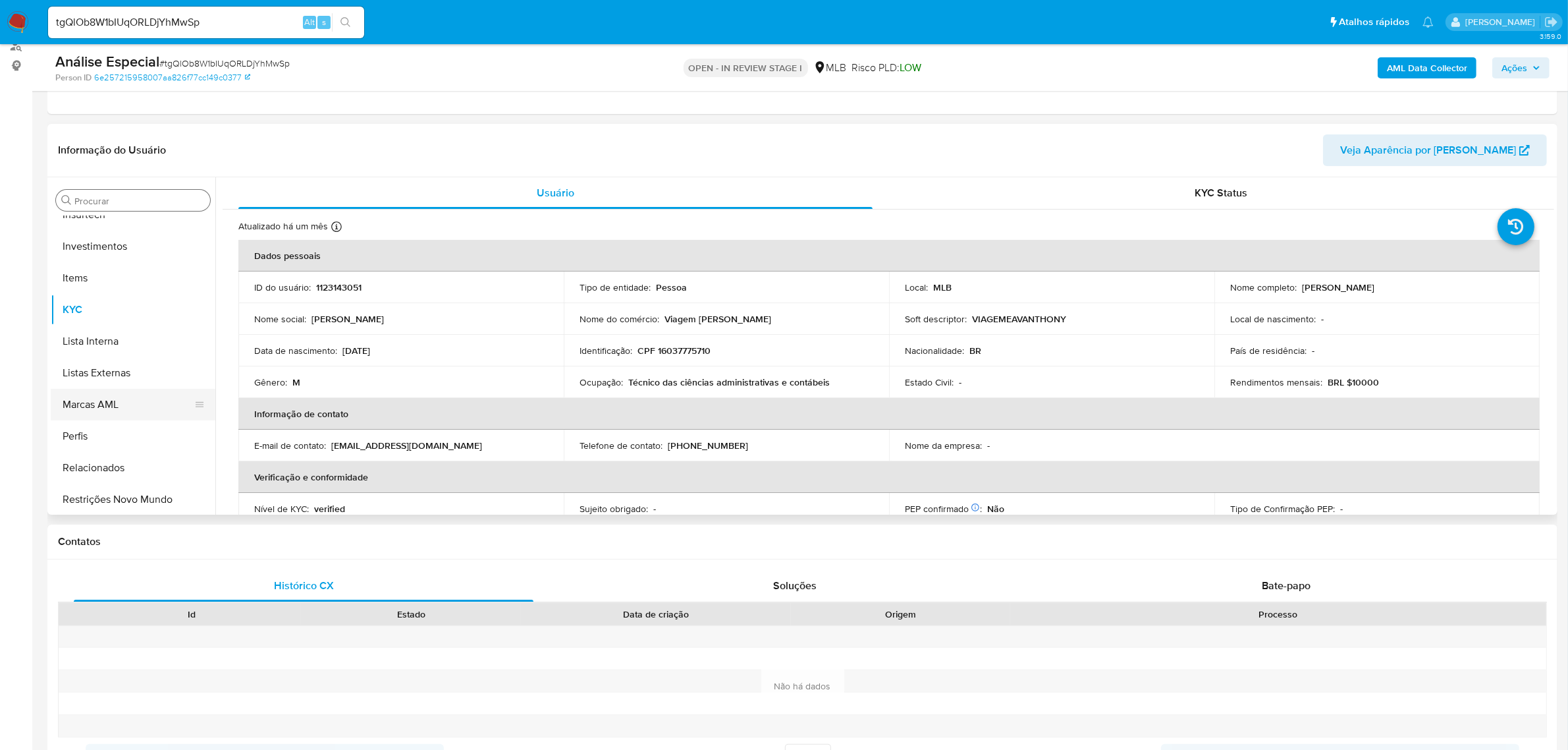
scroll to position [620, 0]
click at [167, 488] on button "Restrições Novo Mundo" at bounding box center [128, 498] width 155 height 32
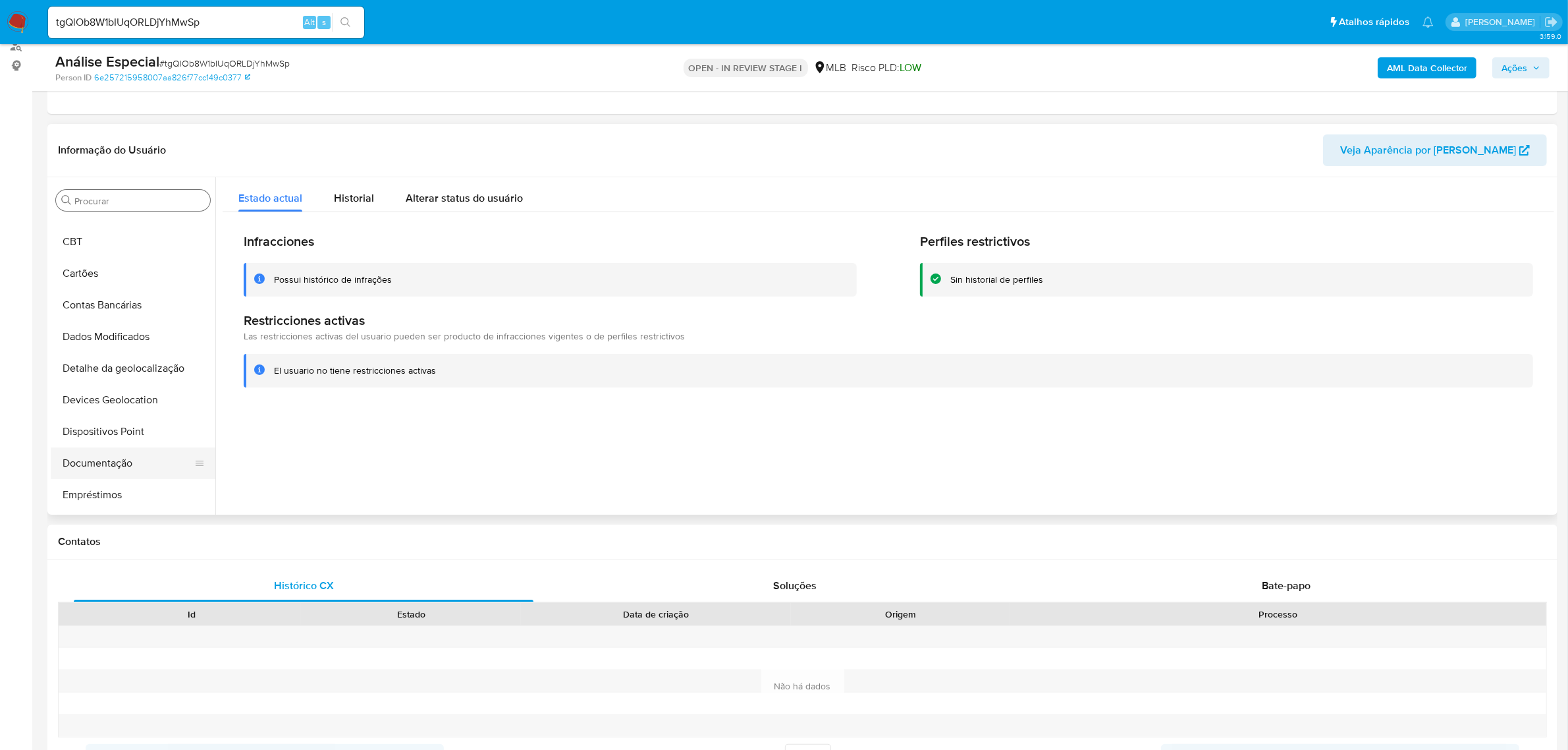
scroll to position [82, 0]
click at [125, 420] on button "Documentação" at bounding box center [128, 434] width 155 height 32
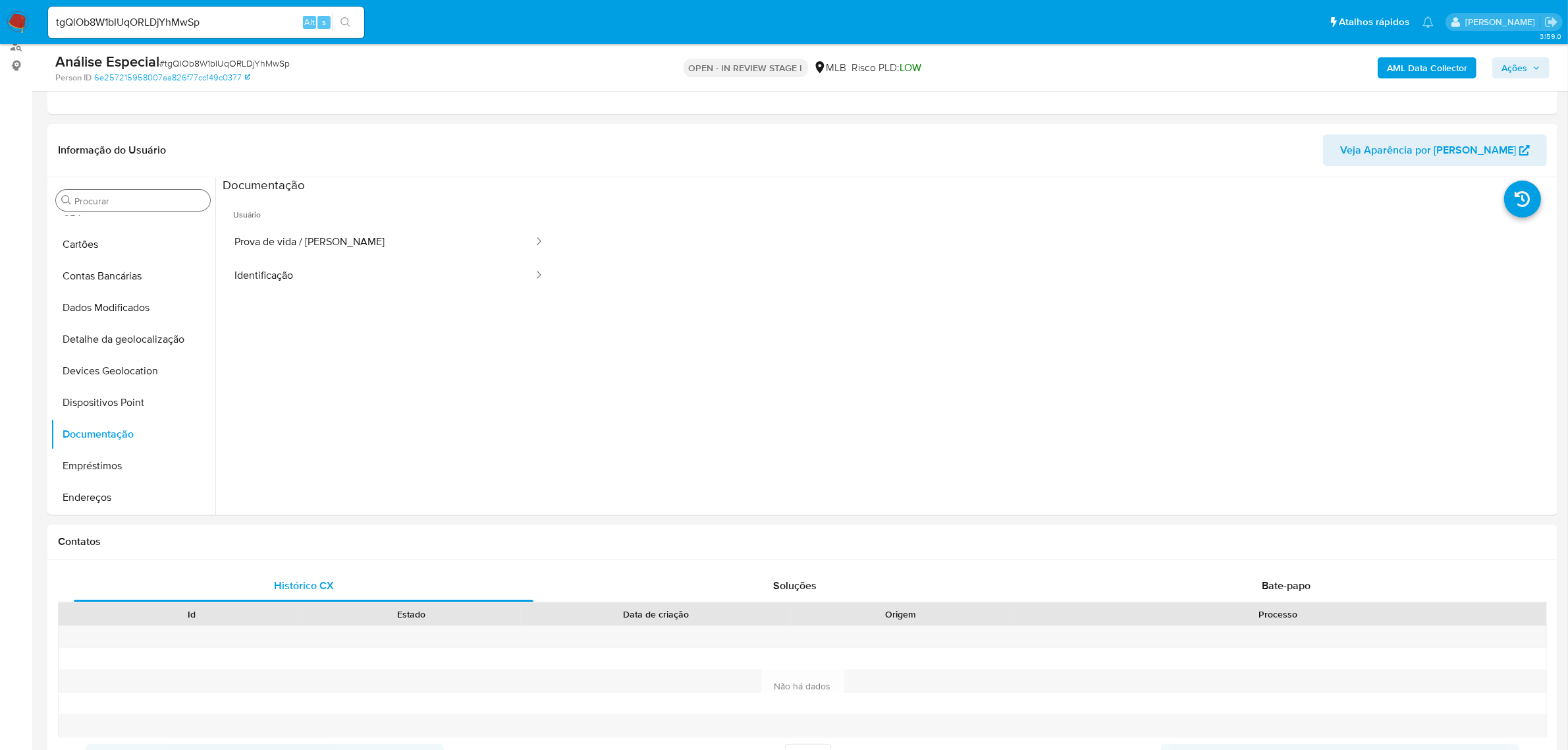
click at [302, 236] on button "Prova de vida / Selfie" at bounding box center [378, 242] width 312 height 34
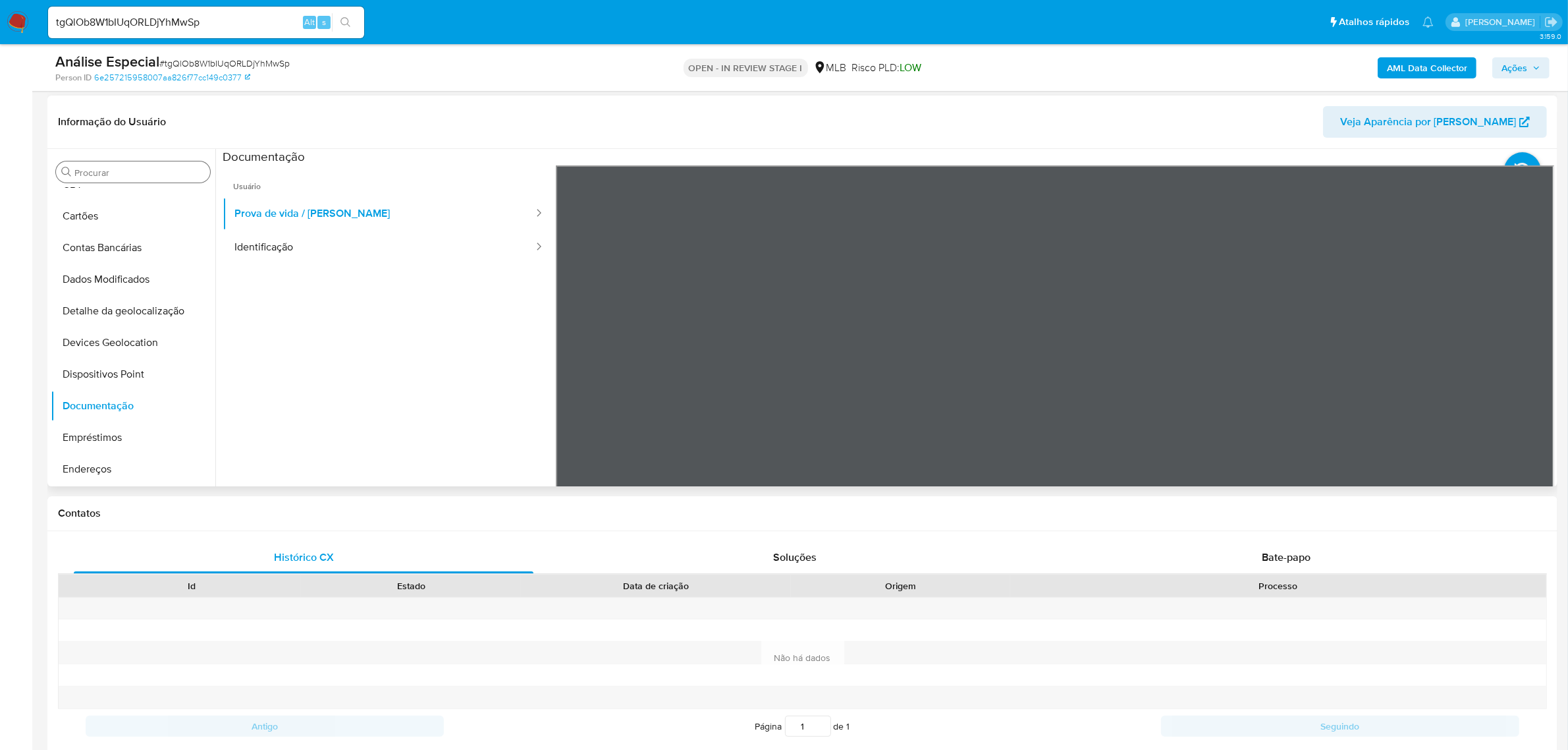
scroll to position [165, 0]
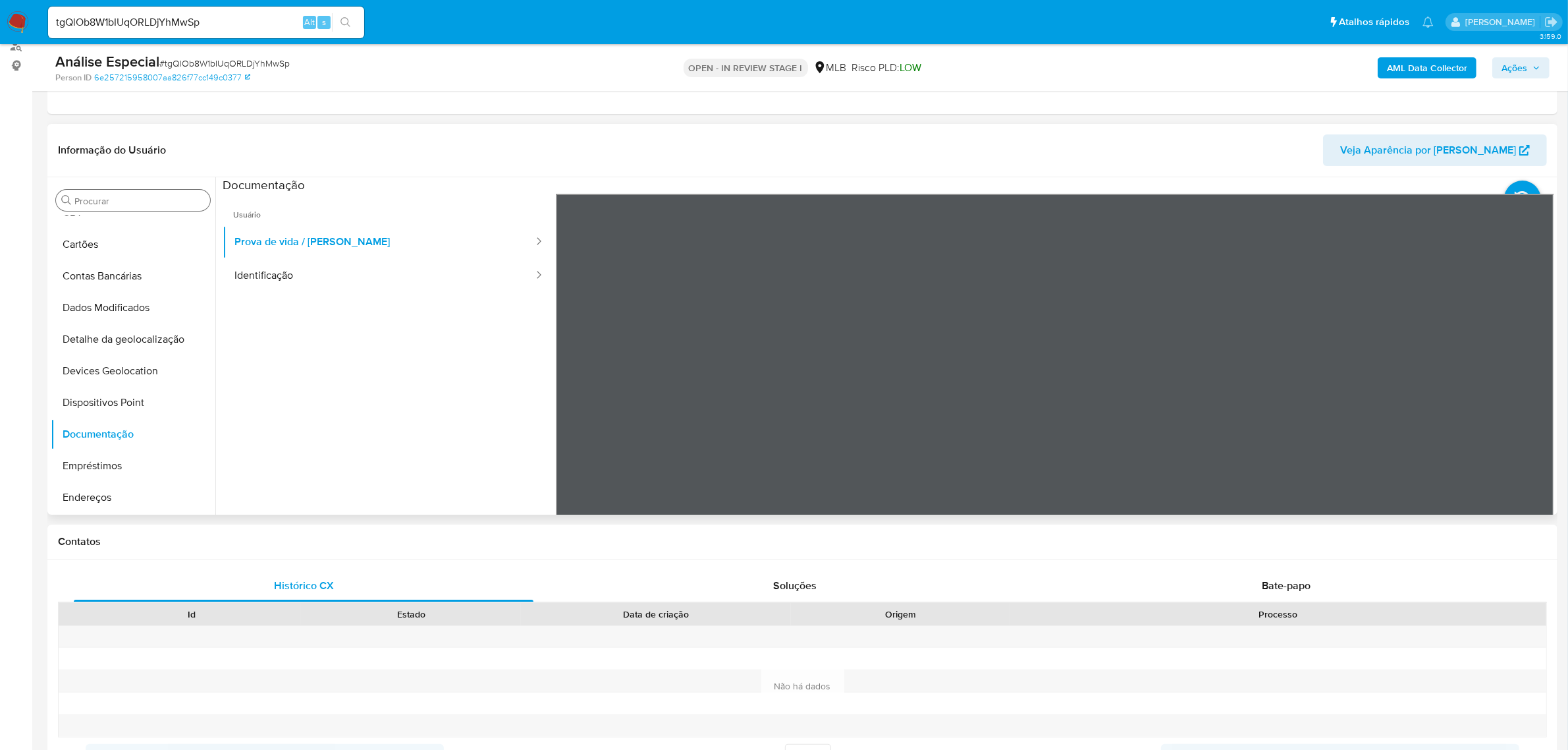
drag, startPoint x: 368, startPoint y: 289, endPoint x: 346, endPoint y: 393, distance: 106.3
click at [366, 287] on button "Identificação" at bounding box center [378, 276] width 312 height 34
click at [131, 406] on button "Dispositivos Point" at bounding box center [132, 402] width 165 height 32
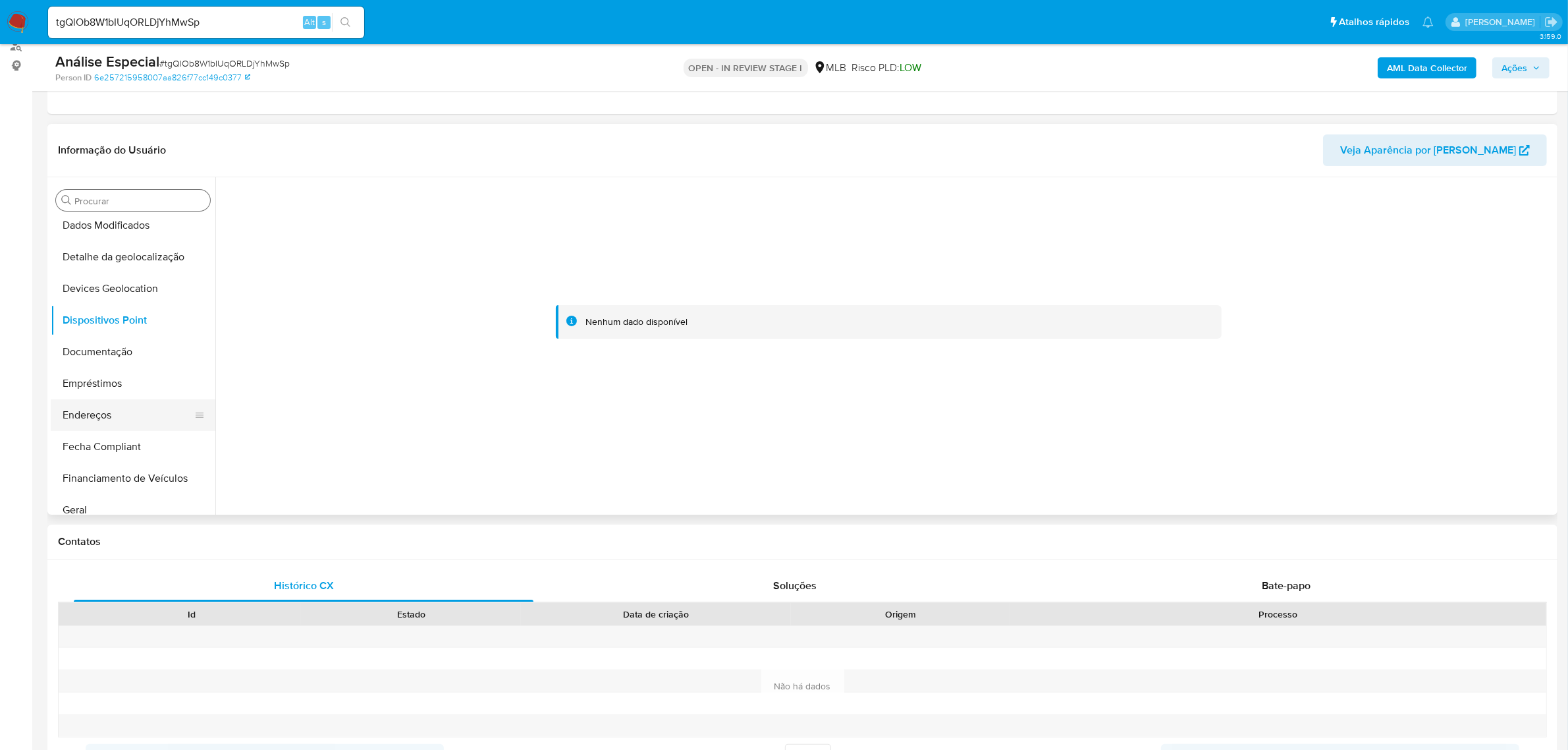
click at [114, 412] on button "Endereços" at bounding box center [128, 416] width 155 height 32
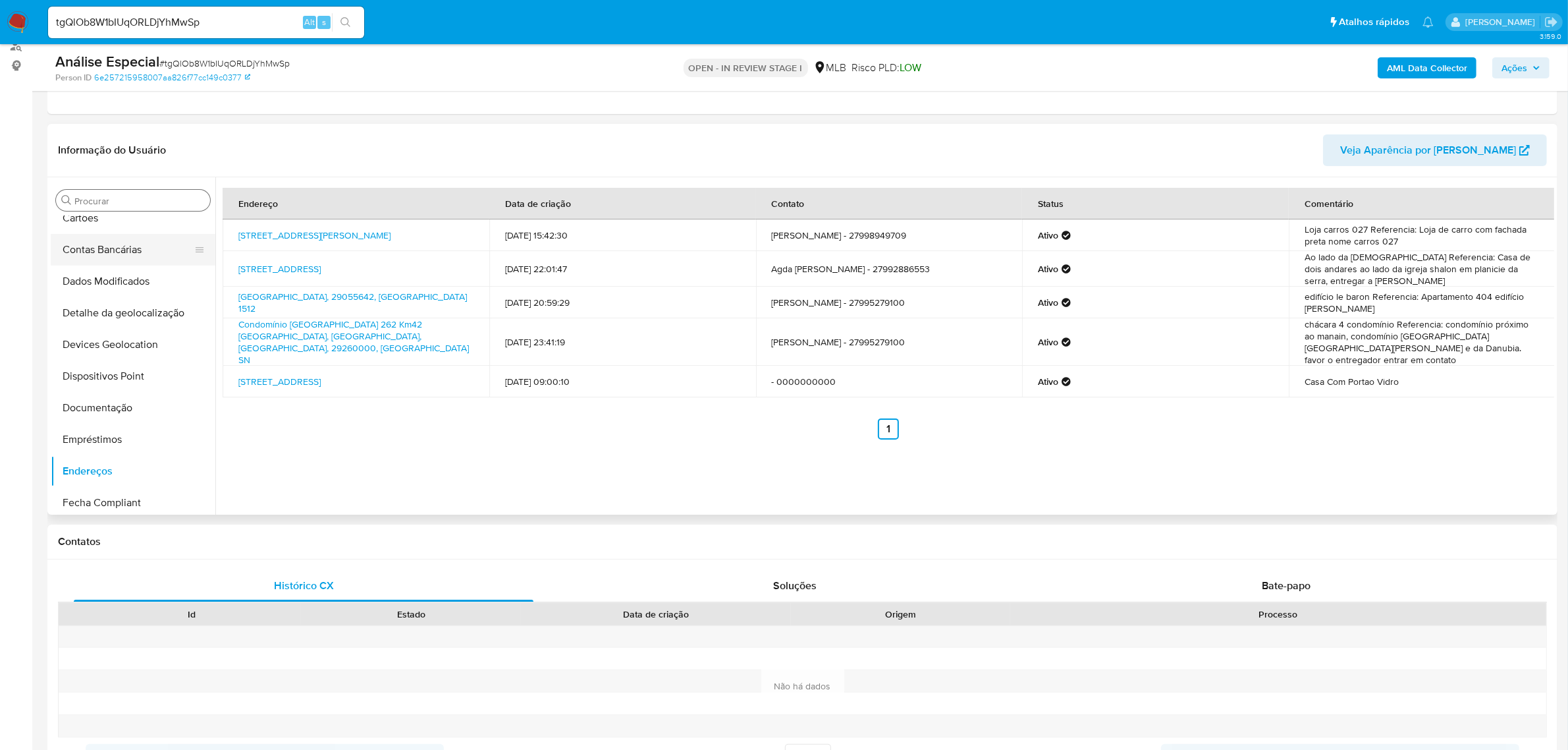
scroll to position [0, 0]
click at [123, 255] on button "Anexos" at bounding box center [128, 264] width 155 height 32
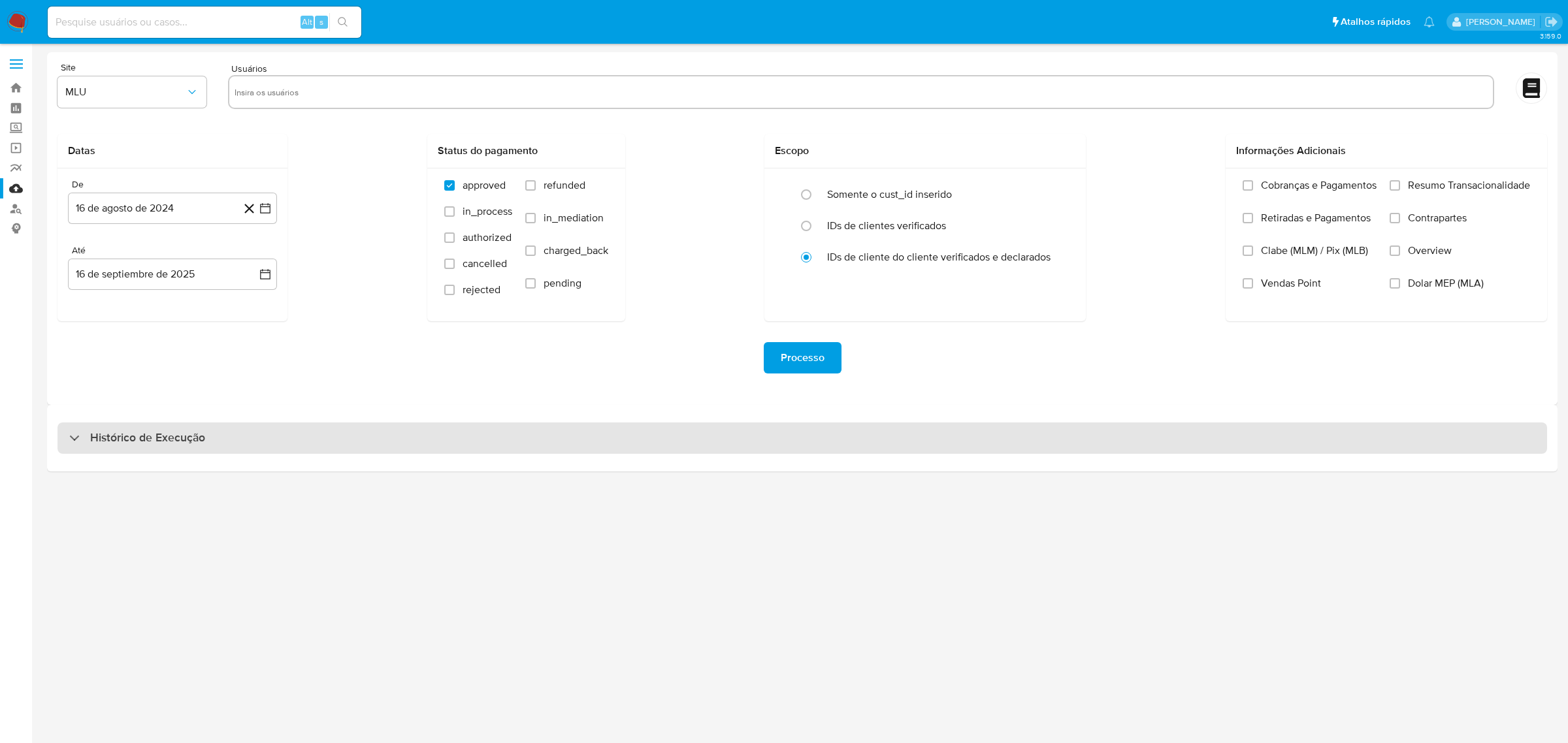
click at [513, 451] on div "Histórico de Execução" at bounding box center [802, 438] width 1490 height 31
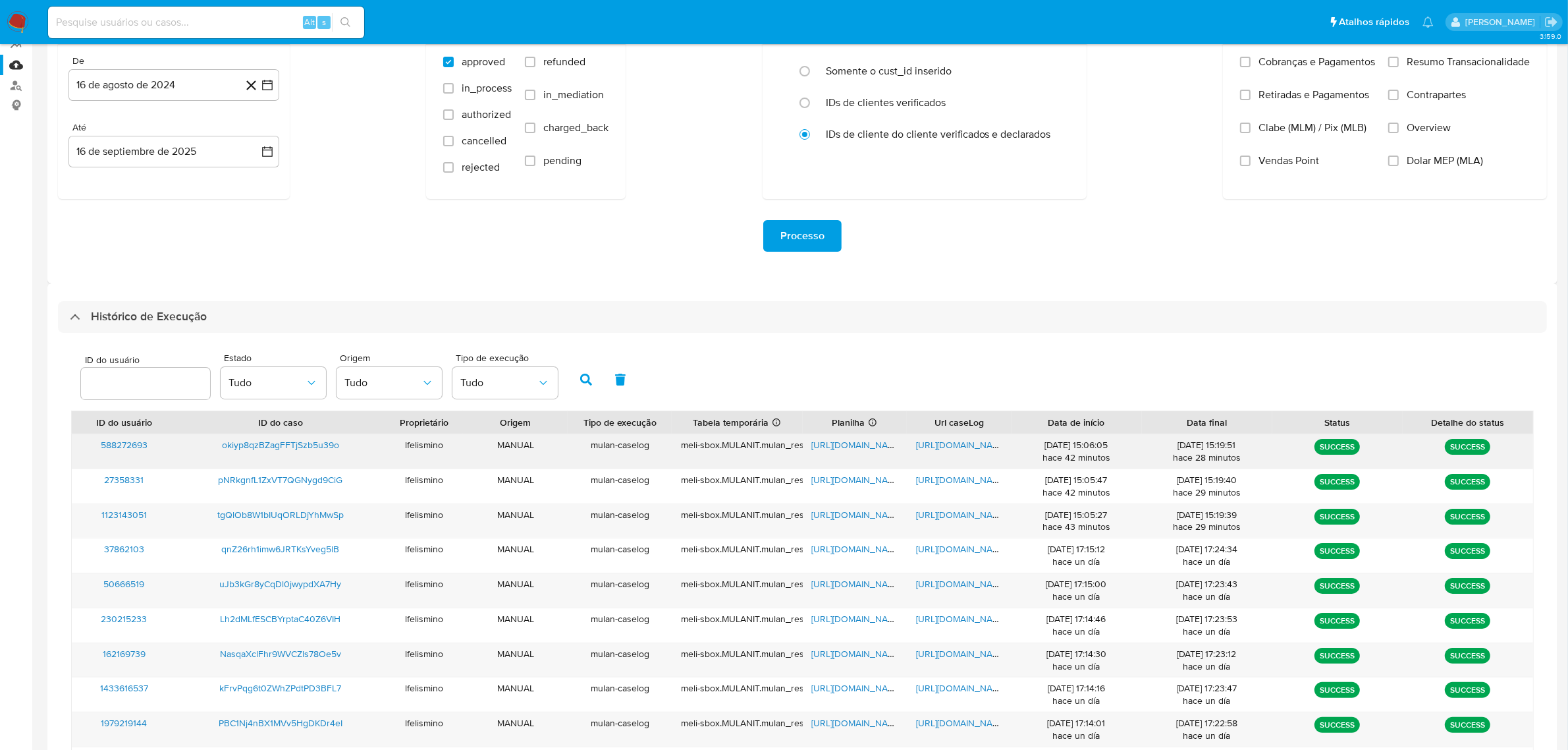
scroll to position [165, 0]
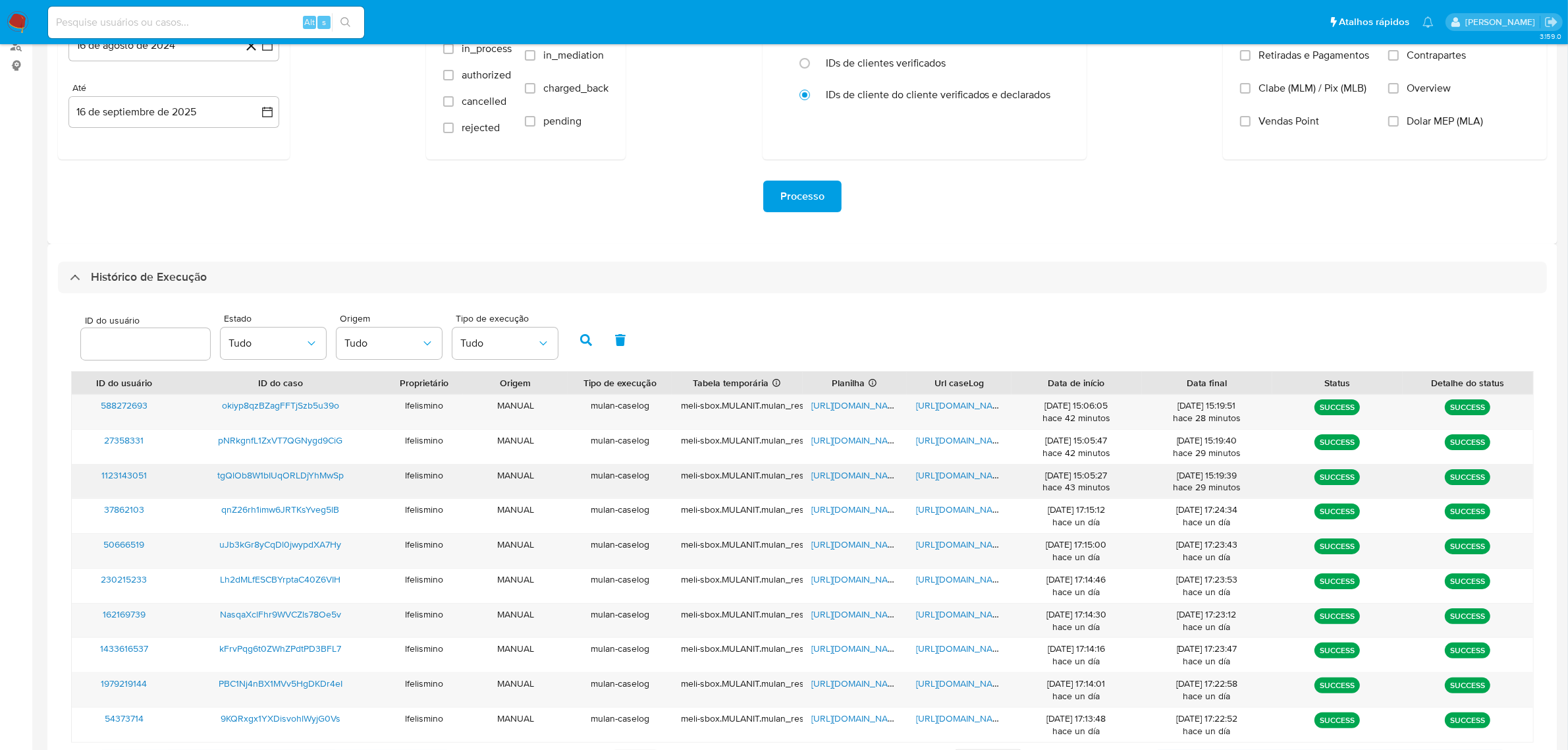
click at [953, 482] on div "[URL][DOMAIN_NAME]" at bounding box center [959, 482] width 104 height 34
click at [962, 489] on div "[URL][DOMAIN_NAME]" at bounding box center [959, 482] width 104 height 34
click at [962, 479] on span "[URL][DOMAIN_NAME]" at bounding box center [962, 475] width 91 height 13
click at [827, 479] on span "[URL][DOMAIN_NAME]" at bounding box center [858, 475] width 91 height 13
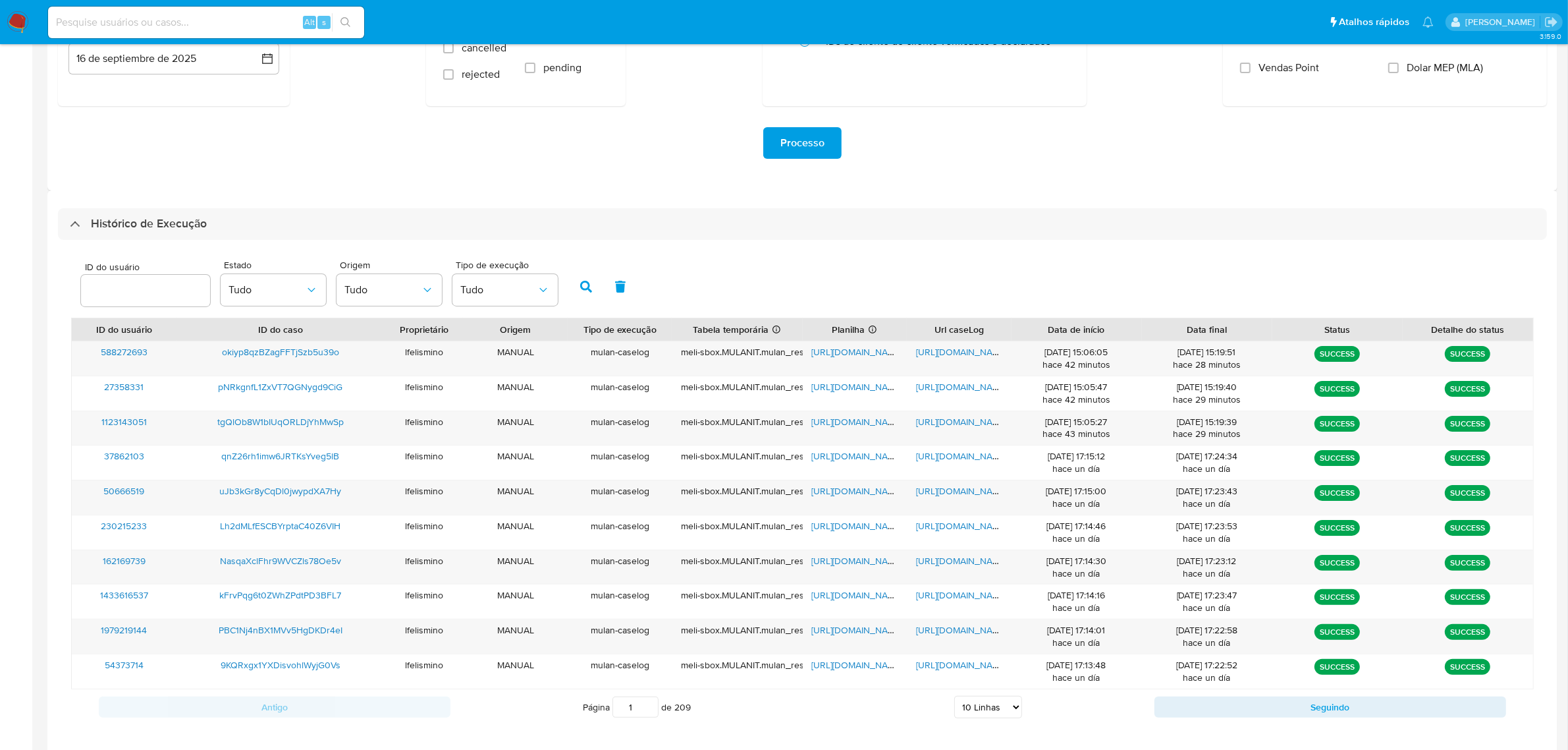
scroll to position [247, 0]
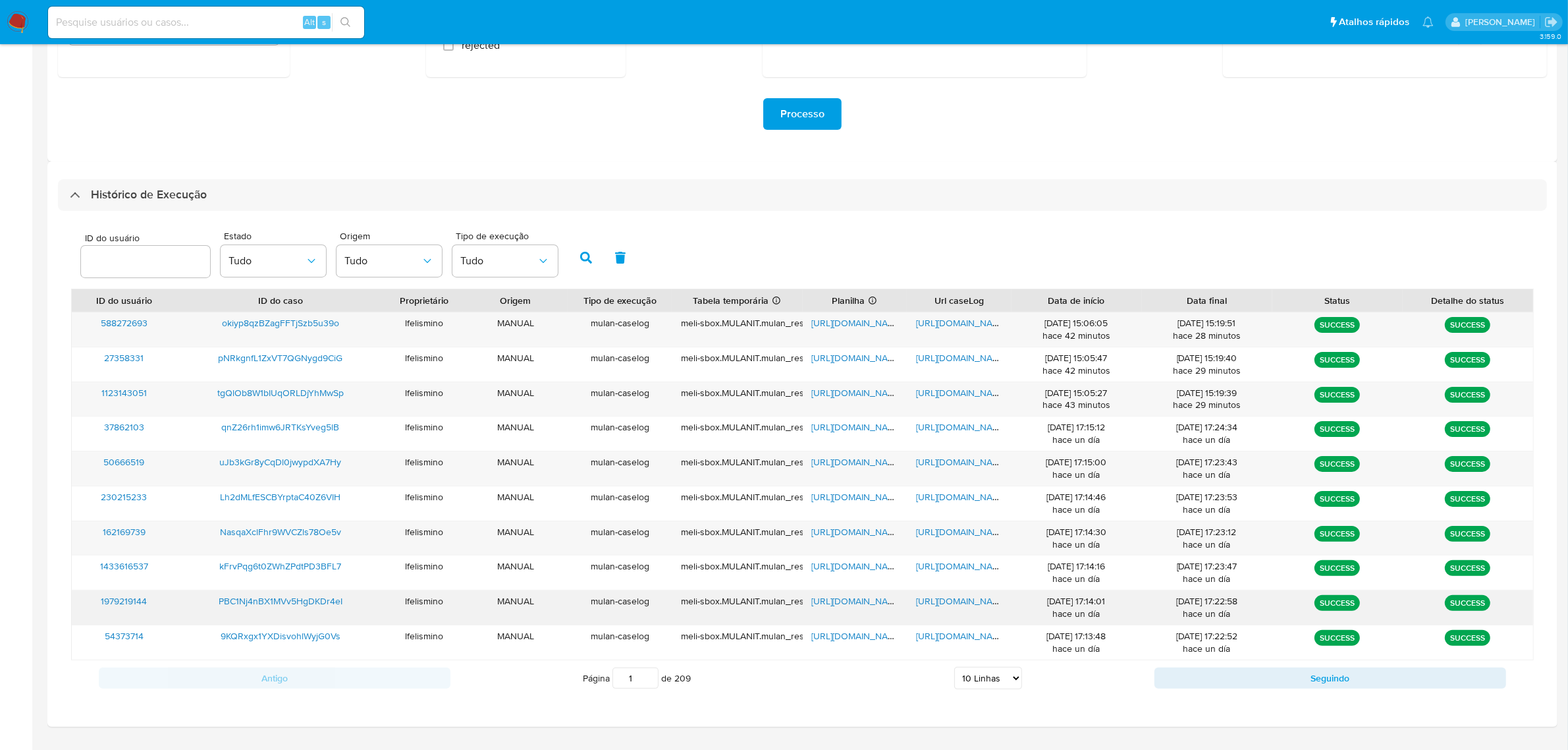
click at [940, 604] on span "[URL][DOMAIN_NAME]" at bounding box center [962, 601] width 91 height 13
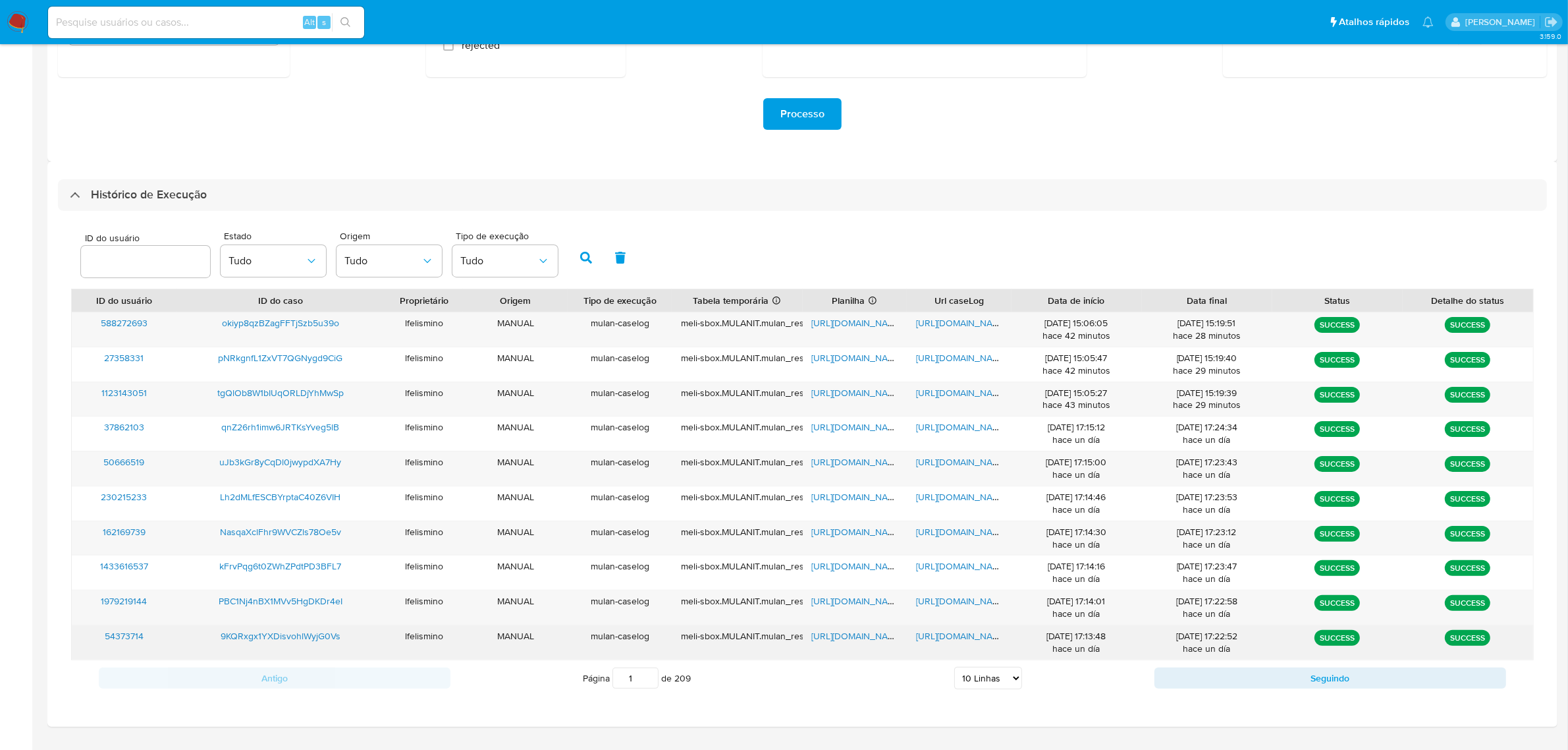
click at [946, 627] on div "[URL][DOMAIN_NAME]" at bounding box center [959, 642] width 104 height 34
click at [947, 645] on div "[URL][DOMAIN_NAME]" at bounding box center [959, 642] width 104 height 34
click at [955, 631] on span "[URL][DOMAIN_NAME]" at bounding box center [962, 636] width 91 height 13
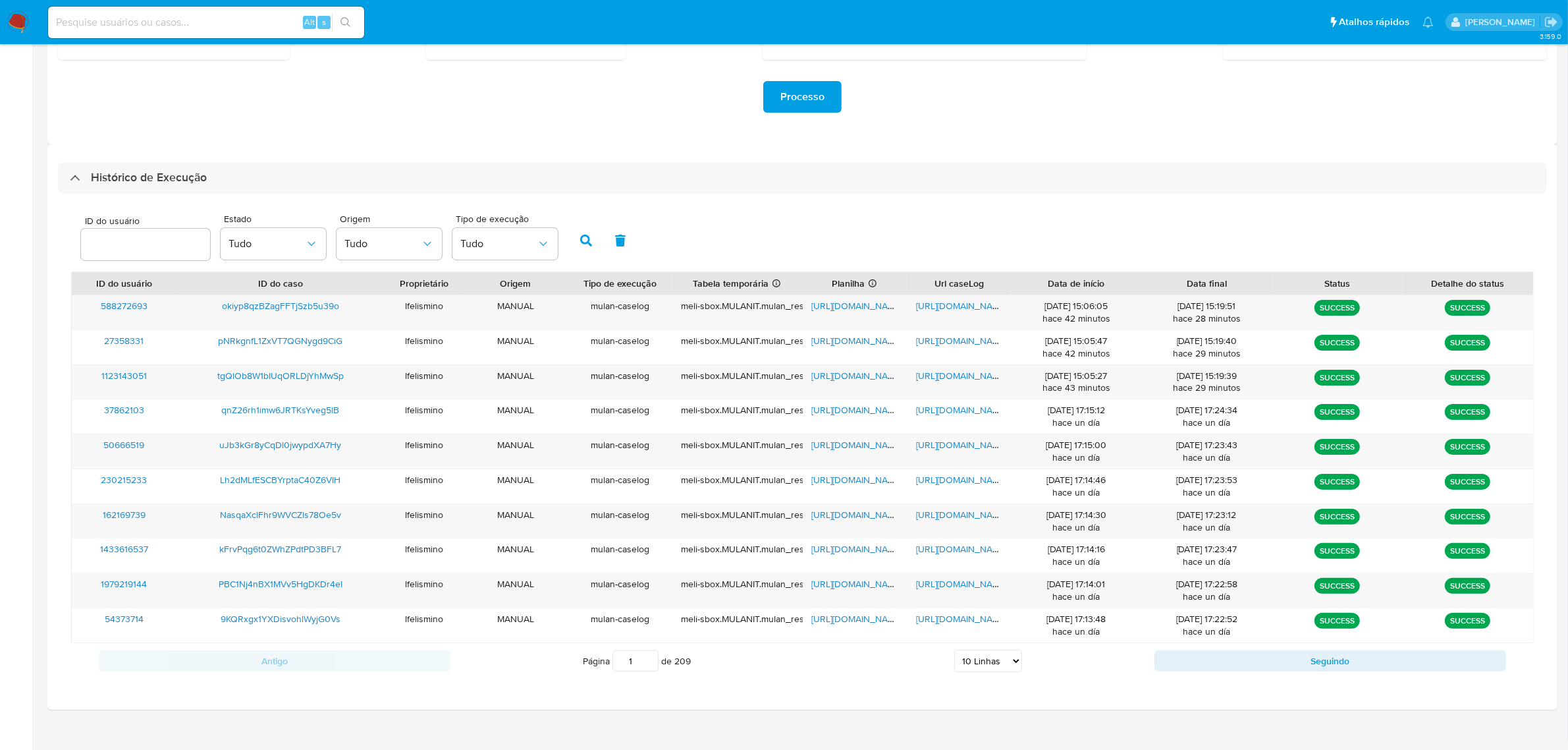
scroll to position [280, 0]
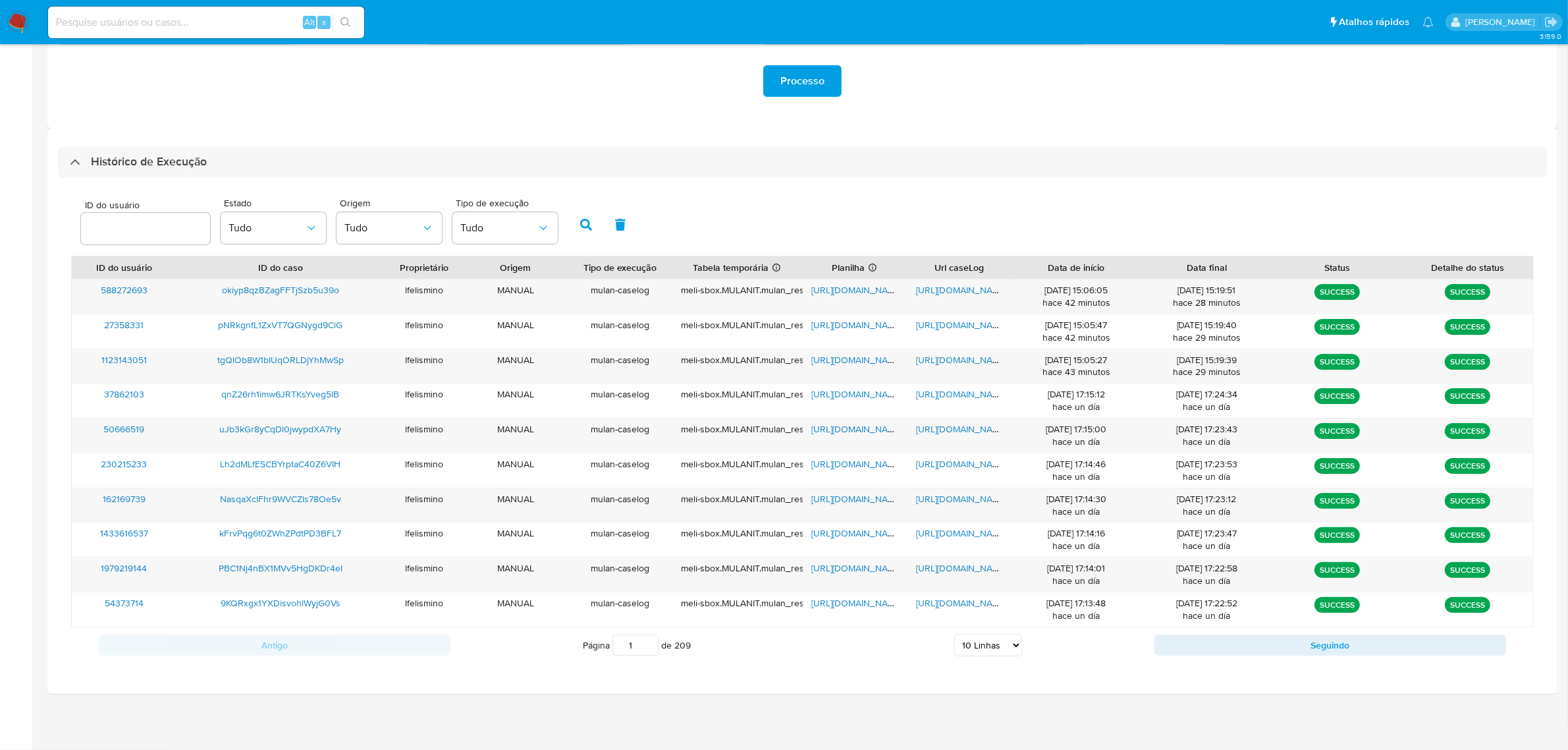
click at [995, 647] on select "5 Linhas 10 Linhas 20 Linhas 25 Linhas 50 Linhas 100 Linhas" at bounding box center [988, 645] width 68 height 22
select select "50"
click at [954, 635] on select "5 Linhas 10 Linhas 20 Linhas 25 Linhas 50 Linhas 100 Linhas" at bounding box center [988, 645] width 68 height 22
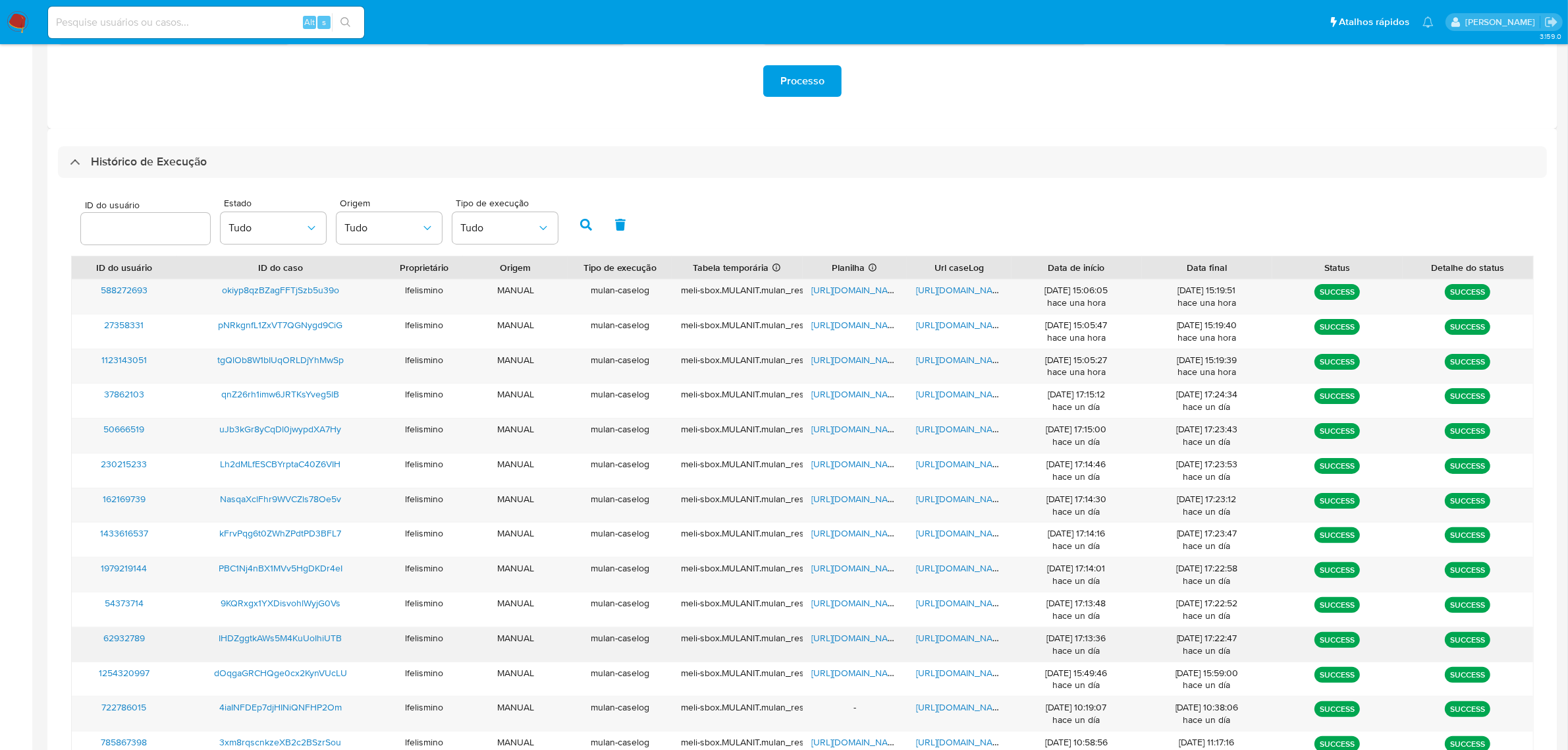
click at [969, 643] on span "[URL][DOMAIN_NAME]" at bounding box center [962, 638] width 91 height 13
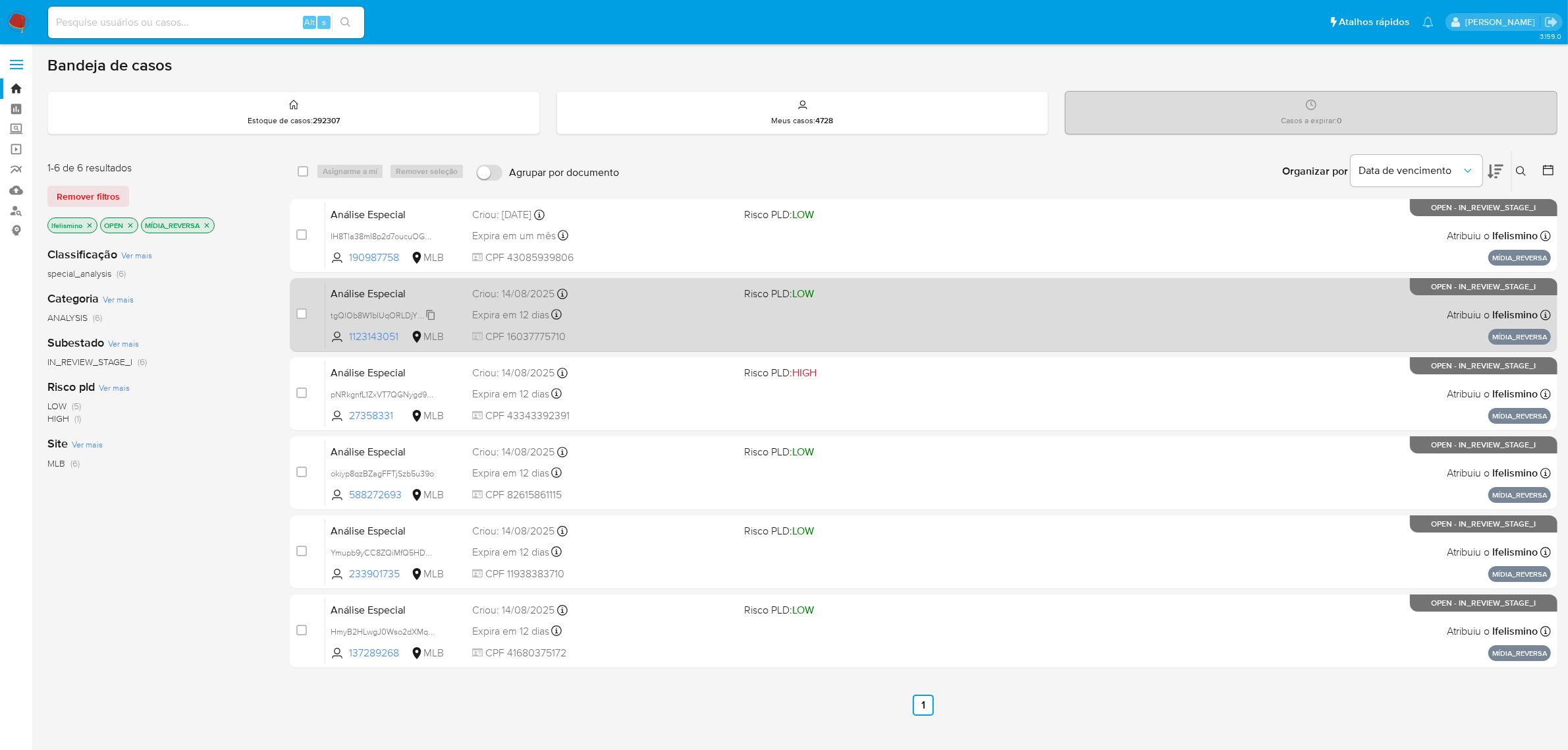
click at [418, 318] on span "tgQlOb8W1bIUqORLDjYhMwSp" at bounding box center [387, 315] width 114 height 15
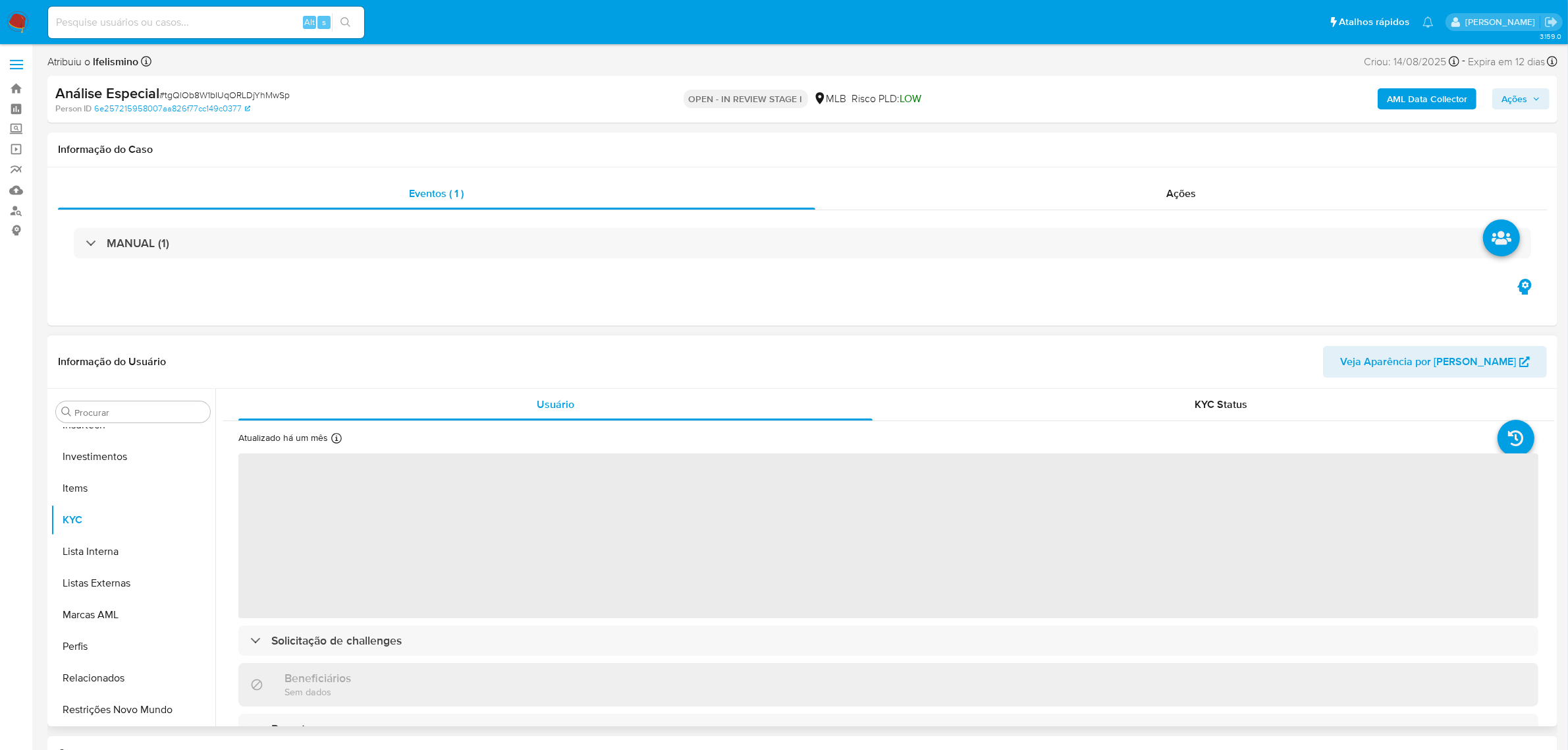
scroll to position [61, 0]
select select "10"
click at [123, 488] on button "Cartões" at bounding box center [128, 477] width 155 height 32
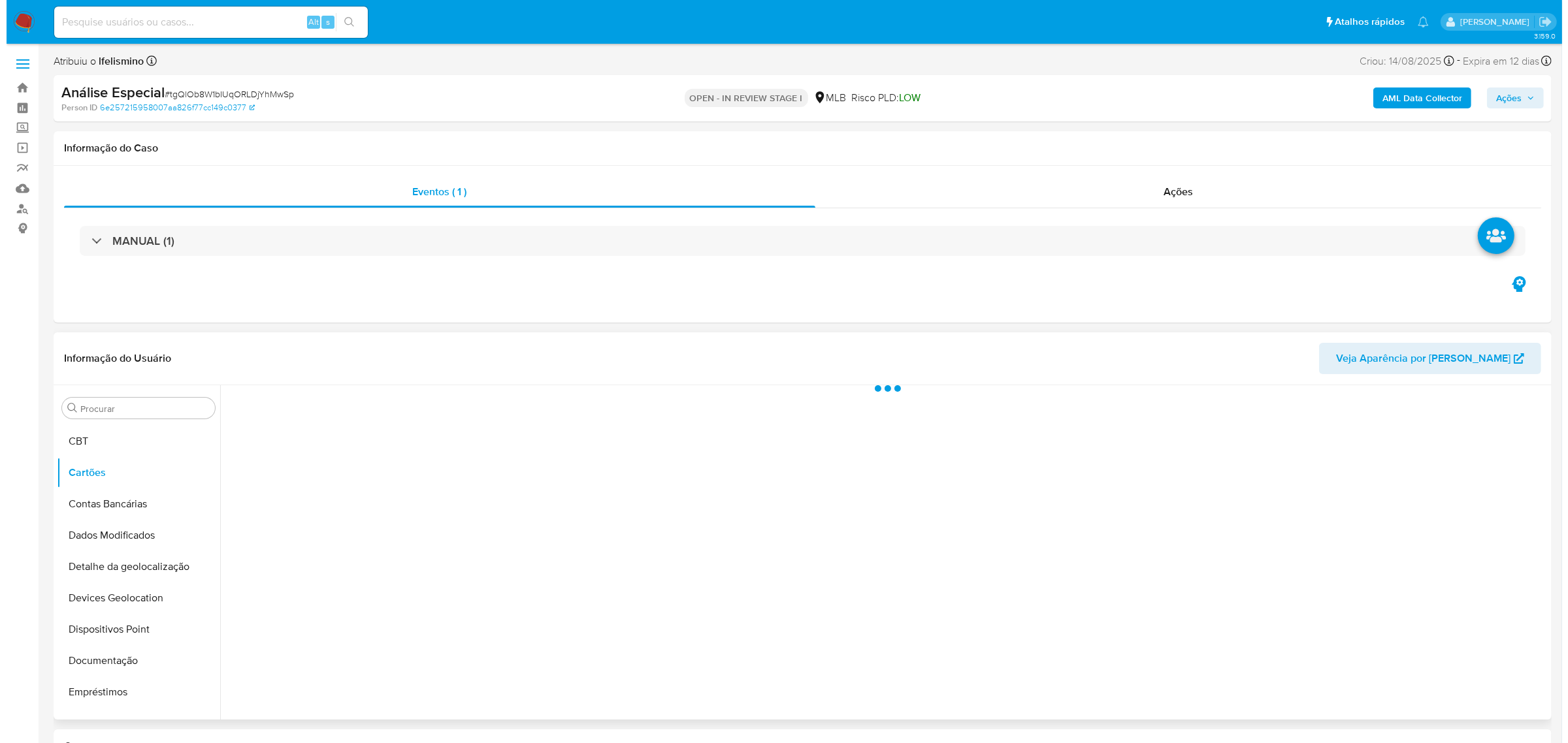
scroll to position [0, 0]
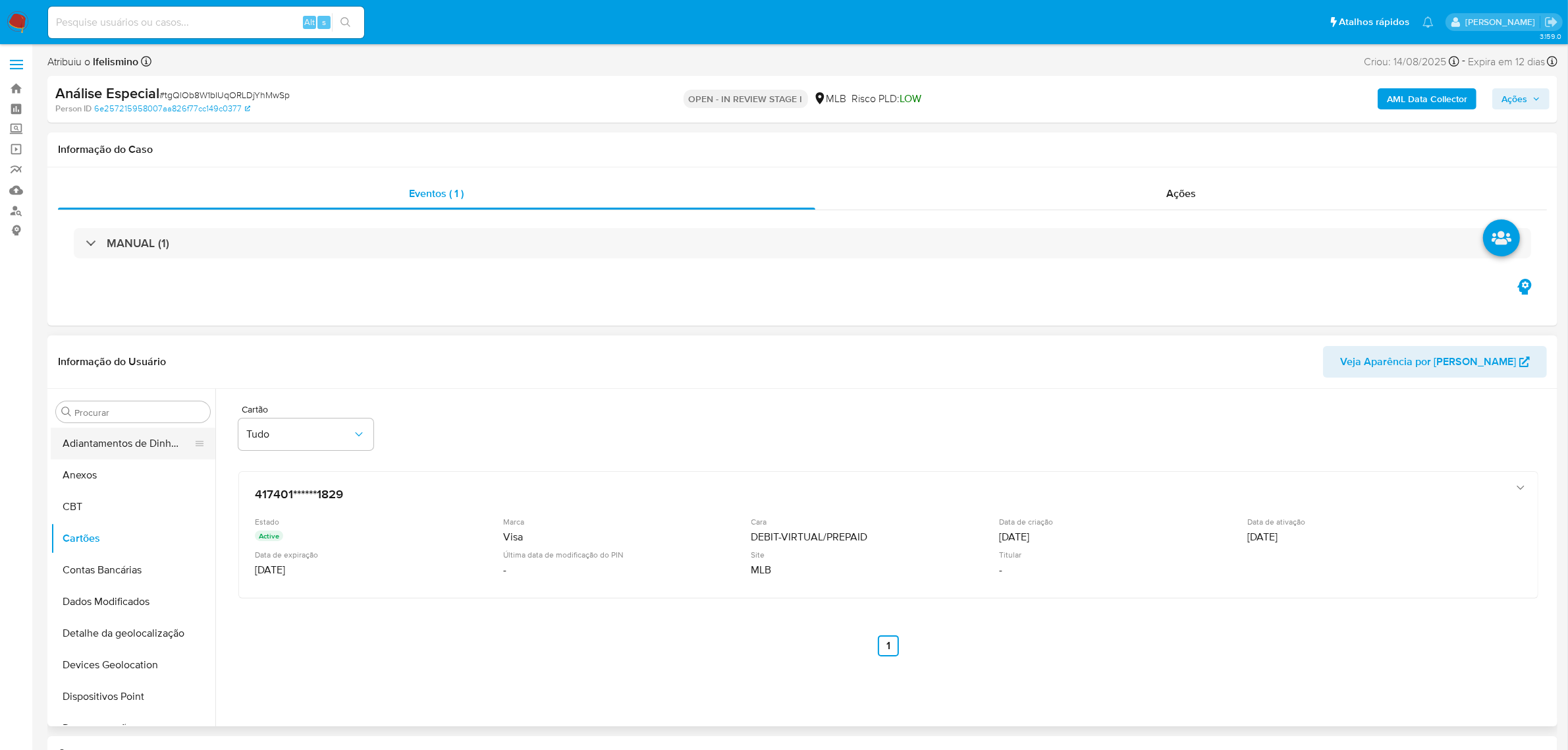
click at [114, 456] on button "Adiantamentos de Dinheiro" at bounding box center [128, 443] width 155 height 32
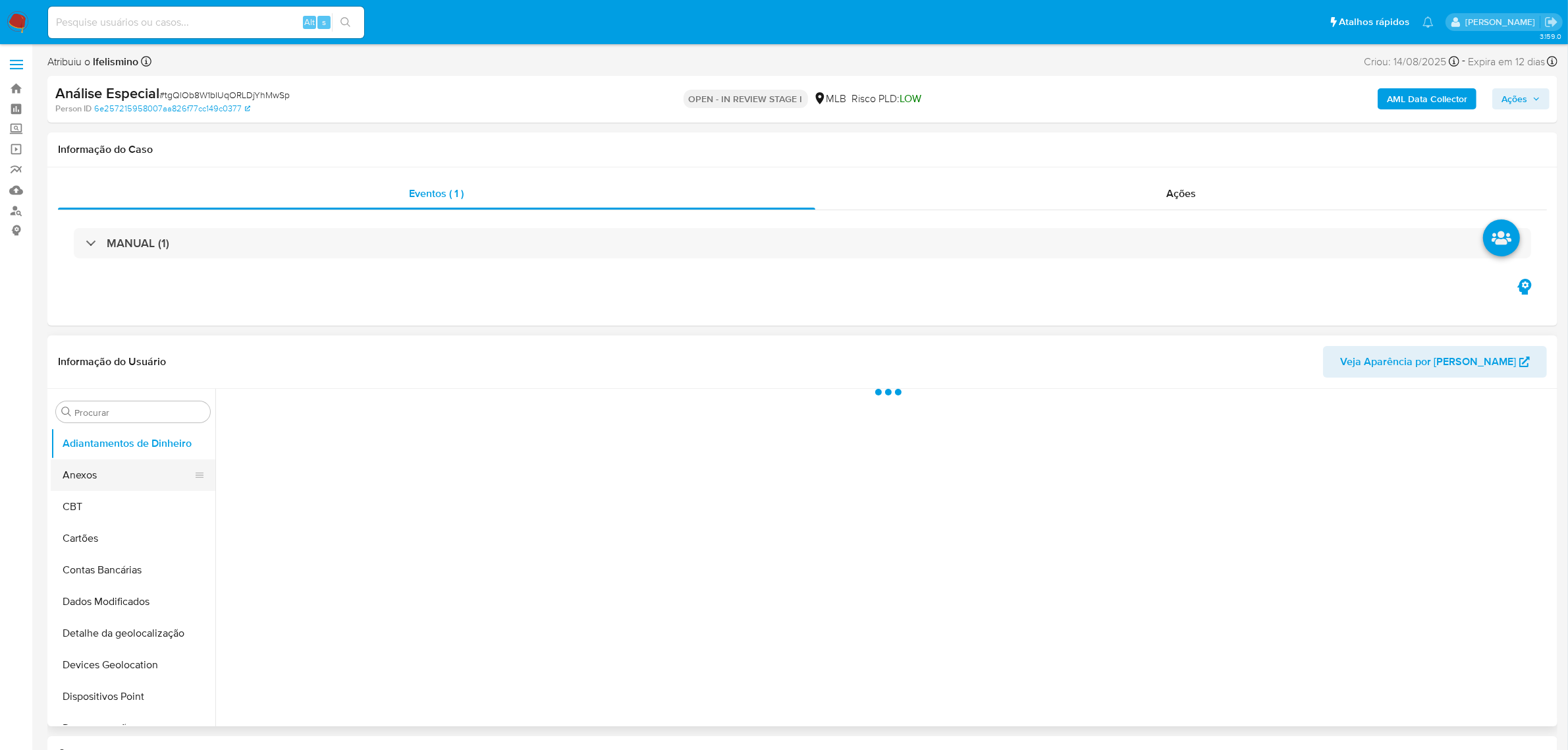
click at [80, 470] on button "Anexos" at bounding box center [128, 475] width 155 height 32
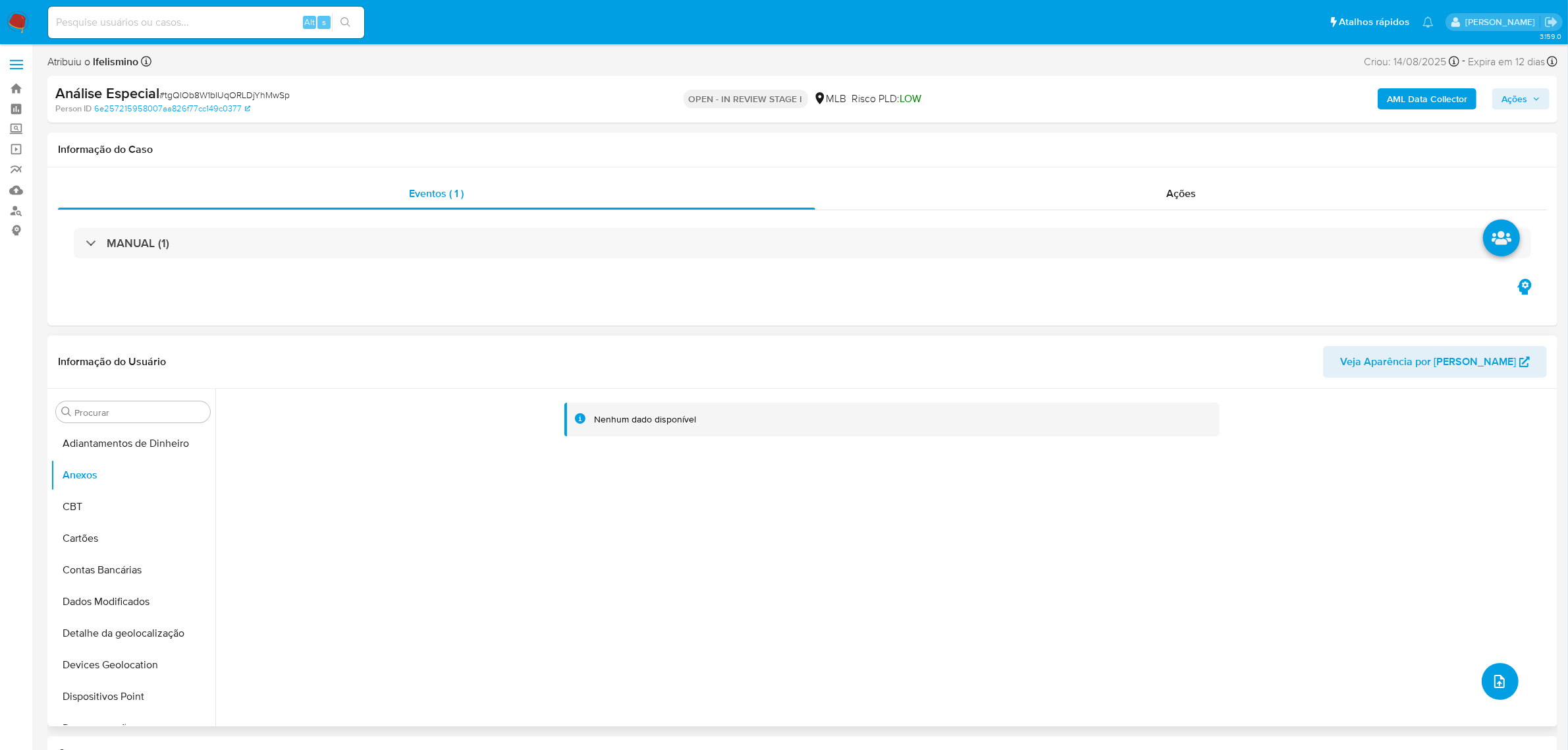
click at [1483, 689] on button "upload-file" at bounding box center [1501, 682] width 37 height 37
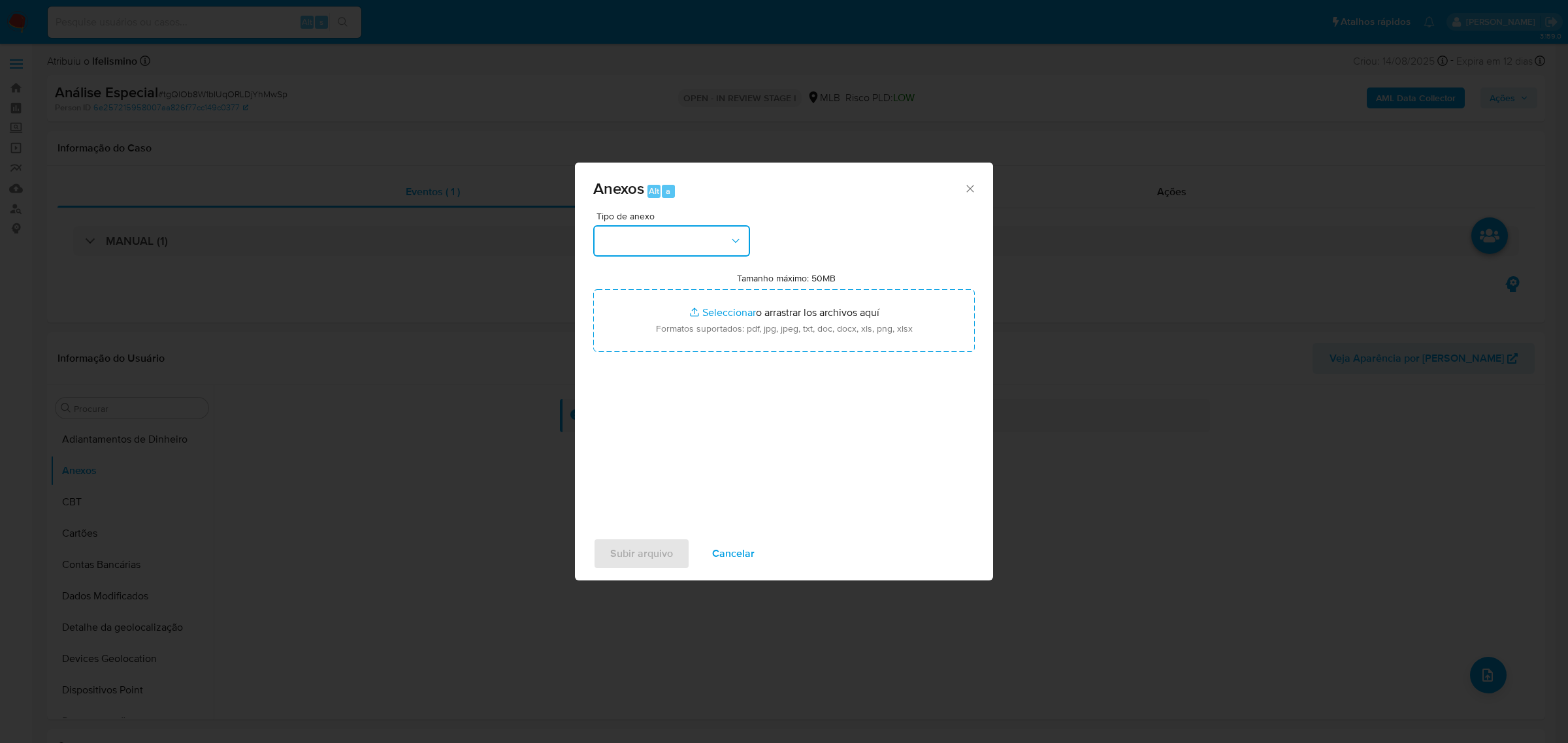
drag, startPoint x: 674, startPoint y: 249, endPoint x: 678, endPoint y: 256, distance: 8.1
click at [674, 248] on button "button" at bounding box center [671, 241] width 157 height 31
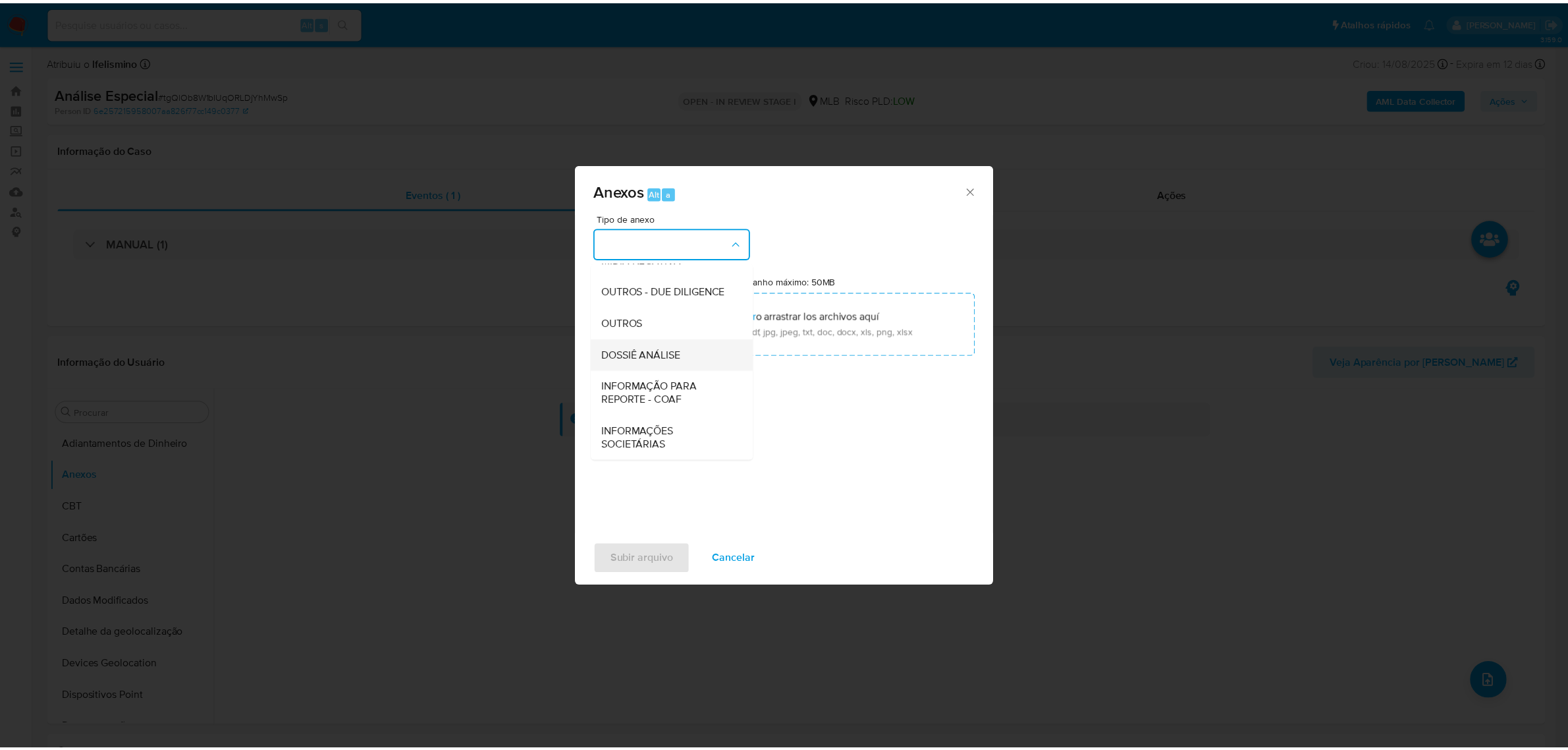
scroll to position [202, 0]
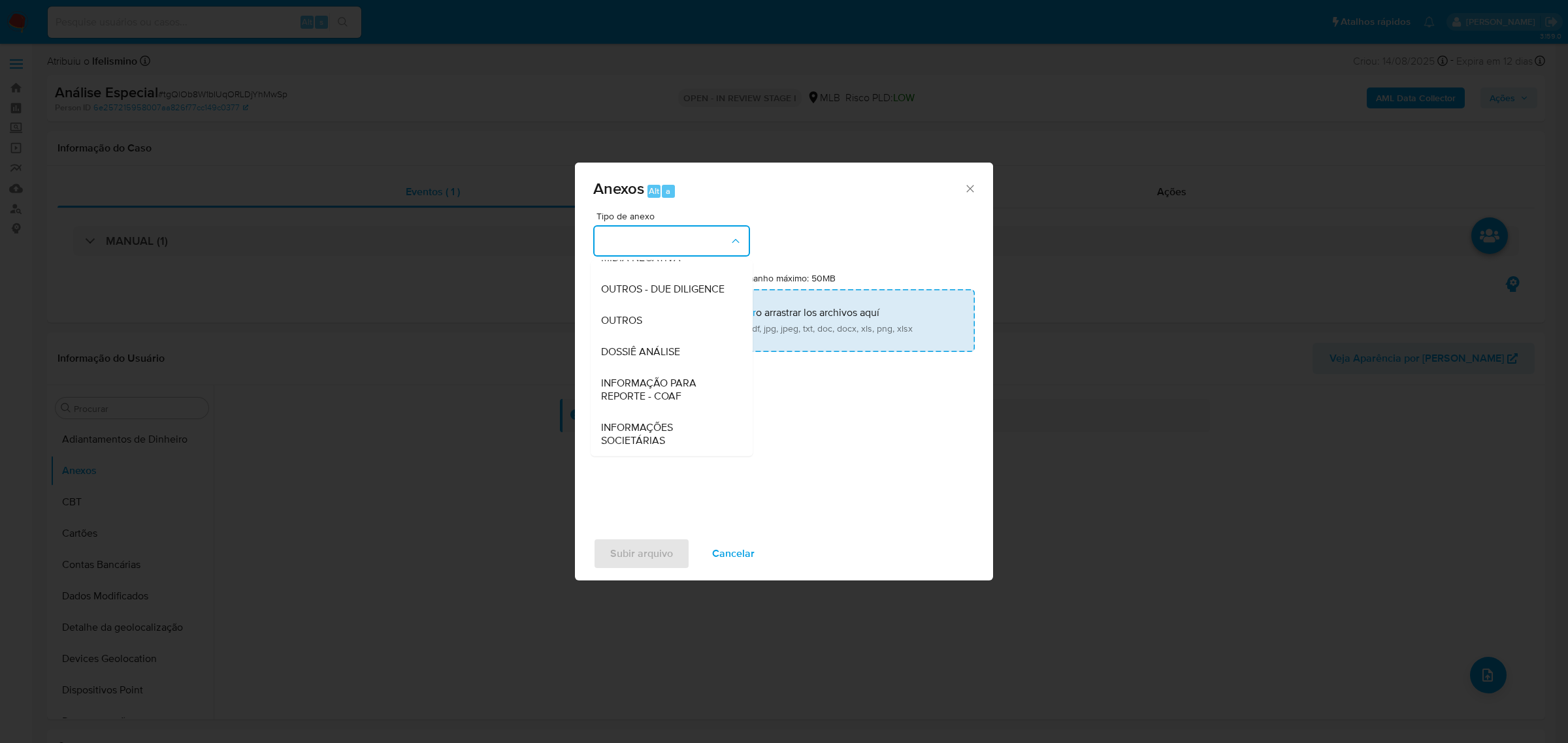
drag, startPoint x: 648, startPoint y: 321, endPoint x: 660, endPoint y: 320, distance: 12.0
click at [648, 320] on div "OUTROS" at bounding box center [668, 320] width 133 height 31
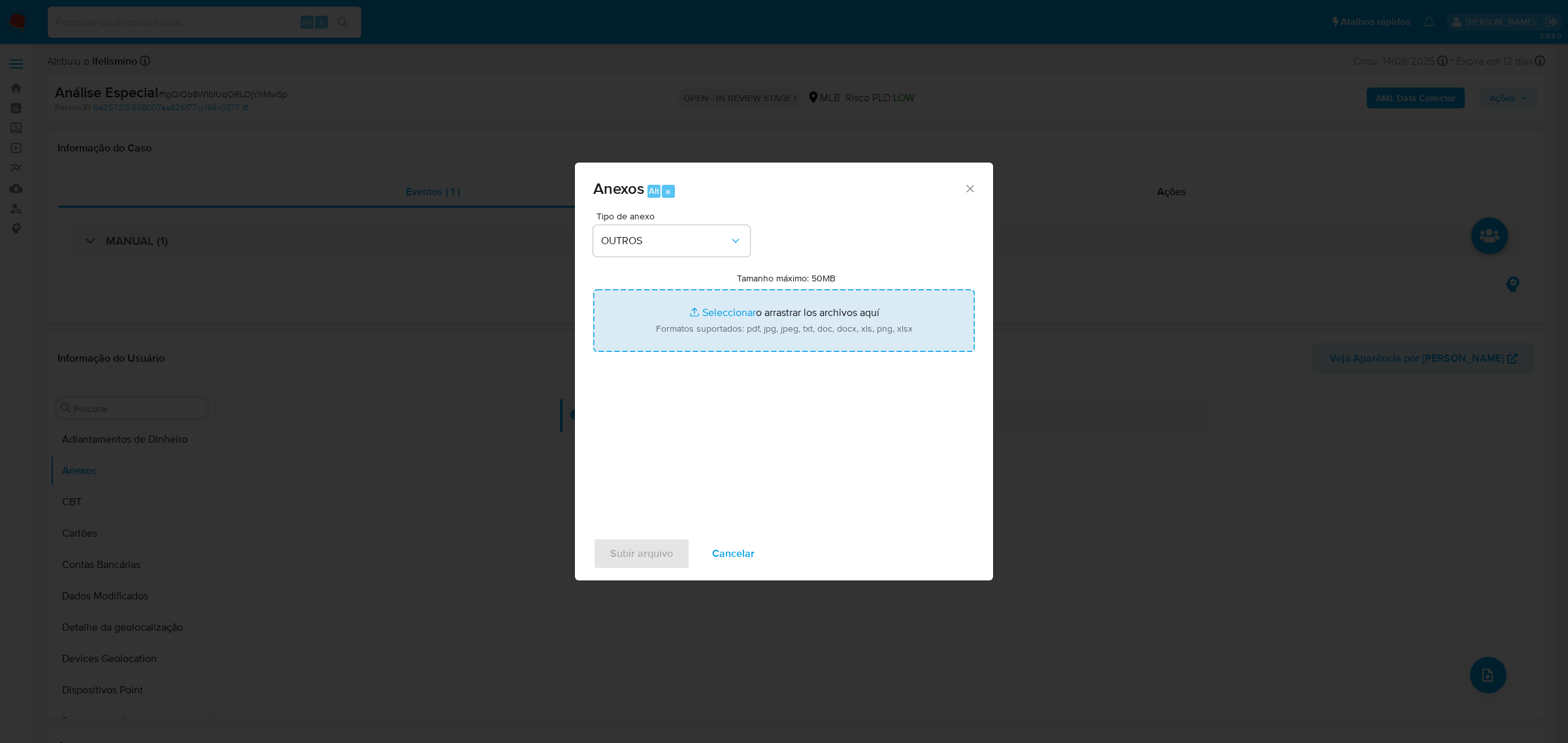
type input "C:\fakepath\Mulan 1123143051_2025_09_16_14_17_07 GUSTAVO PEIXOTO CORDEIRO.pdf"
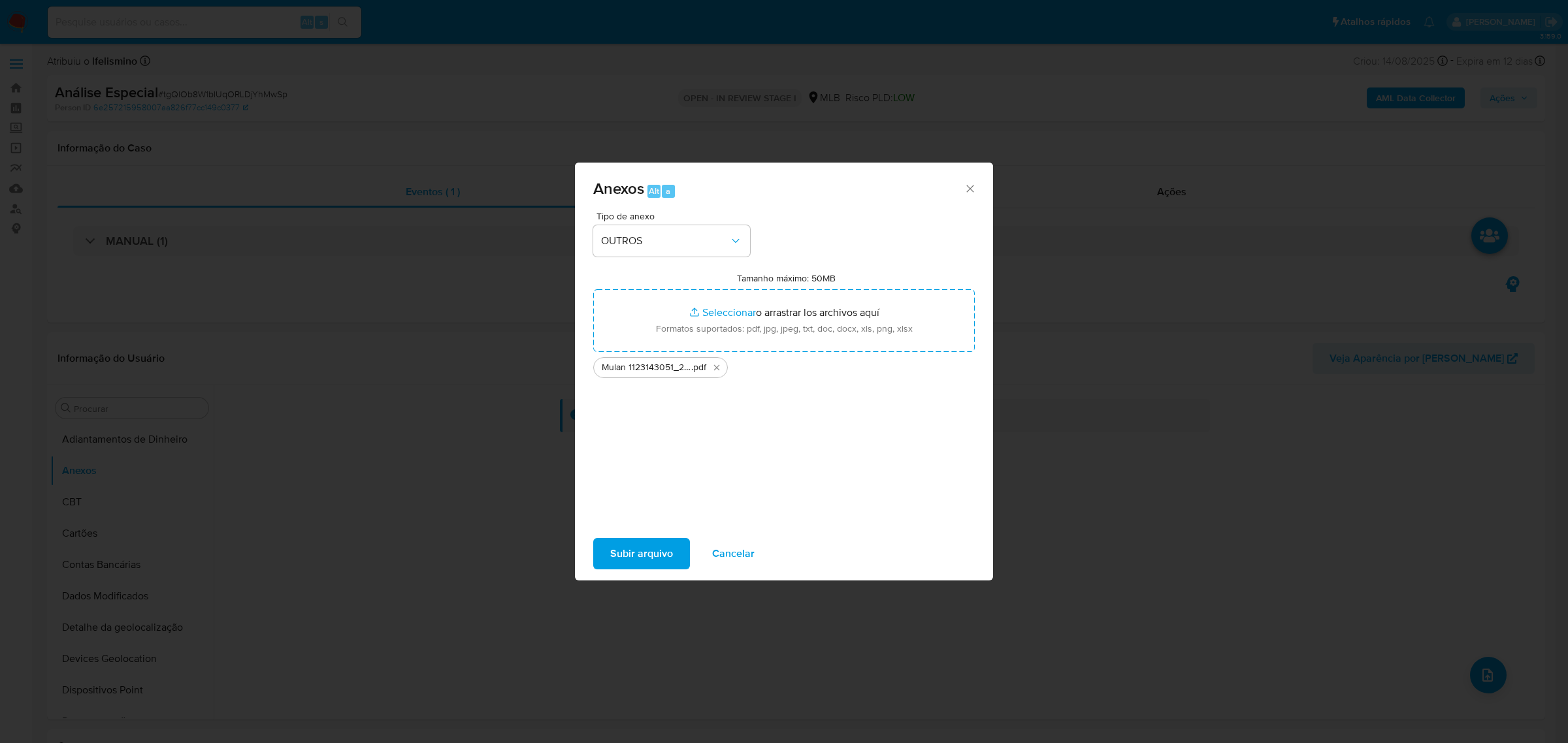
click at [641, 567] on span "Subir arquivo" at bounding box center [642, 553] width 63 height 29
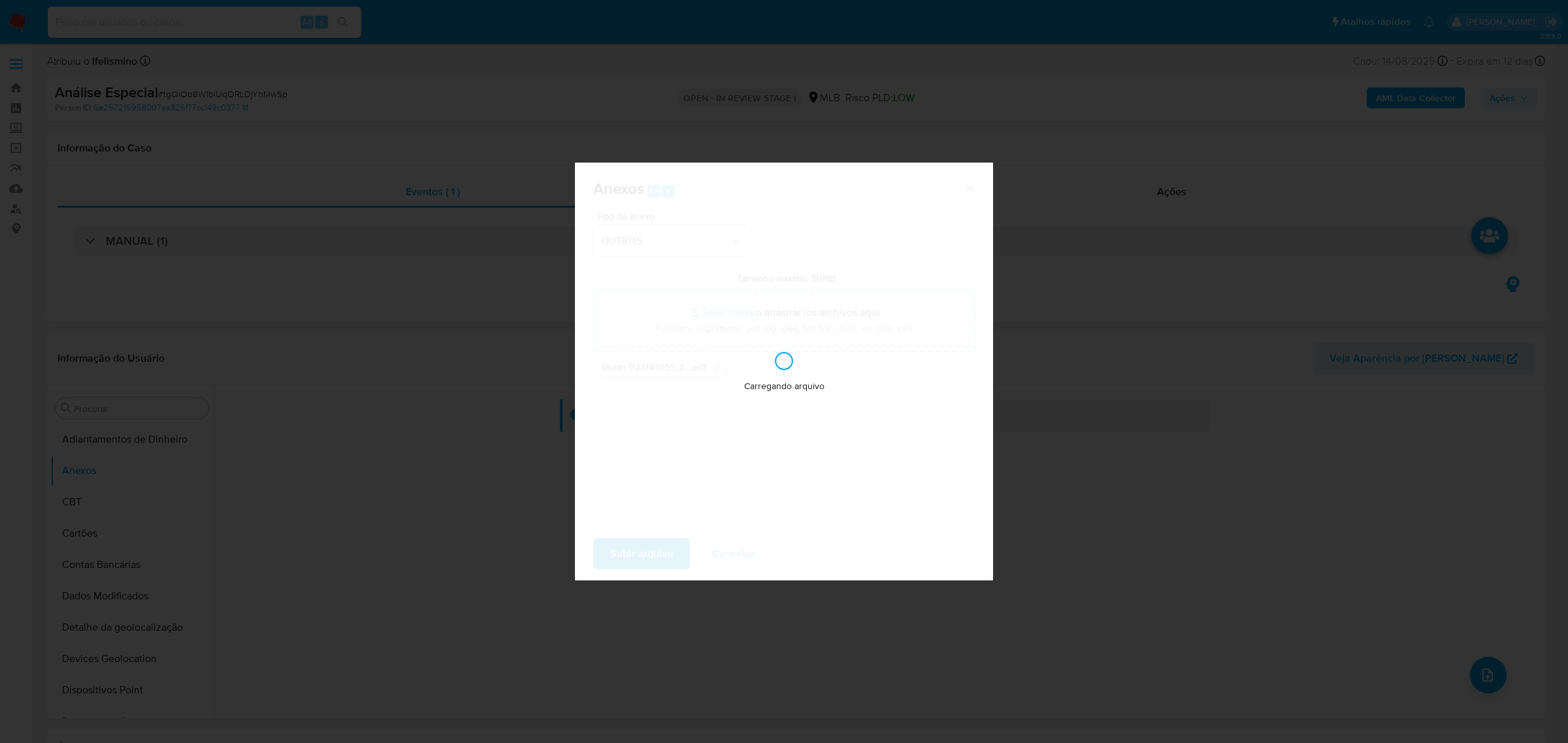
click at [641, 552] on div "Carregando arquivo" at bounding box center [783, 371] width 418 height 418
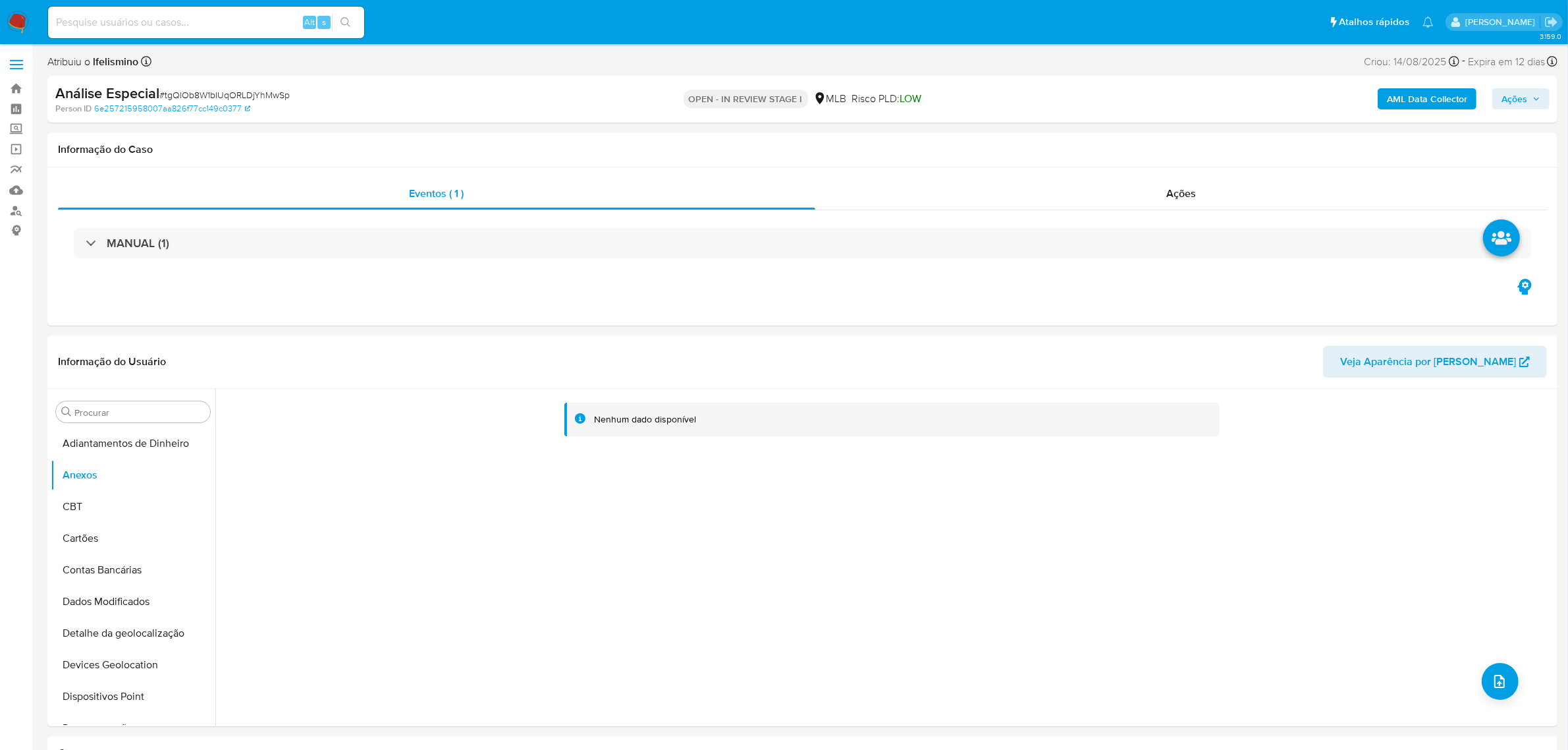
click at [1408, 96] on b "AML Data Collector" at bounding box center [1427, 99] width 80 height 21
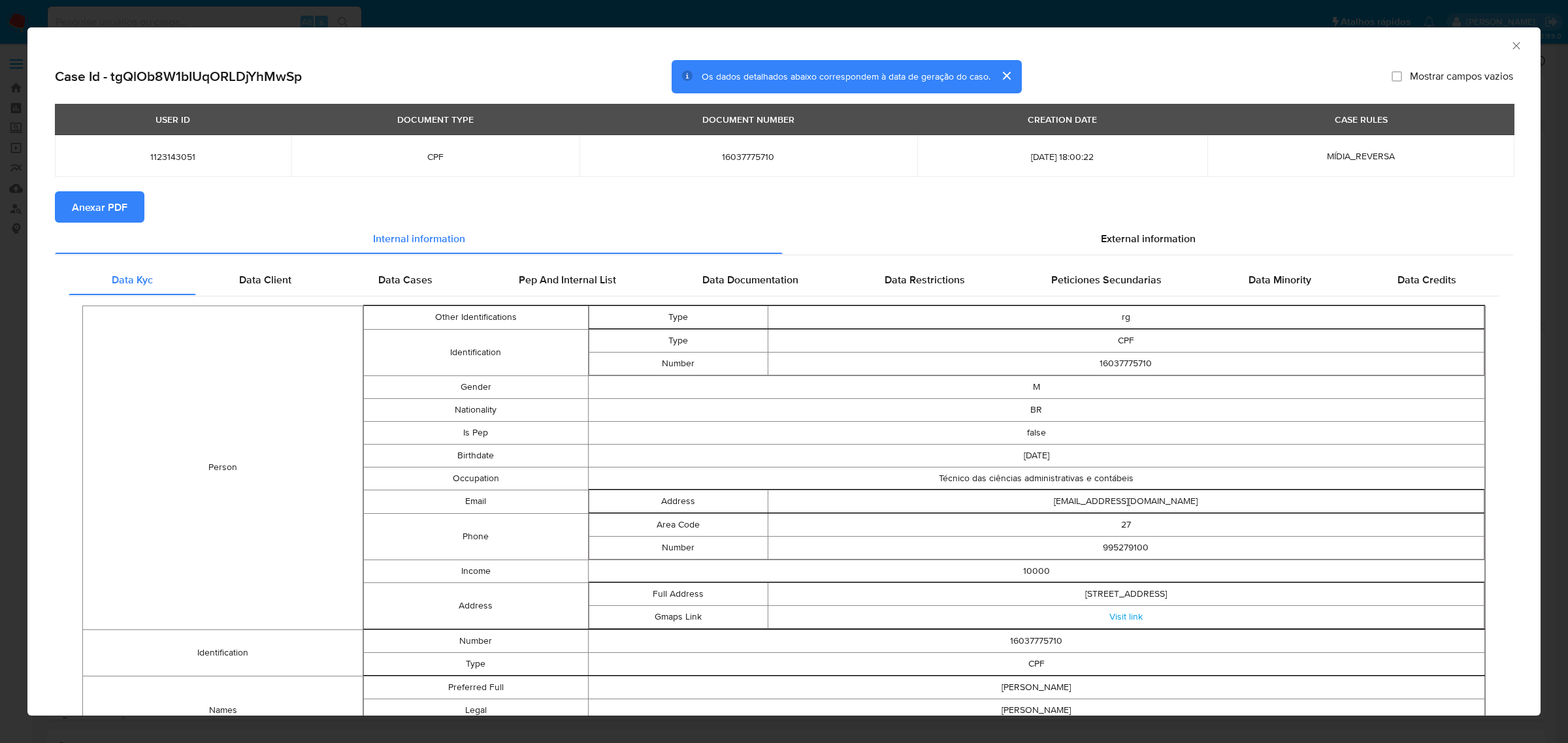
click at [77, 194] on span "Anexar PDF" at bounding box center [100, 207] width 55 height 29
click at [1510, 46] on icon "Fechar a janela" at bounding box center [1516, 45] width 13 height 13
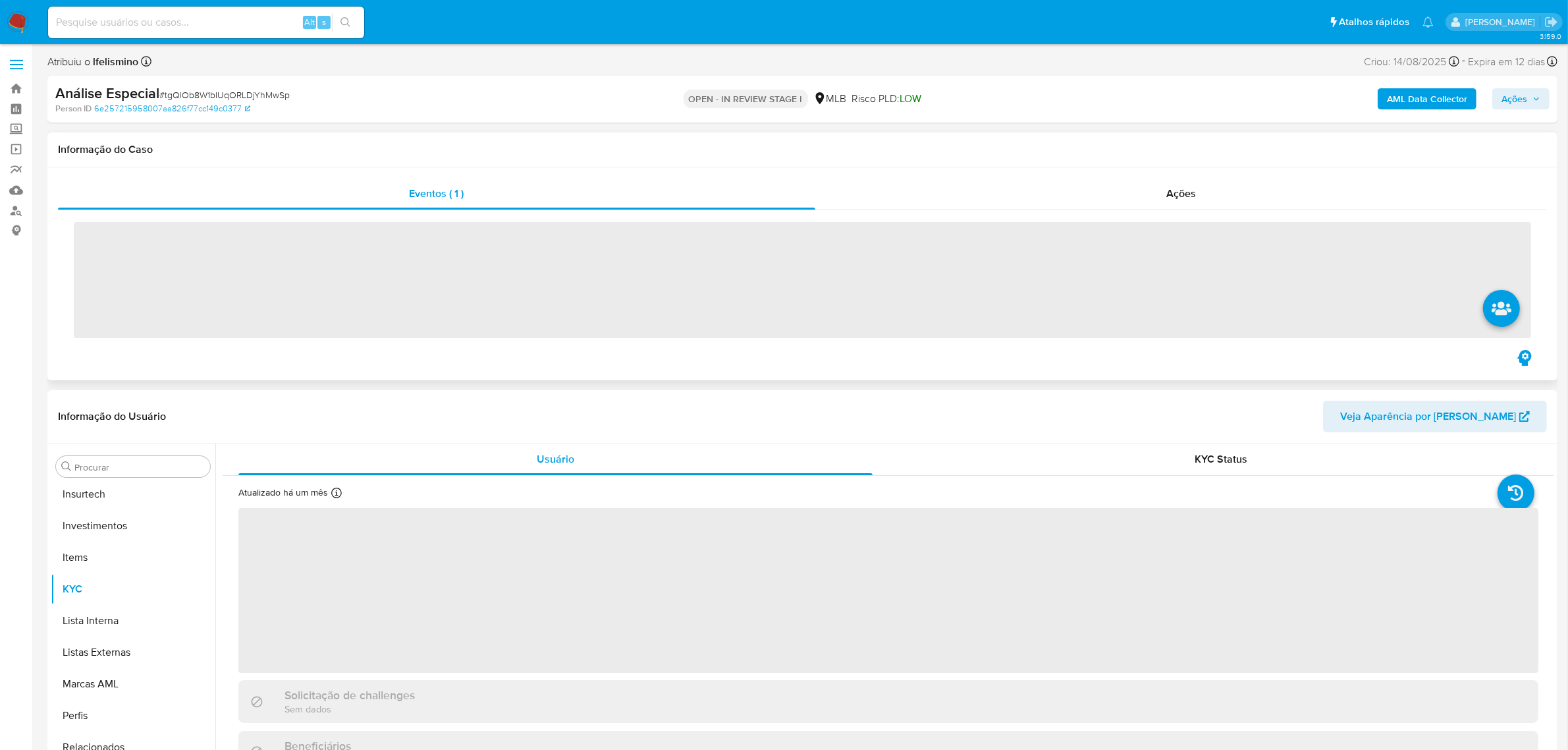
scroll to position [620, 0]
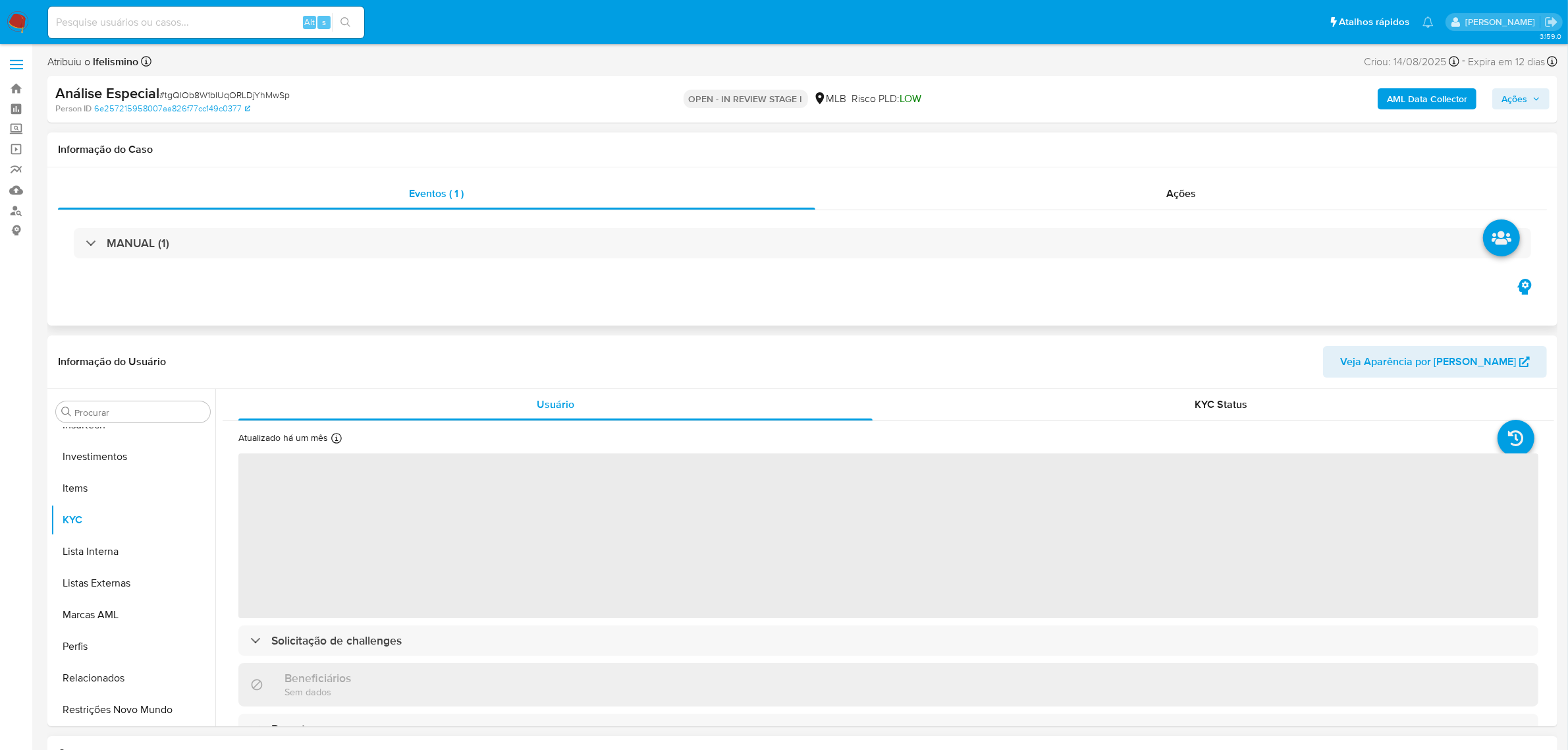
select select "10"
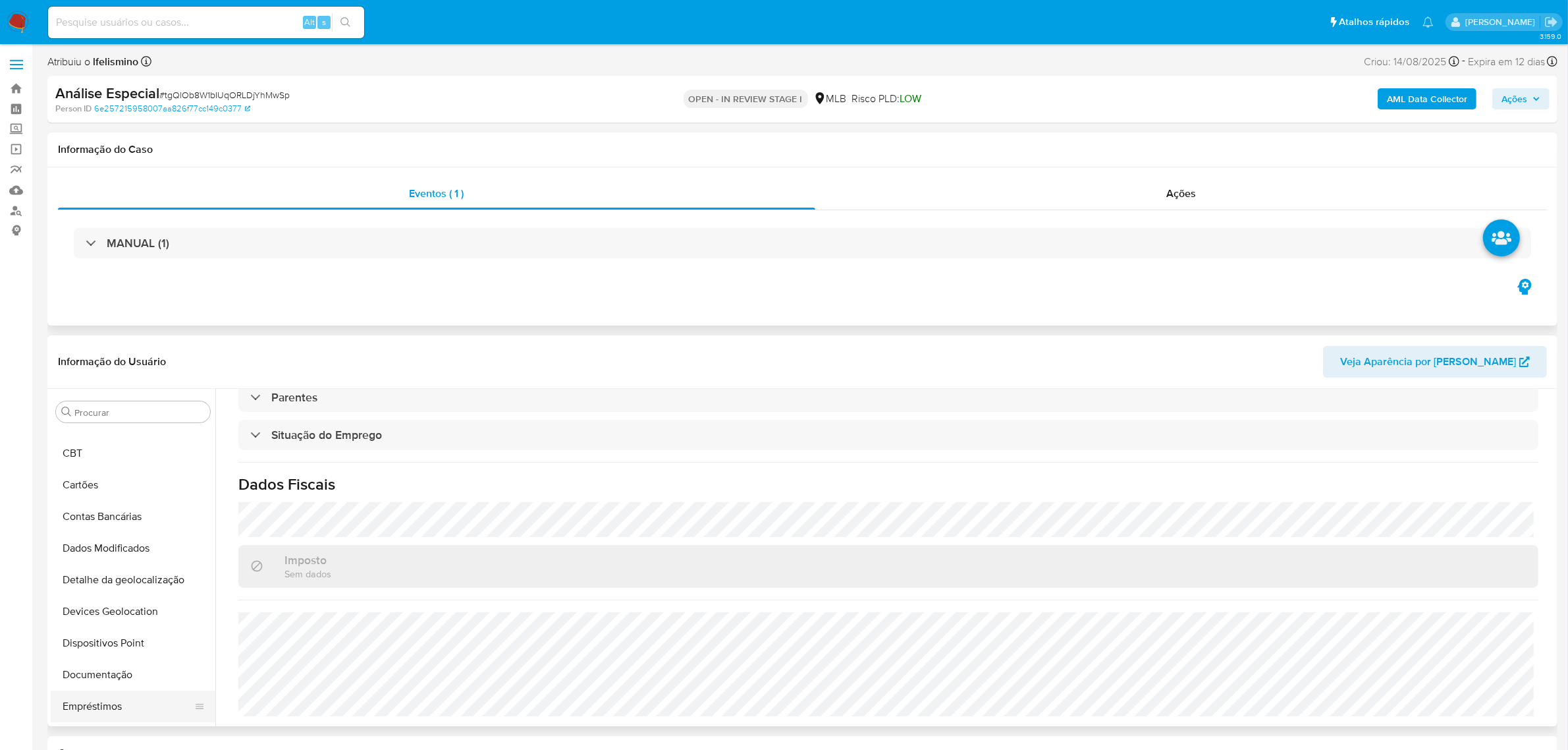
scroll to position [82, 0]
click at [140, 648] on button "Documentação" at bounding box center [128, 646] width 155 height 32
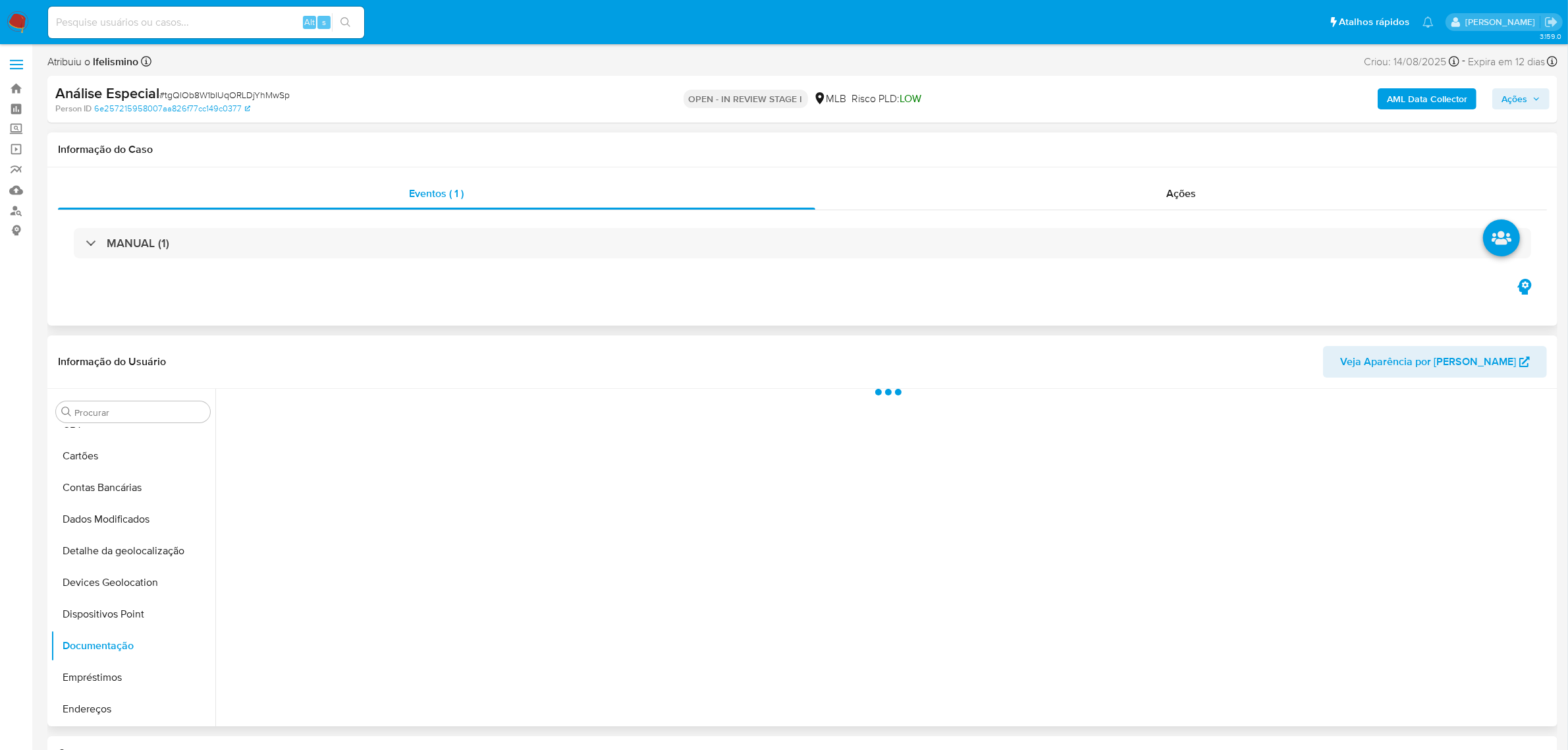
scroll to position [0, 0]
click at [301, 450] on button "Identificação" at bounding box center [378, 454] width 312 height 34
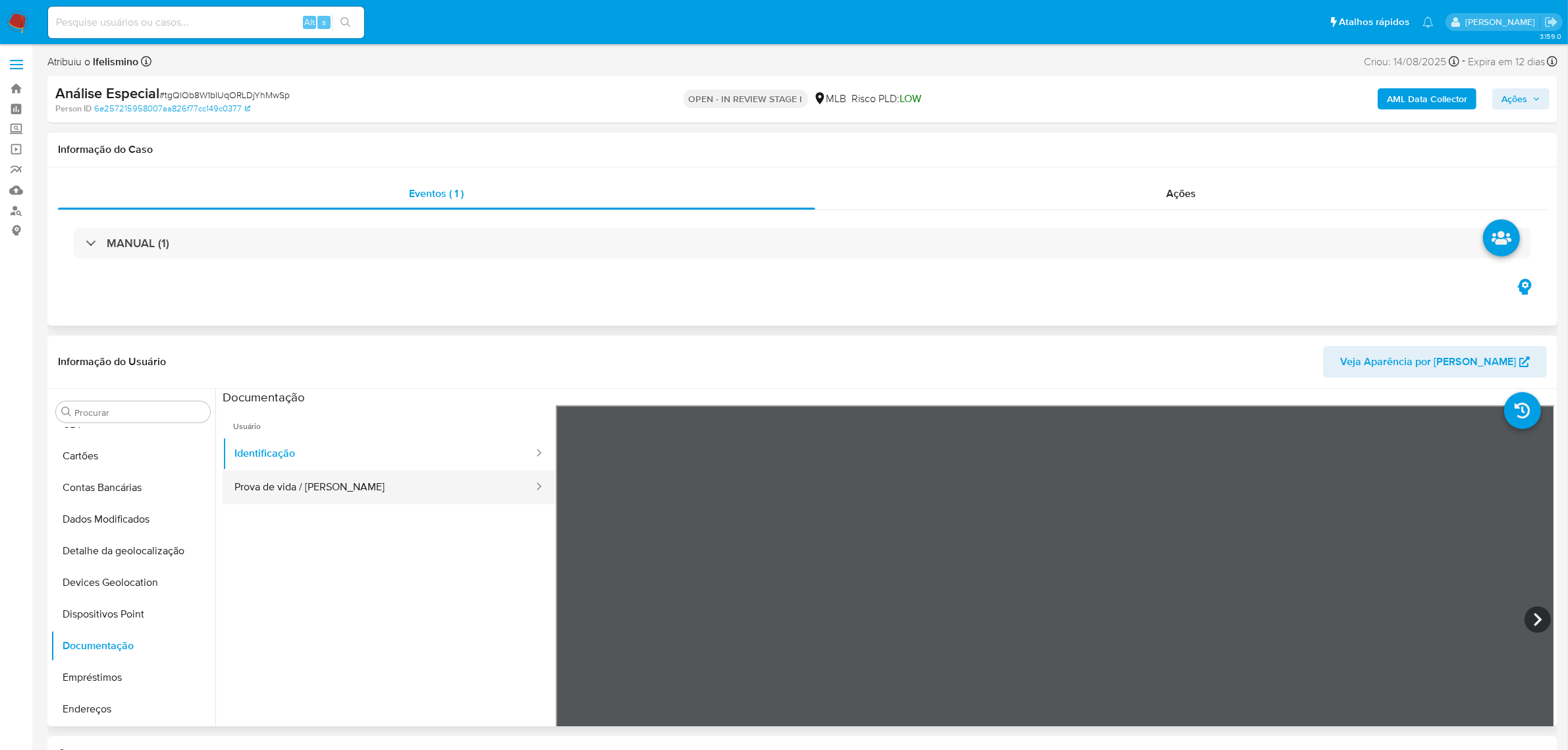
click at [436, 498] on button "Prova de vida / Selfie" at bounding box center [378, 487] width 312 height 34
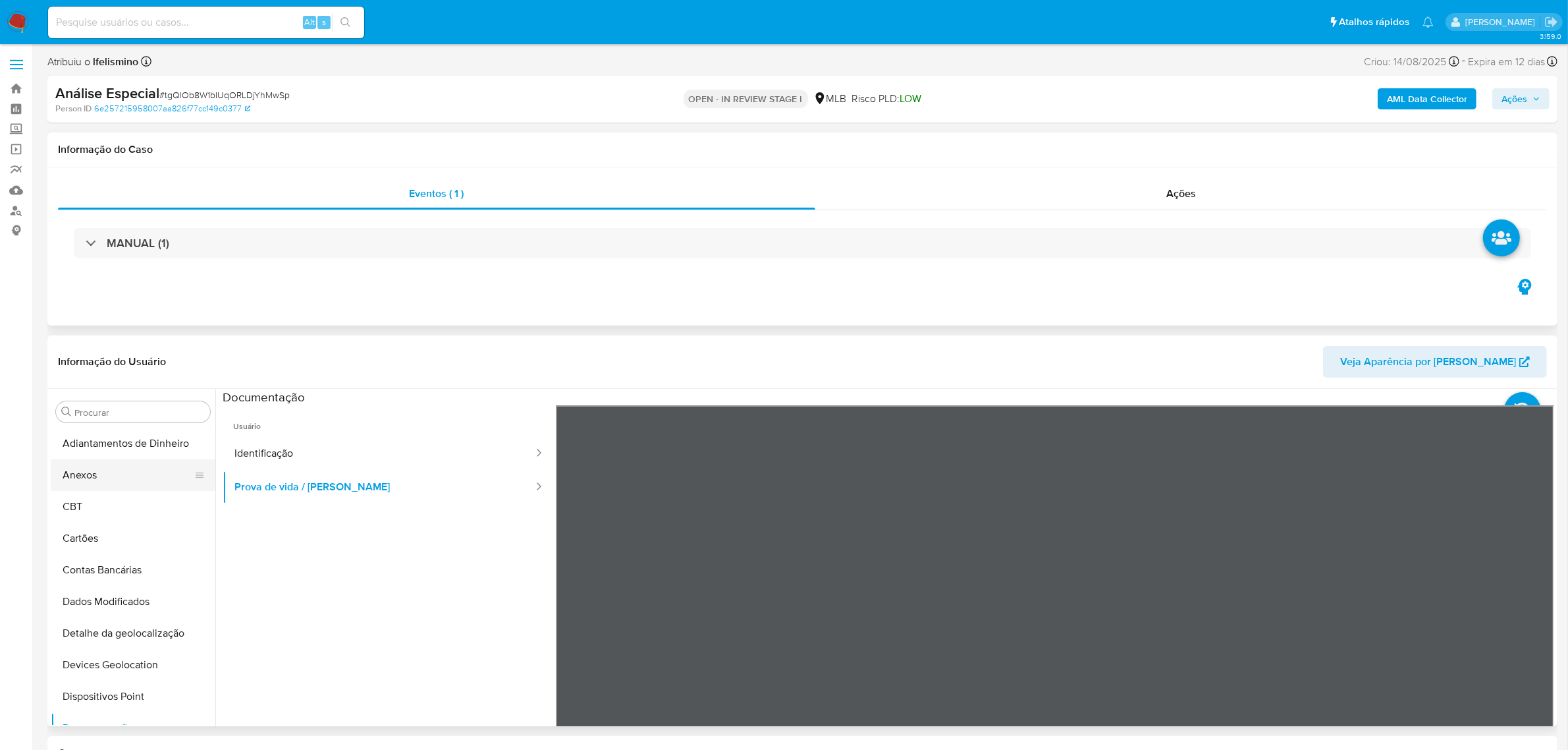
drag, startPoint x: 107, startPoint y: 459, endPoint x: 98, endPoint y: 482, distance: 24.7
click at [107, 458] on ul "Adiantamentos de Dinheiro Anexos CBT Cartões Contas Bancárias Dados Modificados…" at bounding box center [132, 576] width 165 height 297
click at [139, 478] on button "Anexos" at bounding box center [128, 475] width 155 height 32
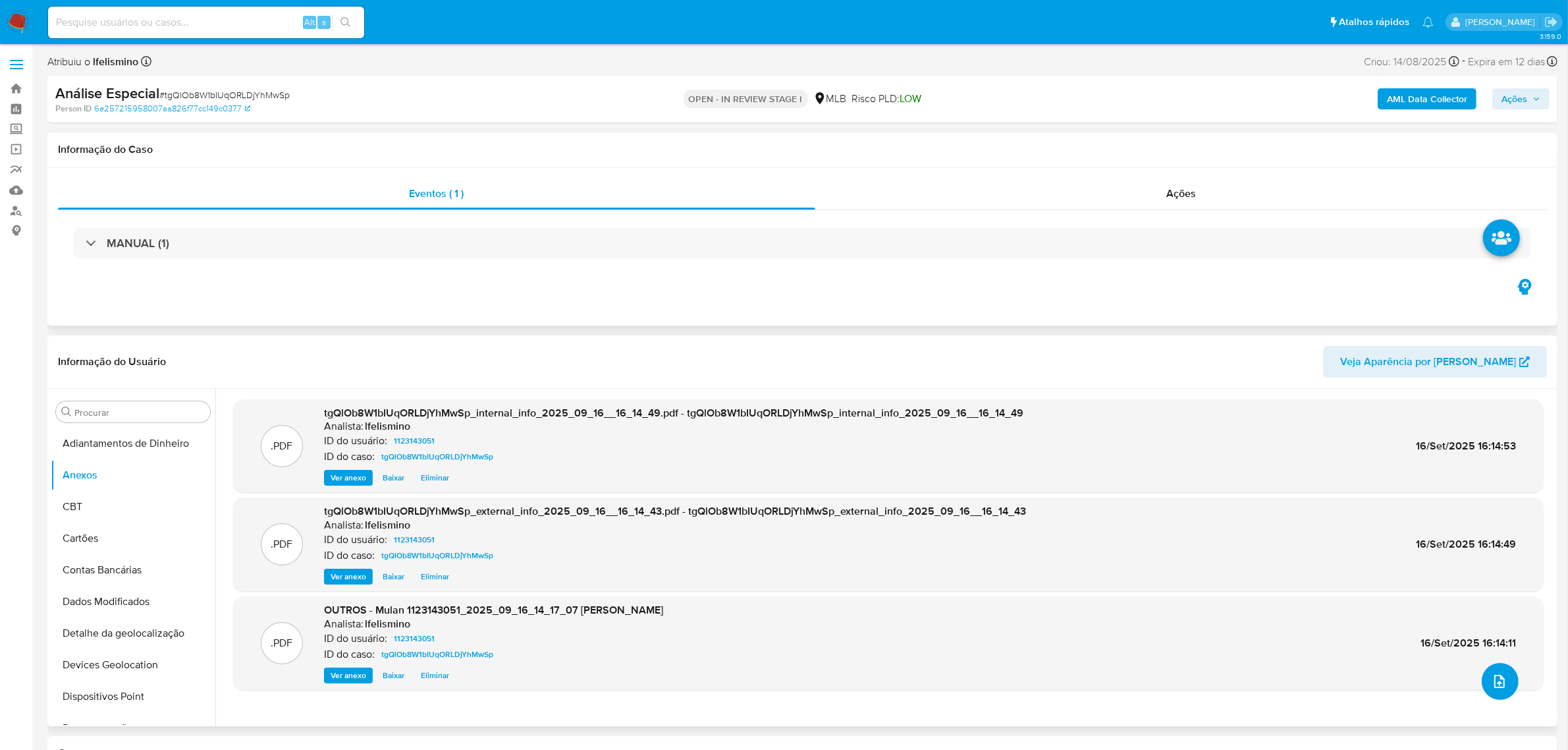
click at [1486, 690] on button "upload-file" at bounding box center [1501, 682] width 37 height 37
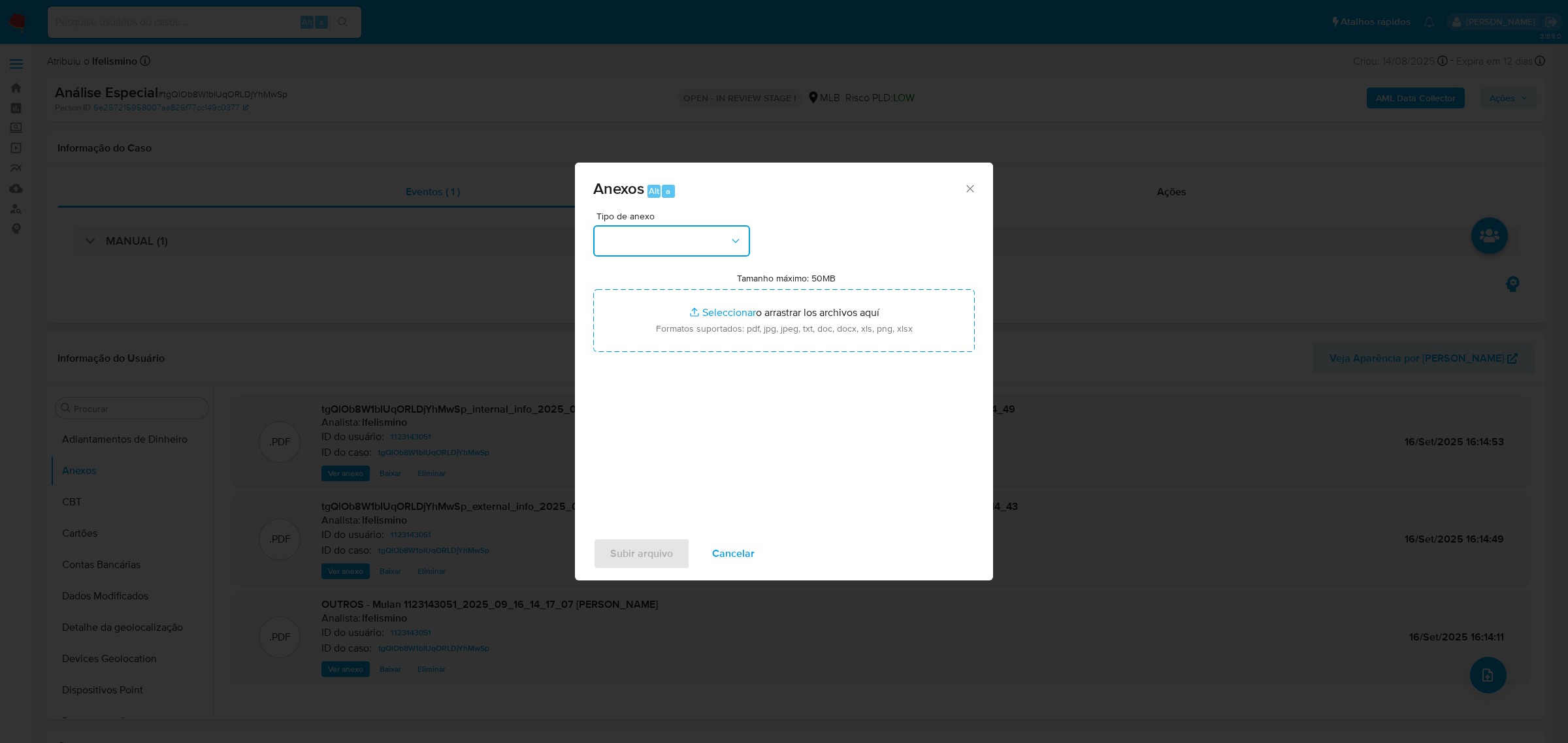
drag, startPoint x: 663, startPoint y: 234, endPoint x: 667, endPoint y: 252, distance: 18.4
click at [663, 233] on button "button" at bounding box center [671, 241] width 157 height 31
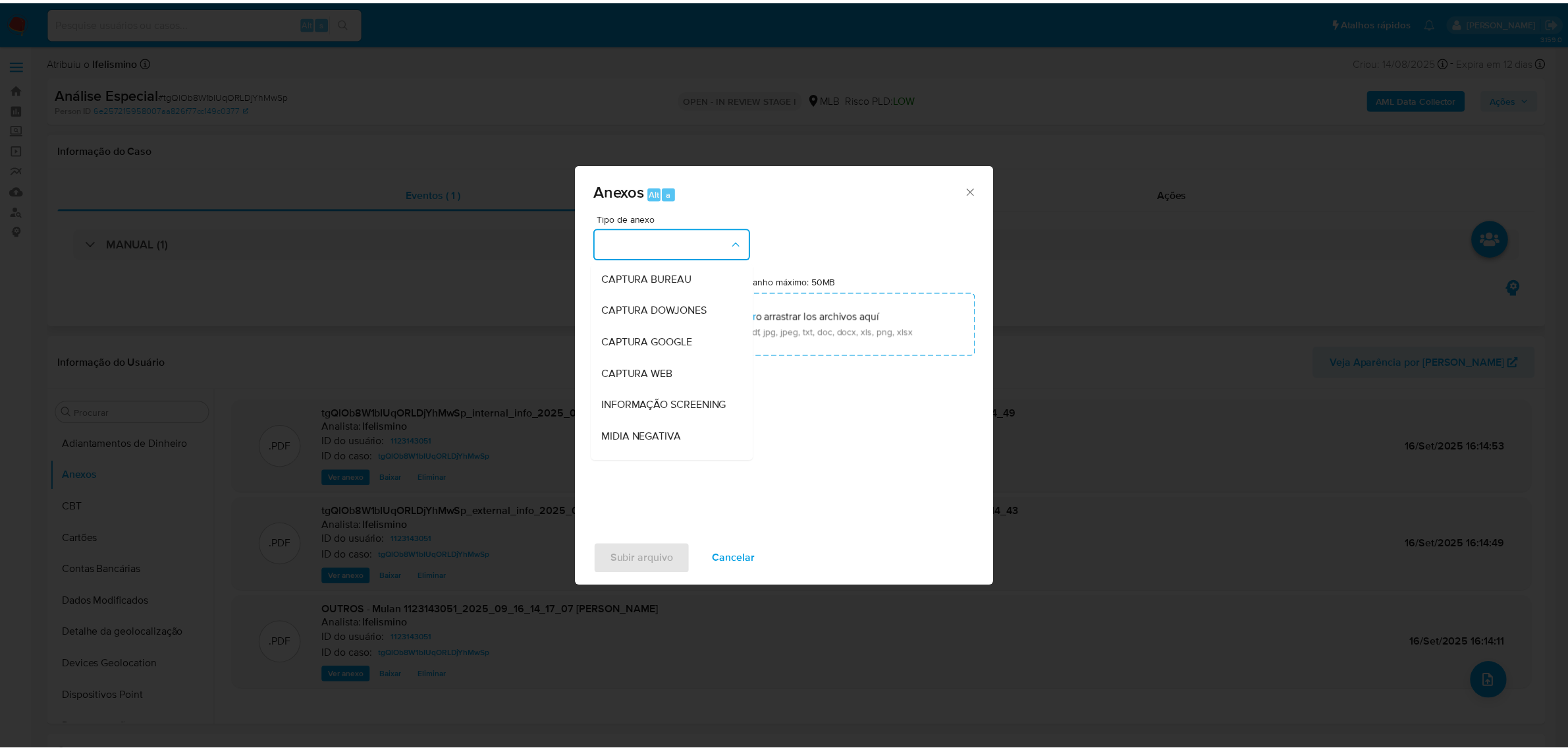
scroll to position [202, 0]
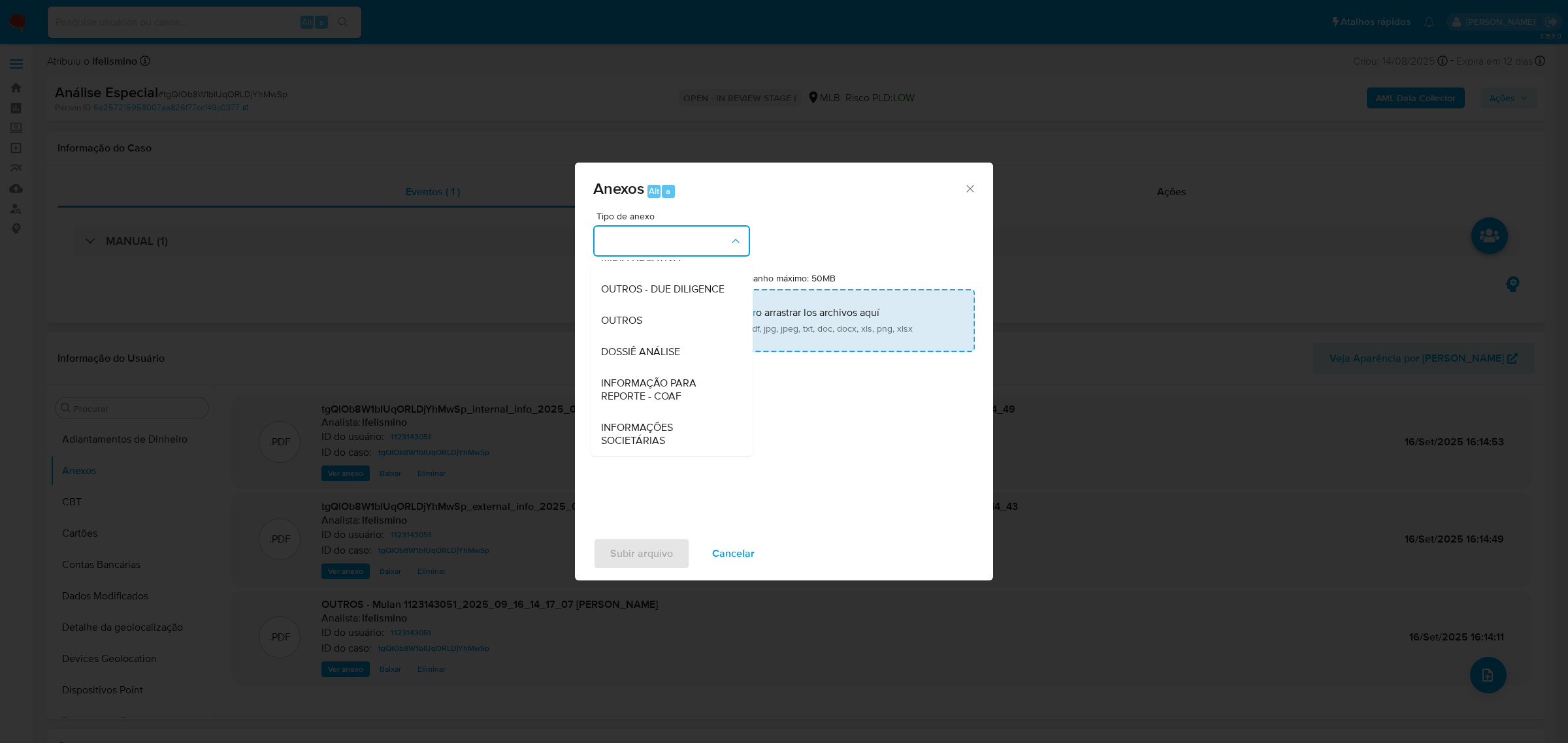
click at [634, 344] on span "DOSSIÊ ANÁLISE" at bounding box center [641, 351] width 79 height 13
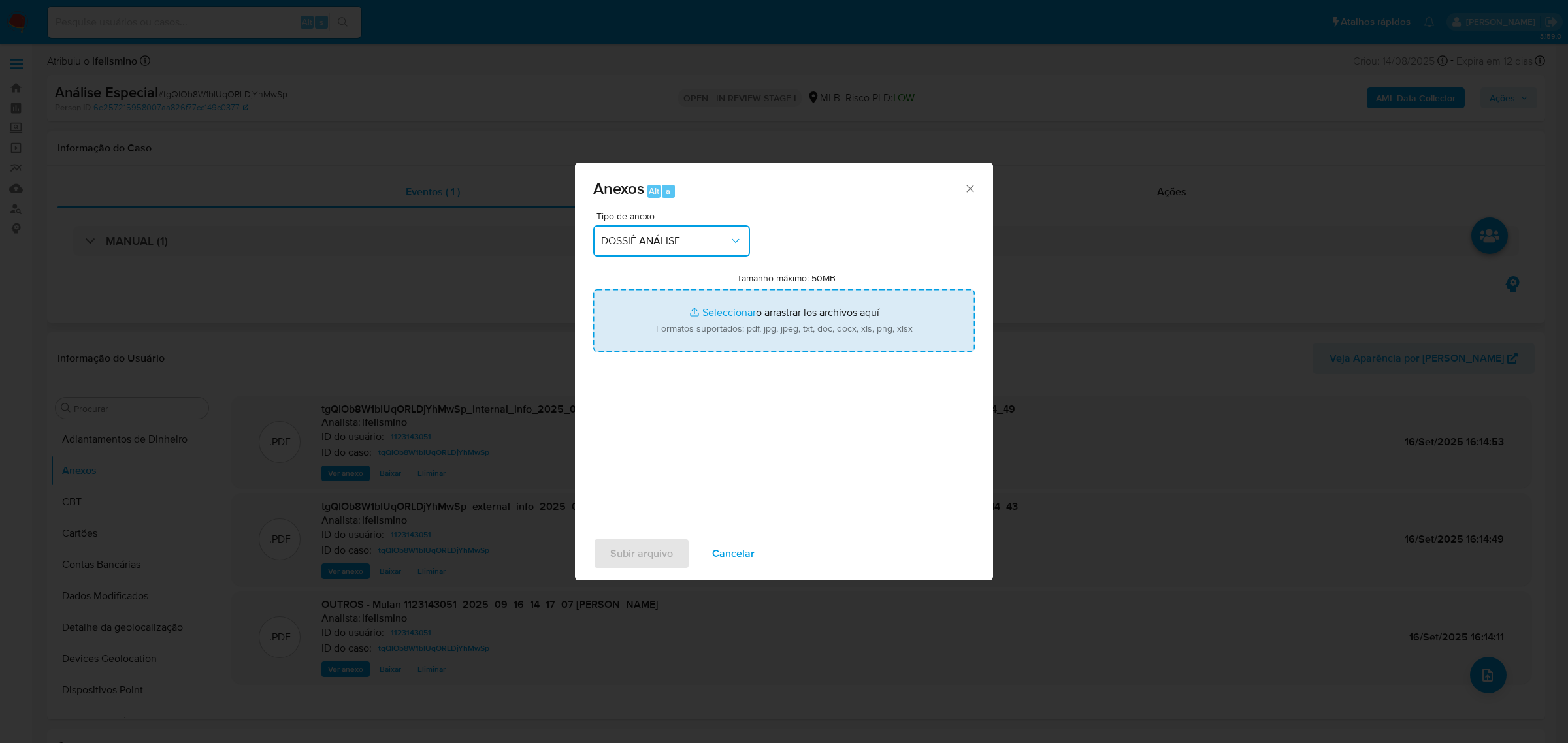
type input "C:\fakepath\SAR - CPF 16037775710 - GUSTAVO PEIXOTO CORDEIRO.pdf"
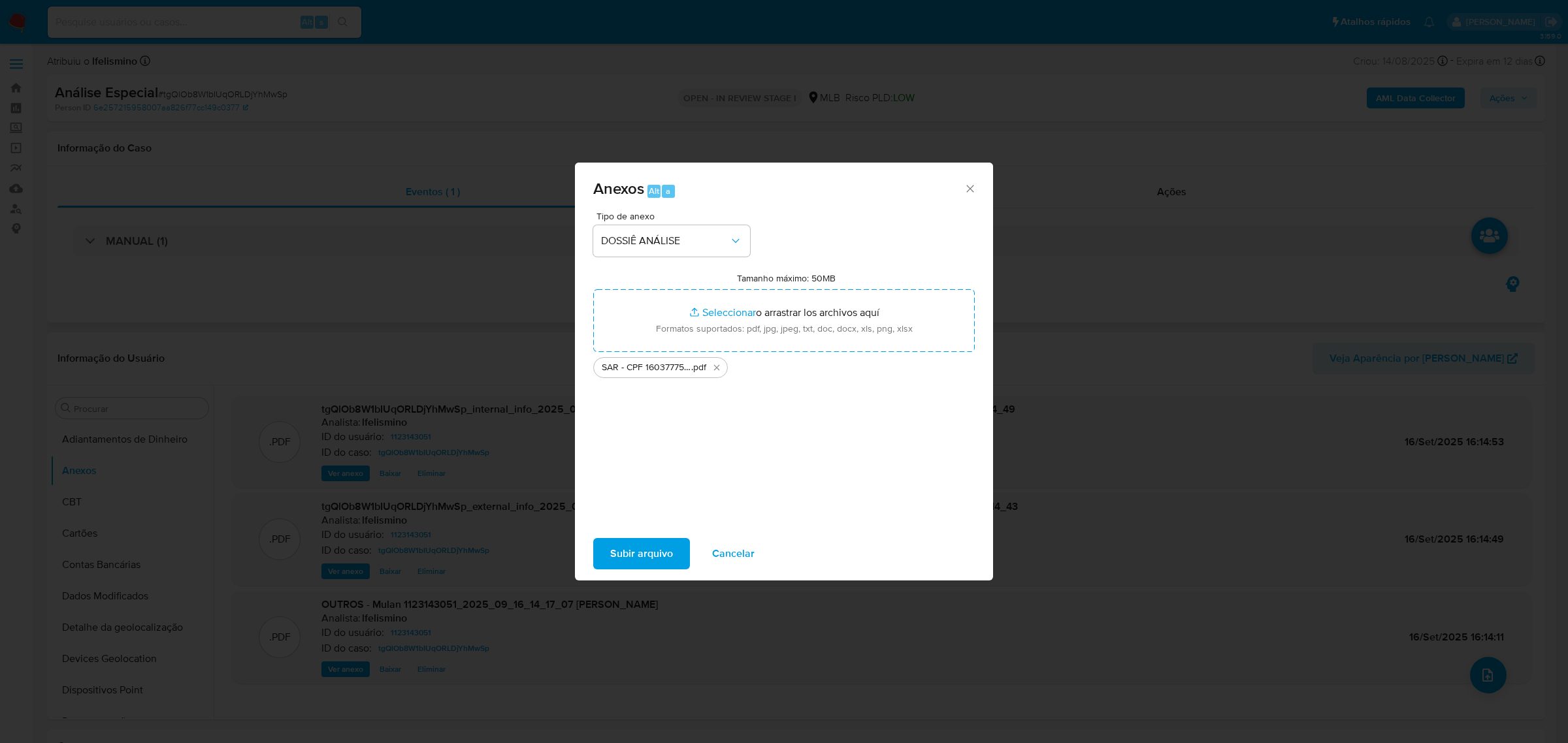
click at [618, 545] on span "Subir arquivo" at bounding box center [642, 553] width 63 height 29
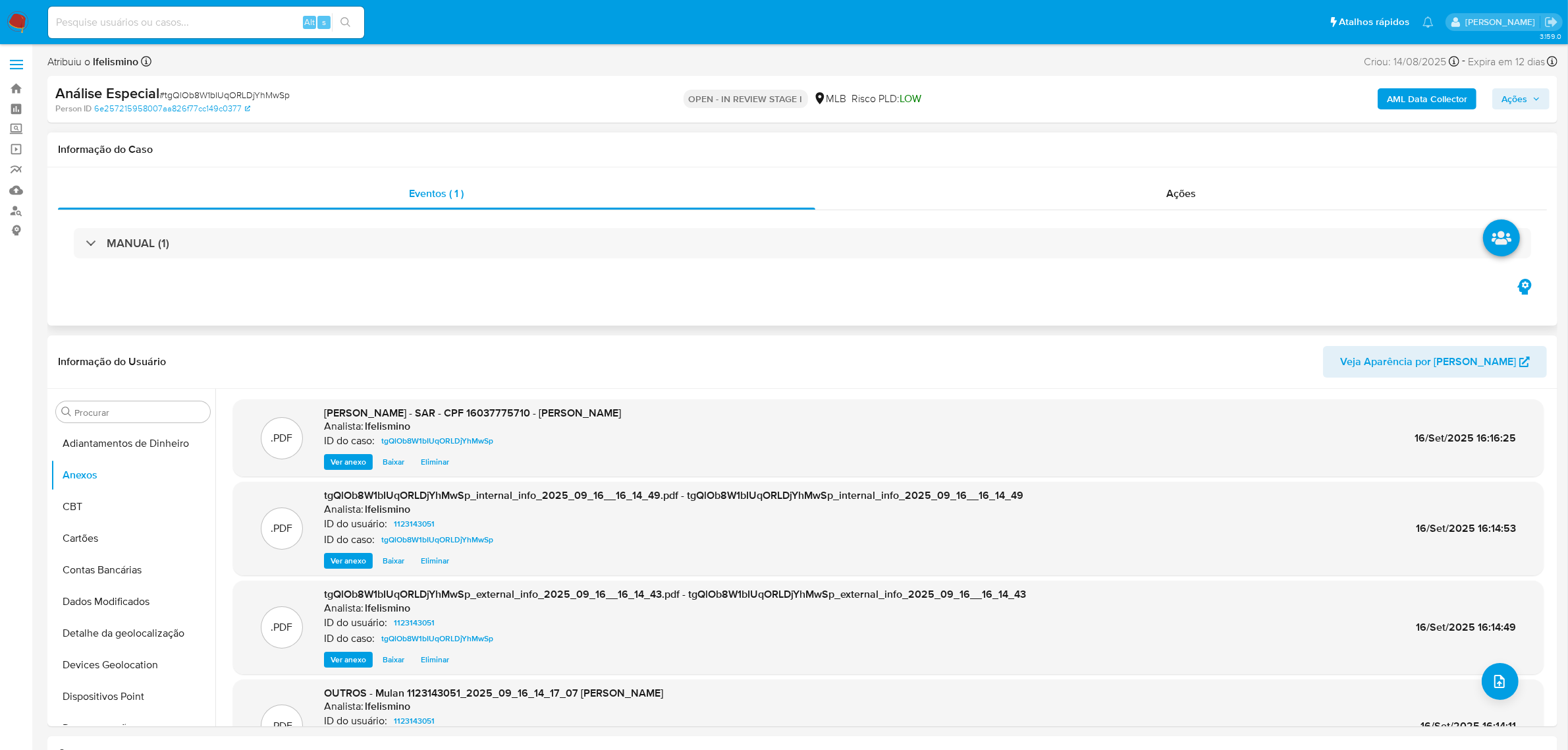
click at [255, 92] on span "# tgQlOb8W1bIUqORLDjYhMwSp" at bounding box center [224, 95] width 130 height 13
copy span "tgQlOb8W1bIUqORLDjYhMwSp"
drag, startPoint x: 1525, startPoint y: 91, endPoint x: 1480, endPoint y: 107, distance: 47.8
click at [1525, 91] on span "Ações" at bounding box center [1515, 99] width 26 height 21
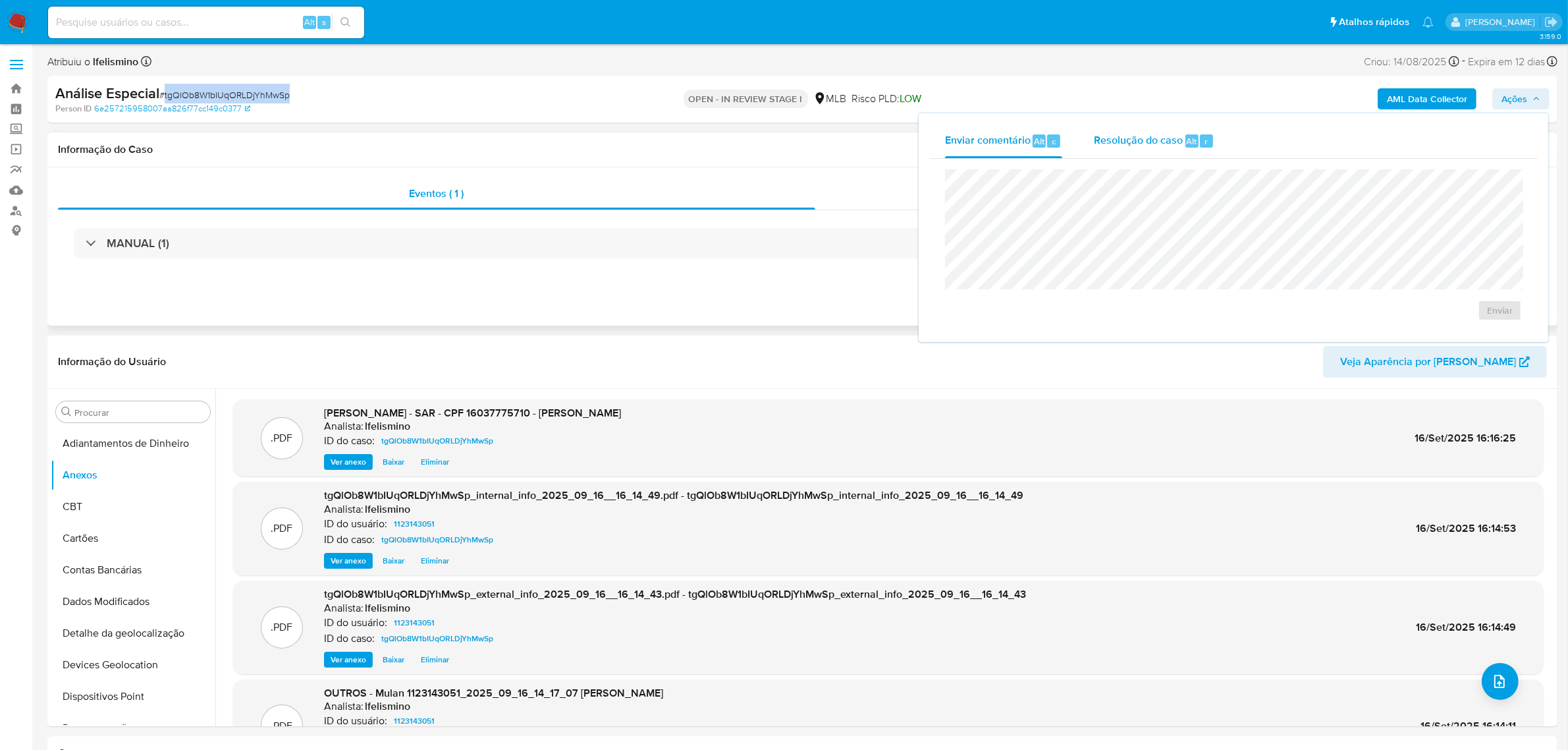
click at [1181, 123] on div "Enviar comentário Alt c Resolução do caso Alt r Enviar" at bounding box center [1234, 227] width 629 height 228
click at [1156, 133] on span "Resolução do caso" at bounding box center [1138, 141] width 88 height 15
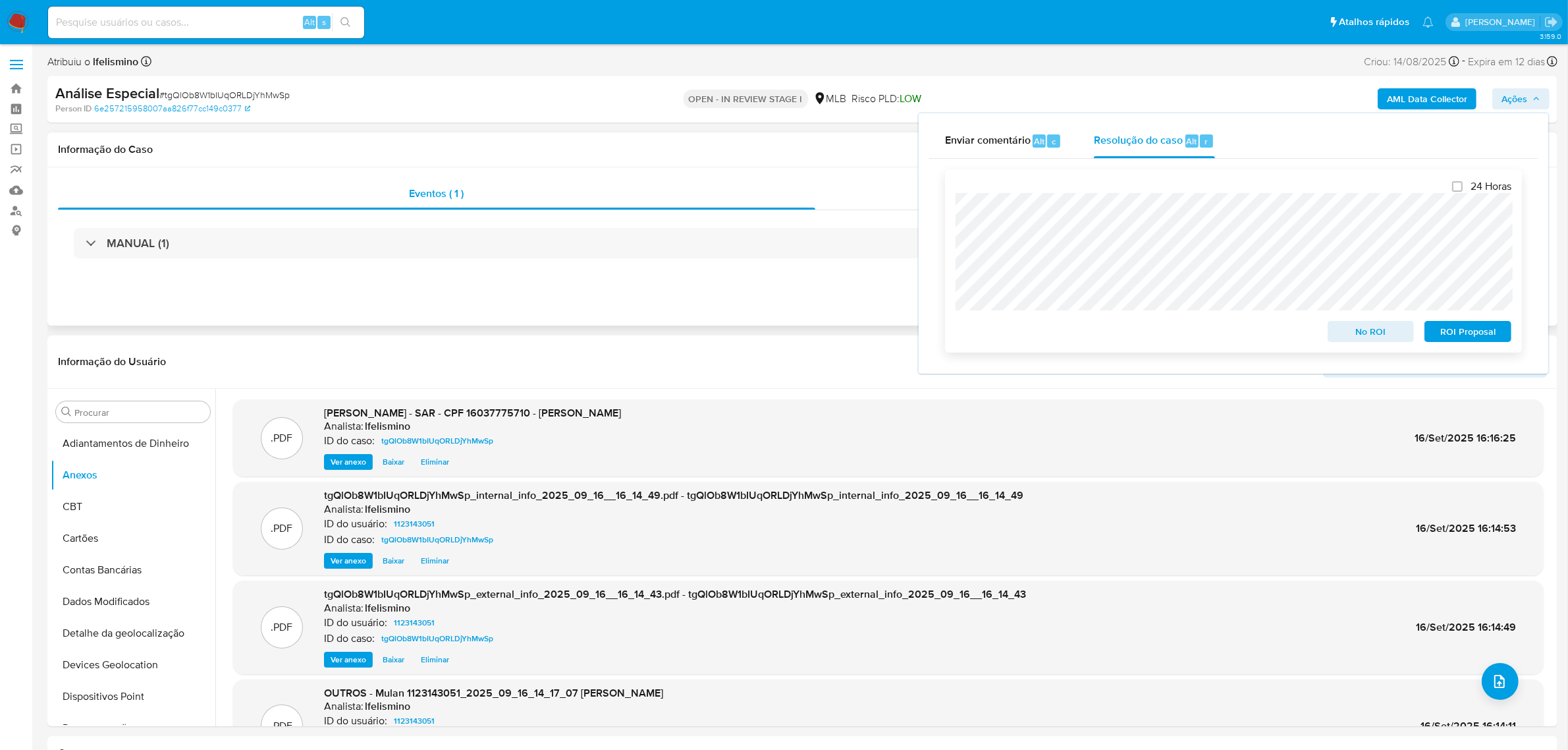
click at [1487, 337] on span "ROI Proposal" at bounding box center [1468, 332] width 69 height 19
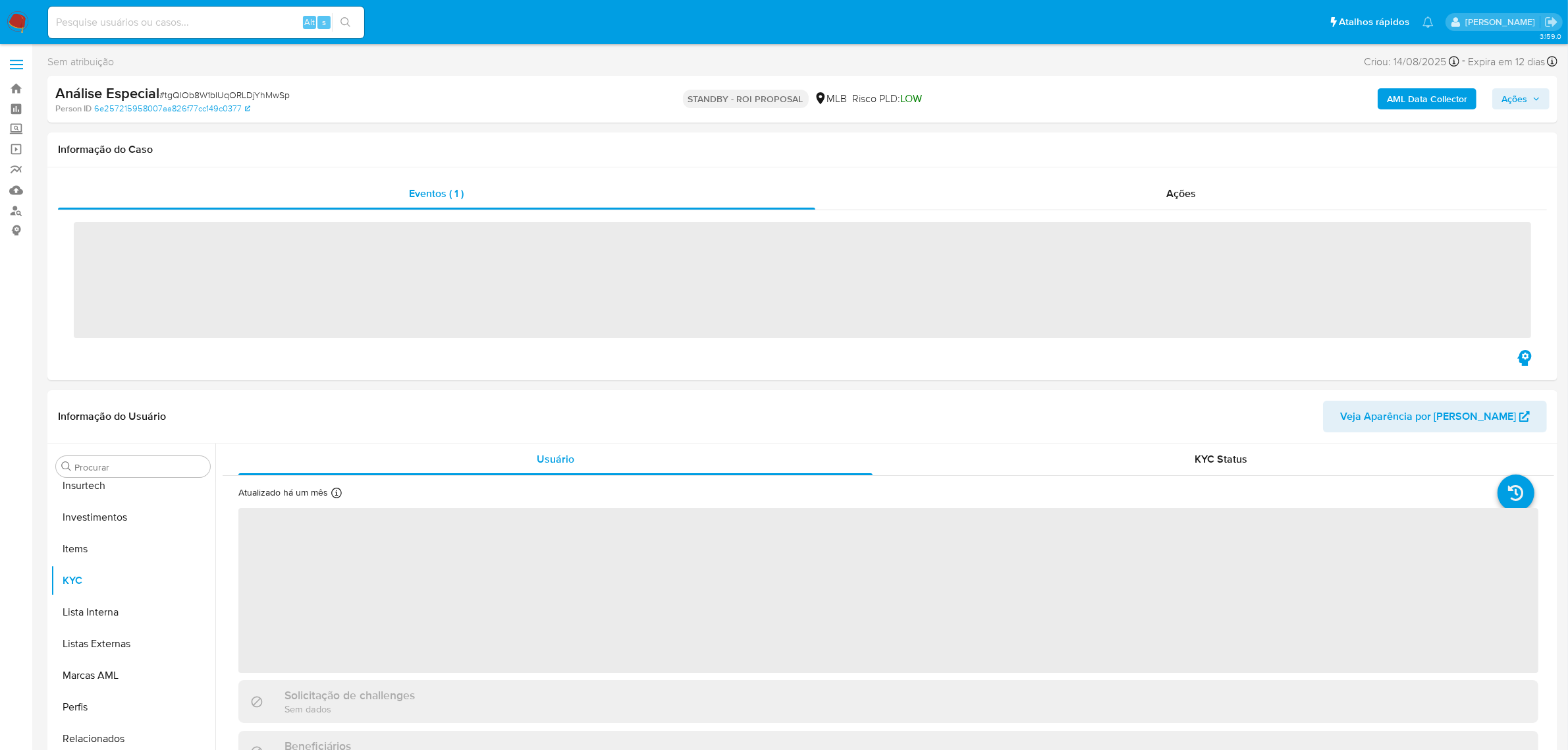
scroll to position [620, 0]
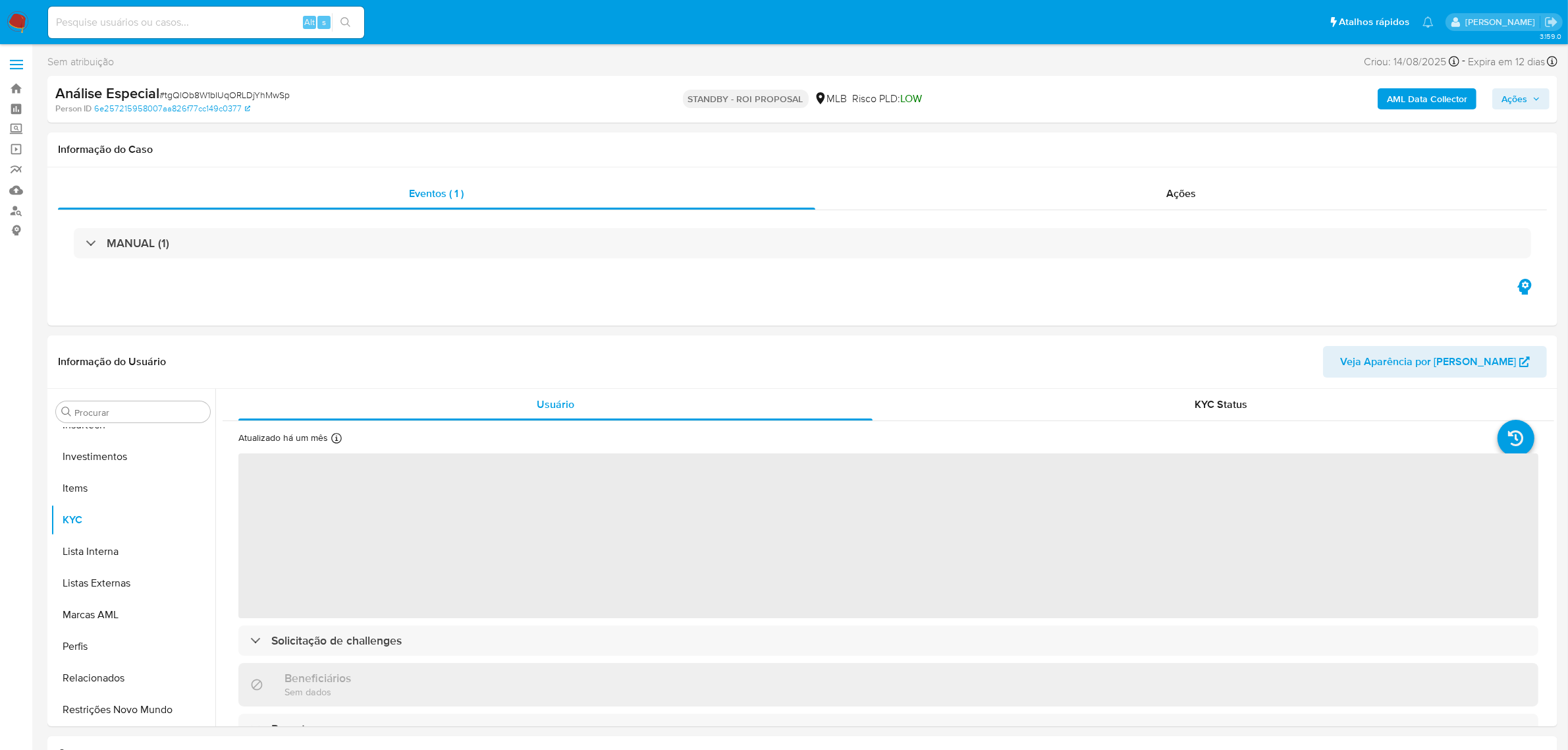
select select "10"
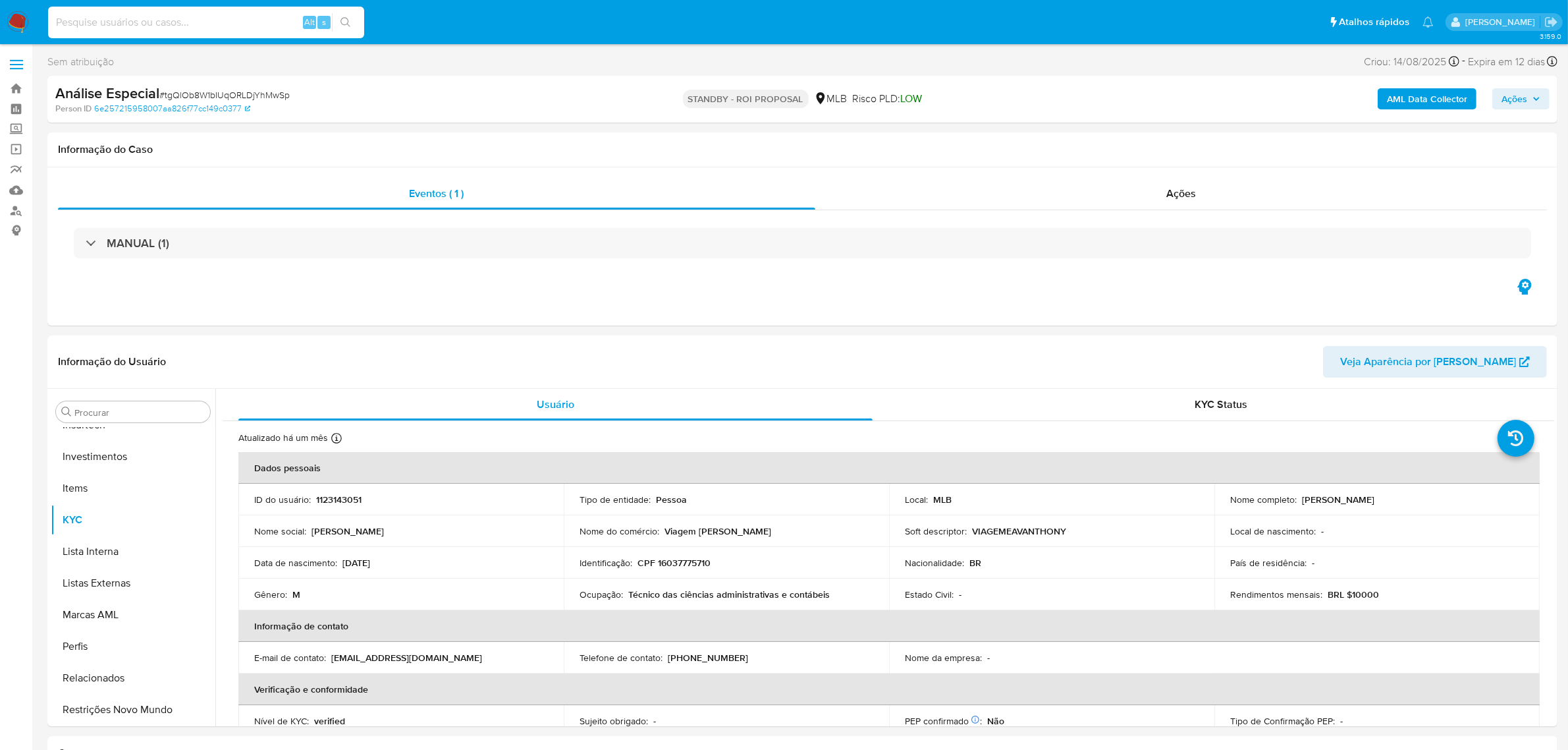
click at [258, 17] on input at bounding box center [207, 22] width 317 height 17
paste input "PBC1Nj4nBX1MVv5HgDKDr4eI"
type input "PBC1Nj4nBX1MVv5HgDKDr4eI"
